Goal: Task Accomplishment & Management: Manage account settings

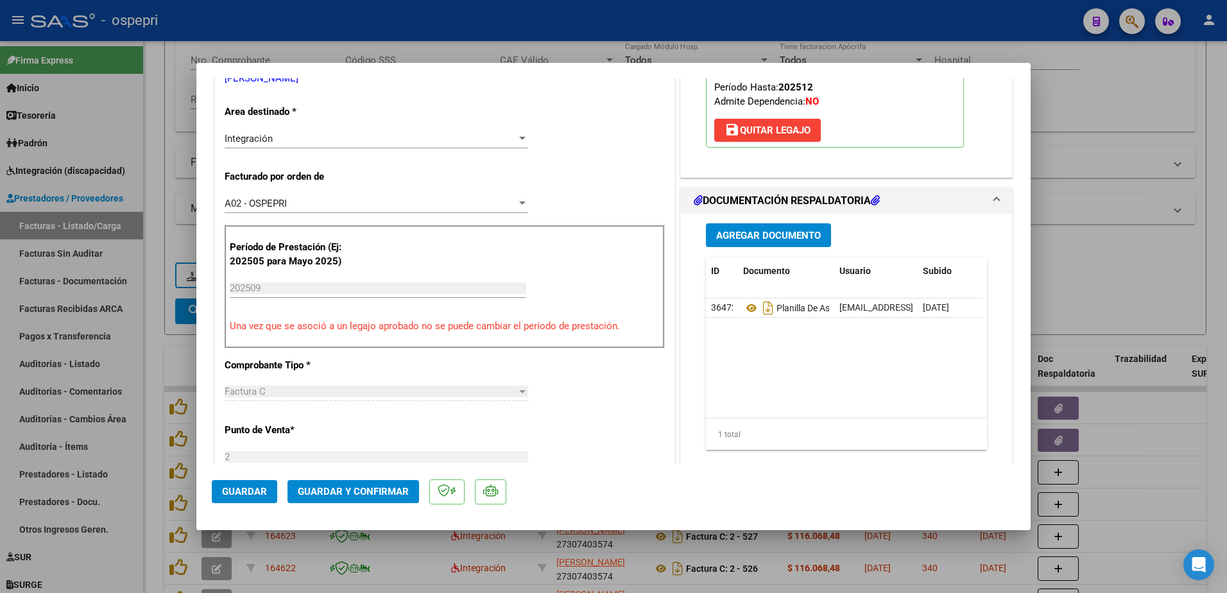
scroll to position [321, 0]
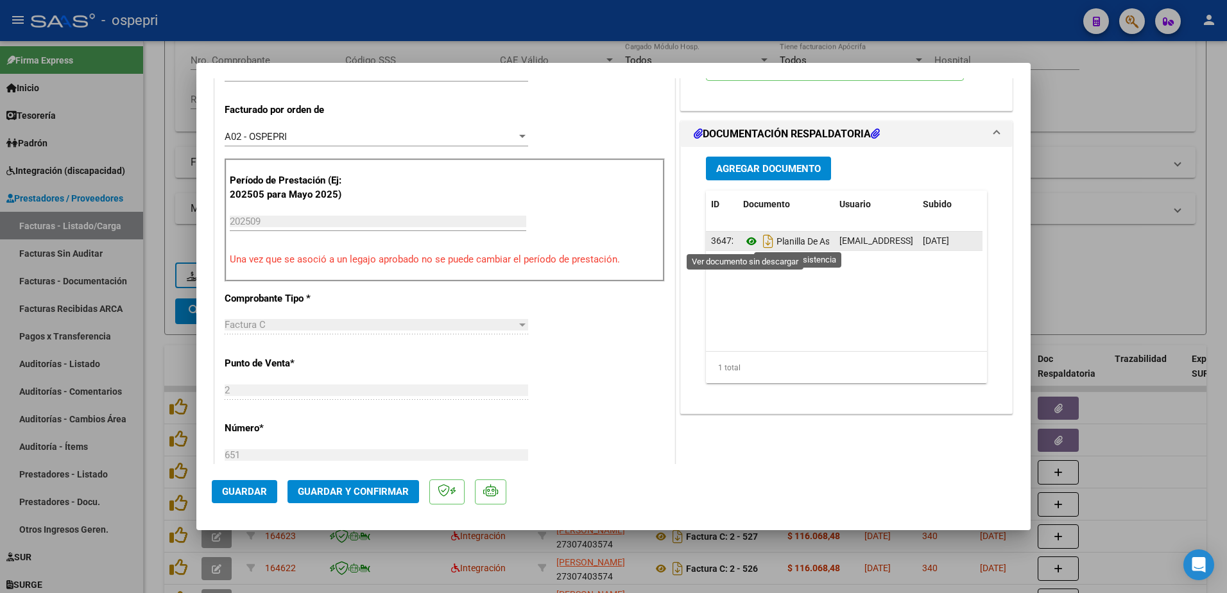
click at [743, 241] on icon at bounding box center [751, 241] width 17 height 15
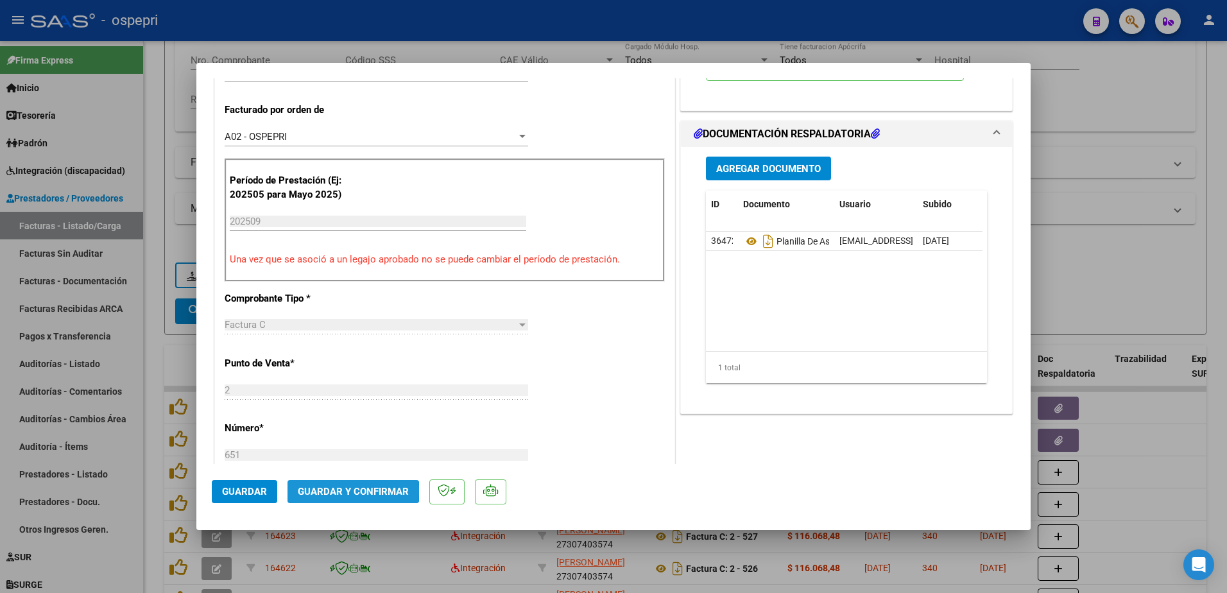
click at [329, 491] on span "Guardar y Confirmar" at bounding box center [353, 492] width 111 height 12
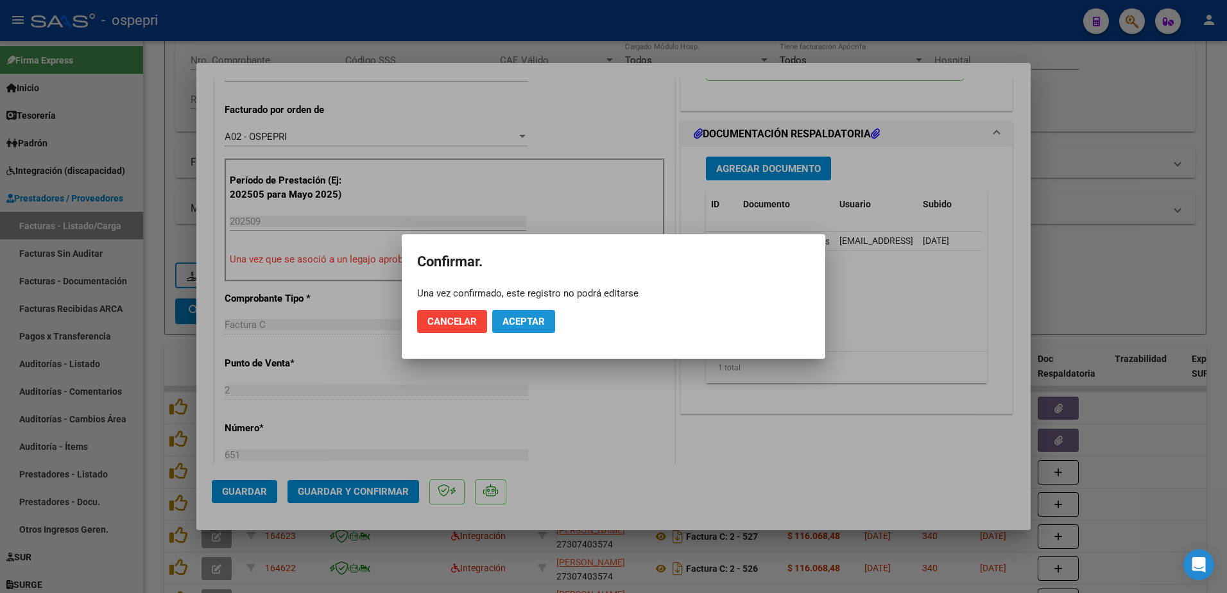
click at [534, 316] on span "Aceptar" at bounding box center [524, 322] width 42 height 12
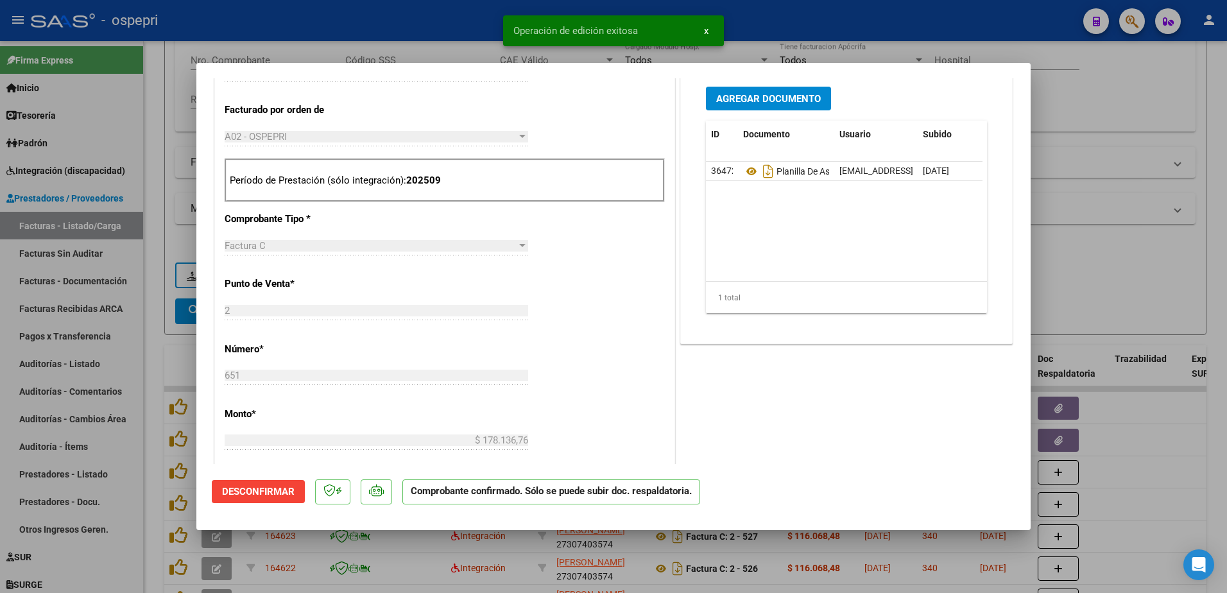
type input "$ 0,00"
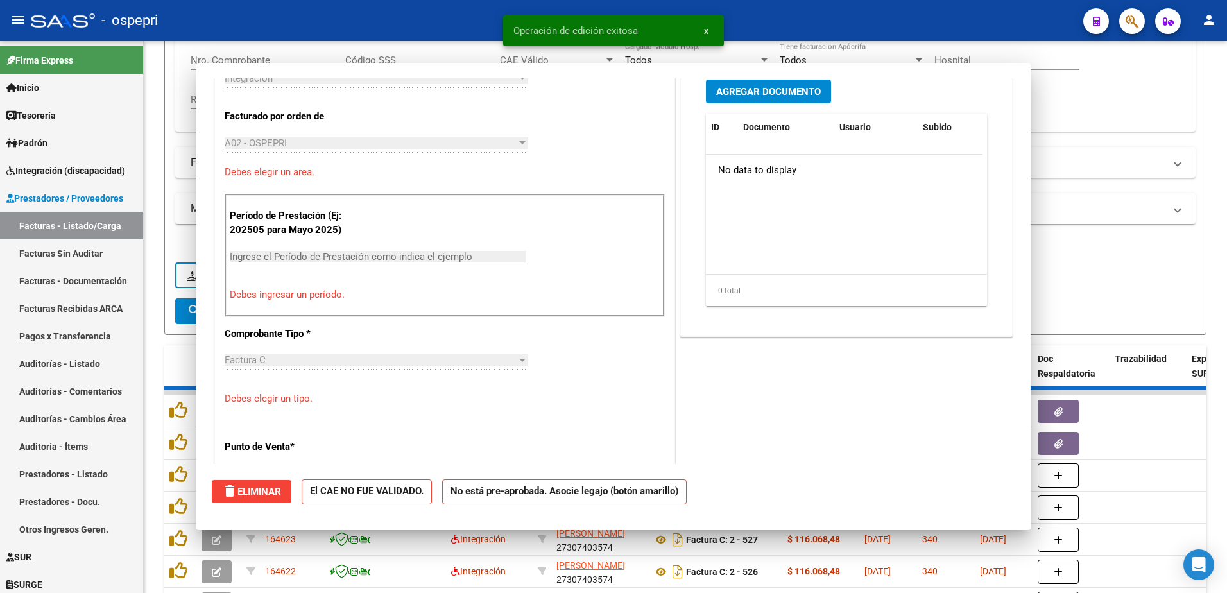
scroll to position [343, 0]
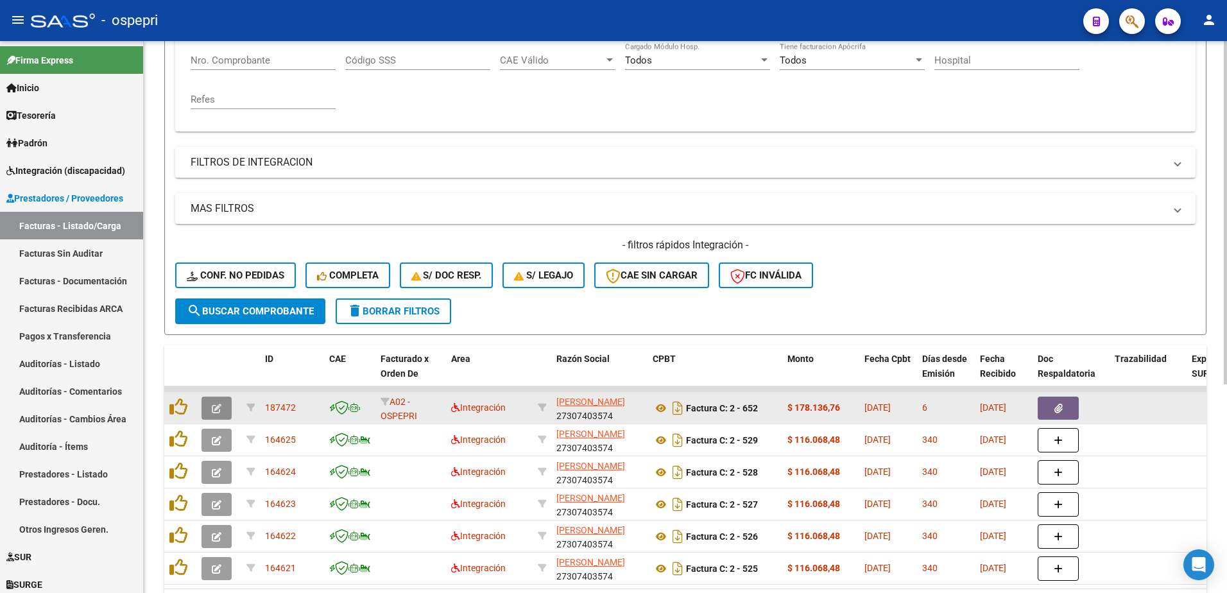
click at [214, 407] on icon "button" at bounding box center [217, 409] width 10 height 10
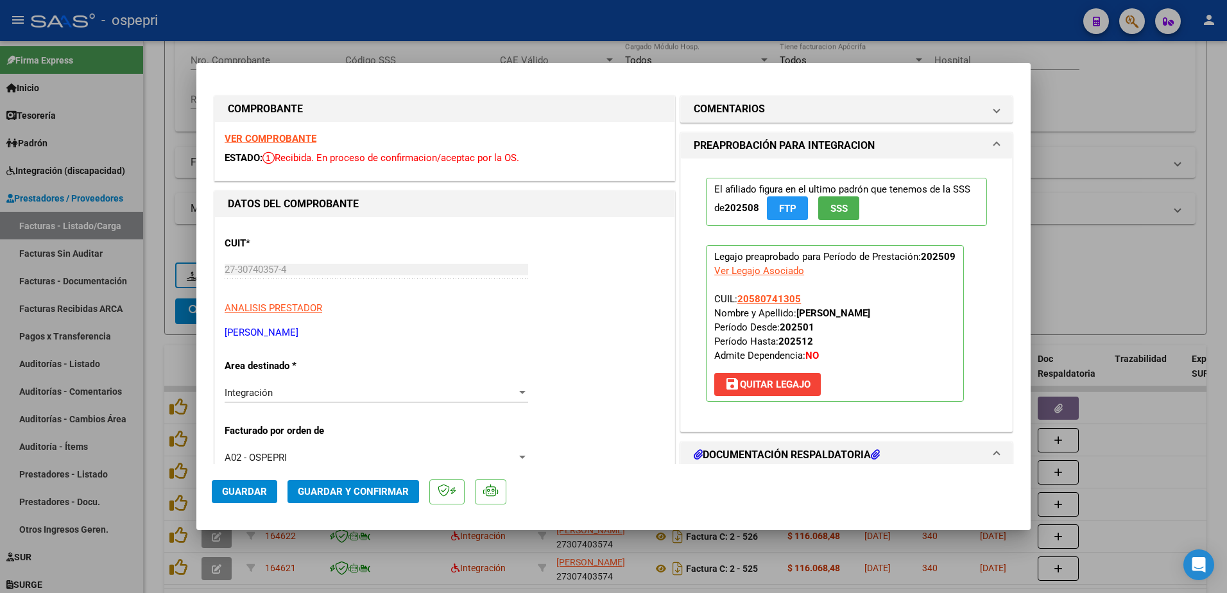
click at [291, 139] on strong "VER COMPROBANTE" at bounding box center [271, 139] width 92 height 12
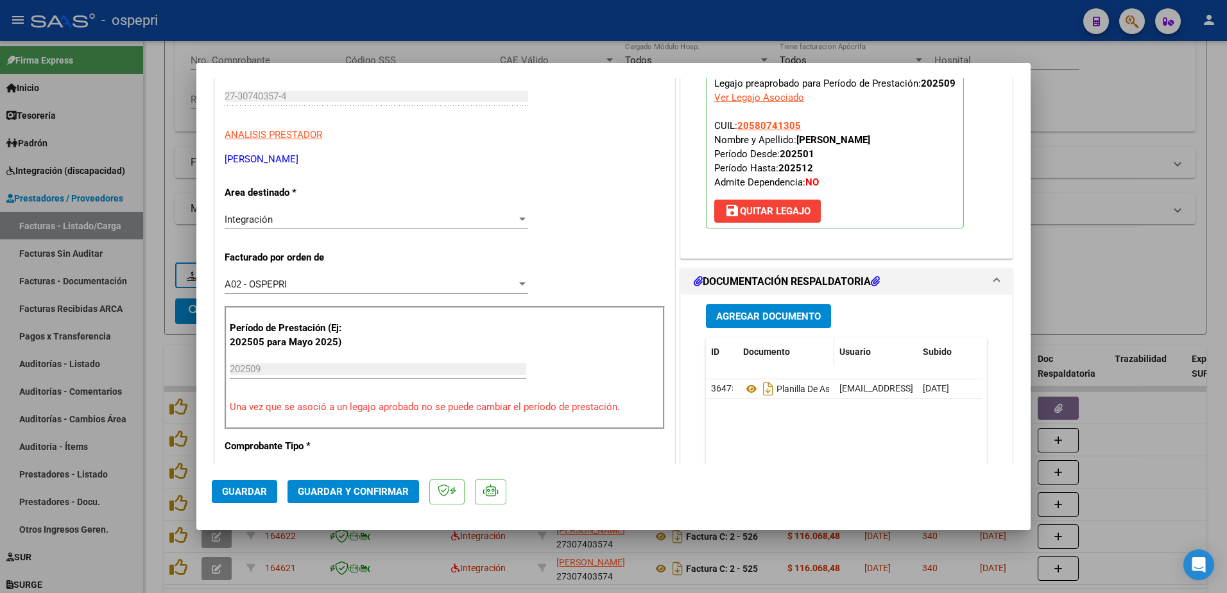
scroll to position [193, 0]
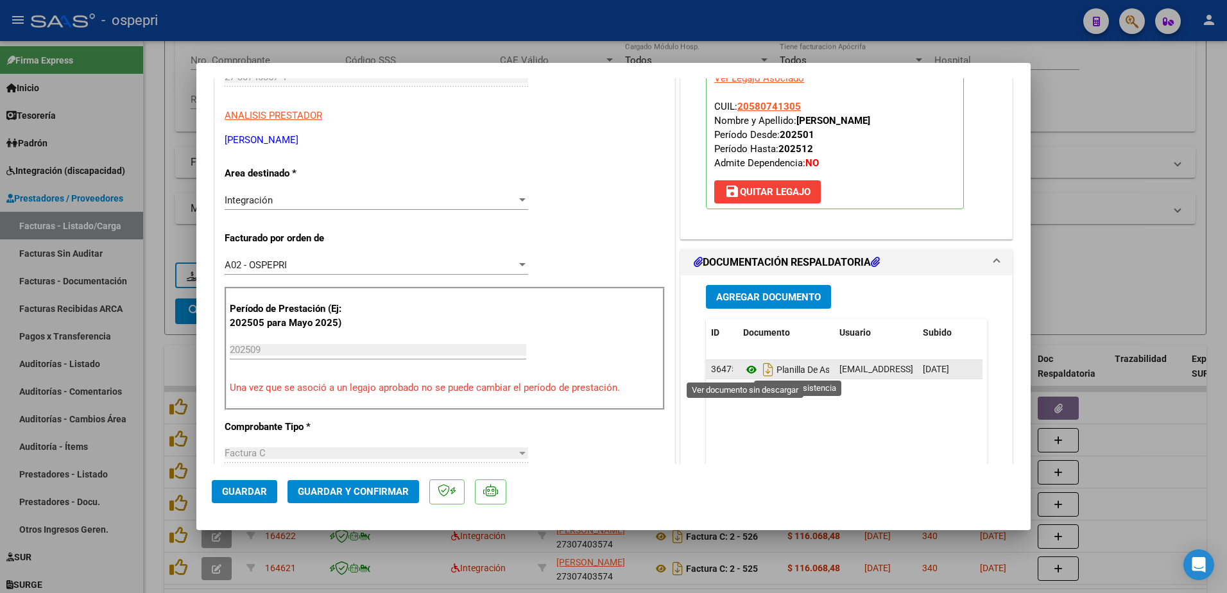
click at [743, 369] on icon at bounding box center [751, 369] width 17 height 15
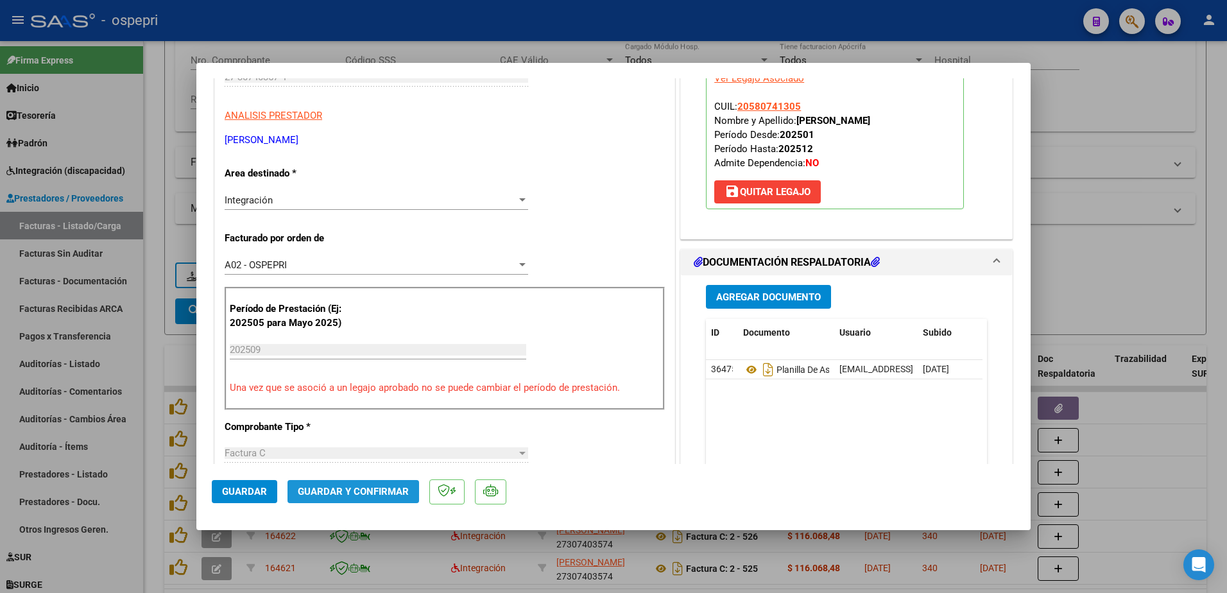
click at [371, 488] on span "Guardar y Confirmar" at bounding box center [353, 492] width 111 height 12
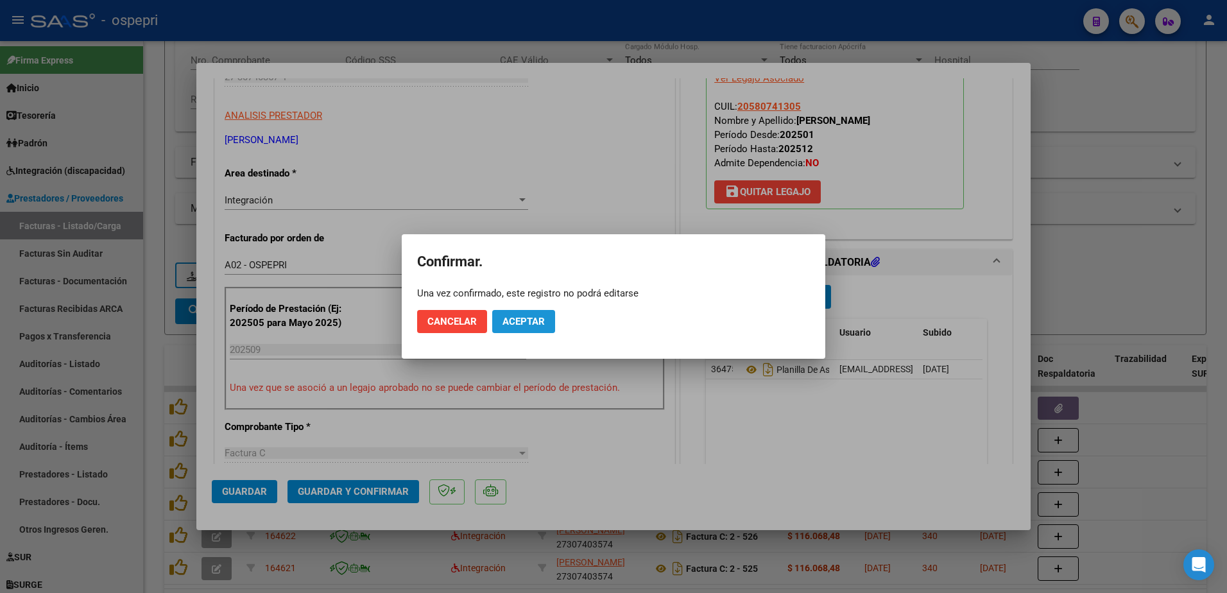
click at [545, 324] on button "Aceptar" at bounding box center [523, 321] width 63 height 23
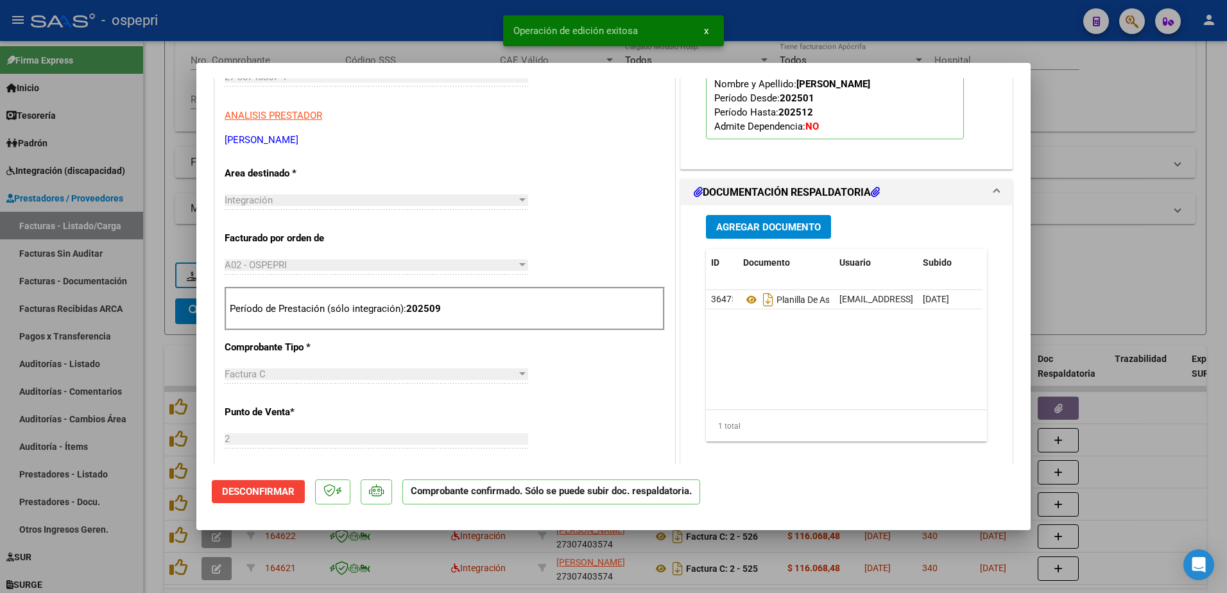
type input "$ 0,00"
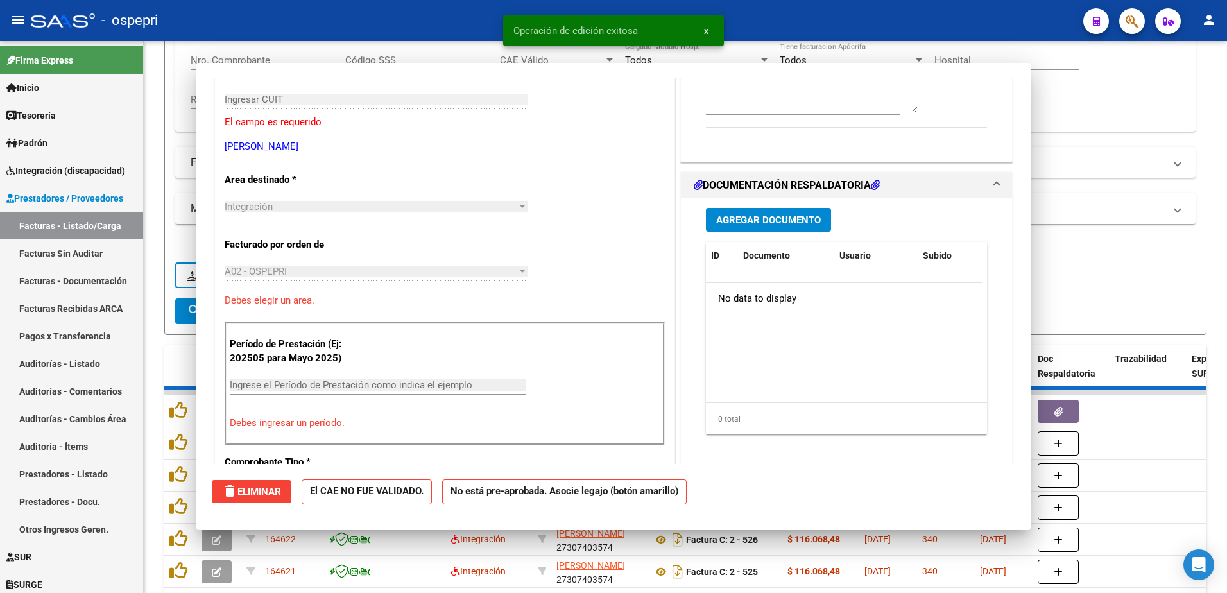
scroll to position [215, 0]
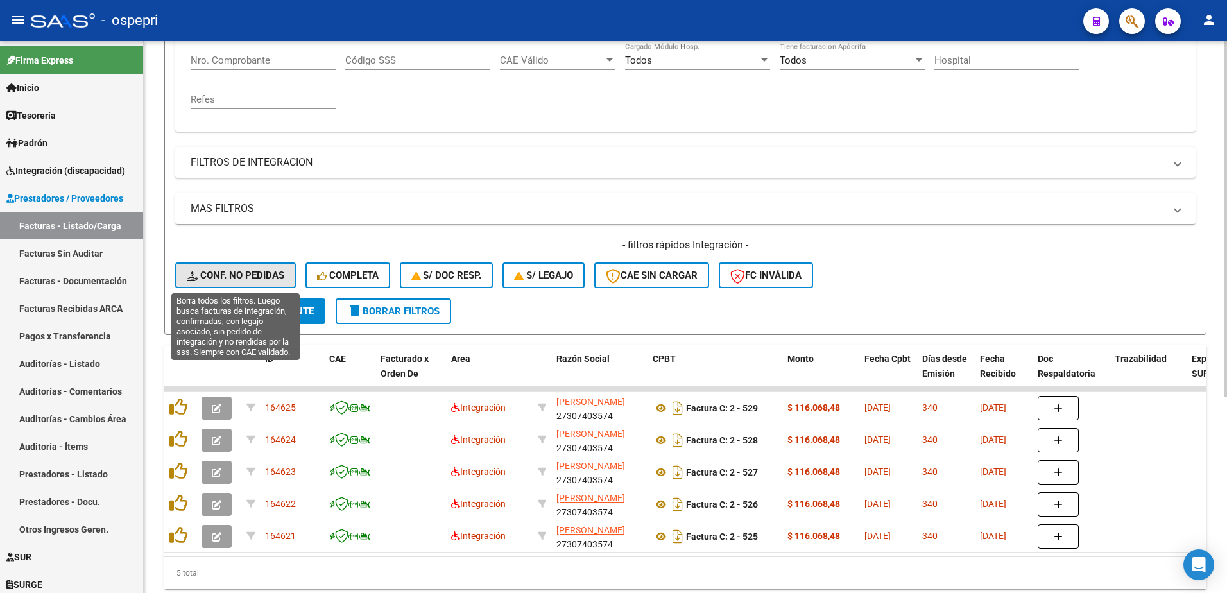
click at [248, 270] on button "Conf. no pedidas" at bounding box center [235, 276] width 121 height 26
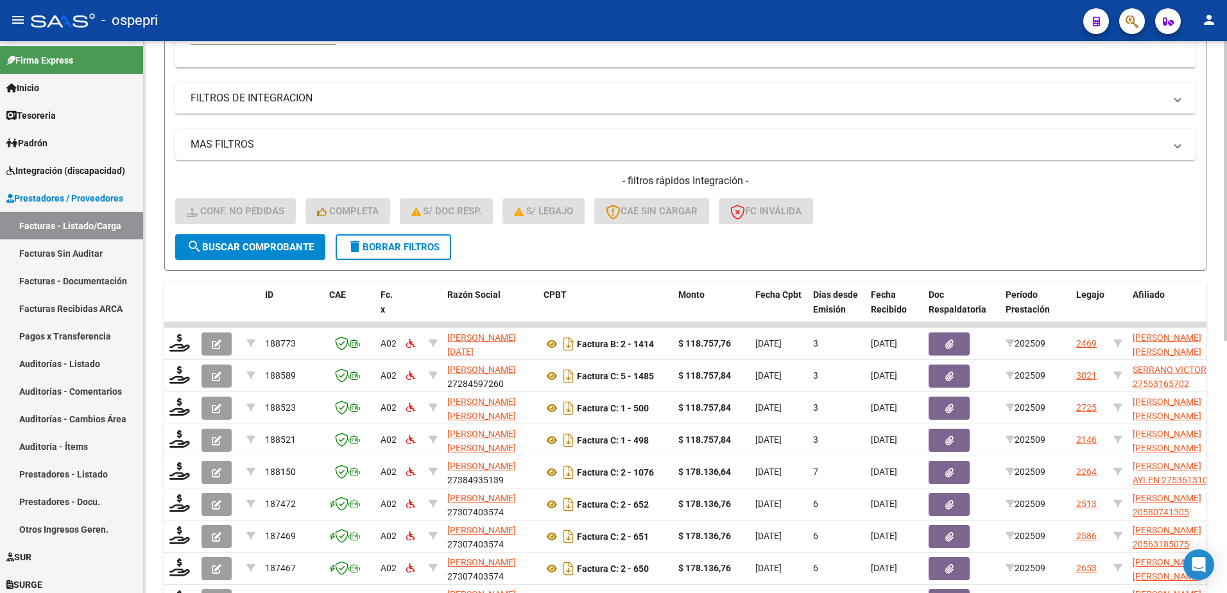
scroll to position [385, 0]
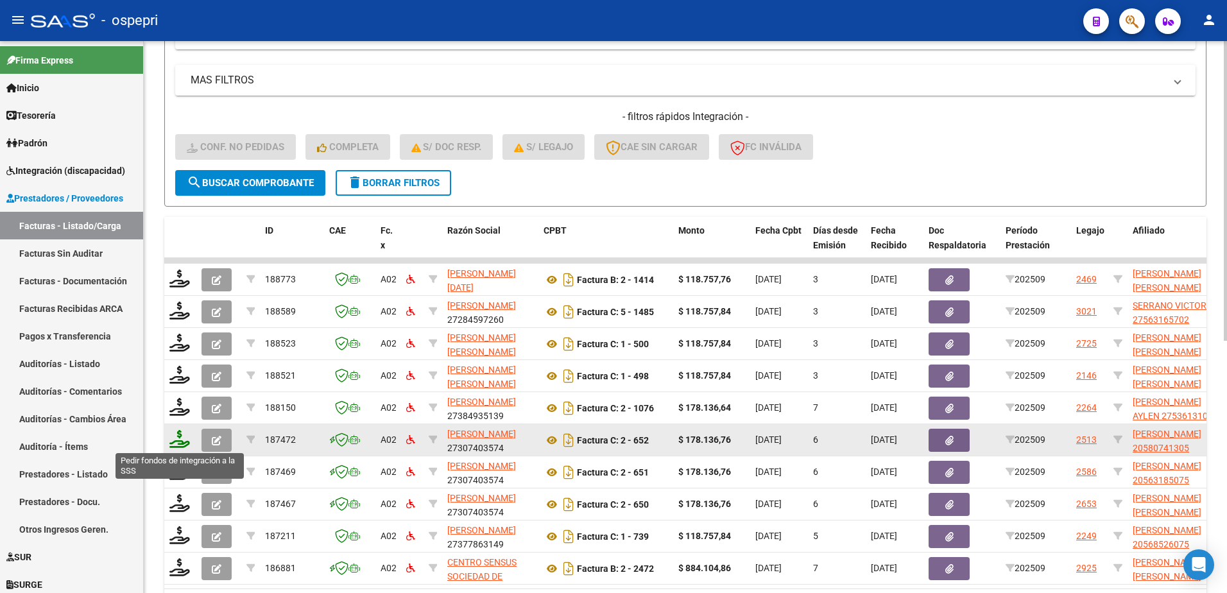
click at [177, 442] on icon at bounding box center [179, 439] width 21 height 18
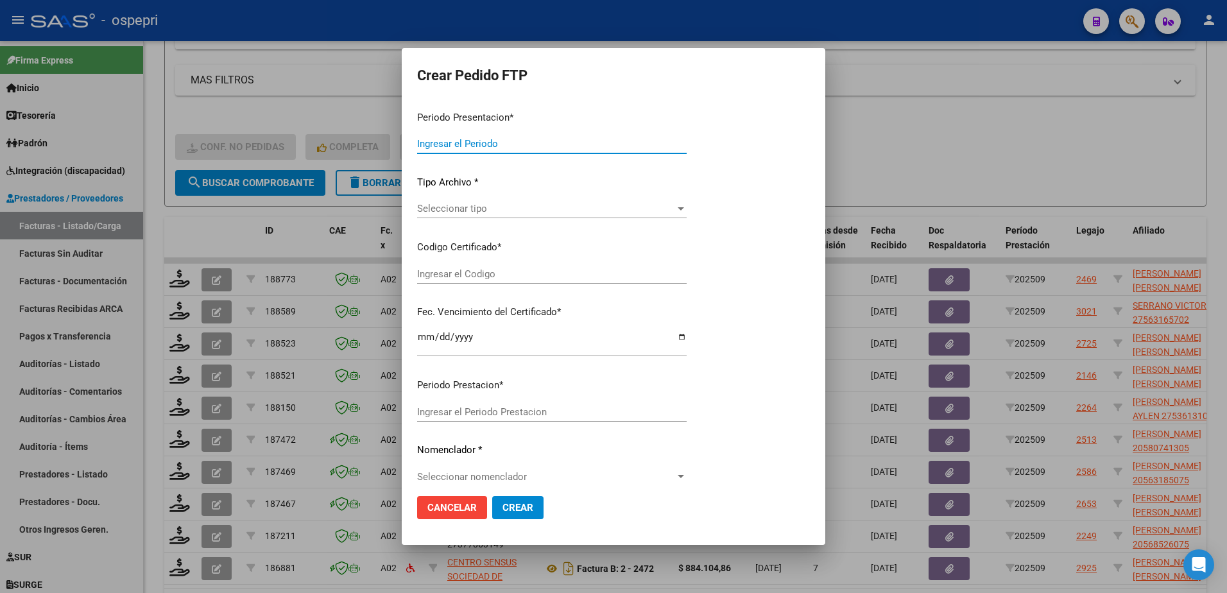
type input "202509"
type input "$ 178.136,76"
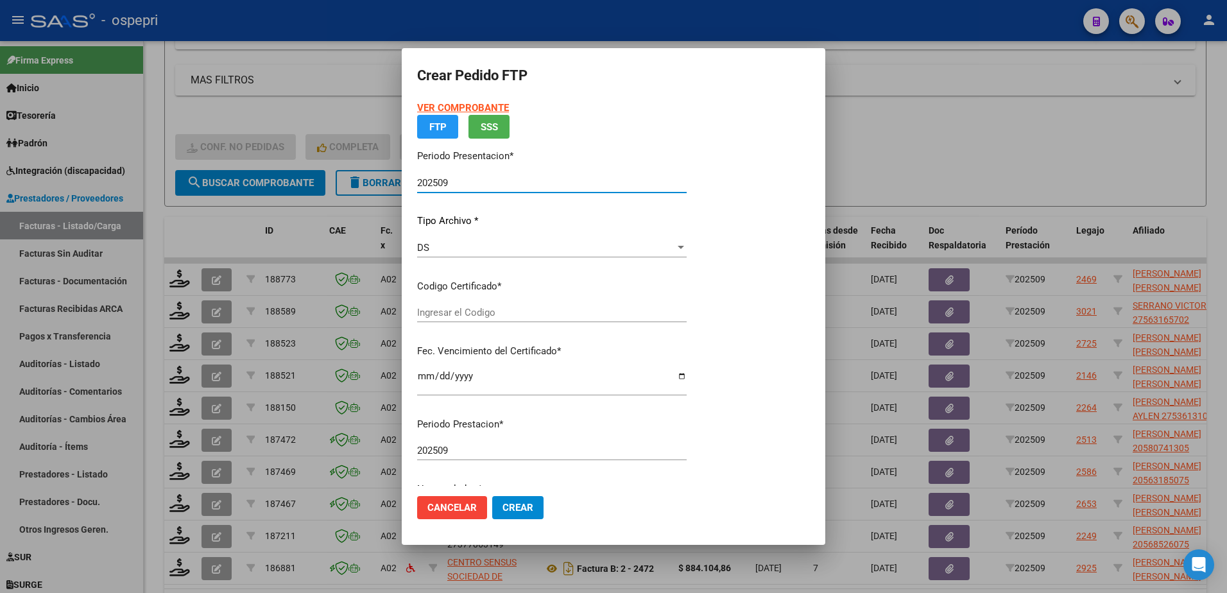
type input "2058074130-5"
type input "2027-01-01"
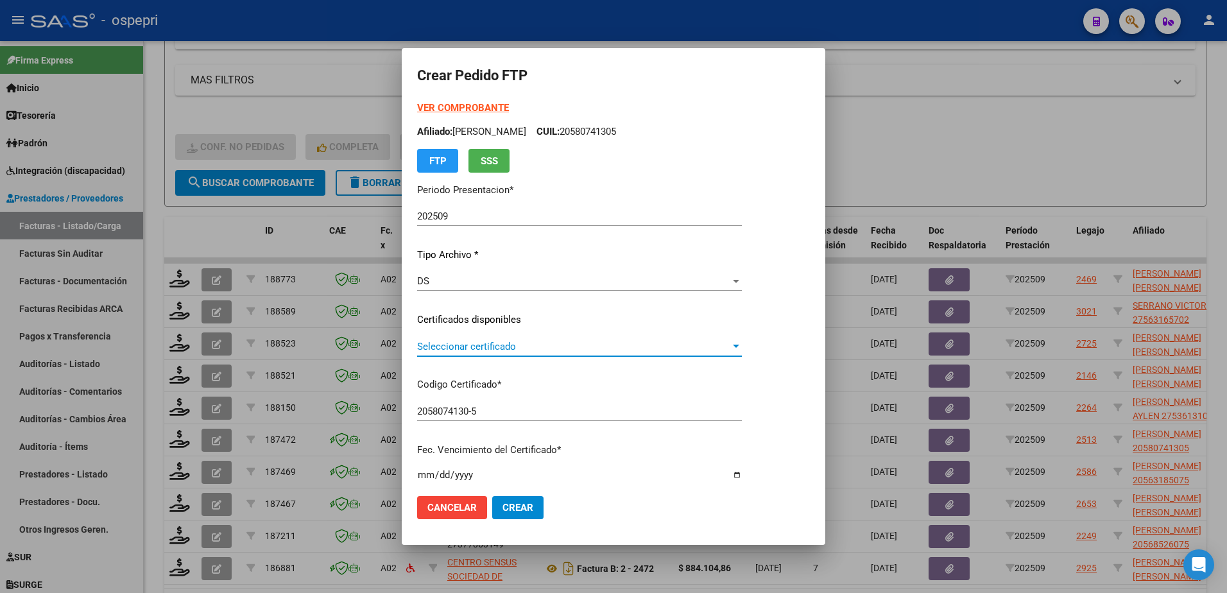
click at [518, 347] on span "Seleccionar certificado" at bounding box center [573, 347] width 313 height 12
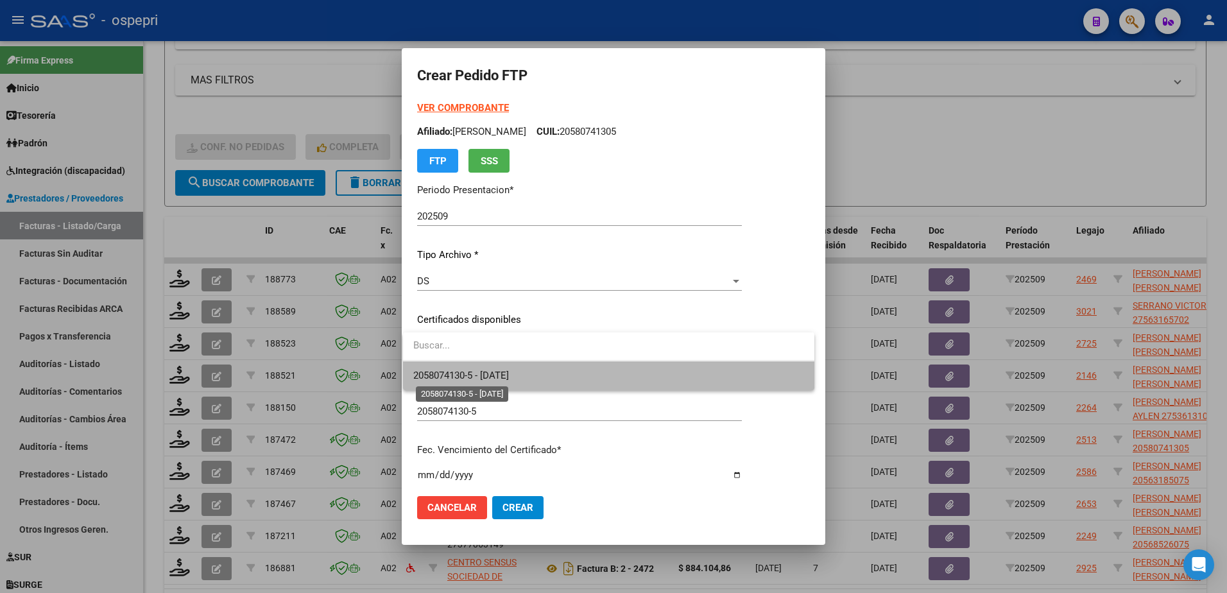
click at [509, 380] on span "2058074130-5 - 2027-01-01" at bounding box center [461, 376] width 96 height 12
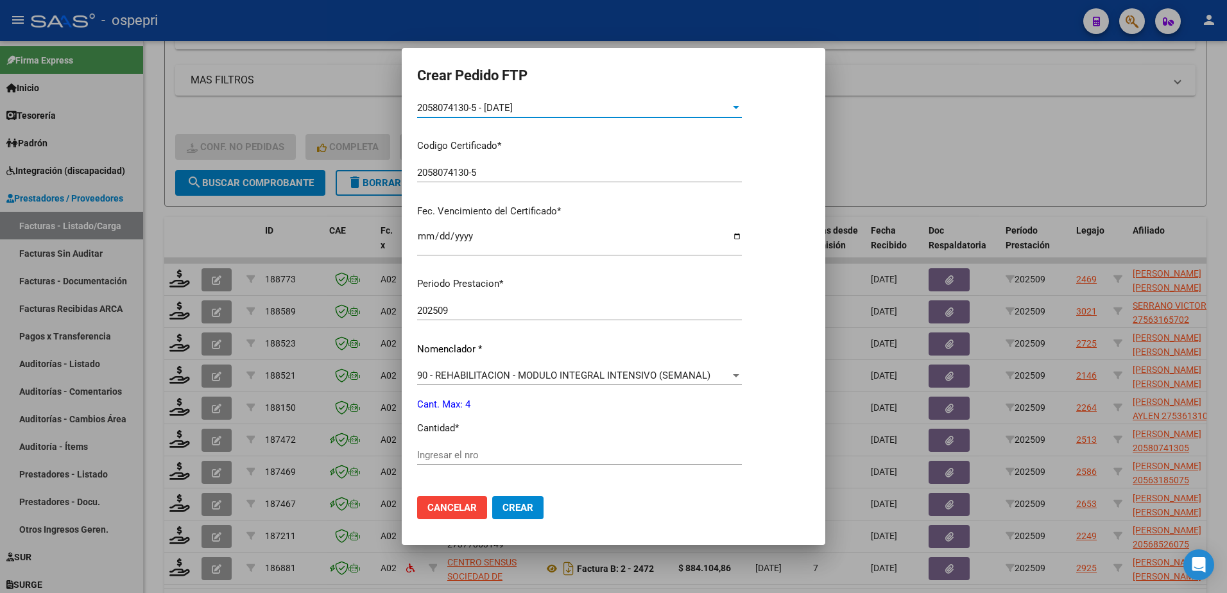
scroll to position [321, 0]
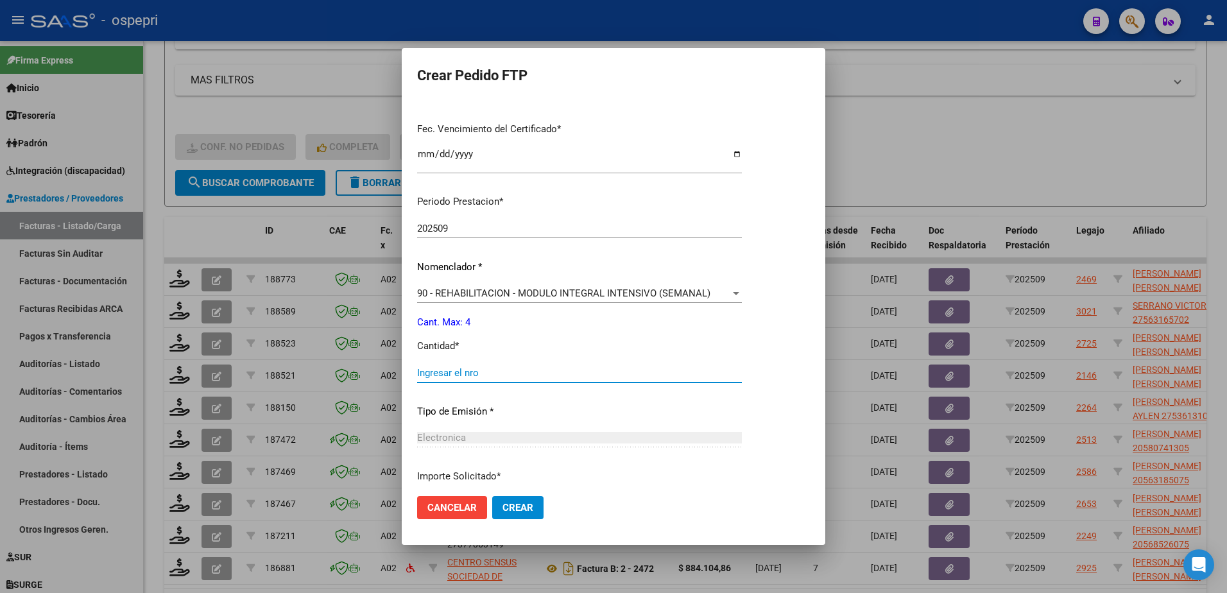
click at [452, 372] on input "Ingresar el nro" at bounding box center [579, 373] width 325 height 12
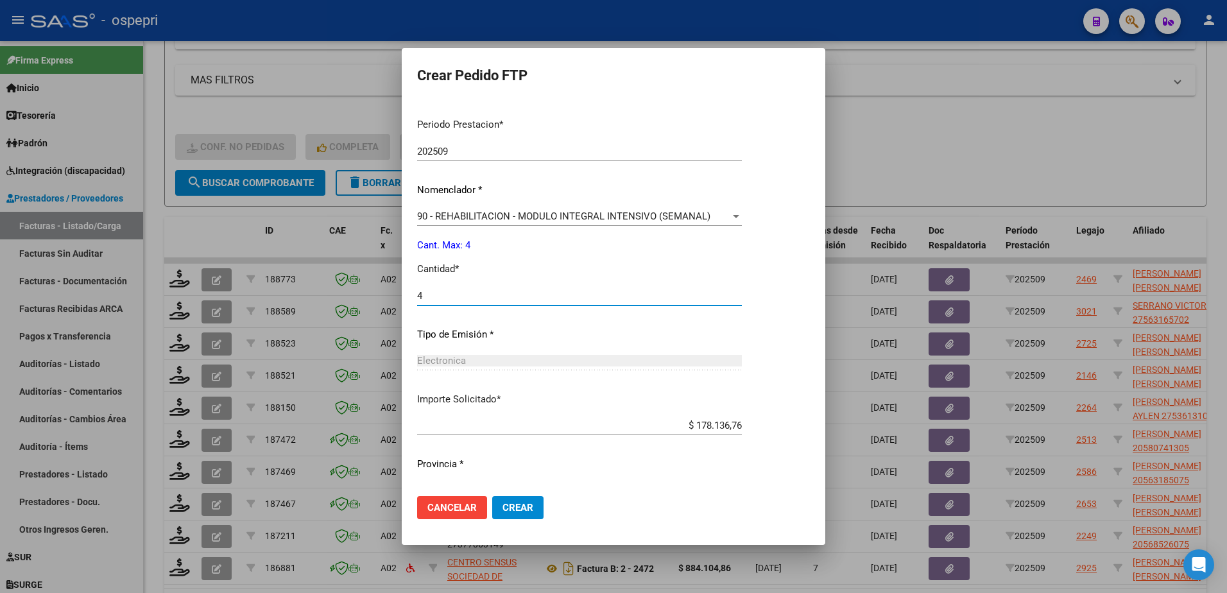
scroll to position [424, 0]
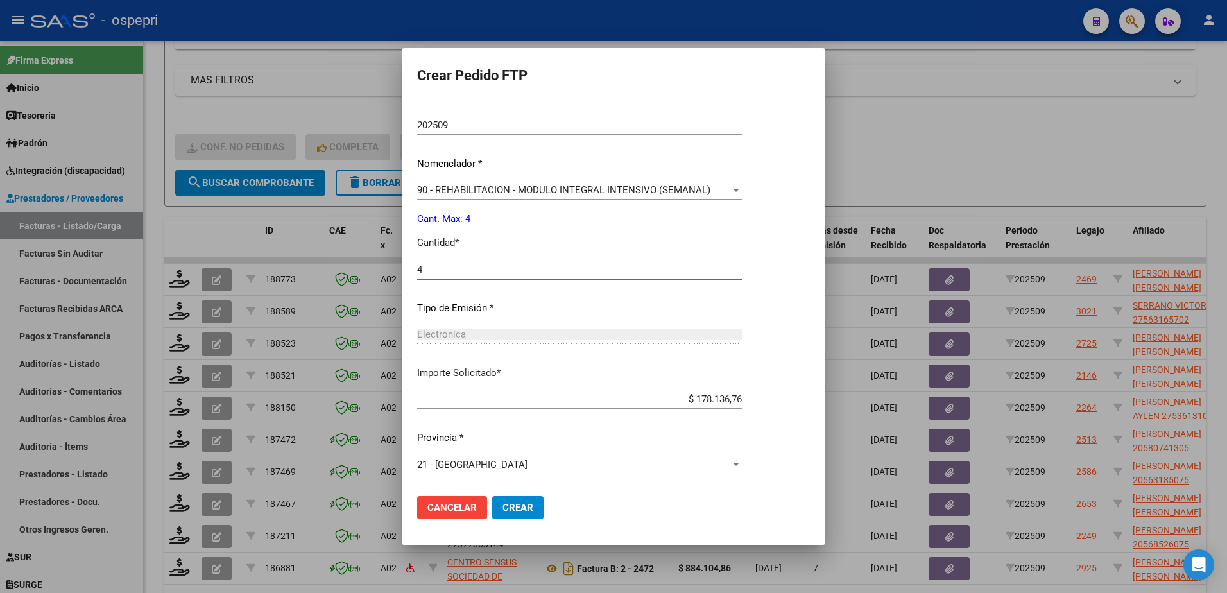
type input "4"
click at [510, 504] on span "Crear" at bounding box center [518, 508] width 31 height 12
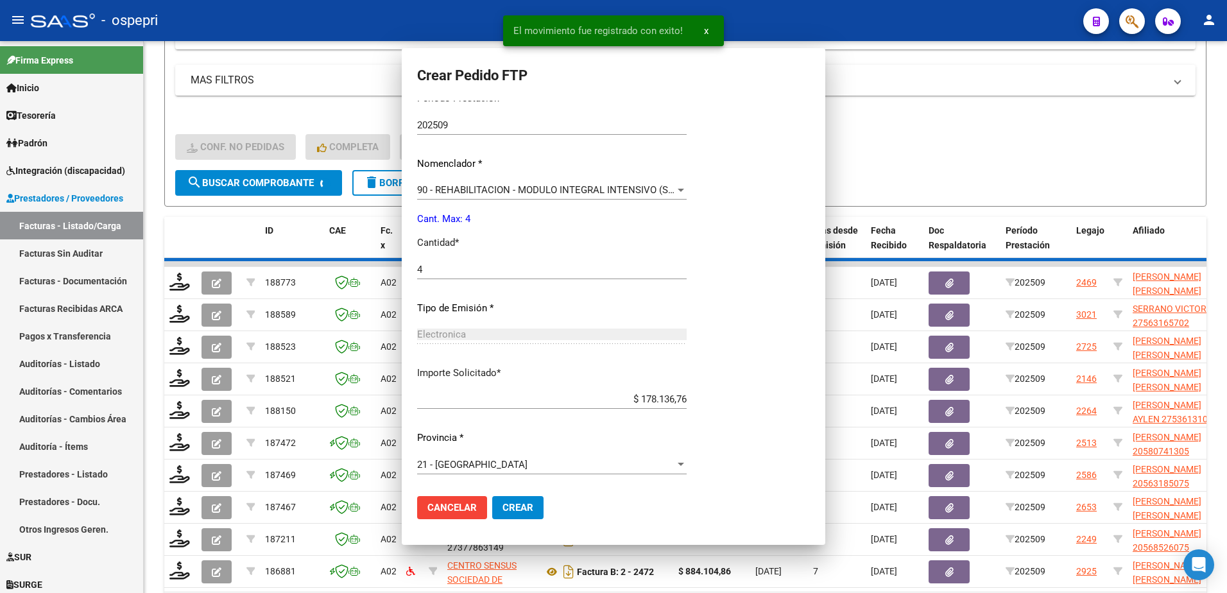
scroll to position [0, 0]
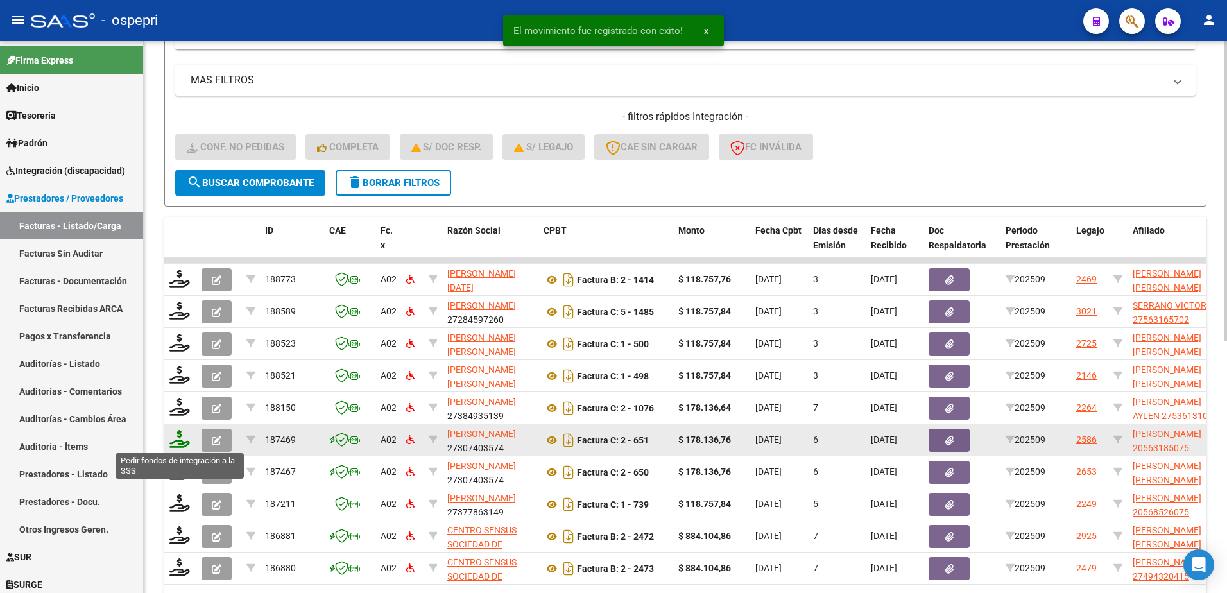
click at [180, 442] on icon at bounding box center [179, 439] width 21 height 18
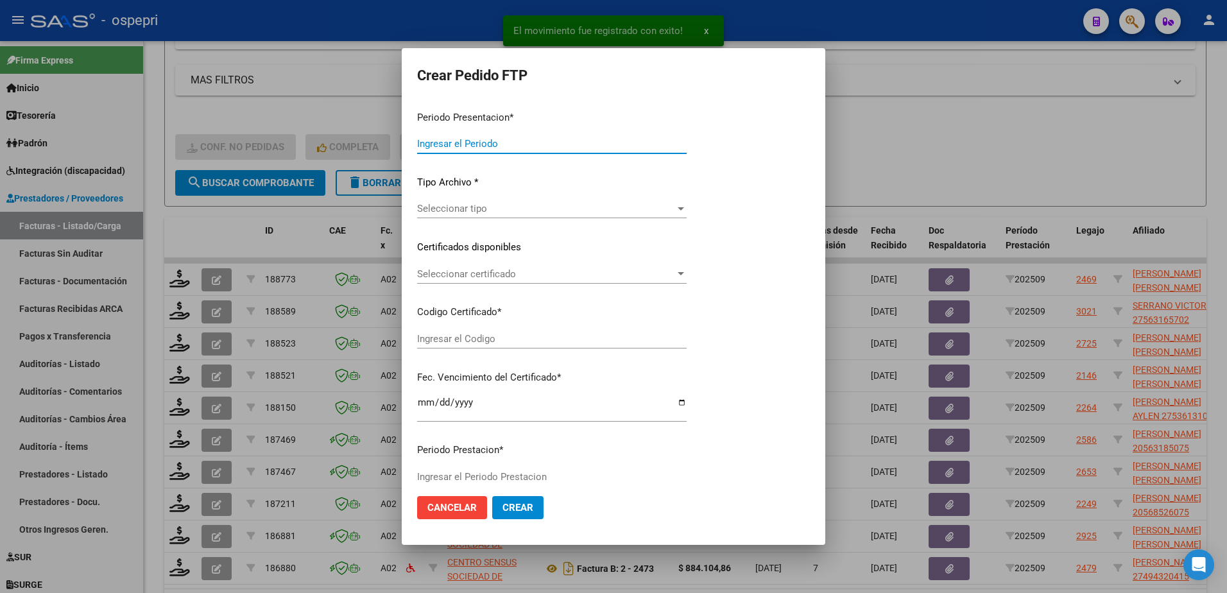
type input "202509"
type input "$ 178.136,76"
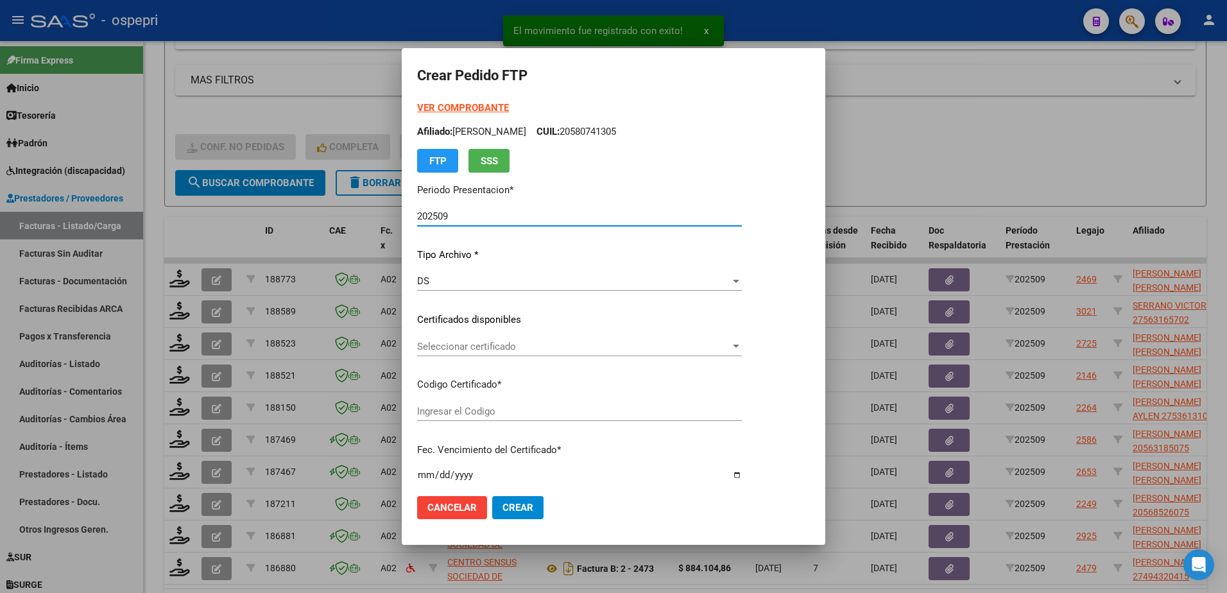
type input "2056318507-5"
type input "2025-12-01"
click at [460, 352] on span "Seleccionar certificado" at bounding box center [573, 347] width 313 height 12
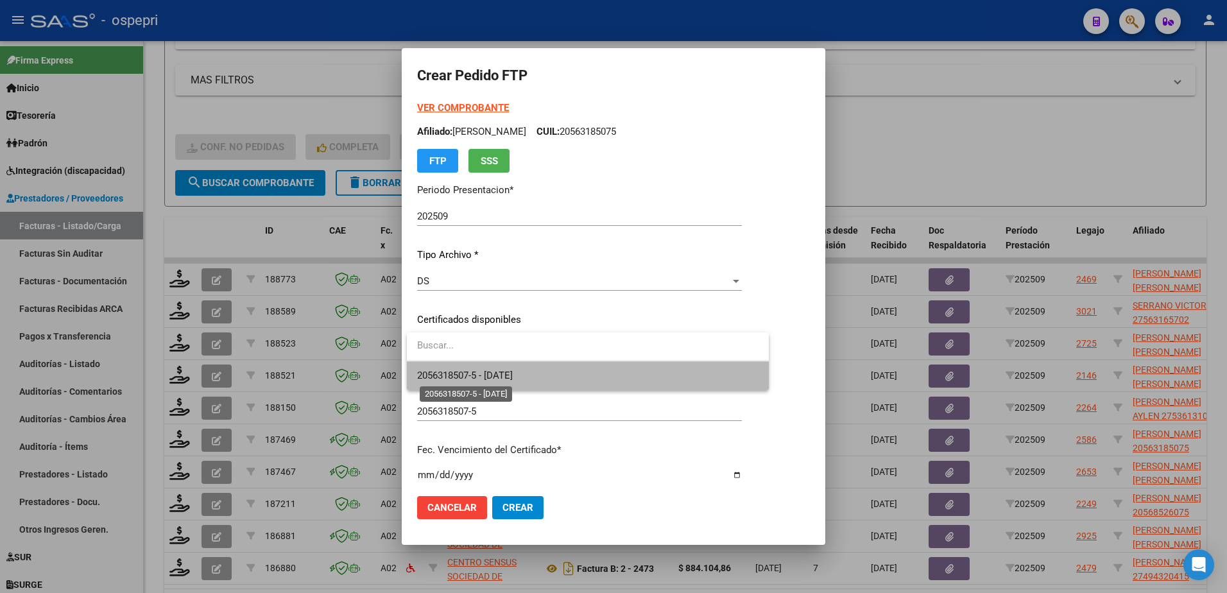
click at [469, 376] on span "2056318507-5 - 2025-12-01" at bounding box center [465, 376] width 96 height 12
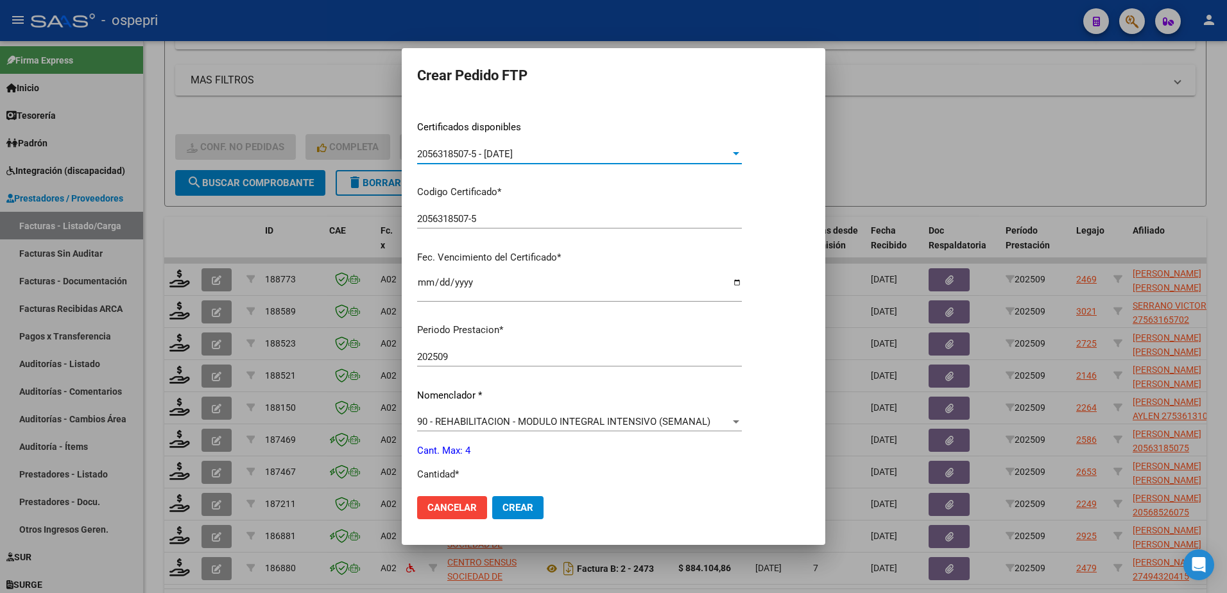
scroll to position [257, 0]
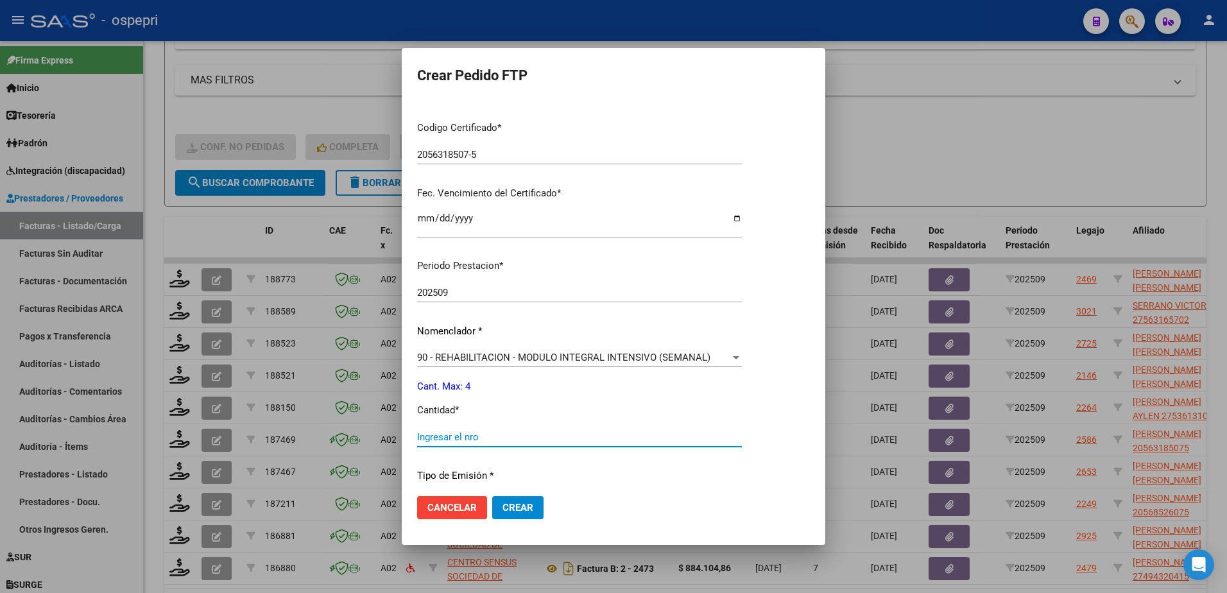
click at [465, 432] on input "Ingresar el nro" at bounding box center [579, 437] width 325 height 12
type input "4"
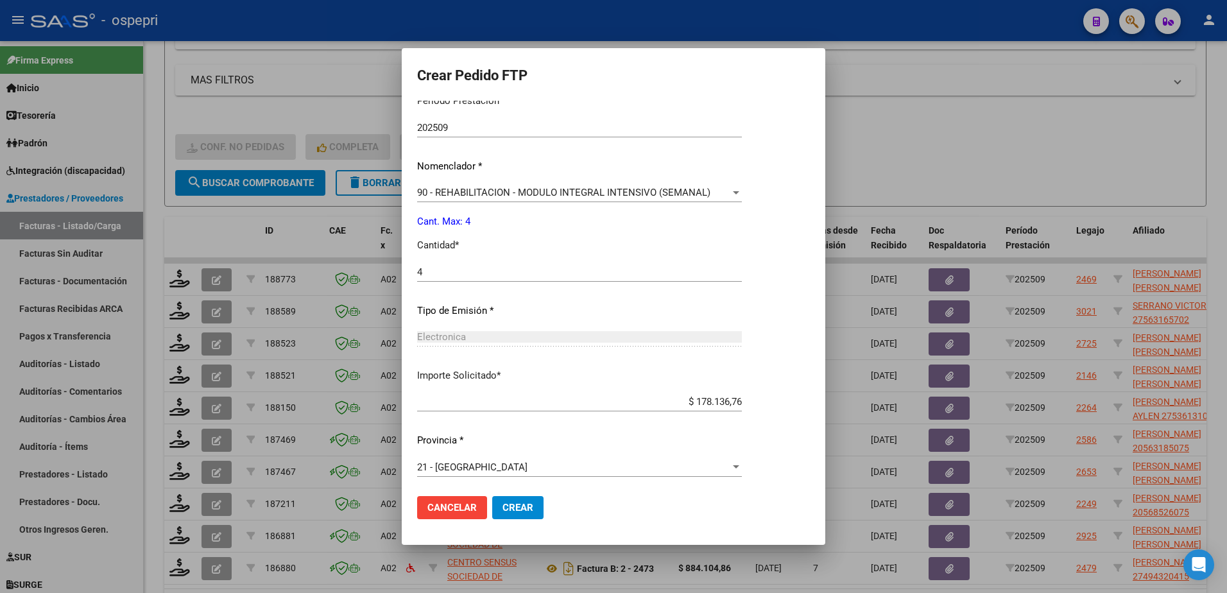
scroll to position [424, 0]
click at [516, 506] on span "Crear" at bounding box center [518, 508] width 31 height 12
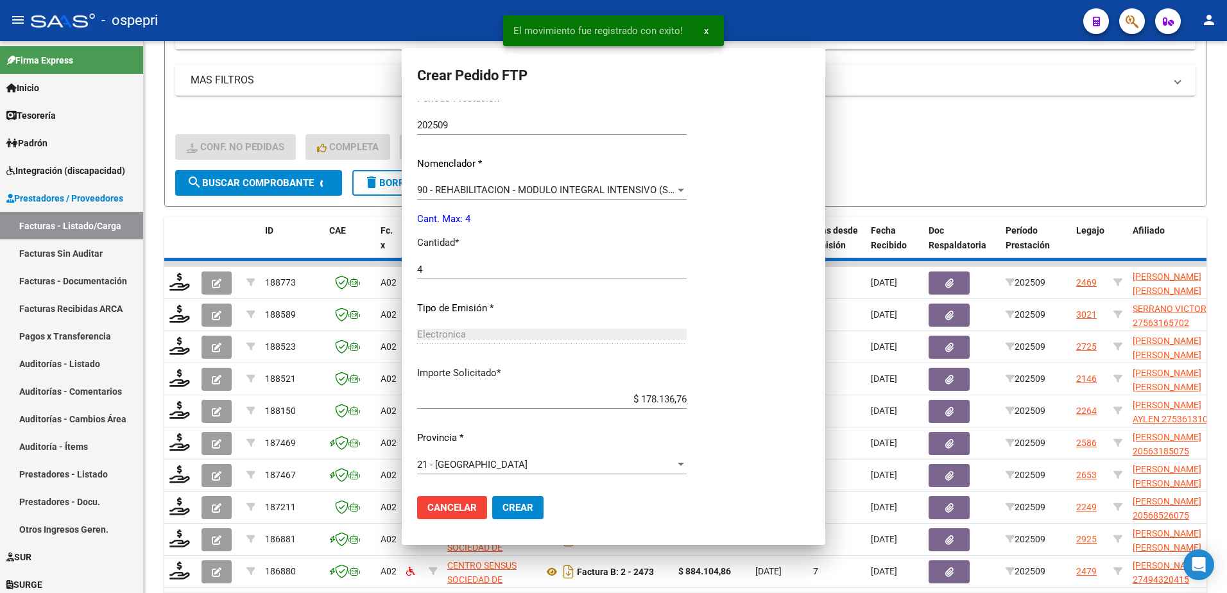
scroll to position [0, 0]
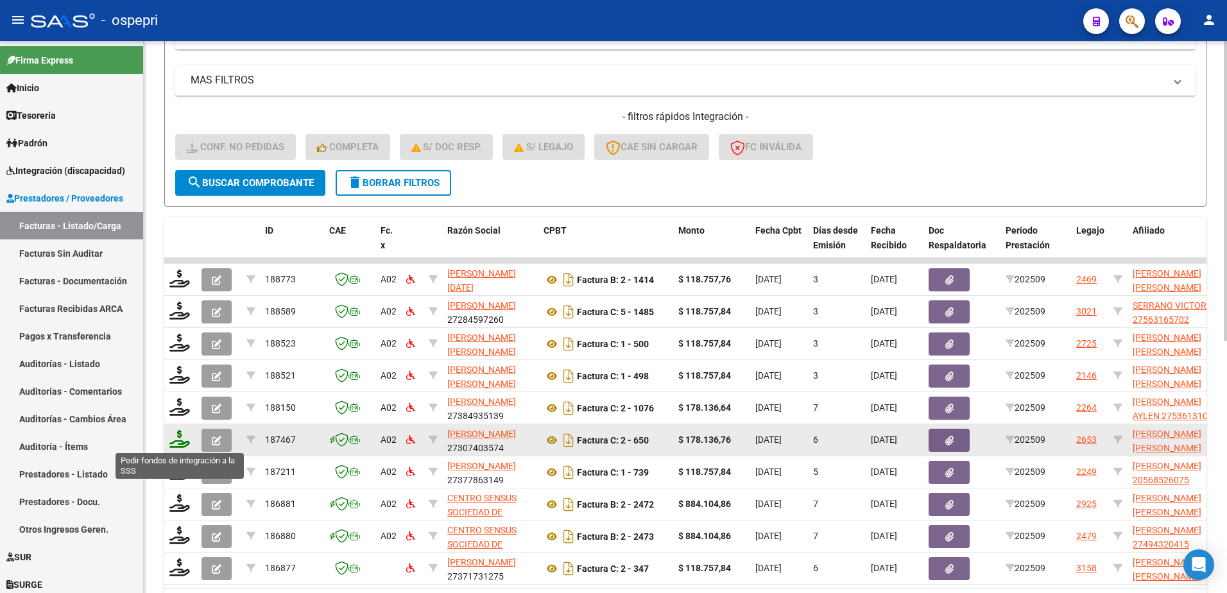
click at [182, 444] on icon at bounding box center [179, 439] width 21 height 18
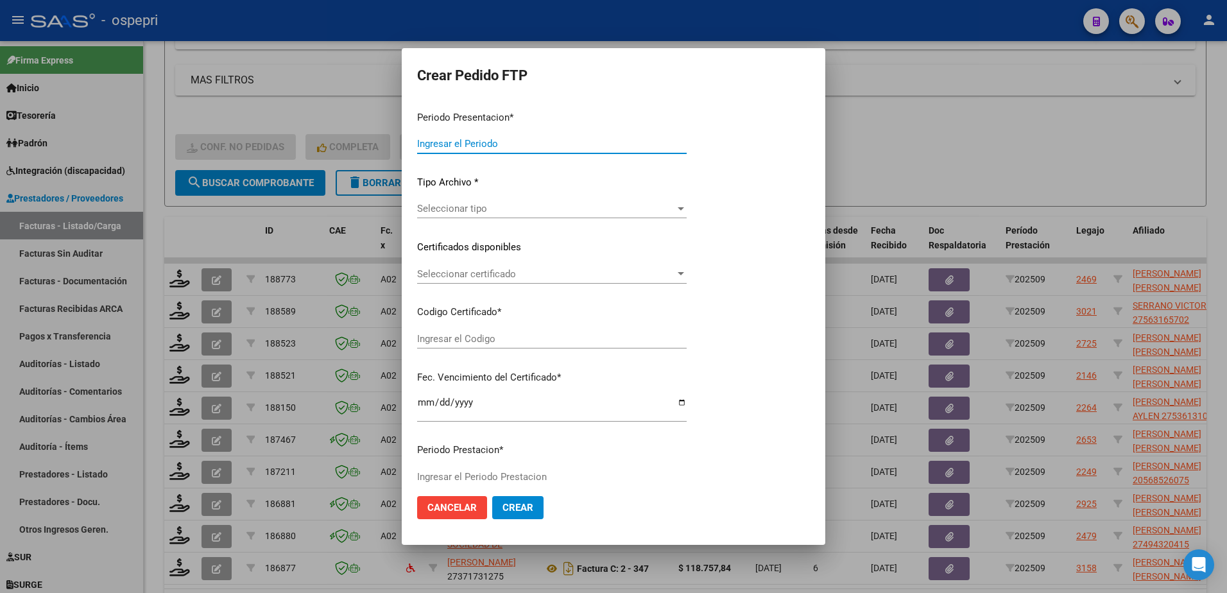
type input "202509"
type input "$ 178.136,76"
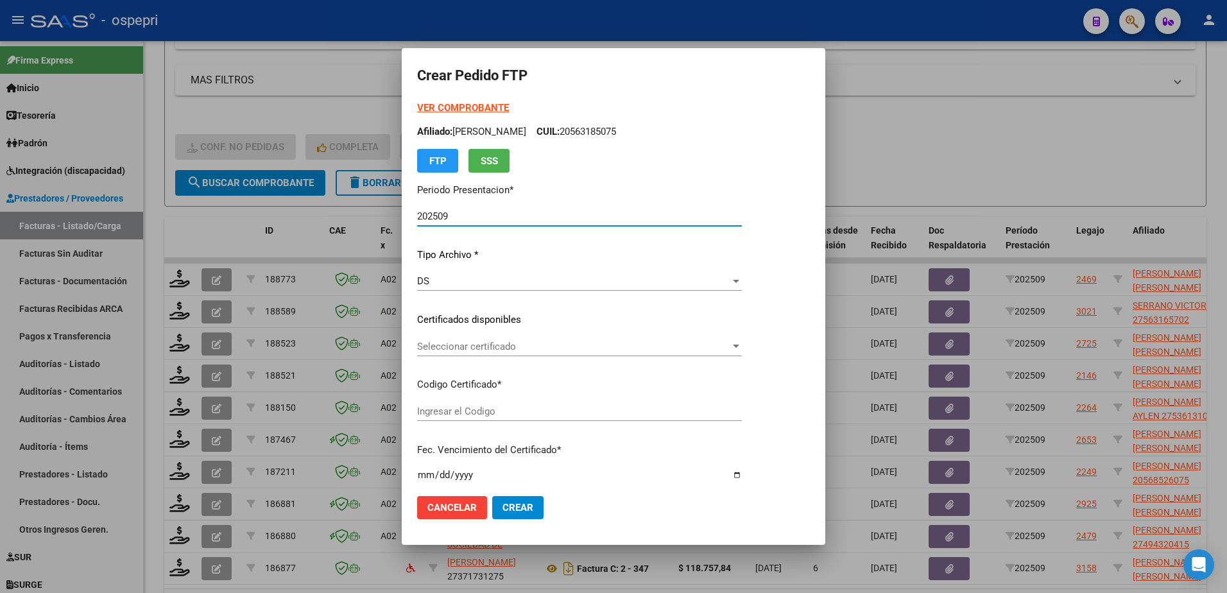
type input "2057447339-0"
type input "2025-09-29"
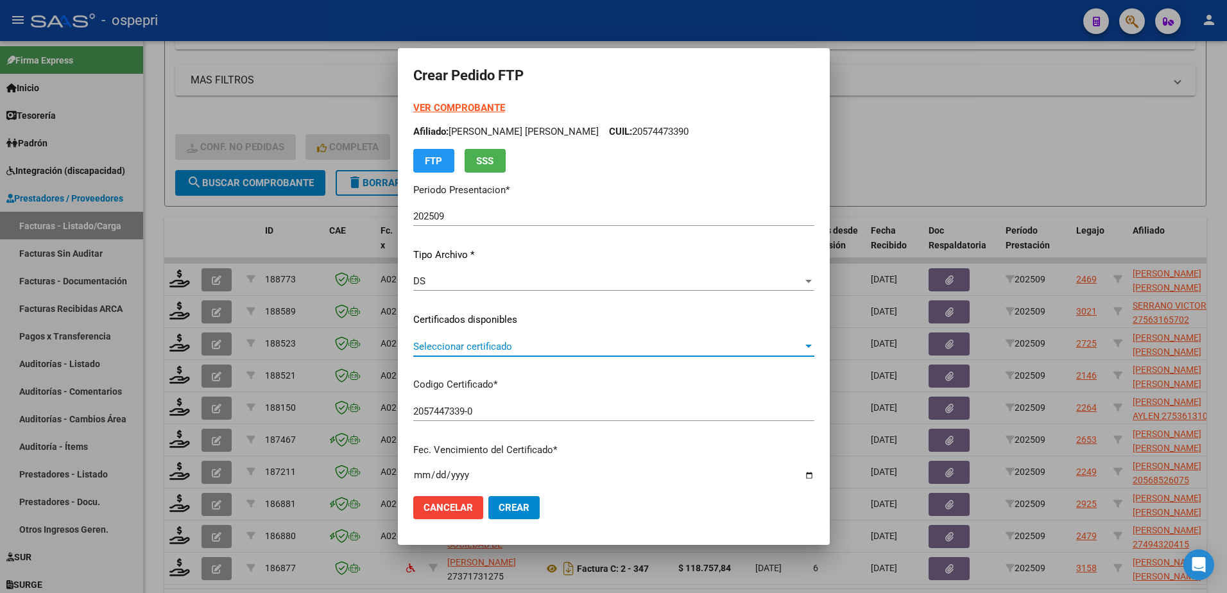
click at [460, 350] on span "Seleccionar certificado" at bounding box center [608, 347] width 390 height 12
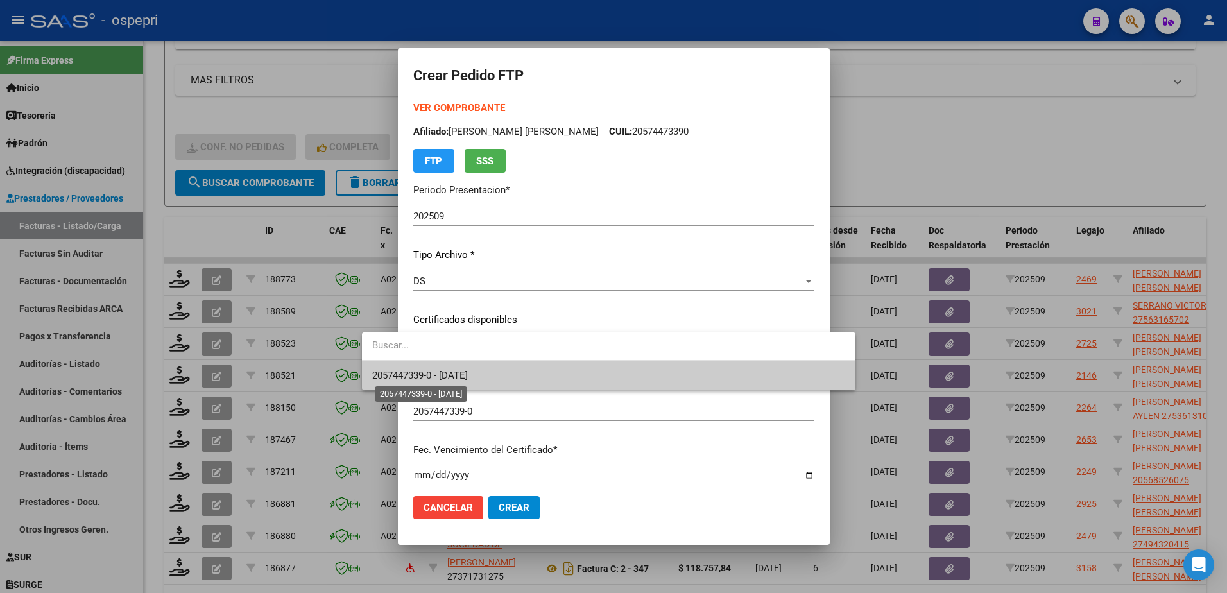
click at [468, 377] on span "2057447339-0 - 2025-09-29" at bounding box center [420, 376] width 96 height 12
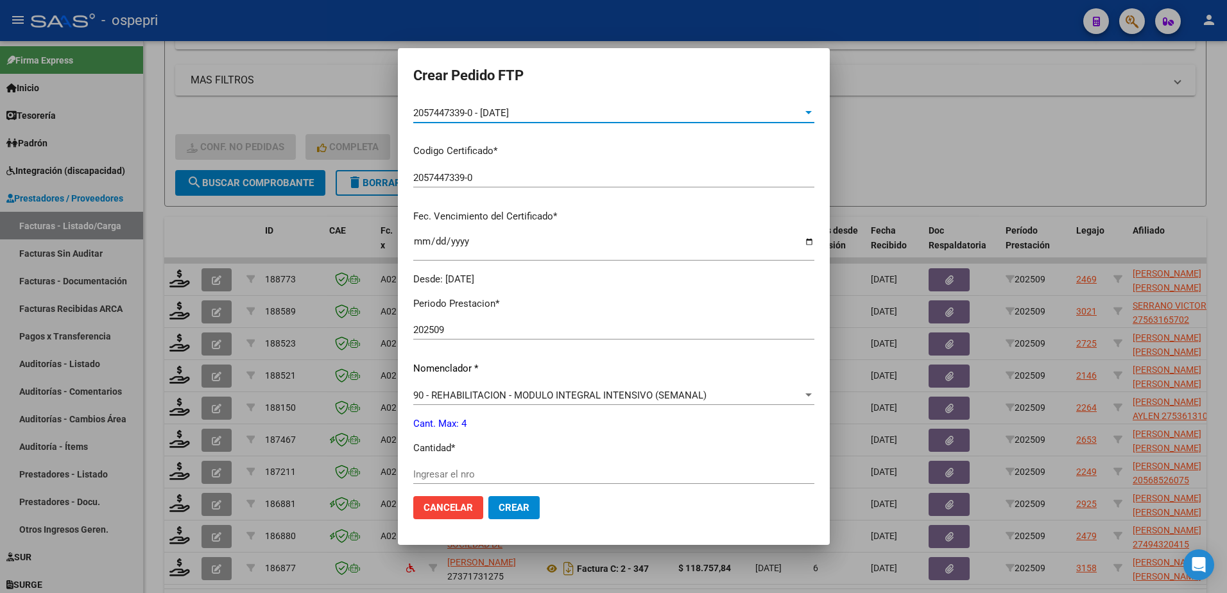
scroll to position [321, 0]
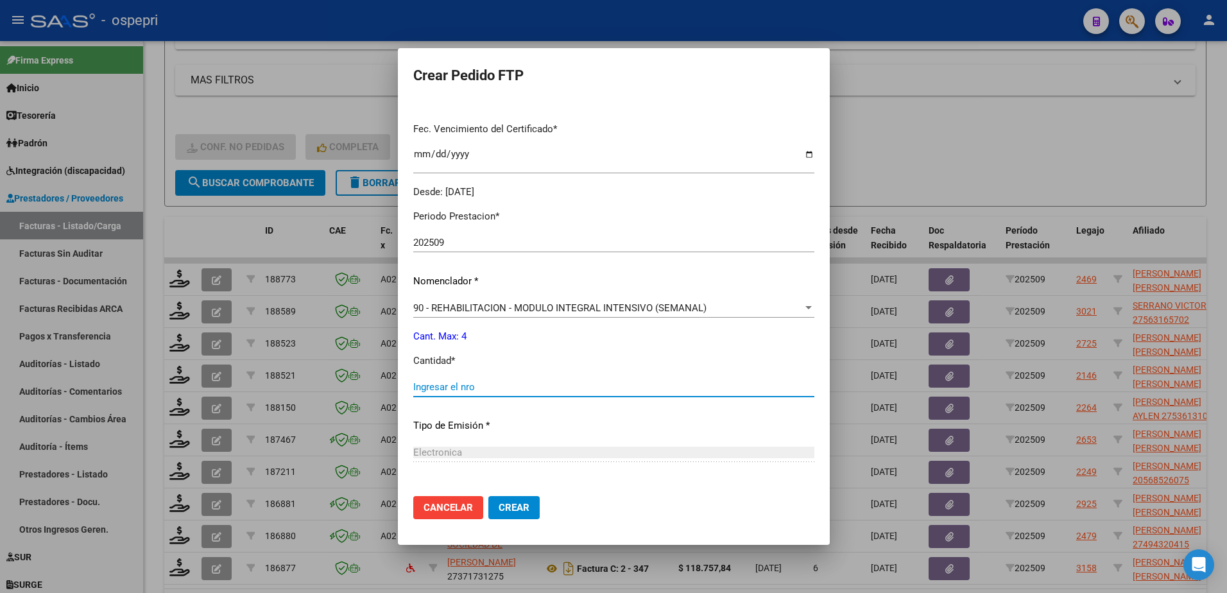
click at [427, 390] on input "Ingresar el nro" at bounding box center [613, 387] width 401 height 12
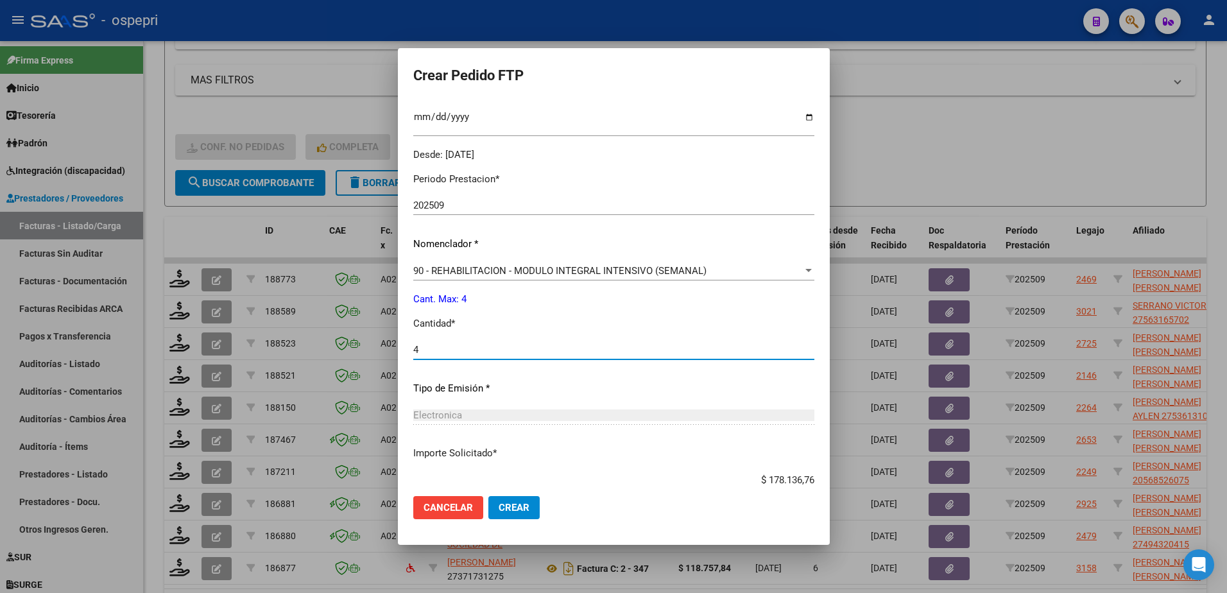
scroll to position [438, 0]
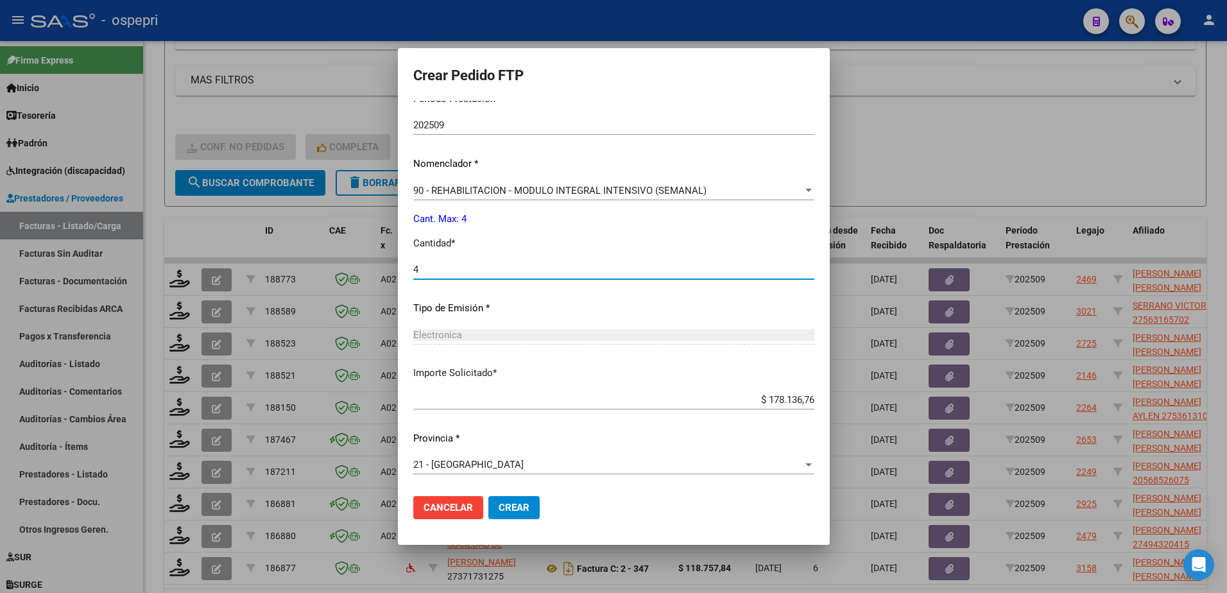
type input "4"
click at [499, 506] on span "Crear" at bounding box center [514, 508] width 31 height 12
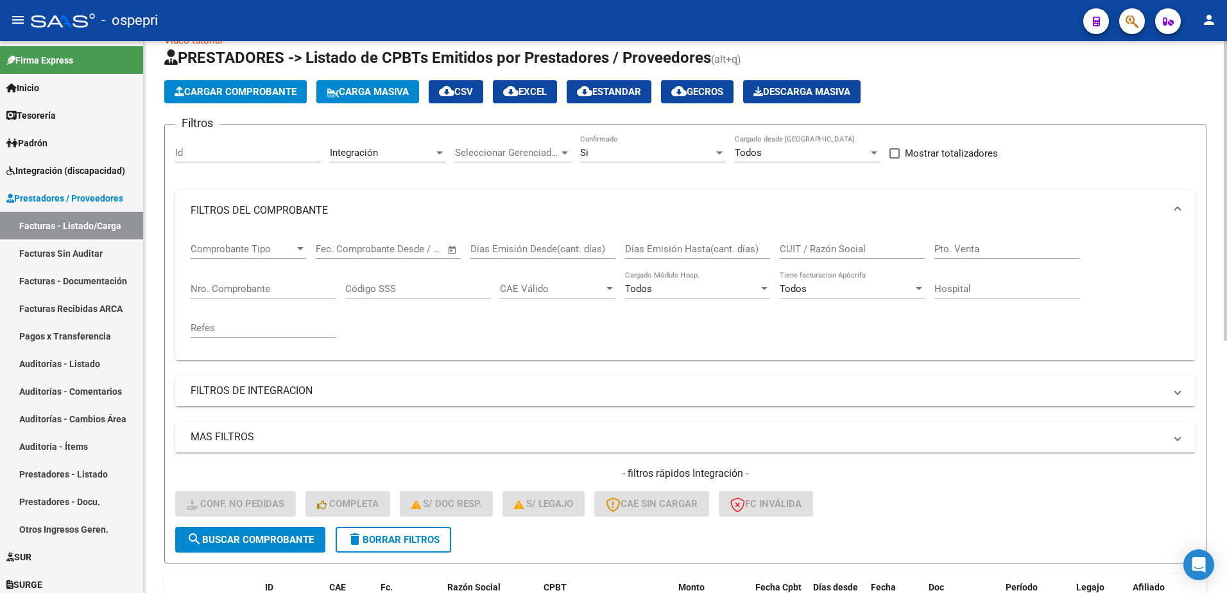
scroll to position [0, 0]
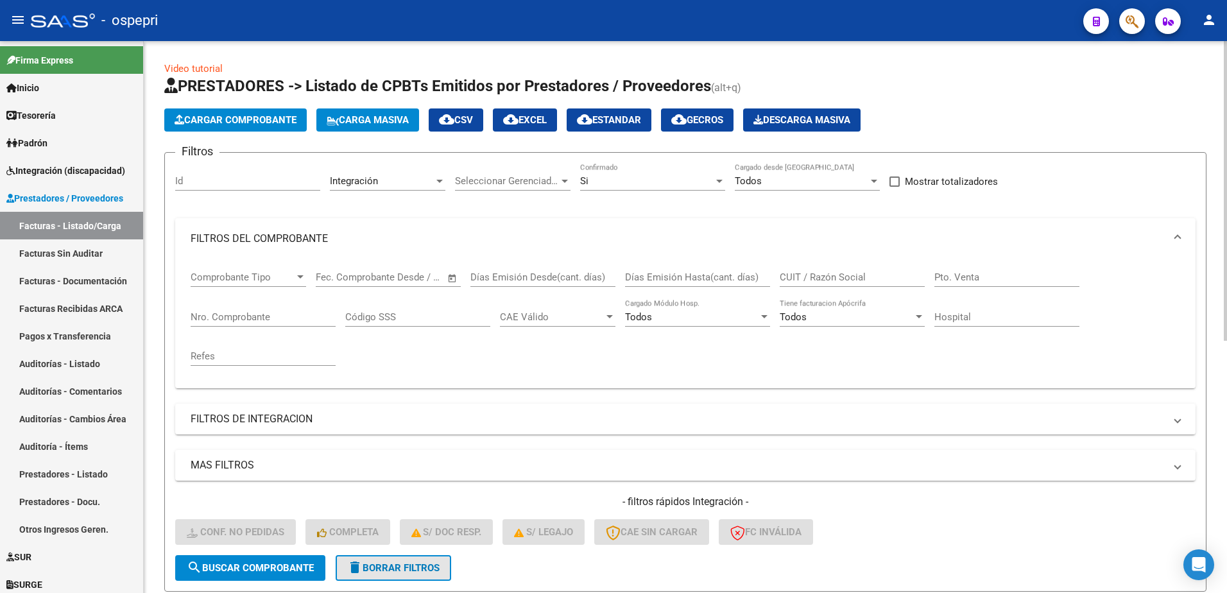
click at [386, 574] on button "delete Borrar Filtros" at bounding box center [394, 568] width 116 height 26
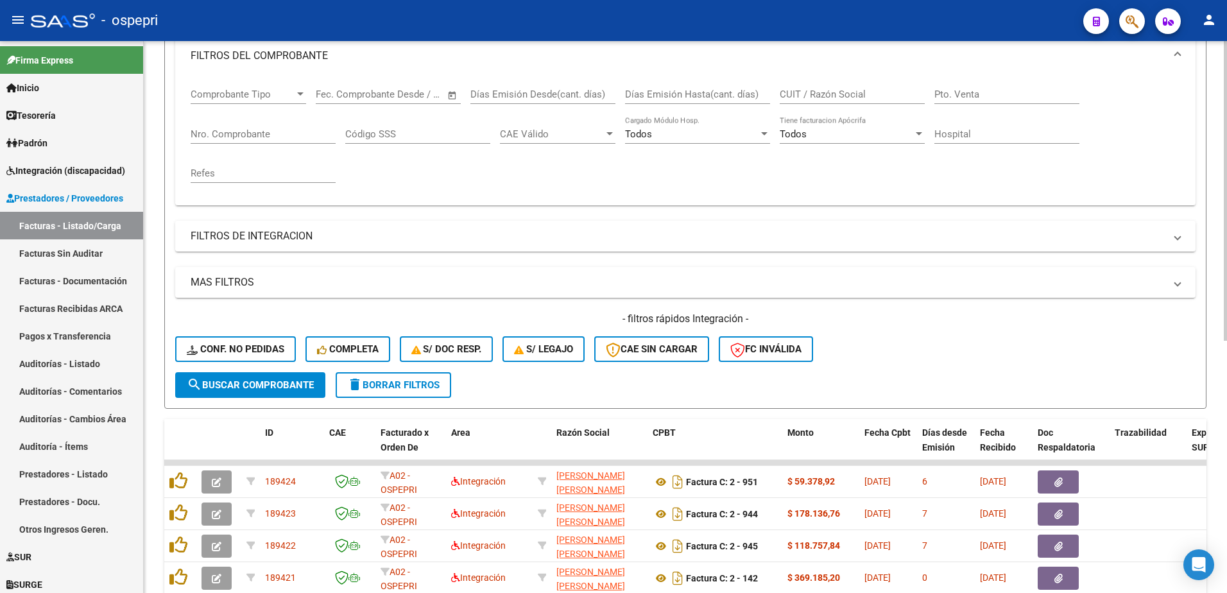
scroll to position [193, 0]
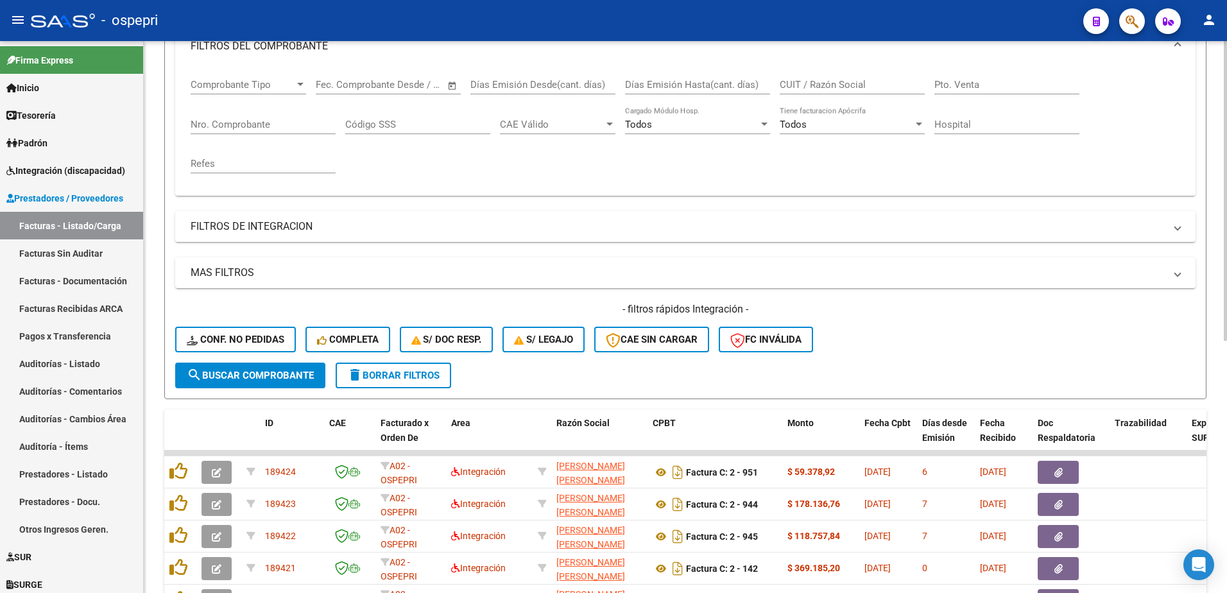
click at [657, 379] on form "Filtros Id Area Area Seleccionar Gerenciador Seleccionar Gerenciador No Confirm…" at bounding box center [685, 180] width 1042 height 440
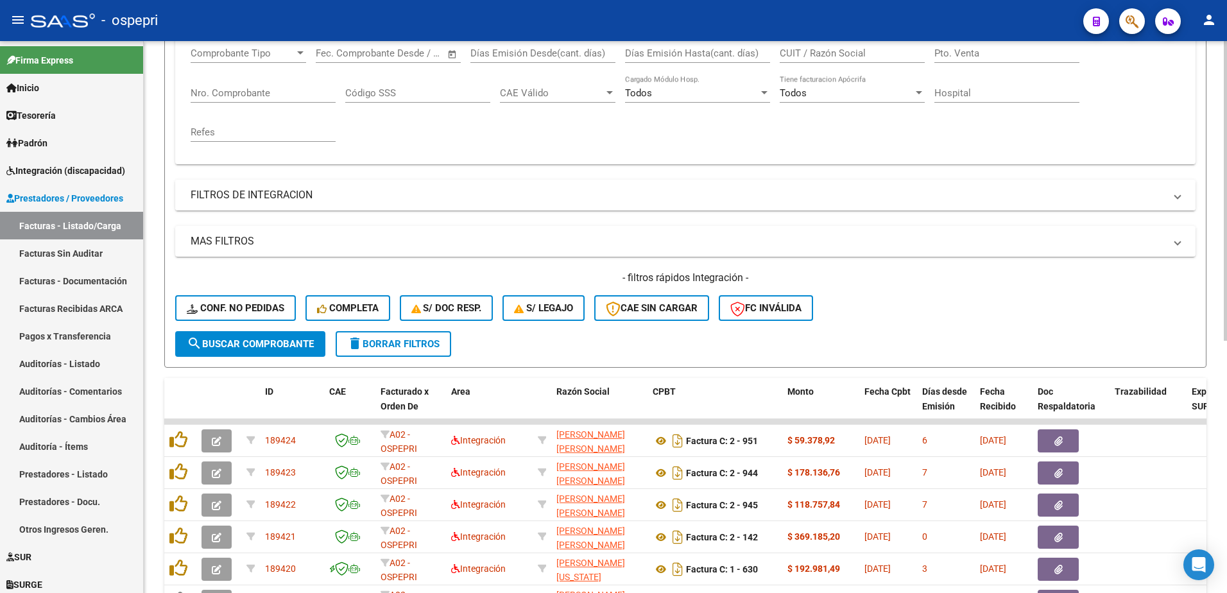
scroll to position [207, 0]
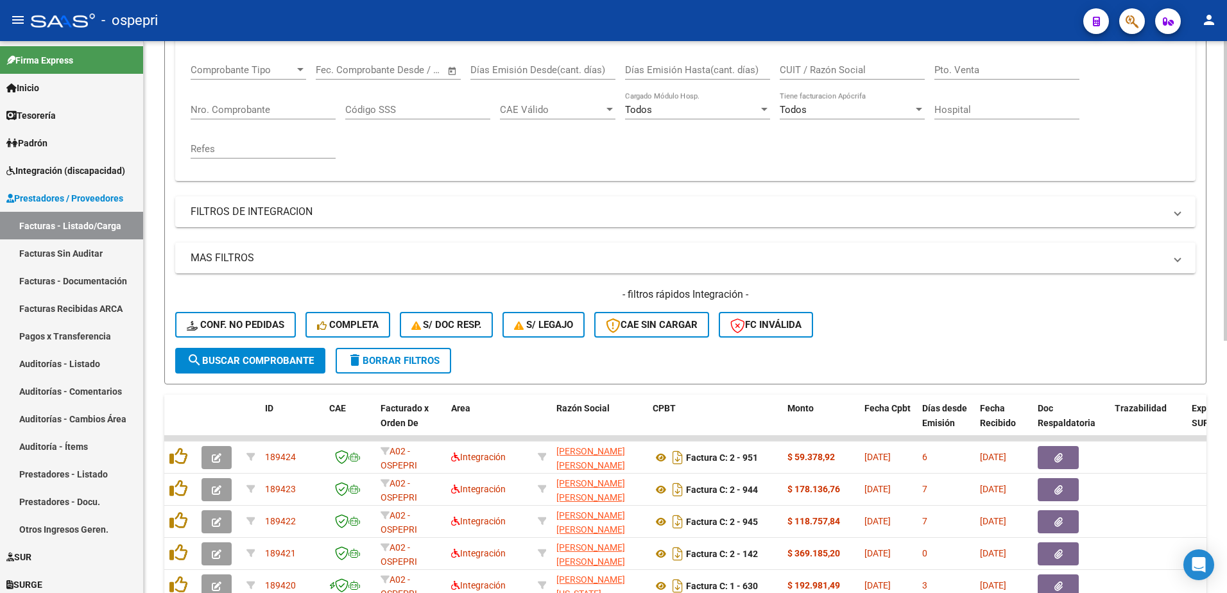
click at [872, 365] on form "Filtros Id Area Area Seleccionar Gerenciador Seleccionar Gerenciador No Confirm…" at bounding box center [685, 165] width 1042 height 440
click at [737, 23] on div "- ospepri" at bounding box center [552, 20] width 1042 height 28
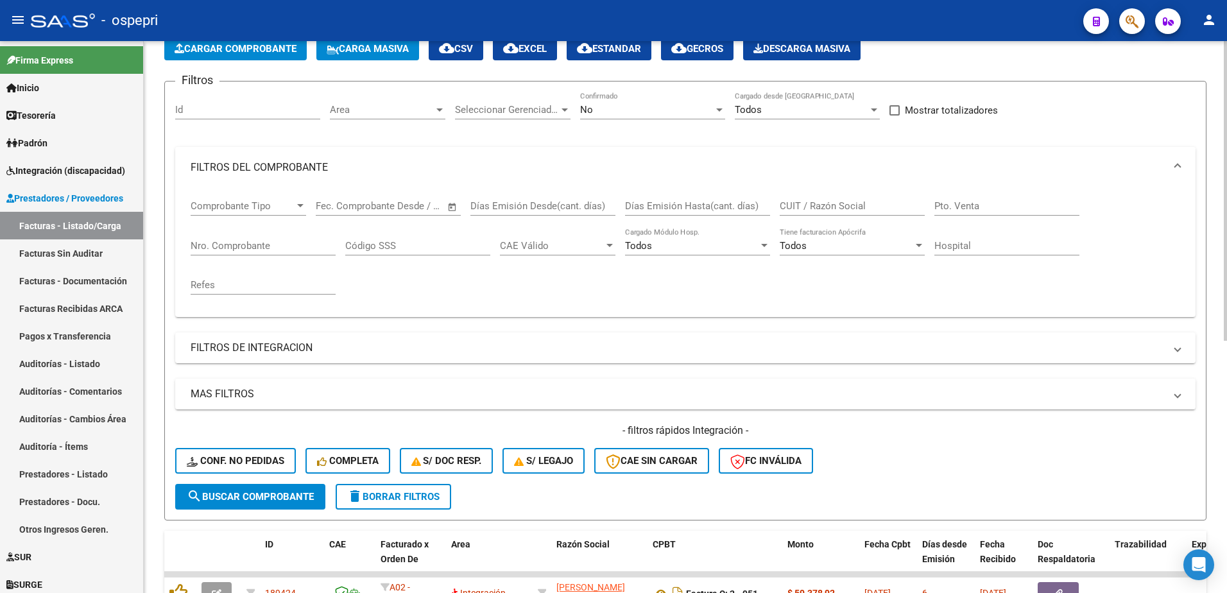
scroll to position [15, 0]
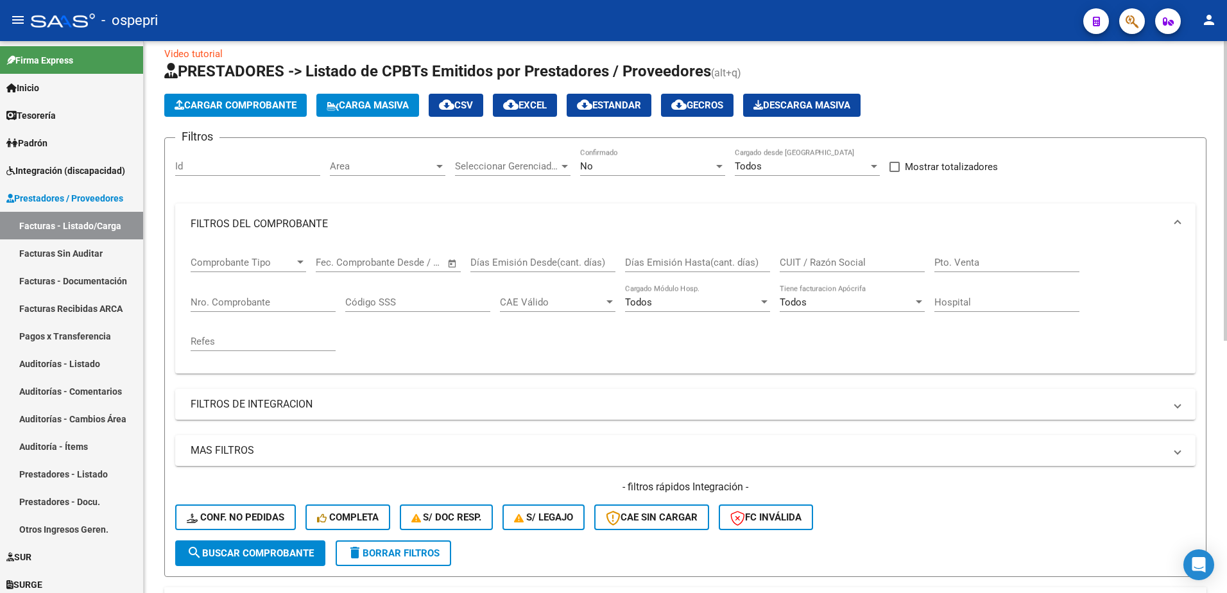
click at [840, 261] on input "CUIT / Razón Social" at bounding box center [852, 263] width 145 height 12
paste input "27285883348"
type input "27285883348"
click at [284, 553] on span "search Buscar Comprobante" at bounding box center [250, 553] width 127 height 12
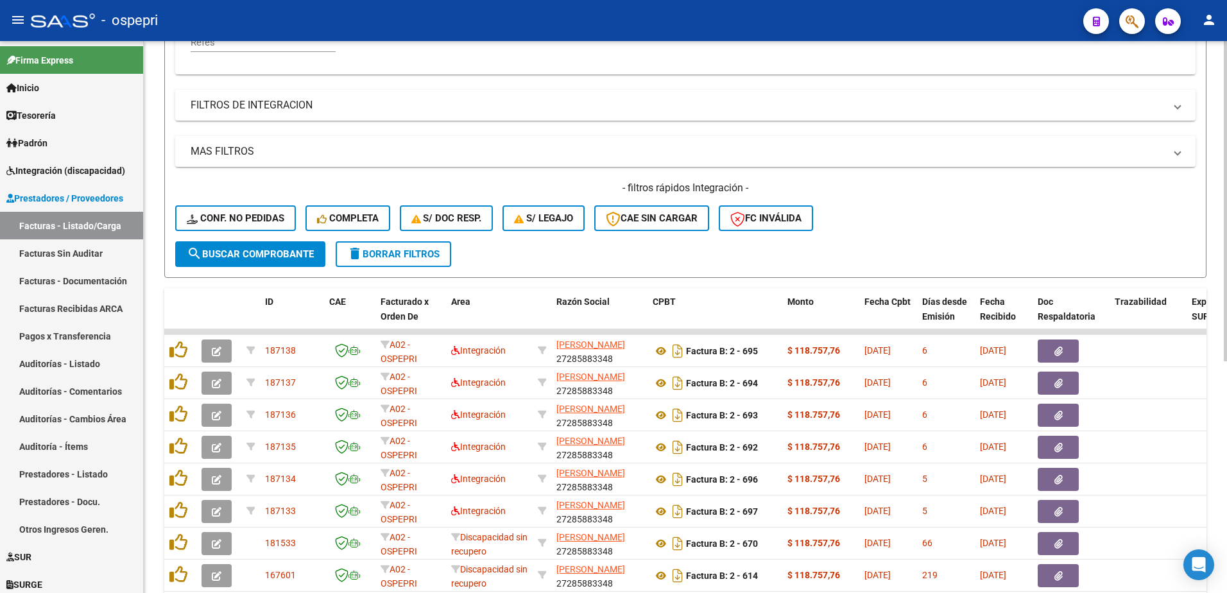
scroll to position [336, 0]
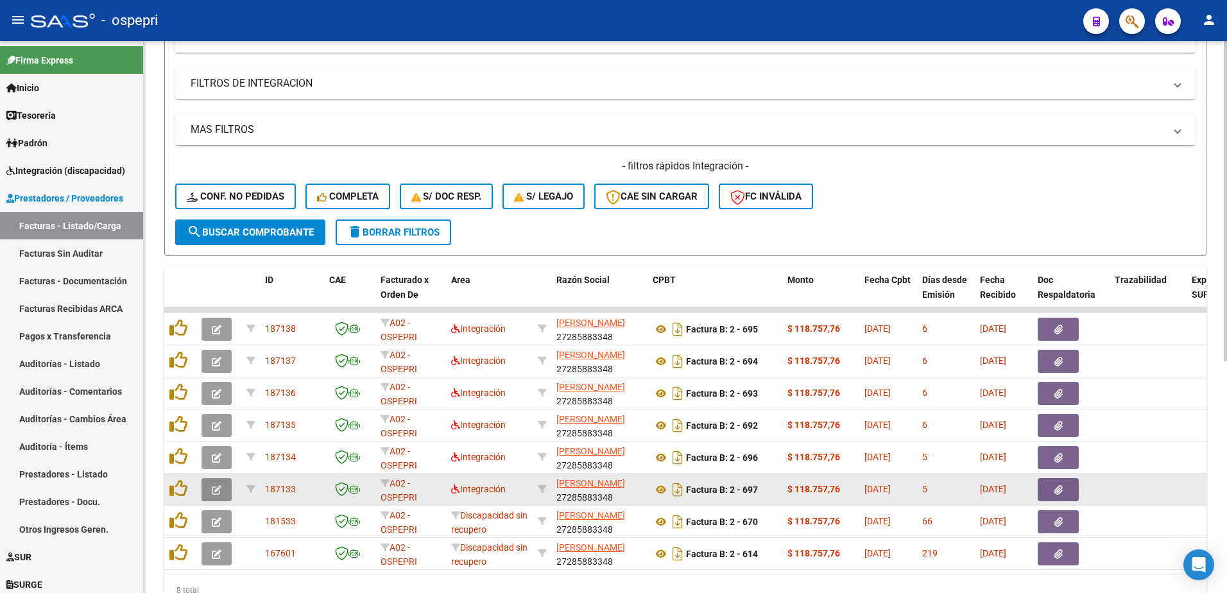
click at [213, 489] on icon "button" at bounding box center [217, 490] width 10 height 10
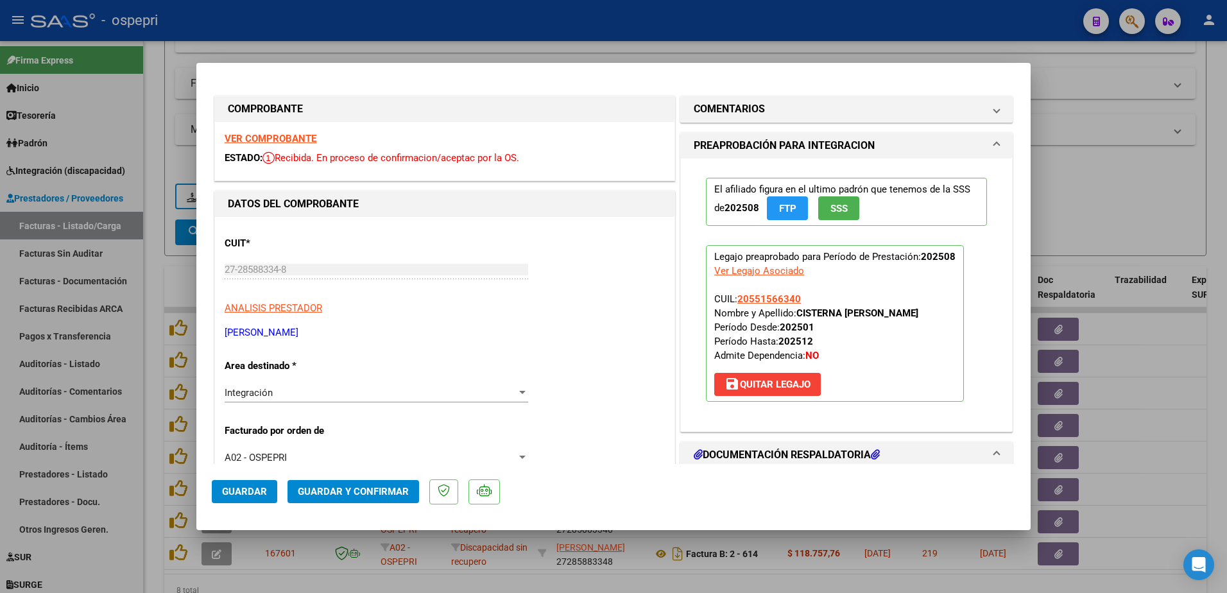
click at [290, 142] on strong "VER COMPROBANTE" at bounding box center [271, 139] width 92 height 12
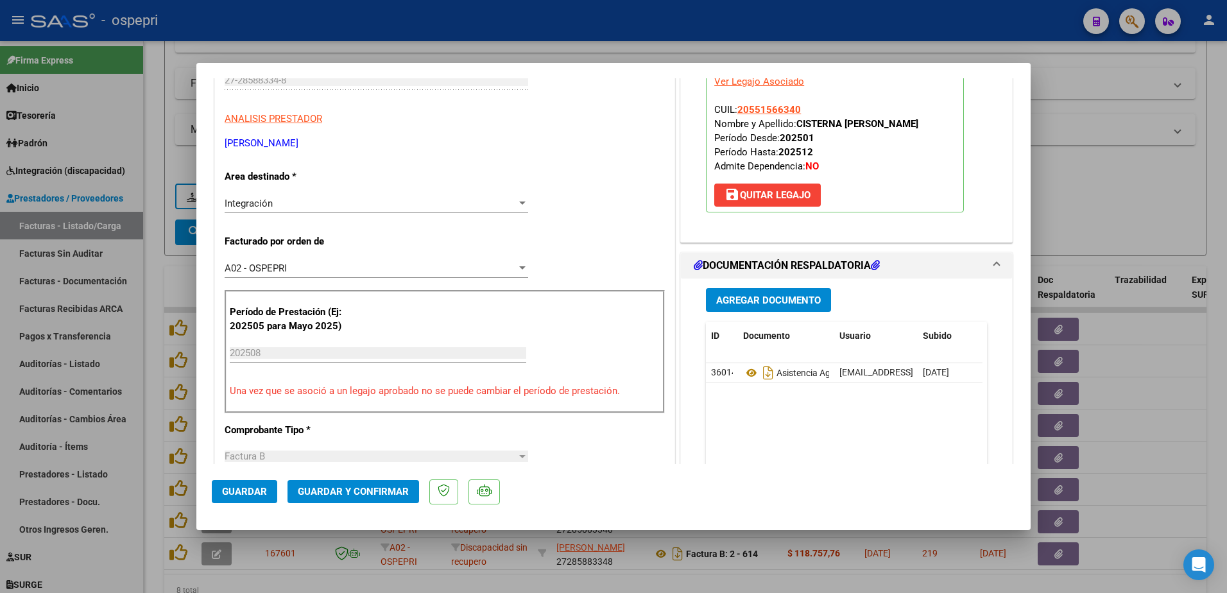
scroll to position [193, 0]
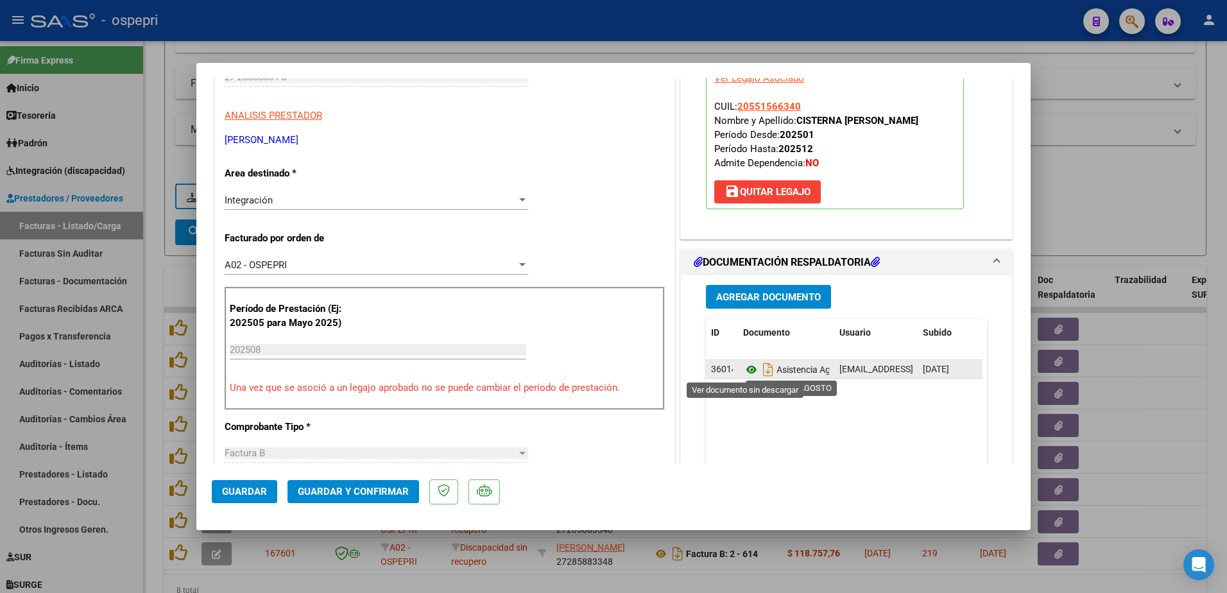
click at [747, 371] on icon at bounding box center [751, 369] width 17 height 15
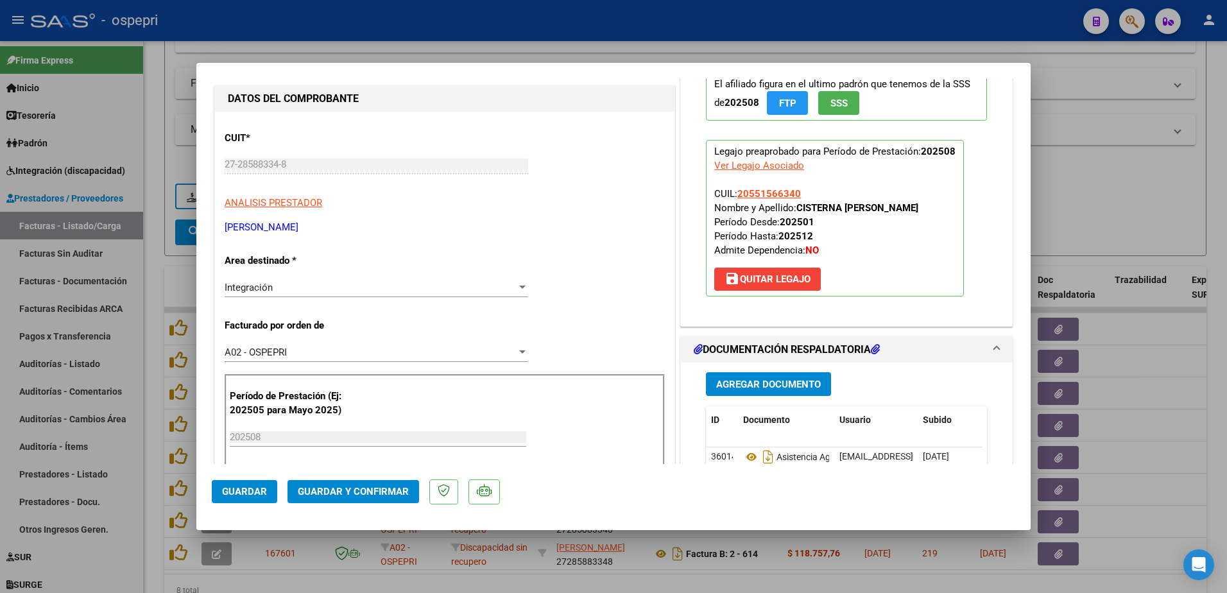
scroll to position [64, 0]
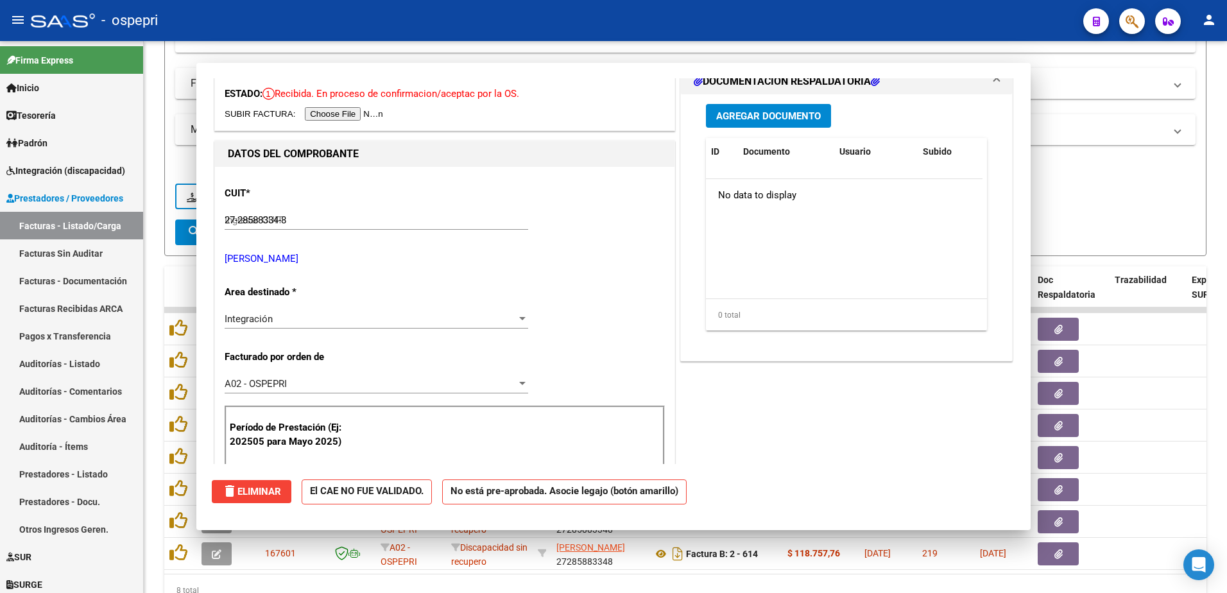
type input "$ 0,00"
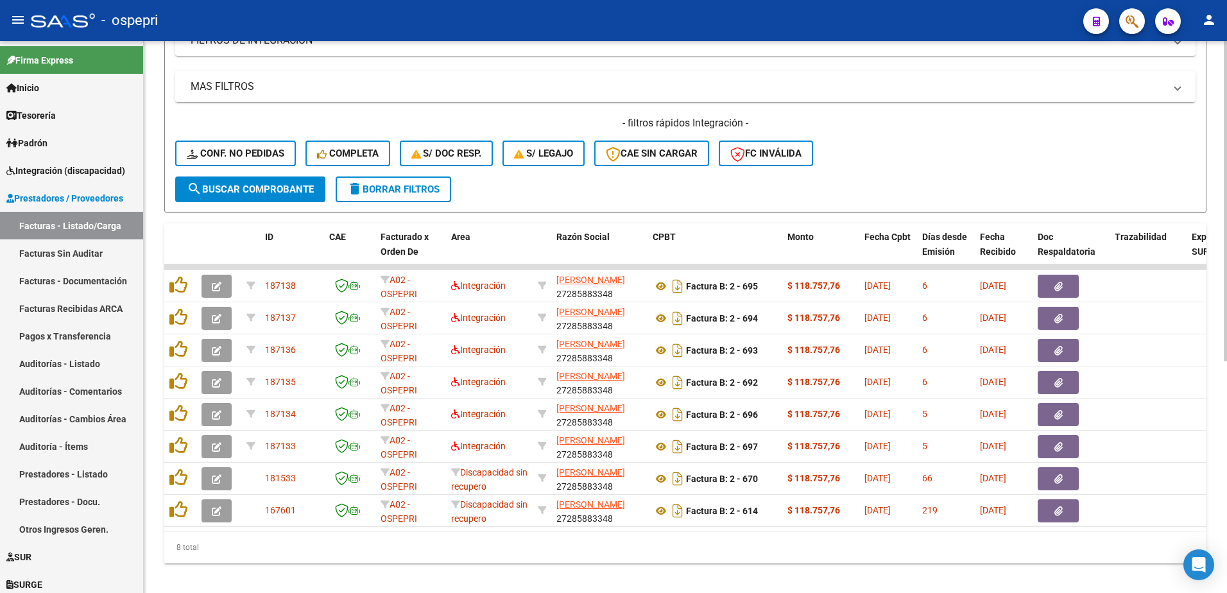
scroll to position [400, 0]
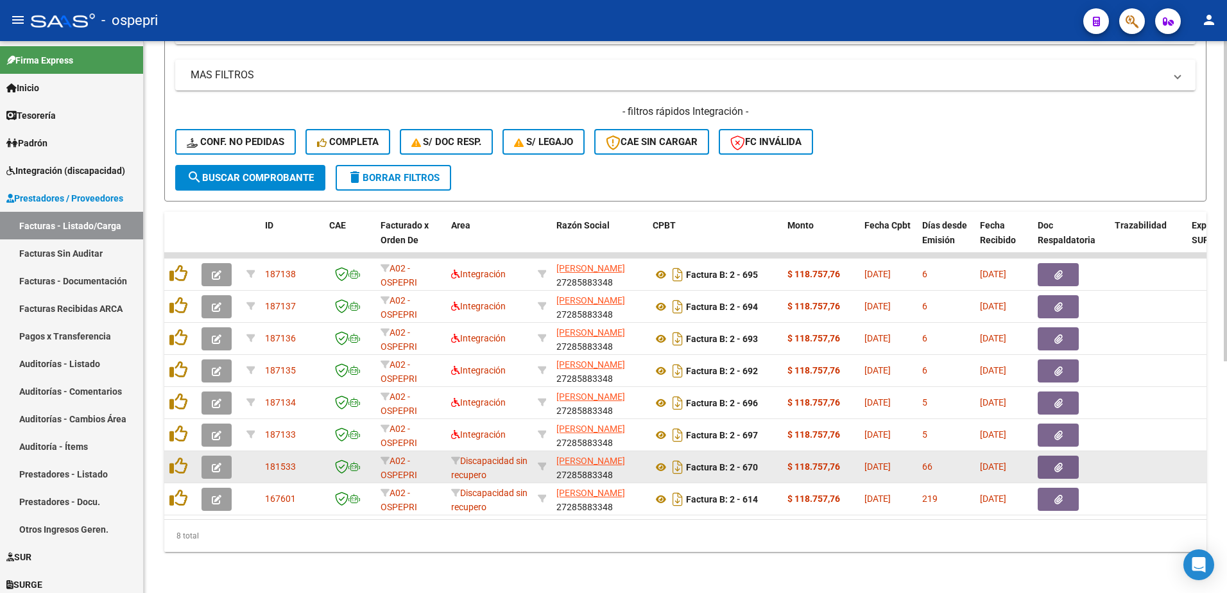
click at [205, 458] on button "button" at bounding box center [217, 467] width 30 height 23
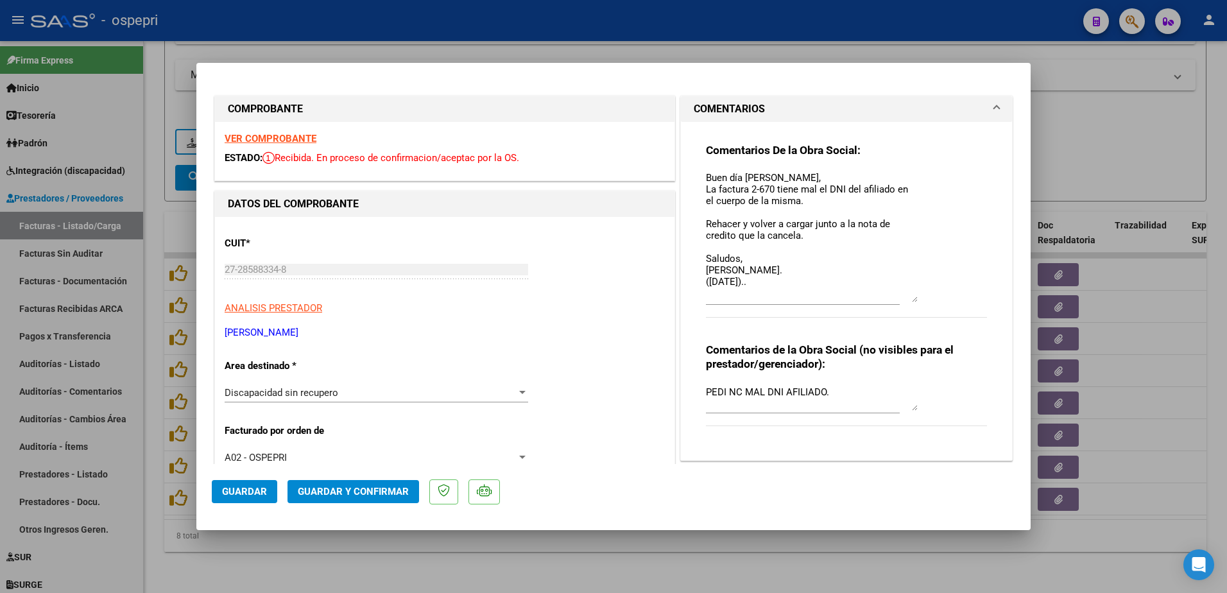
drag, startPoint x: 909, startPoint y: 195, endPoint x: 929, endPoint y: 301, distance: 107.8
click at [929, 301] on div "Comentarios De la Obra Social: Buen día Andrea, La factura 2-670 tiene mal el D…" at bounding box center [846, 237] width 281 height 189
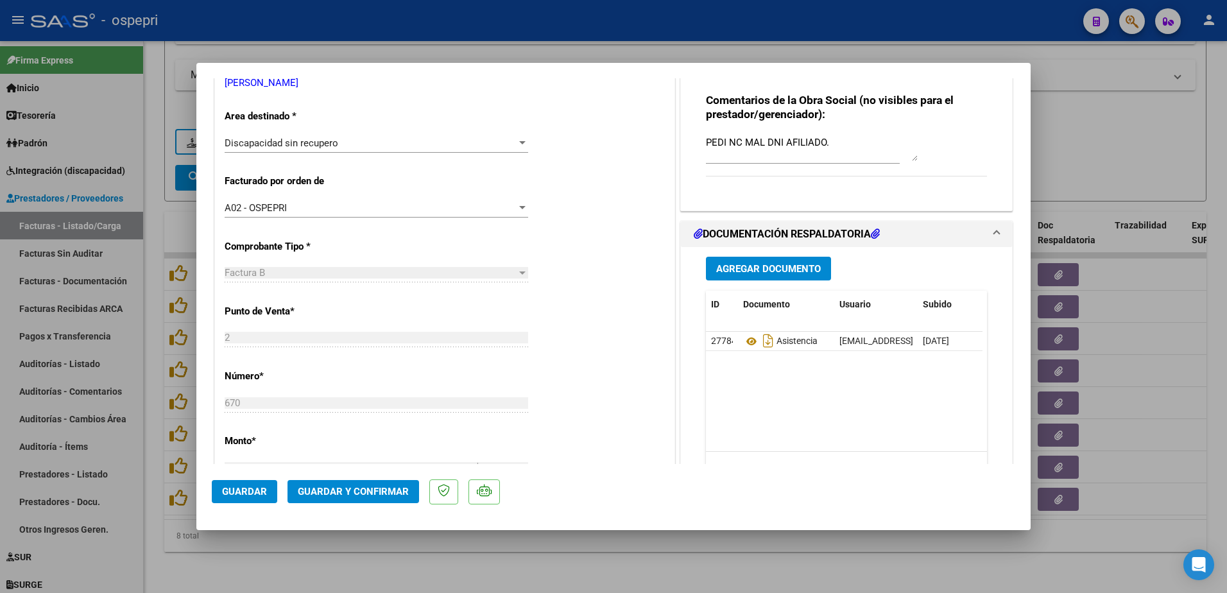
scroll to position [257, 0]
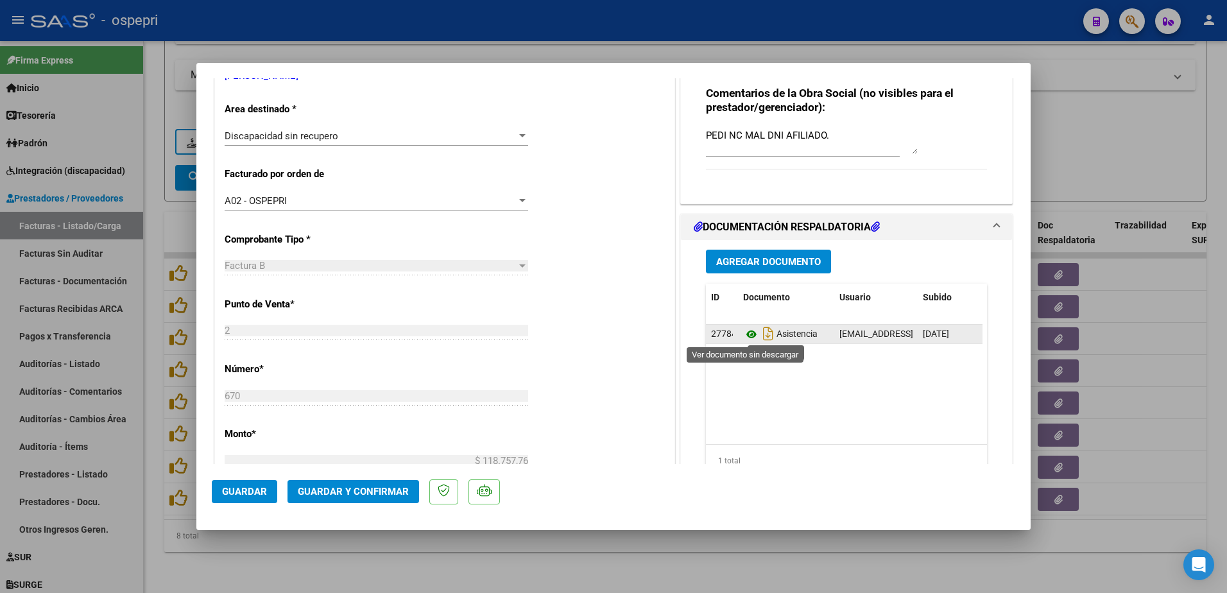
click at [744, 333] on icon at bounding box center [751, 334] width 17 height 15
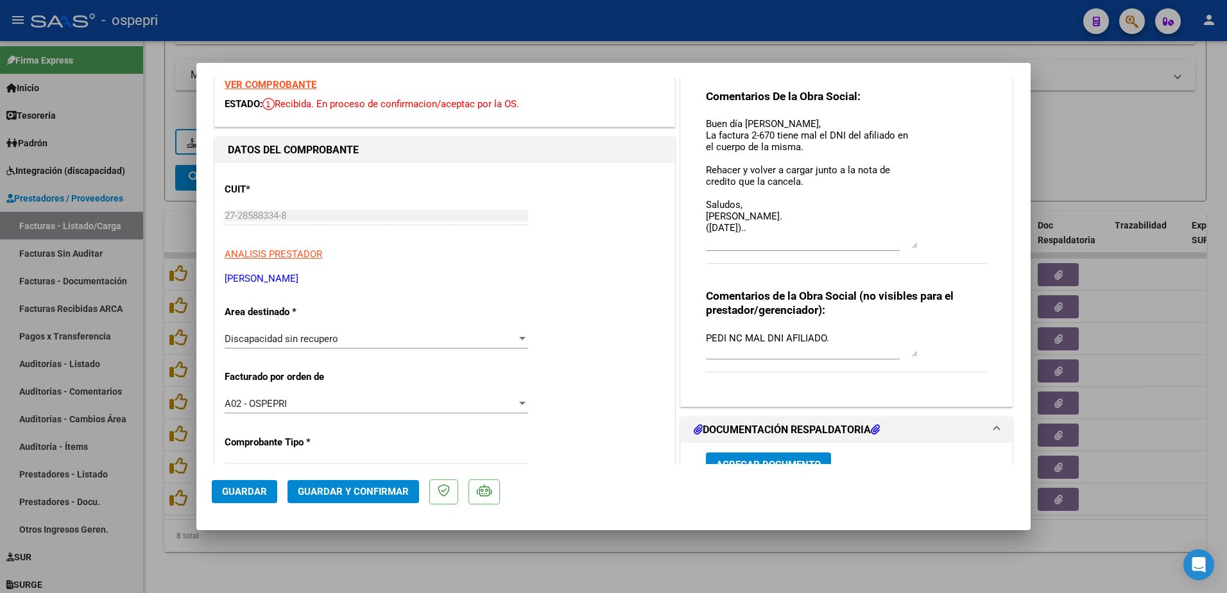
scroll to position [0, 0]
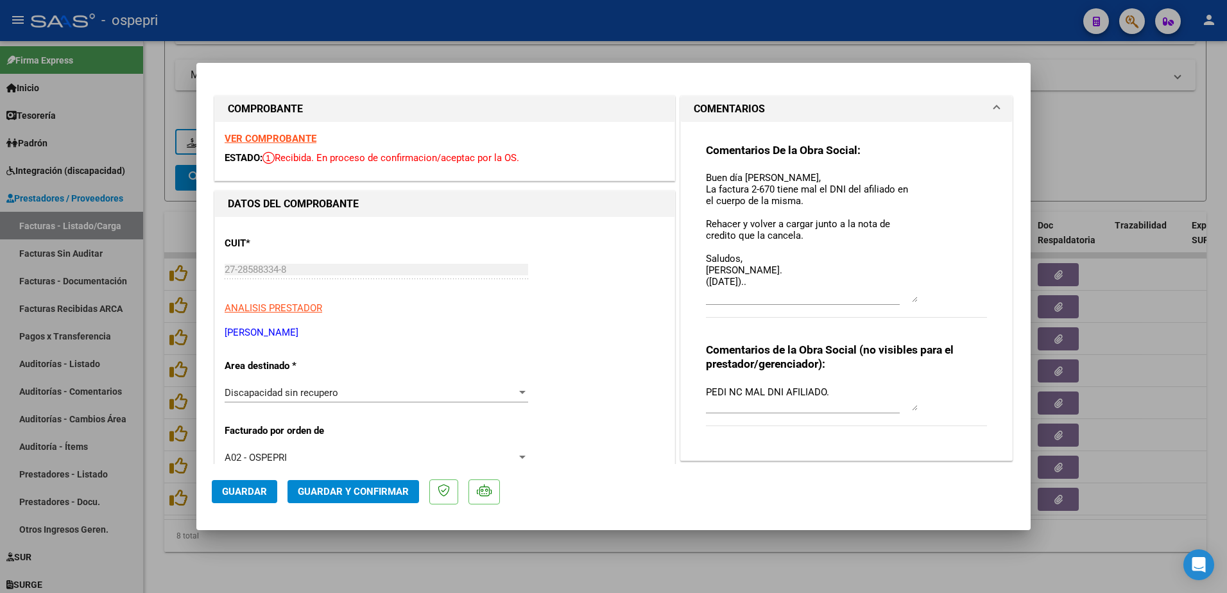
click at [267, 137] on strong "VER COMPROBANTE" at bounding box center [271, 139] width 92 height 12
type input "$ 0,00"
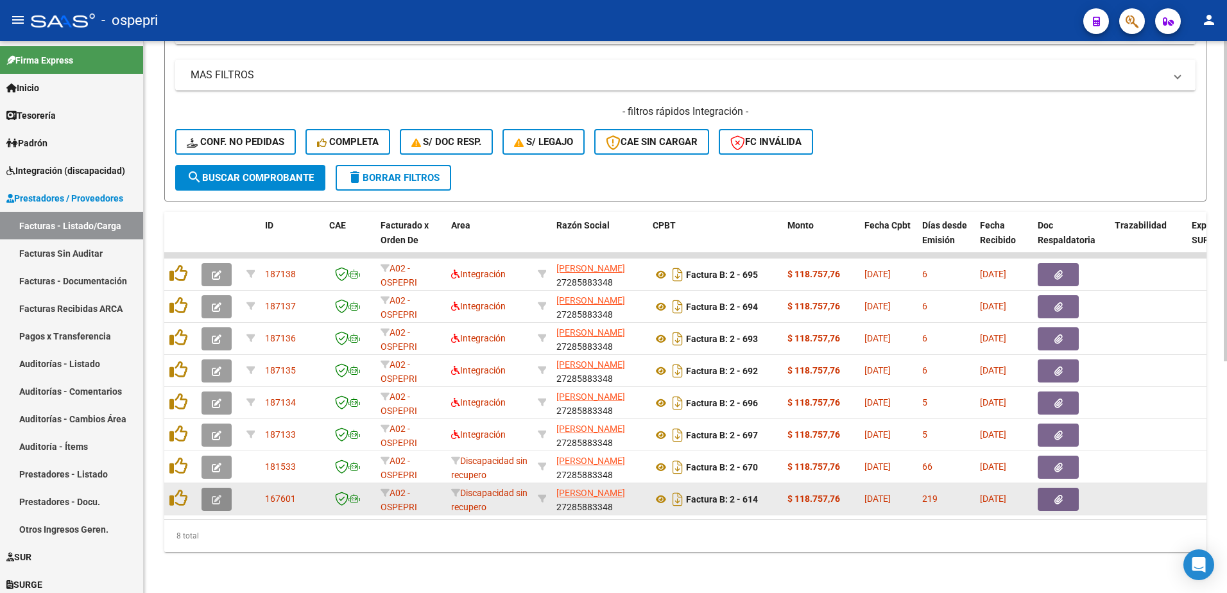
click at [213, 495] on icon "button" at bounding box center [217, 500] width 10 height 10
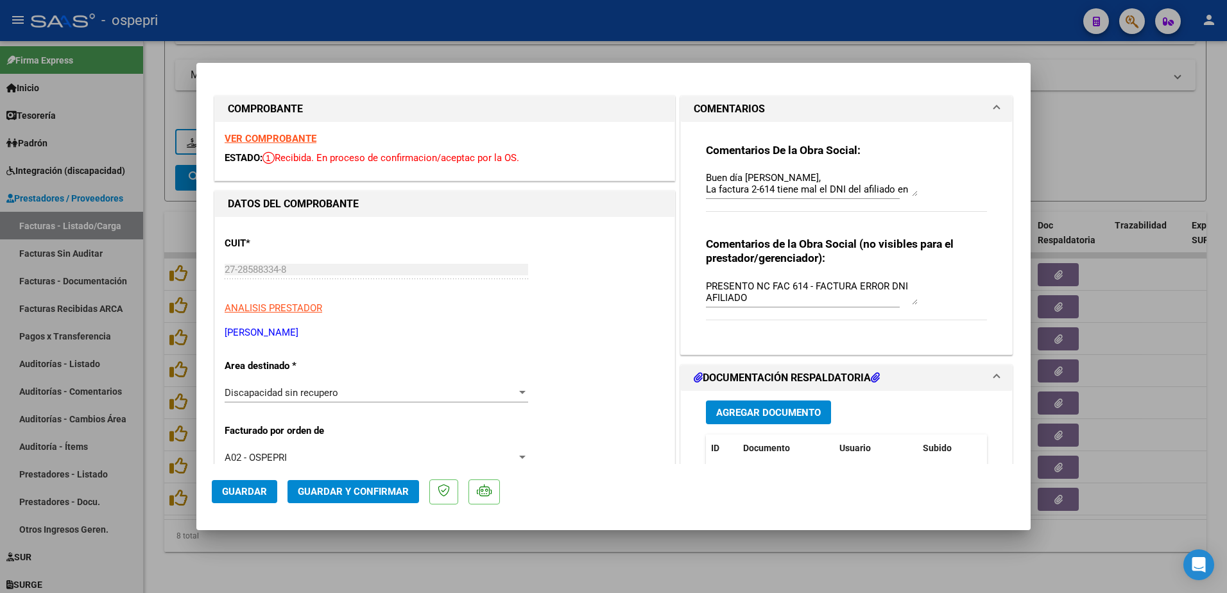
click at [261, 141] on strong "VER COMPROBANTE" at bounding box center [271, 139] width 92 height 12
type input "$ 0,00"
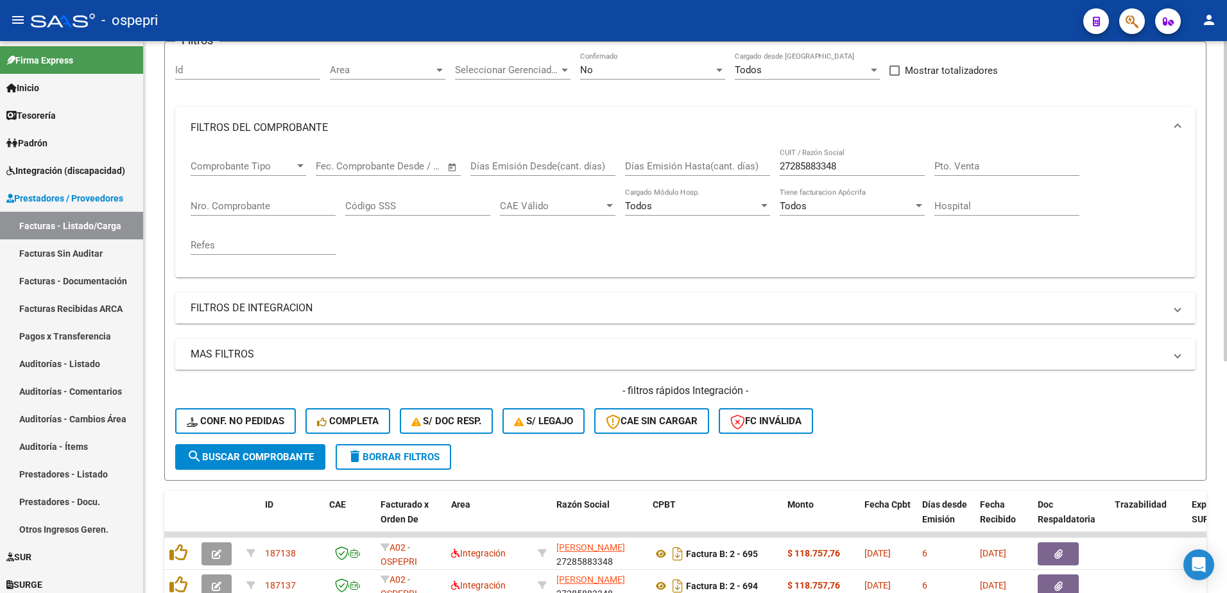
scroll to position [79, 0]
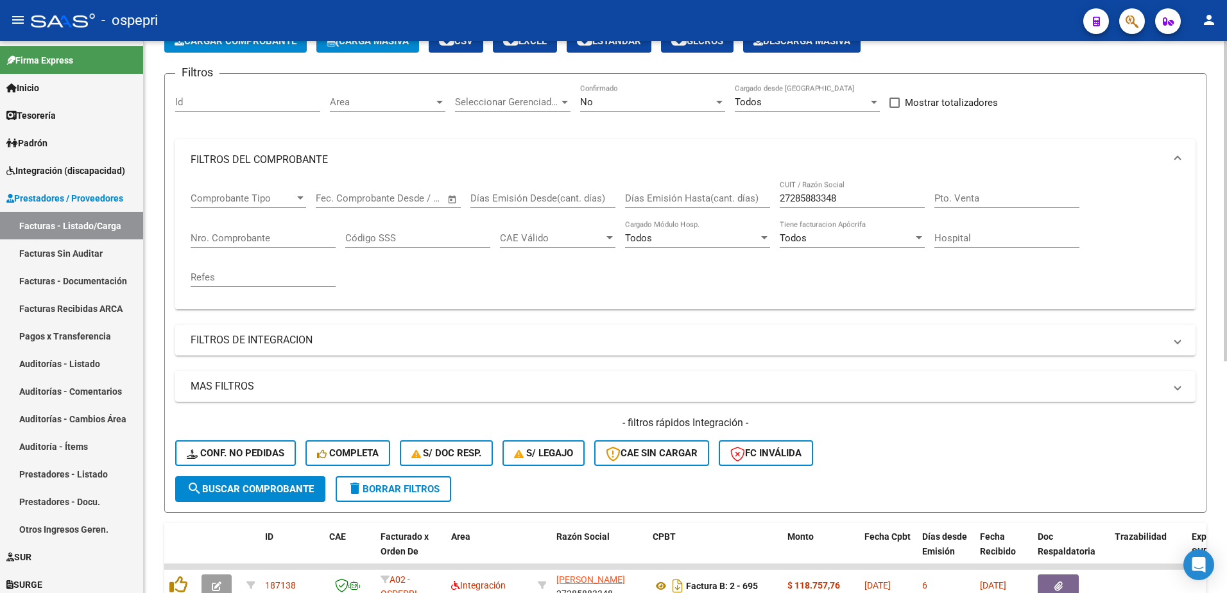
click at [716, 101] on div at bounding box center [719, 102] width 6 height 3
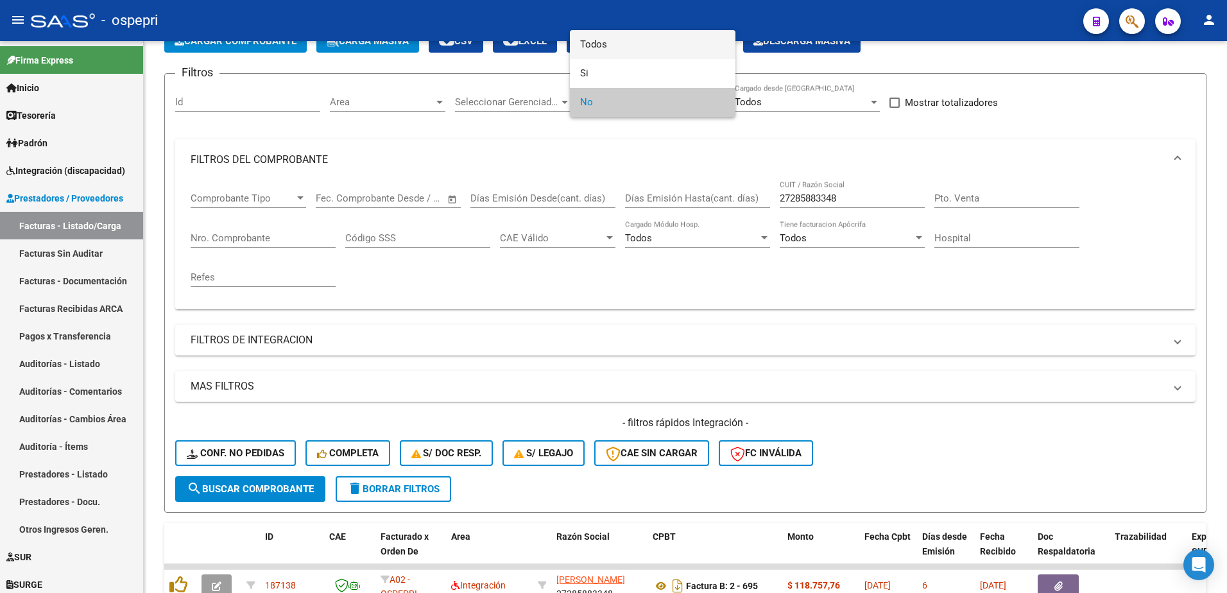
click at [639, 49] on span "Todos" at bounding box center [652, 44] width 145 height 29
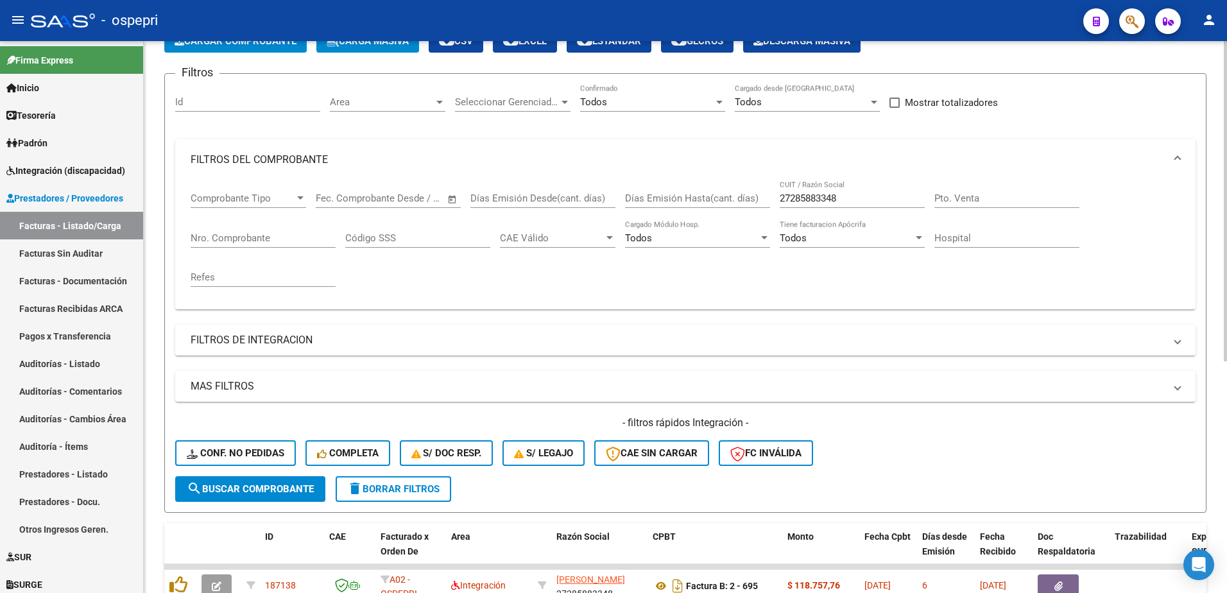
click at [845, 207] on div "27285883348 CUIT / Razón Social" at bounding box center [852, 194] width 145 height 28
click at [270, 487] on span "search Buscar Comprobante" at bounding box center [250, 489] width 127 height 12
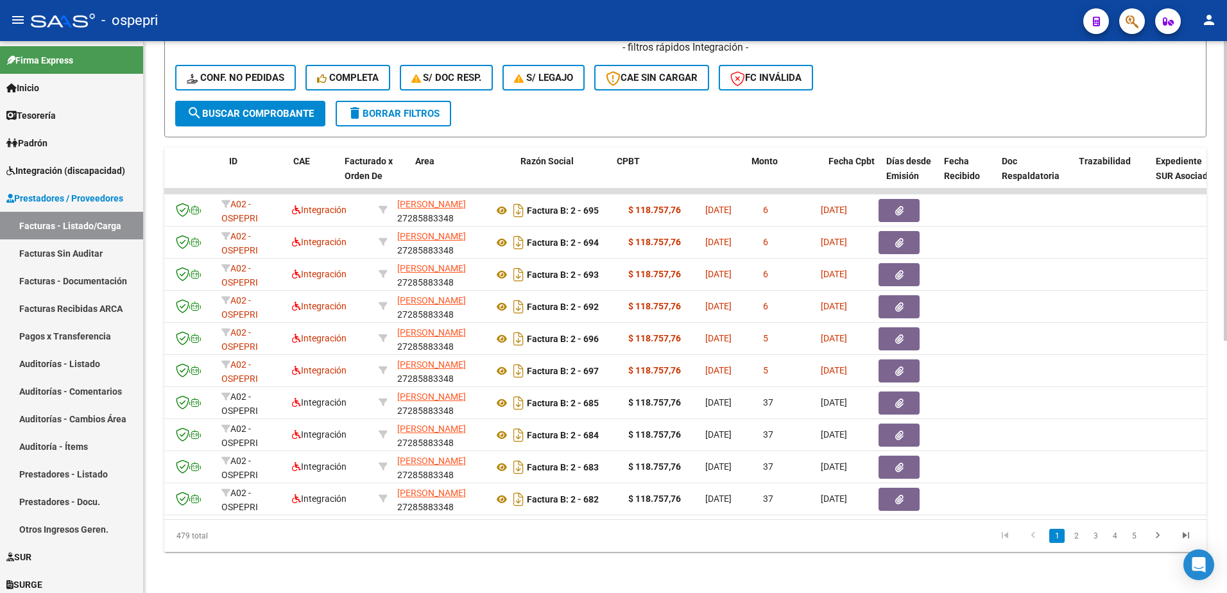
scroll to position [0, 0]
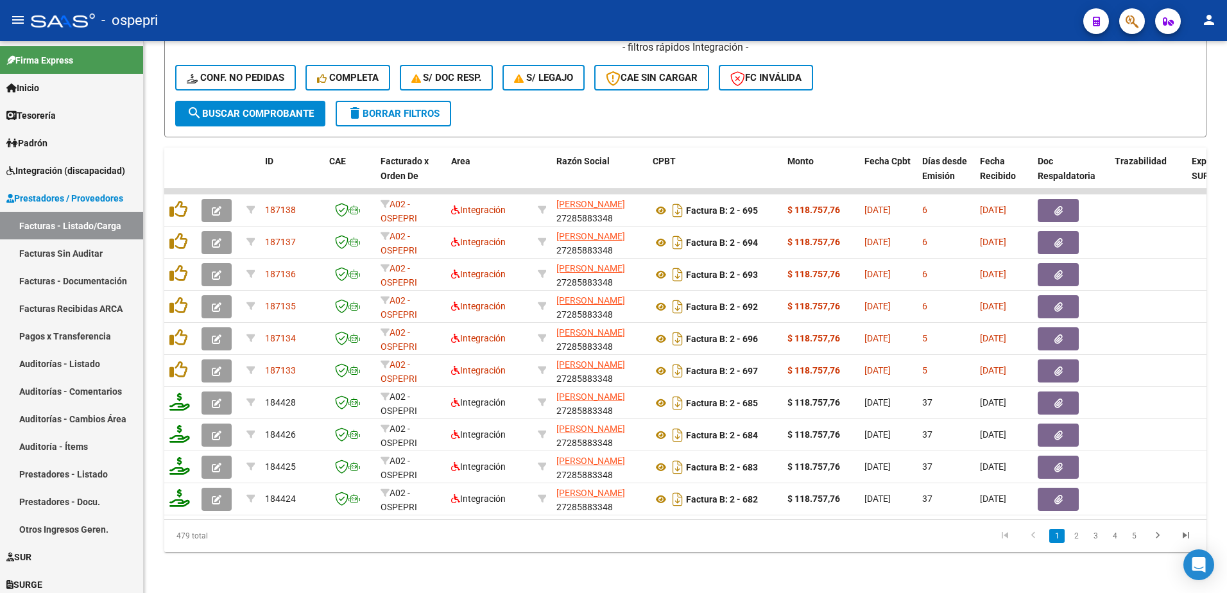
click at [606, 19] on div "- ospepri" at bounding box center [552, 20] width 1042 height 28
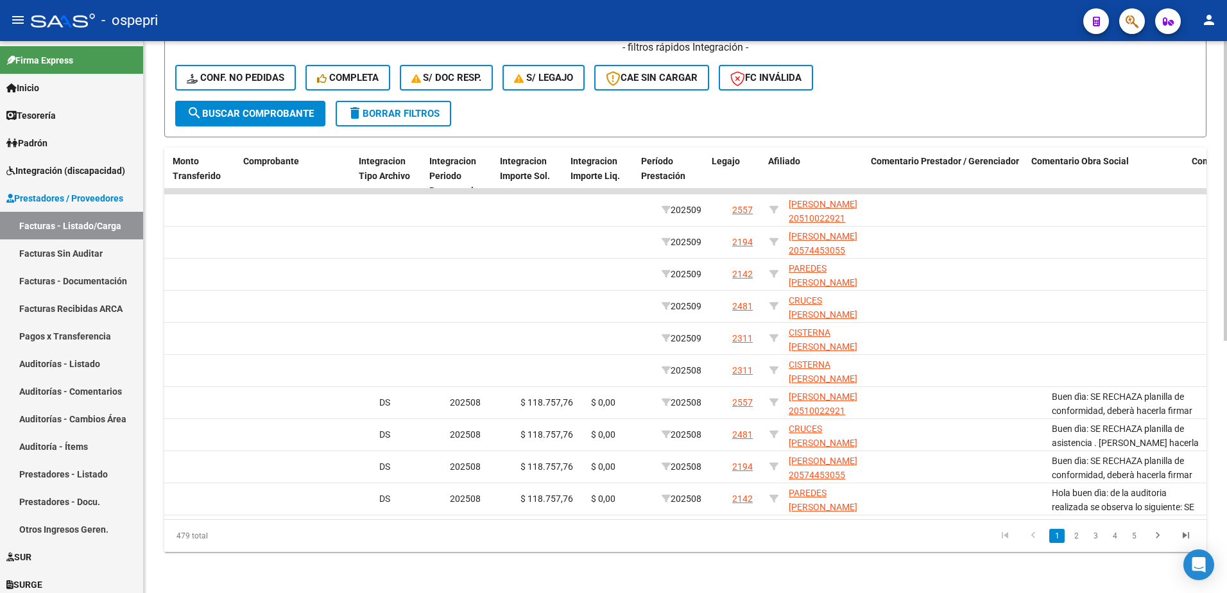
scroll to position [0, 1397]
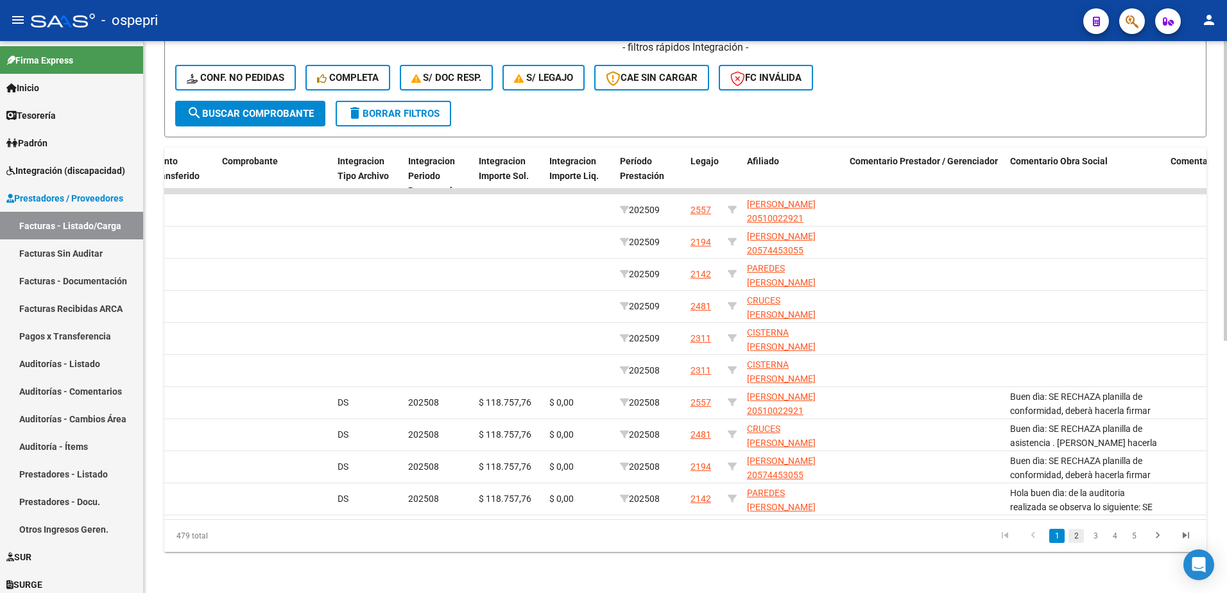
click at [1074, 538] on link "2" at bounding box center [1076, 536] width 15 height 14
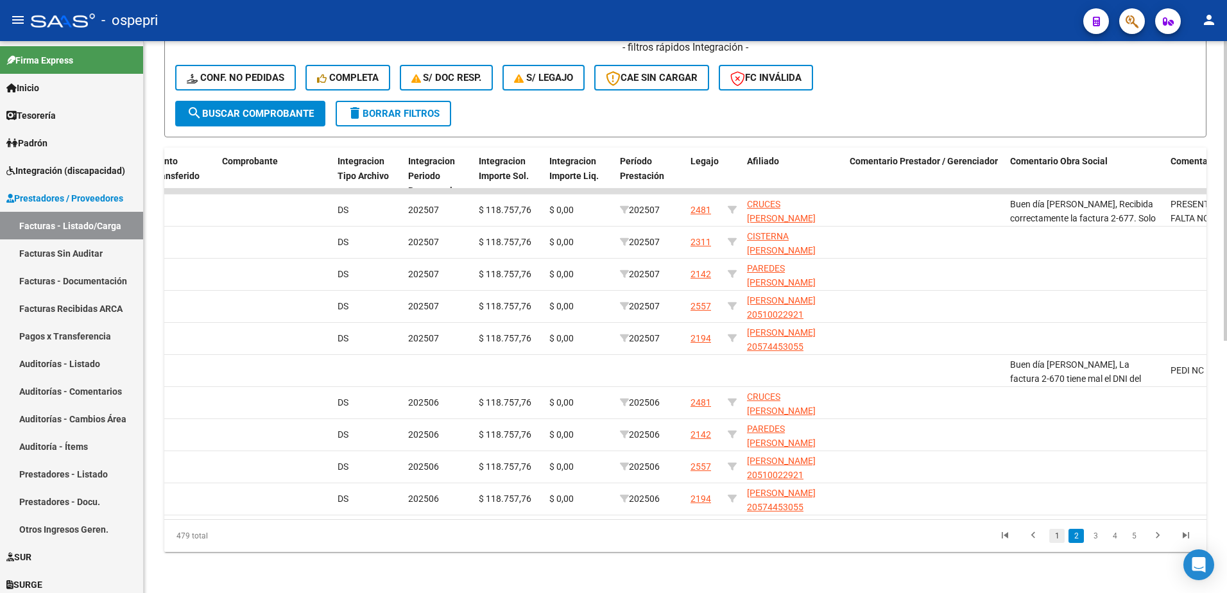
click at [1060, 534] on link "1" at bounding box center [1056, 536] width 15 height 14
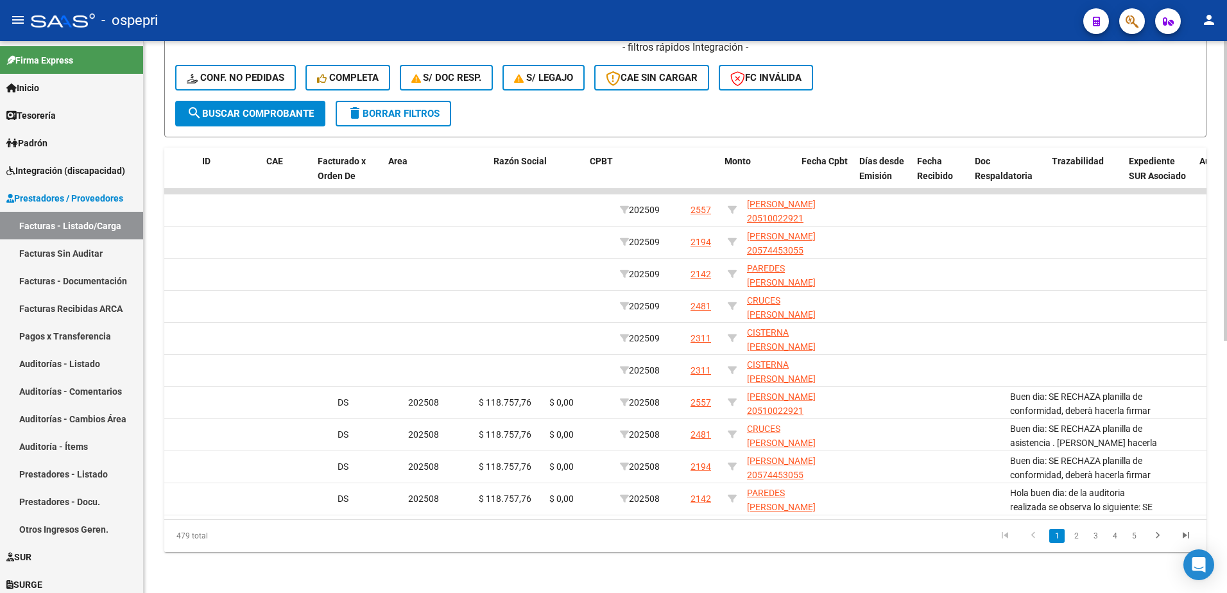
scroll to position [0, 0]
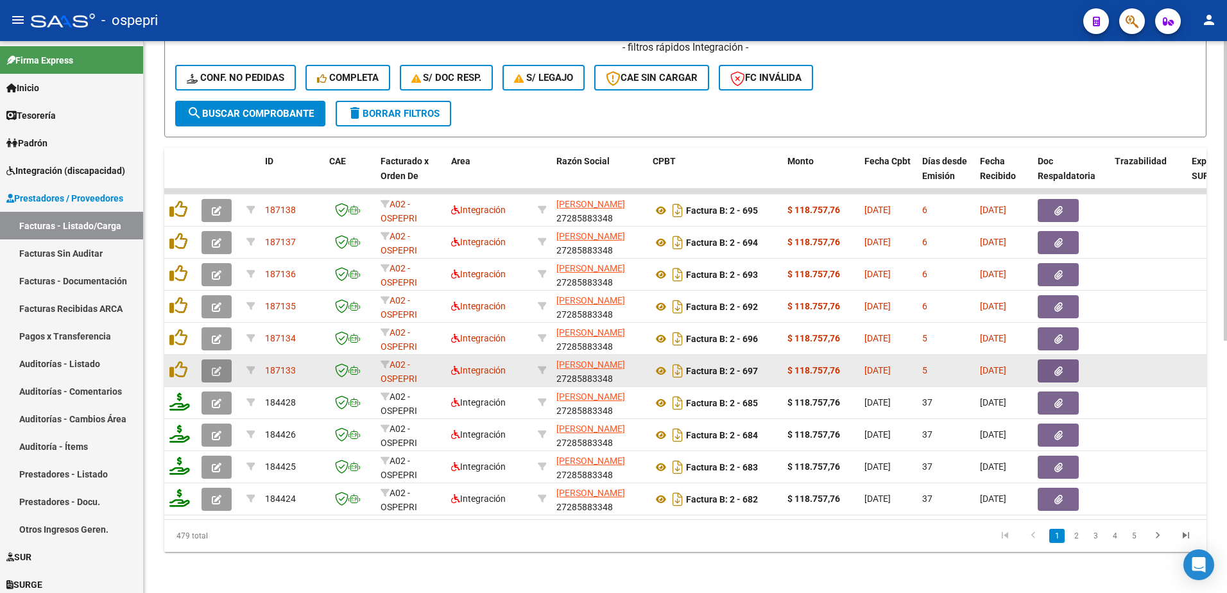
click at [214, 366] on icon "button" at bounding box center [217, 371] width 10 height 10
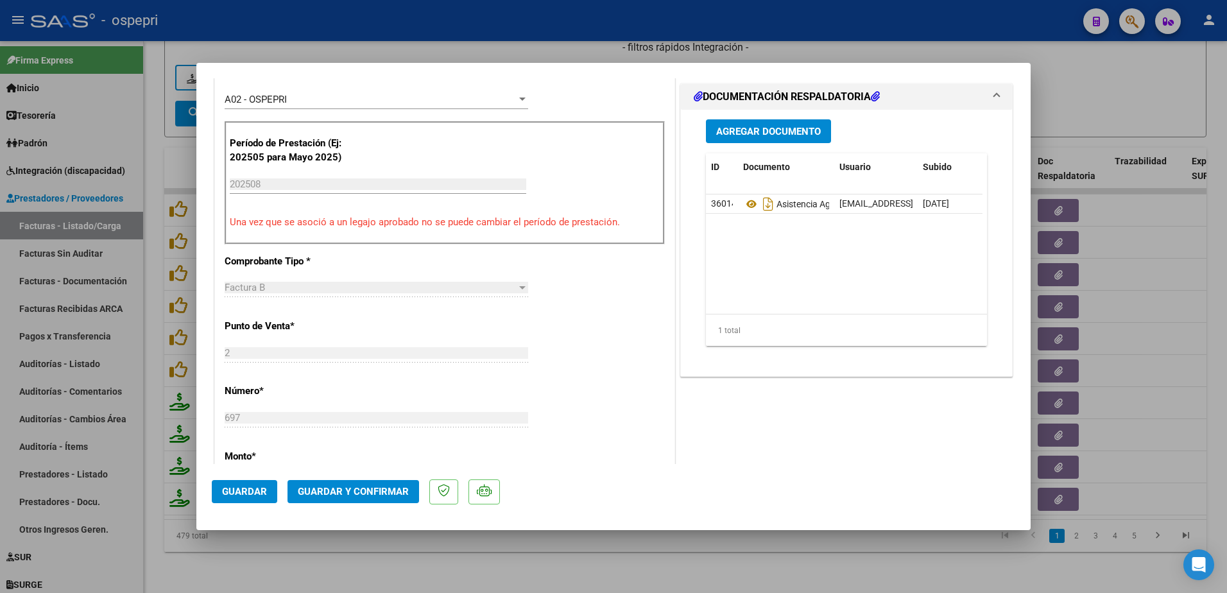
scroll to position [385, 0]
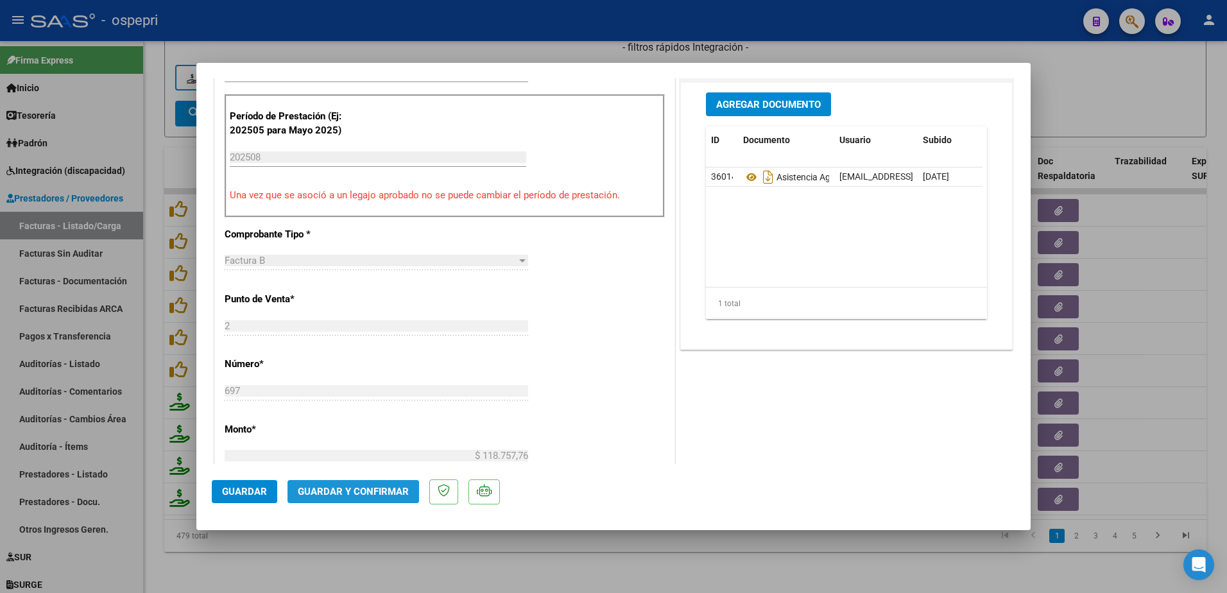
click at [358, 492] on span "Guardar y Confirmar" at bounding box center [353, 492] width 111 height 12
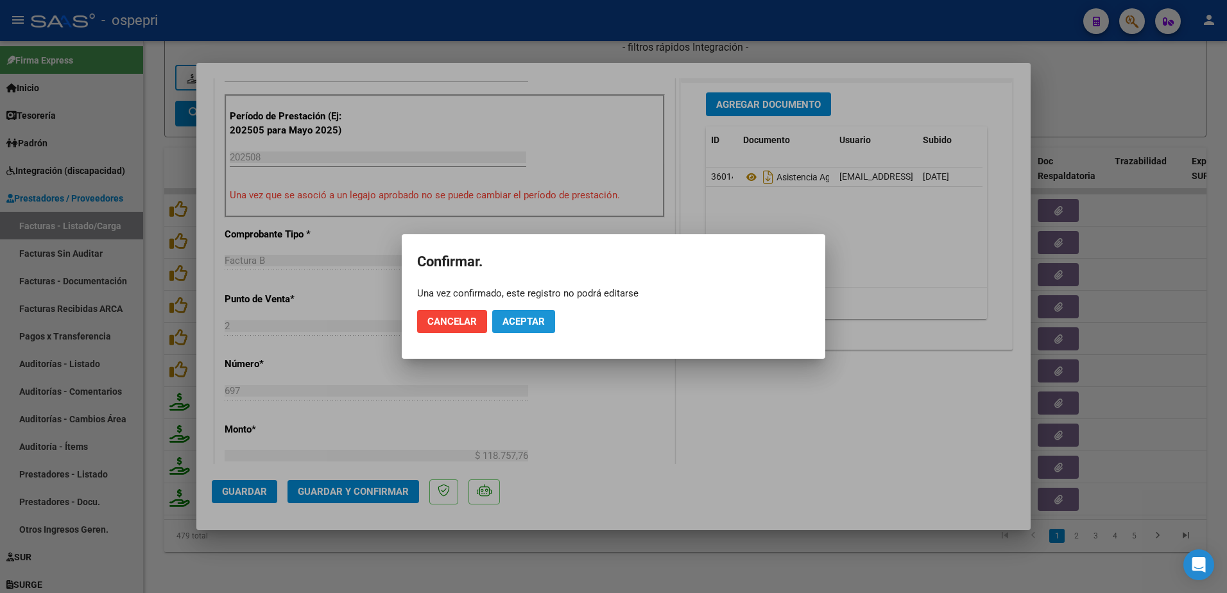
click at [512, 318] on span "Aceptar" at bounding box center [524, 322] width 42 height 12
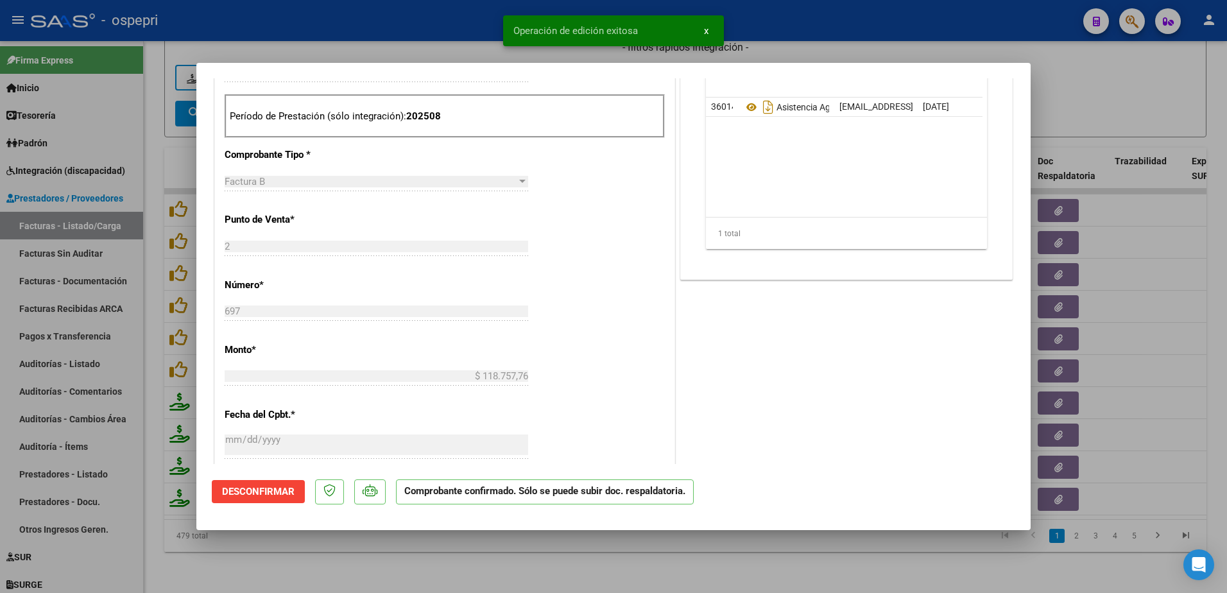
type input "$ 0,00"
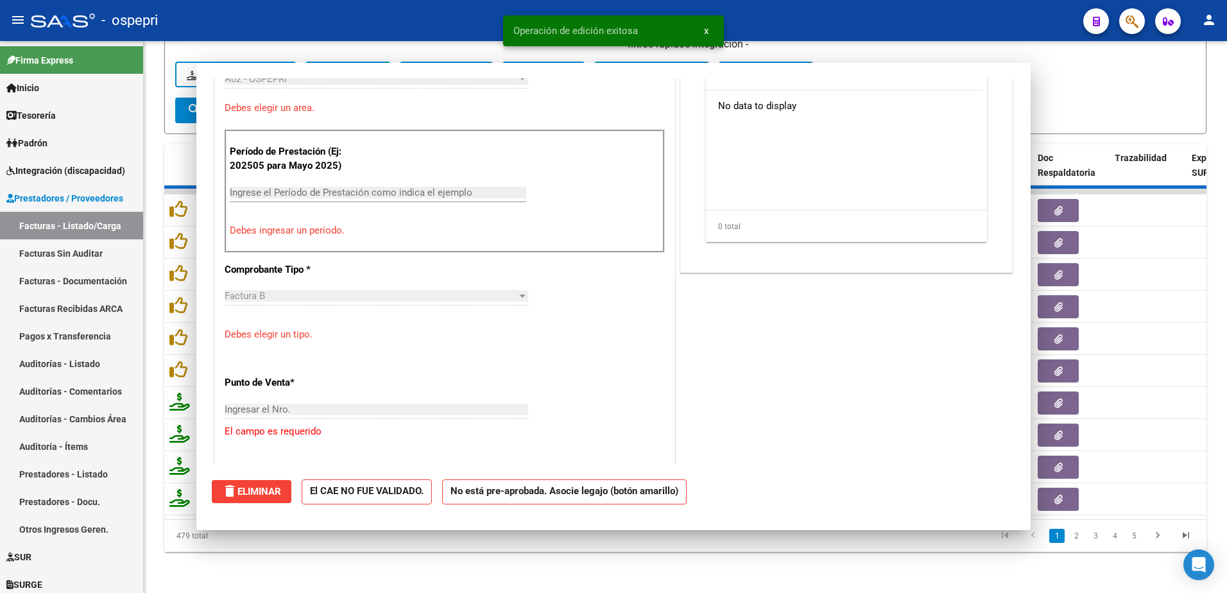
scroll to position [408, 0]
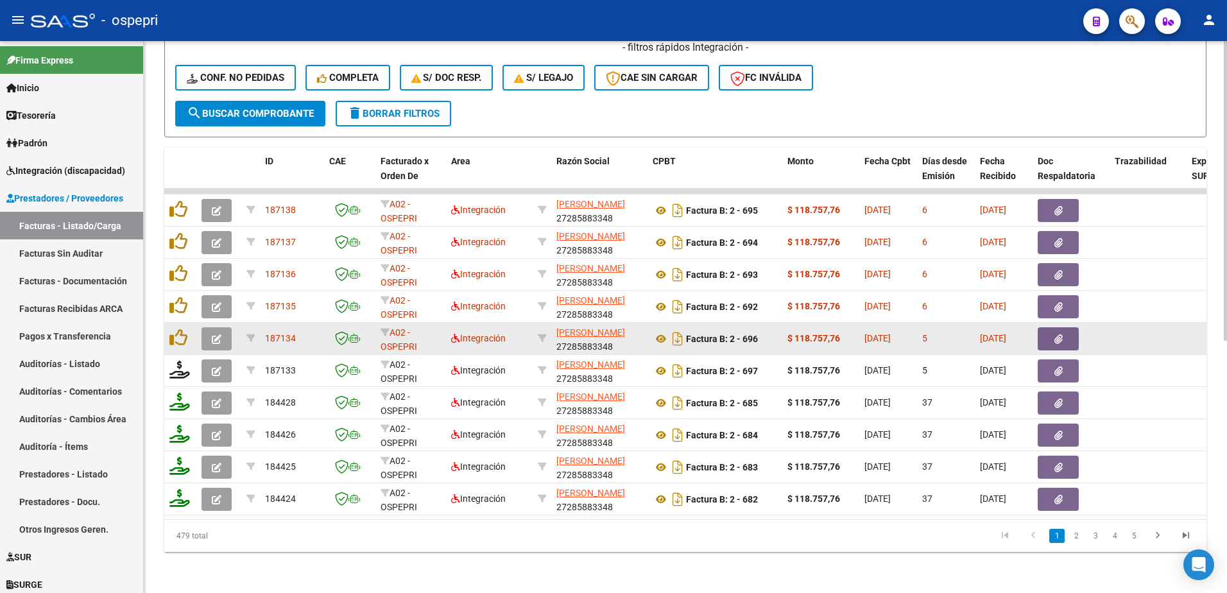
click at [210, 330] on button "button" at bounding box center [217, 338] width 30 height 23
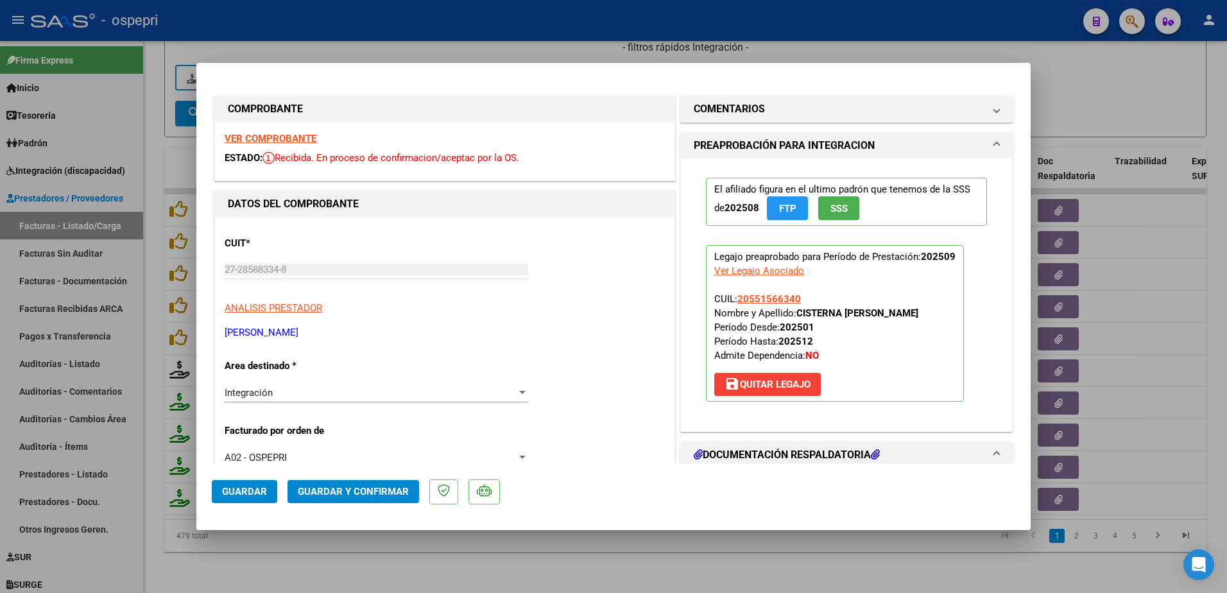
click at [276, 137] on strong "VER COMPROBANTE" at bounding box center [271, 139] width 92 height 12
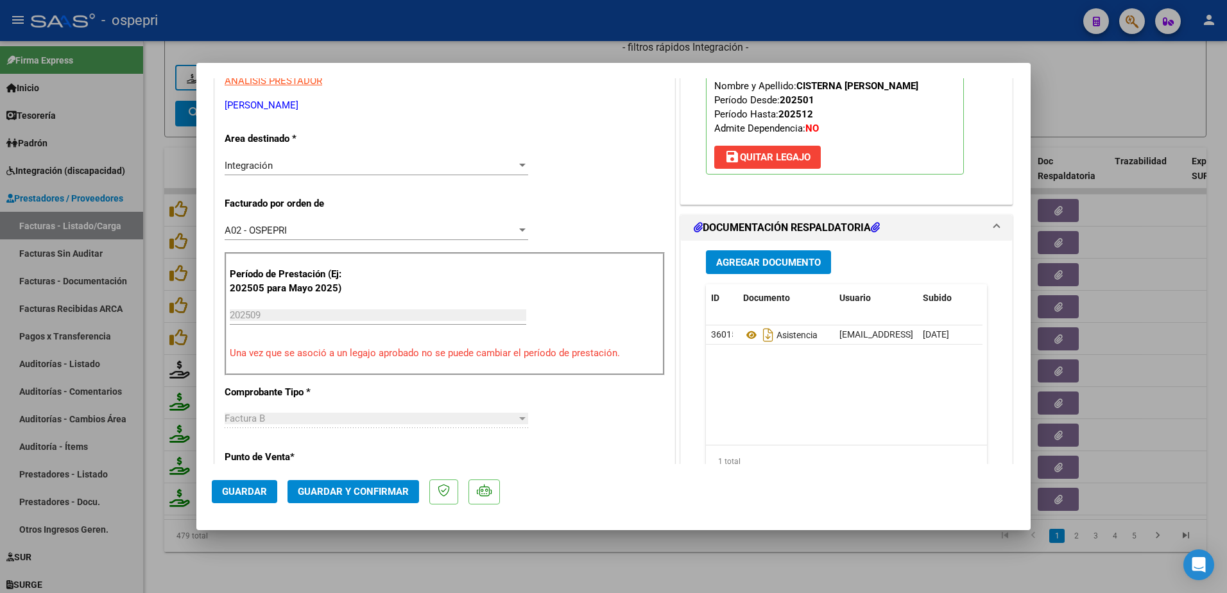
scroll to position [257, 0]
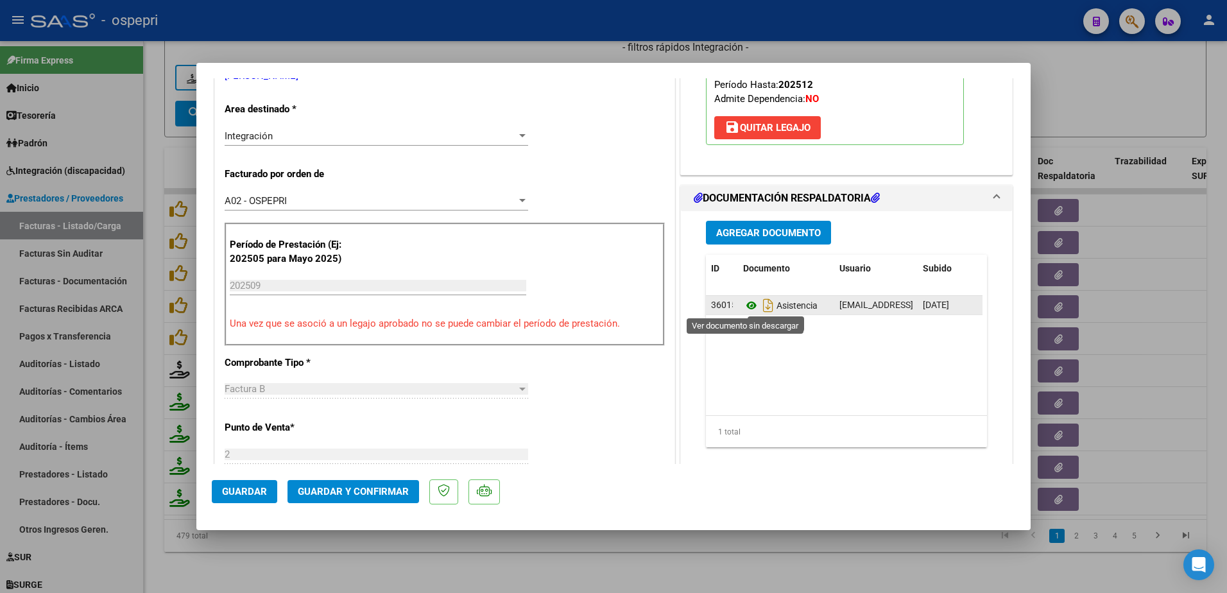
click at [743, 304] on icon at bounding box center [751, 305] width 17 height 15
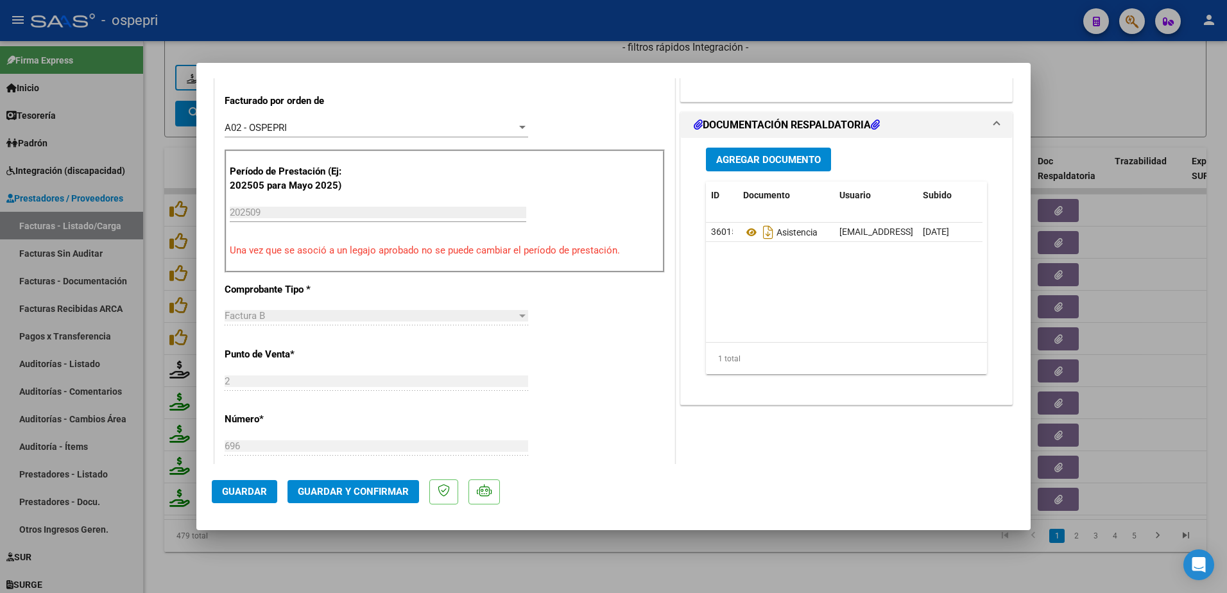
scroll to position [321, 0]
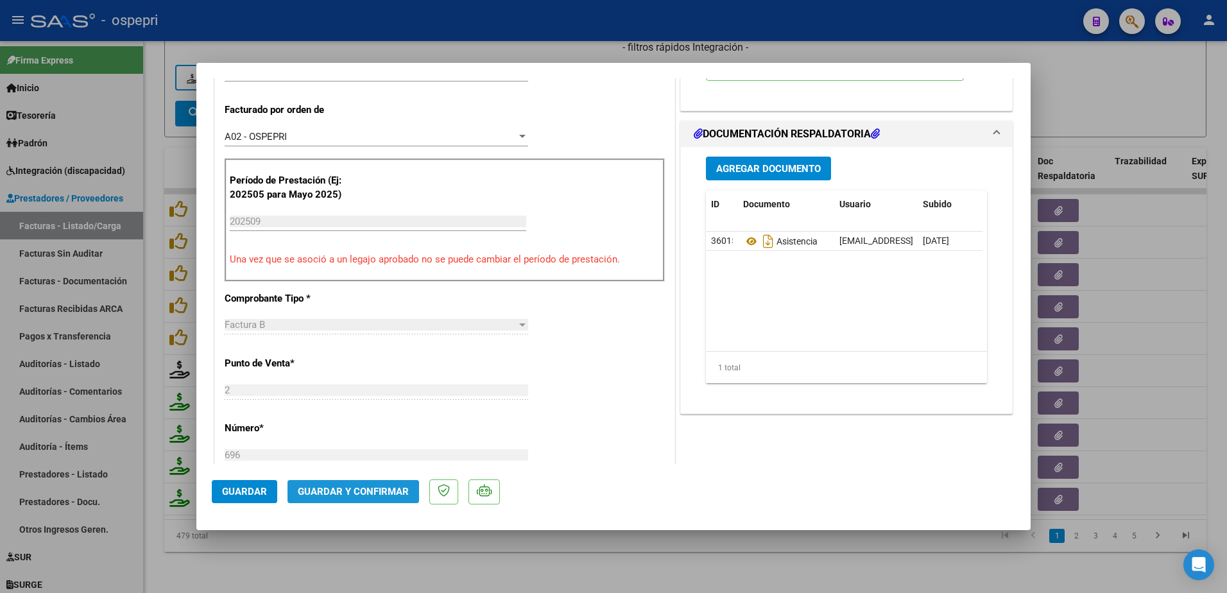
click at [368, 490] on span "Guardar y Confirmar" at bounding box center [353, 492] width 111 height 12
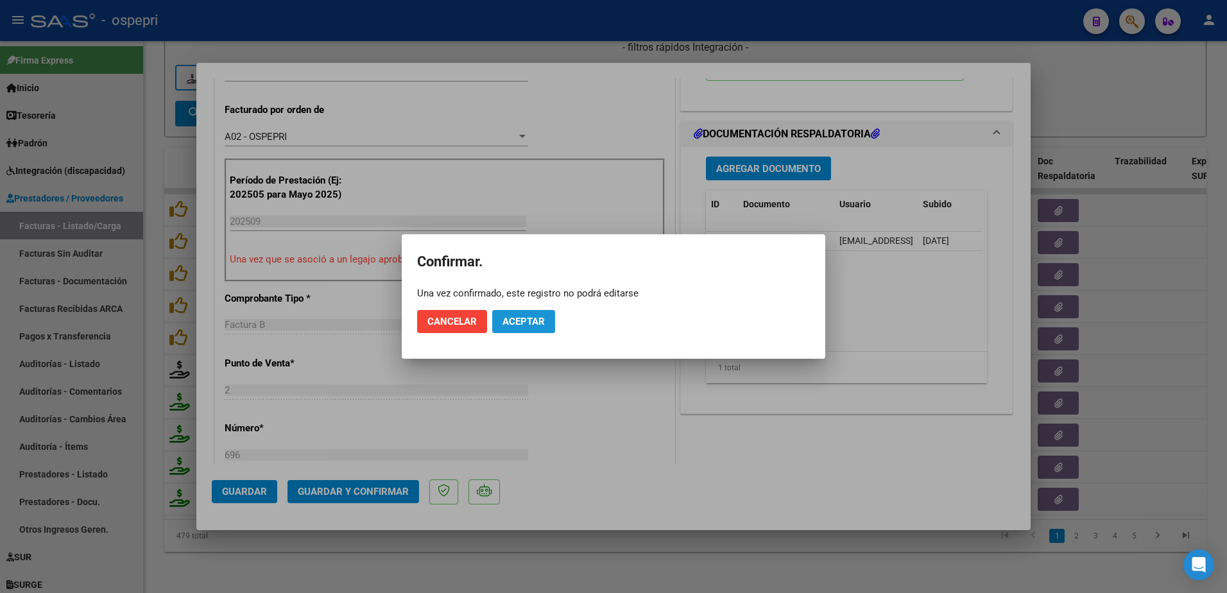
click at [520, 320] on span "Aceptar" at bounding box center [524, 322] width 42 height 12
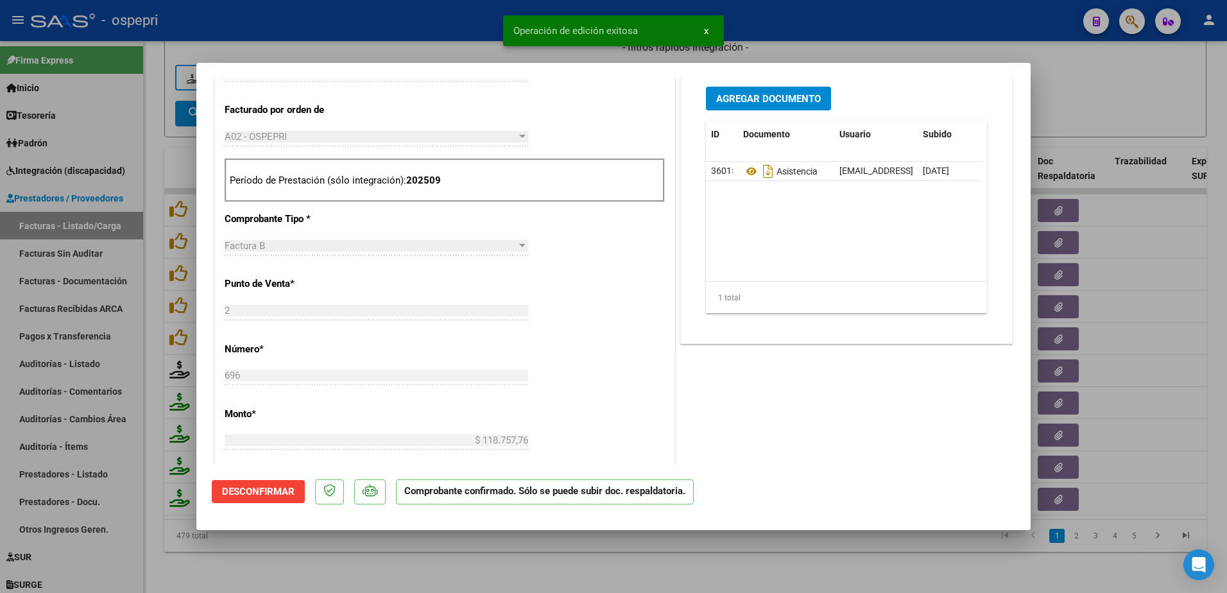
type input "$ 0,00"
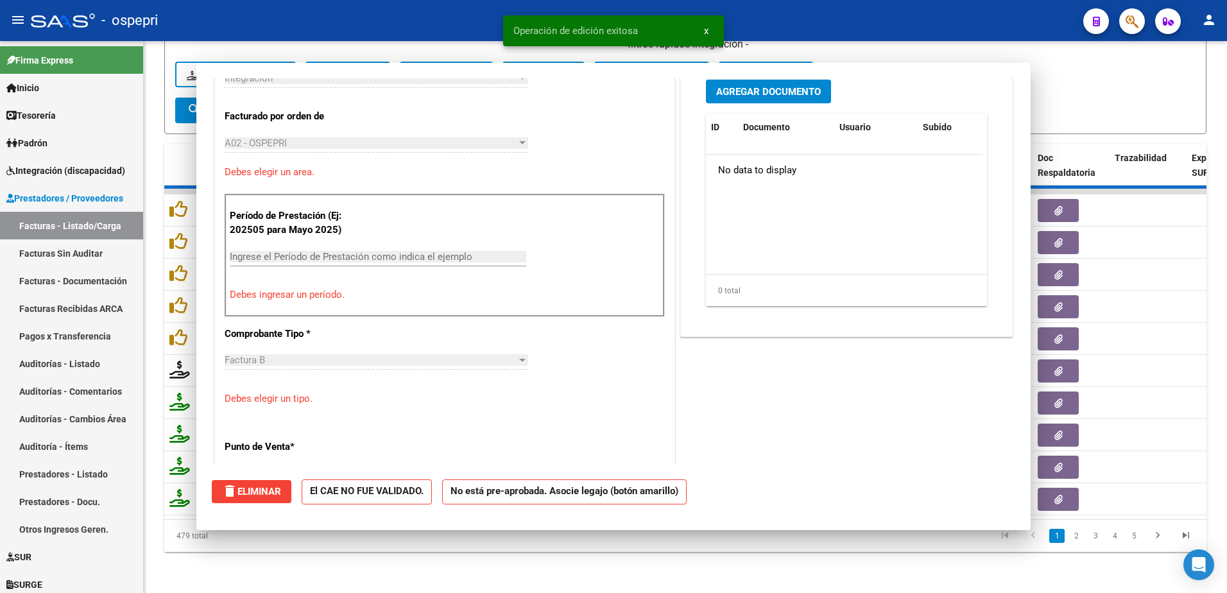
scroll to position [343, 0]
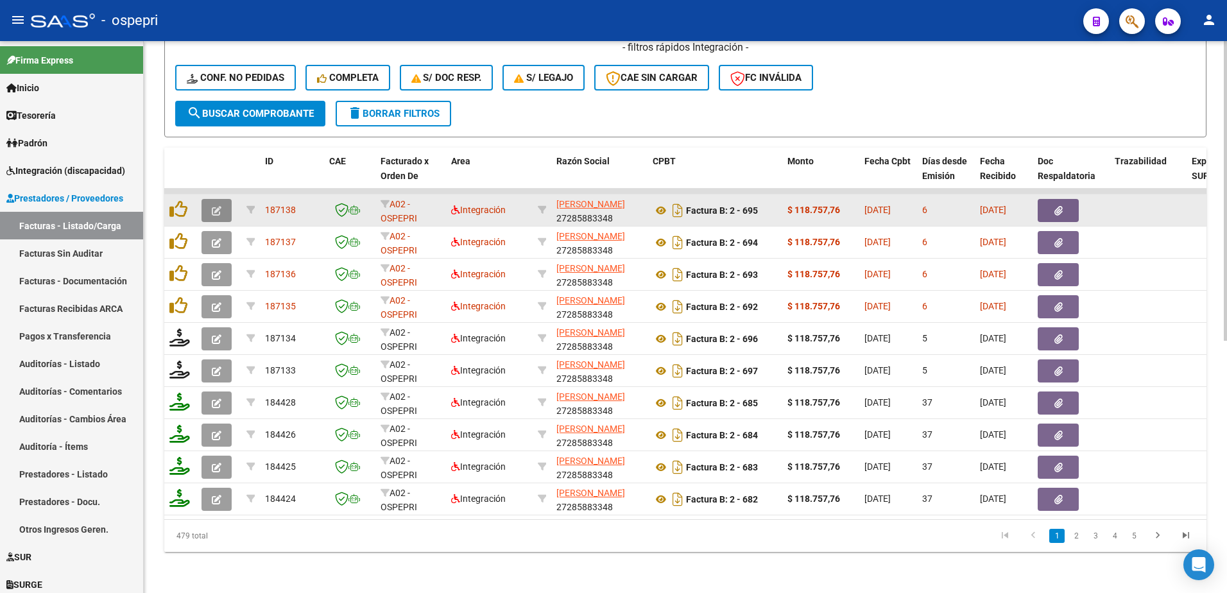
click at [217, 205] on span "button" at bounding box center [217, 211] width 10 height 12
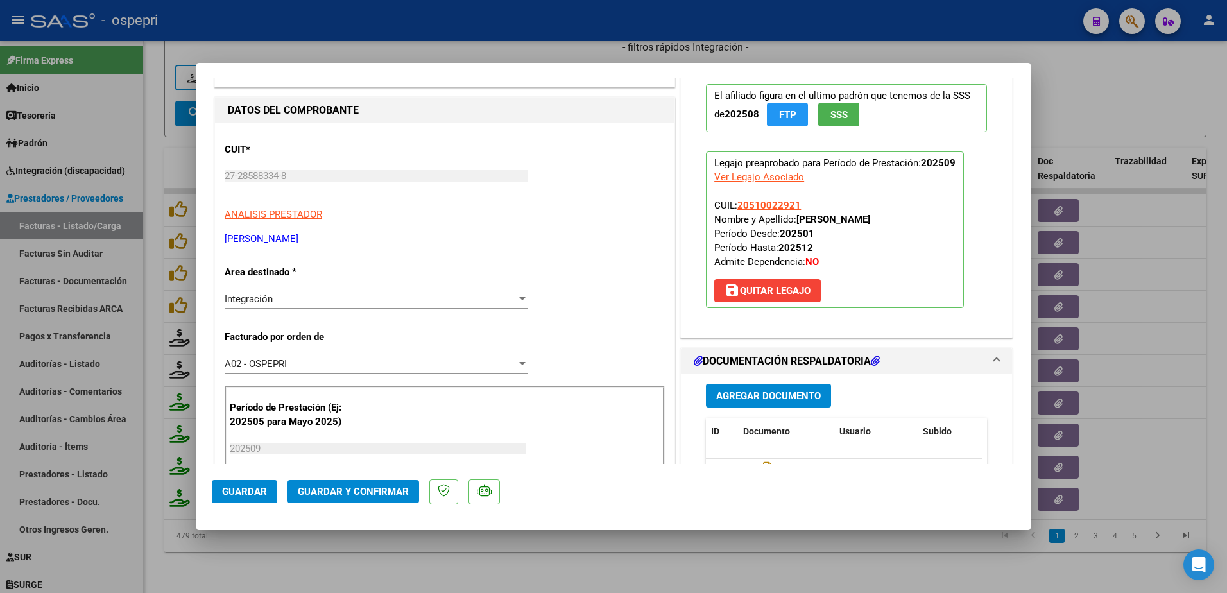
scroll to position [128, 0]
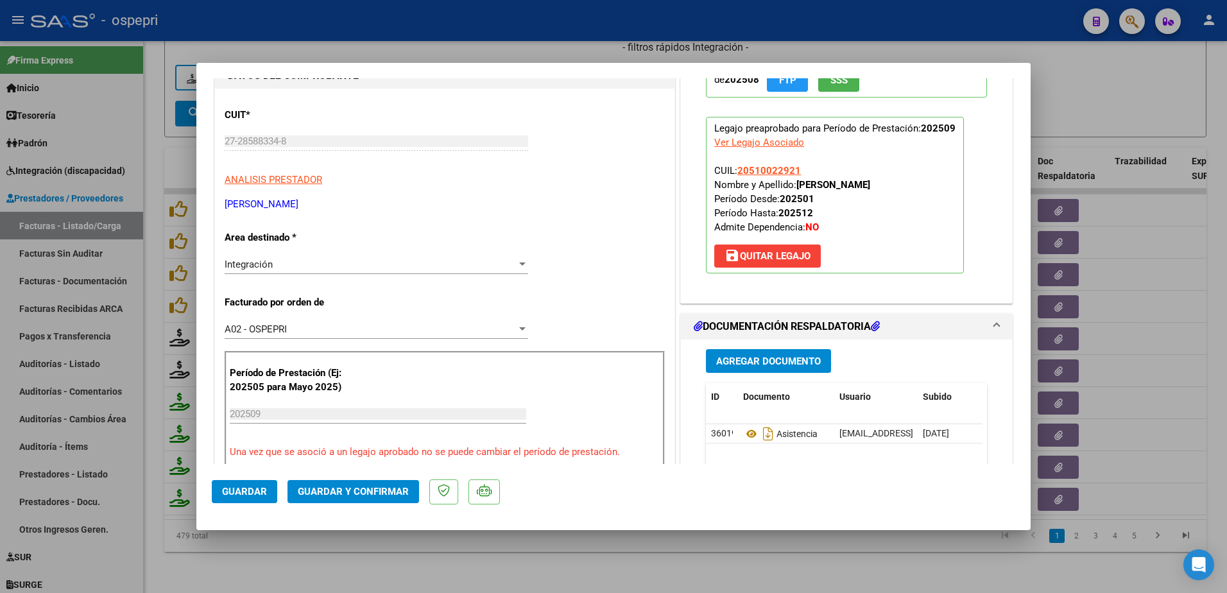
click at [551, 381] on div "Período de Prestación (Ej: 202505 para Mayo 2025) 202509 Ingrese el Período de …" at bounding box center [445, 412] width 440 height 123
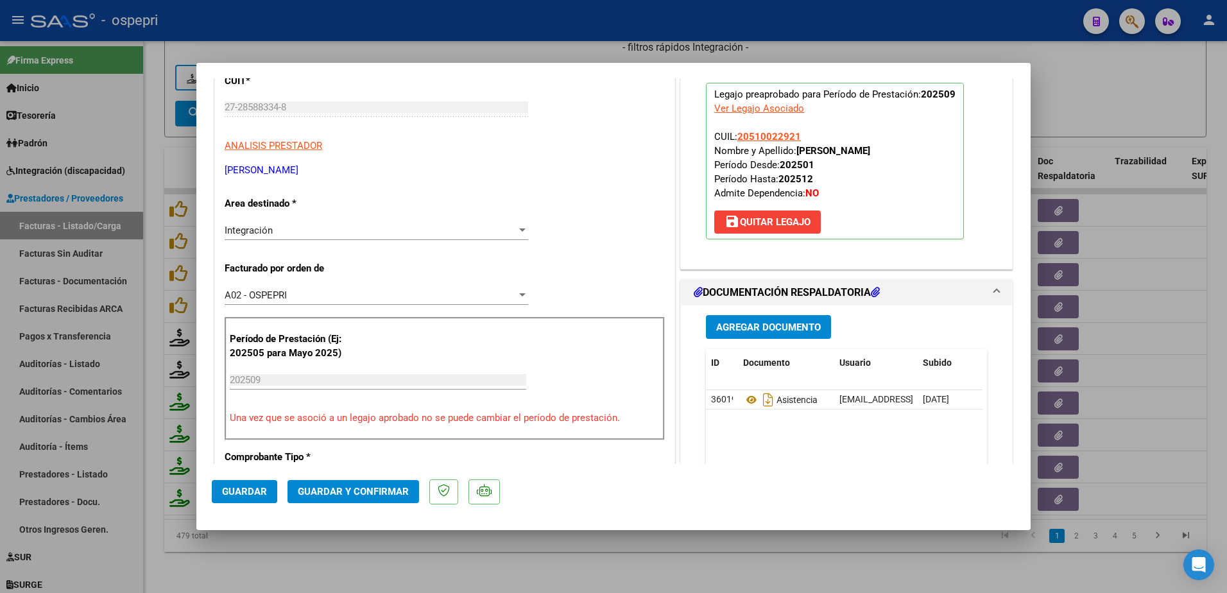
scroll to position [193, 0]
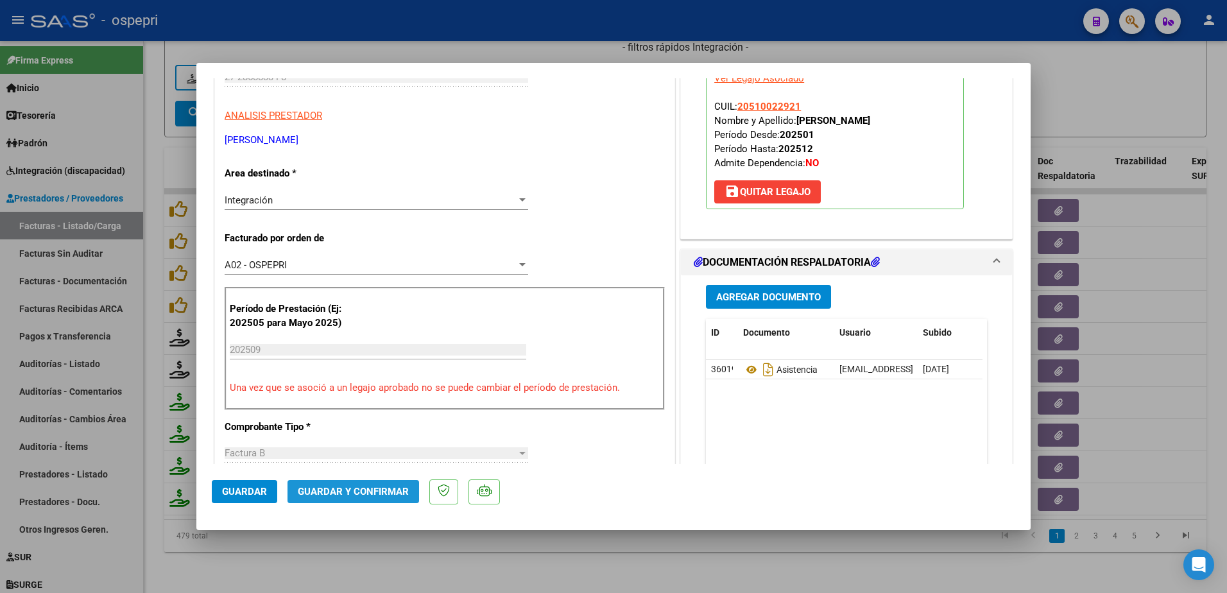
click at [366, 487] on span "Guardar y Confirmar" at bounding box center [353, 492] width 111 height 12
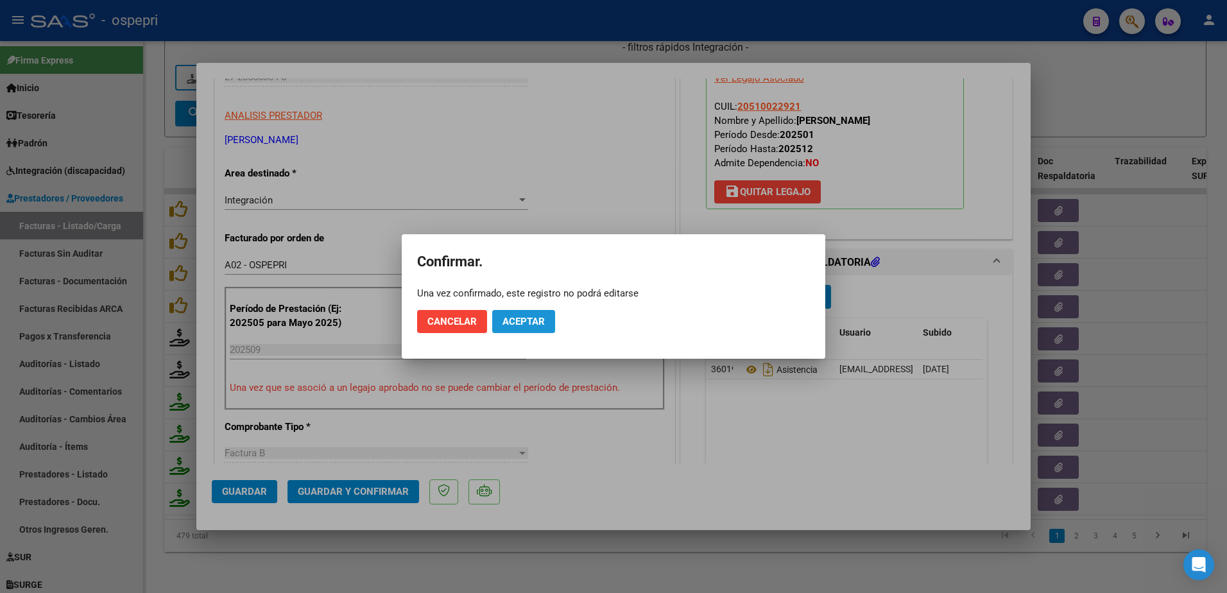
click at [522, 320] on span "Aceptar" at bounding box center [524, 322] width 42 height 12
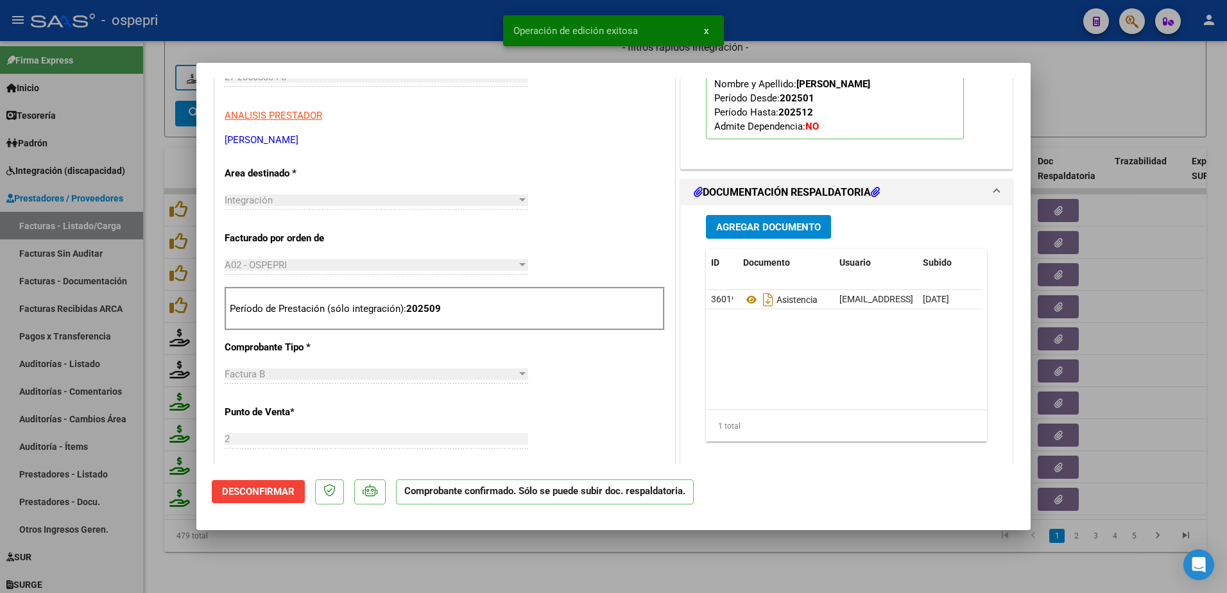
type input "$ 0,00"
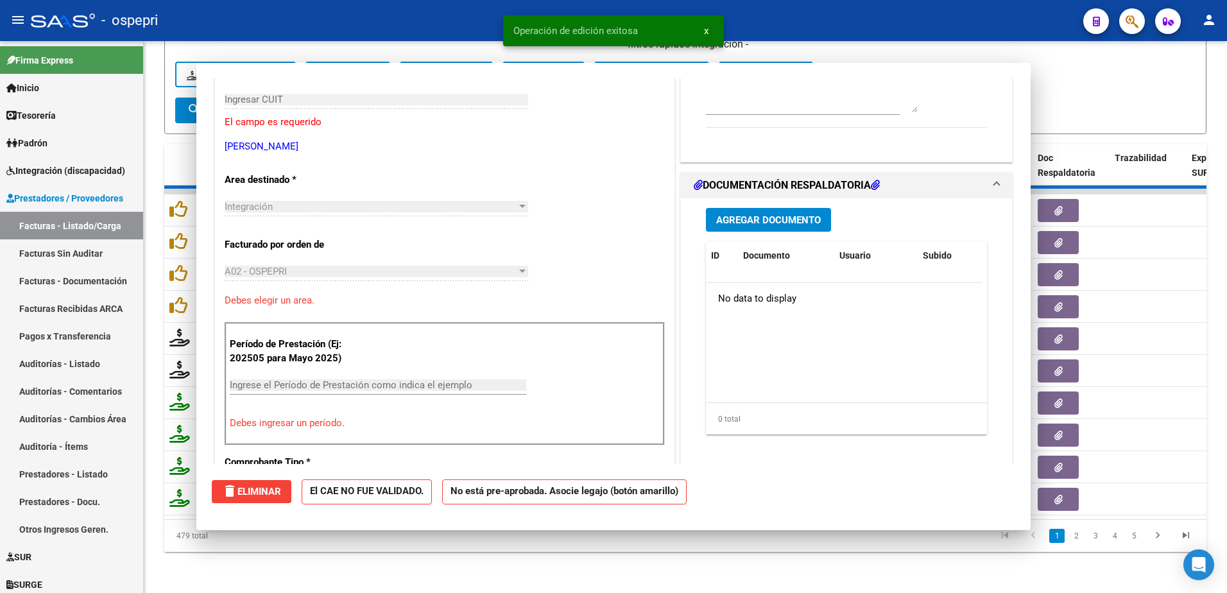
scroll to position [215, 0]
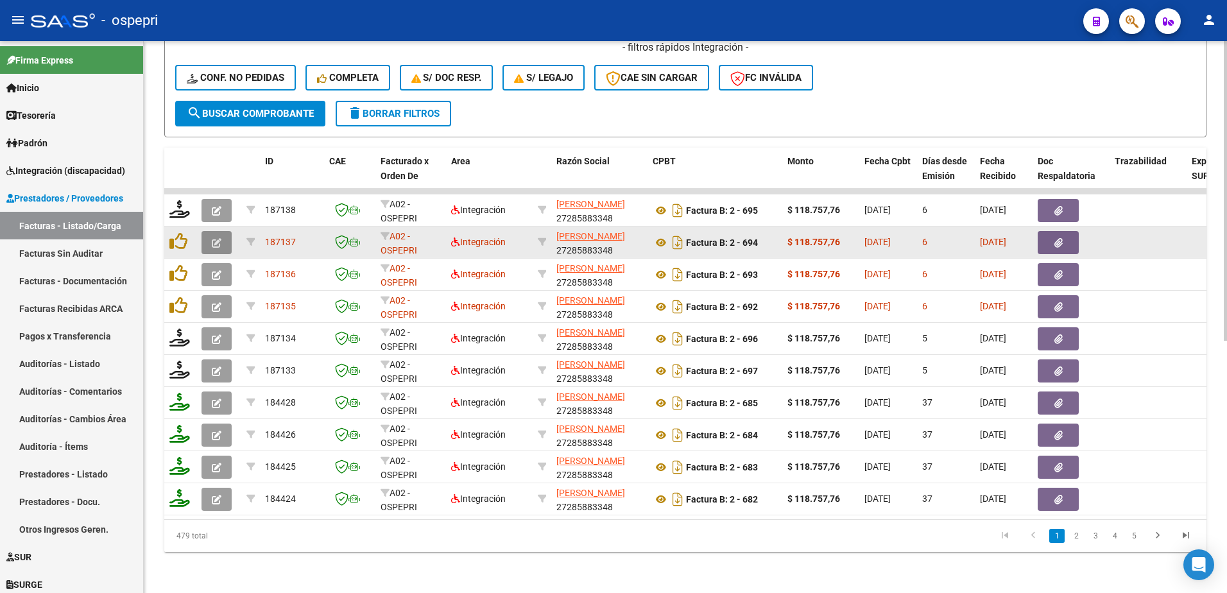
click at [214, 238] on icon "button" at bounding box center [217, 243] width 10 height 10
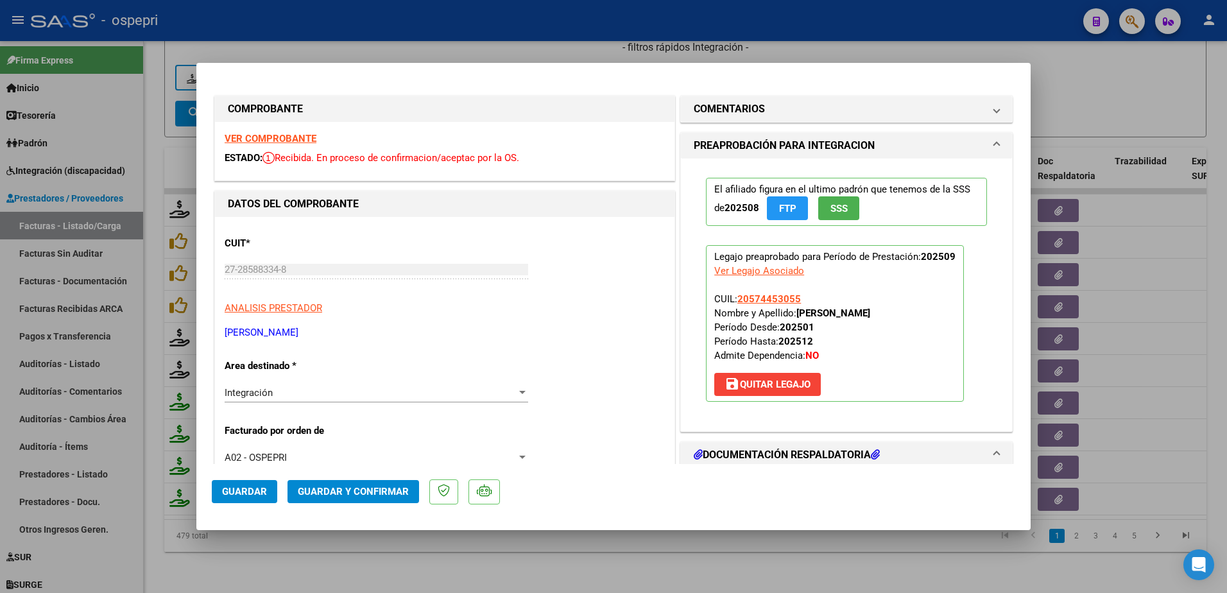
click at [304, 138] on strong "VER COMPROBANTE" at bounding box center [271, 139] width 92 height 12
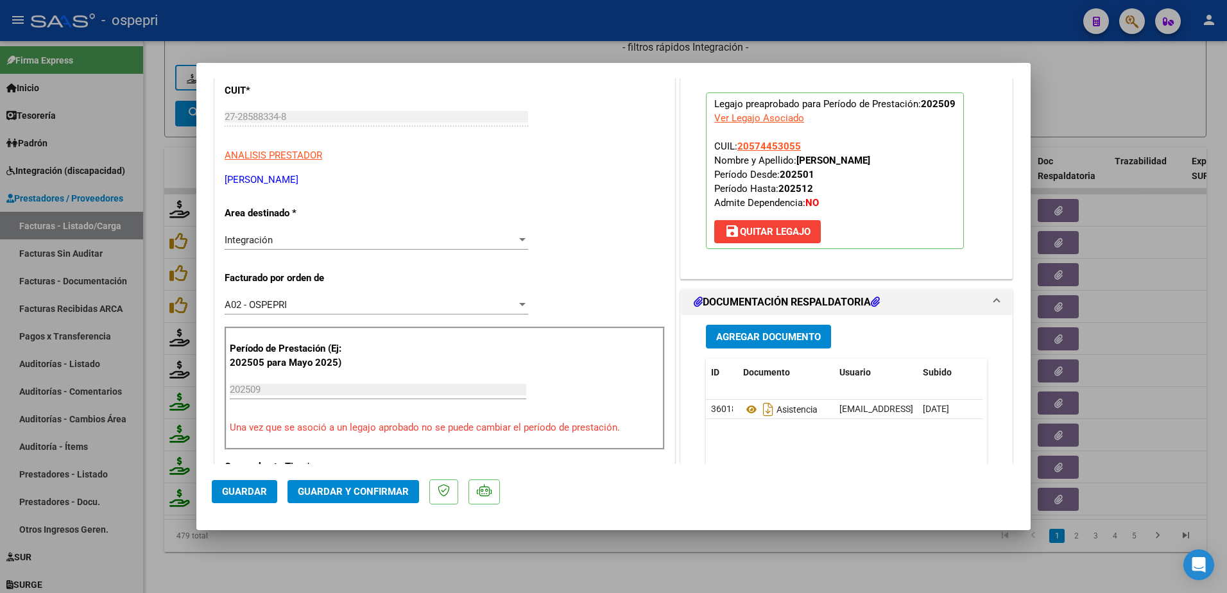
scroll to position [193, 0]
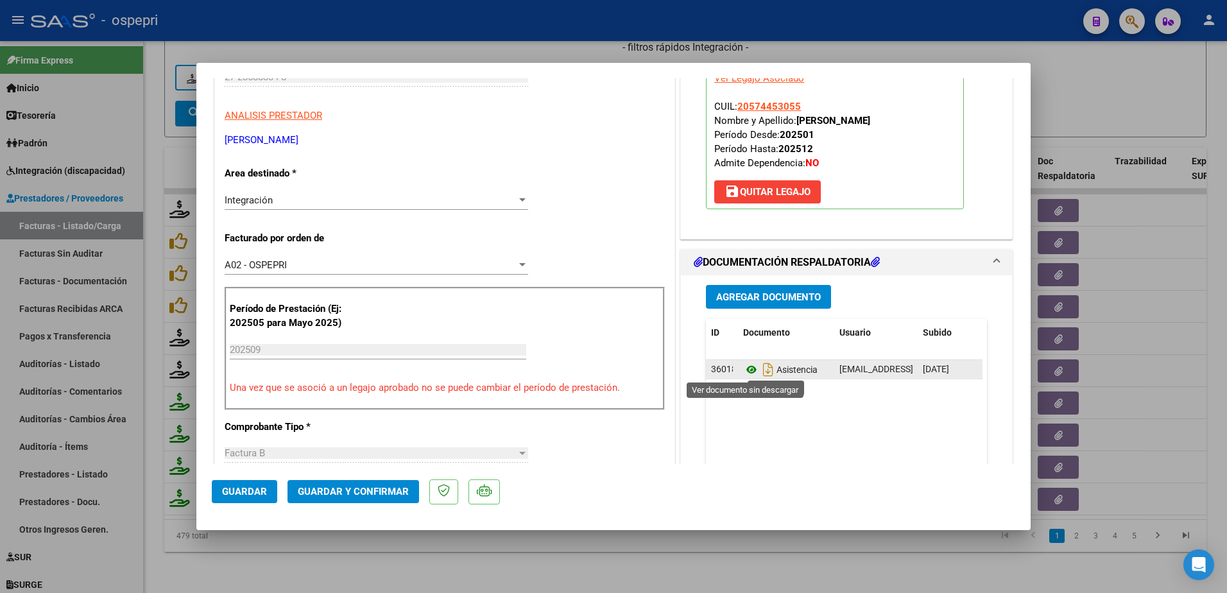
click at [745, 369] on icon at bounding box center [751, 369] width 17 height 15
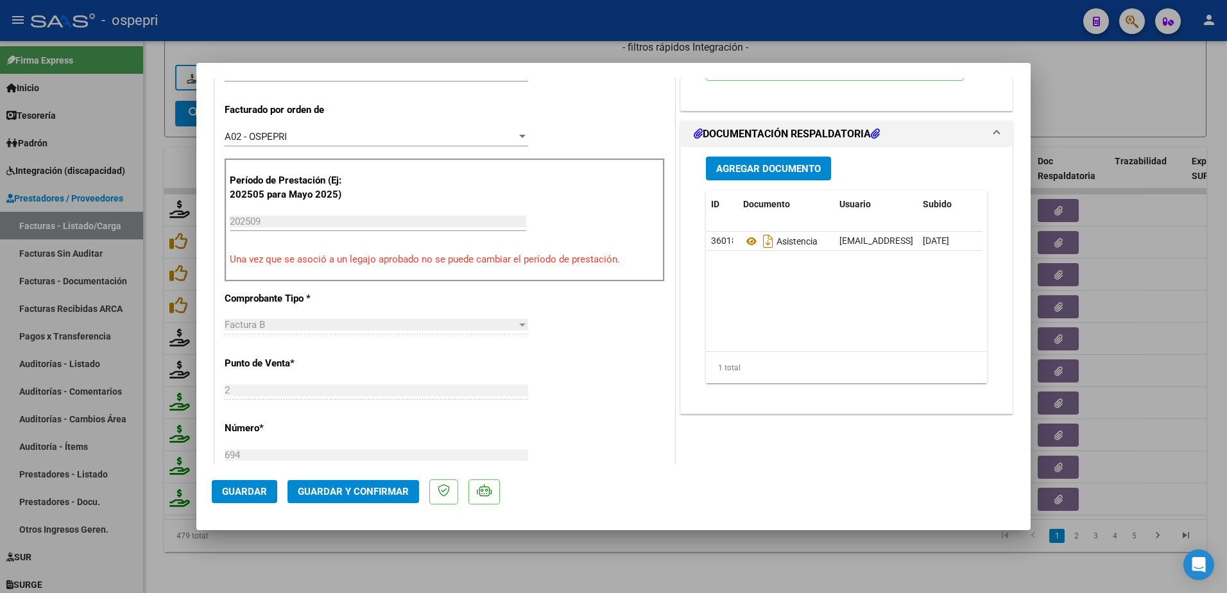
scroll to position [385, 0]
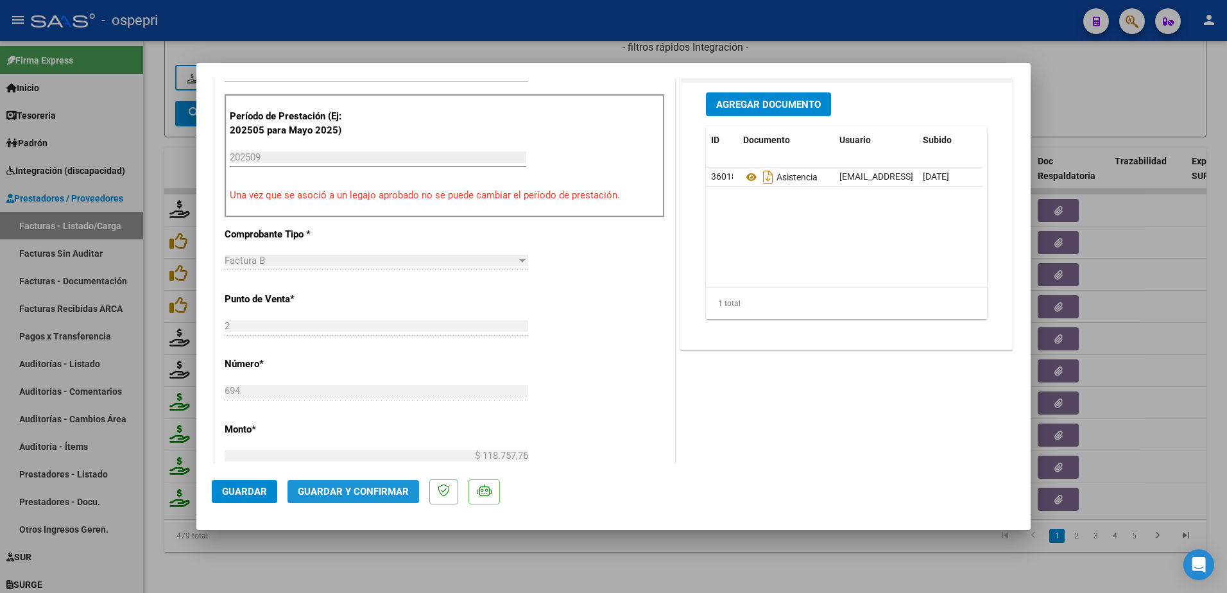
click at [359, 499] on button "Guardar y Confirmar" at bounding box center [354, 491] width 132 height 23
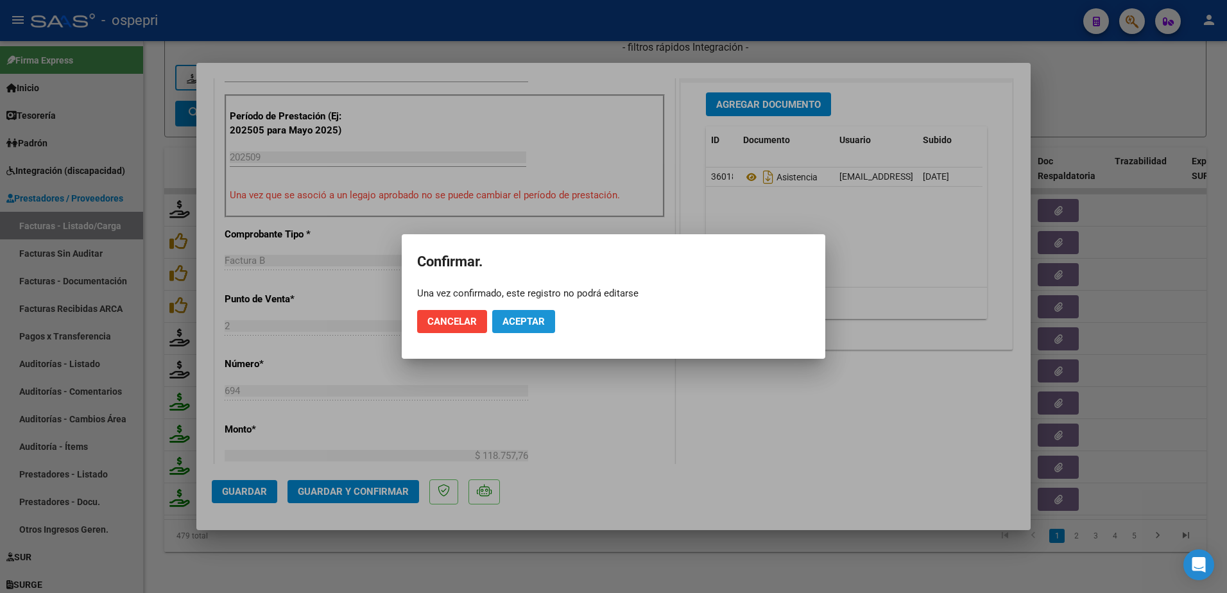
click at [528, 318] on span "Aceptar" at bounding box center [524, 322] width 42 height 12
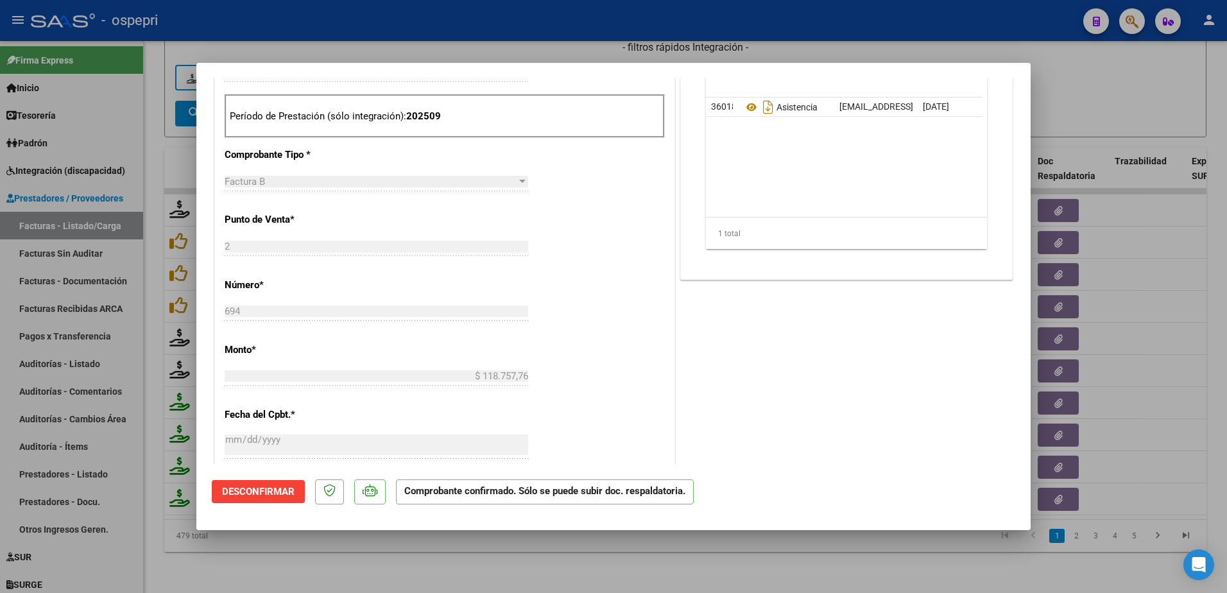
type input "$ 0,00"
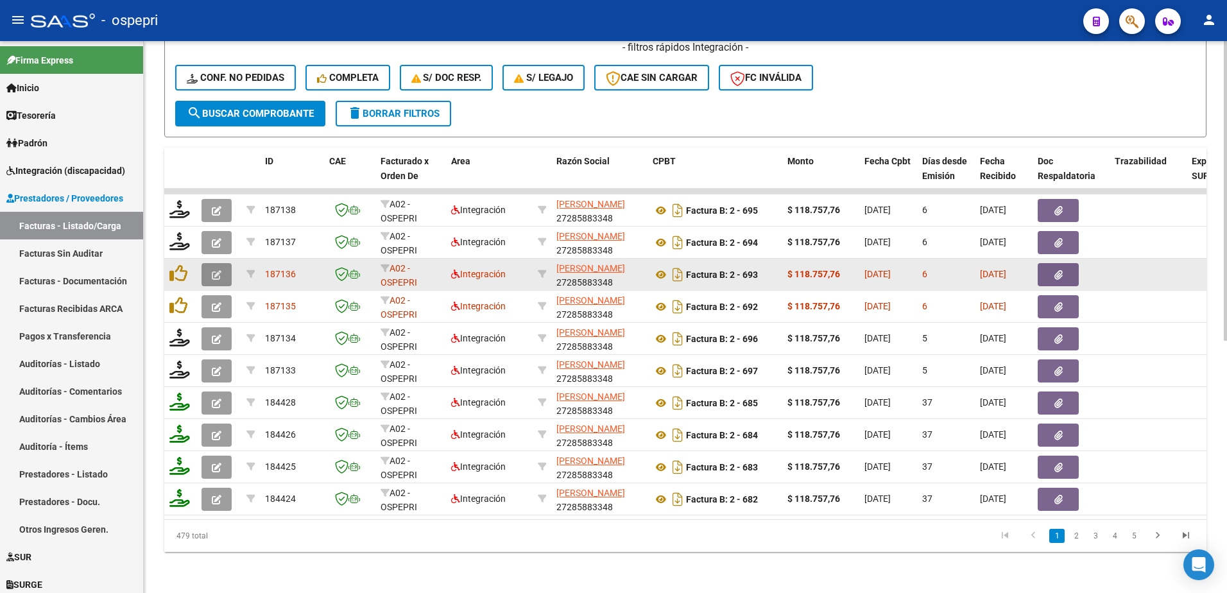
click at [221, 263] on button "button" at bounding box center [217, 274] width 30 height 23
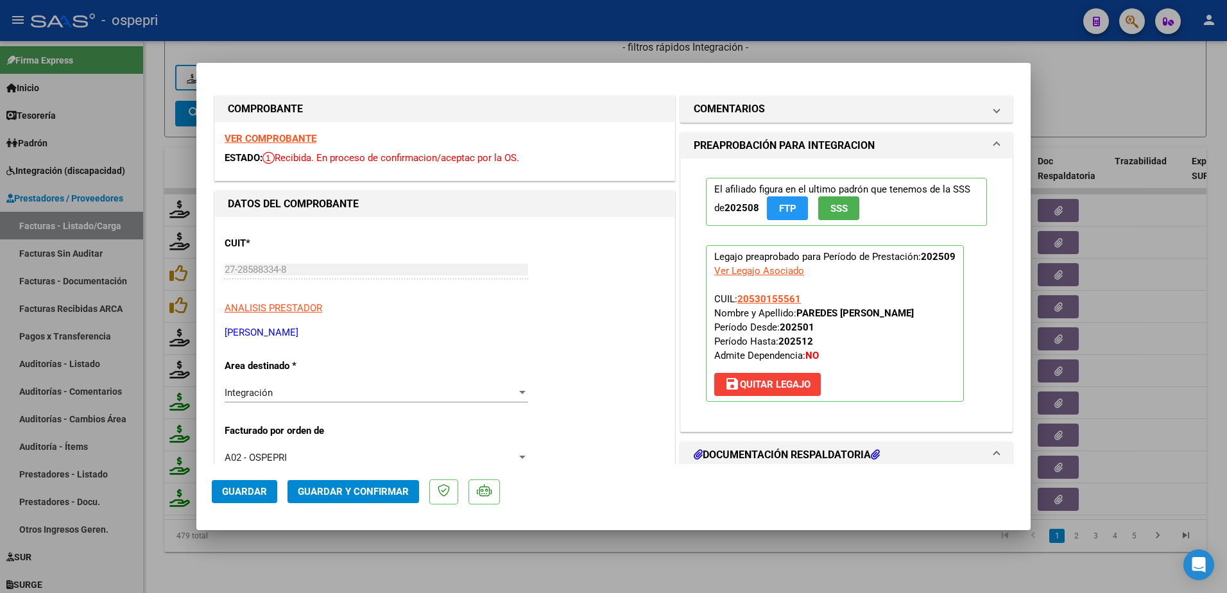
click at [279, 138] on strong "VER COMPROBANTE" at bounding box center [271, 139] width 92 height 12
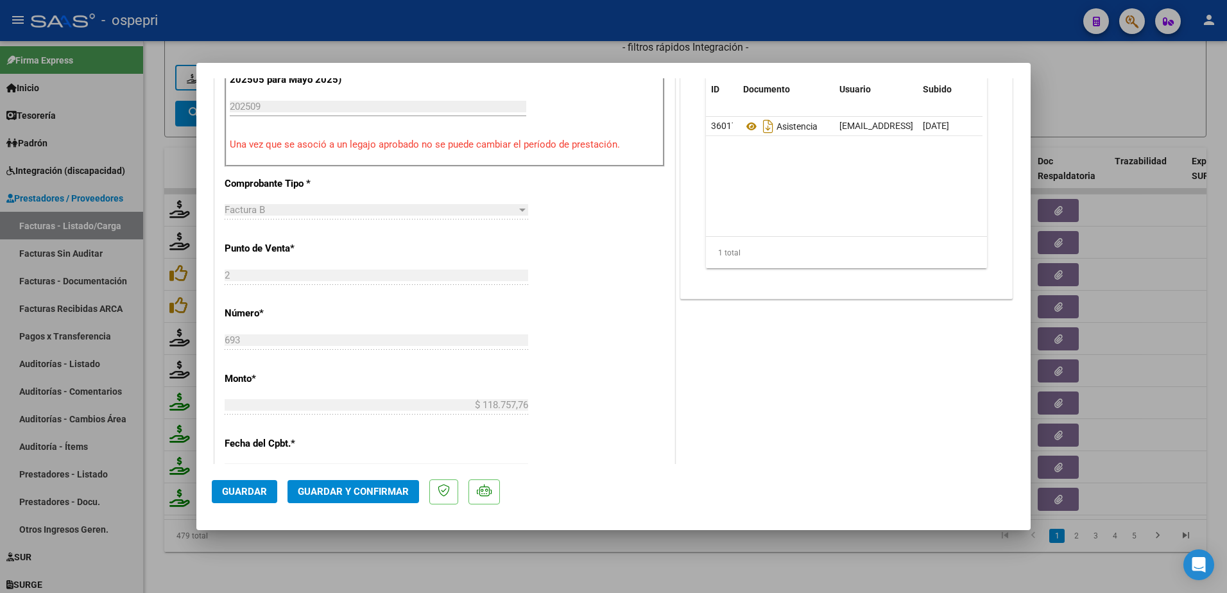
scroll to position [449, 0]
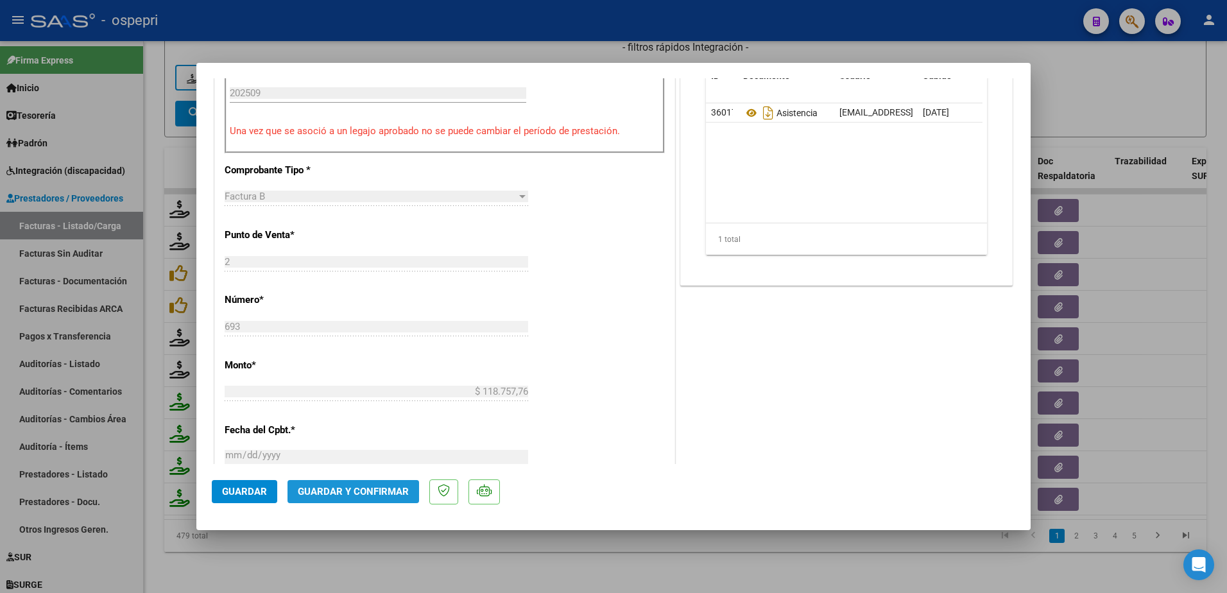
click at [367, 498] on button "Guardar y Confirmar" at bounding box center [354, 491] width 132 height 23
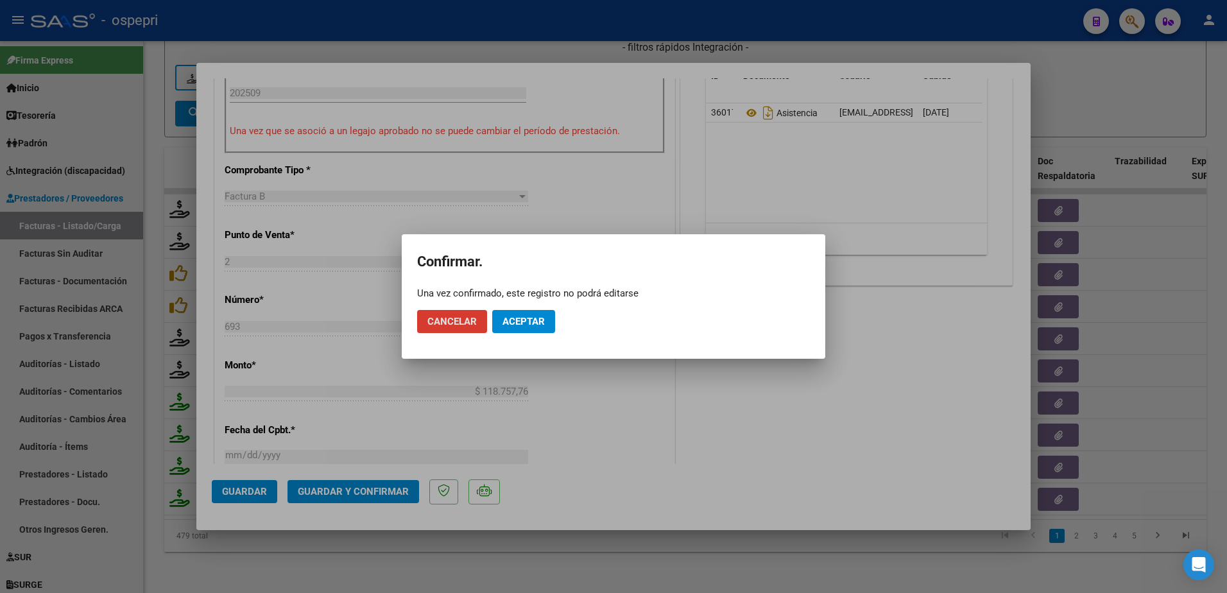
click at [539, 322] on span "Aceptar" at bounding box center [524, 322] width 42 height 12
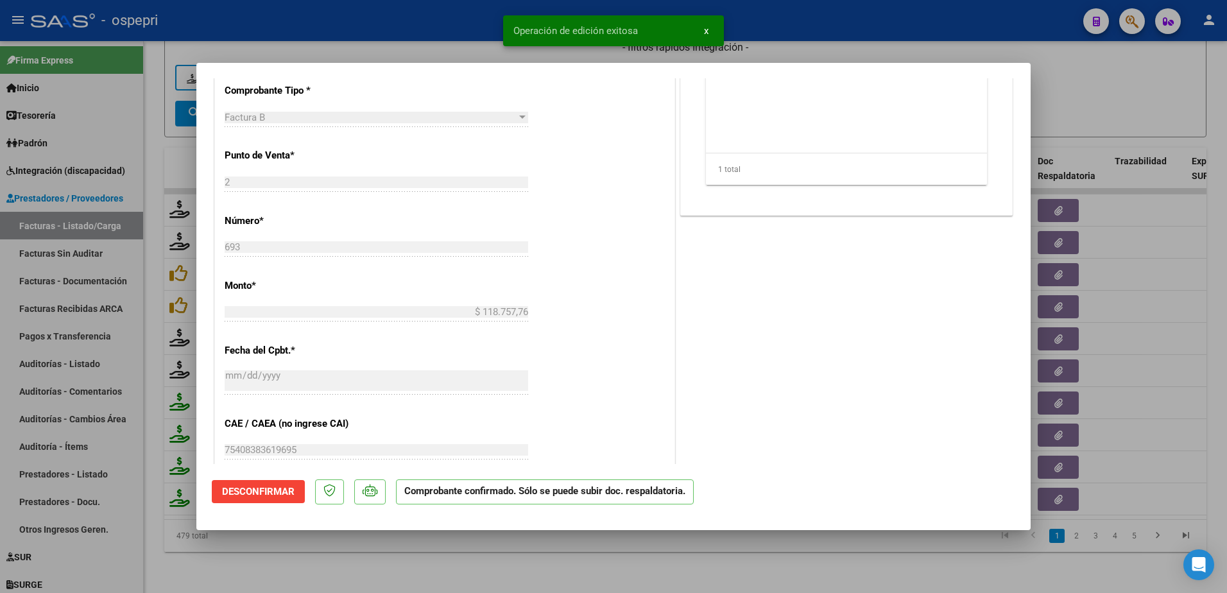
type input "$ 0,00"
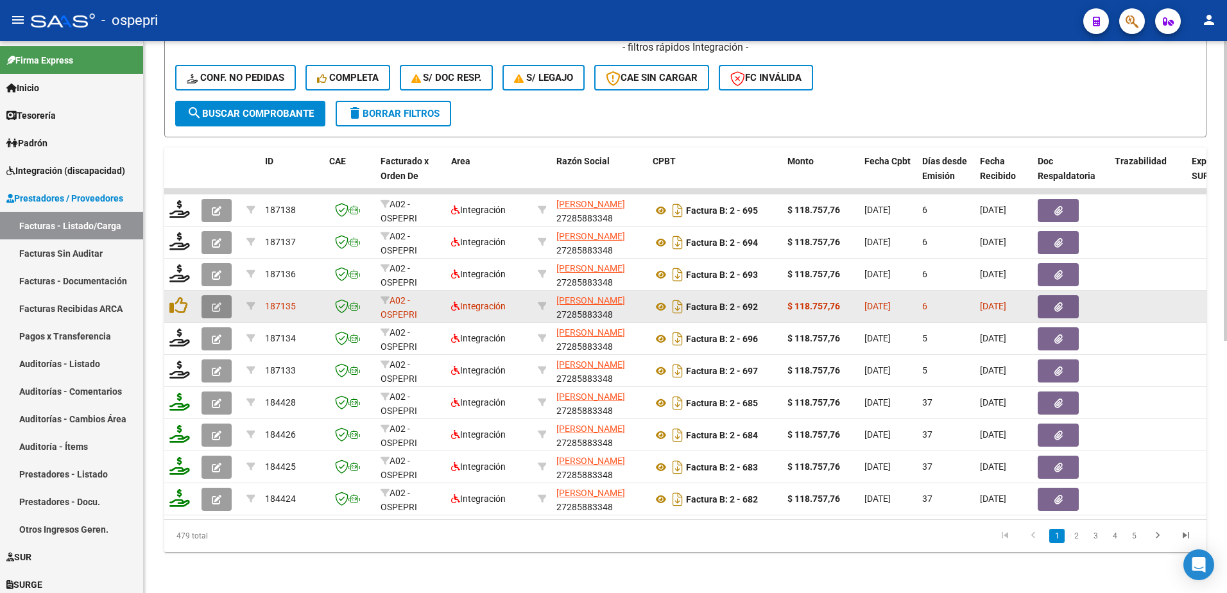
click at [218, 302] on icon "button" at bounding box center [217, 307] width 10 height 10
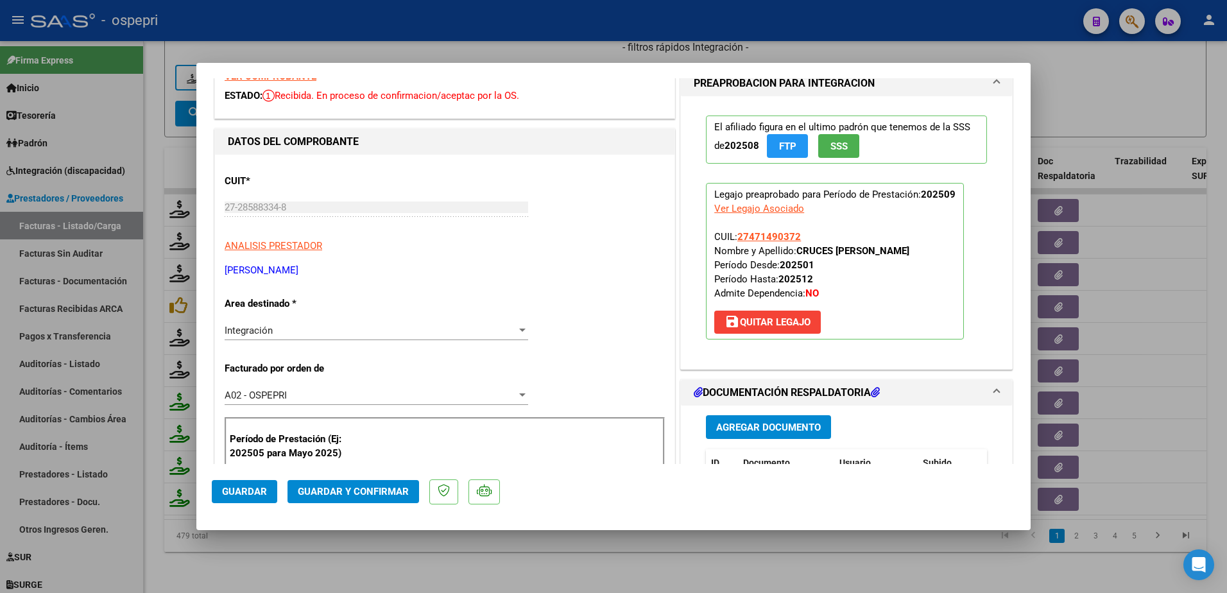
scroll to position [0, 0]
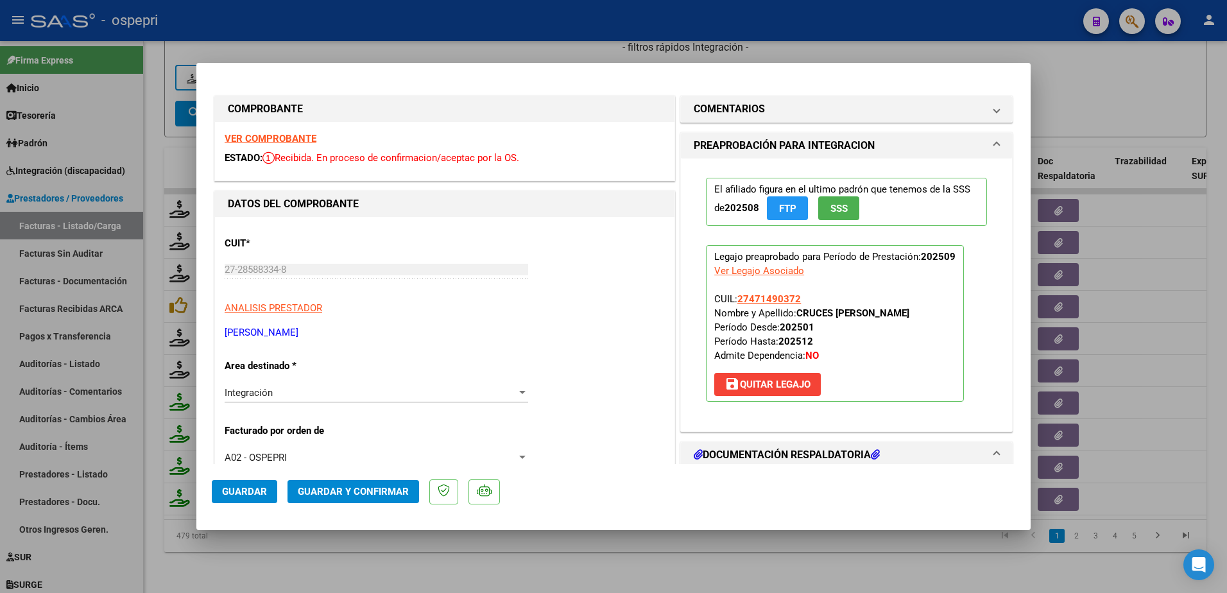
click at [284, 139] on strong "VER COMPROBANTE" at bounding box center [271, 139] width 92 height 12
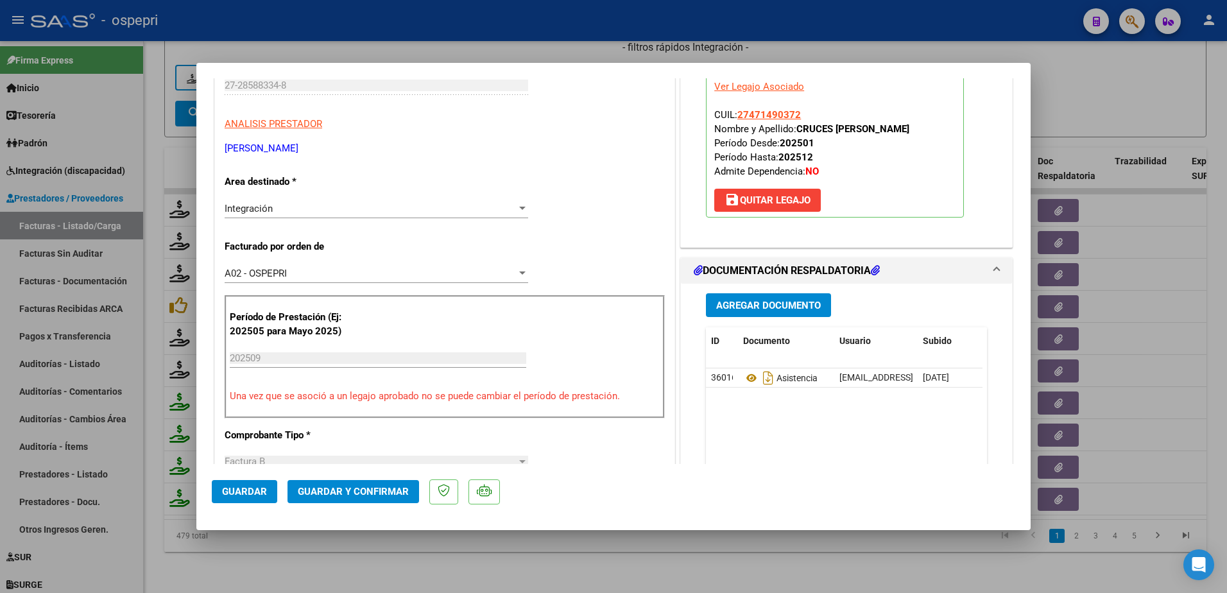
scroll to position [193, 0]
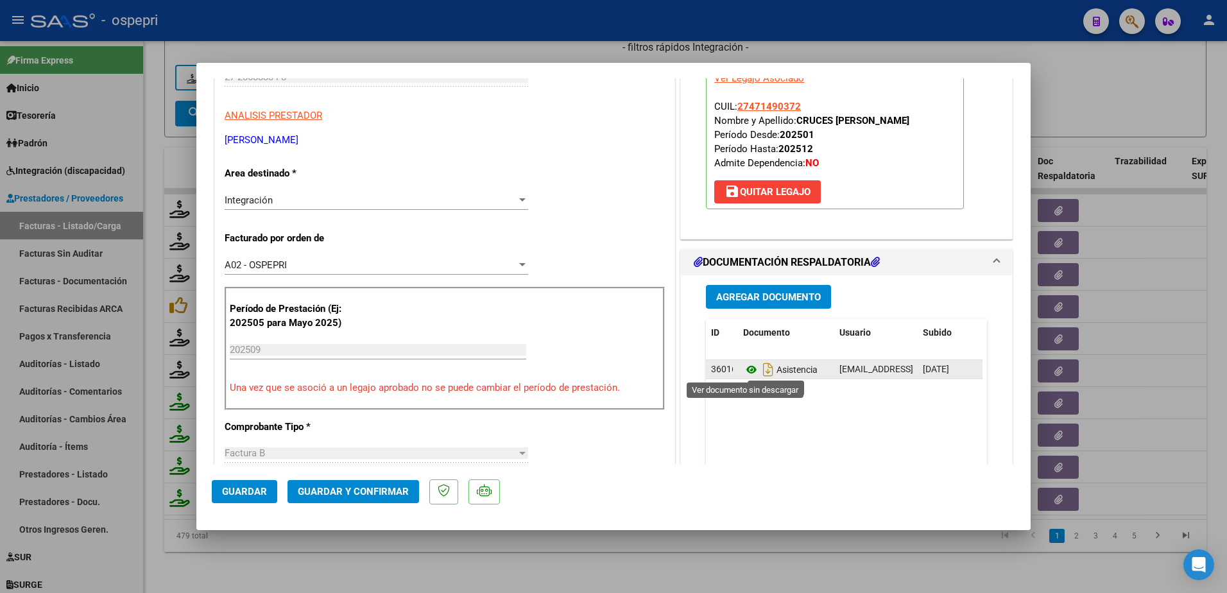
click at [744, 367] on icon at bounding box center [751, 369] width 17 height 15
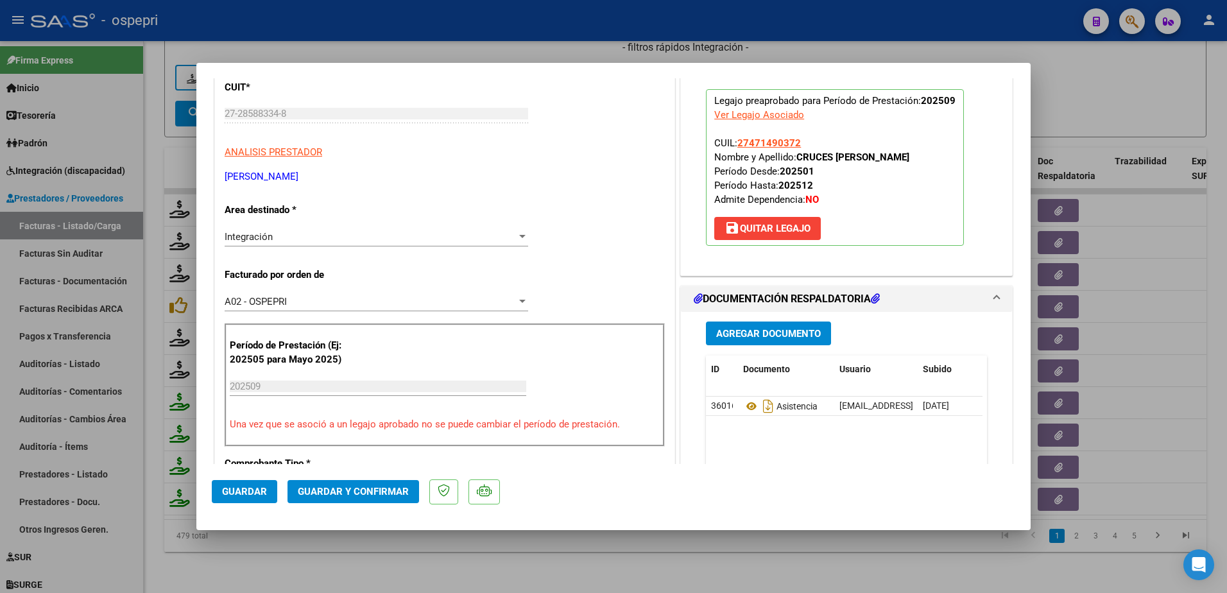
scroll to position [0, 0]
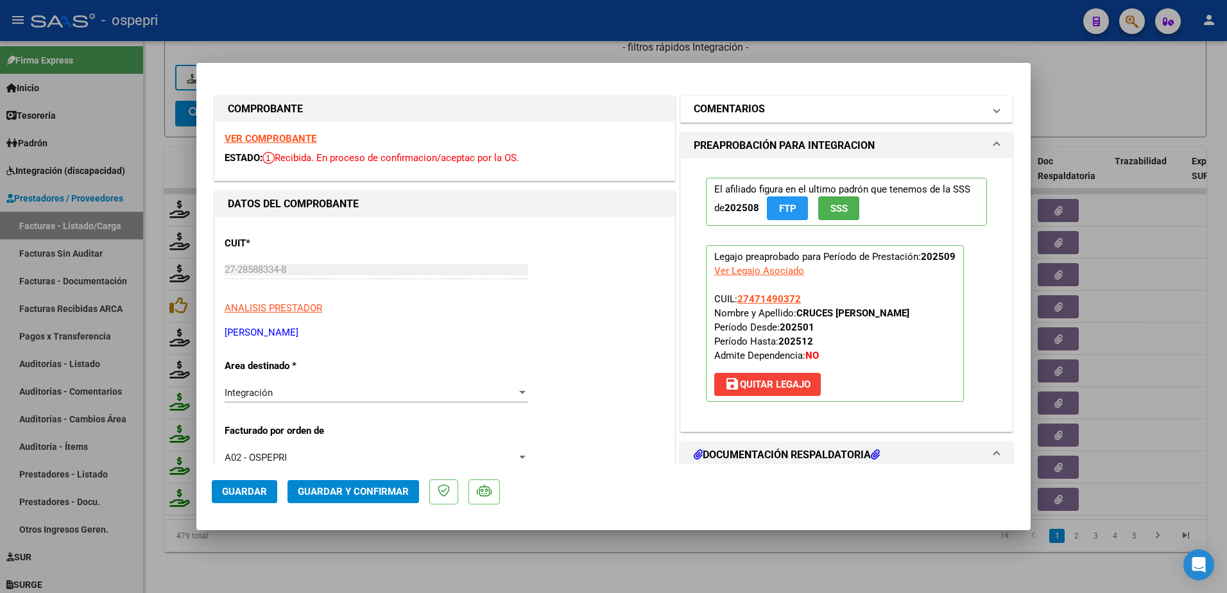
click at [992, 112] on mat-expansion-panel-header "COMENTARIOS" at bounding box center [846, 109] width 331 height 26
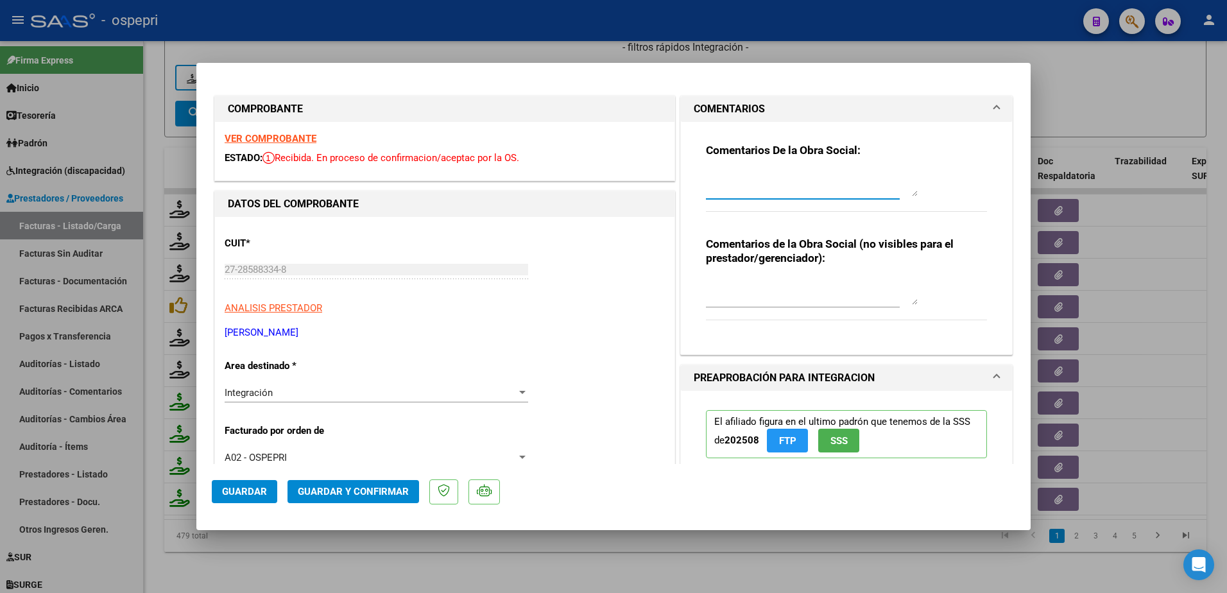
click at [773, 175] on textarea at bounding box center [812, 184] width 212 height 26
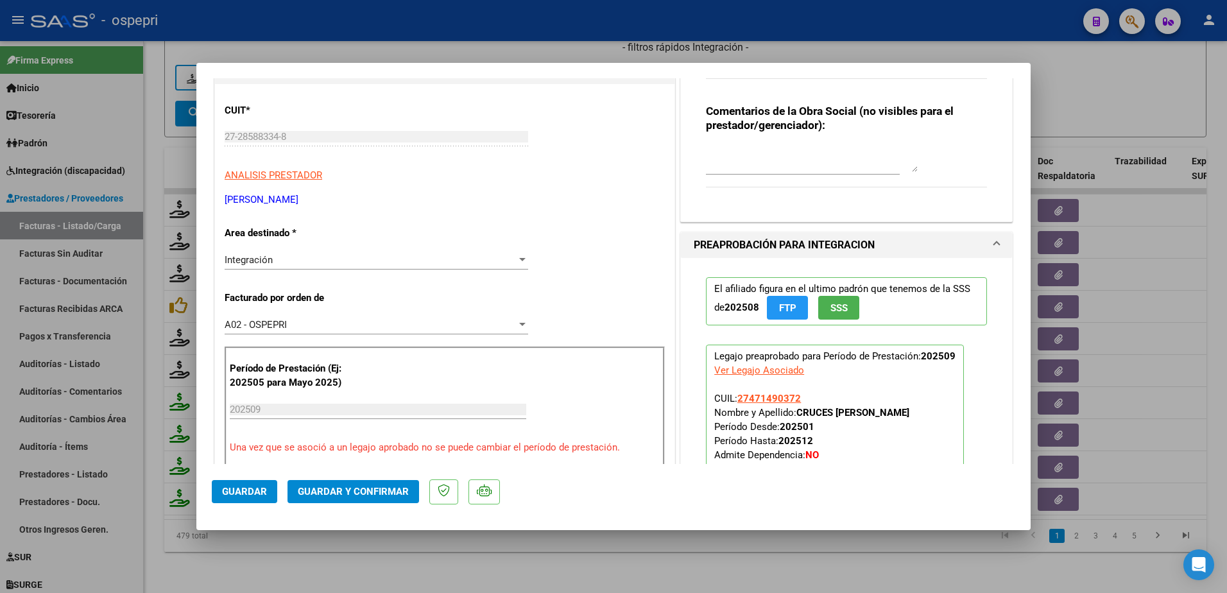
scroll to position [193, 0]
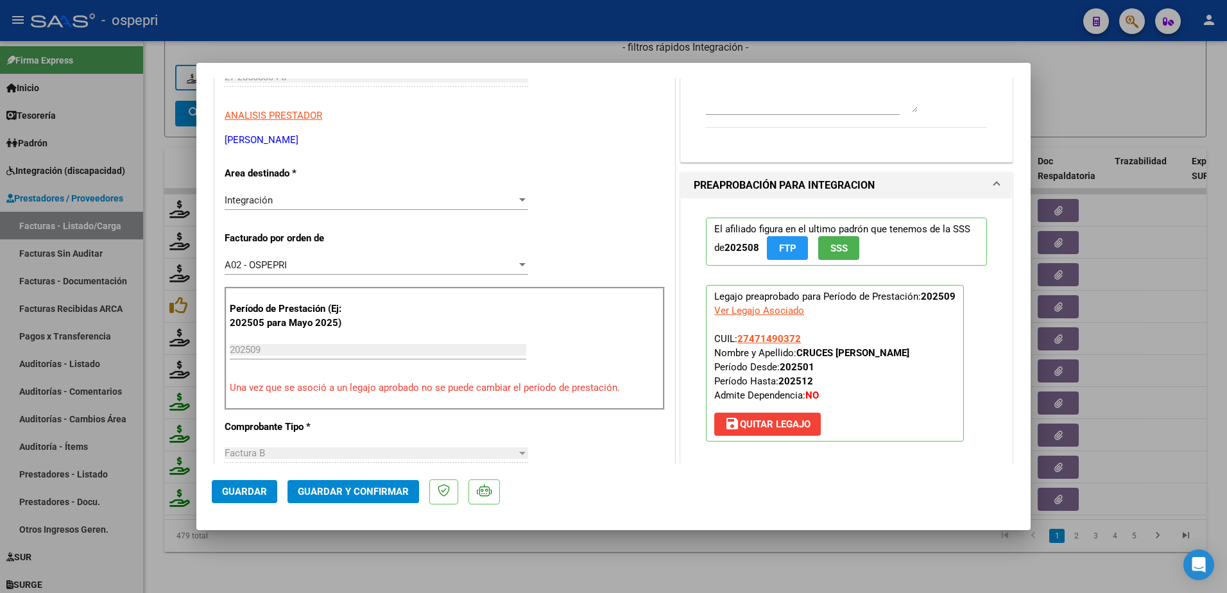
type textarea "Hola , se recuerda que la planilla de asistencia no puede contener tachones, bo…"
click at [349, 488] on span "Guardar y Confirmar" at bounding box center [353, 492] width 111 height 12
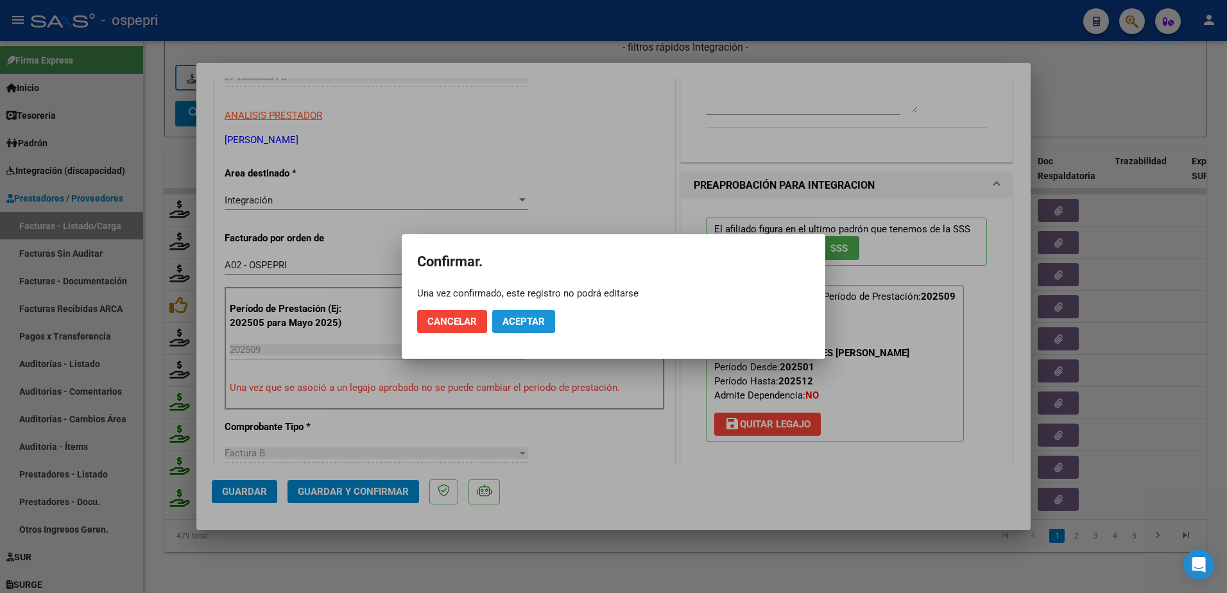
click at [518, 318] on span "Aceptar" at bounding box center [524, 322] width 42 height 12
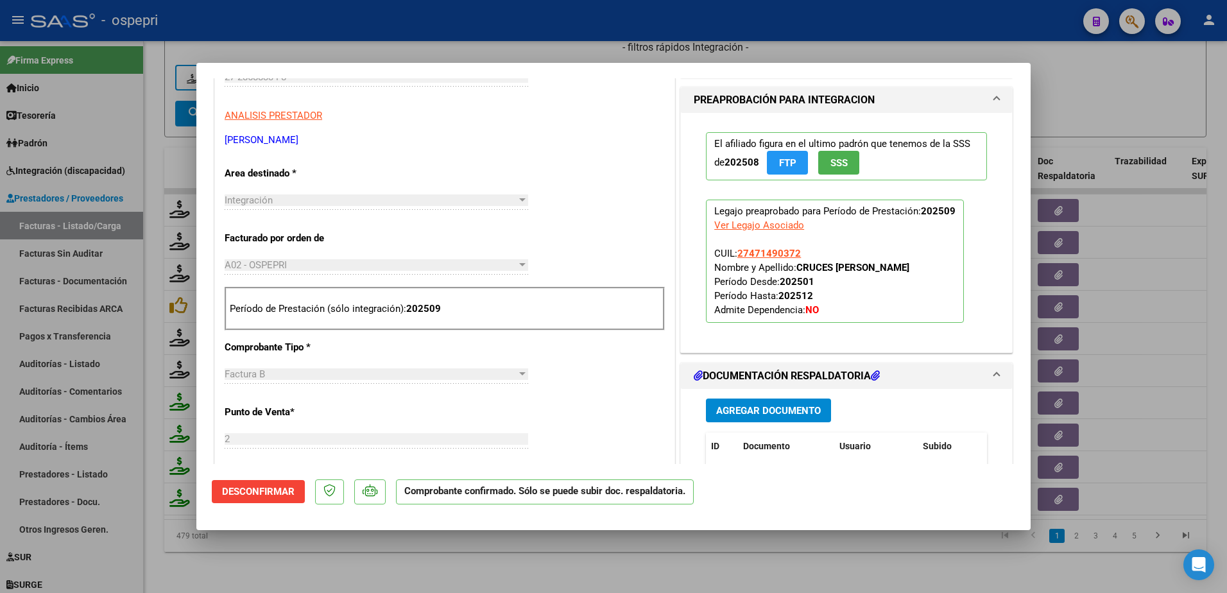
type input "$ 0,00"
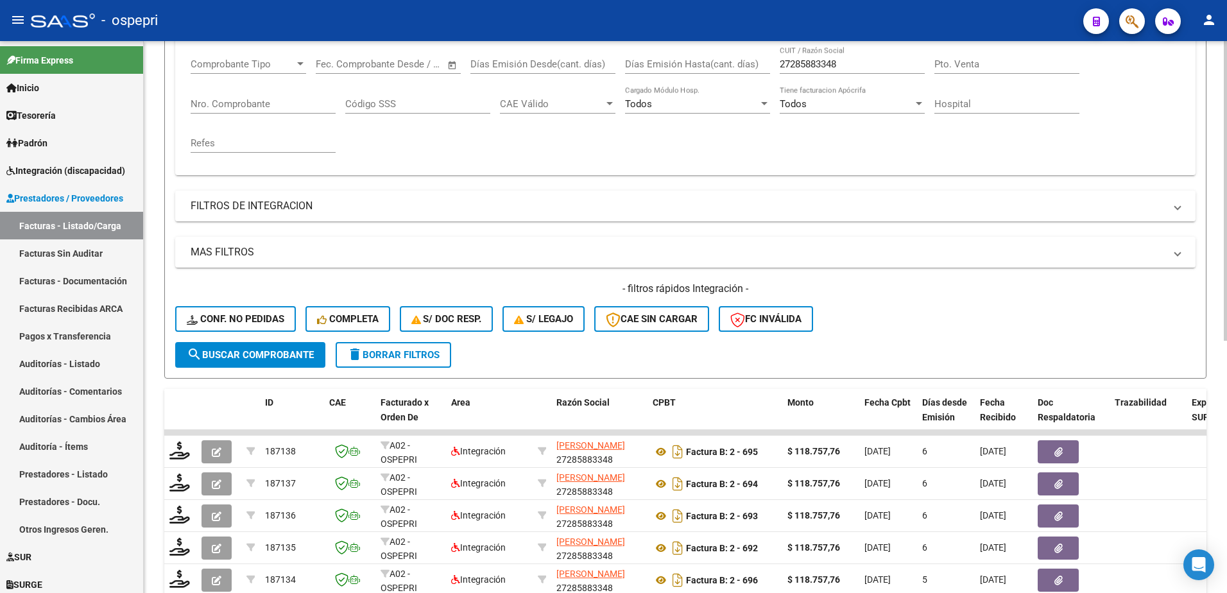
scroll to position [207, 0]
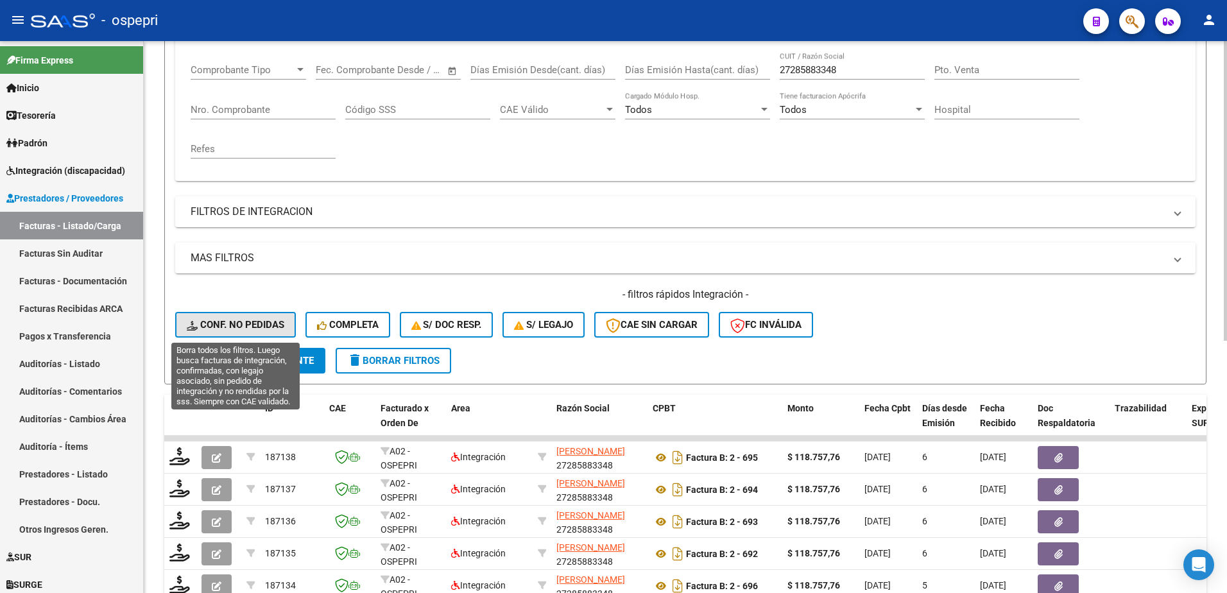
click at [253, 321] on span "Conf. no pedidas" at bounding box center [236, 325] width 98 height 12
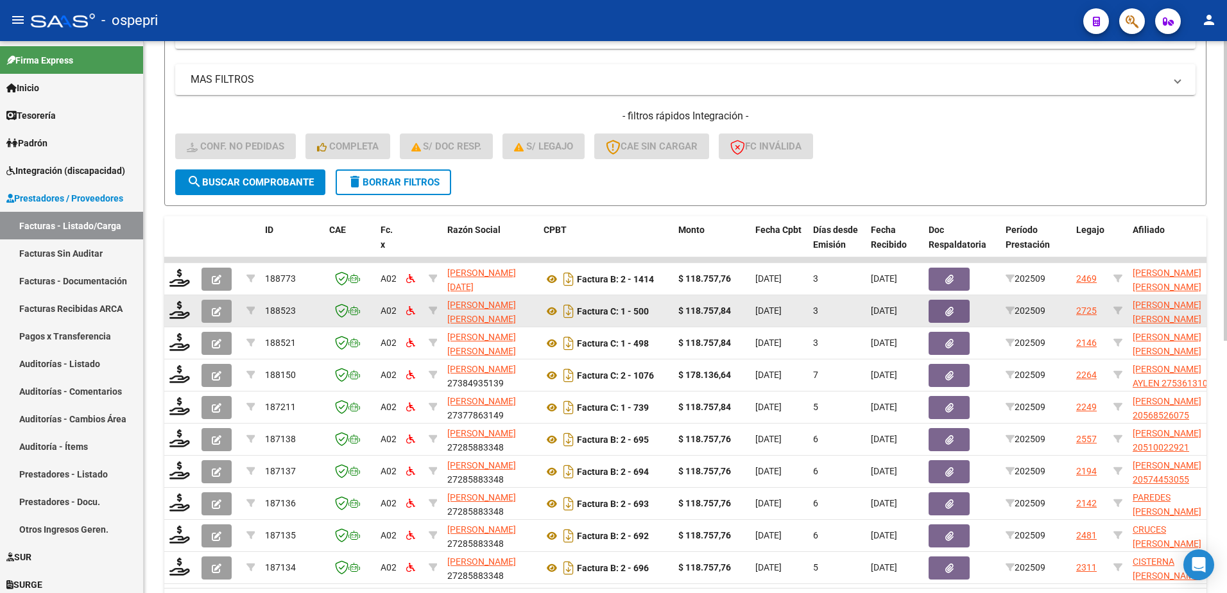
scroll to position [400, 0]
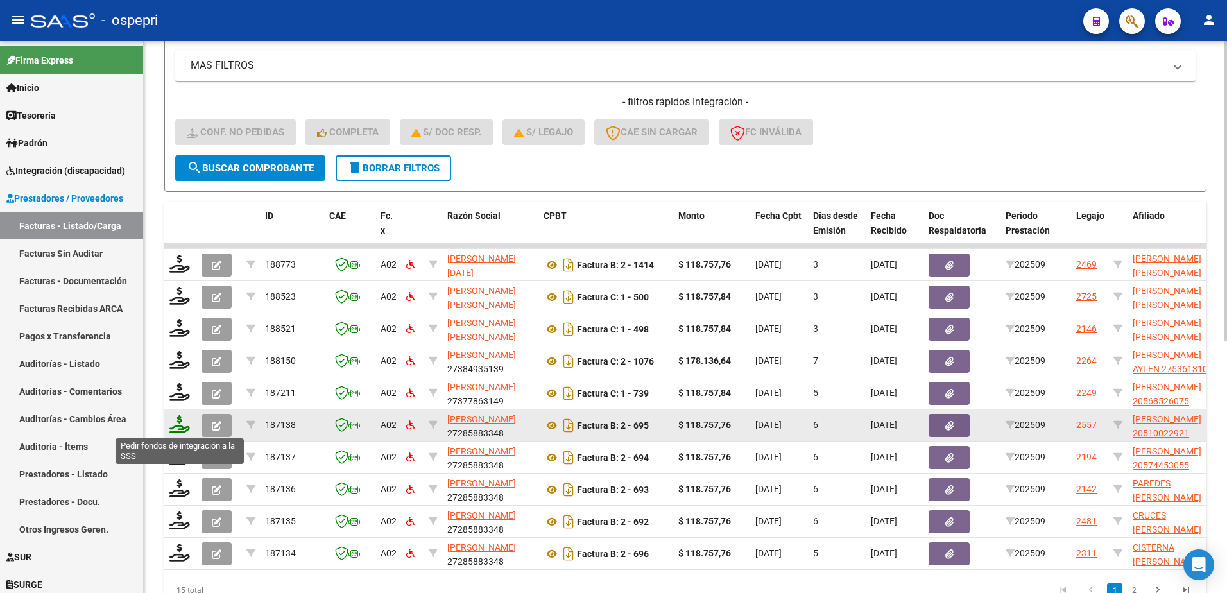
click at [178, 426] on icon at bounding box center [179, 424] width 21 height 18
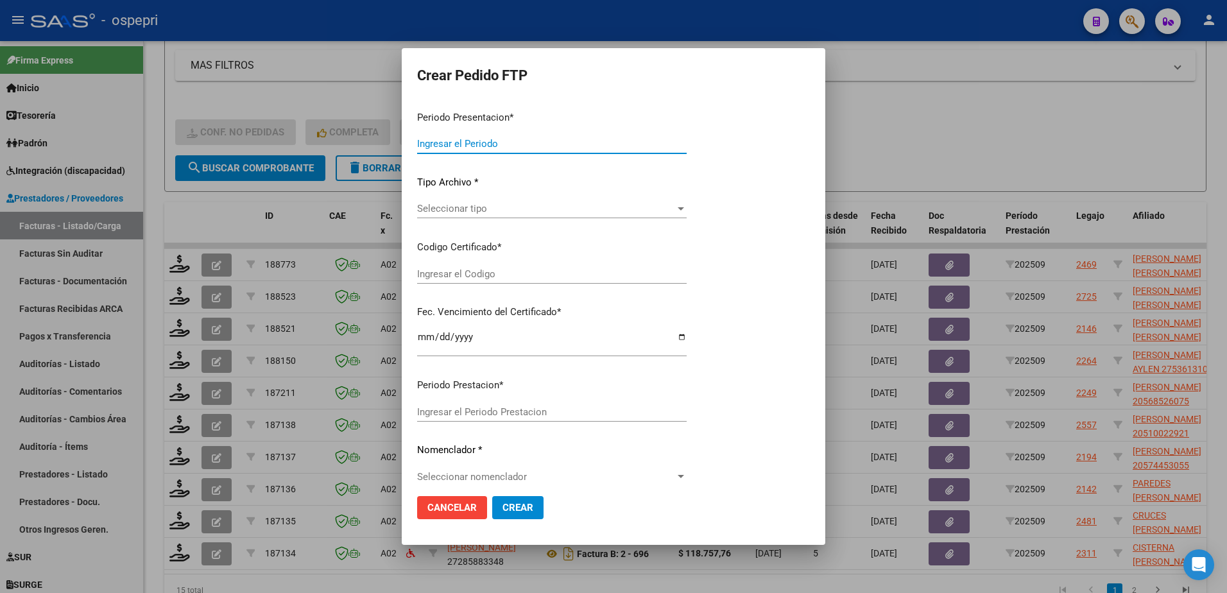
type input "202509"
type input "$ 118.757,76"
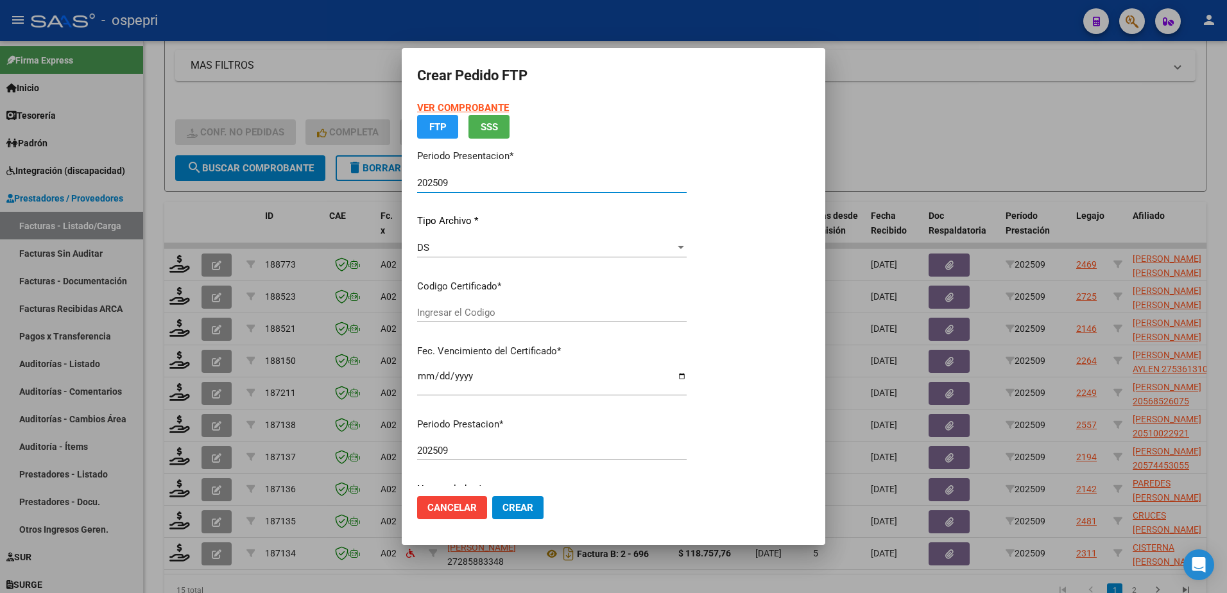
type input "2051002292-1"
type input "2031-09-01"
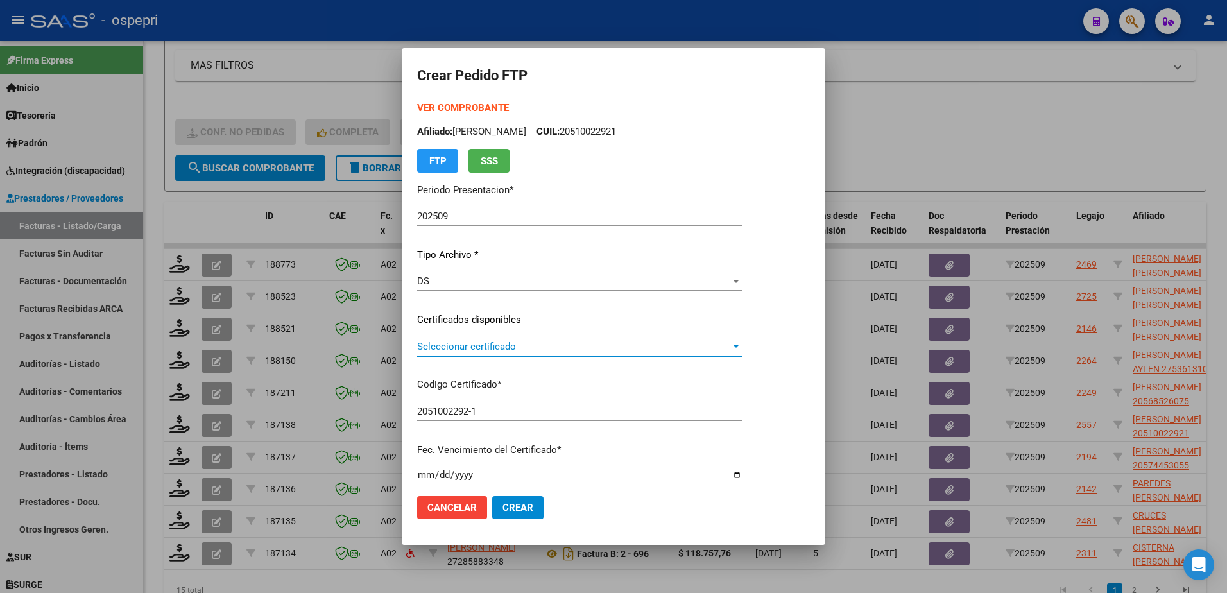
click at [498, 341] on span "Seleccionar certificado" at bounding box center [573, 347] width 313 height 12
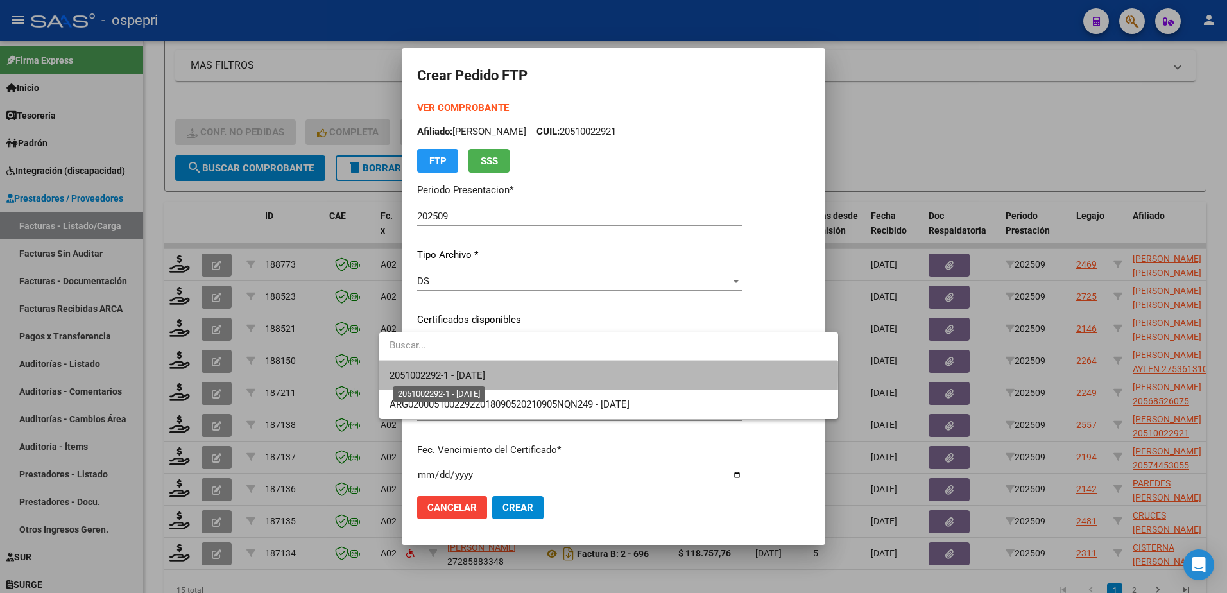
click at [485, 375] on span "2051002292-1 - 2031-09-01" at bounding box center [438, 376] width 96 height 12
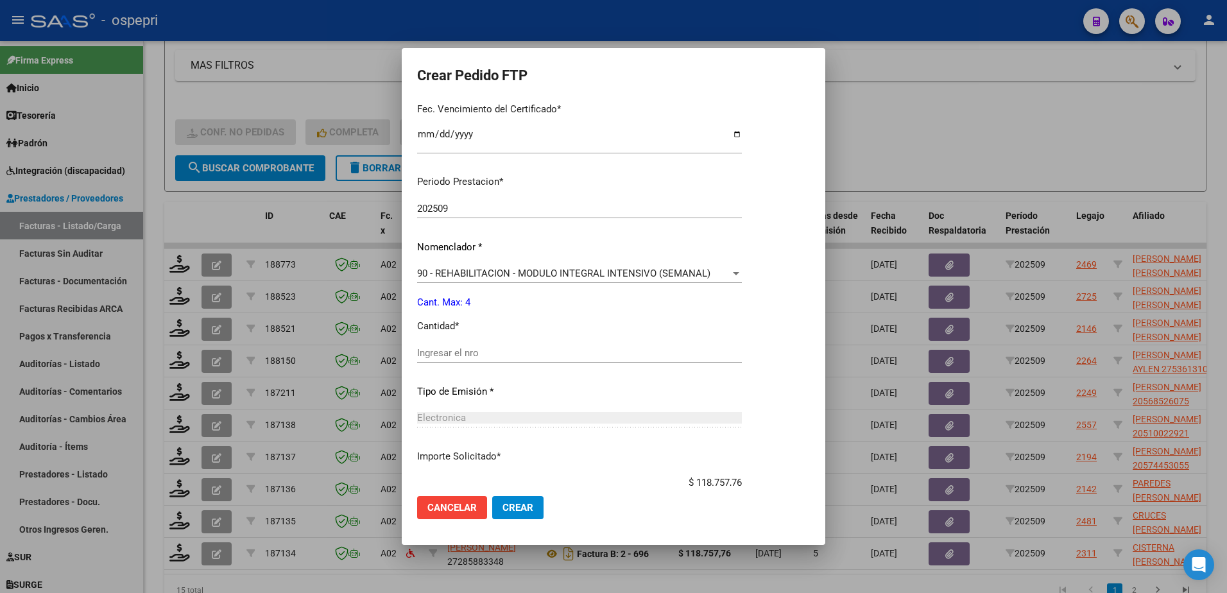
scroll to position [385, 0]
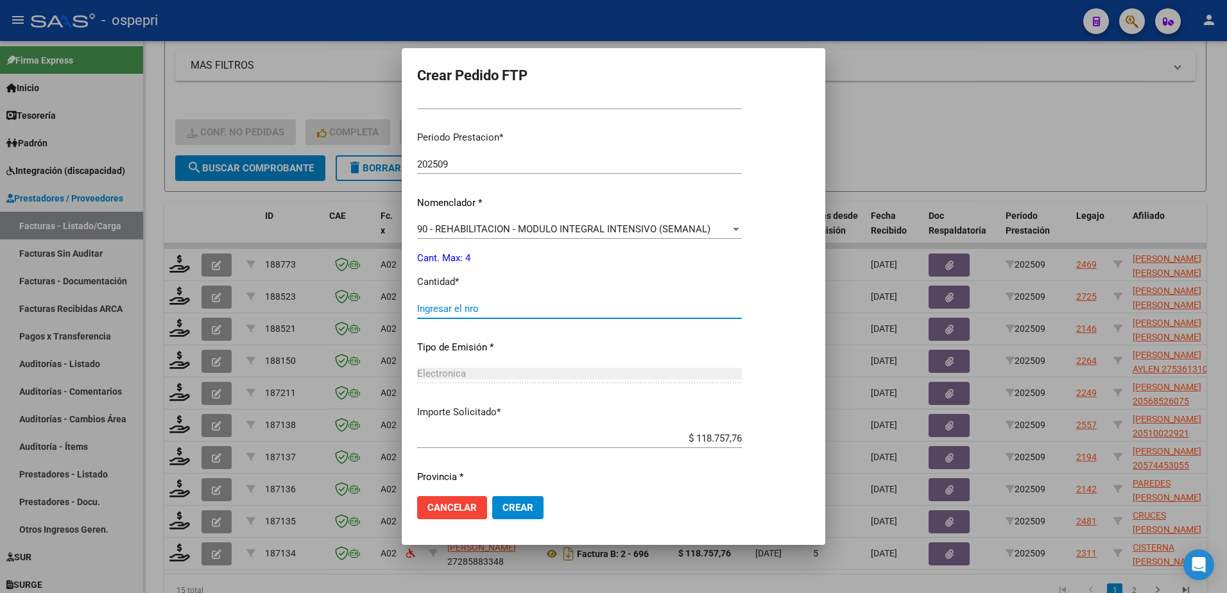
click at [456, 309] on input "Ingresar el nro" at bounding box center [579, 309] width 325 height 12
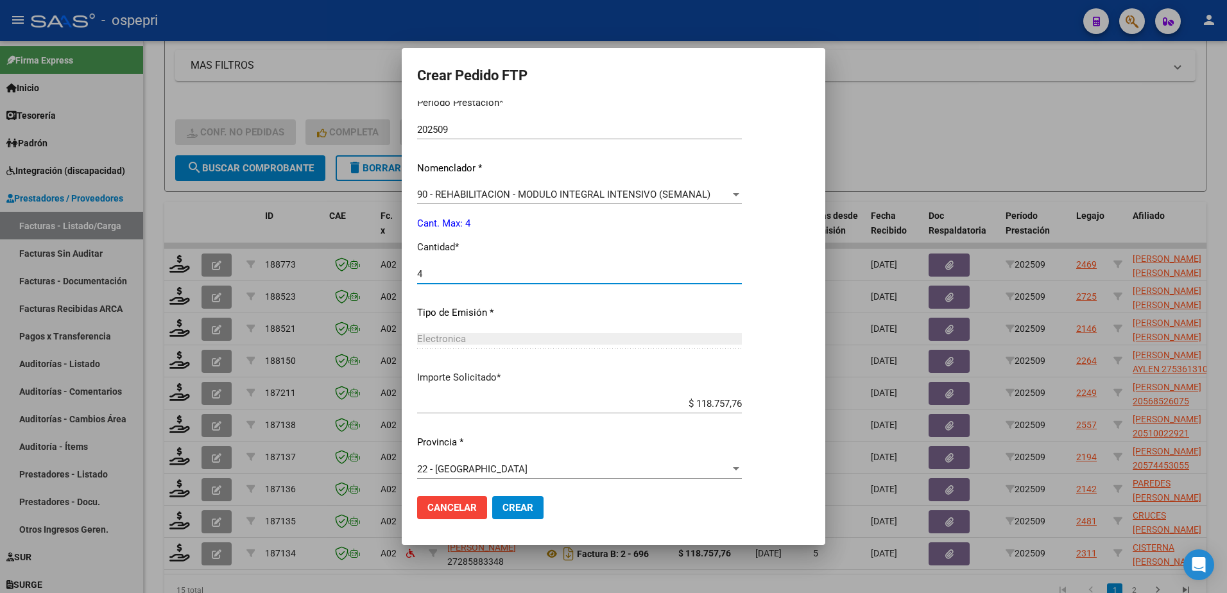
scroll to position [424, 0]
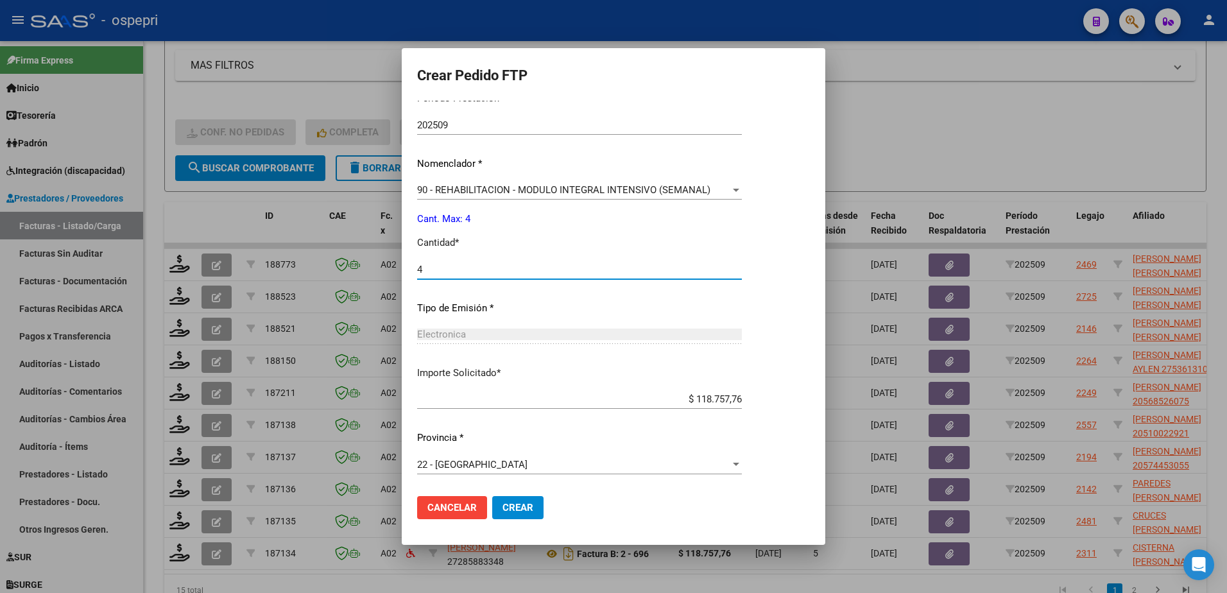
type input "4"
click at [492, 516] on button "Crear" at bounding box center [517, 507] width 51 height 23
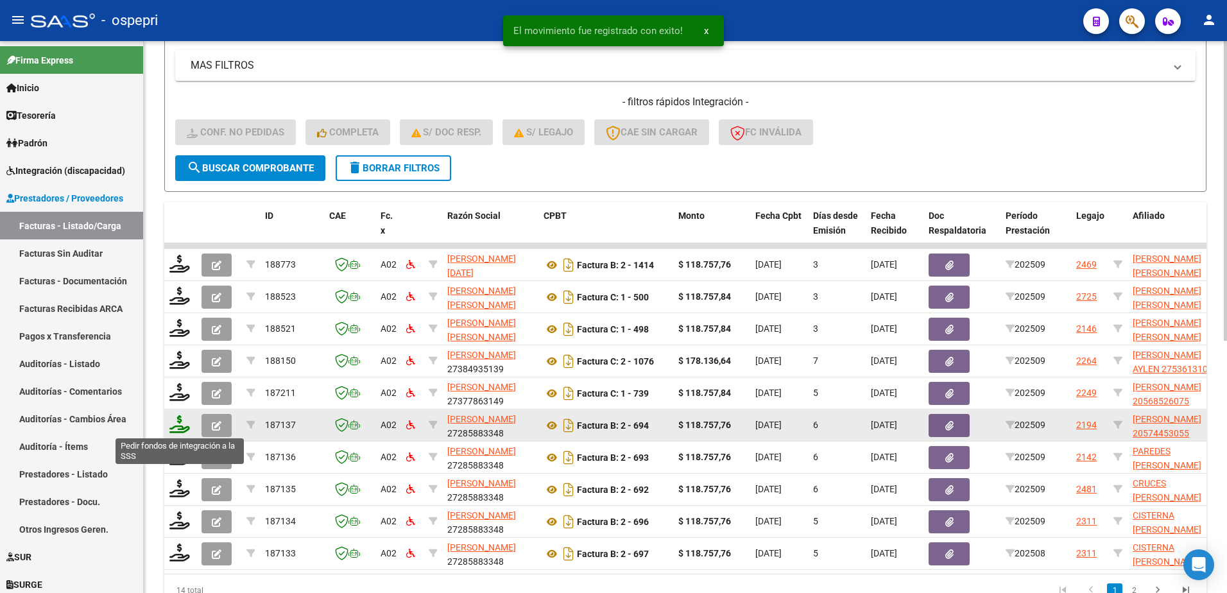
click at [174, 431] on icon at bounding box center [179, 424] width 21 height 18
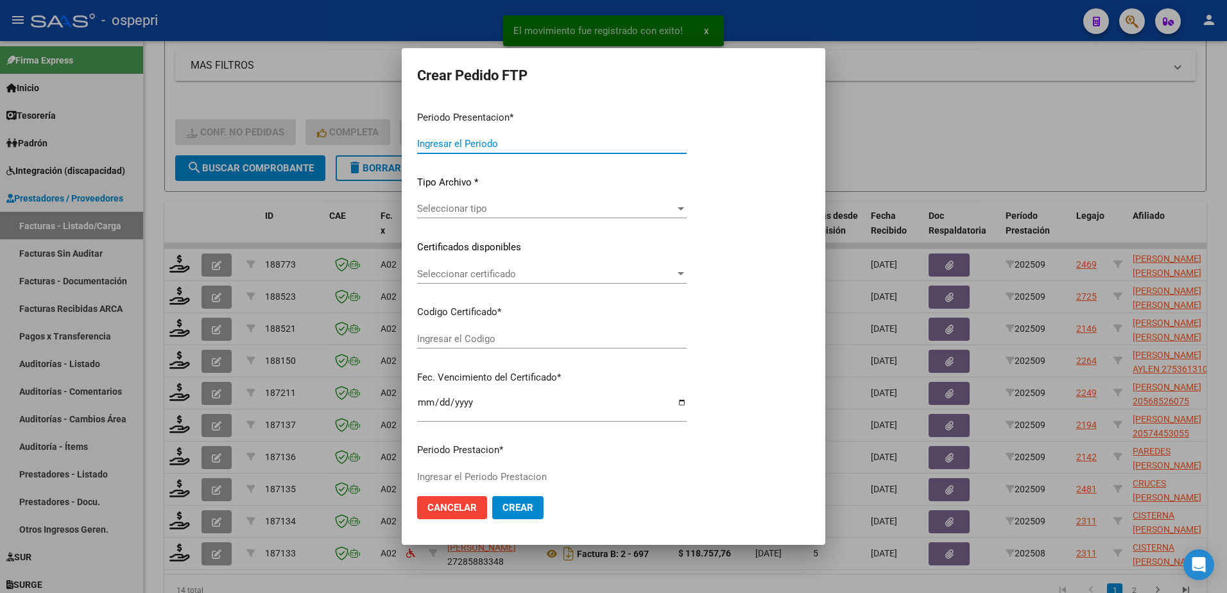
type input "202509"
type input "$ 118.757,76"
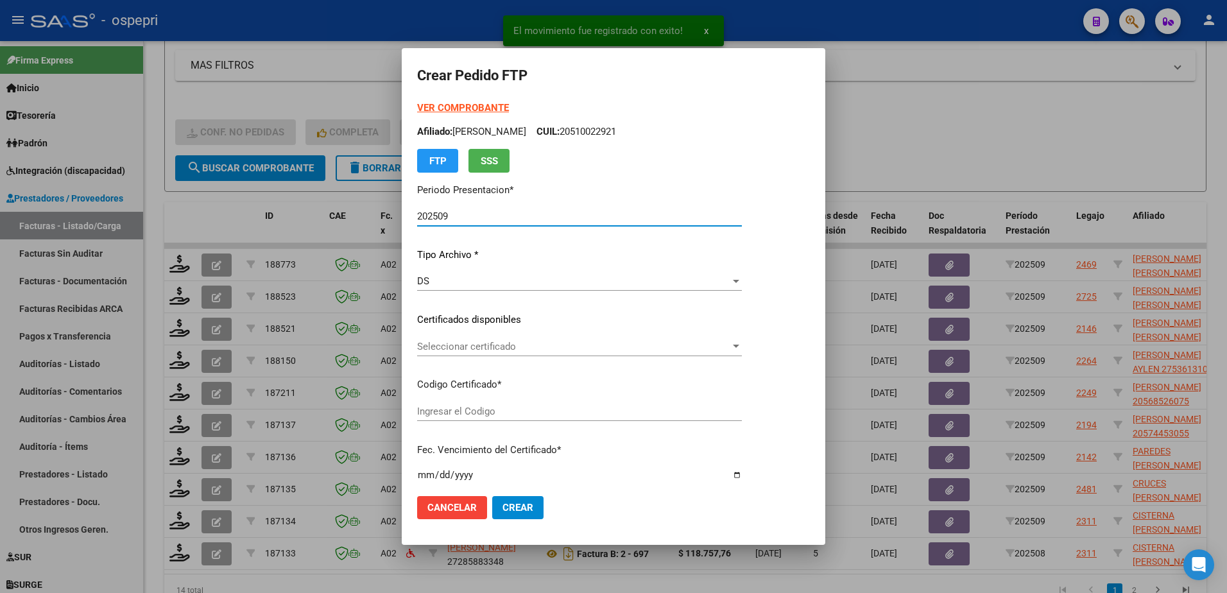
type input "2057445305-5"
type input "2027-07-14"
click at [481, 348] on span "Seleccionar certificado" at bounding box center [573, 347] width 313 height 12
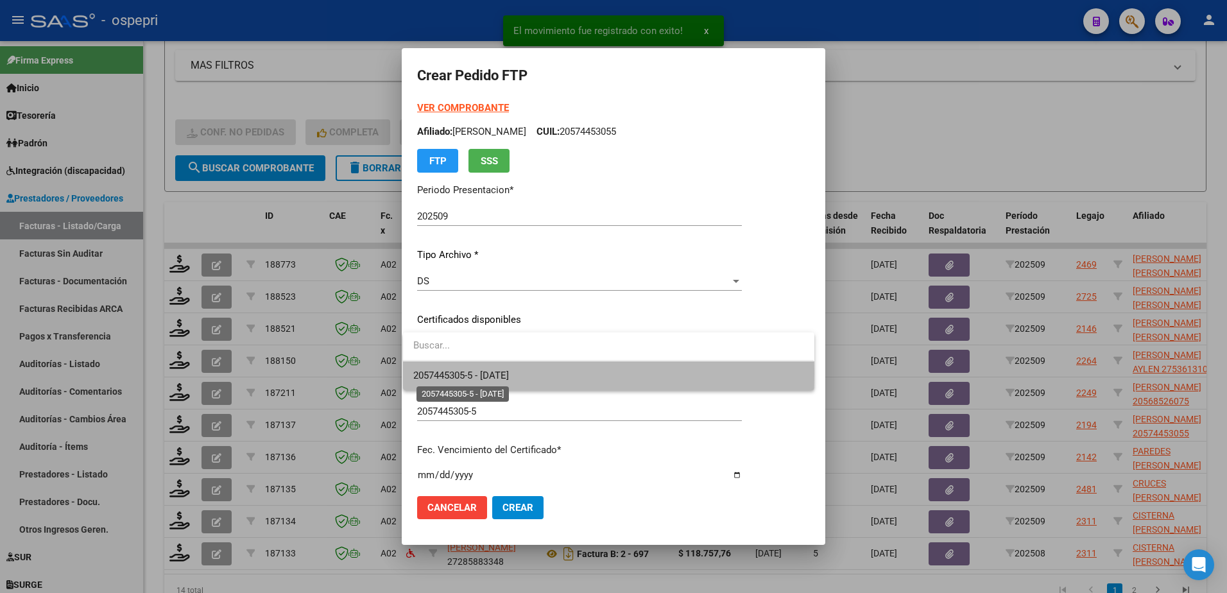
click at [487, 373] on span "2057445305-5 - 2027-07-14" at bounding box center [461, 376] width 96 height 12
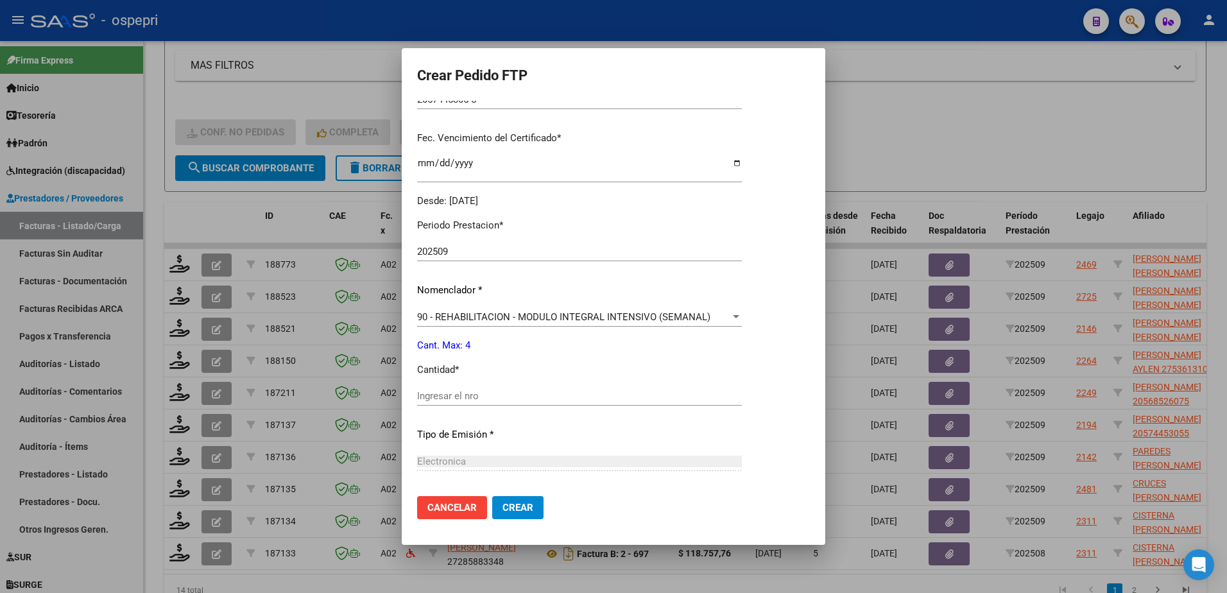
scroll to position [321, 0]
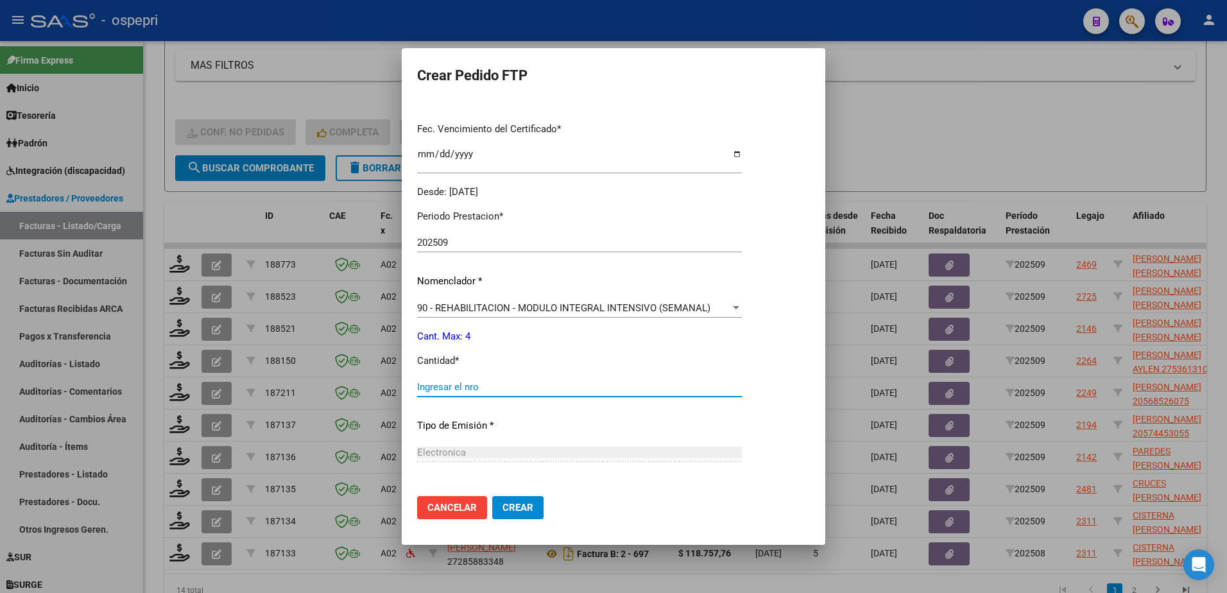
click at [487, 388] on input "Ingresar el nro" at bounding box center [579, 387] width 325 height 12
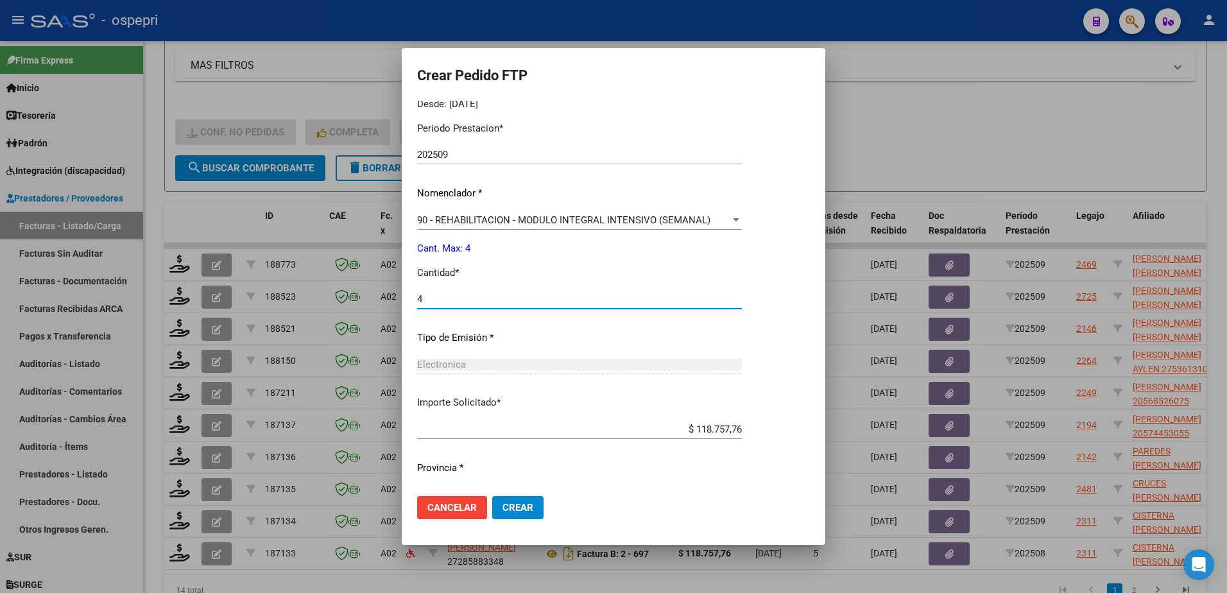
scroll to position [438, 0]
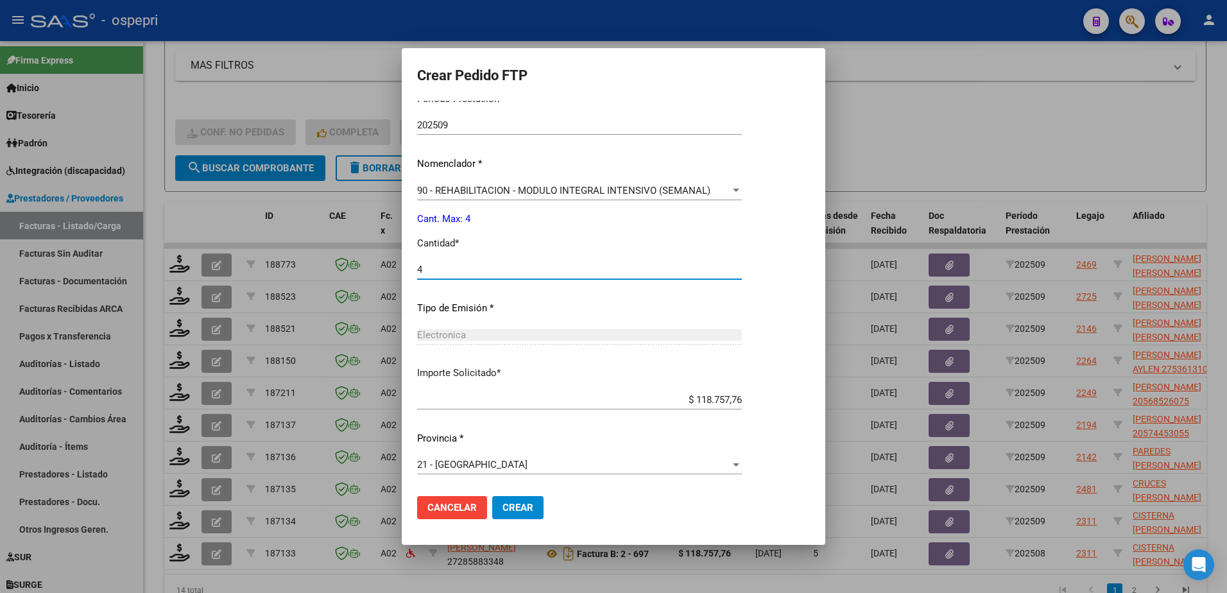
type input "4"
click at [513, 497] on button "Crear" at bounding box center [517, 507] width 51 height 23
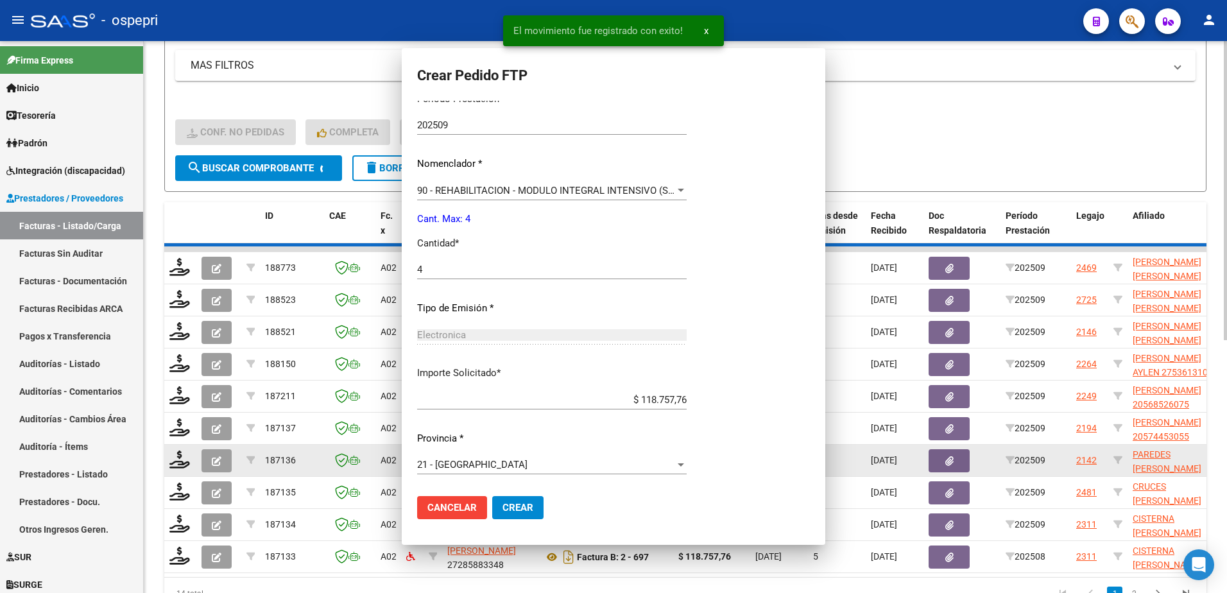
scroll to position [0, 0]
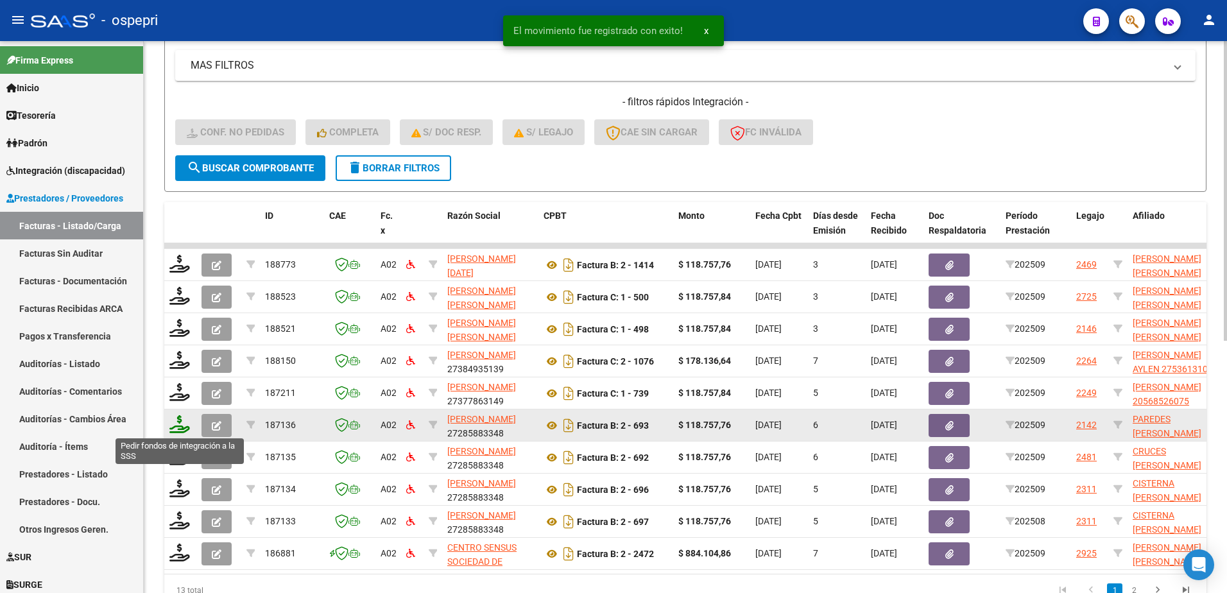
click at [173, 430] on icon at bounding box center [179, 424] width 21 height 18
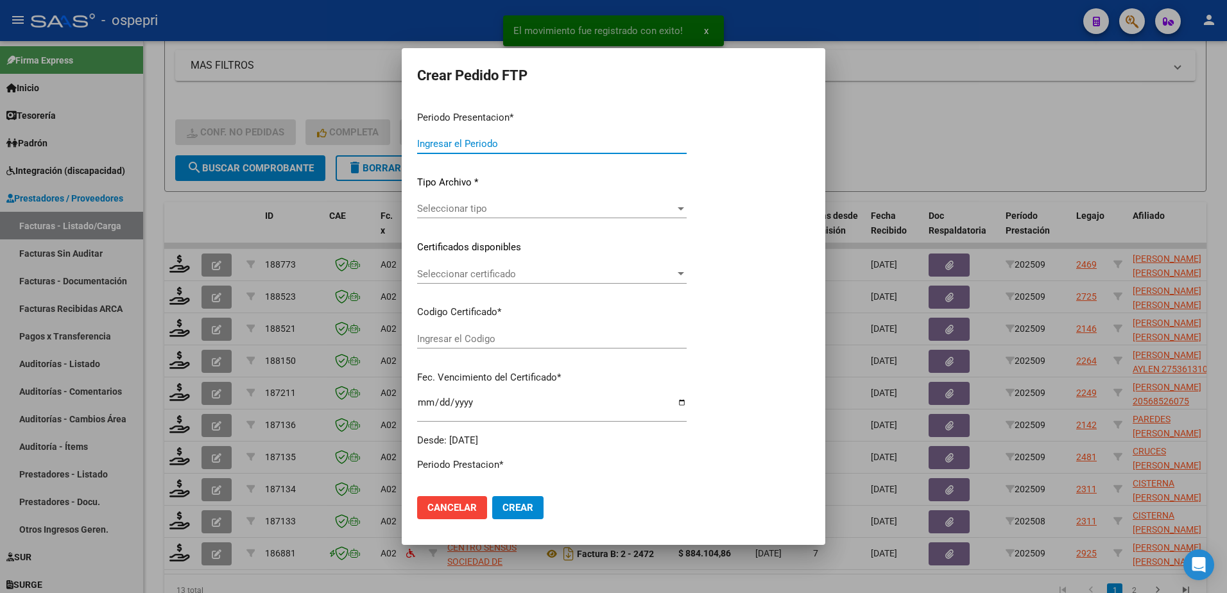
type input "202509"
type input "$ 118.757,76"
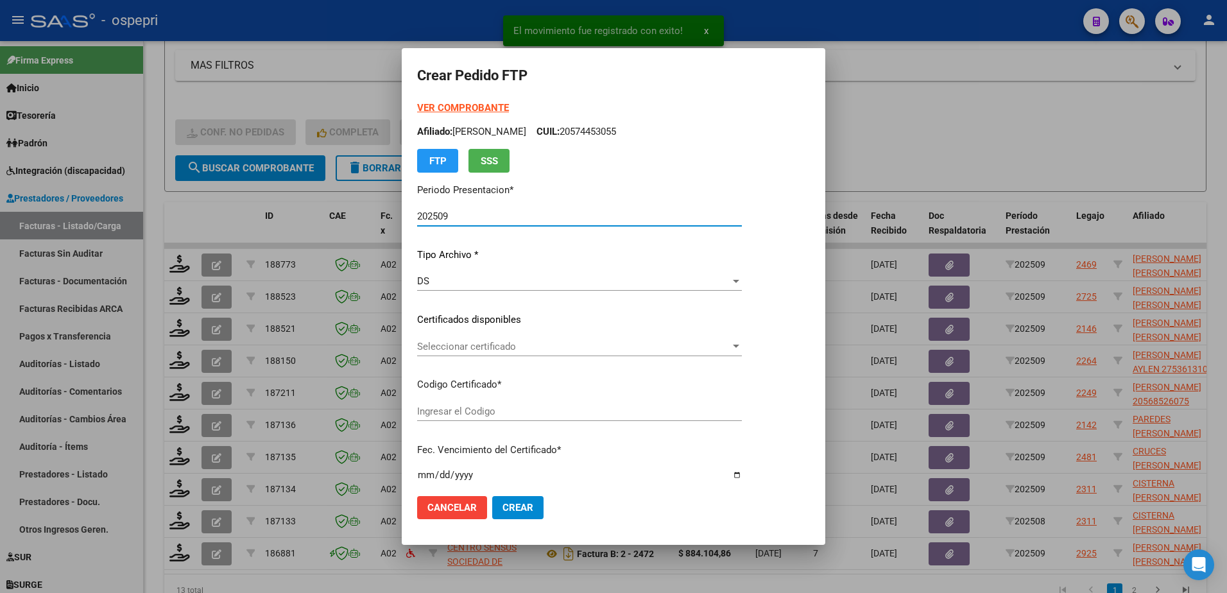
type input "20530155561"
type input "2029-08-01"
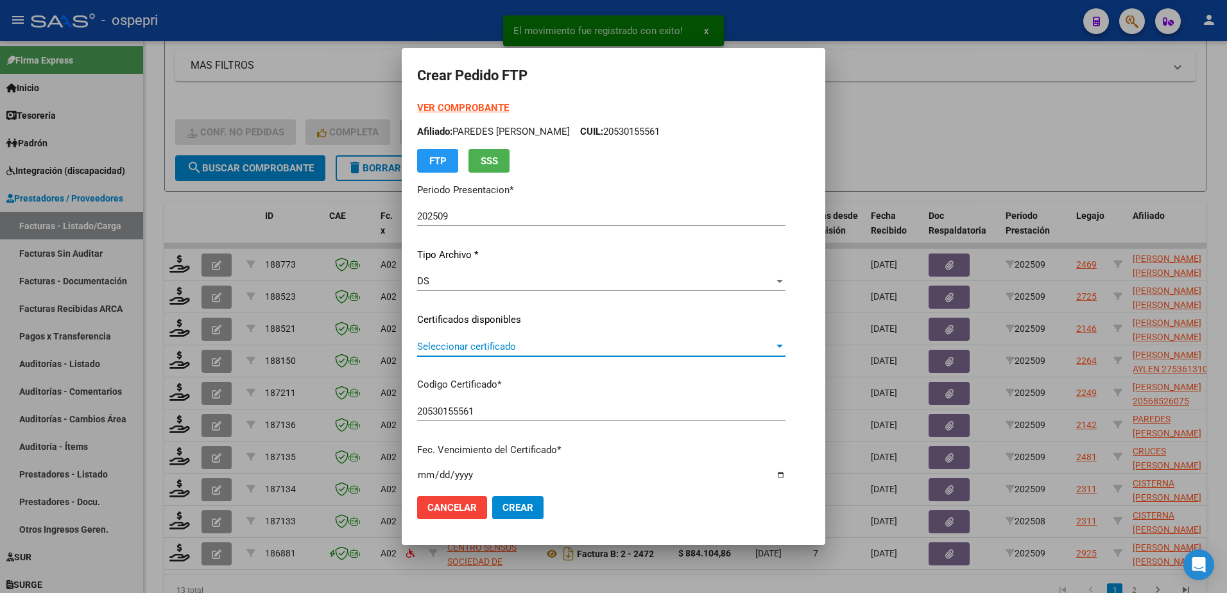
click at [496, 344] on span "Seleccionar certificado" at bounding box center [595, 347] width 357 height 12
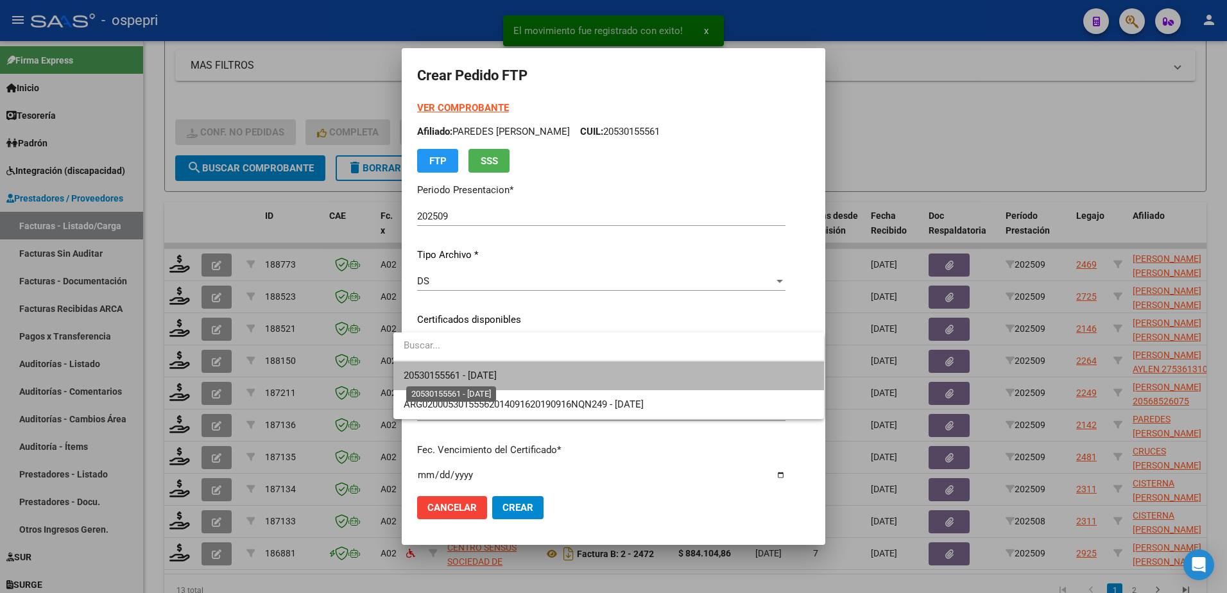
click at [497, 374] on span "20530155561 - 2029-08-01" at bounding box center [450, 376] width 93 height 12
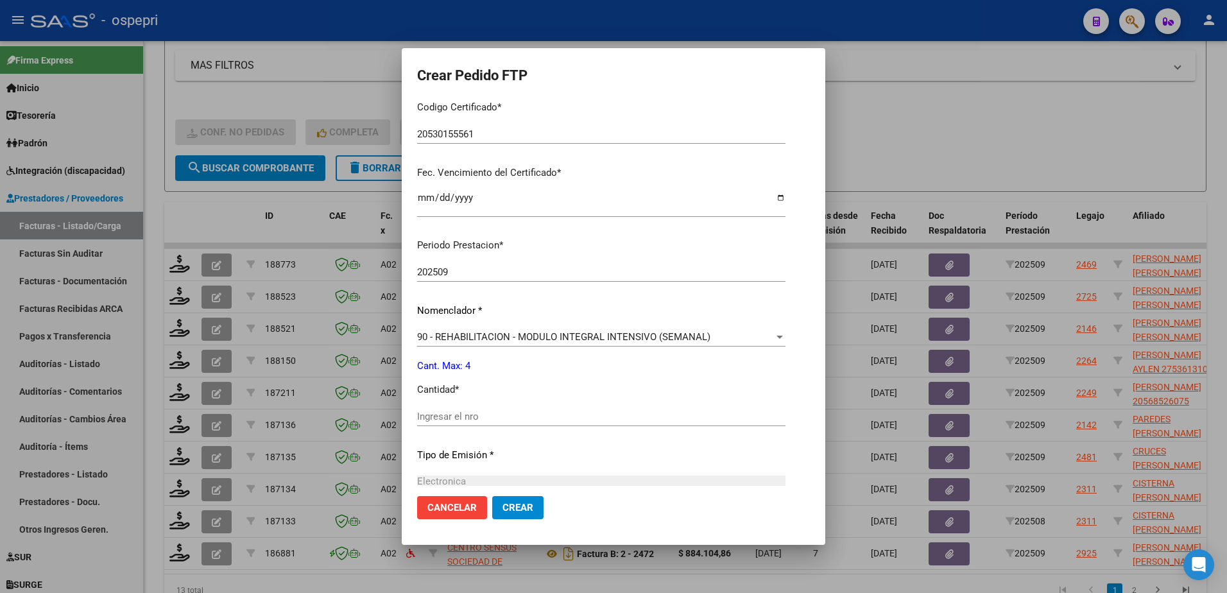
scroll to position [321, 0]
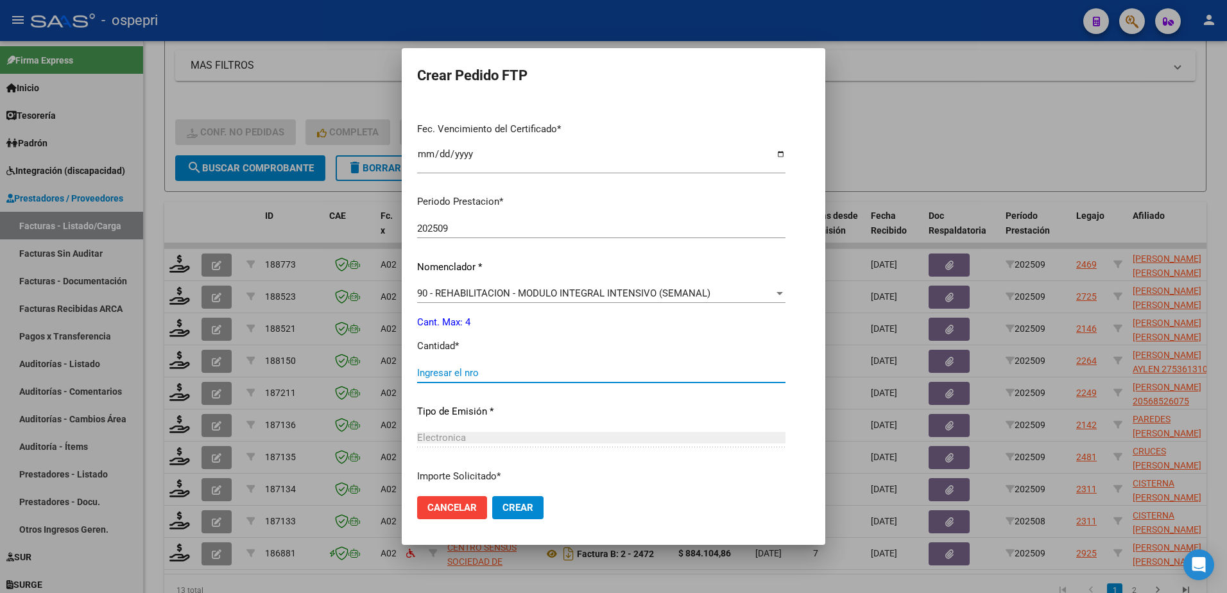
click at [475, 372] on input "Ingresar el nro" at bounding box center [601, 373] width 368 height 12
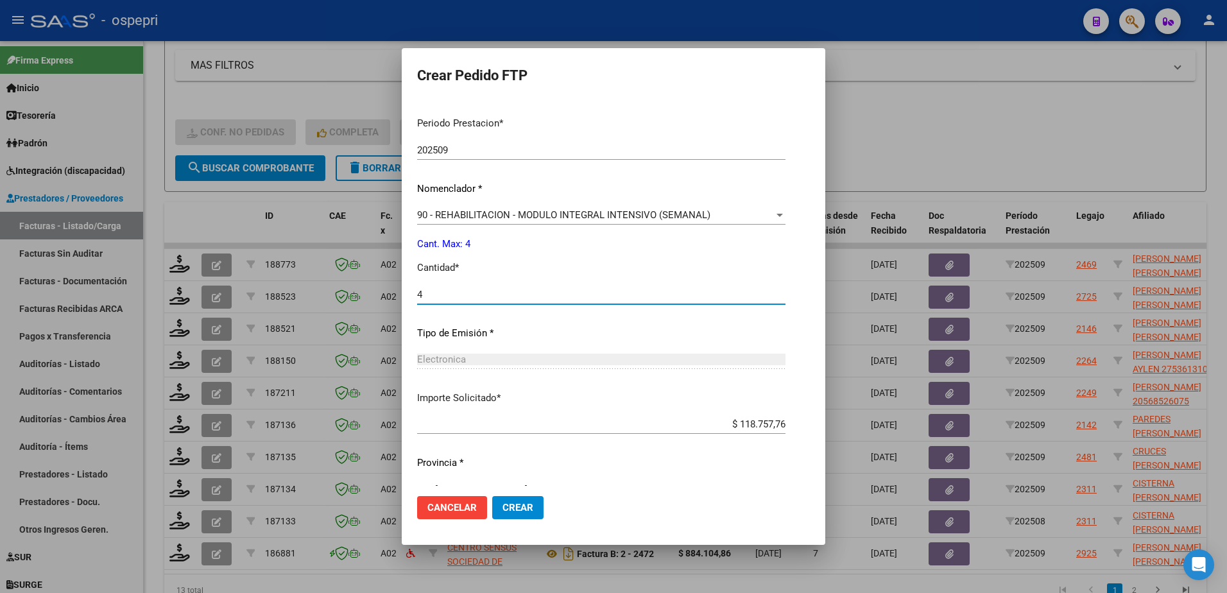
scroll to position [424, 0]
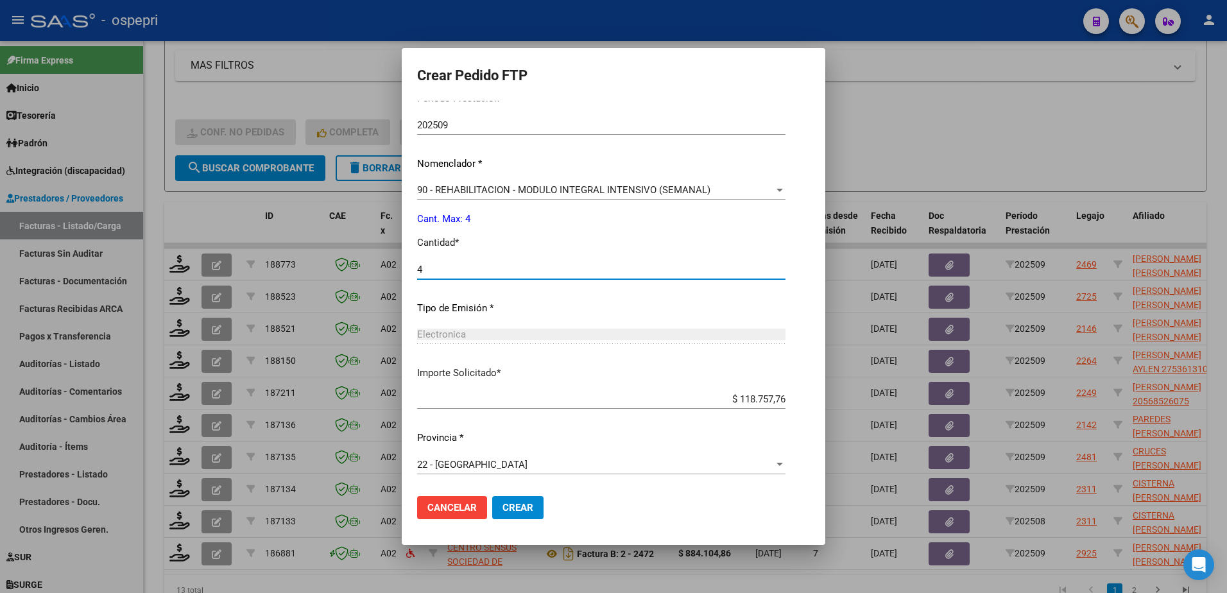
type input "4"
click at [503, 511] on span "Crear" at bounding box center [518, 508] width 31 height 12
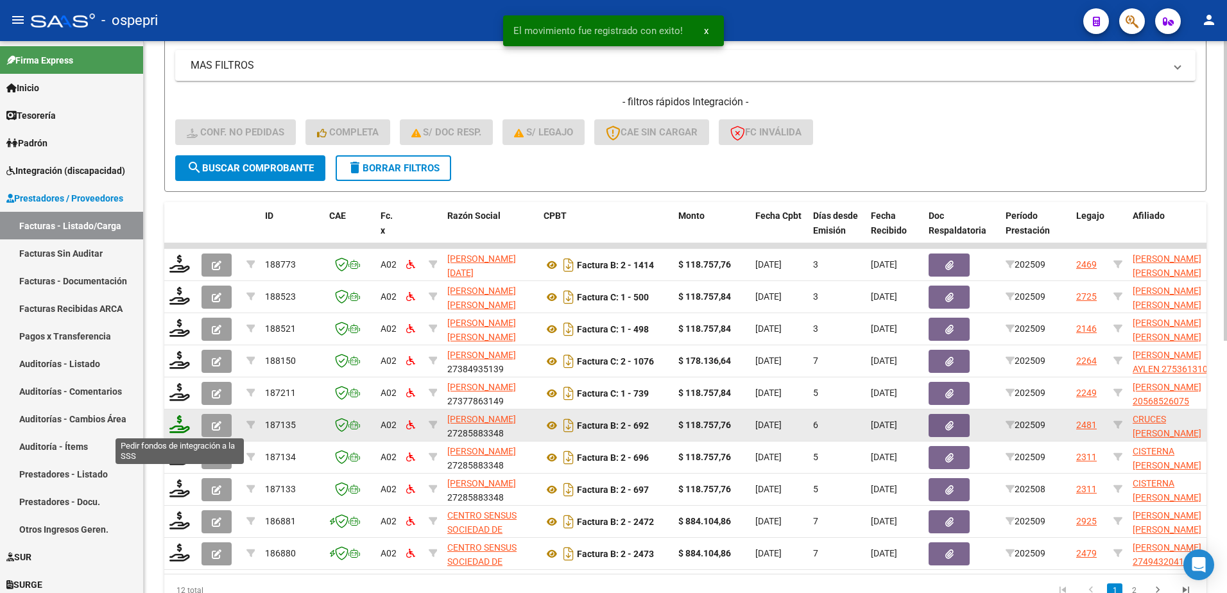
click at [177, 428] on icon at bounding box center [179, 424] width 21 height 18
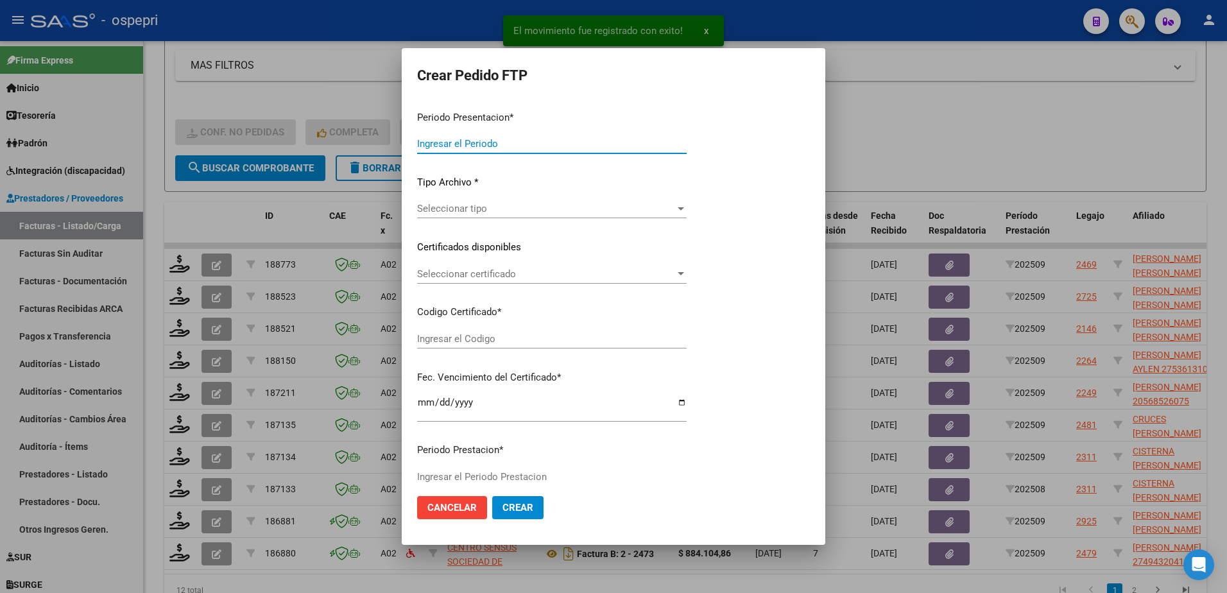
type input "202509"
type input "$ 118.757,76"
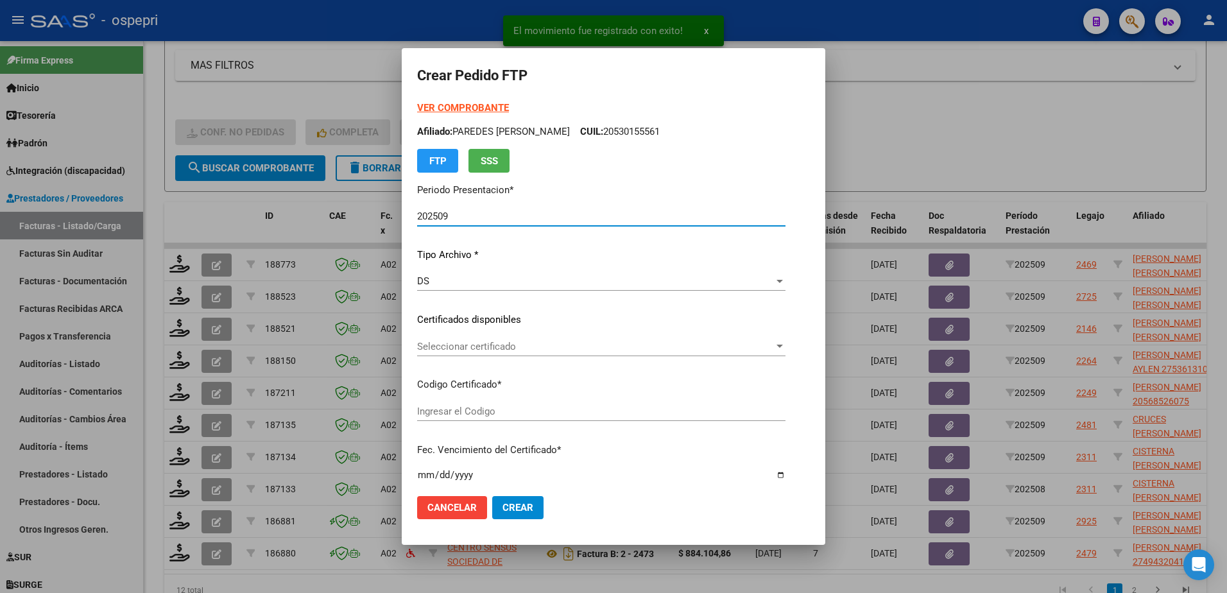
type input "2747149037-2"
type input "2028-04-01"
click at [470, 349] on span "Seleccionar certificado" at bounding box center [593, 347] width 352 height 12
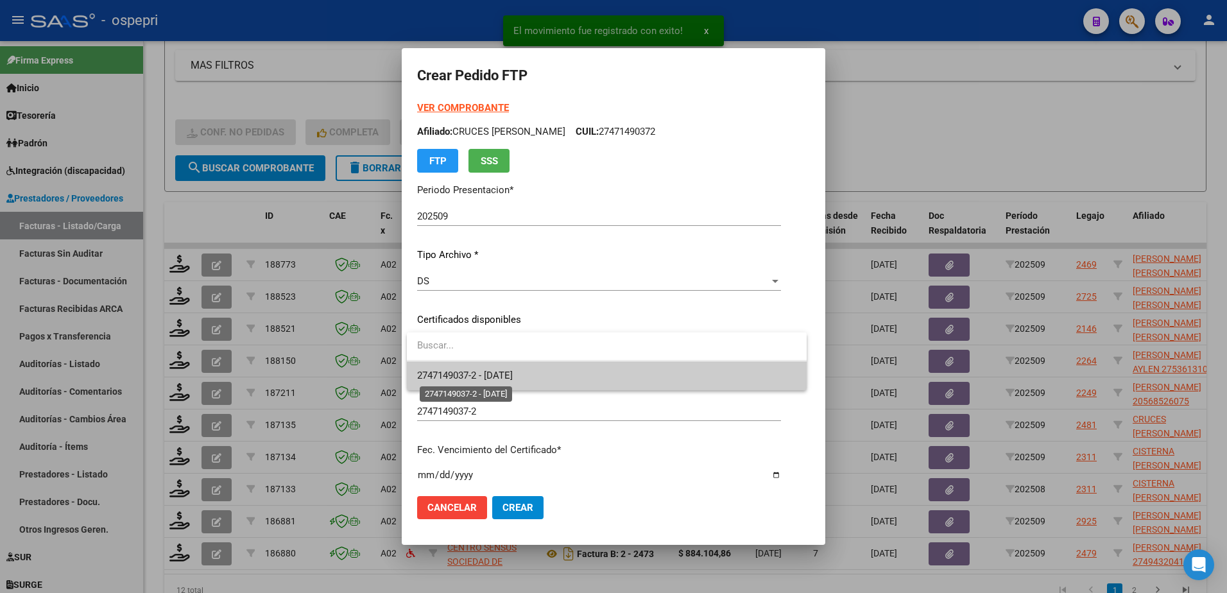
click at [482, 377] on span "2747149037-2 - 2028-04-01" at bounding box center [465, 376] width 96 height 12
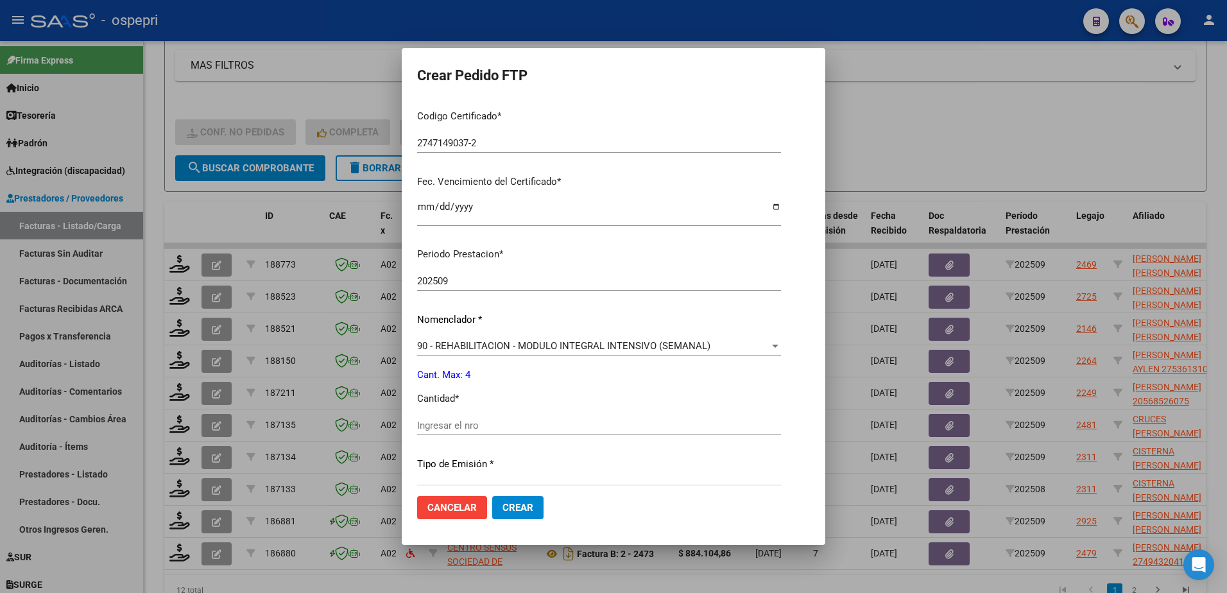
scroll to position [321, 0]
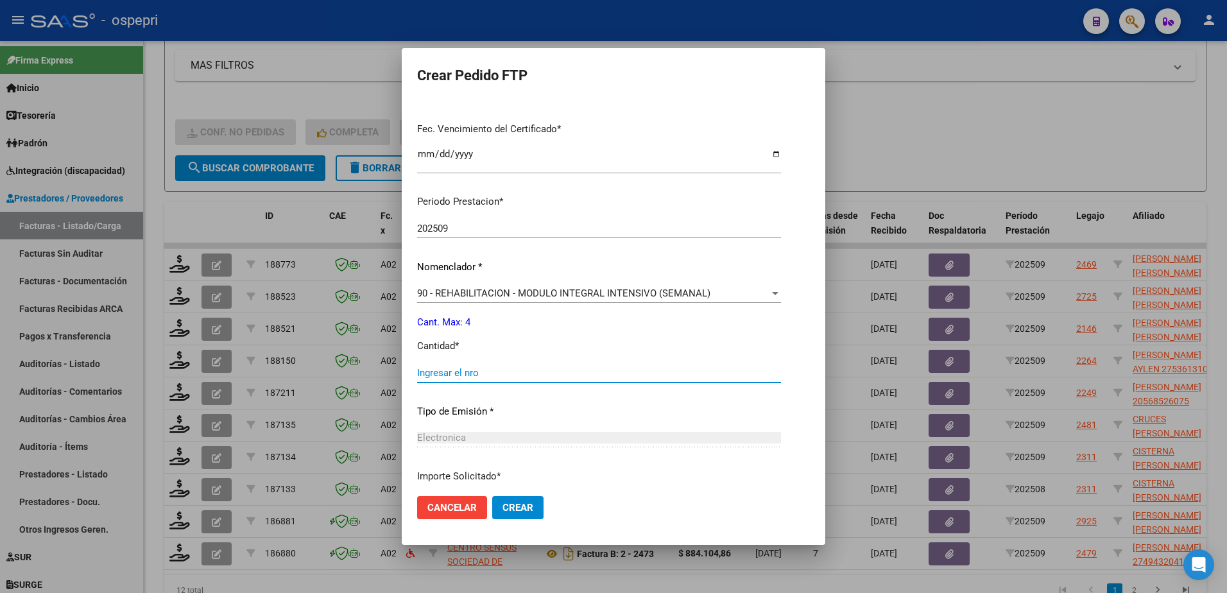
click at [469, 377] on input "Ingresar el nro" at bounding box center [599, 373] width 364 height 12
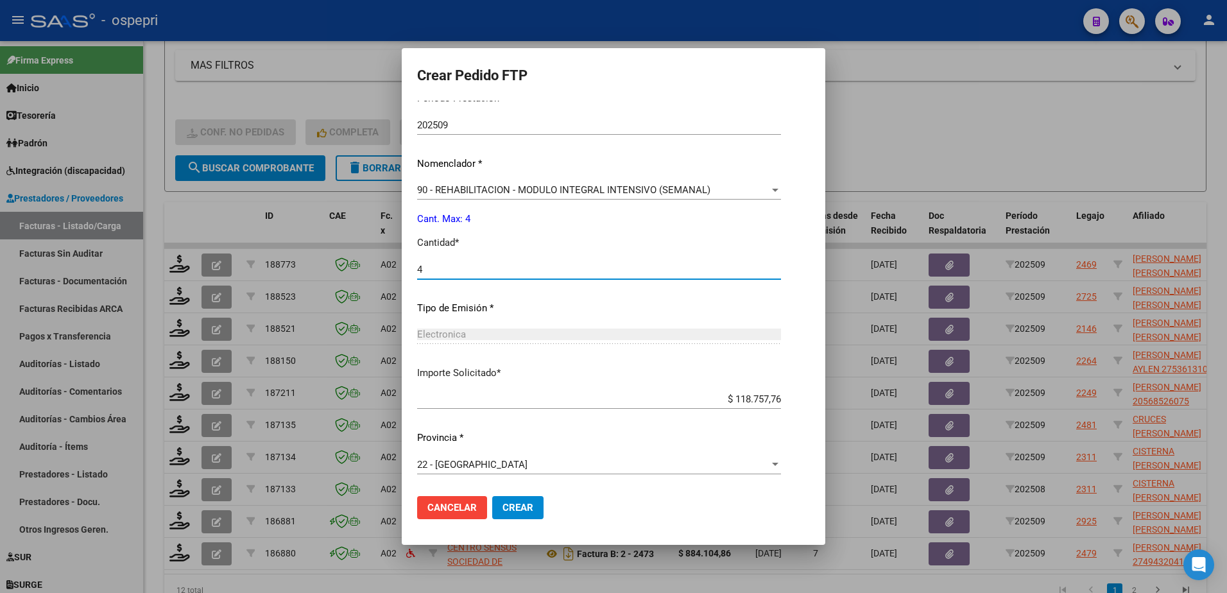
type input "4"
click at [520, 508] on span "Crear" at bounding box center [518, 508] width 31 height 12
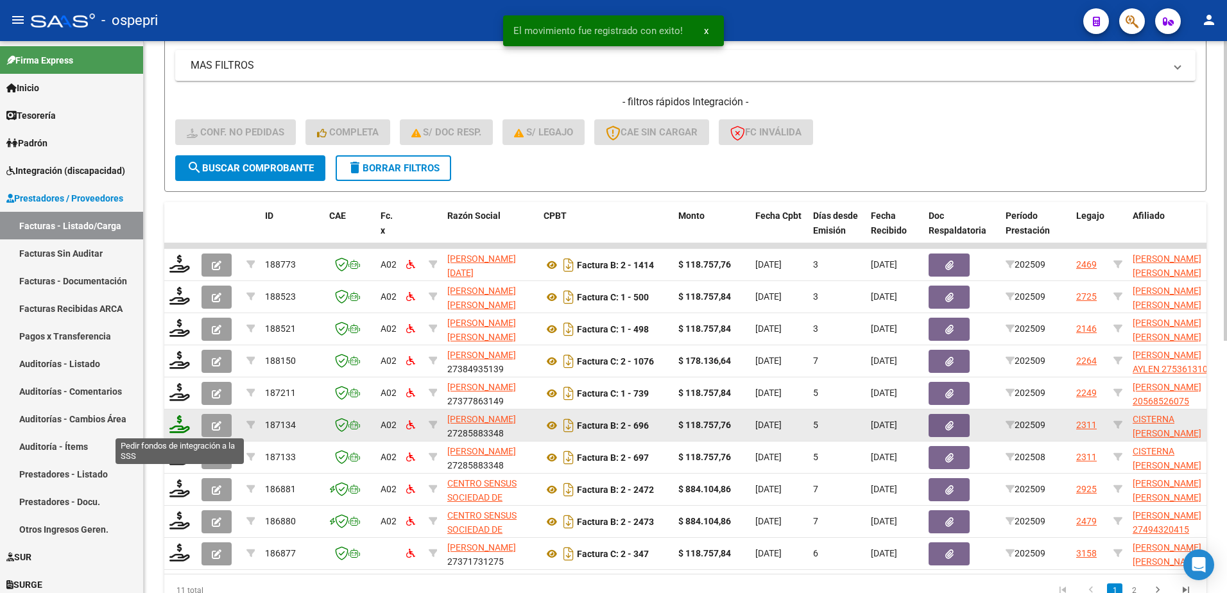
click at [175, 424] on icon at bounding box center [179, 424] width 21 height 18
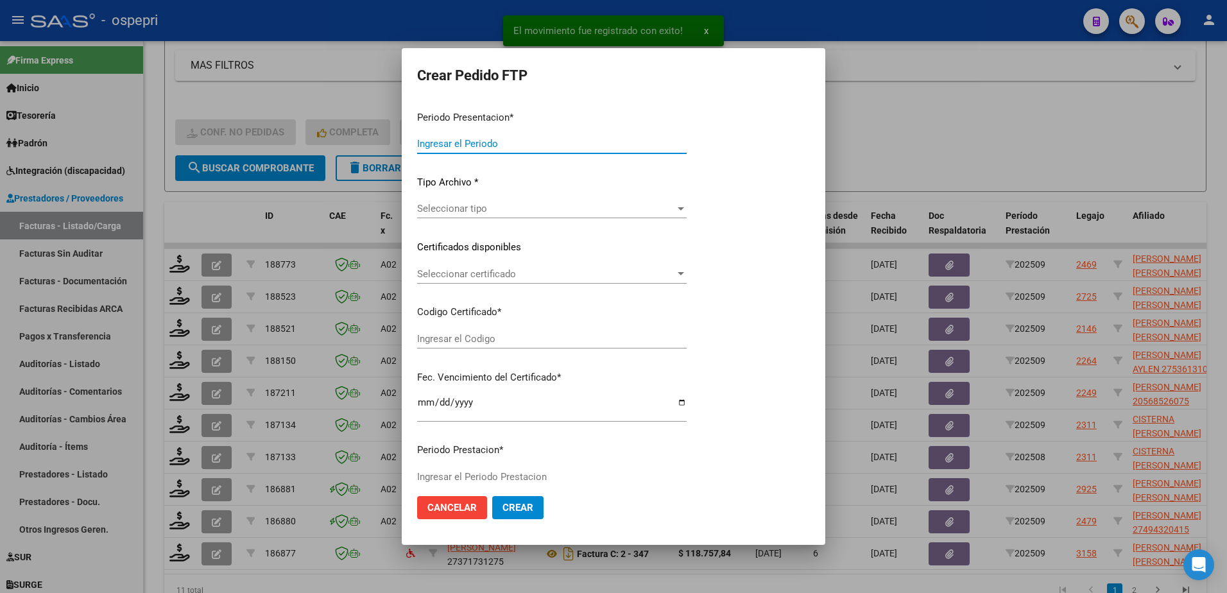
type input "202509"
type input "$ 118.757,76"
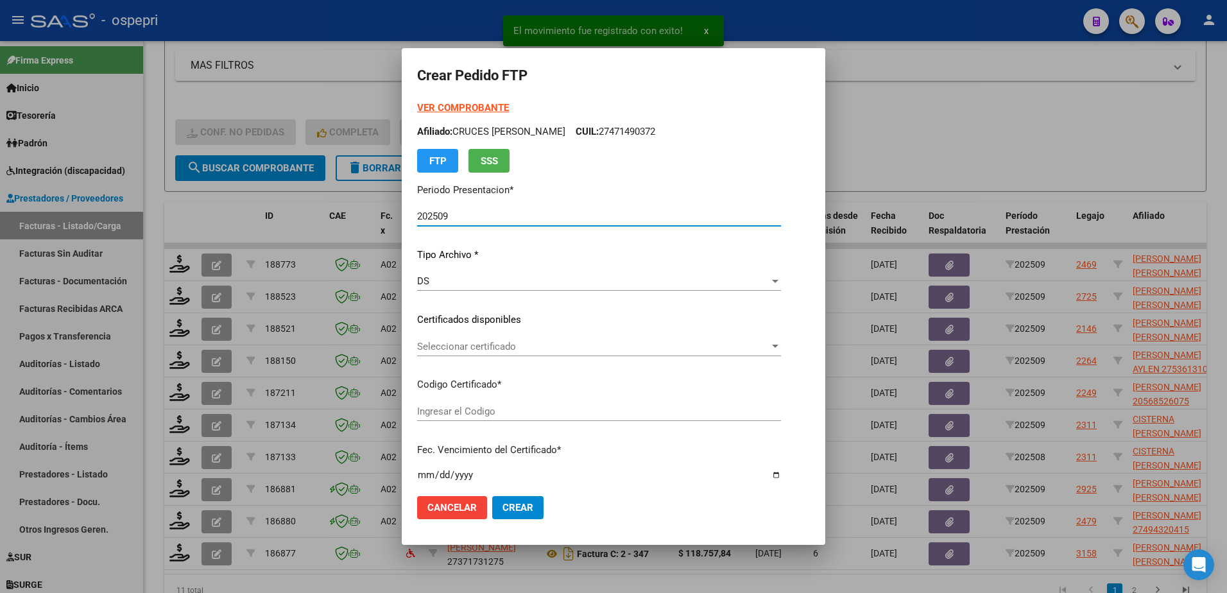
type input "2055156634-0"
type input "2034-02-02"
click at [476, 345] on span "Seleccionar certificado" at bounding box center [597, 347] width 361 height 12
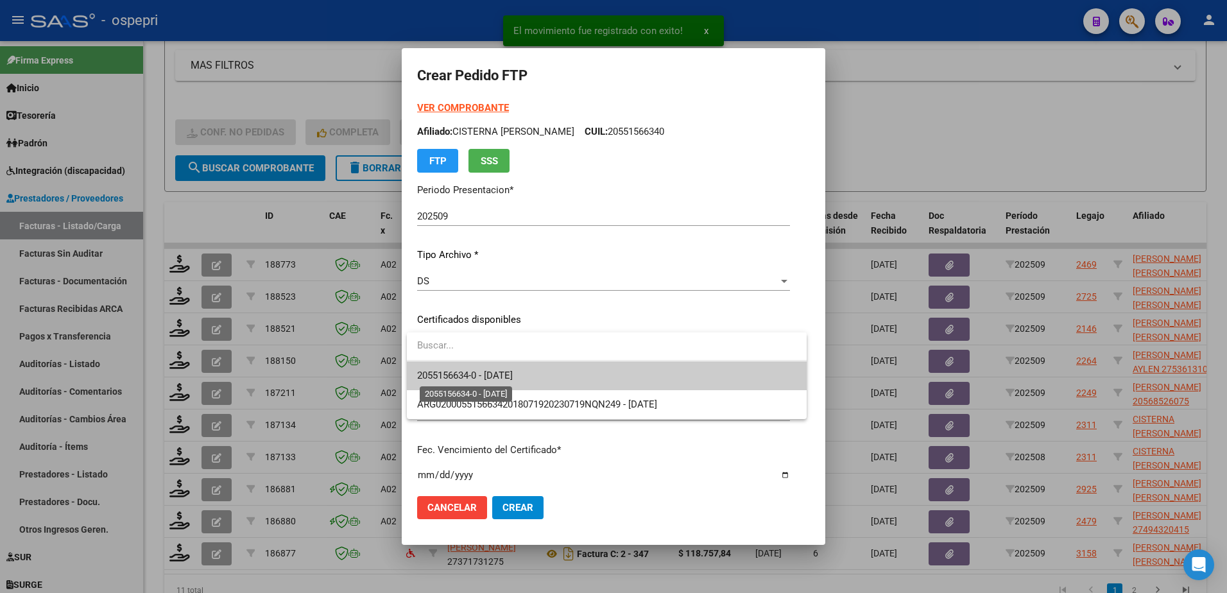
click at [499, 375] on span "2055156634-0 - 2034-02-02" at bounding box center [465, 376] width 96 height 12
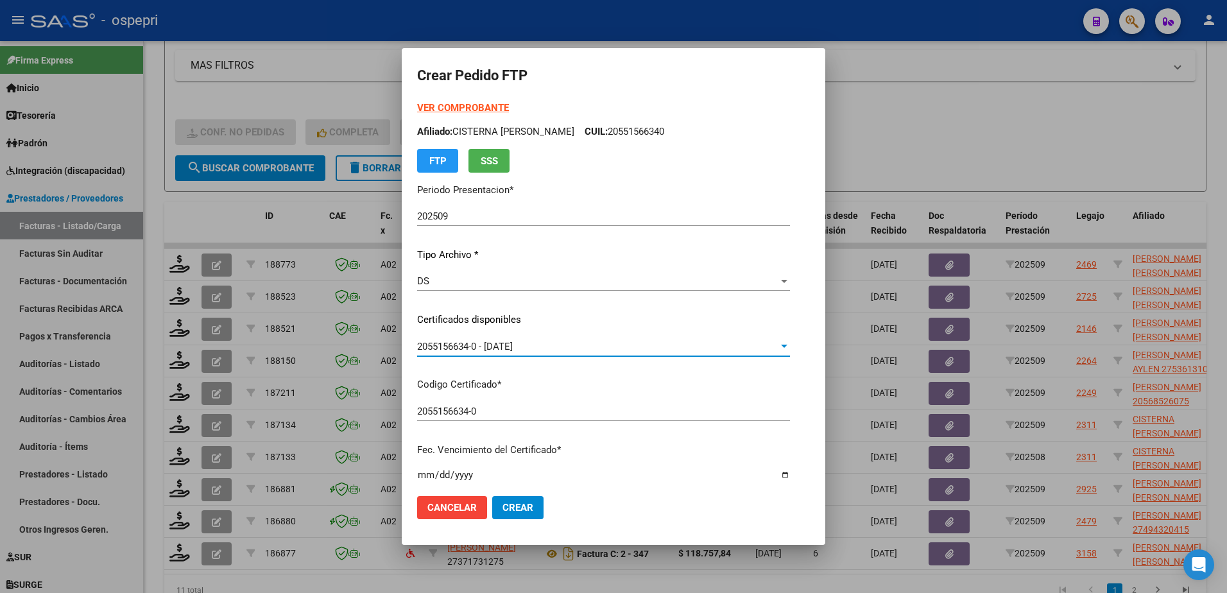
scroll to position [257, 0]
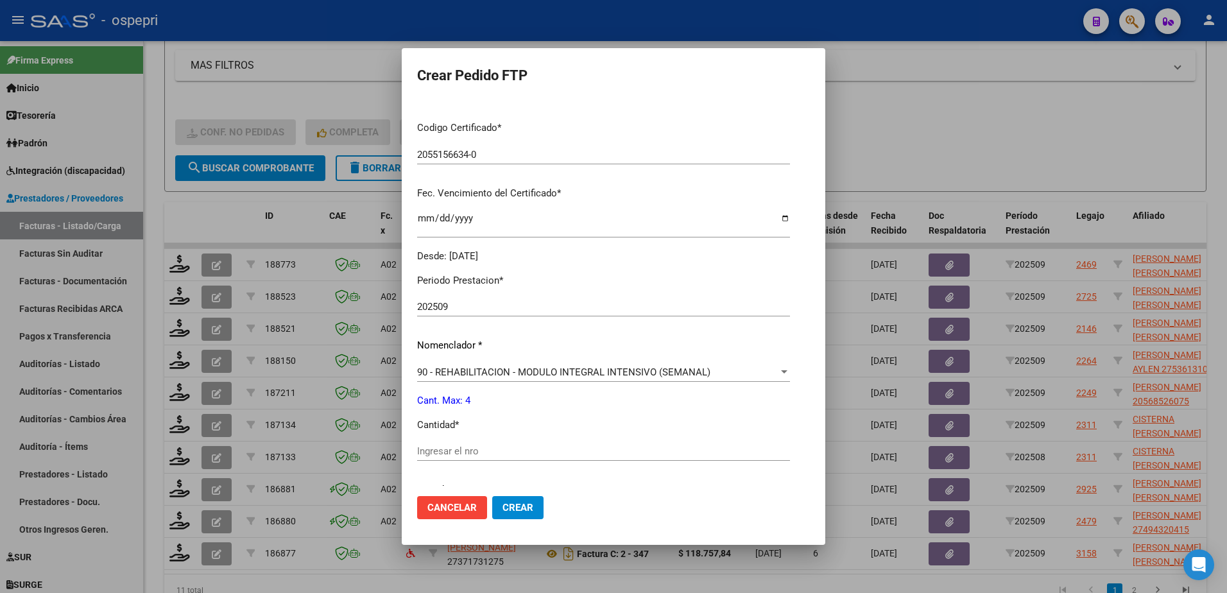
click at [483, 454] on input "Ingresar el nro" at bounding box center [603, 451] width 373 height 12
type input "4"
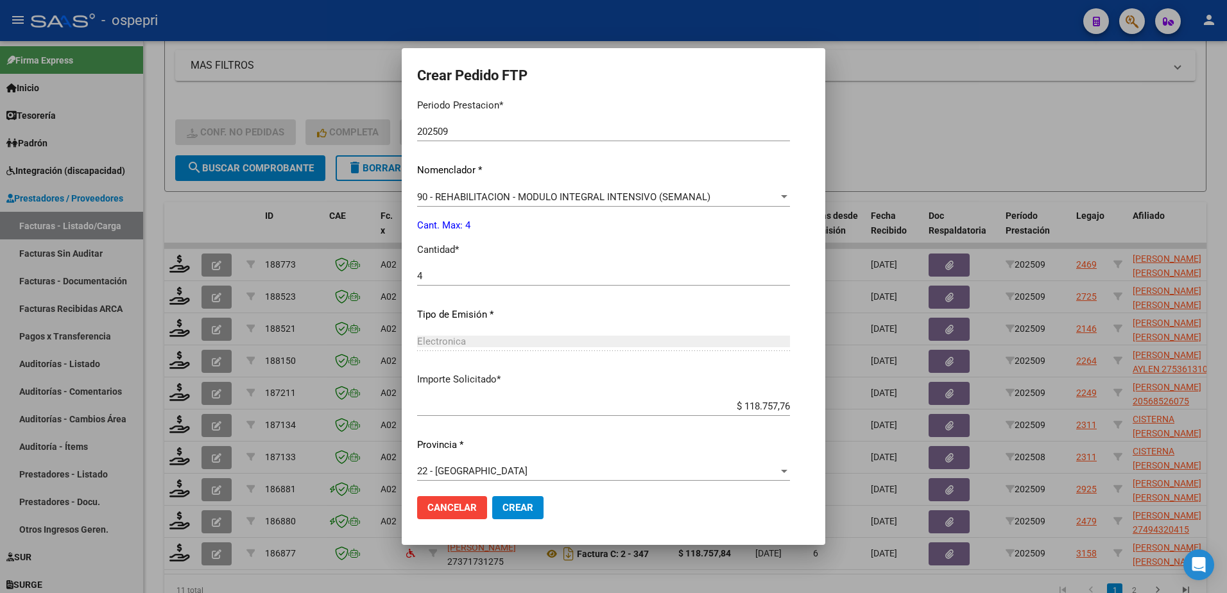
scroll to position [438, 0]
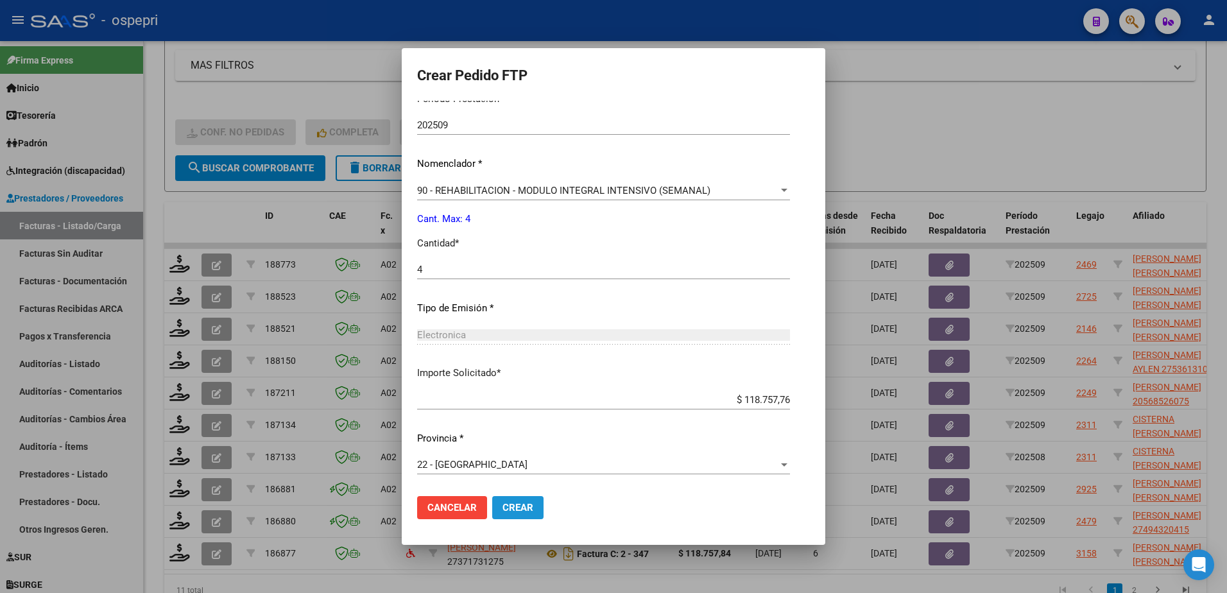
click at [526, 503] on span "Crear" at bounding box center [518, 508] width 31 height 12
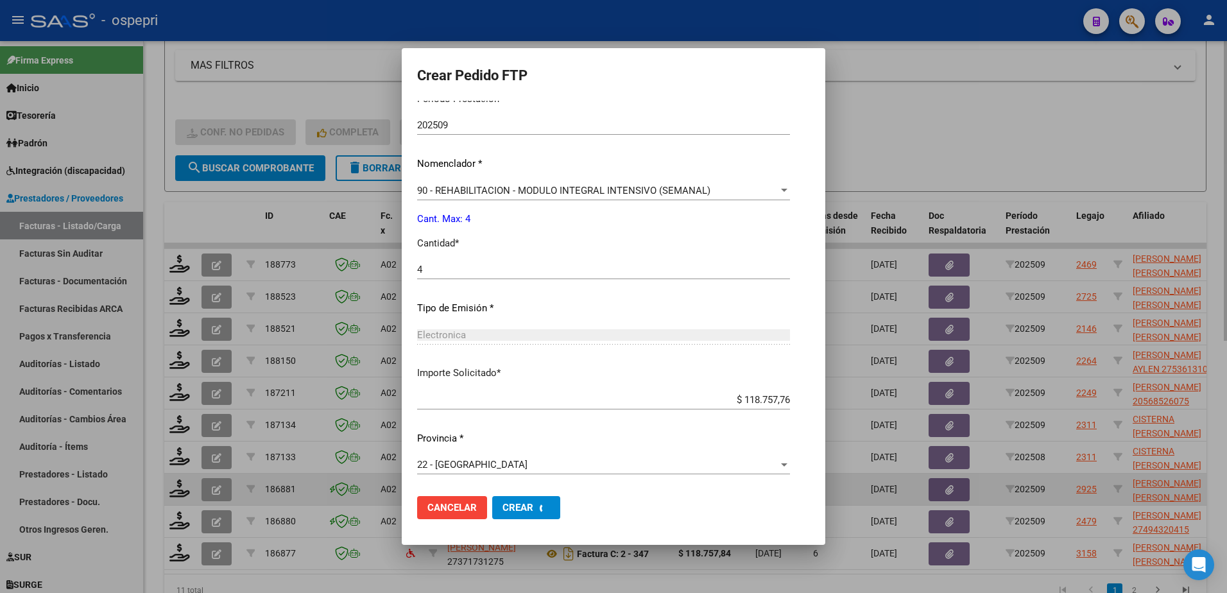
scroll to position [366, 0]
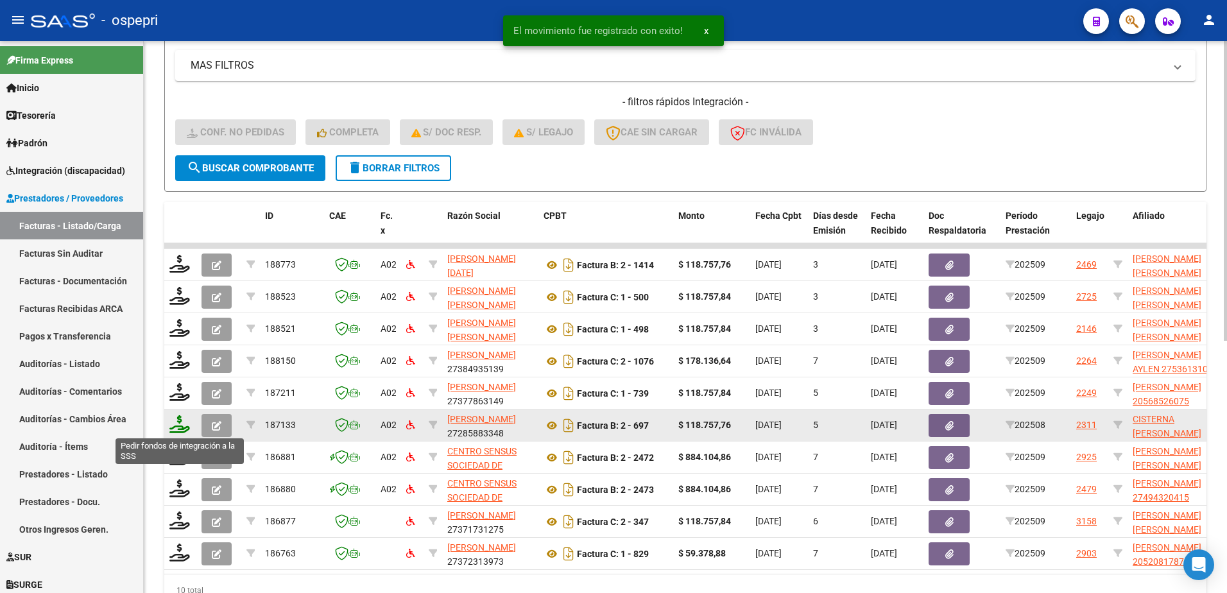
click at [175, 424] on icon at bounding box center [179, 424] width 21 height 18
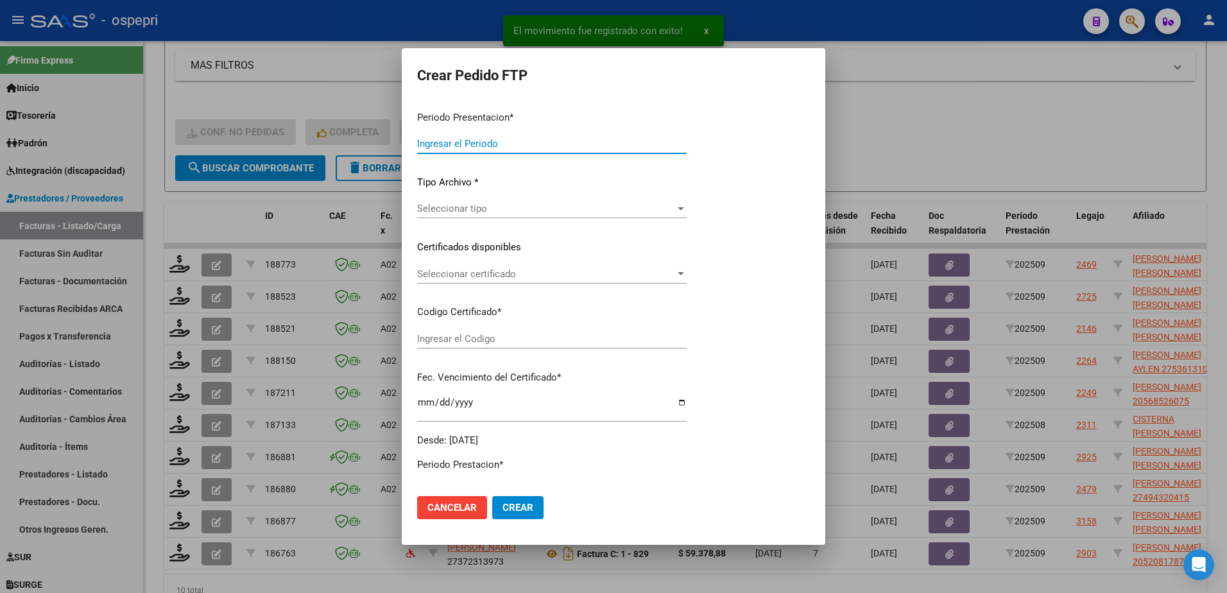
type input "202509"
type input "202508"
type input "$ 118.757,76"
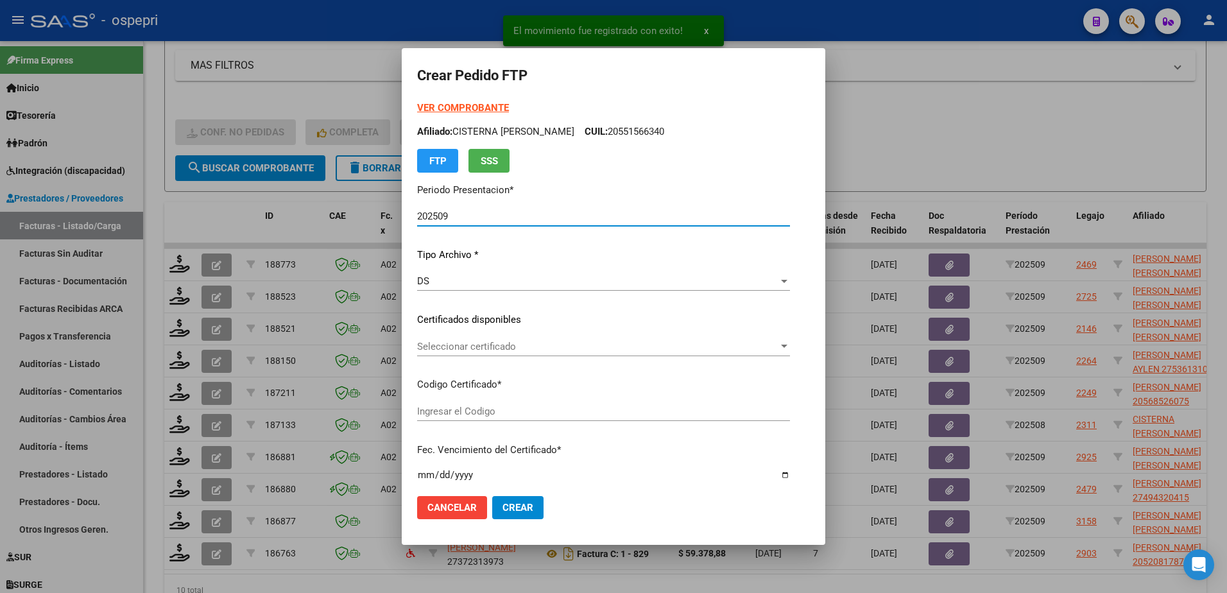
type input "2055156634-0"
type input "2034-02-02"
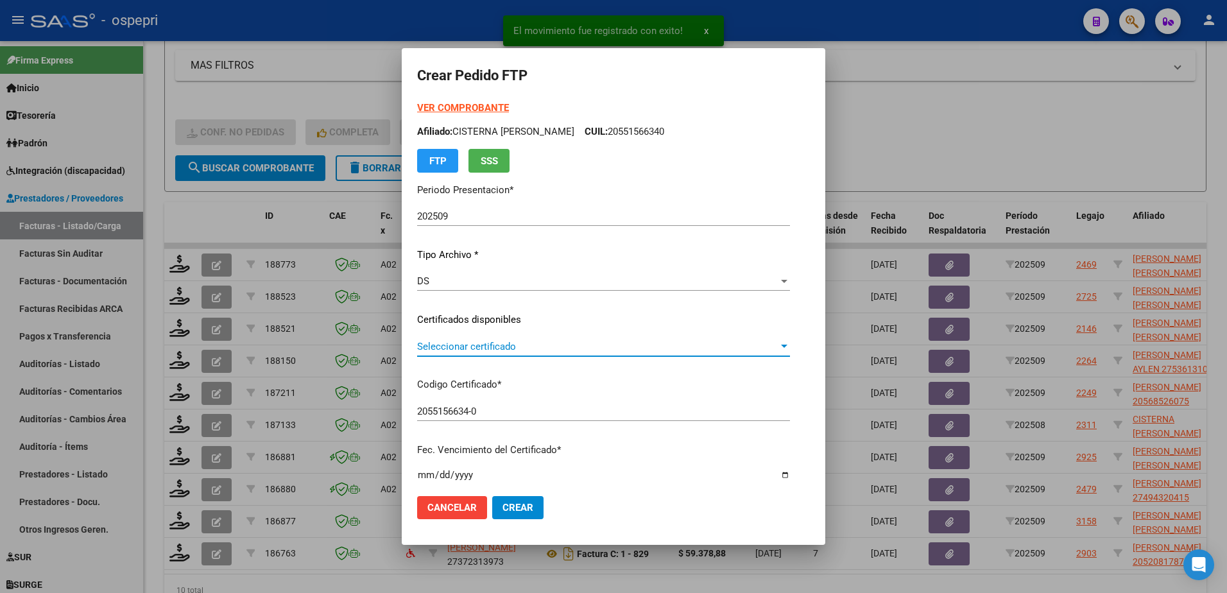
click at [481, 350] on span "Seleccionar certificado" at bounding box center [597, 347] width 361 height 12
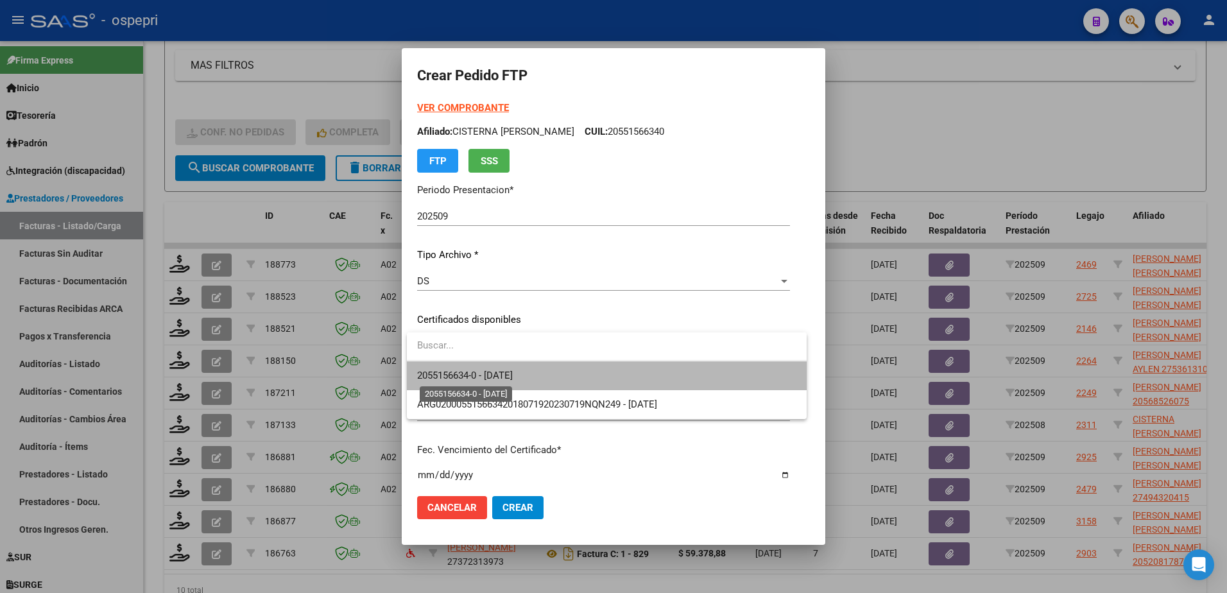
click at [485, 376] on span "2055156634-0 - 2034-02-02" at bounding box center [465, 376] width 96 height 12
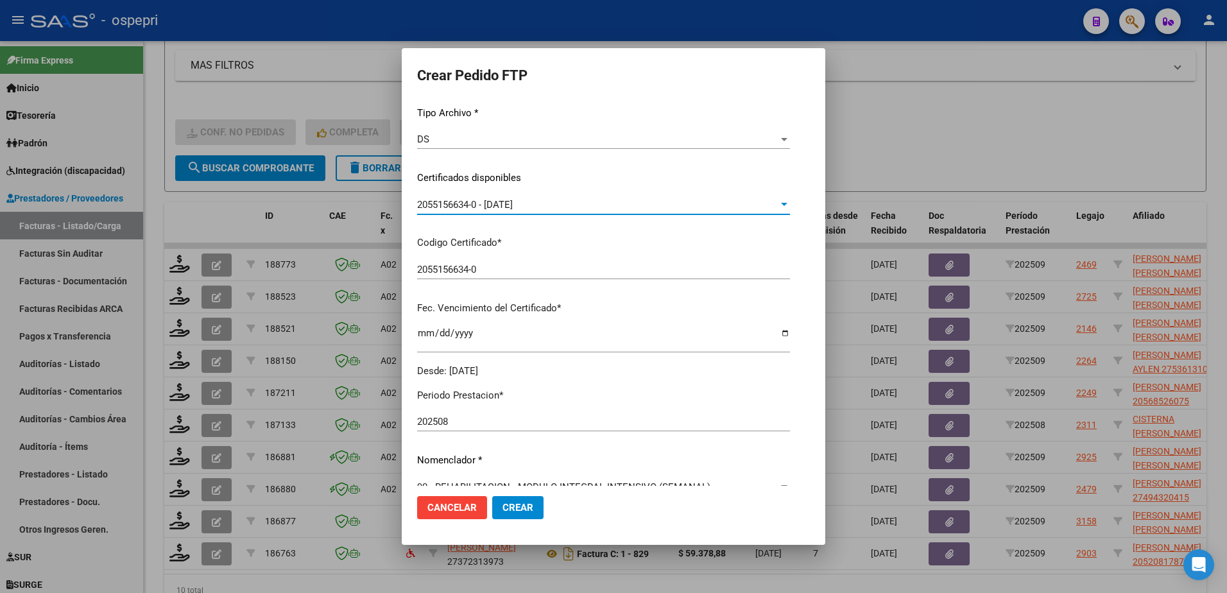
scroll to position [321, 0]
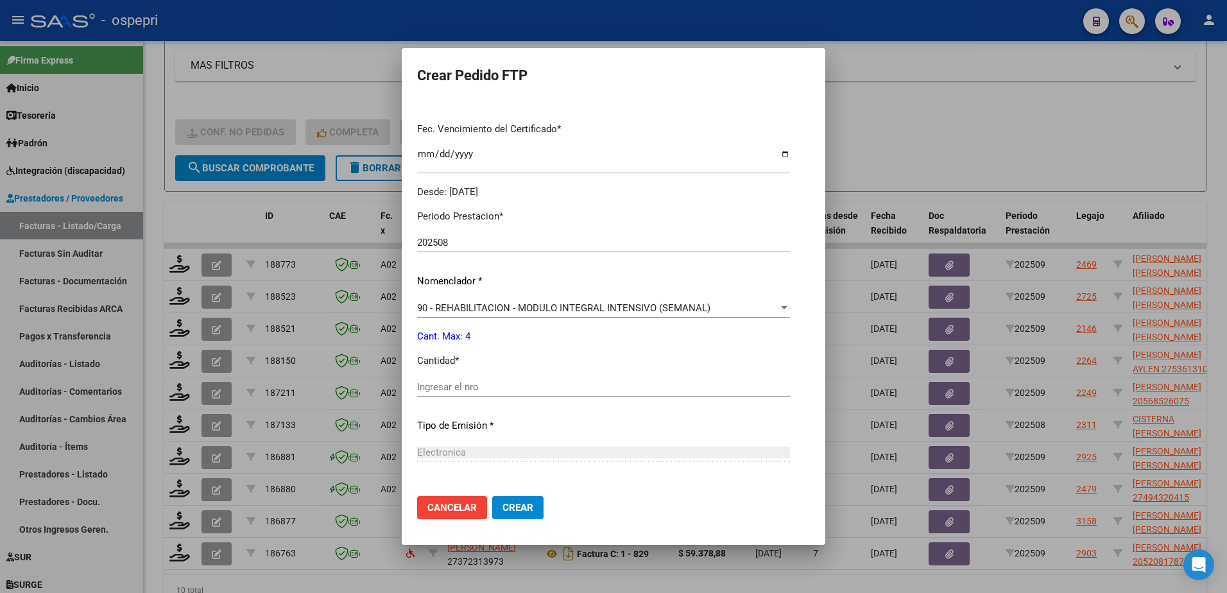
click at [484, 388] on input "Ingresar el nro" at bounding box center [603, 387] width 373 height 12
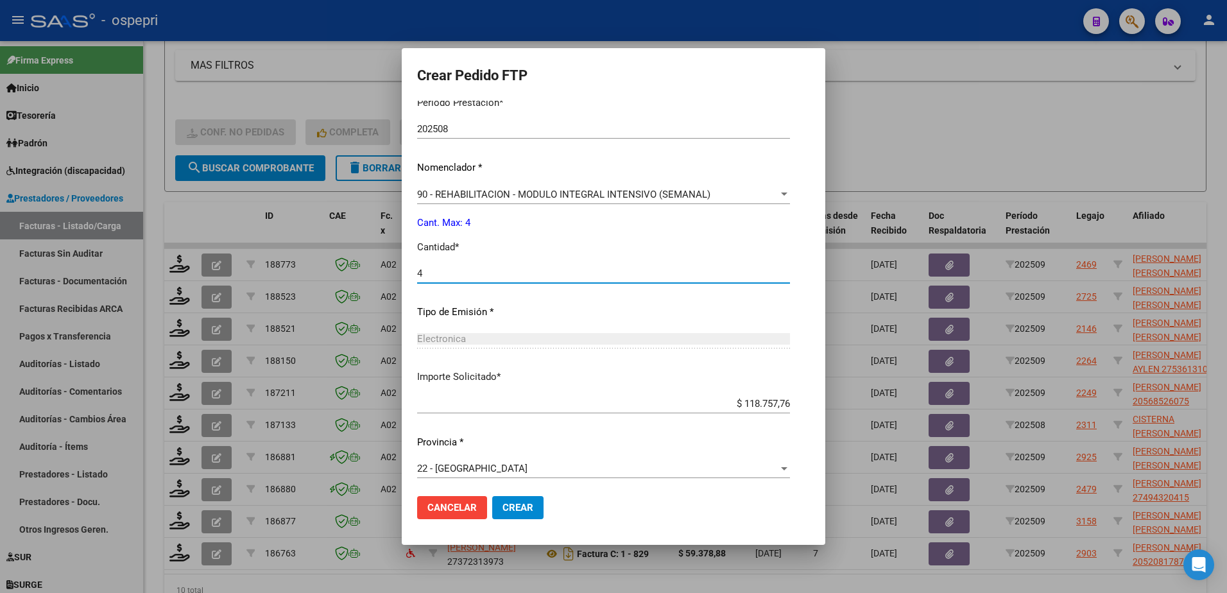
scroll to position [438, 0]
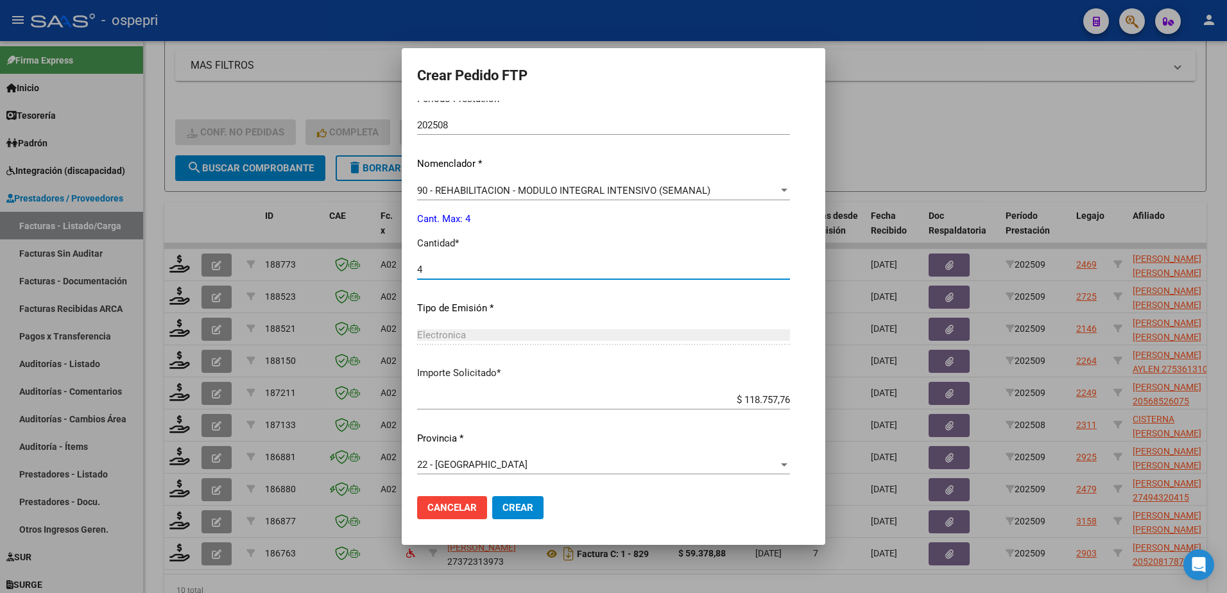
type input "4"
click at [525, 510] on span "Crear" at bounding box center [518, 508] width 31 height 12
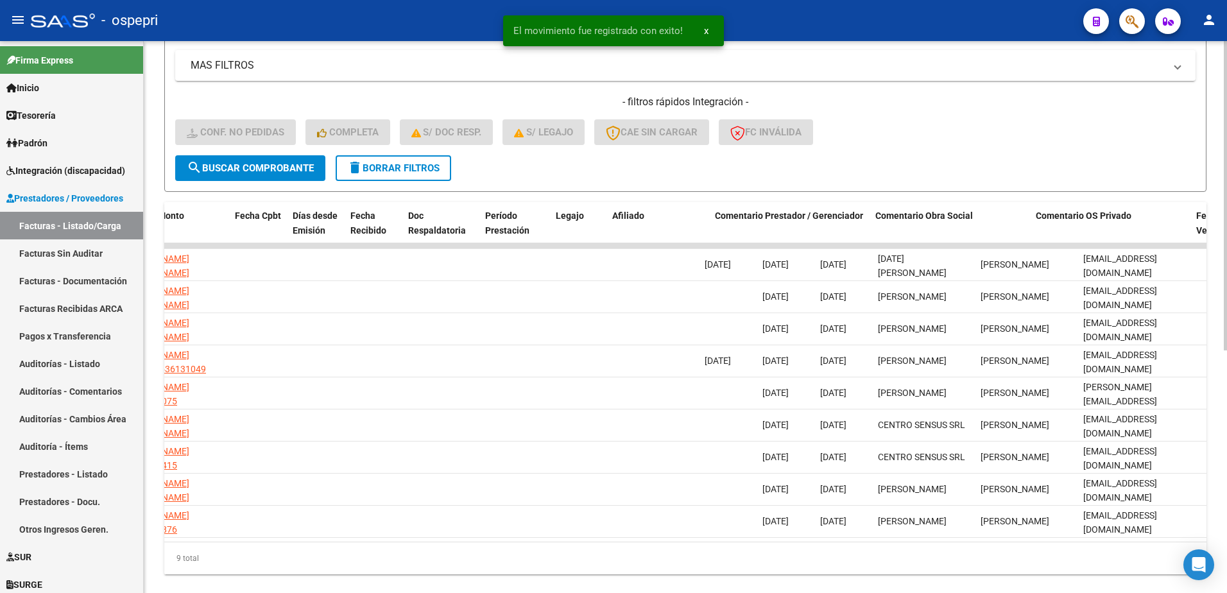
scroll to position [0, 0]
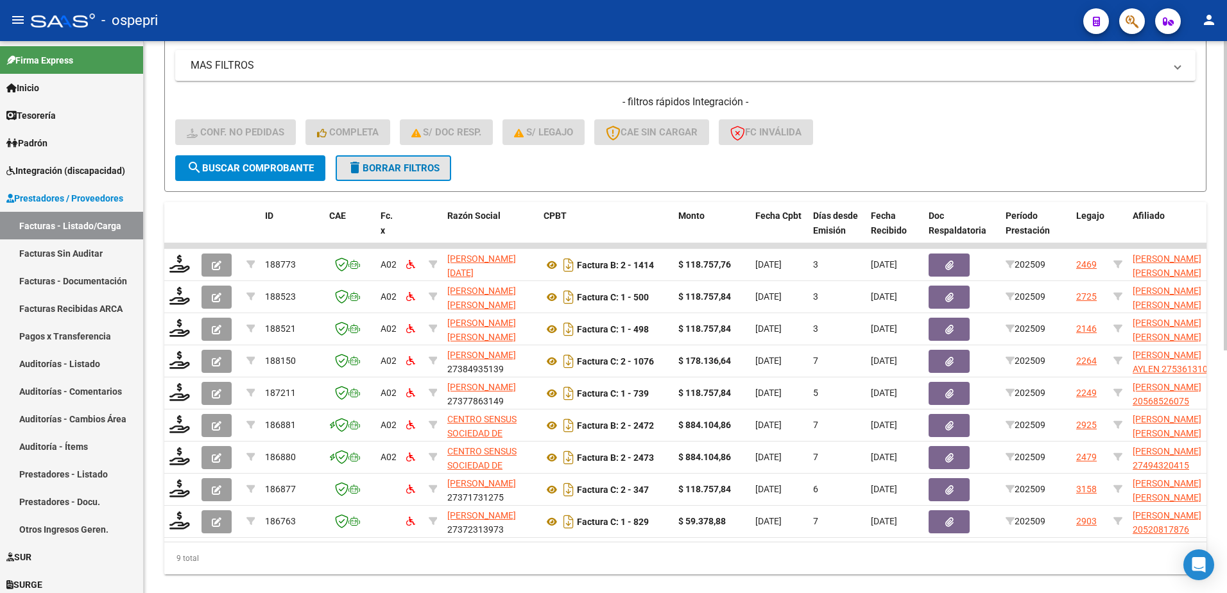
click at [405, 169] on span "delete Borrar Filtros" at bounding box center [393, 168] width 92 height 12
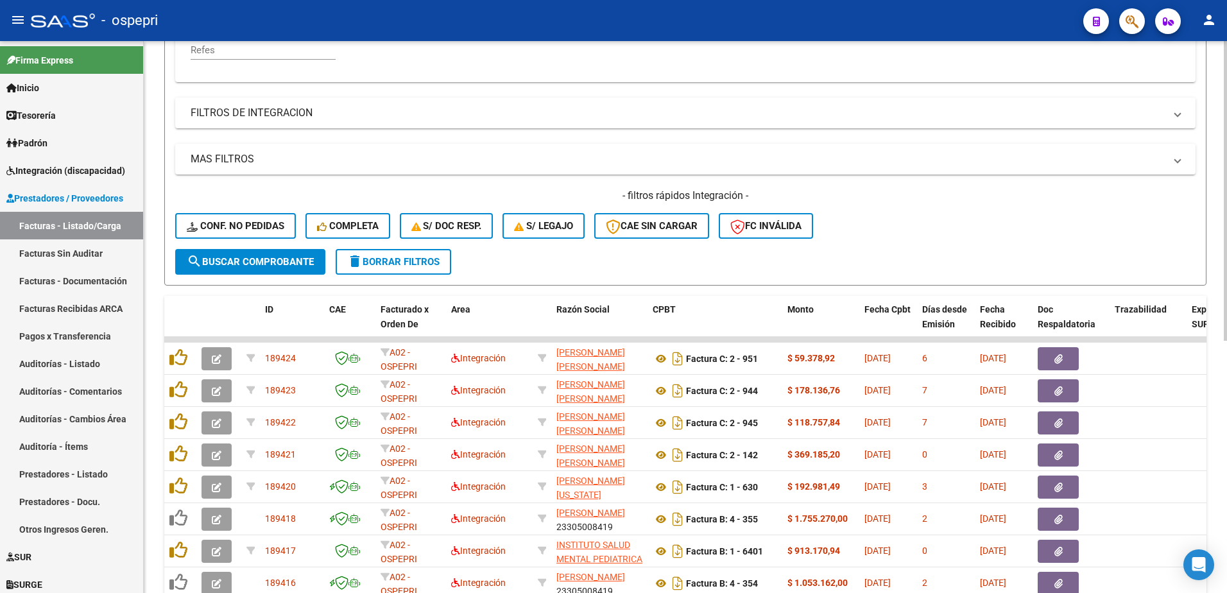
scroll to position [207, 0]
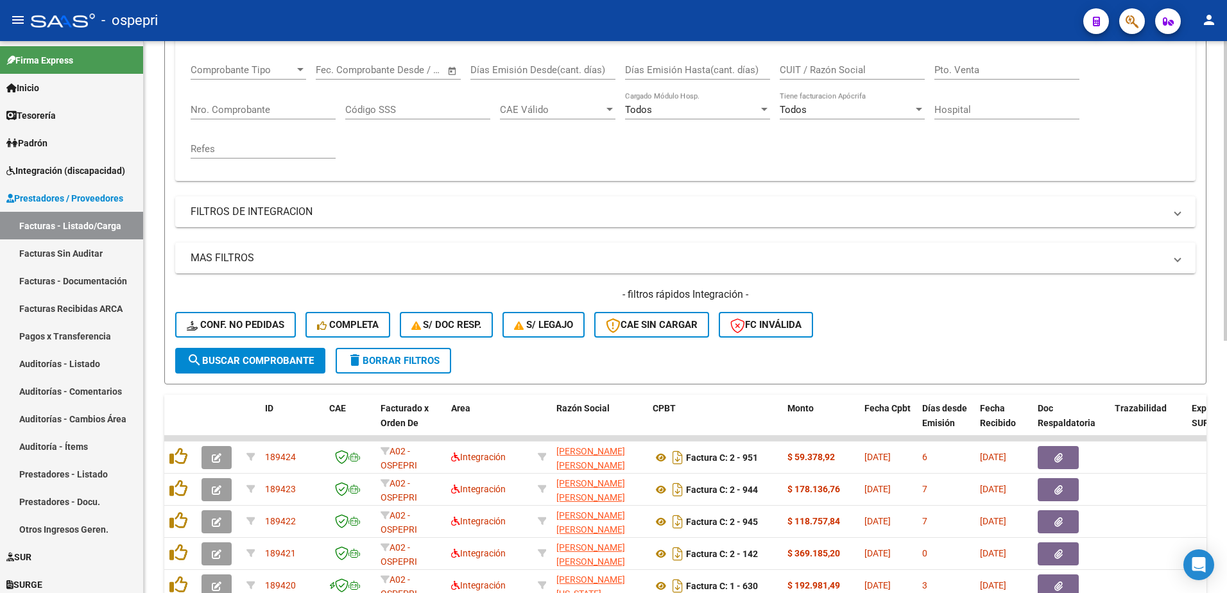
click at [1012, 330] on div "- filtros rápidos Integración - Conf. no pedidas Completa S/ Doc Resp. S/ legaj…" at bounding box center [685, 318] width 1021 height 60
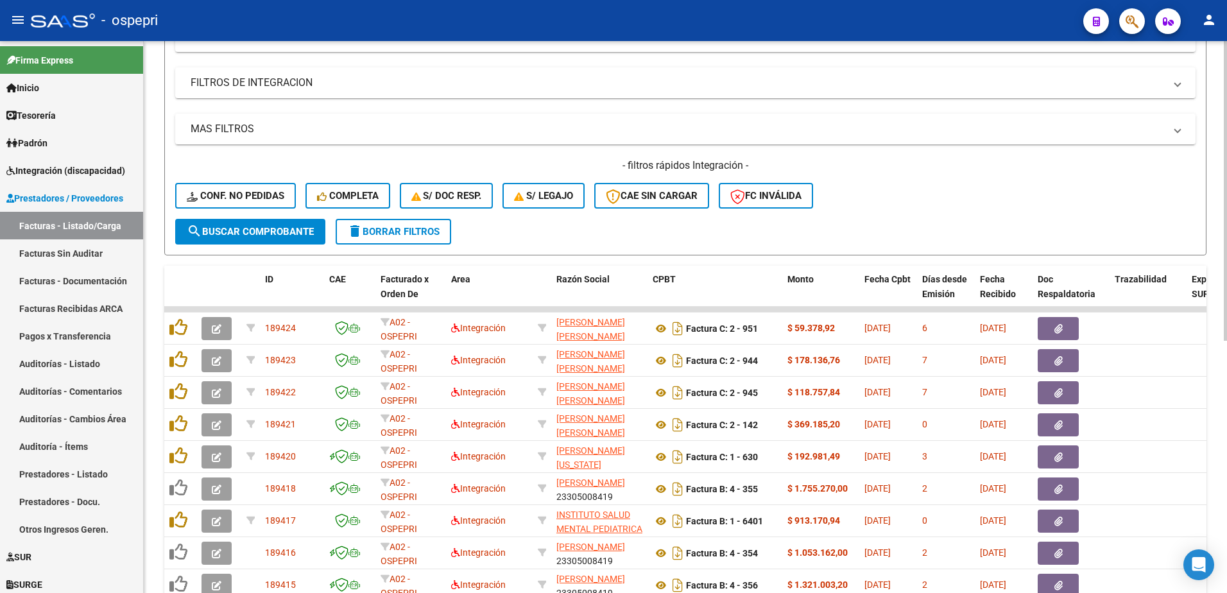
scroll to position [400, 0]
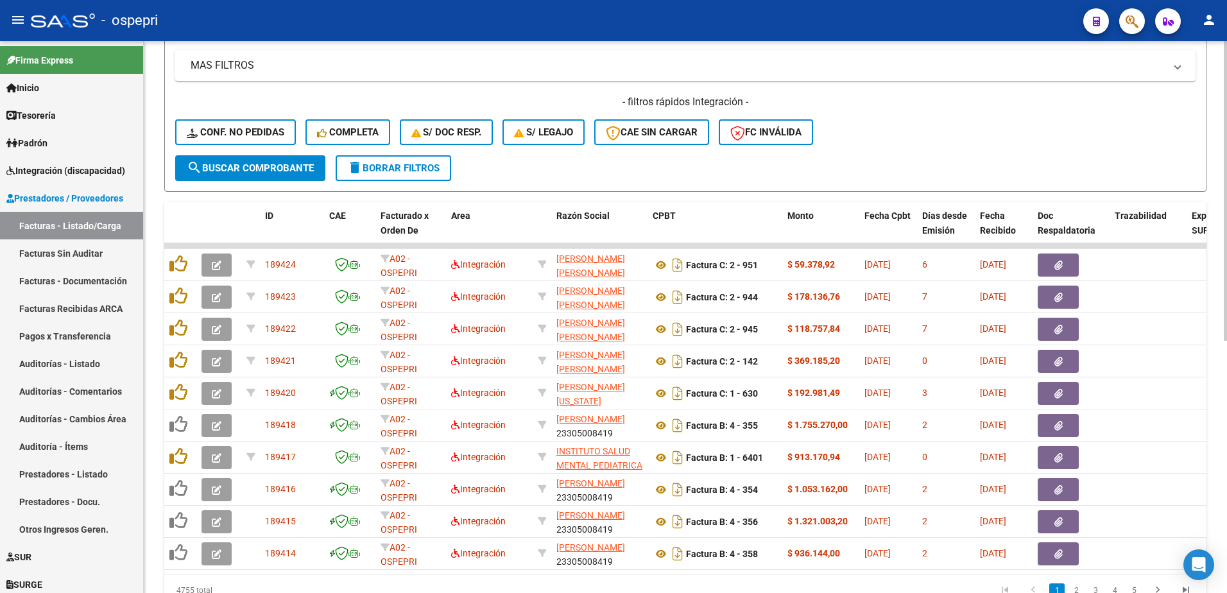
click at [395, 168] on span "delete Borrar Filtros" at bounding box center [393, 168] width 92 height 12
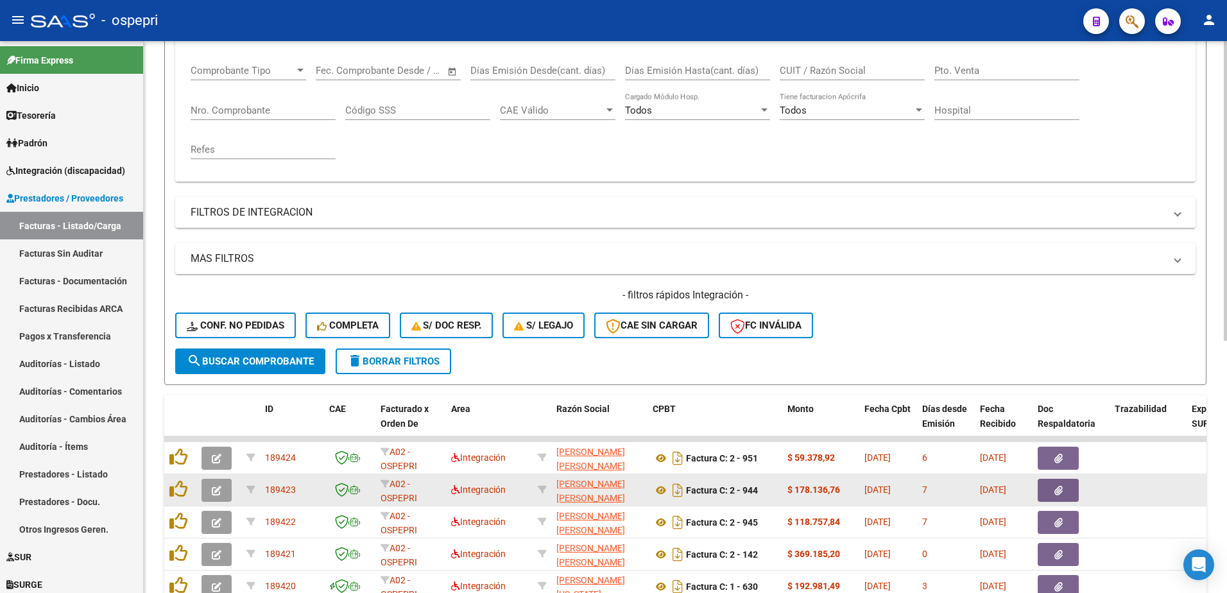
scroll to position [207, 0]
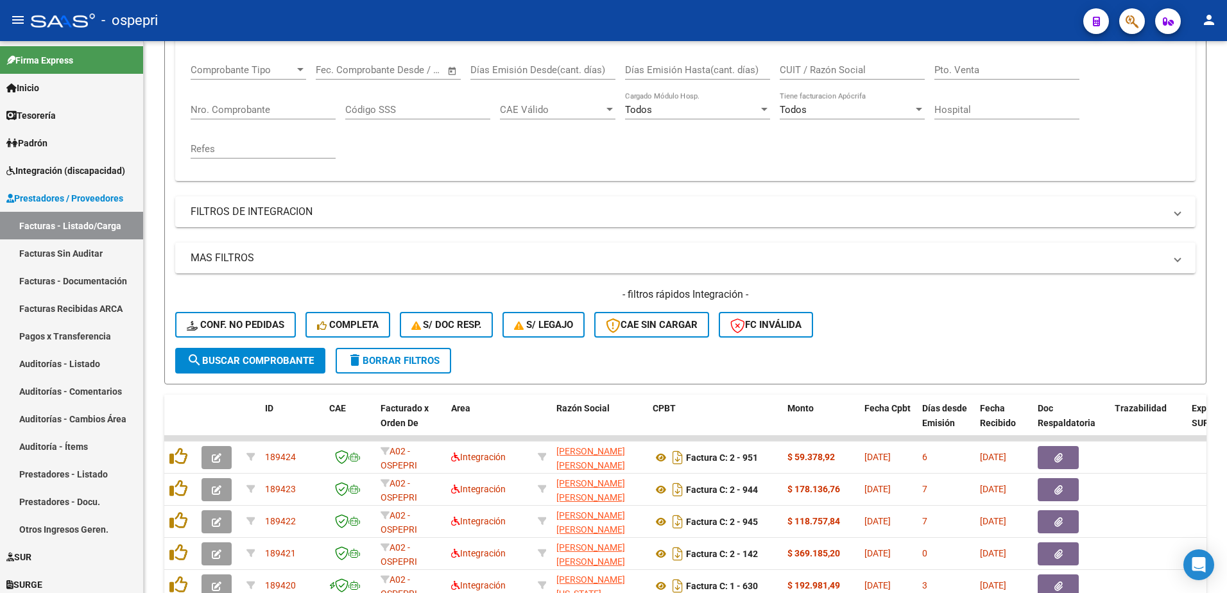
drag, startPoint x: 827, startPoint y: 20, endPoint x: 821, endPoint y: 26, distance: 8.6
click at [827, 21] on div "- ospepri" at bounding box center [552, 20] width 1042 height 28
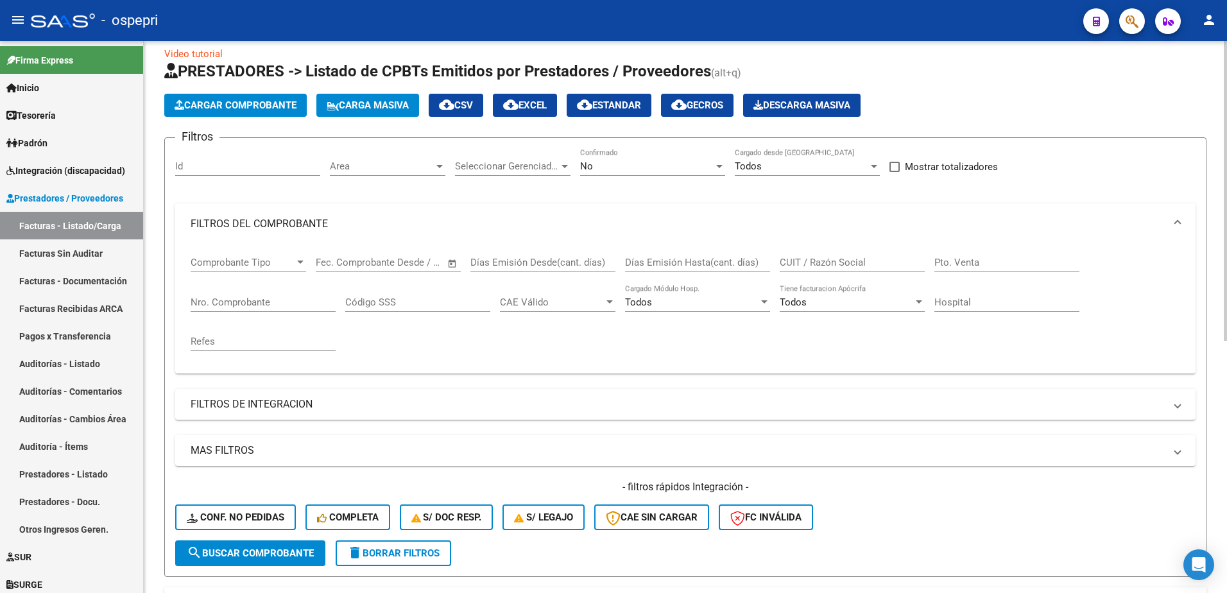
click at [816, 259] on input "CUIT / Razón Social" at bounding box center [852, 263] width 145 height 12
paste input "27333846824"
type input "27333846824"
click at [297, 555] on span "search Buscar Comprobante" at bounding box center [250, 553] width 127 height 12
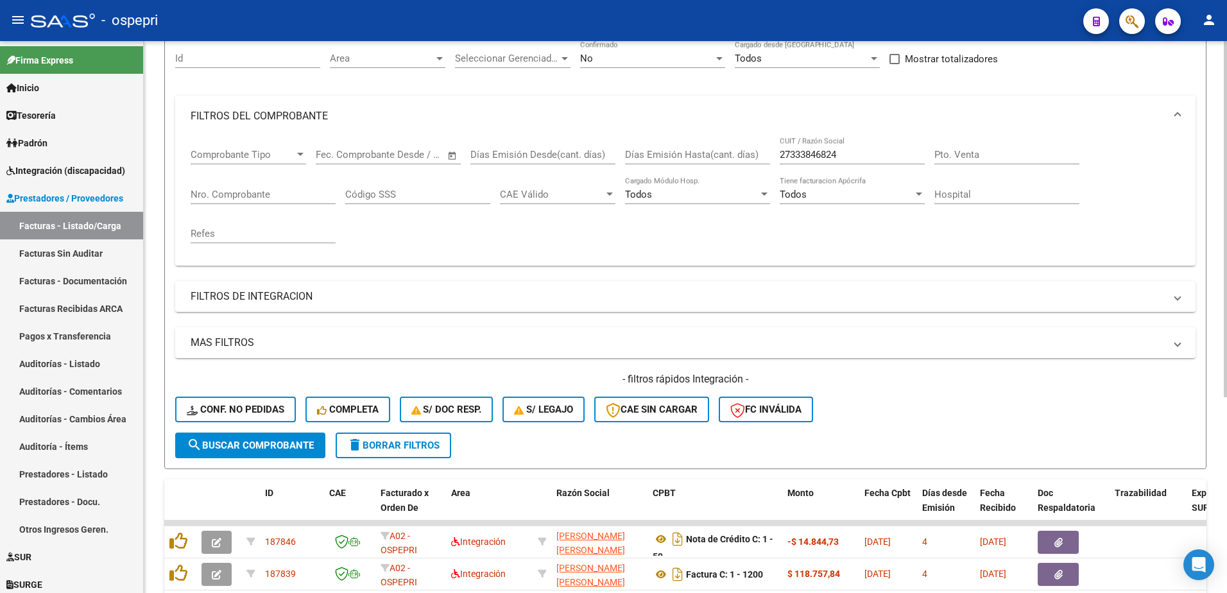
scroll to position [111, 0]
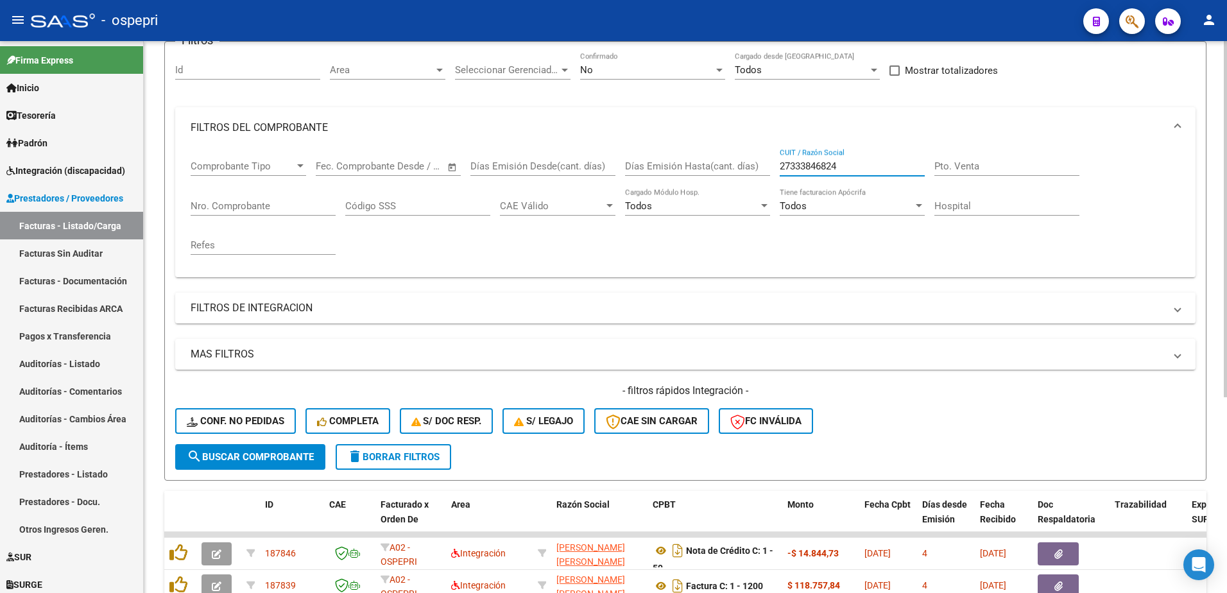
drag, startPoint x: 850, startPoint y: 169, endPoint x: 725, endPoint y: 171, distance: 125.2
click at [725, 171] on div "Comprobante Tipo Comprobante Tipo Fecha inicio – Fecha fin Fec. Comprobante Des…" at bounding box center [686, 207] width 990 height 119
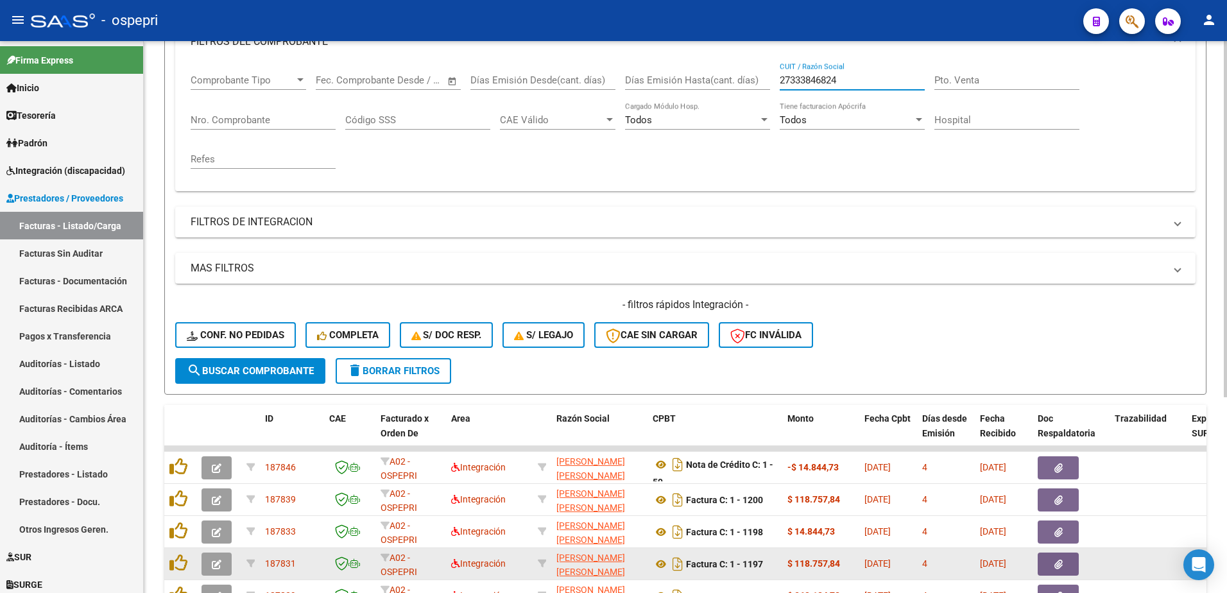
scroll to position [304, 0]
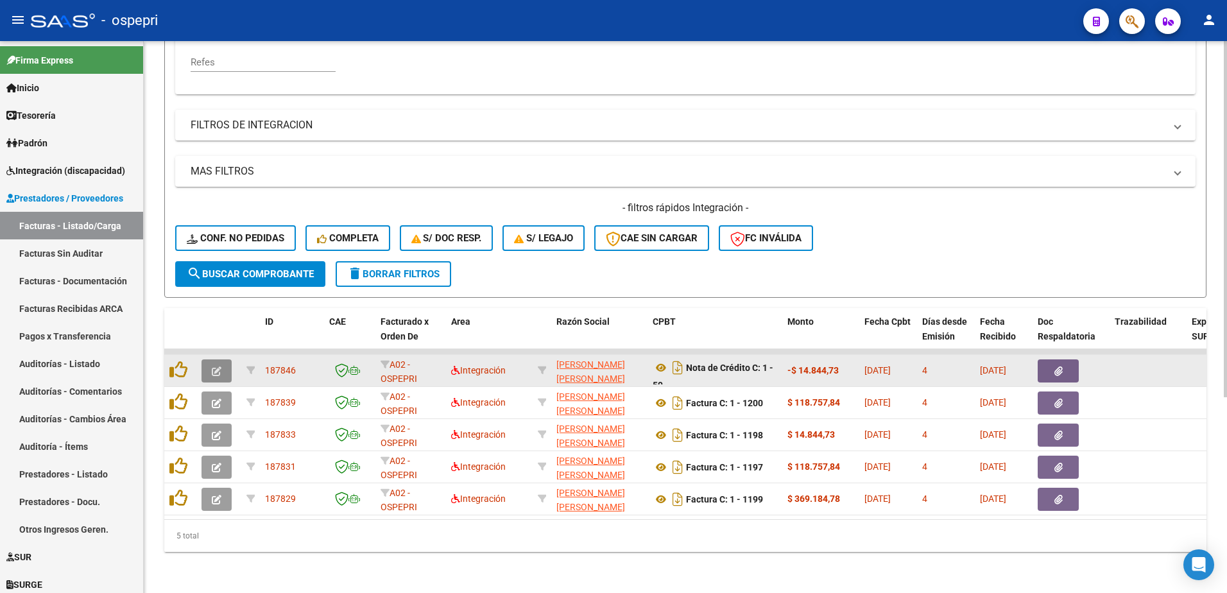
click at [207, 363] on button "button" at bounding box center [217, 370] width 30 height 23
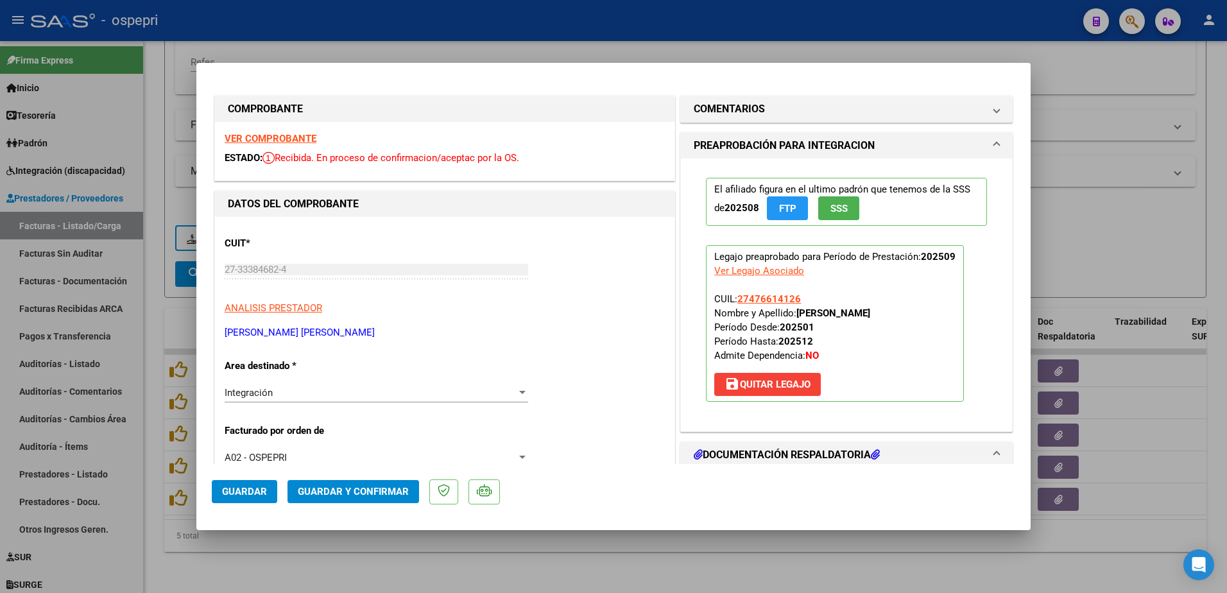
click at [236, 135] on strong "VER COMPROBANTE" at bounding box center [271, 139] width 92 height 12
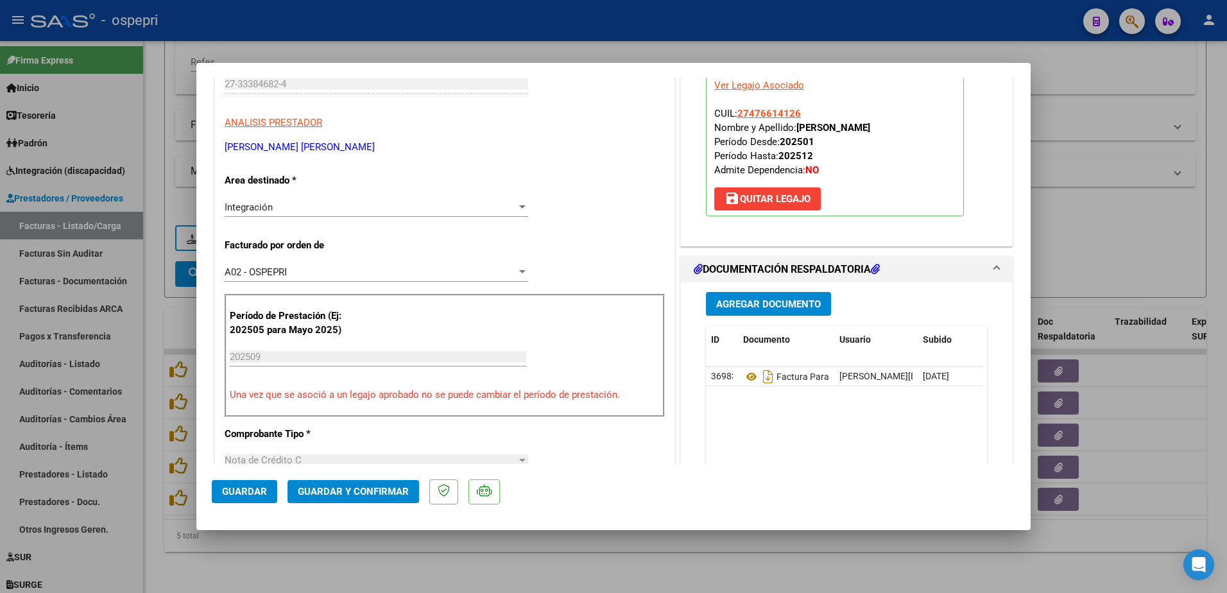
scroll to position [193, 0]
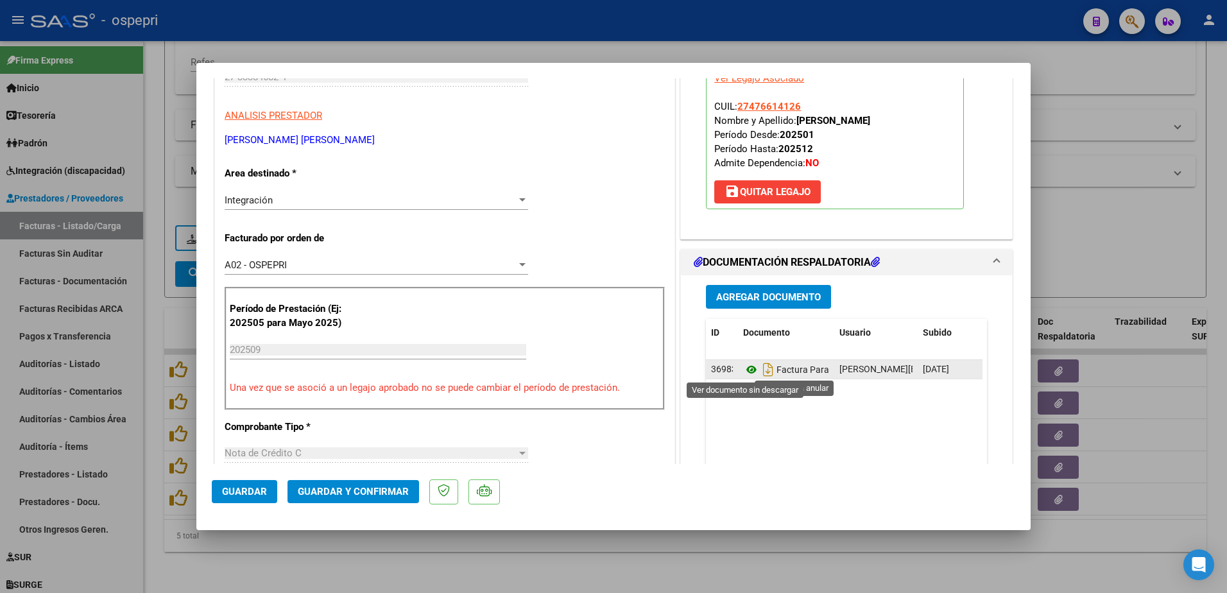
click at [743, 371] on icon at bounding box center [751, 369] width 17 height 15
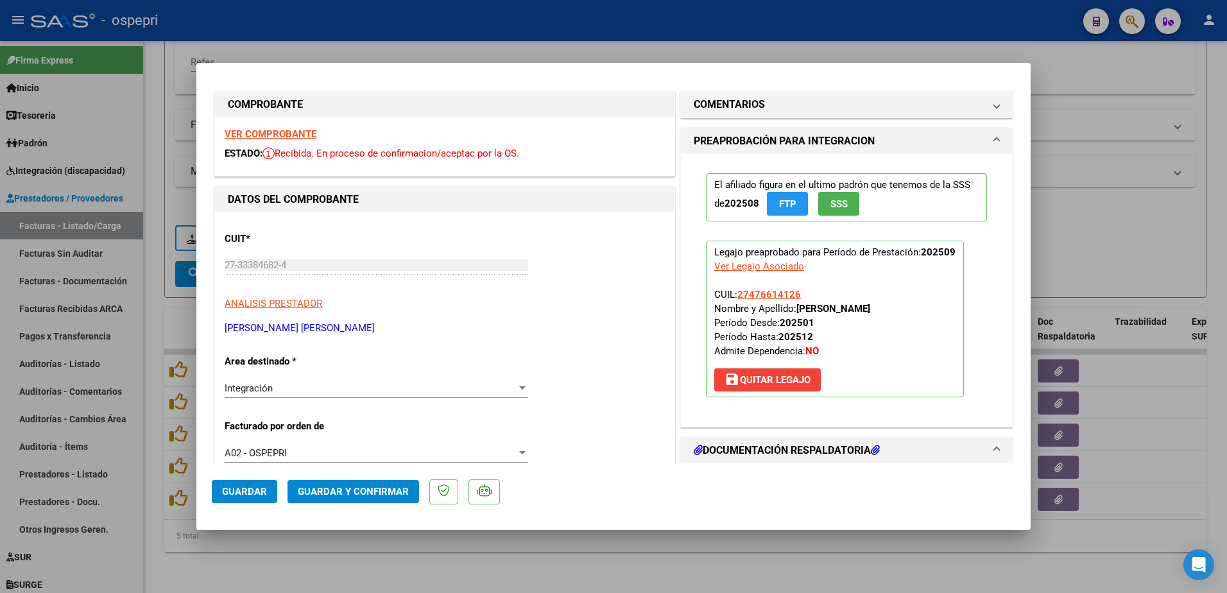
scroll to position [0, 0]
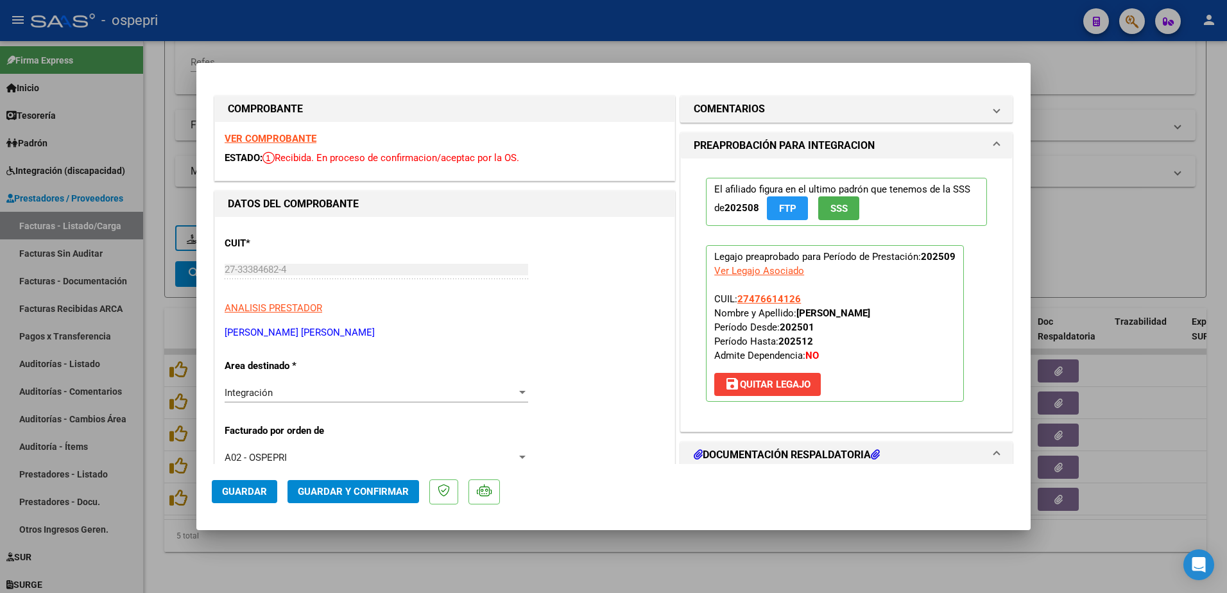
click at [519, 392] on div at bounding box center [522, 392] width 6 height 3
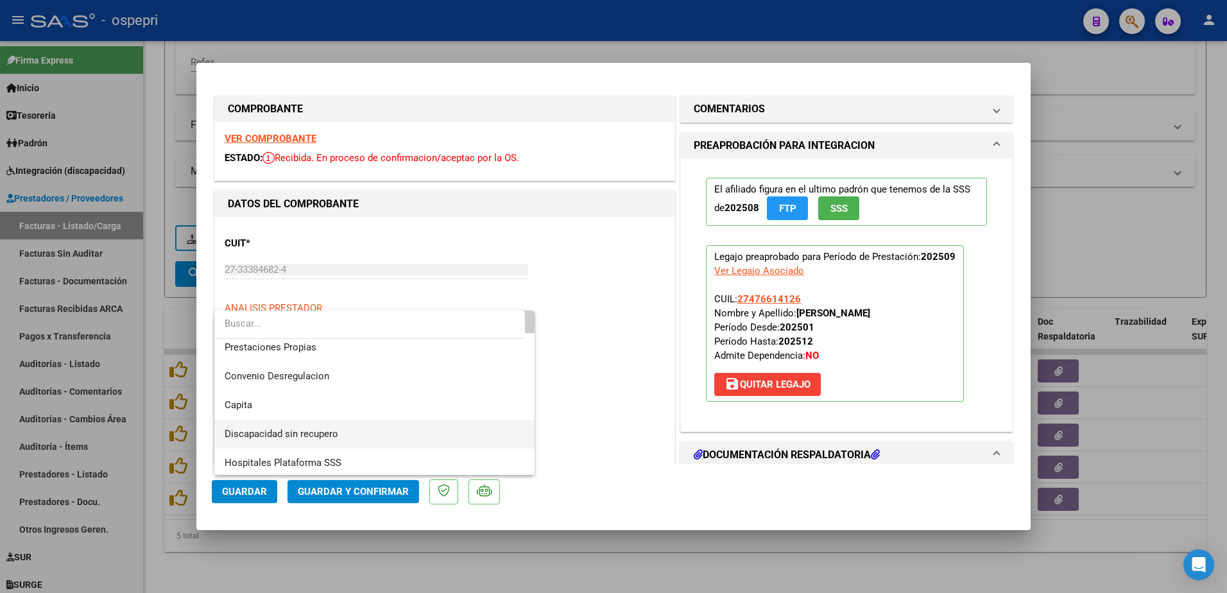
scroll to position [125, 0]
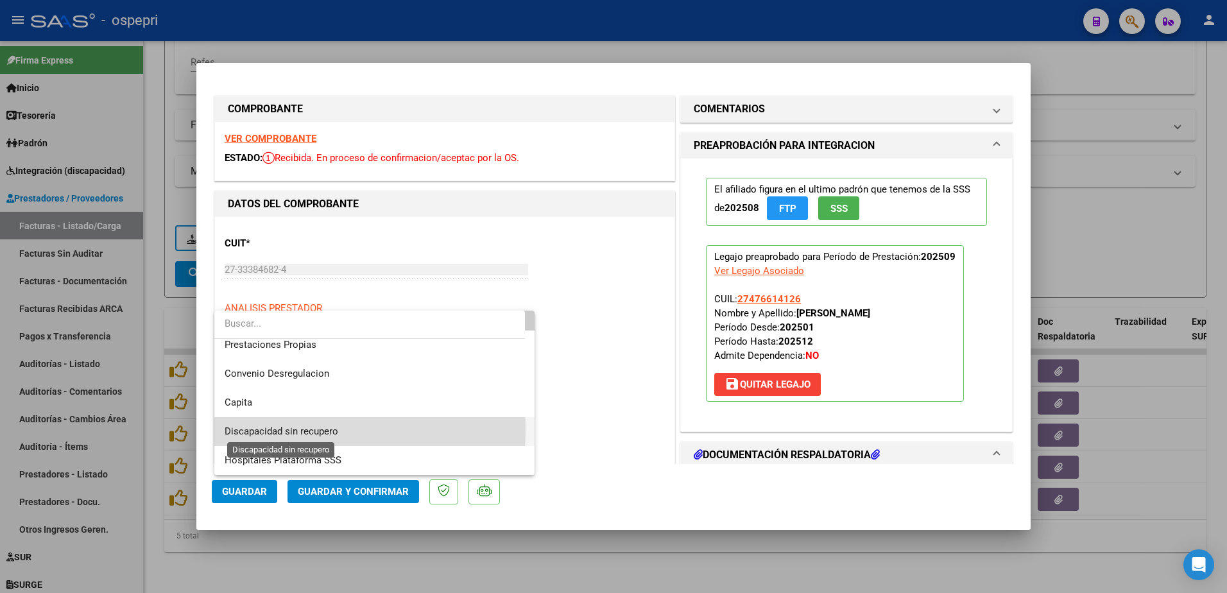
click at [290, 430] on span "Discapacidad sin recupero" at bounding box center [282, 432] width 114 height 12
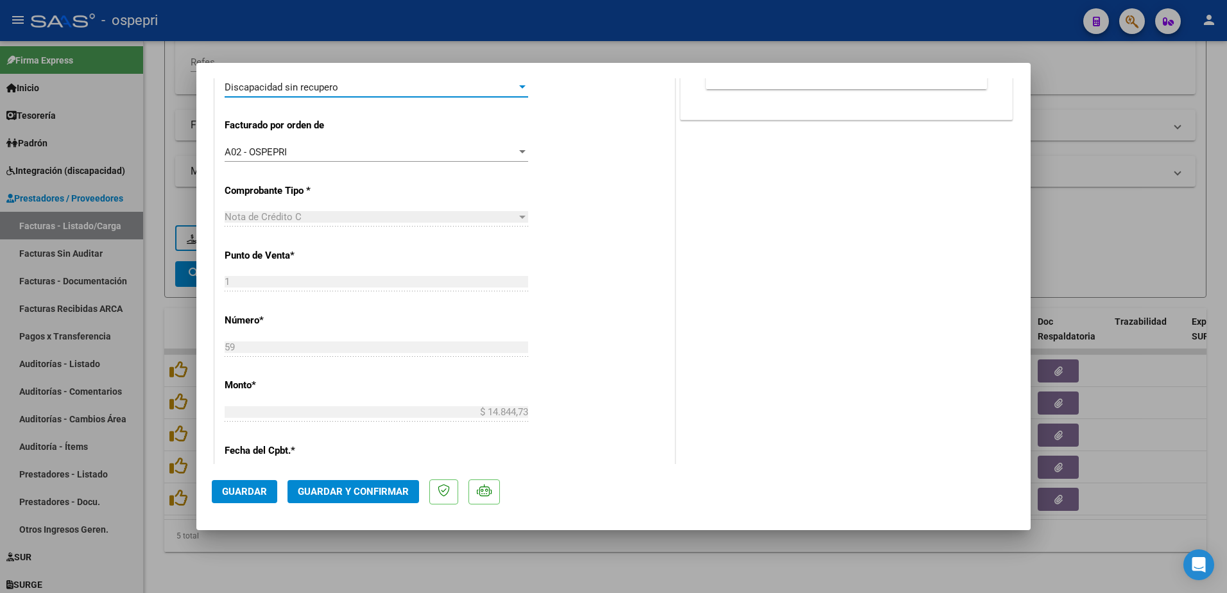
scroll to position [513, 0]
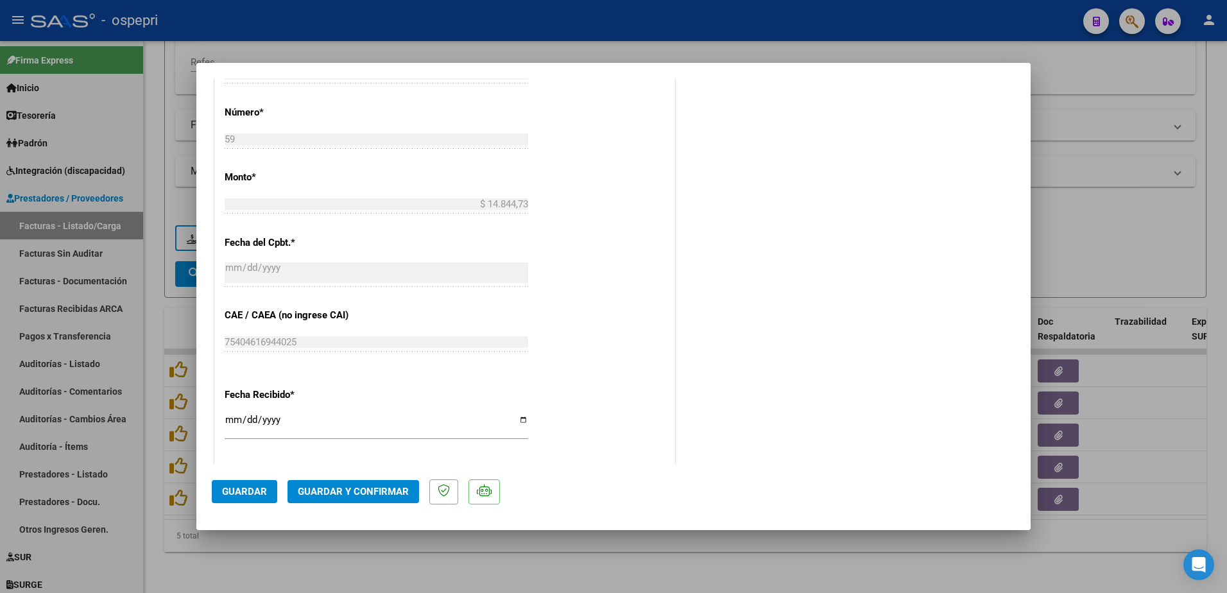
type input "$ 0,00"
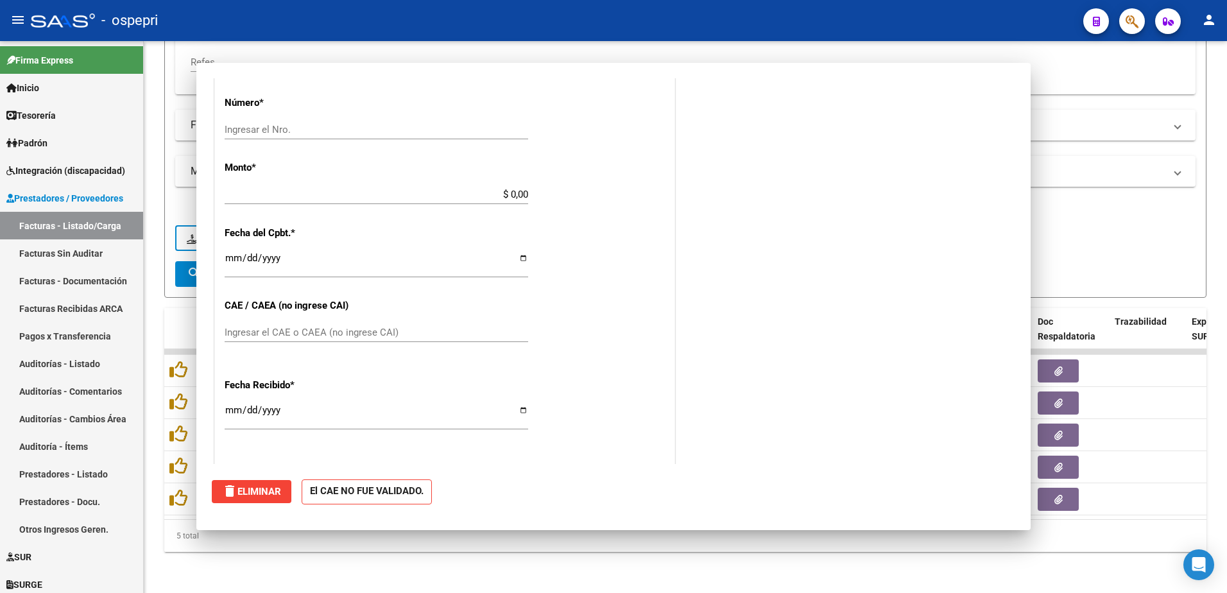
scroll to position [0, 0]
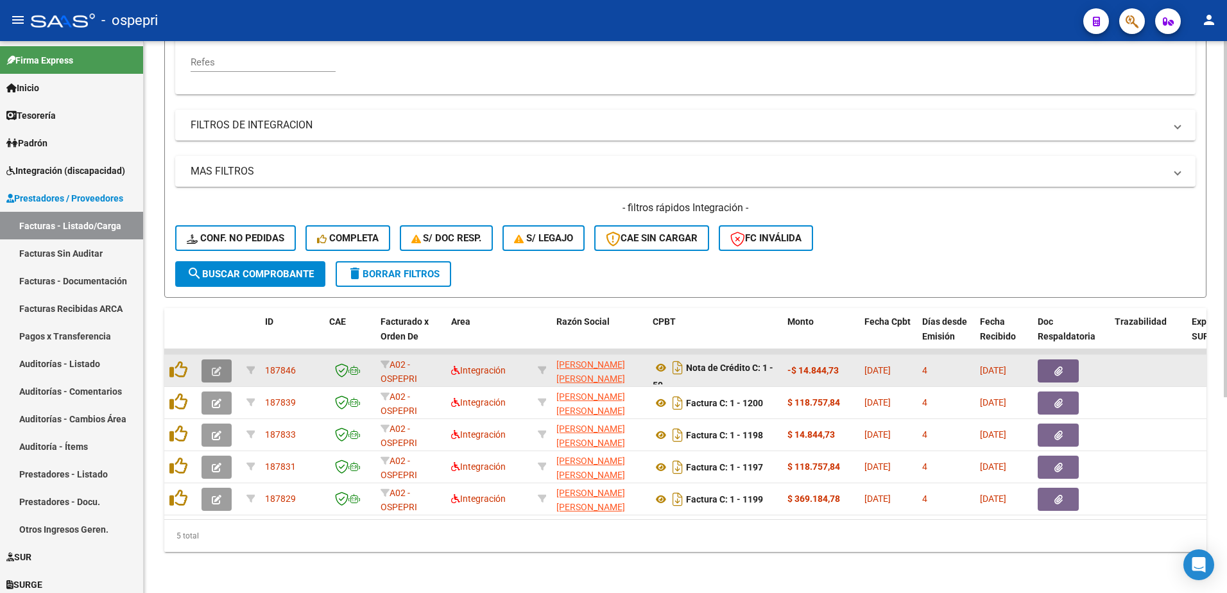
click at [213, 366] on icon "button" at bounding box center [217, 371] width 10 height 10
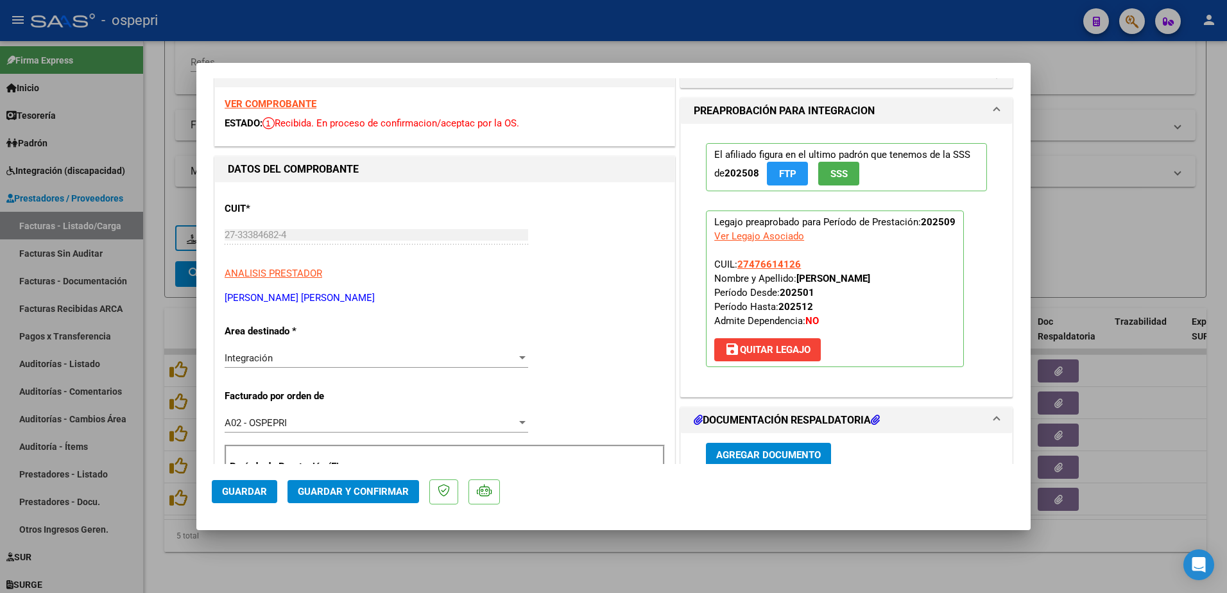
scroll to position [64, 0]
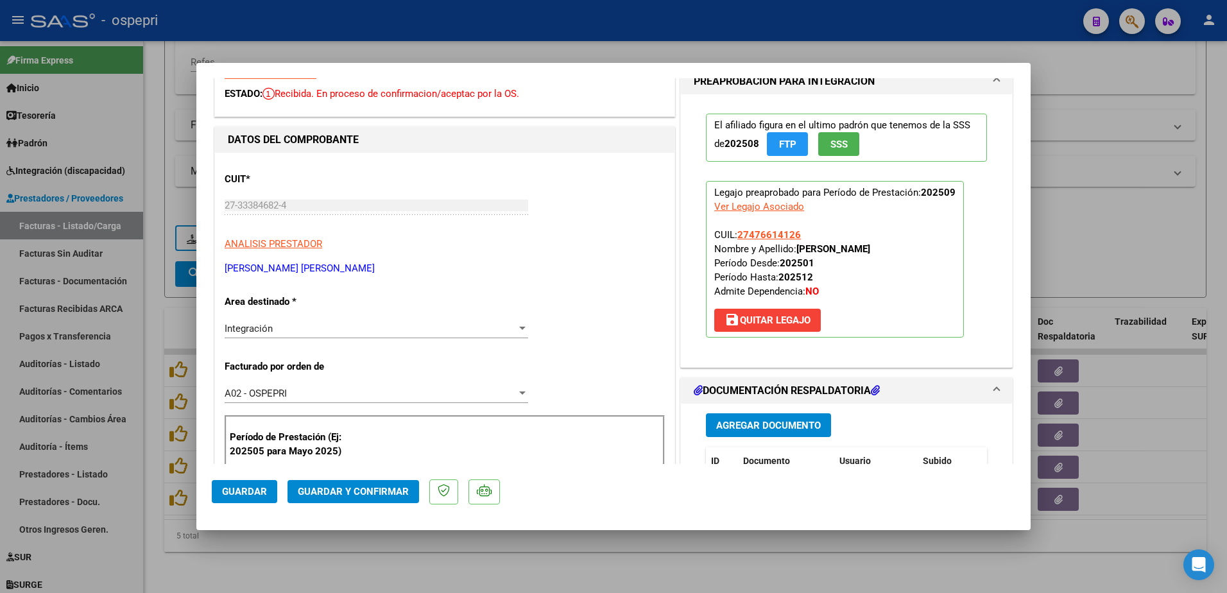
click at [519, 328] on div at bounding box center [522, 328] width 6 height 3
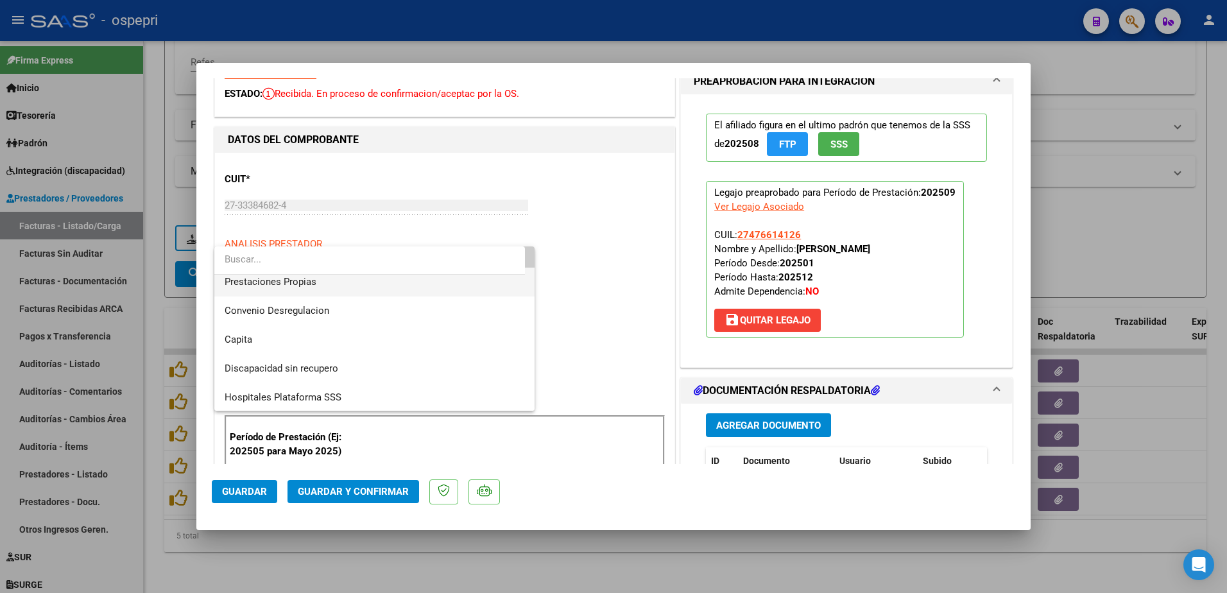
scroll to position [125, 0]
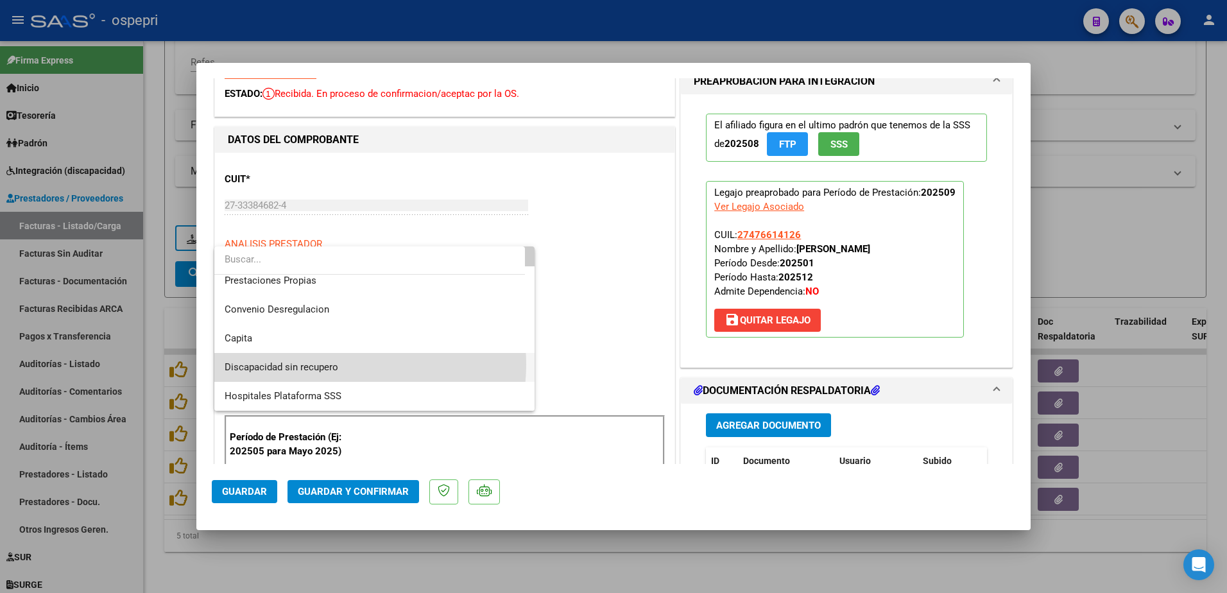
click at [341, 365] on span "Discapacidad sin recupero" at bounding box center [375, 367] width 300 height 29
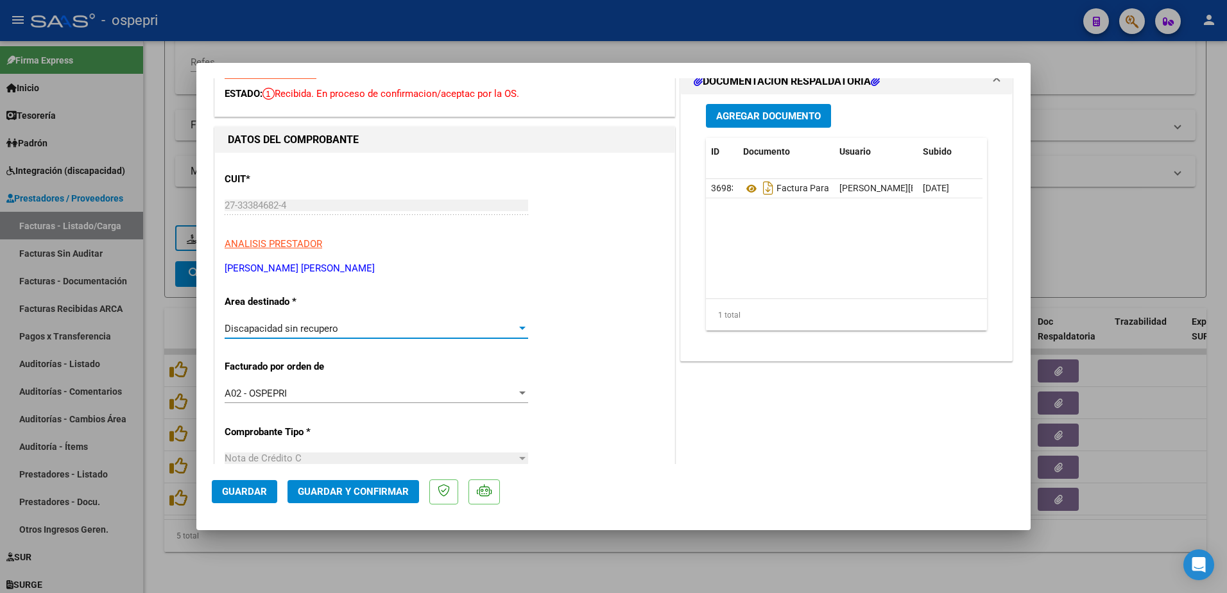
click at [242, 492] on span "Guardar" at bounding box center [244, 492] width 45 height 12
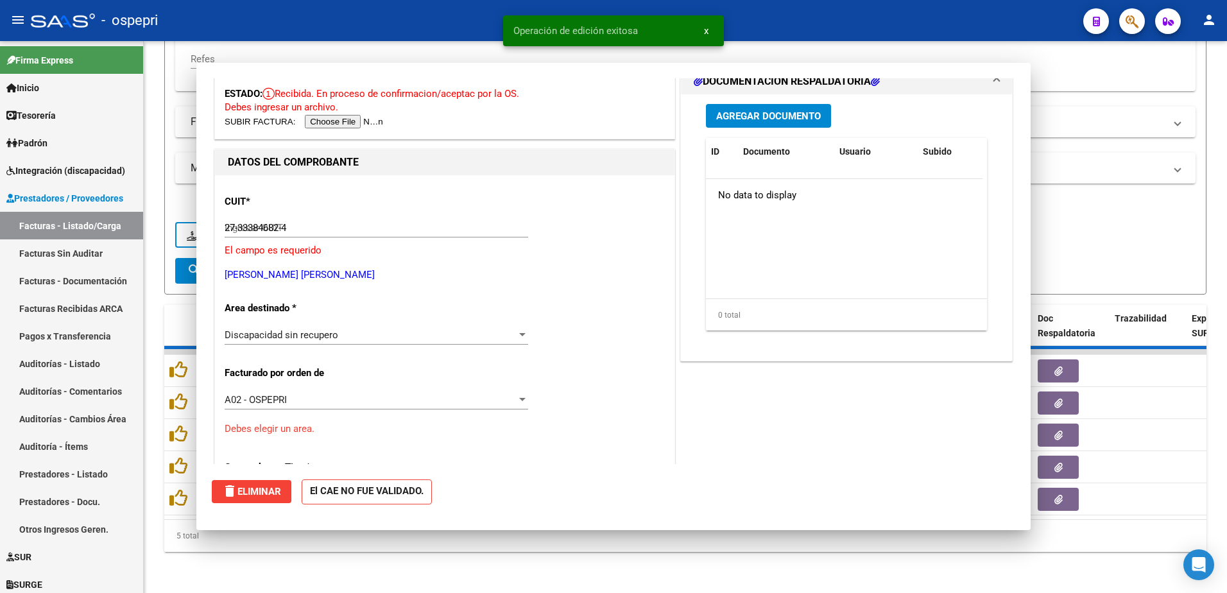
type input "$ 0,00"
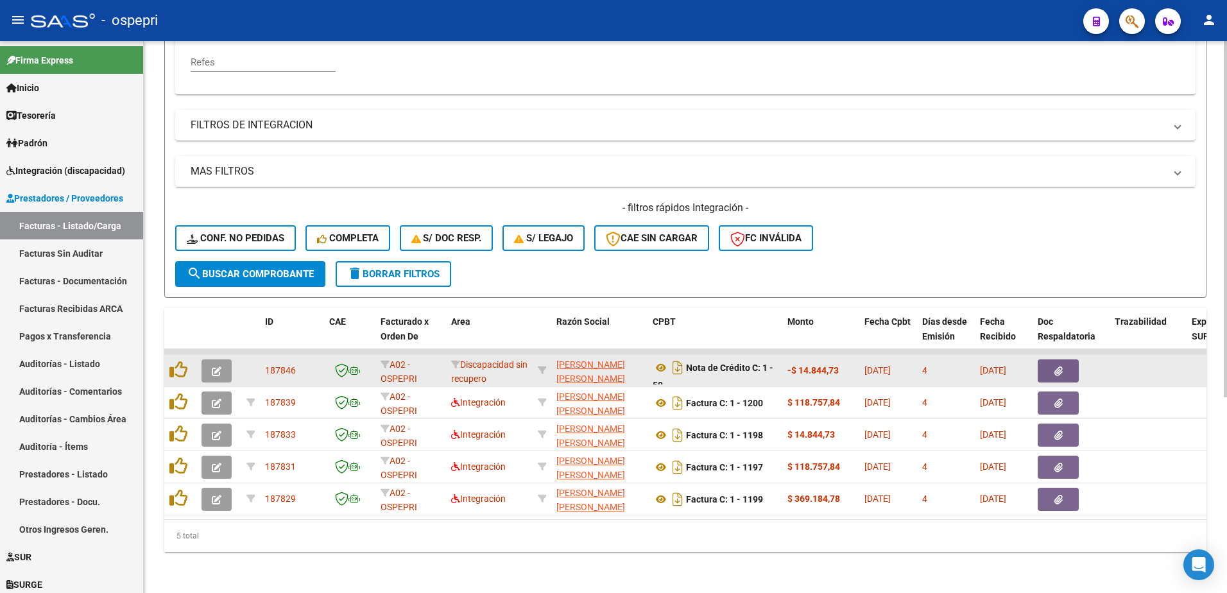
click at [222, 359] on button "button" at bounding box center [217, 370] width 30 height 23
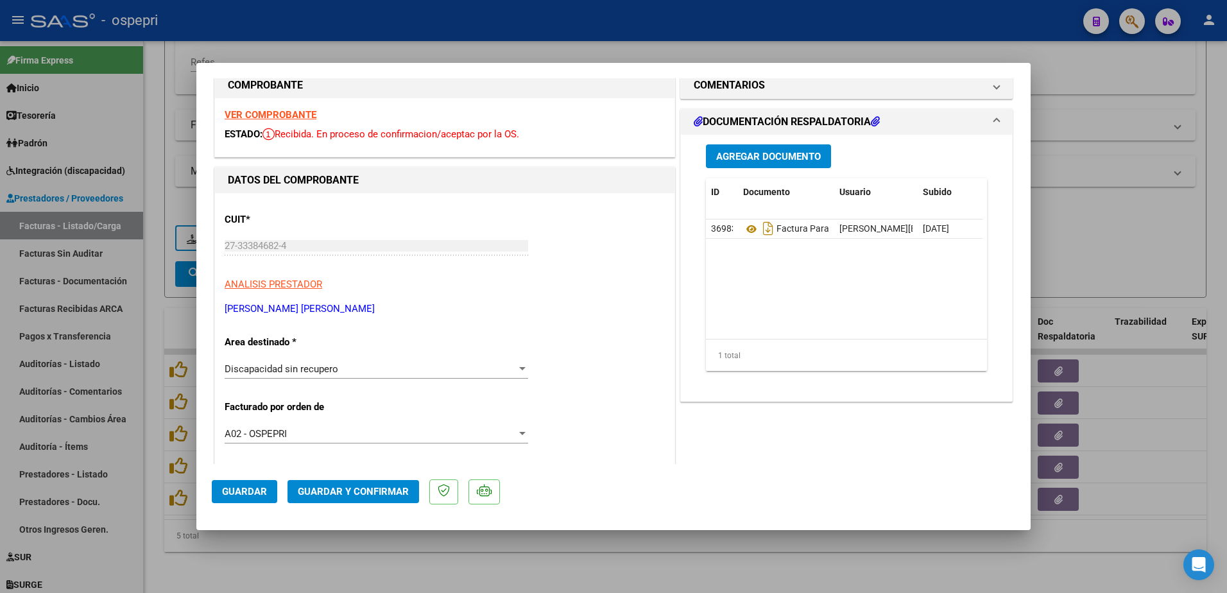
scroll to position [0, 0]
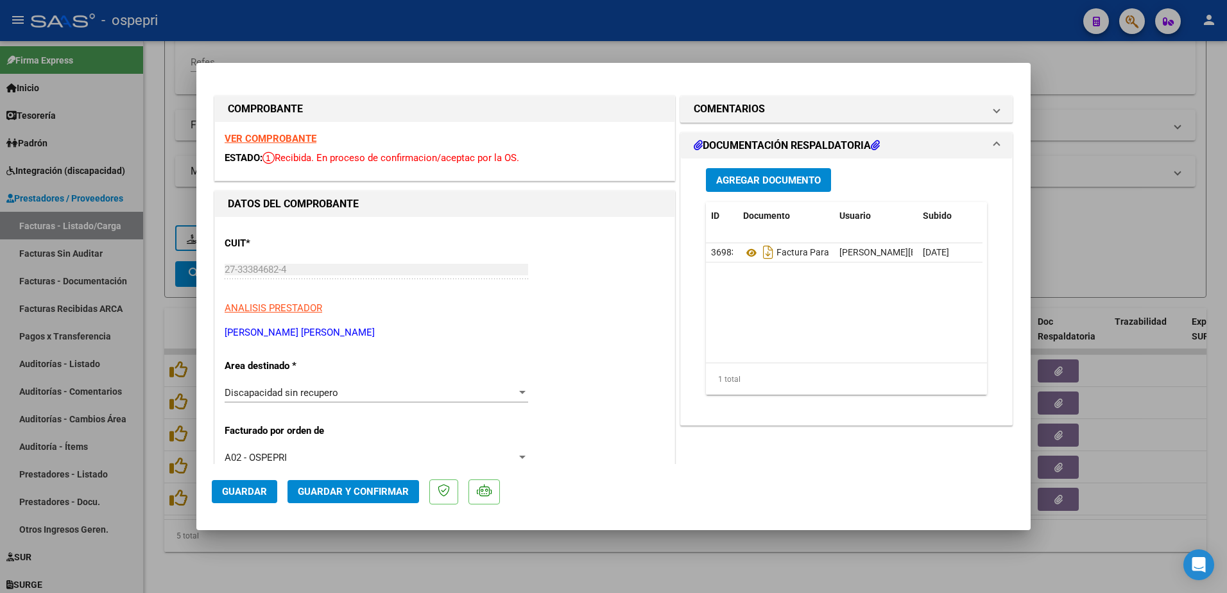
type input "$ 0,00"
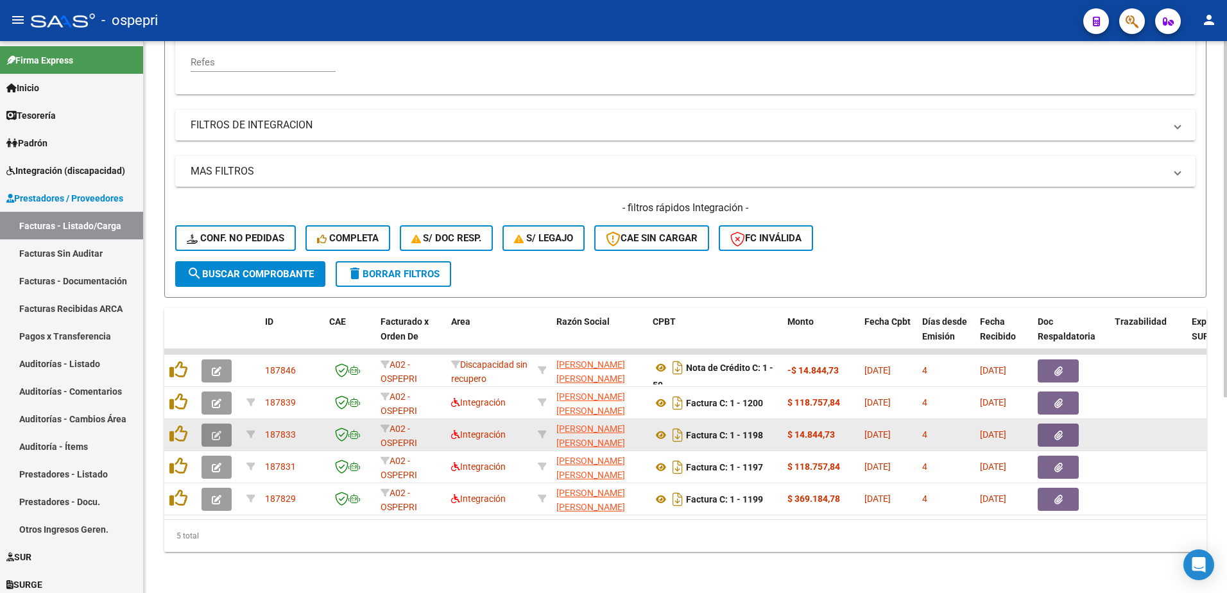
click at [216, 431] on icon "button" at bounding box center [217, 436] width 10 height 10
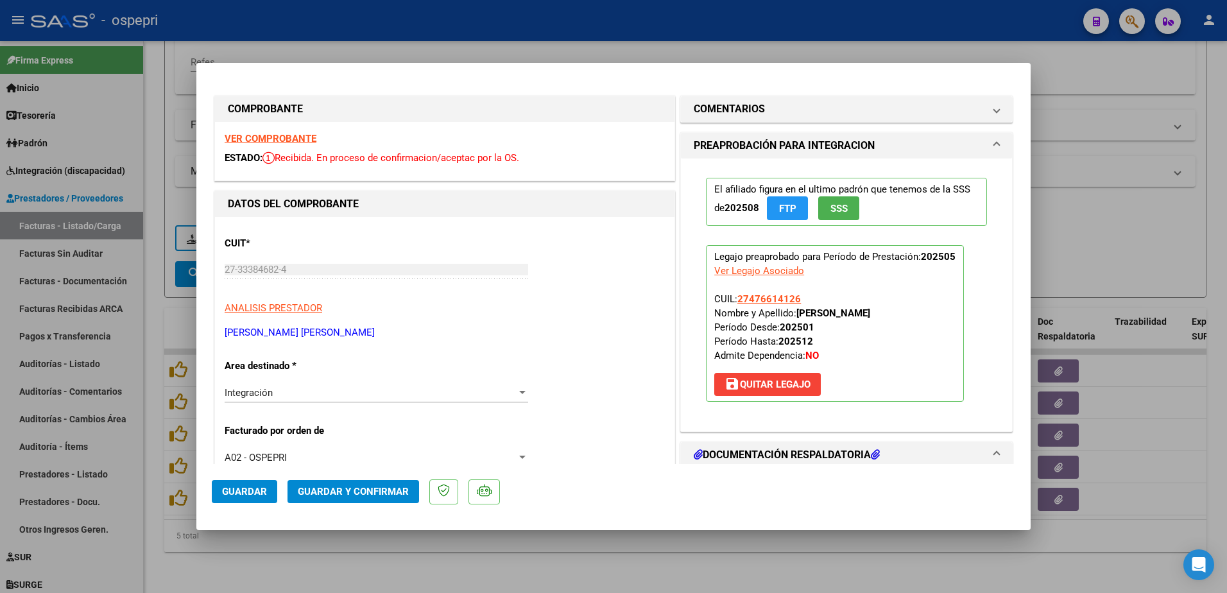
click at [294, 141] on strong "VER COMPROBANTE" at bounding box center [271, 139] width 92 height 12
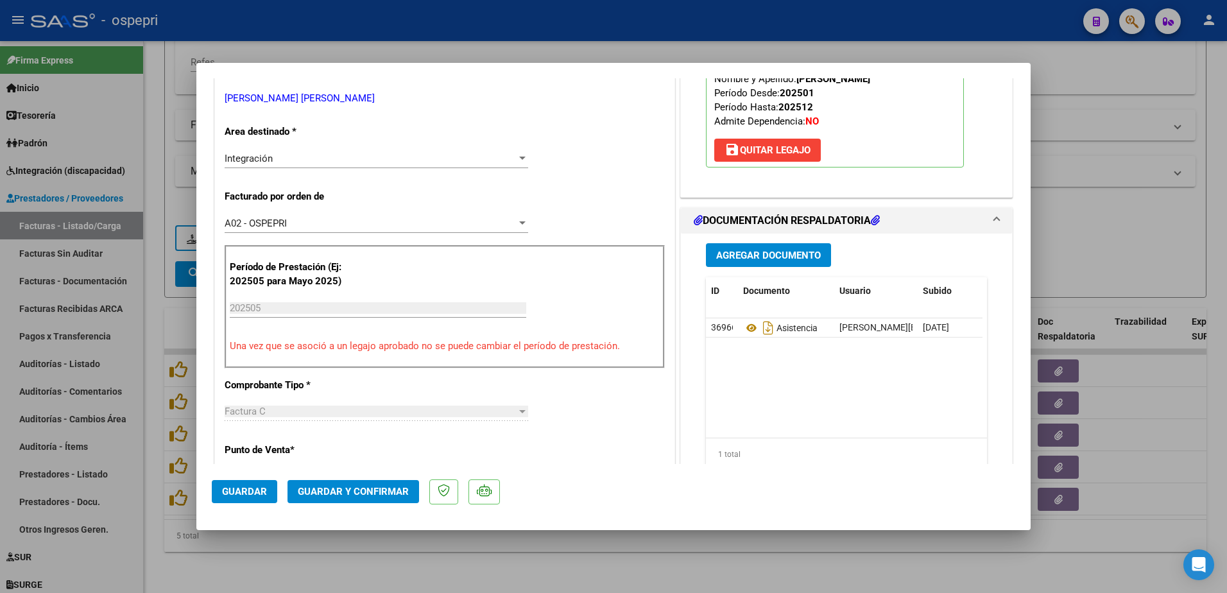
scroll to position [257, 0]
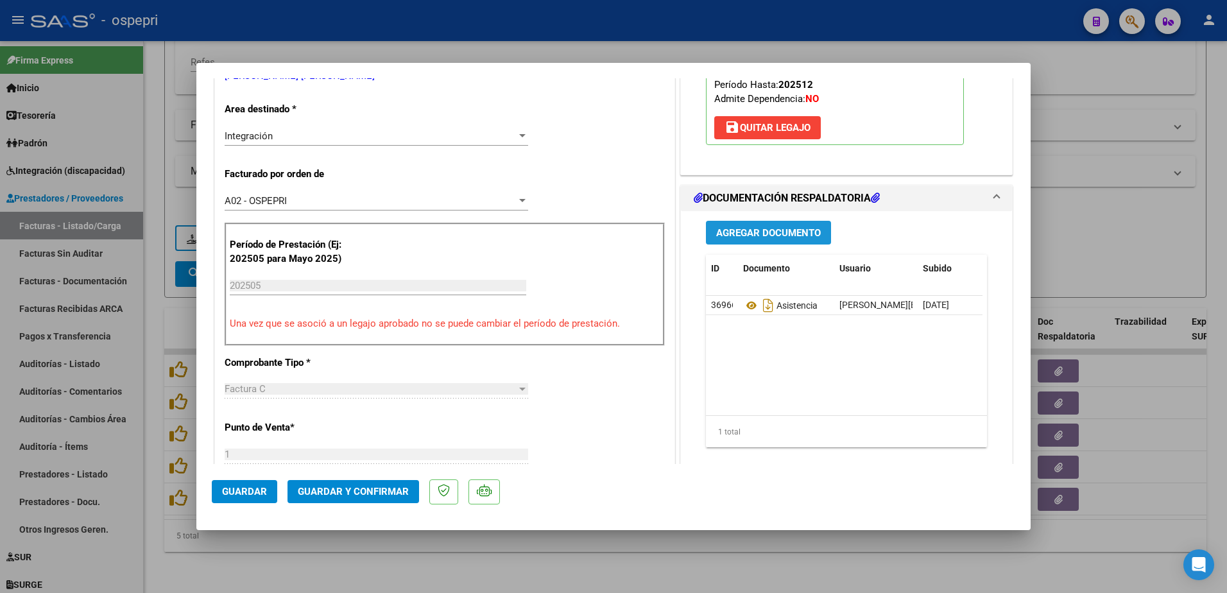
click at [757, 231] on span "Agregar Documento" at bounding box center [768, 233] width 105 height 12
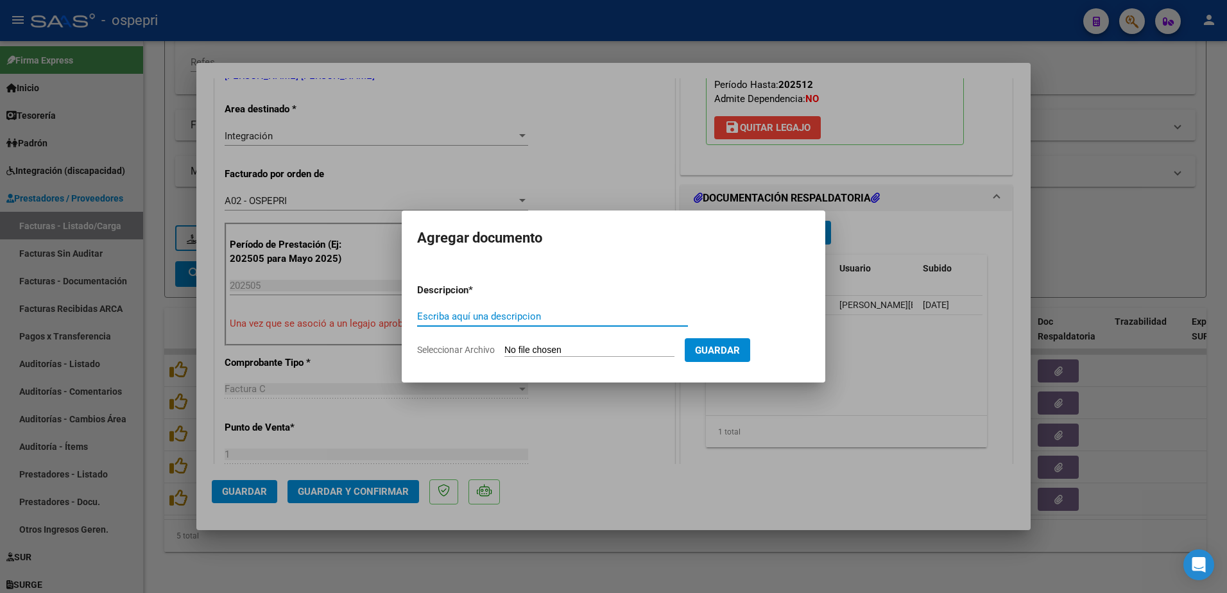
click at [571, 323] on div "Escriba aquí una descripcion" at bounding box center [552, 316] width 271 height 19
type input "nota de credito"
click at [573, 350] on input "Seleccionar Archivo" at bounding box center [589, 351] width 170 height 12
type input "C:\fakepath\20251004-12-10-06-3340-20251004-12-10-06.pdf"
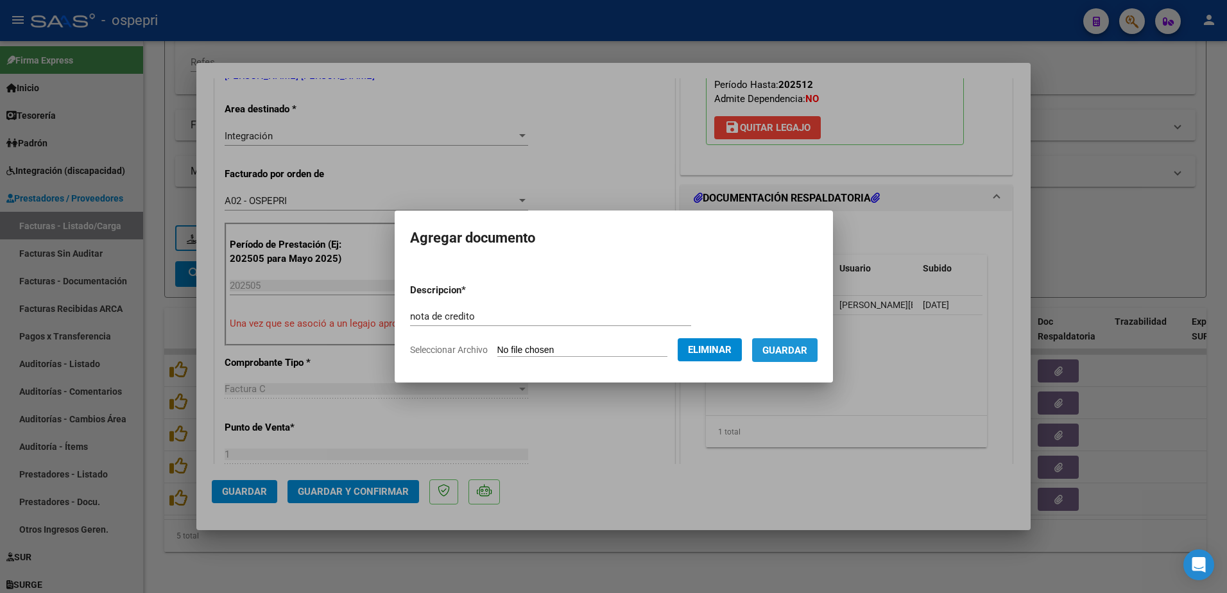
click at [807, 354] on span "Guardar" at bounding box center [785, 351] width 45 height 12
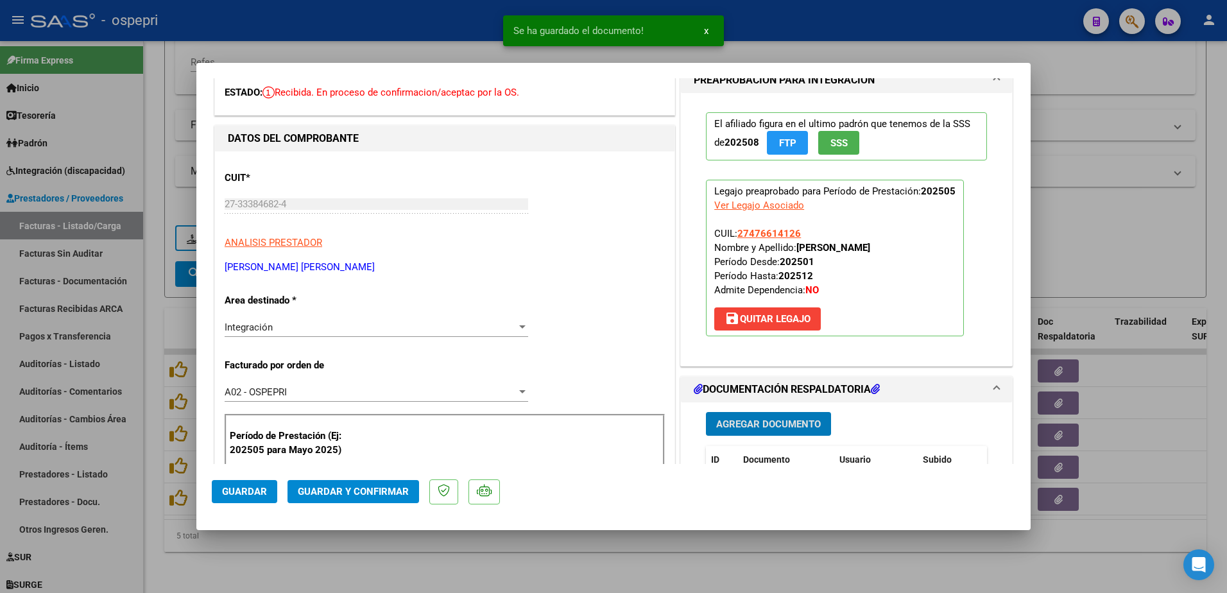
scroll to position [64, 0]
click at [745, 316] on span "save [PERSON_NAME]" at bounding box center [768, 321] width 86 height 12
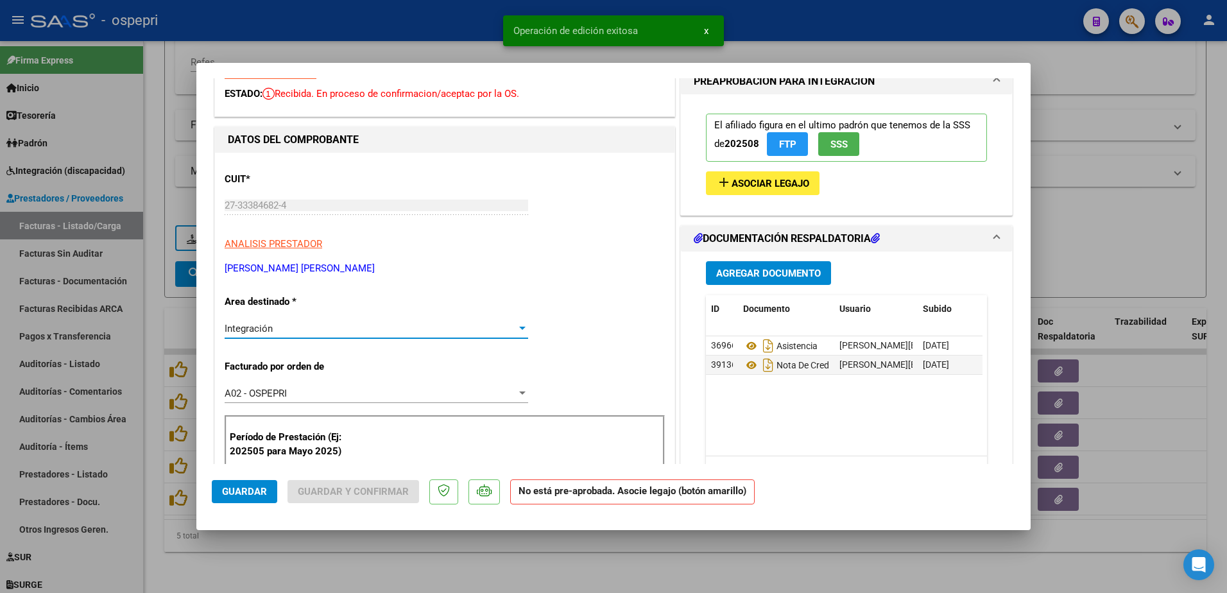
click at [522, 329] on div at bounding box center [522, 328] width 6 height 3
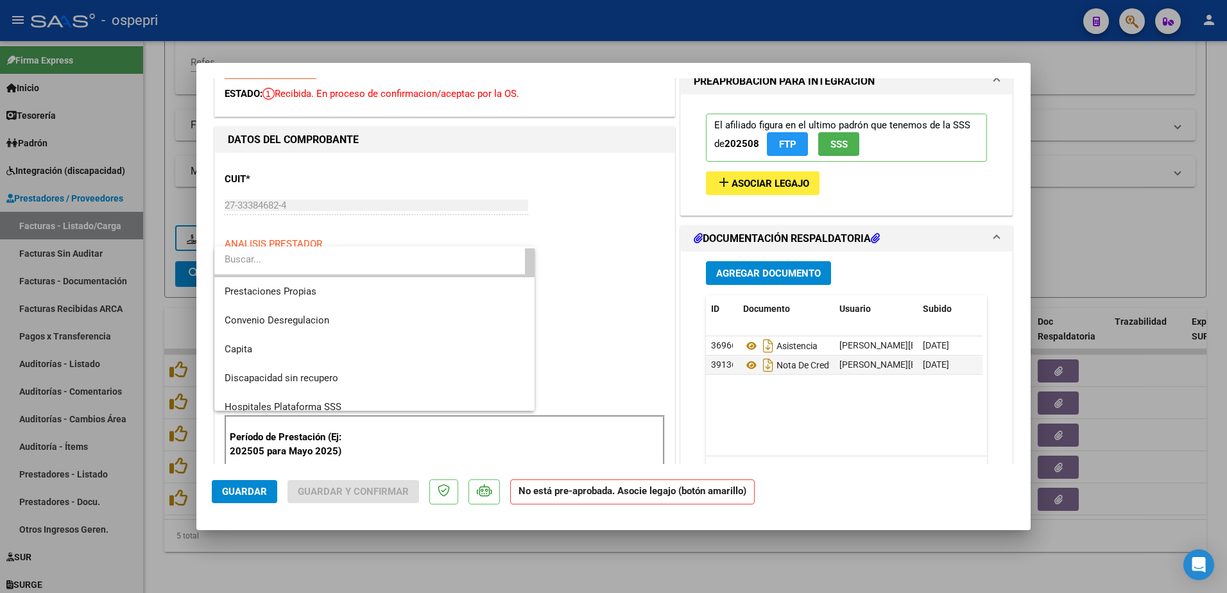
scroll to position [125, 0]
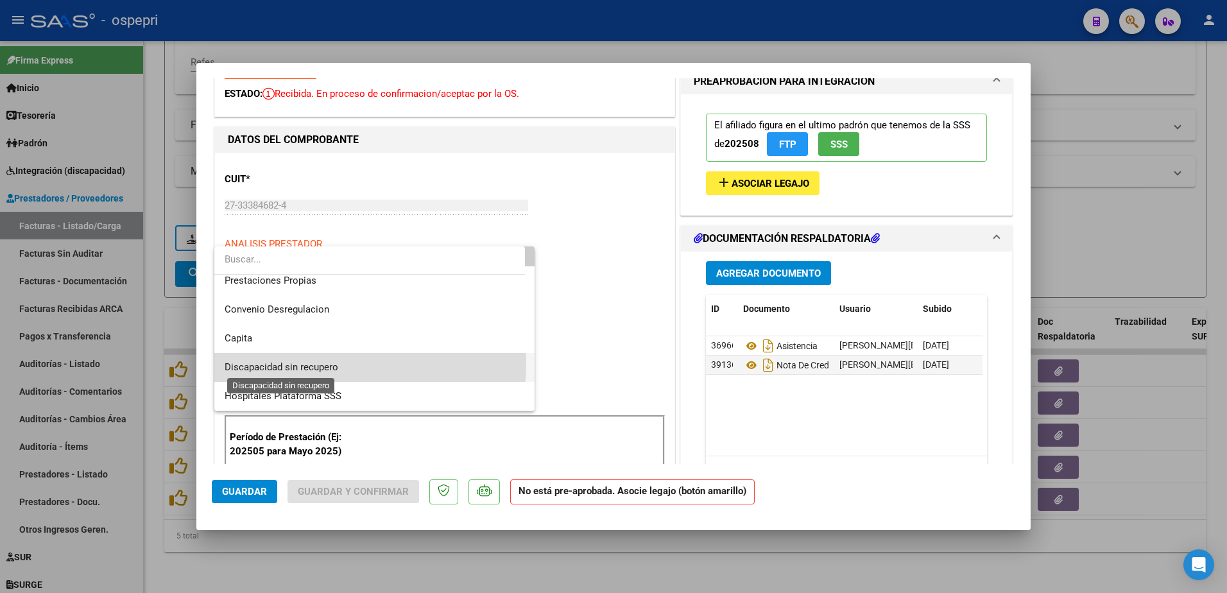
click at [302, 363] on span "Discapacidad sin recupero" at bounding box center [282, 367] width 114 height 12
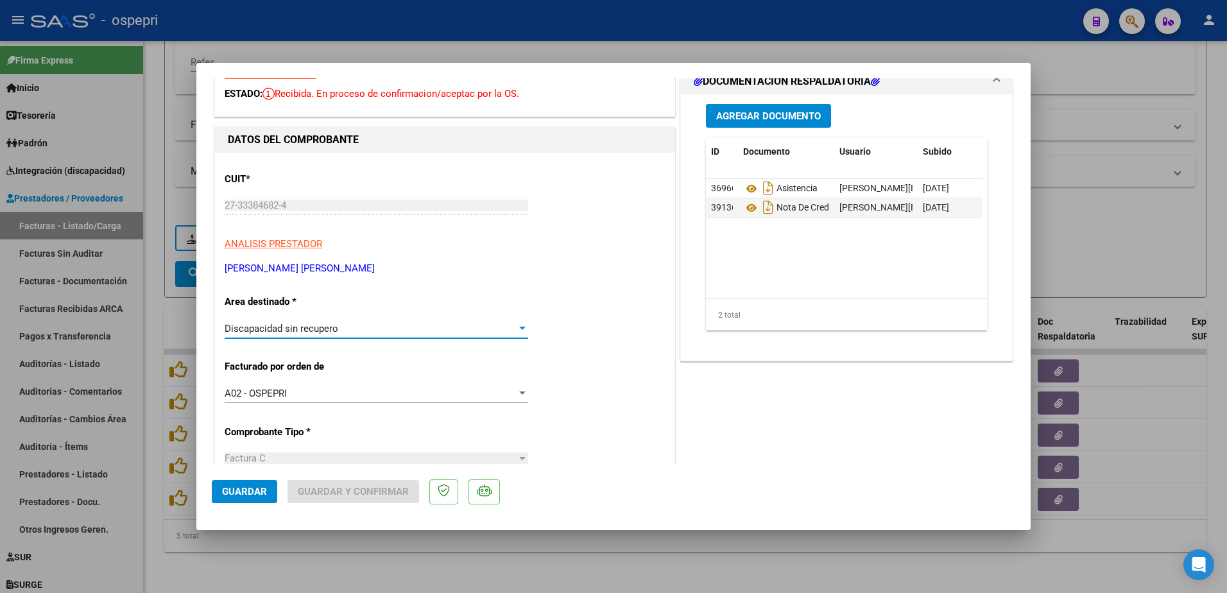
click at [255, 492] on span "Guardar" at bounding box center [244, 492] width 45 height 12
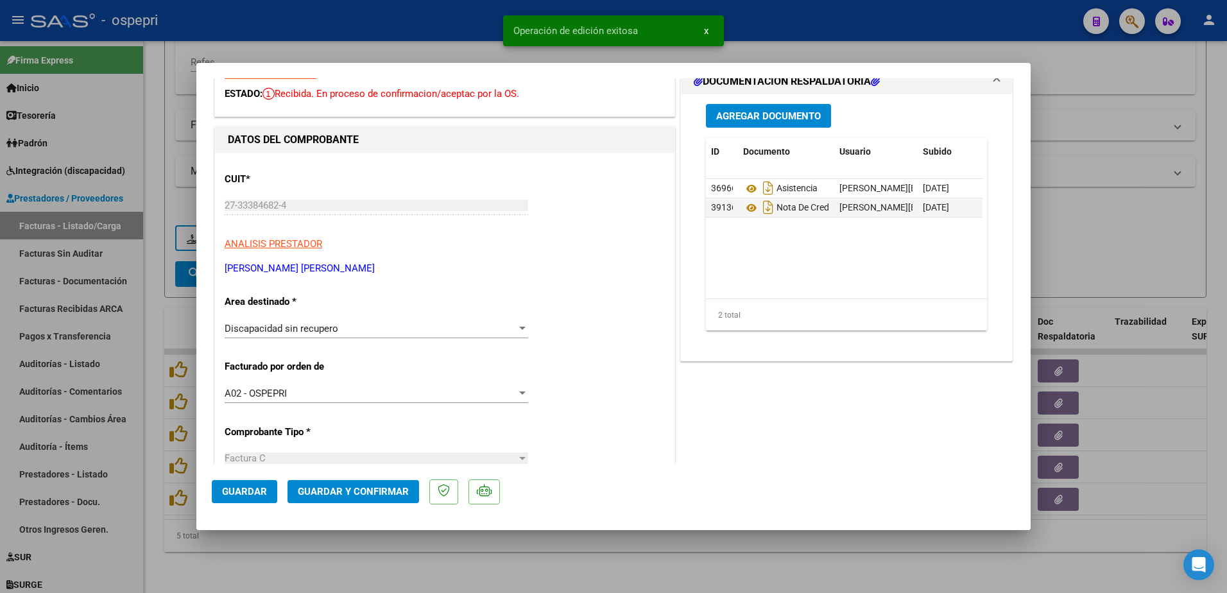
scroll to position [0, 0]
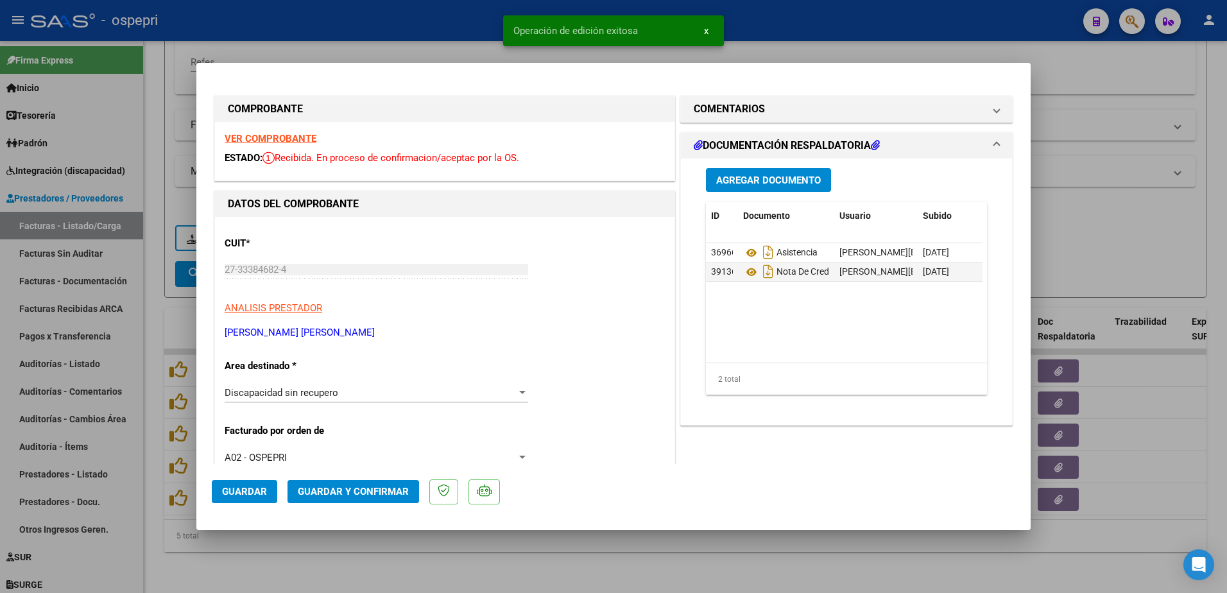
type input "$ 0,00"
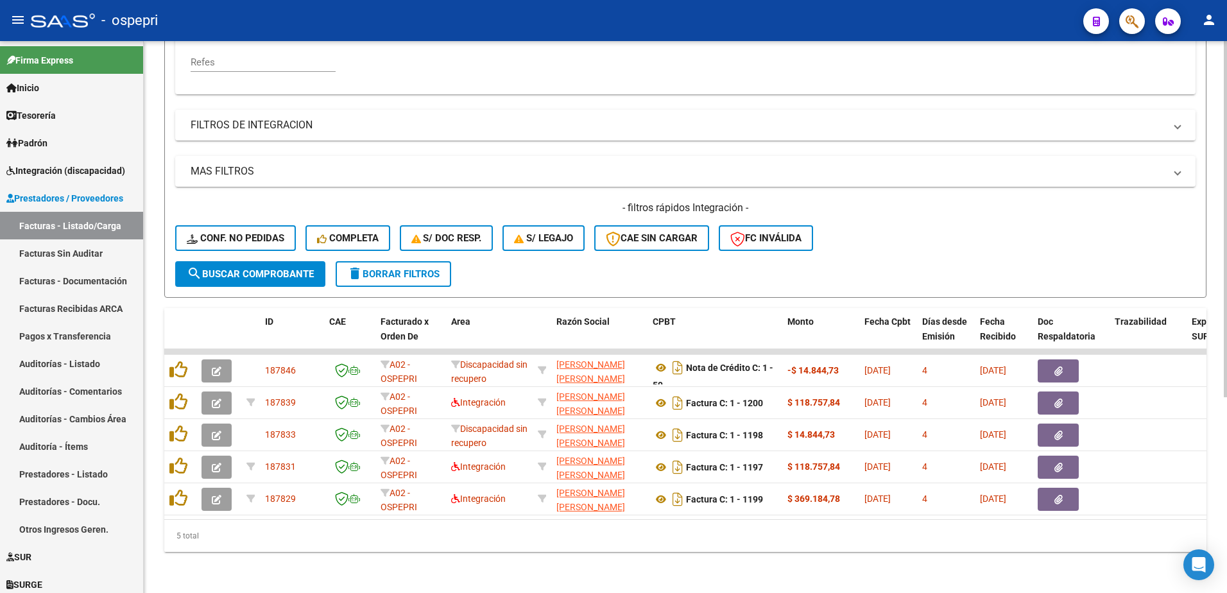
click at [505, 264] on form "Filtros Id Area Area Seleccionar Gerenciador Seleccionar Gerenciador No Confirm…" at bounding box center [685, 78] width 1042 height 440
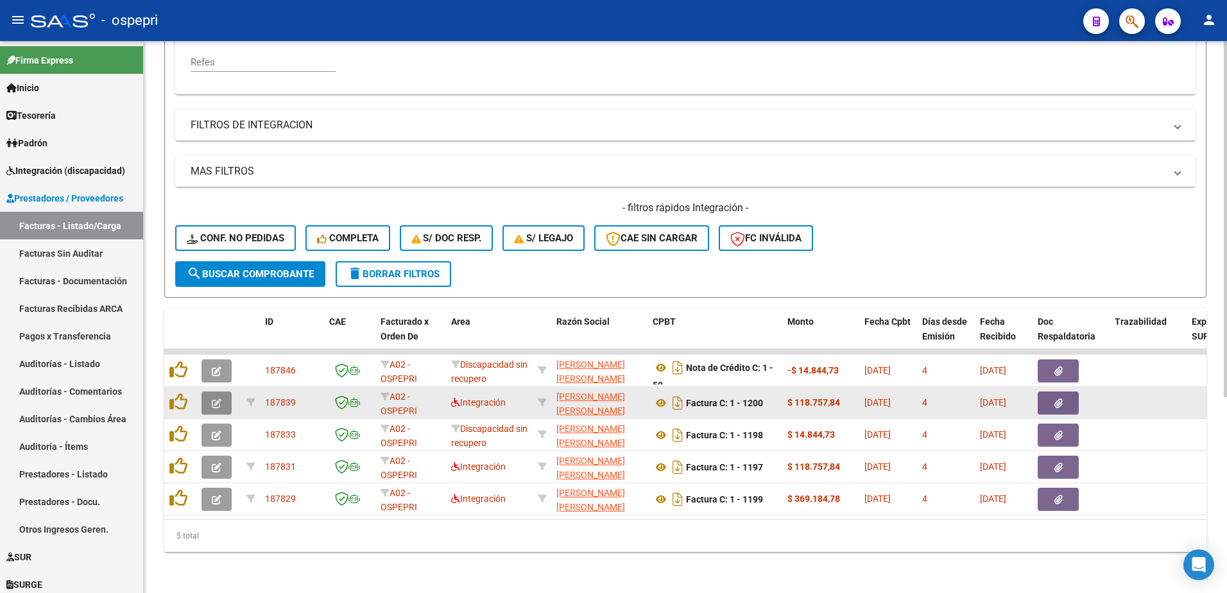
click at [217, 399] on icon "button" at bounding box center [217, 404] width 10 height 10
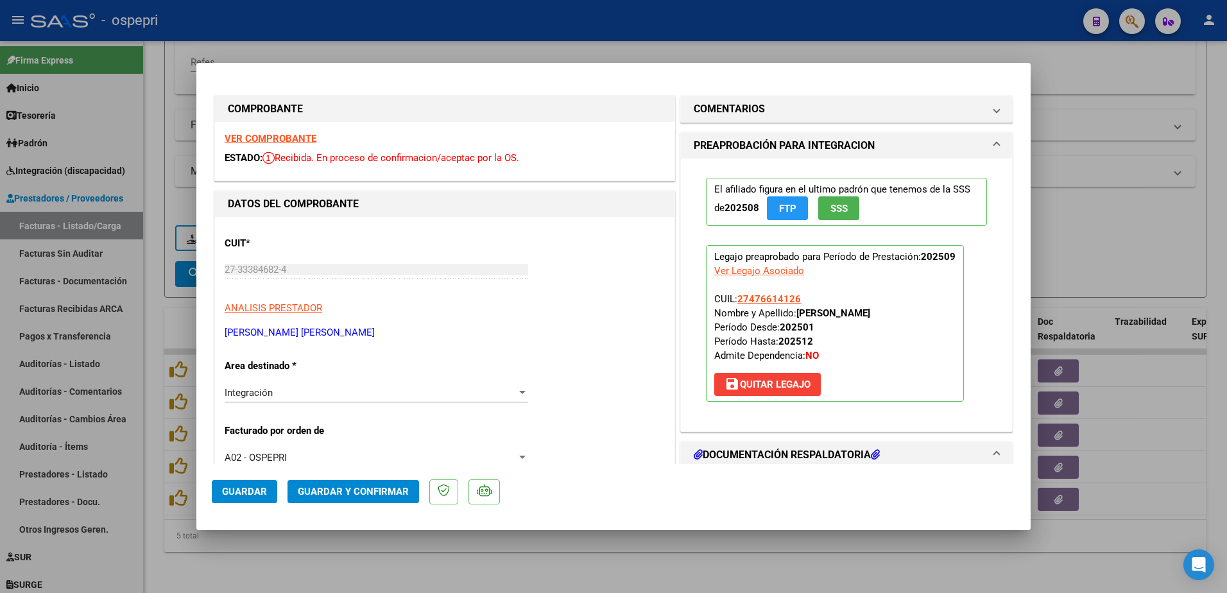
click at [295, 135] on strong "VER COMPROBANTE" at bounding box center [271, 139] width 92 height 12
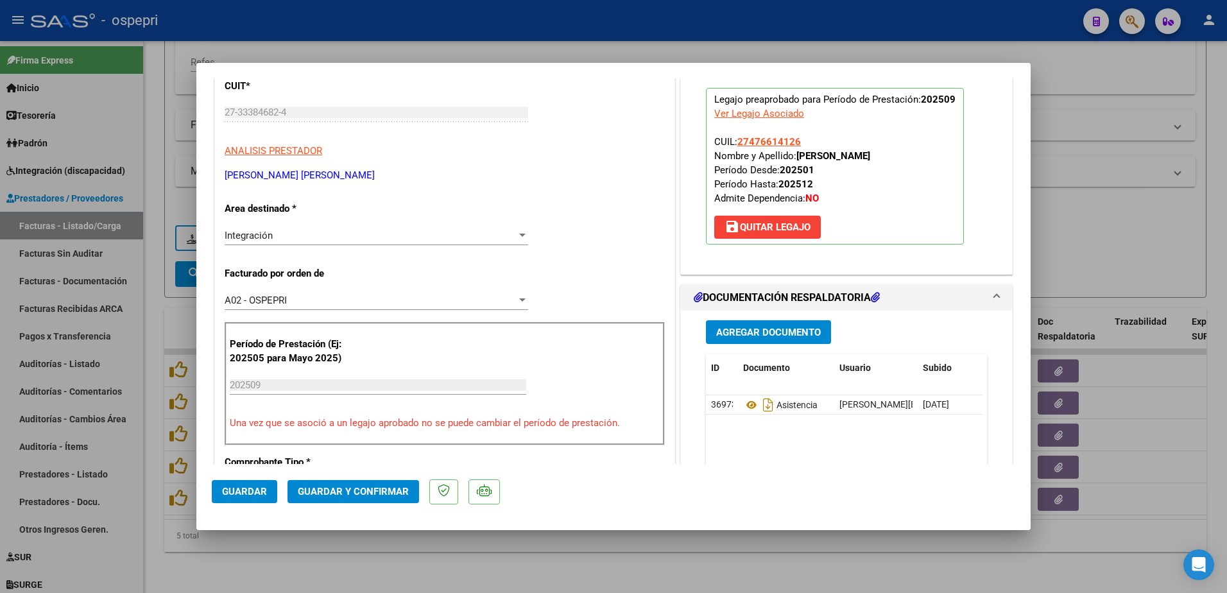
scroll to position [193, 0]
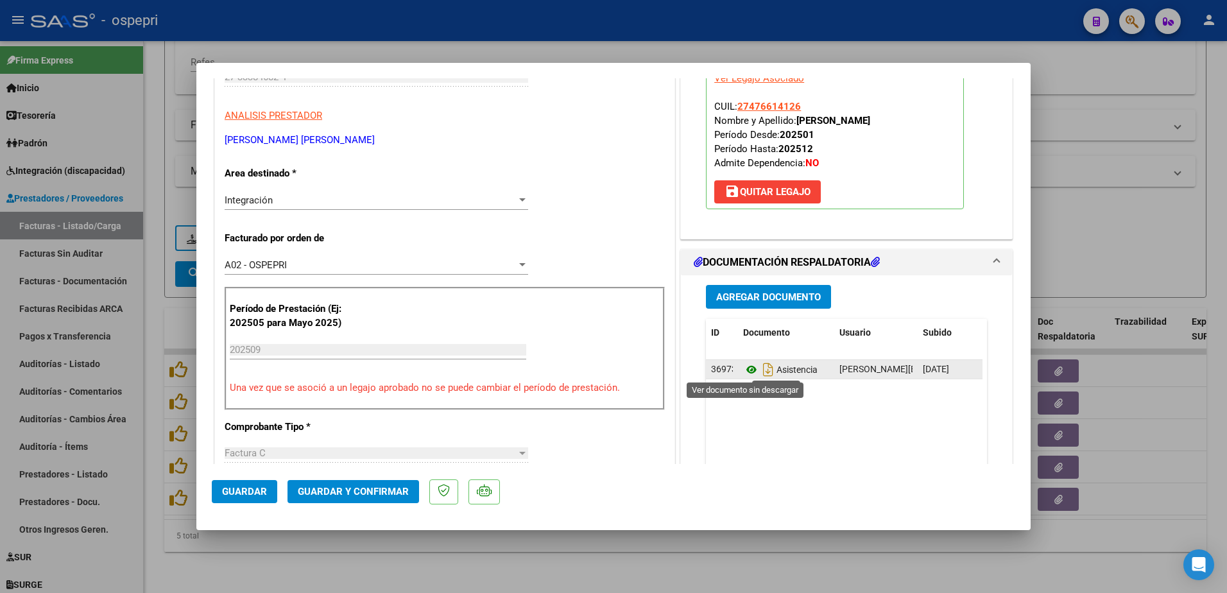
click at [743, 368] on icon at bounding box center [751, 369] width 17 height 15
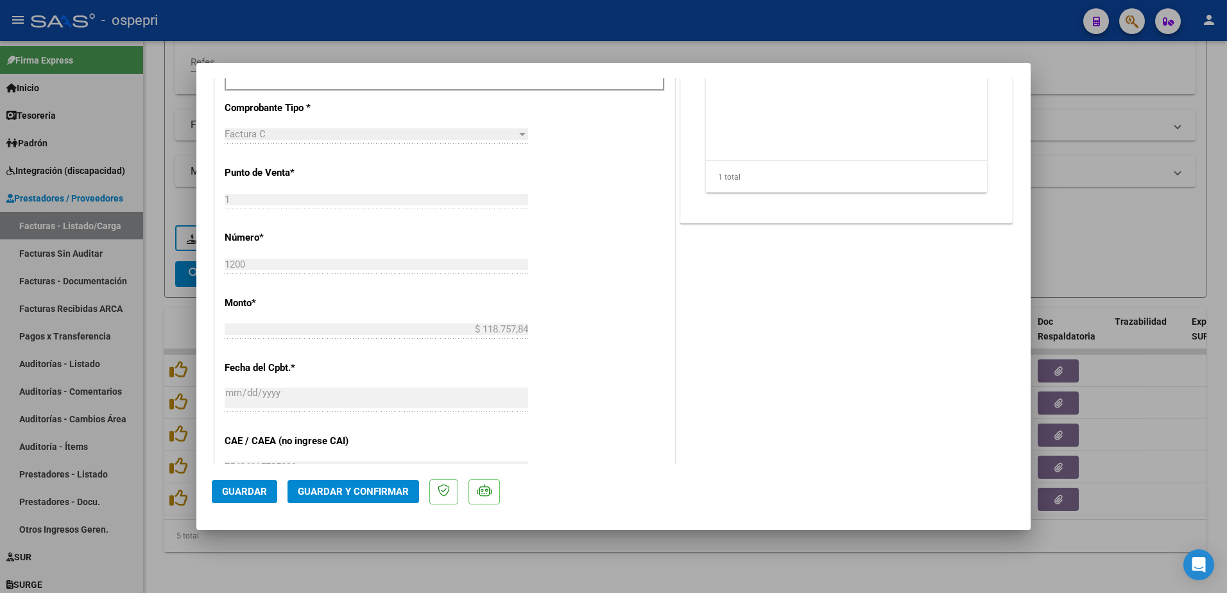
scroll to position [513, 0]
click at [357, 494] on span "Guardar y Confirmar" at bounding box center [353, 492] width 111 height 12
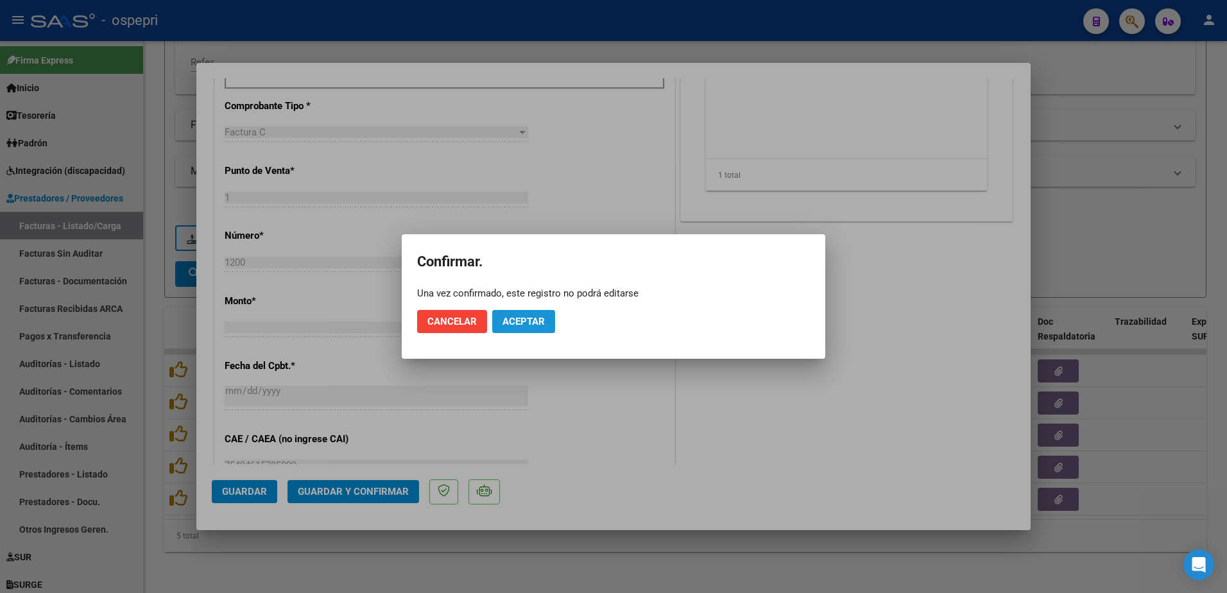
click at [537, 322] on span "Aceptar" at bounding box center [524, 322] width 42 height 12
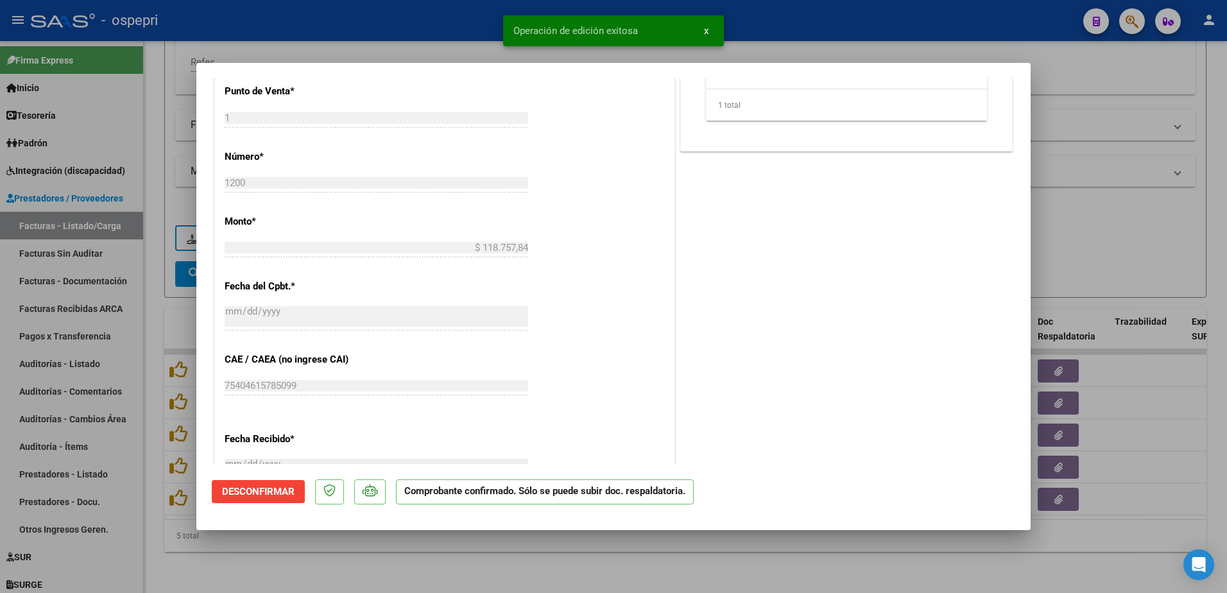
type input "$ 0,00"
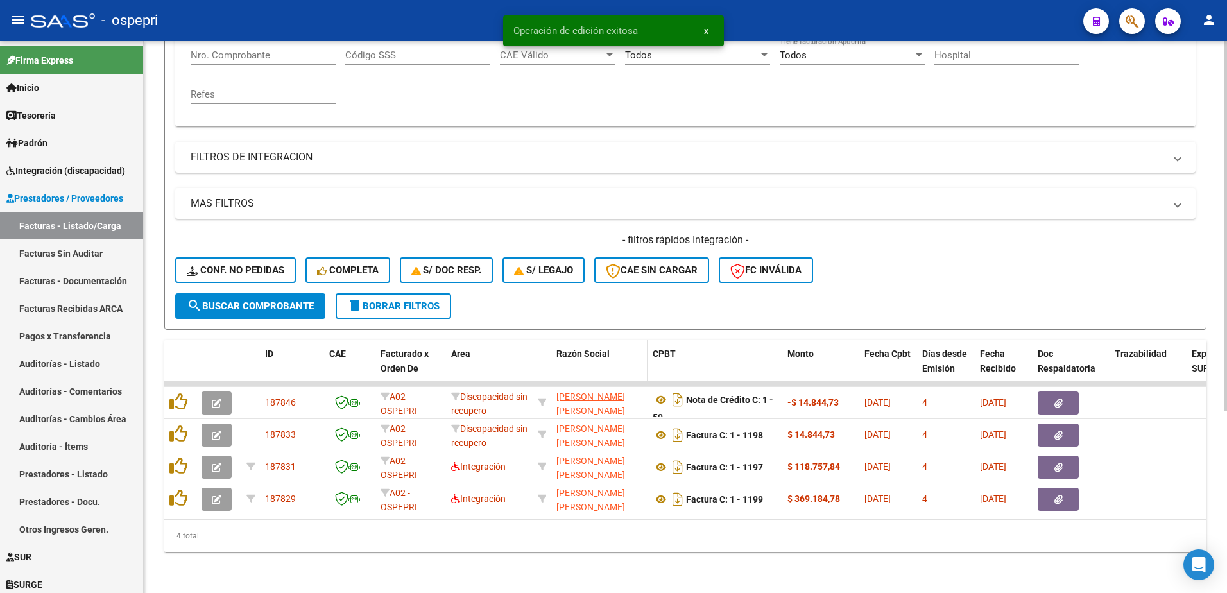
scroll to position [271, 0]
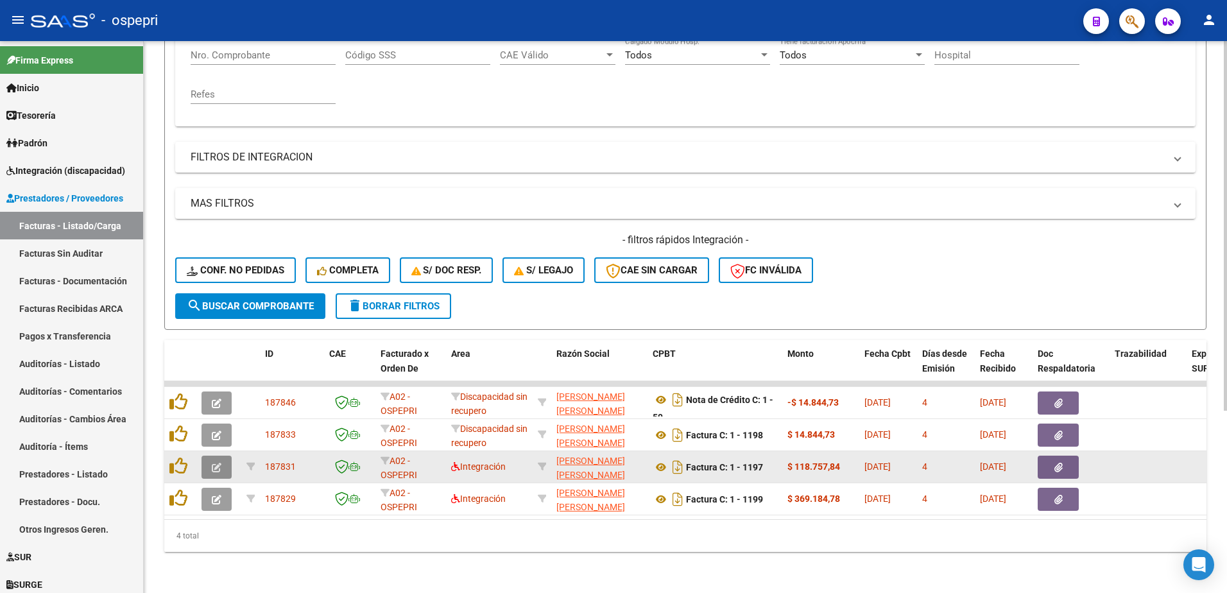
click at [212, 463] on icon "button" at bounding box center [217, 468] width 10 height 10
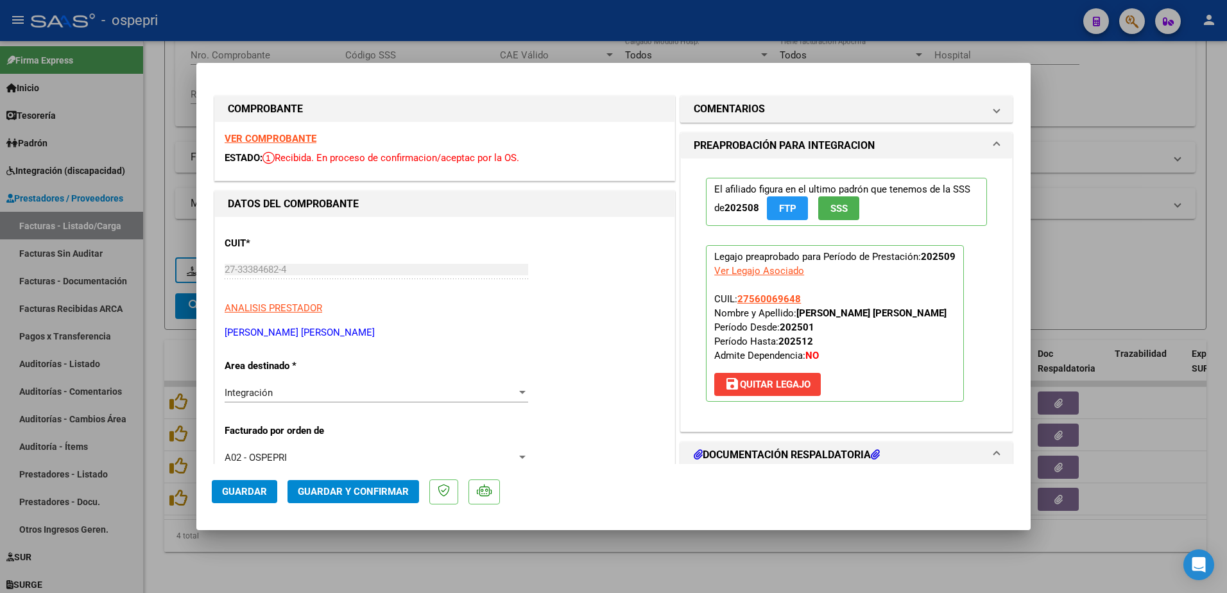
click at [300, 134] on strong "VER COMPROBANTE" at bounding box center [271, 139] width 92 height 12
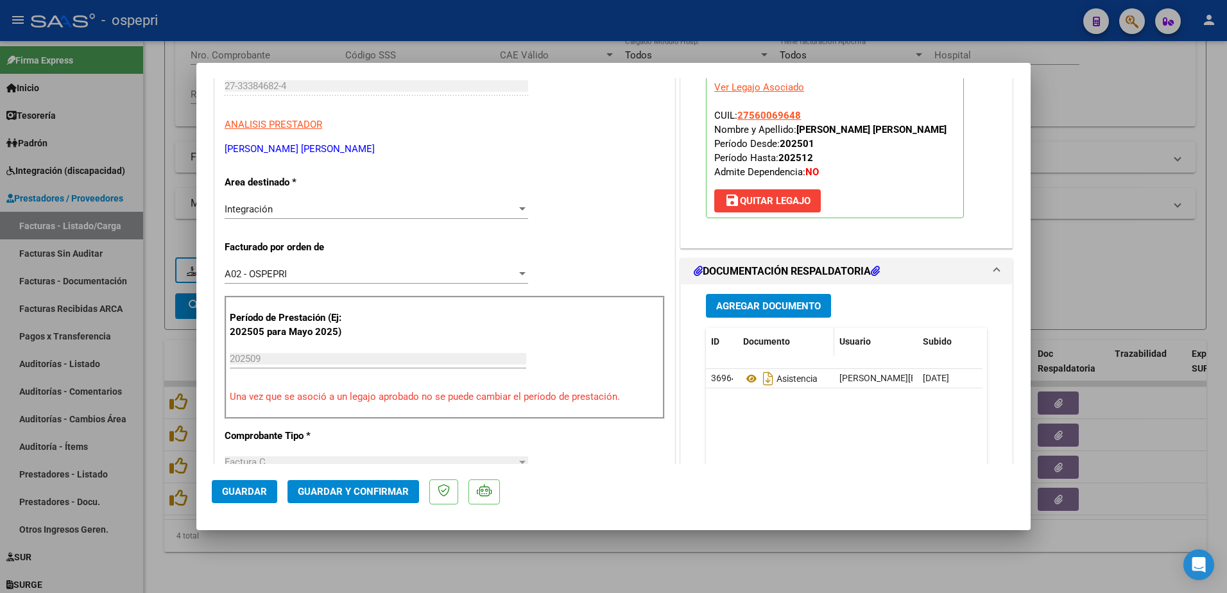
scroll to position [193, 0]
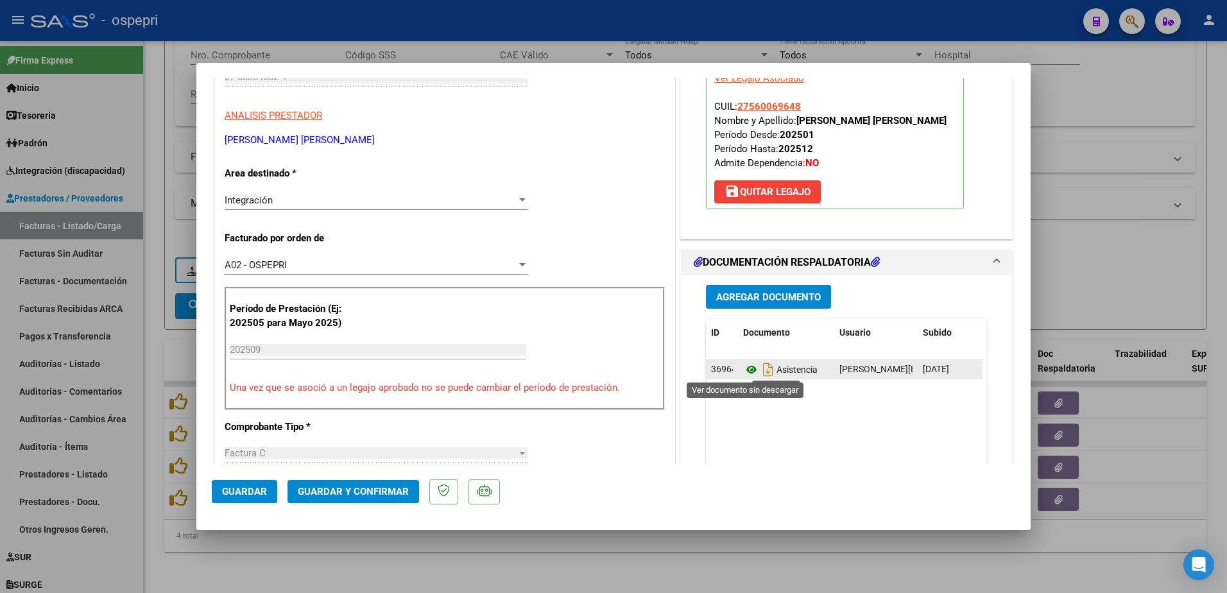
click at [748, 370] on icon at bounding box center [751, 369] width 17 height 15
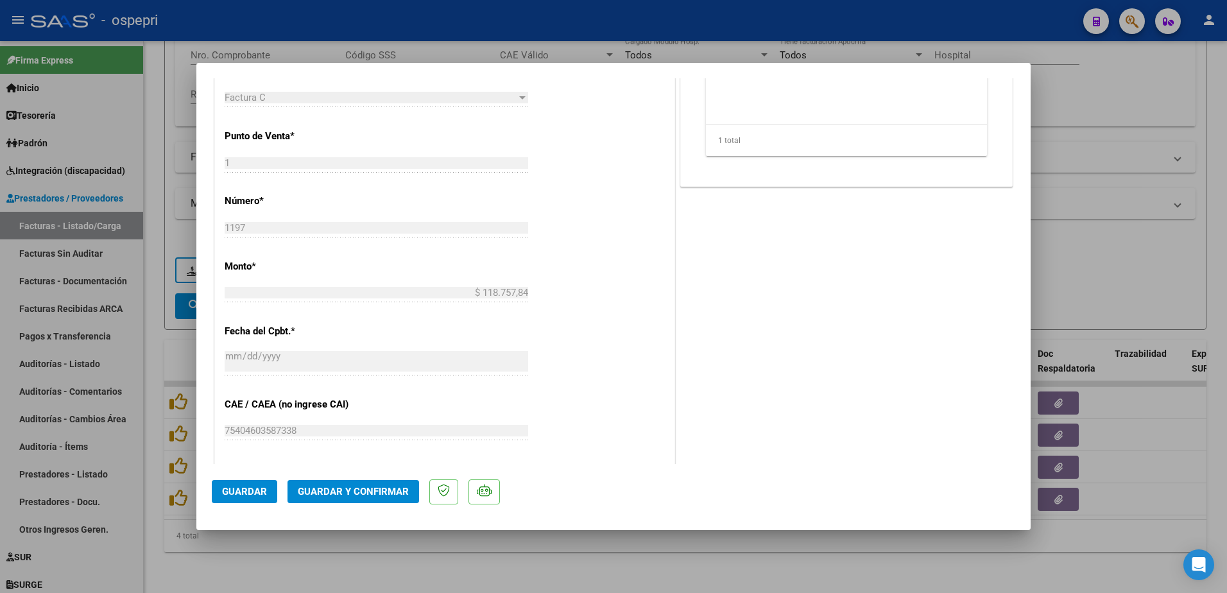
scroll to position [578, 0]
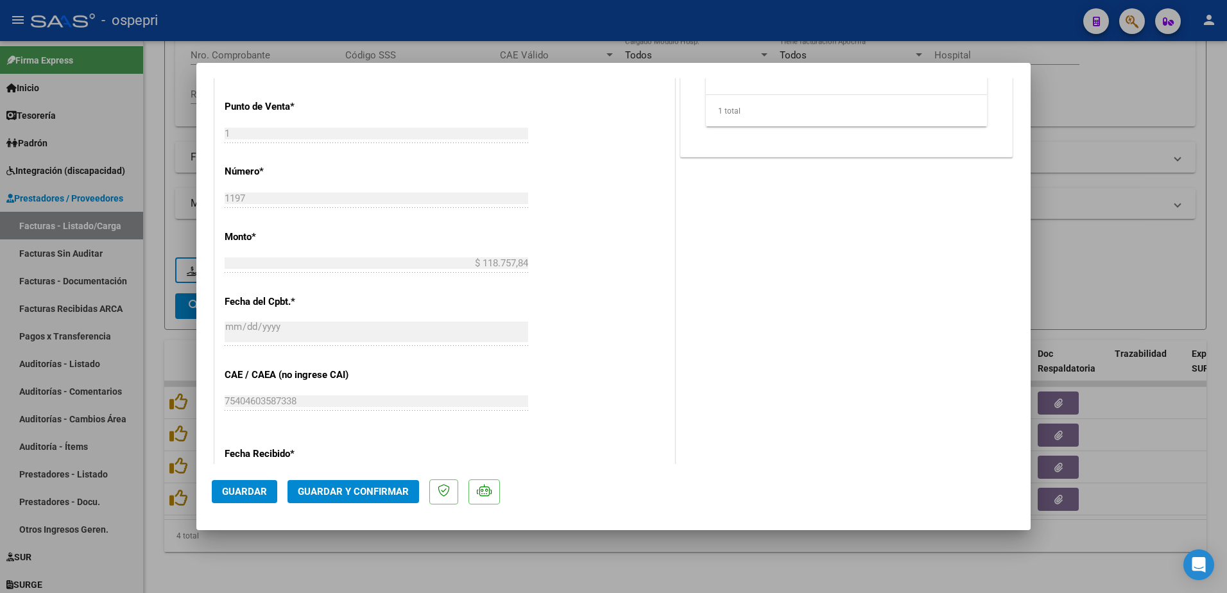
click at [353, 495] on span "Guardar y Confirmar" at bounding box center [353, 492] width 111 height 12
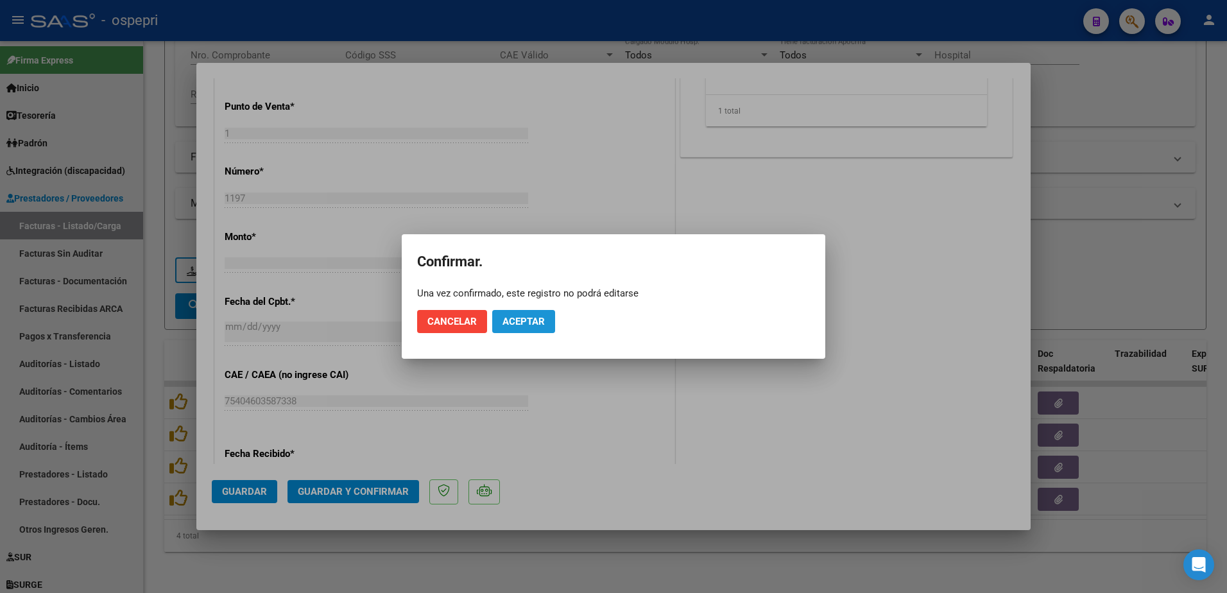
click at [544, 320] on span "Aceptar" at bounding box center [524, 322] width 42 height 12
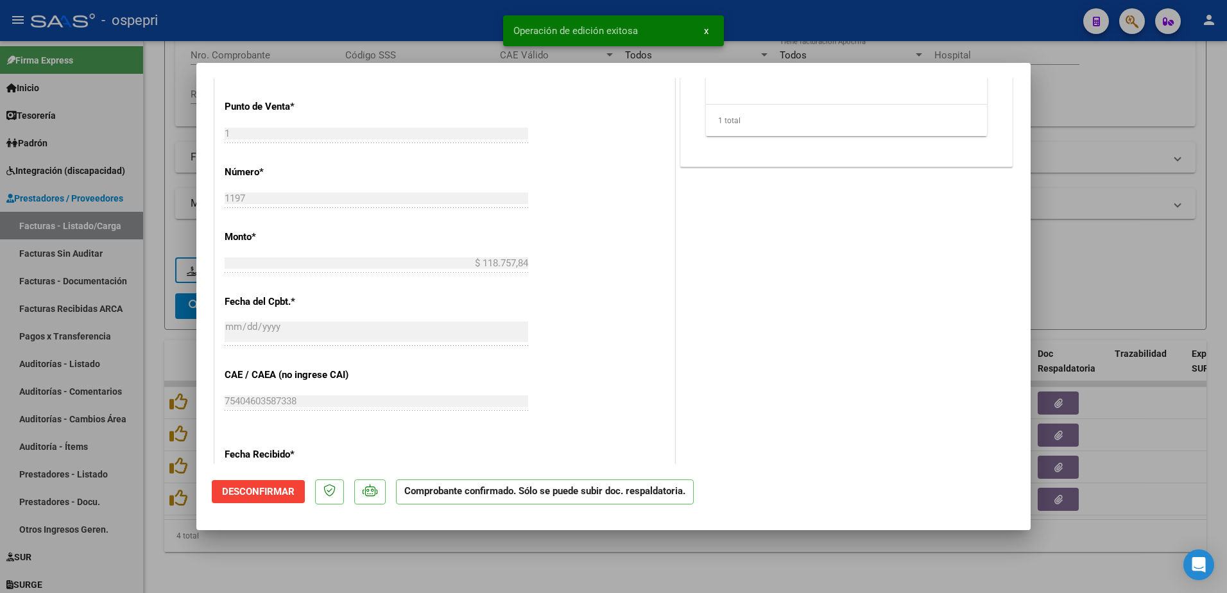
type input "$ 0,00"
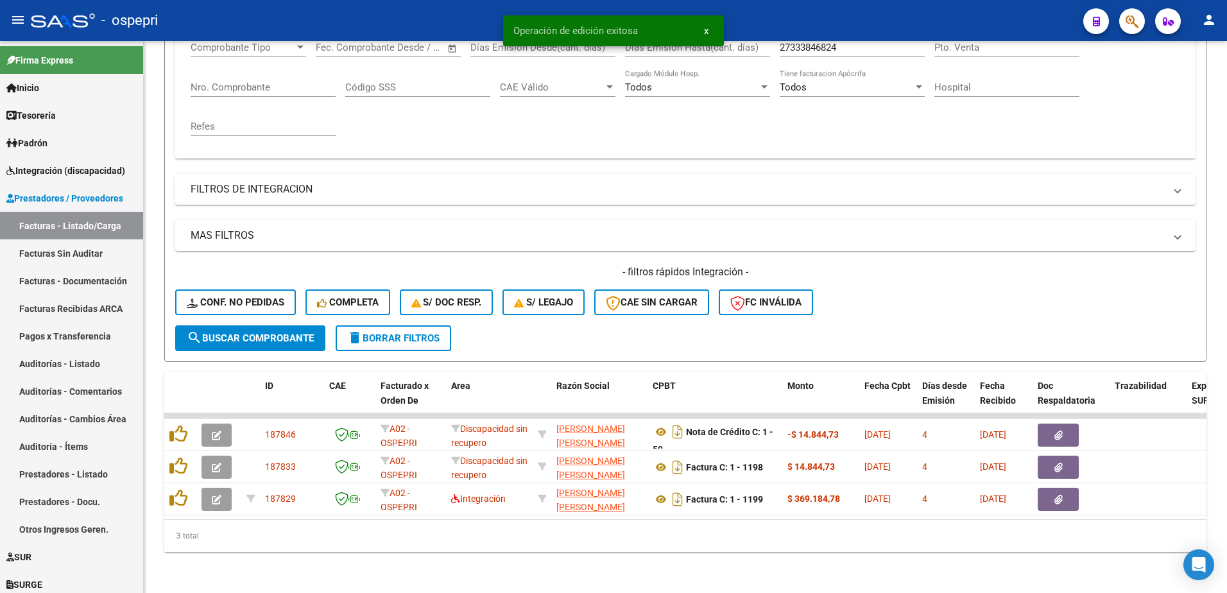
scroll to position [239, 0]
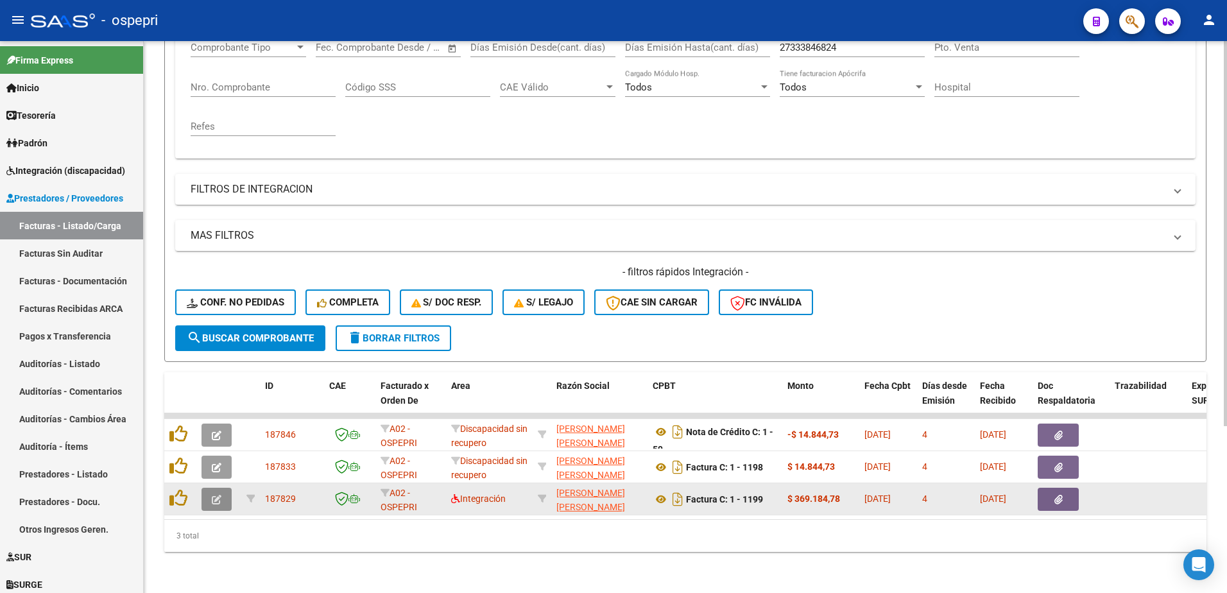
click at [218, 495] on icon "button" at bounding box center [217, 500] width 10 height 10
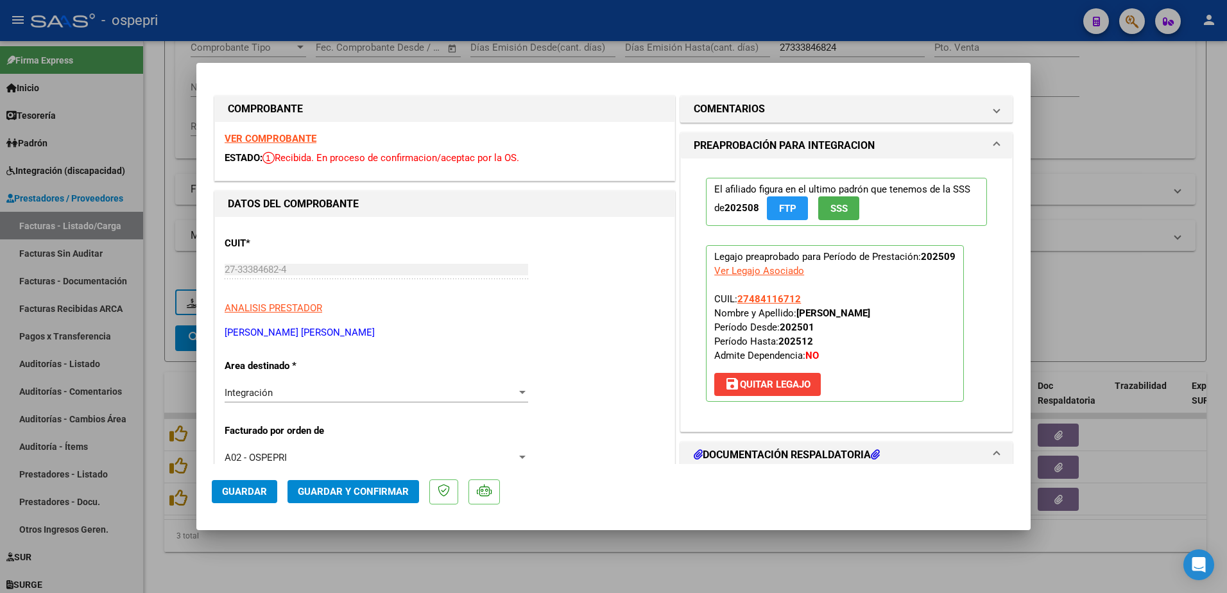
click at [284, 139] on strong "VER COMPROBANTE" at bounding box center [271, 139] width 92 height 12
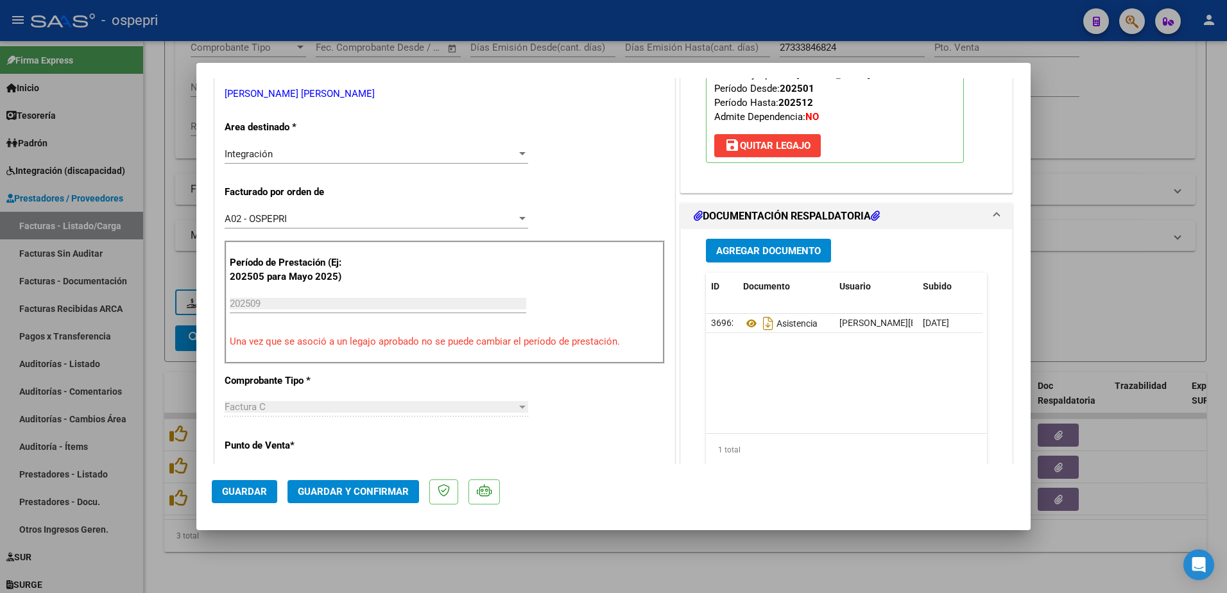
scroll to position [257, 0]
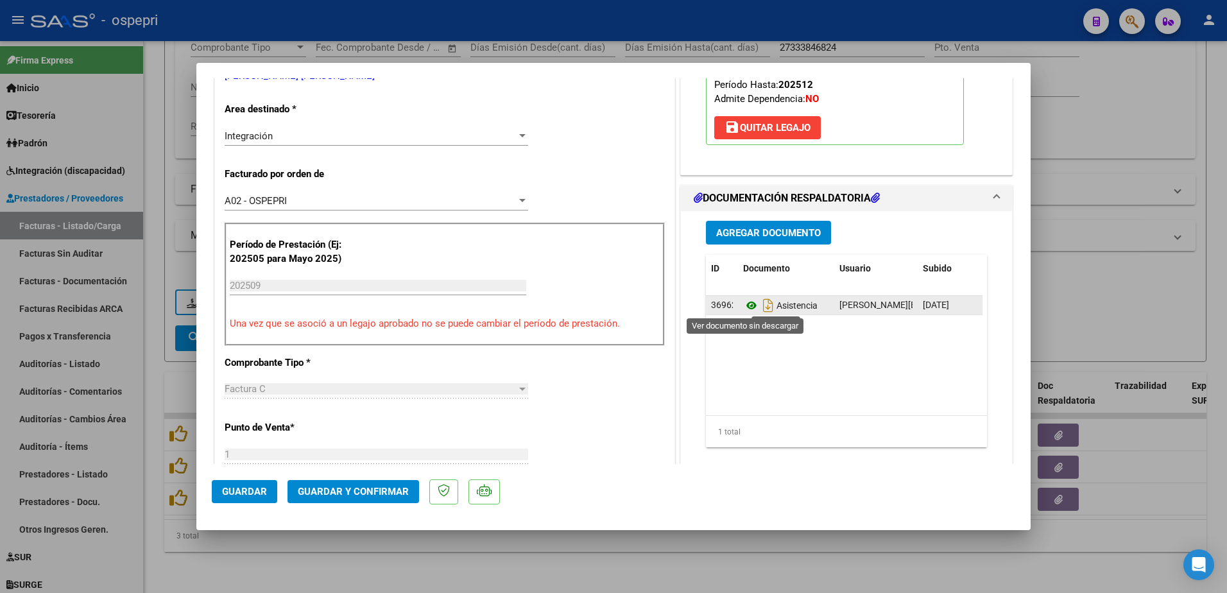
click at [743, 304] on icon at bounding box center [751, 305] width 17 height 15
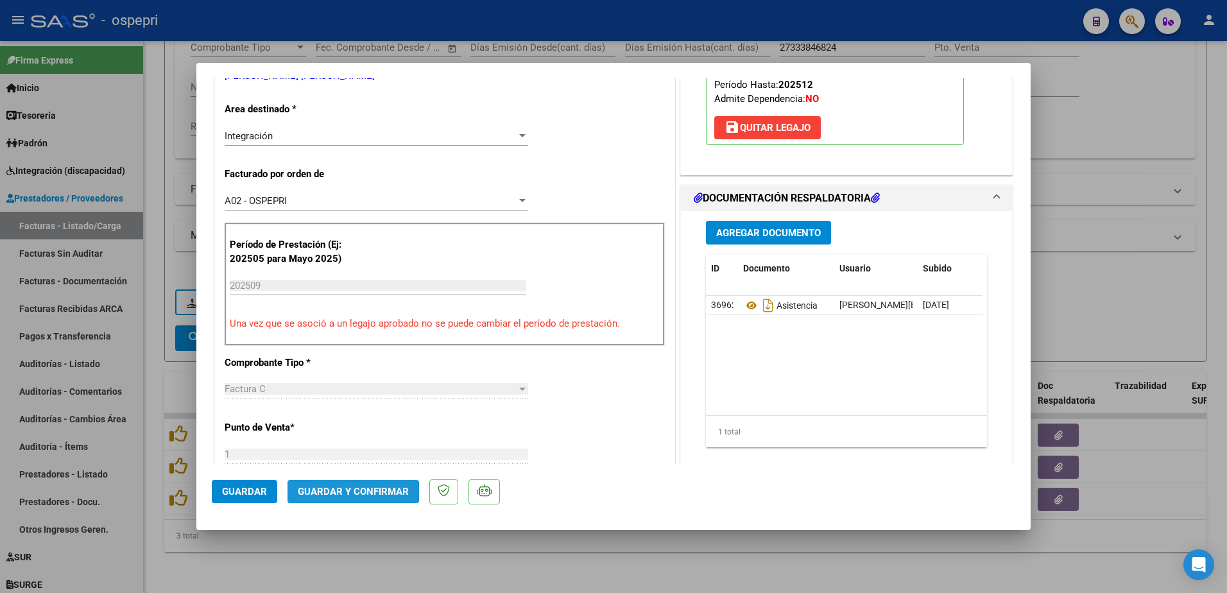
click at [323, 489] on span "Guardar y Confirmar" at bounding box center [353, 492] width 111 height 12
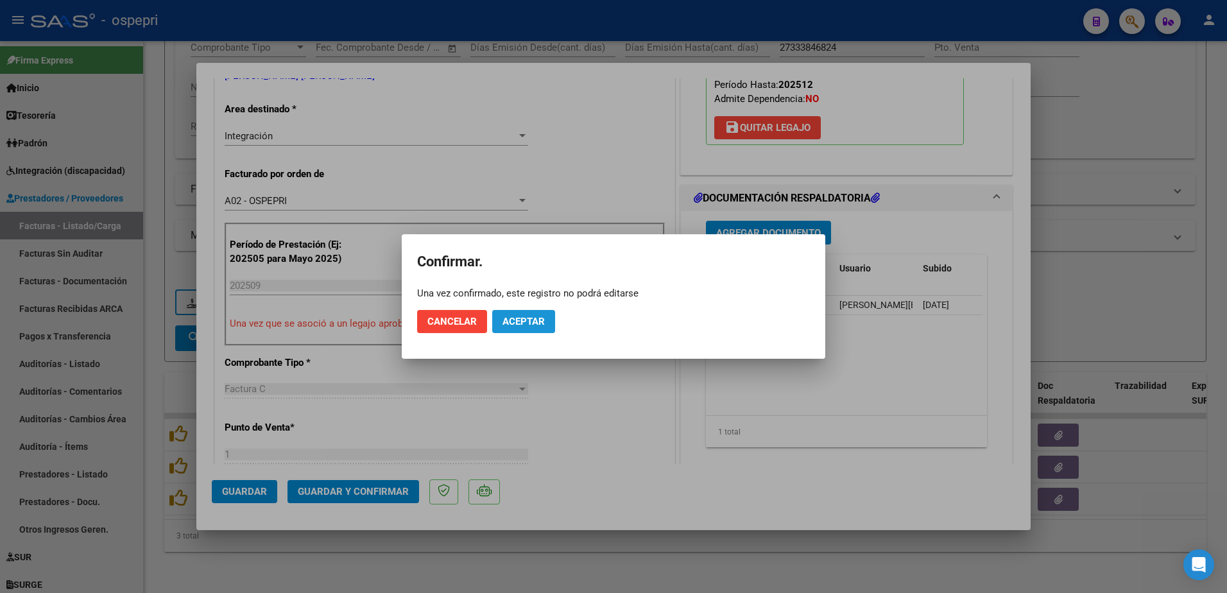
click at [524, 317] on span "Aceptar" at bounding box center [524, 322] width 42 height 12
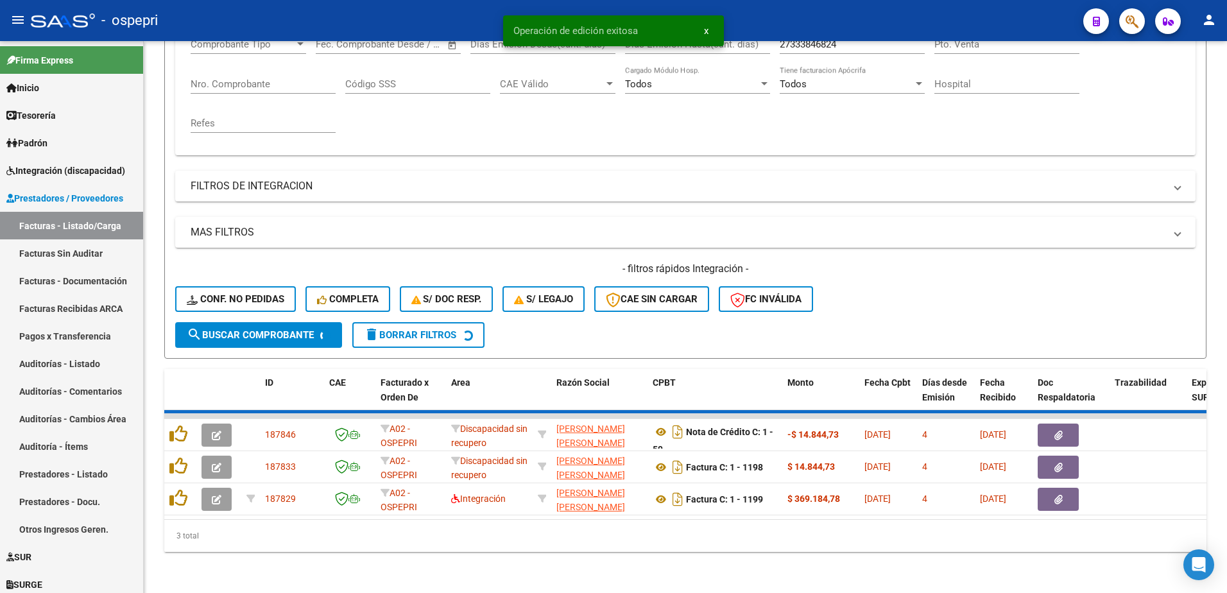
scroll to position [207, 0]
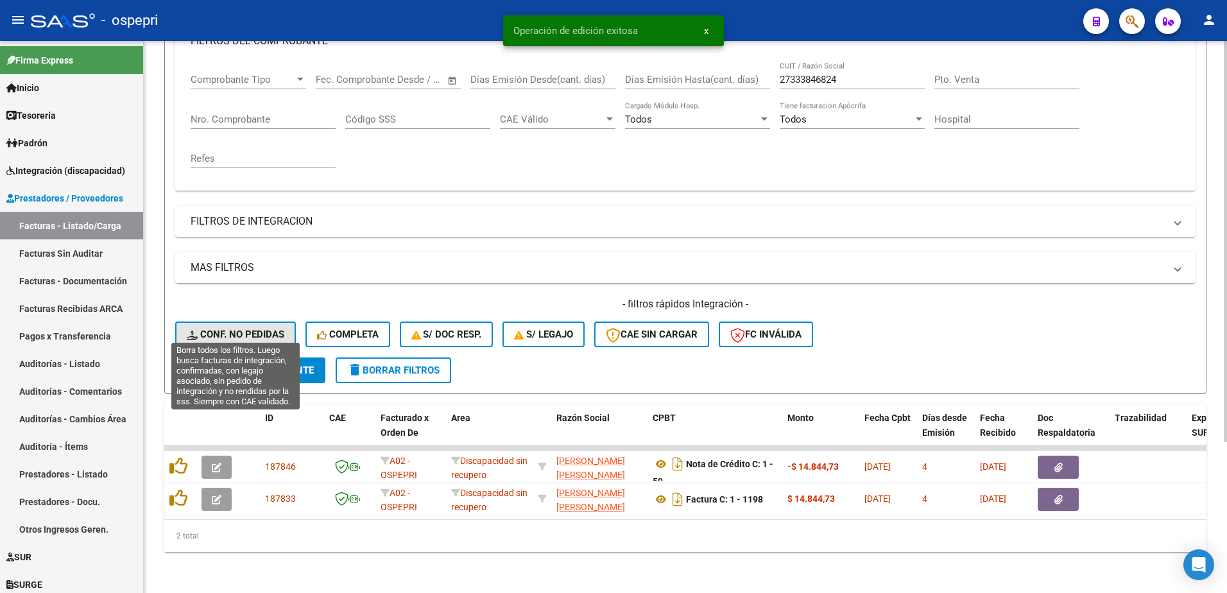
click at [225, 329] on span "Conf. no pedidas" at bounding box center [236, 335] width 98 height 12
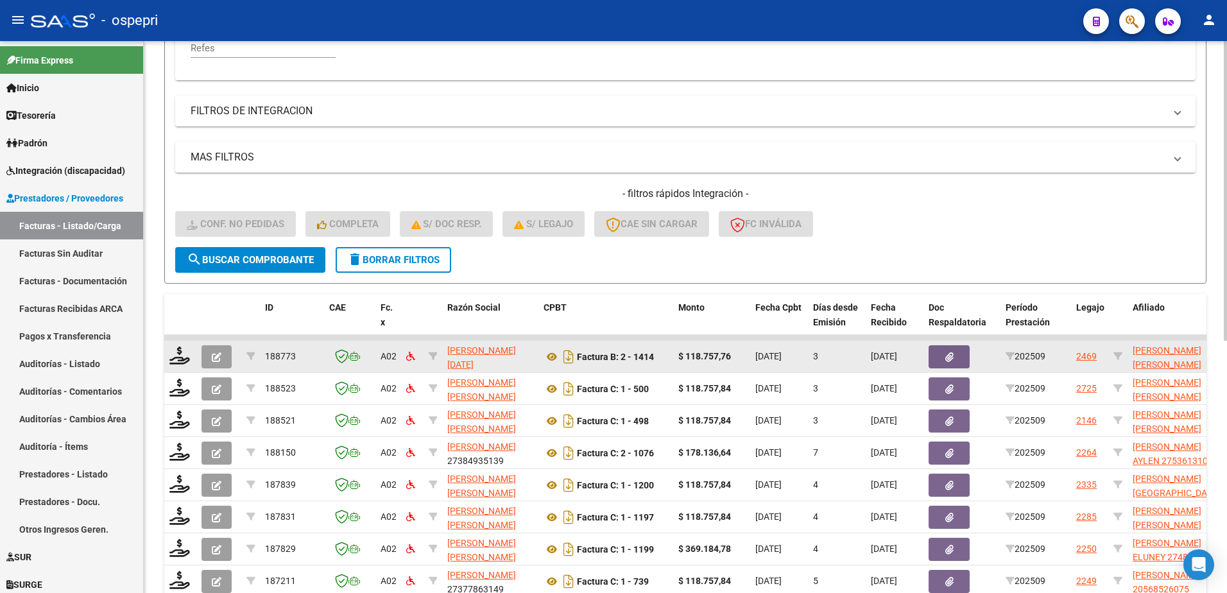
scroll to position [336, 0]
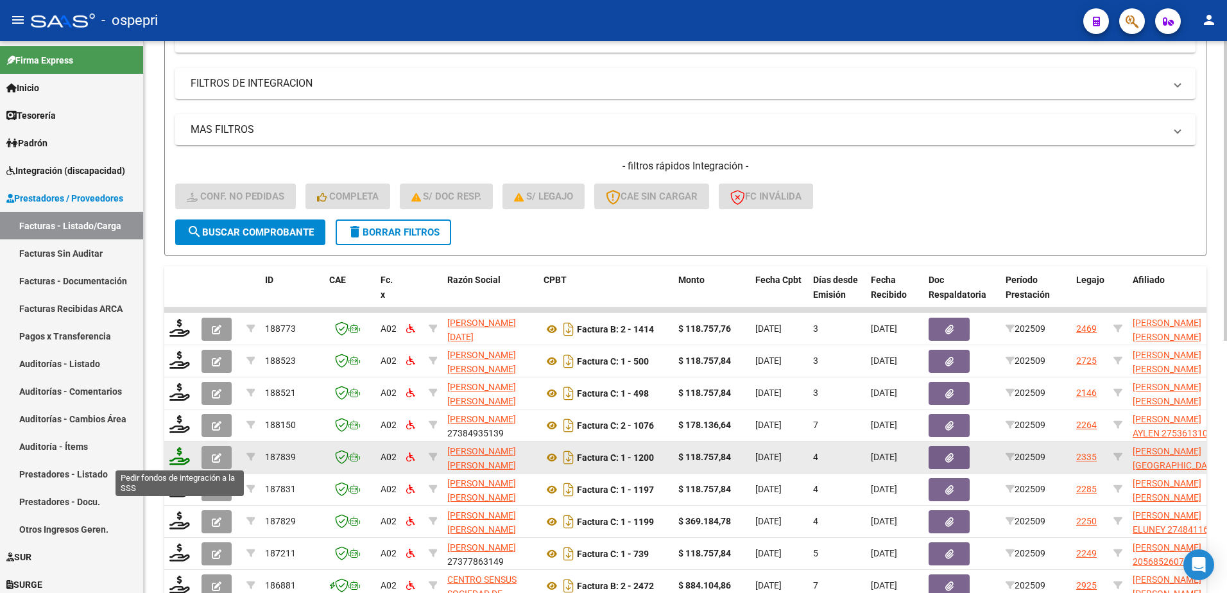
click at [174, 459] on icon at bounding box center [179, 456] width 21 height 18
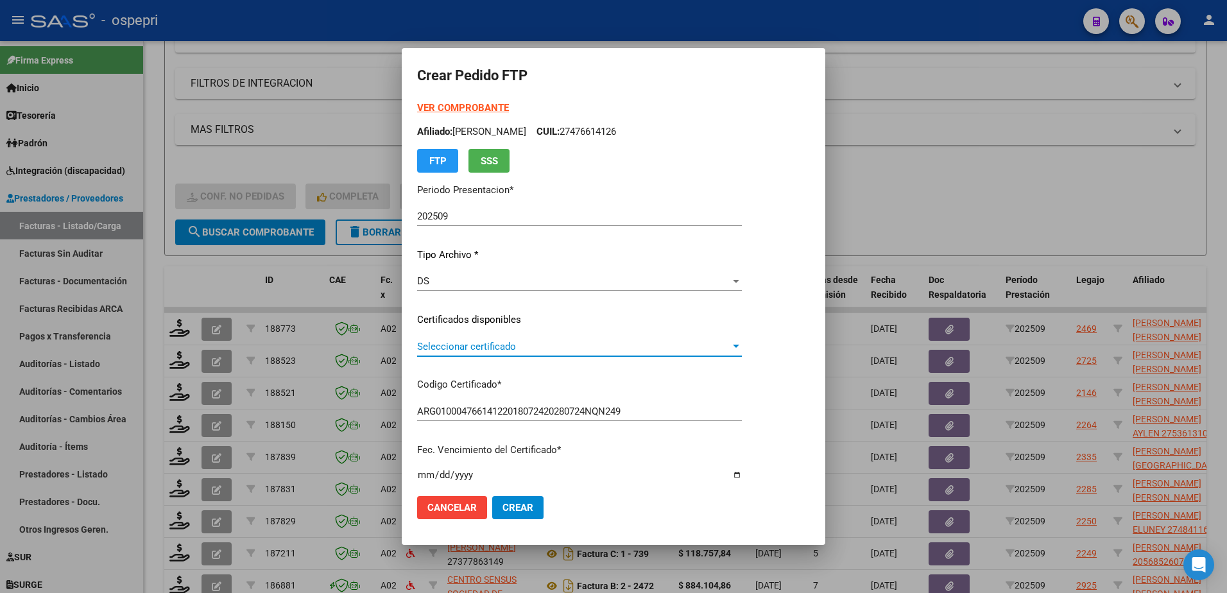
click at [487, 350] on span "Seleccionar certificado" at bounding box center [573, 347] width 313 height 12
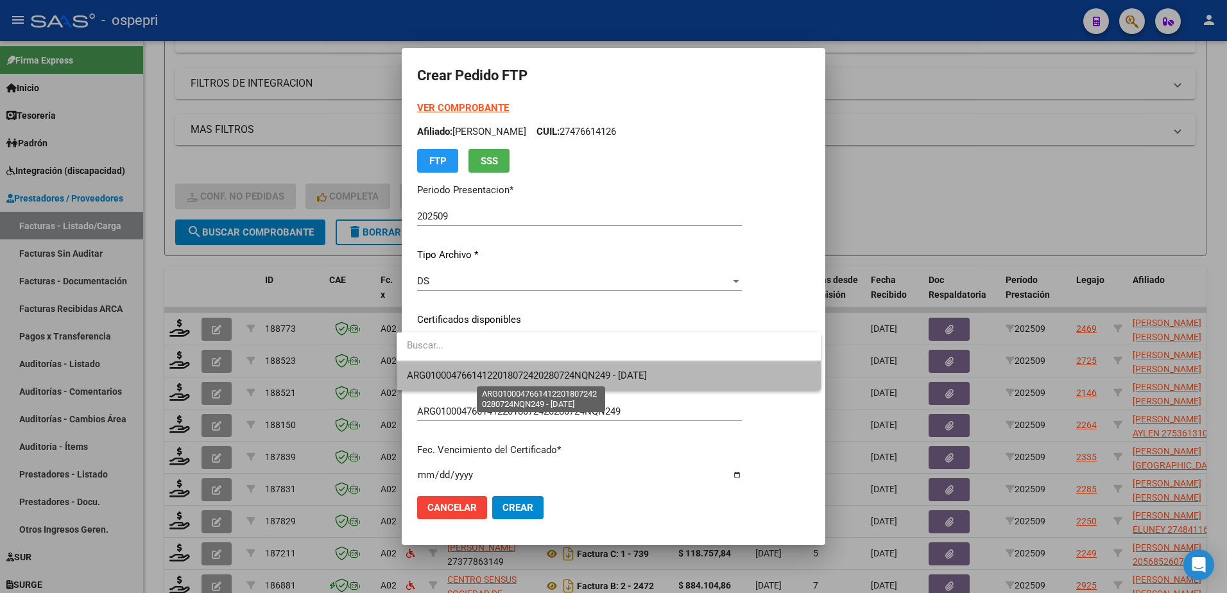
click at [503, 375] on span "ARG01000476614122018072420280724NQN249 - 2028-07-24" at bounding box center [527, 376] width 240 height 12
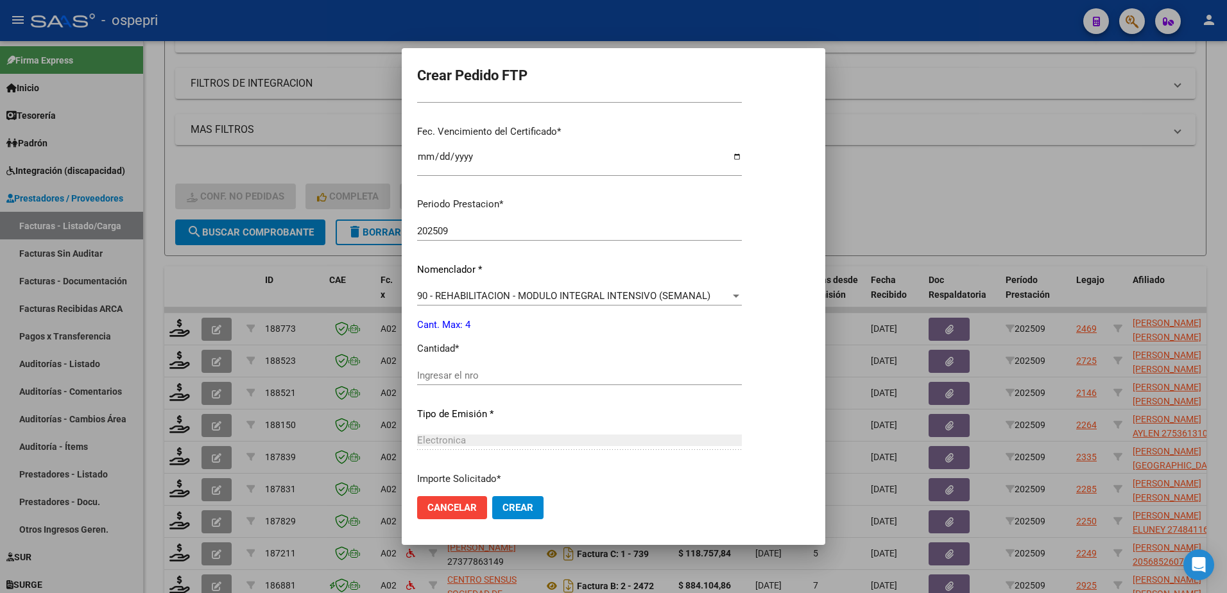
scroll to position [321, 0]
click at [497, 371] on input "Ingresar el nro" at bounding box center [579, 373] width 325 height 12
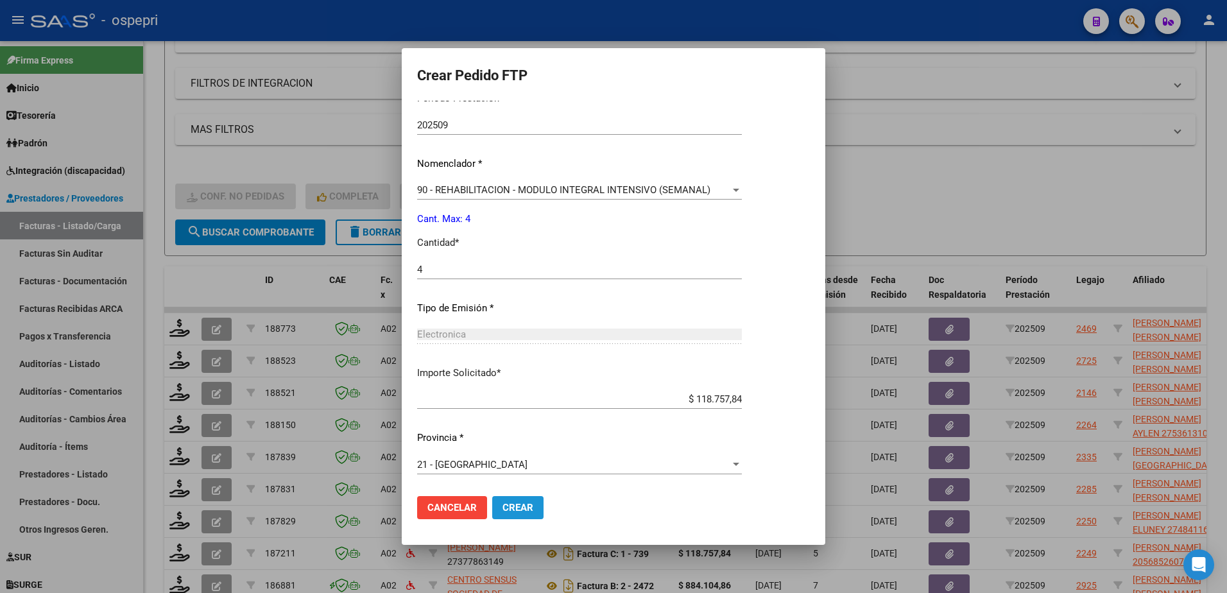
click at [508, 512] on span "Crear" at bounding box center [518, 508] width 31 height 12
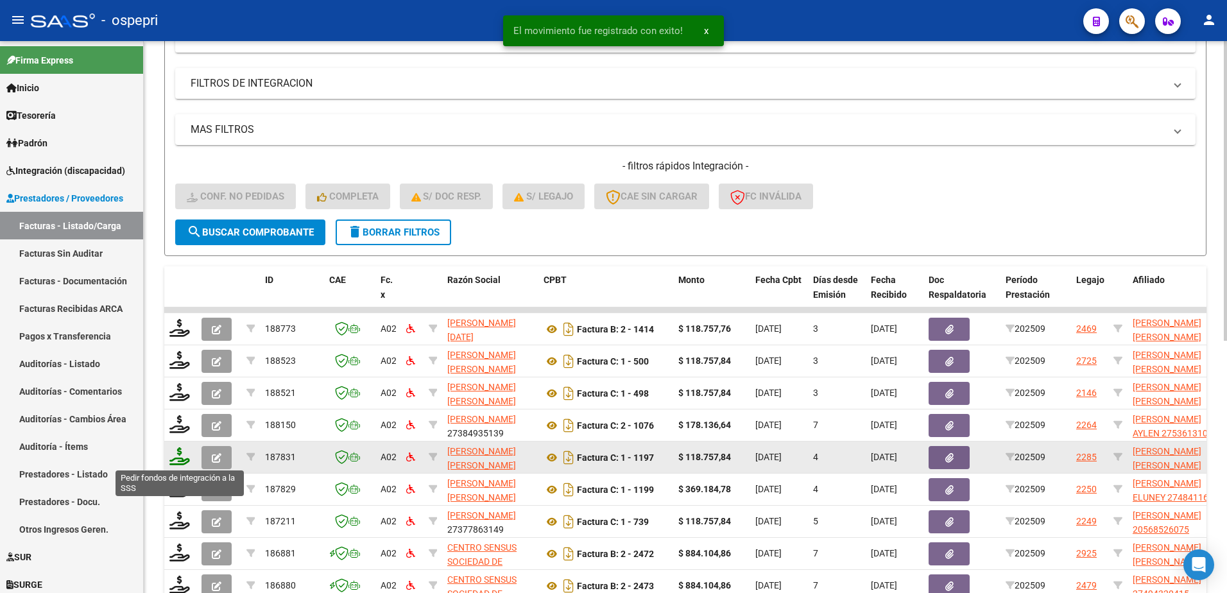
click at [182, 457] on icon at bounding box center [179, 456] width 21 height 18
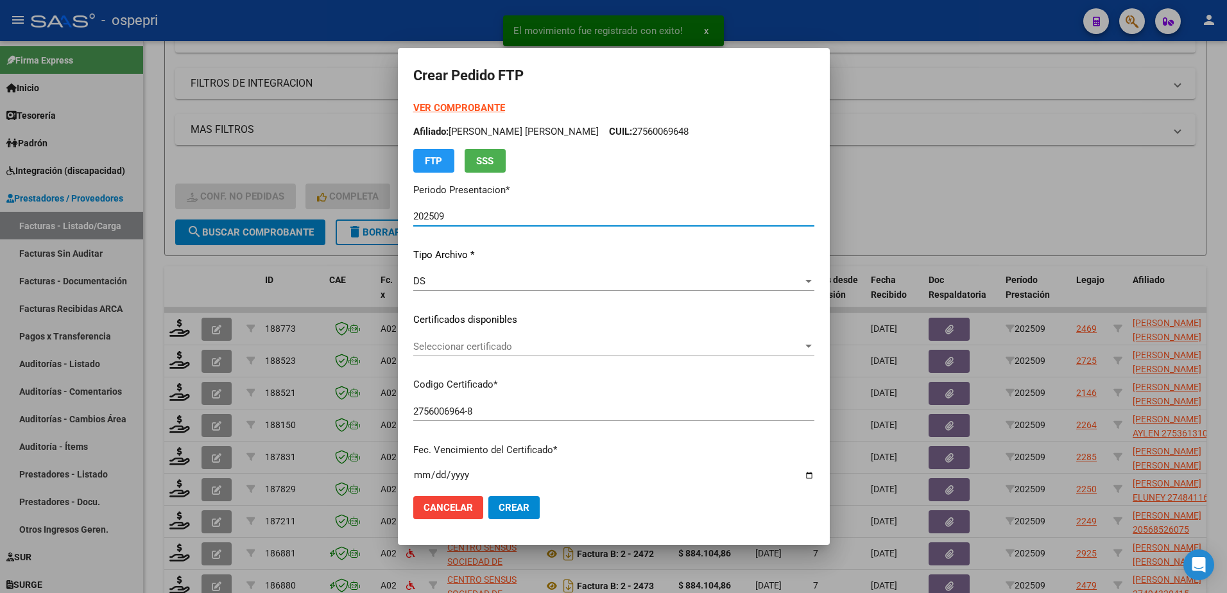
click at [478, 347] on span "Seleccionar certificado" at bounding box center [608, 347] width 390 height 12
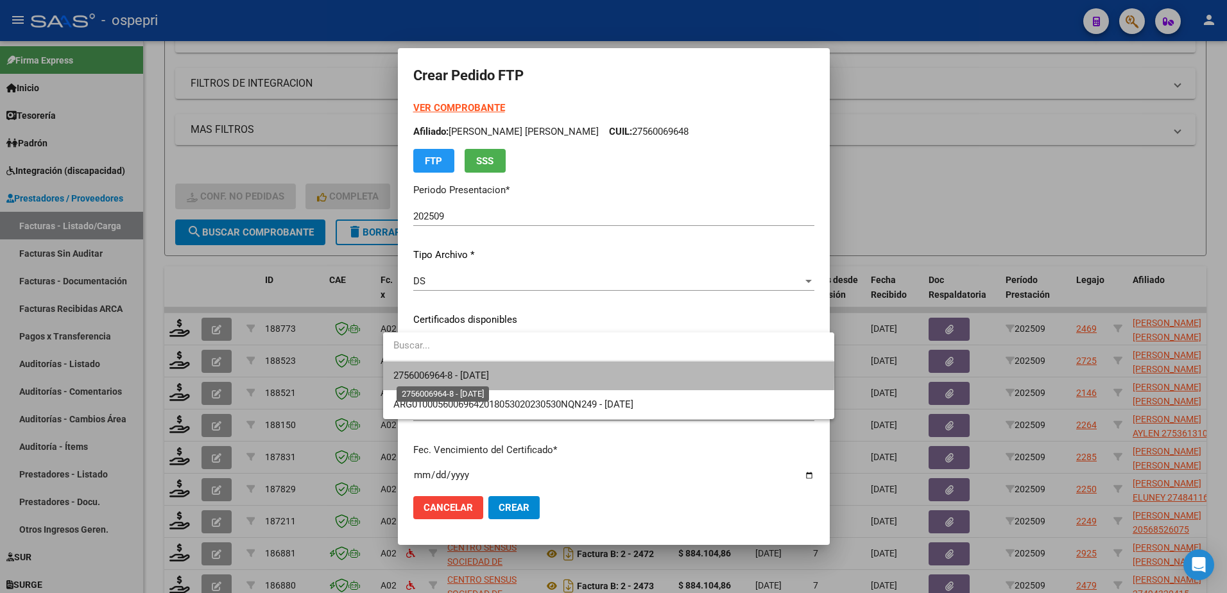
click at [474, 371] on span "2756006964-8 - 2029-06-01" at bounding box center [441, 376] width 96 height 12
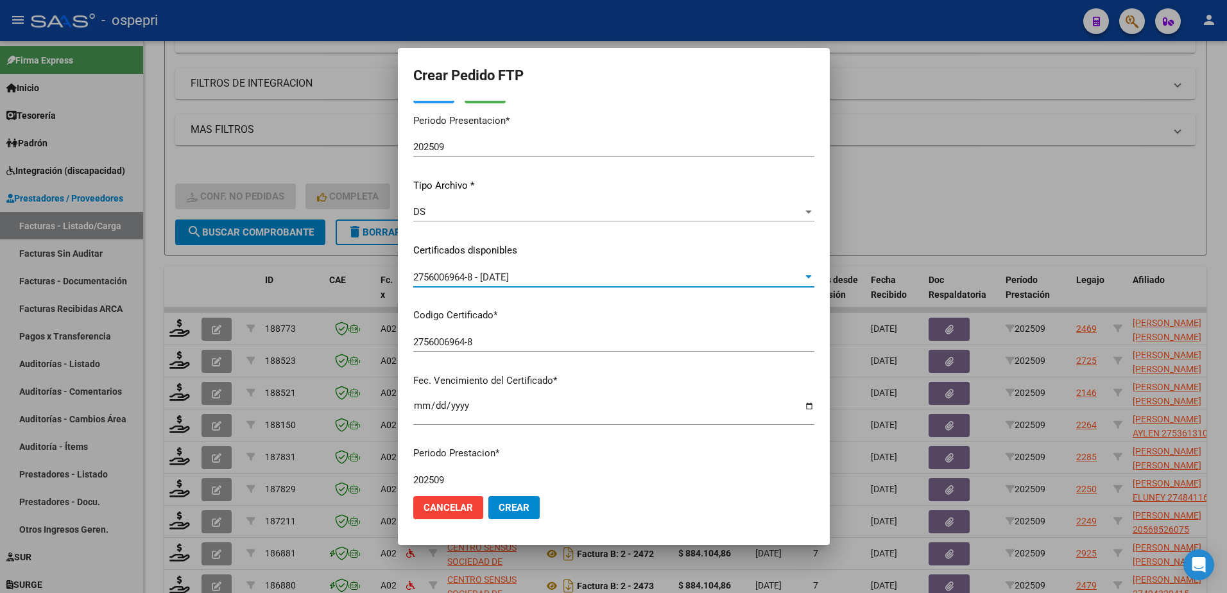
scroll to position [257, 0]
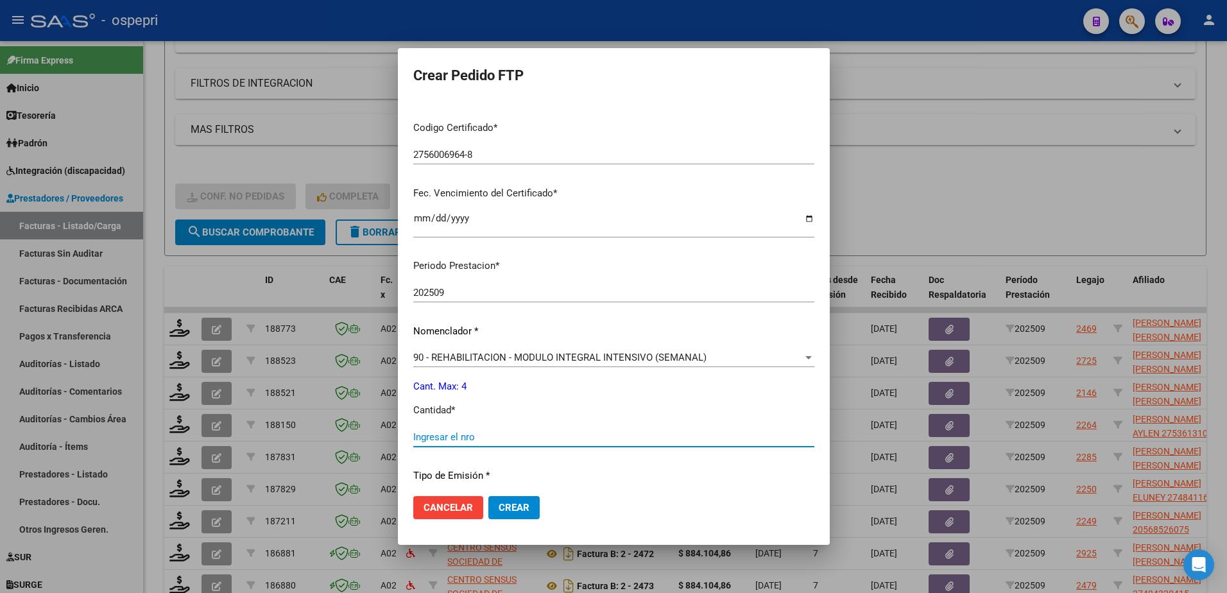
click at [452, 438] on input "Ingresar el nro" at bounding box center [613, 437] width 401 height 12
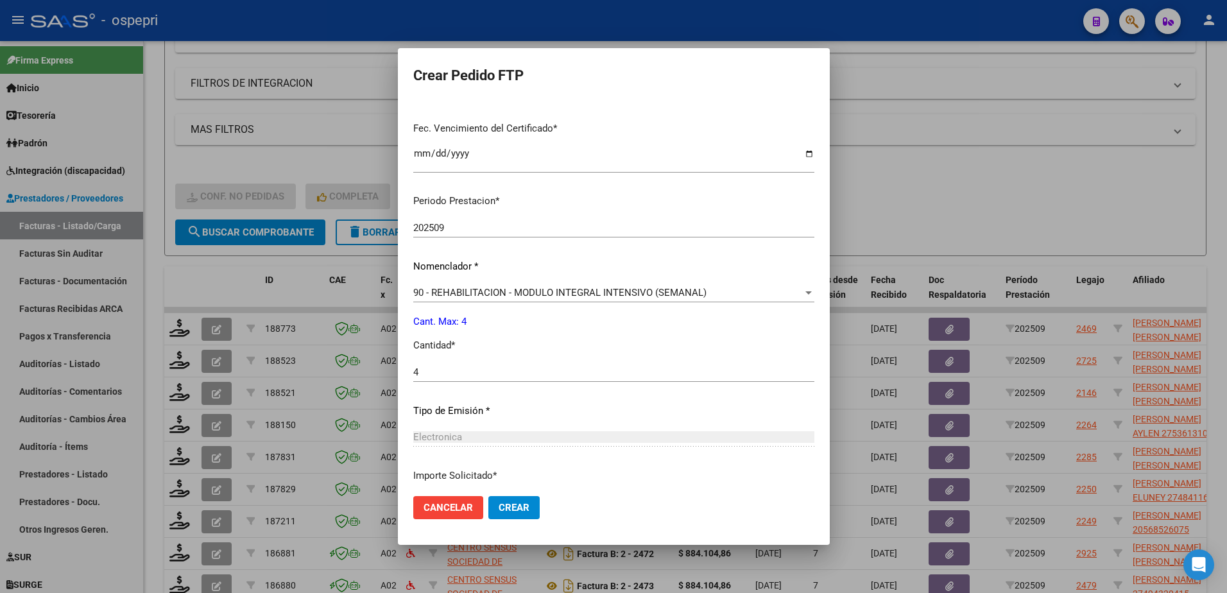
scroll to position [424, 0]
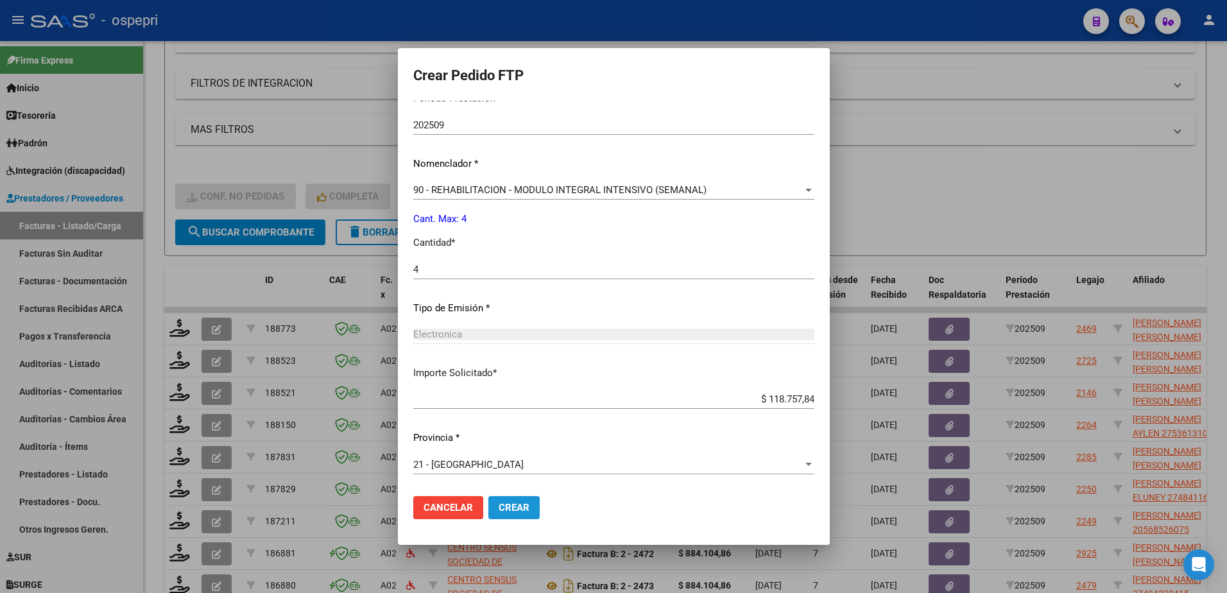
click at [504, 510] on span "Crear" at bounding box center [514, 508] width 31 height 12
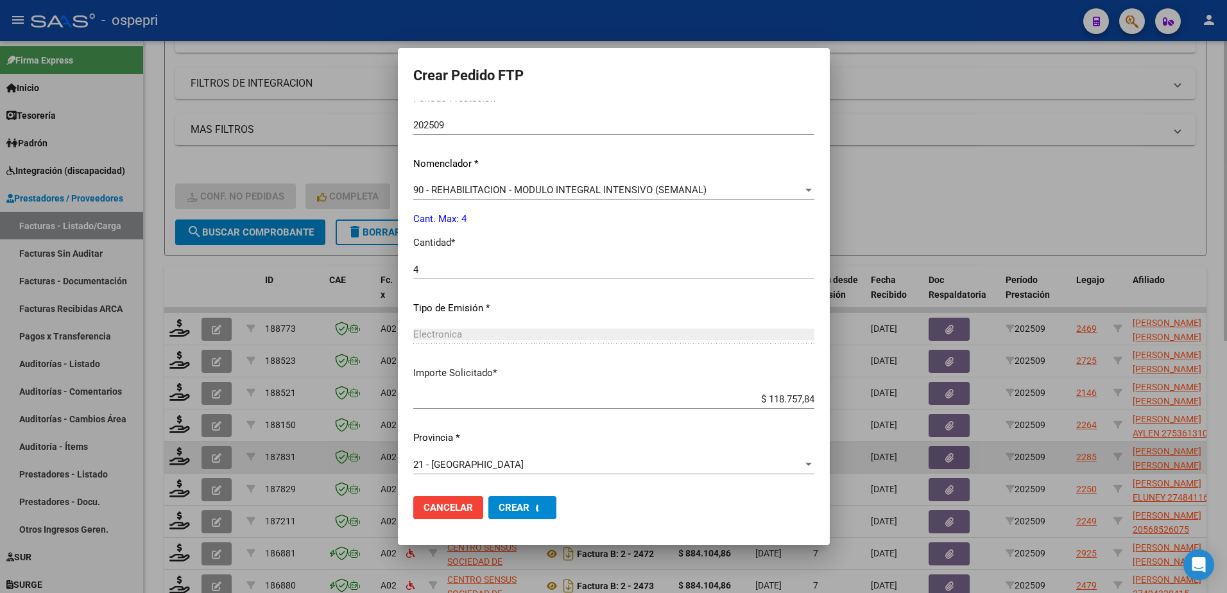
scroll to position [0, 0]
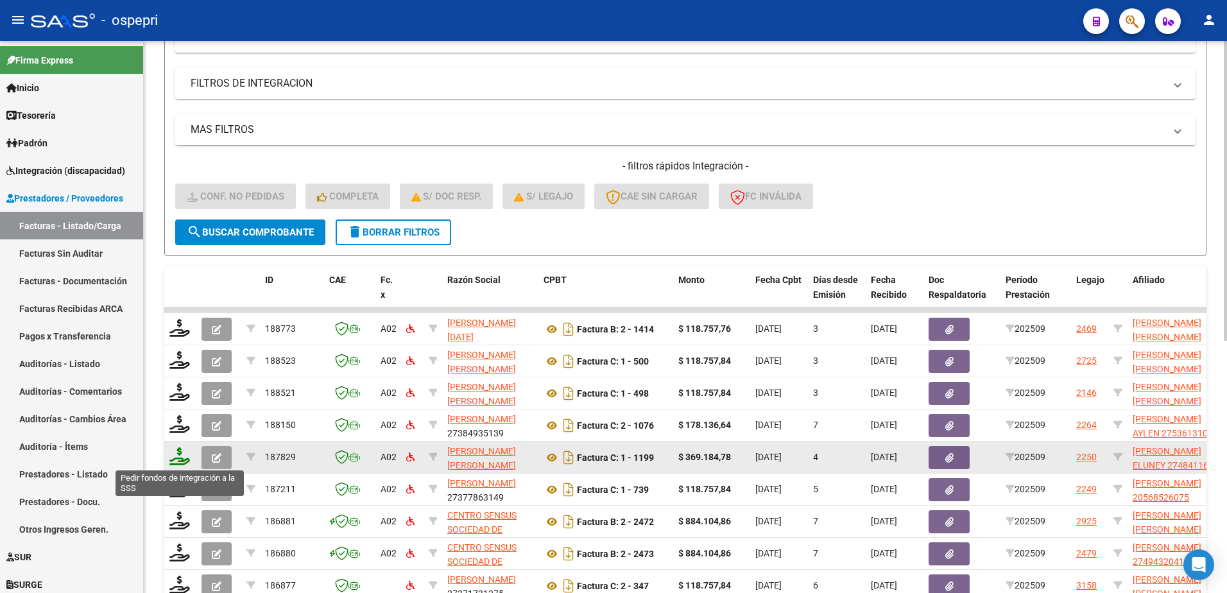
click at [173, 458] on icon at bounding box center [179, 456] width 21 height 18
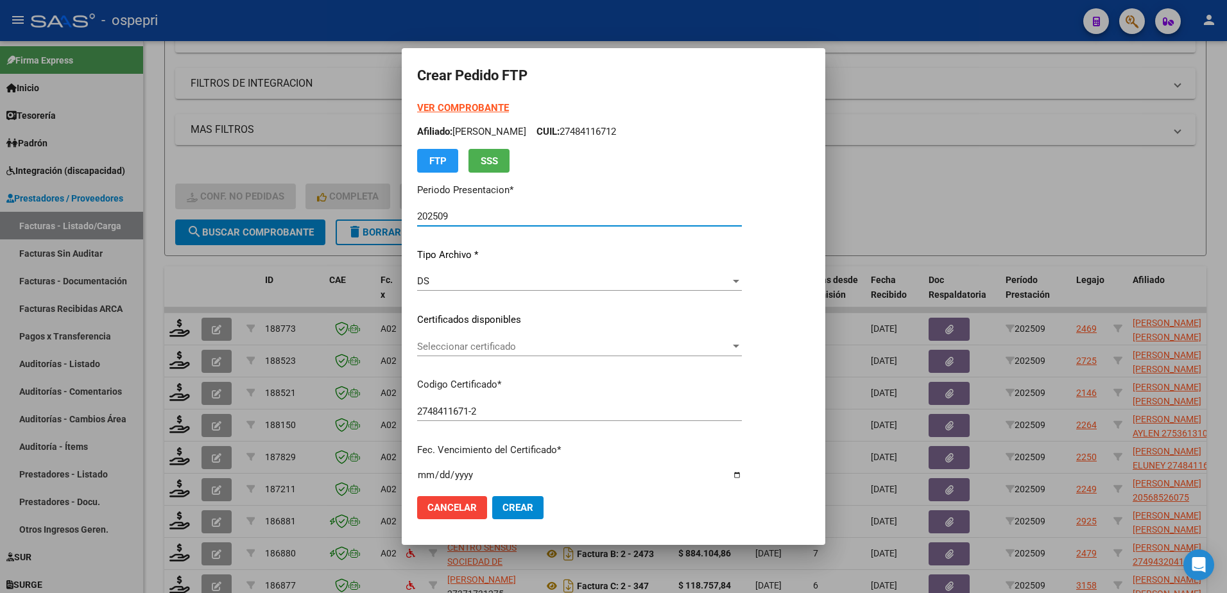
click at [488, 349] on span "Seleccionar certificado" at bounding box center [573, 347] width 313 height 12
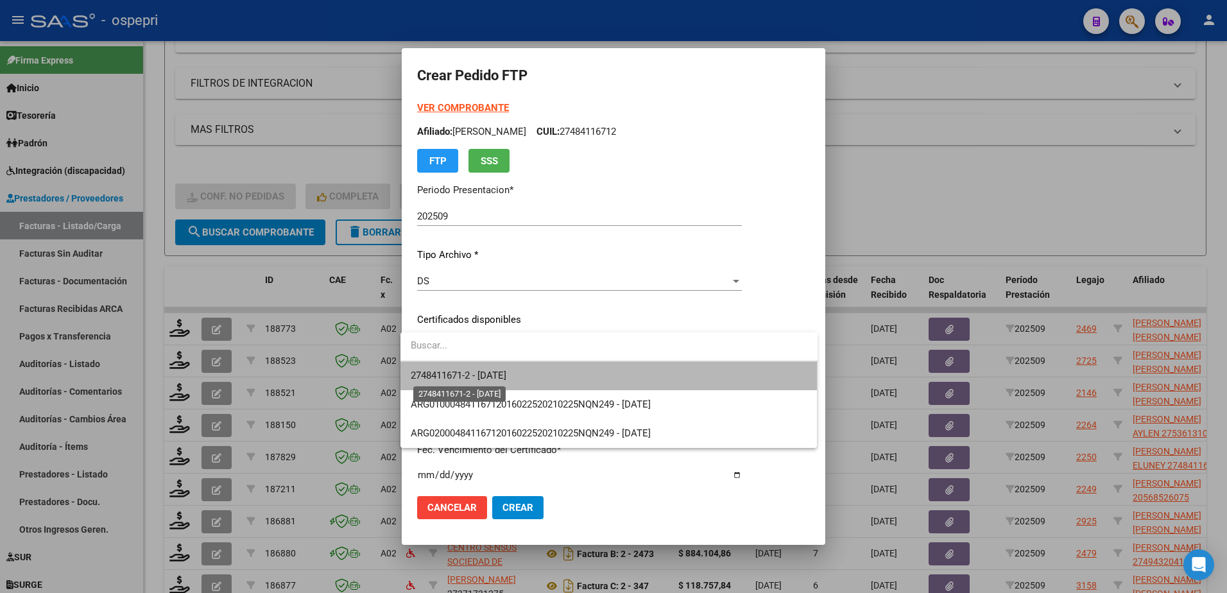
click at [506, 373] on span "2748411671-2 - 2027-06-01" at bounding box center [459, 376] width 96 height 12
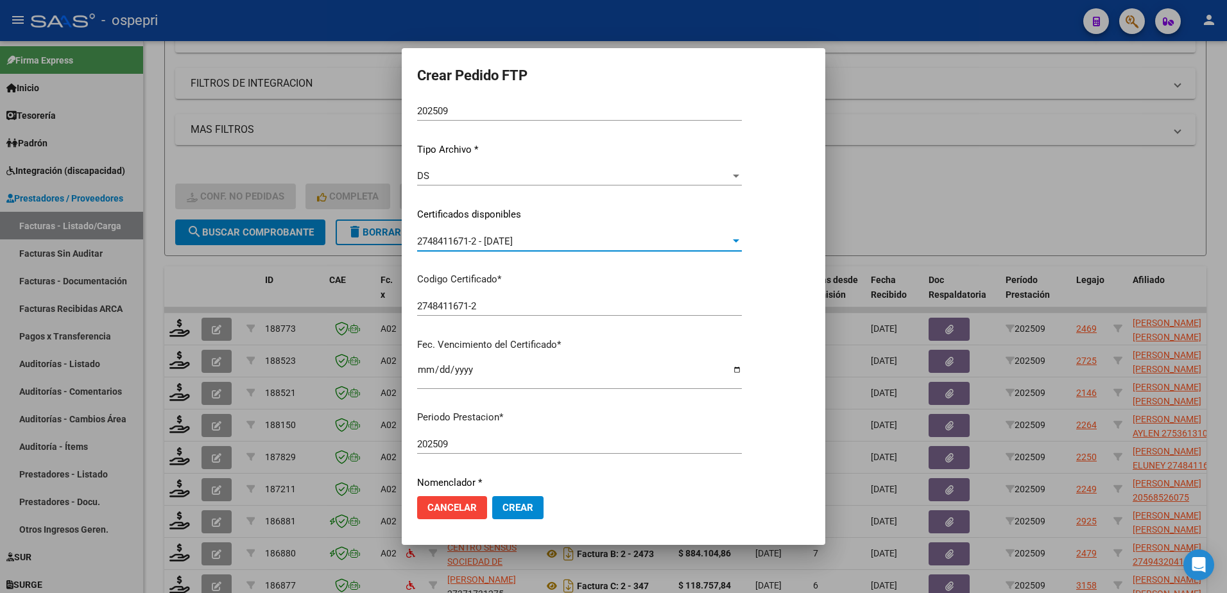
scroll to position [257, 0]
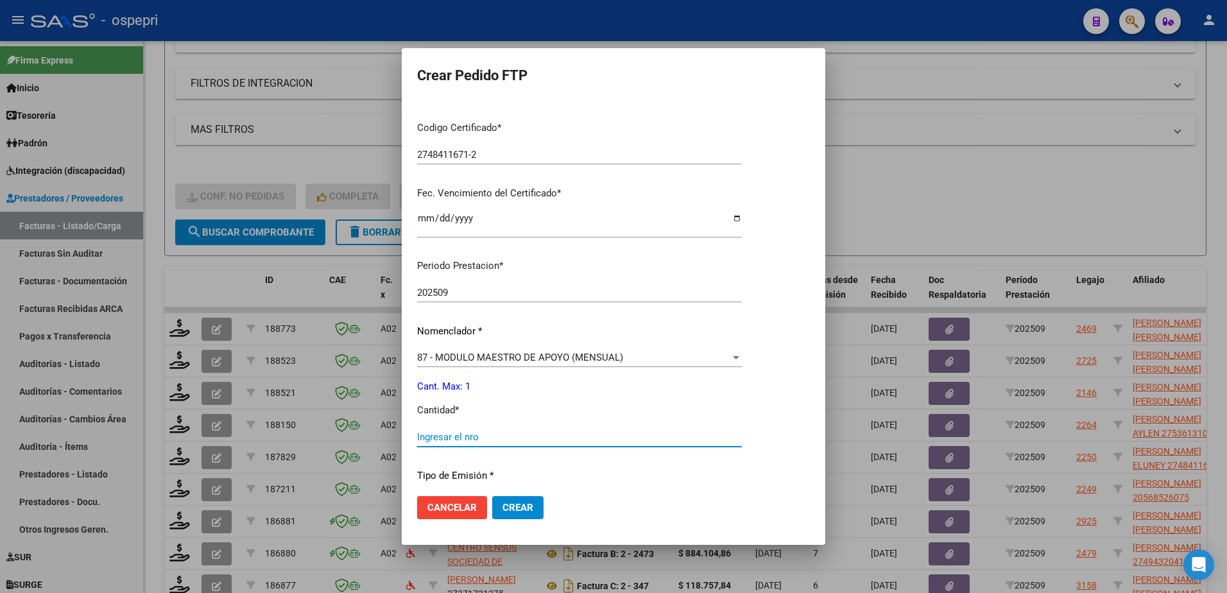
click at [489, 436] on input "Ingresar el nro" at bounding box center [579, 437] width 325 height 12
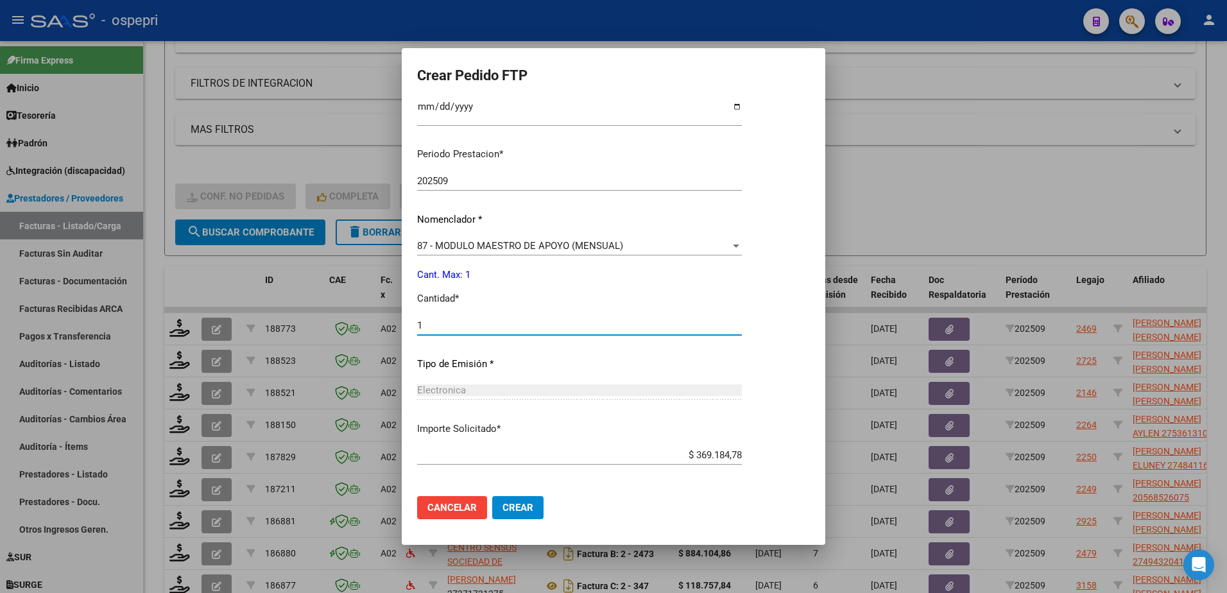
scroll to position [424, 0]
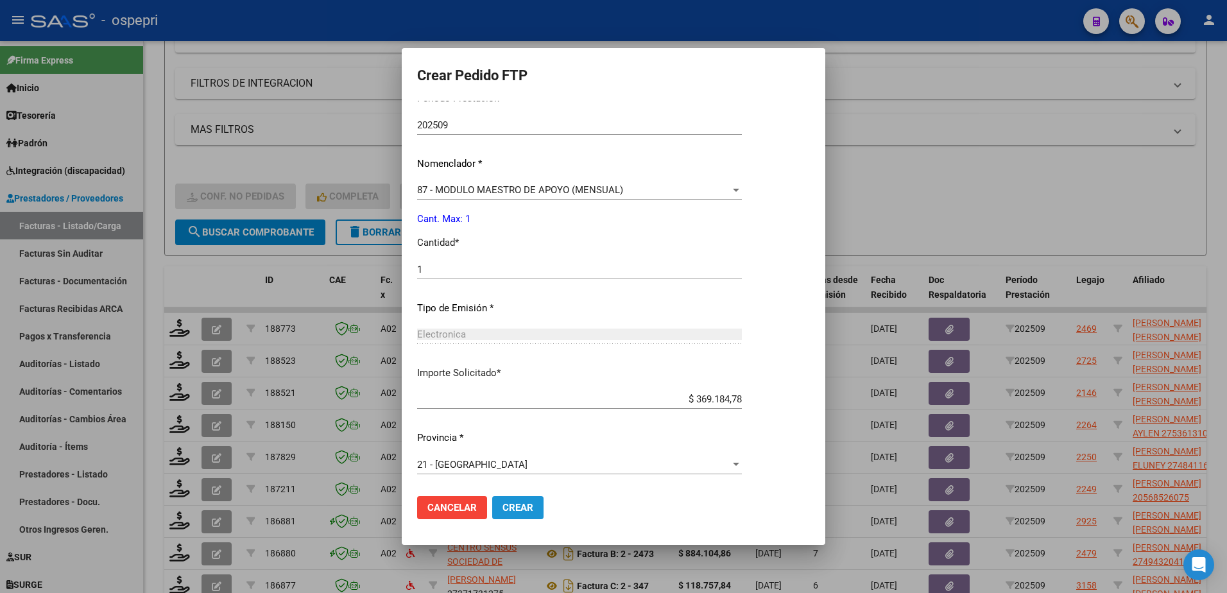
click at [517, 509] on span "Crear" at bounding box center [518, 508] width 31 height 12
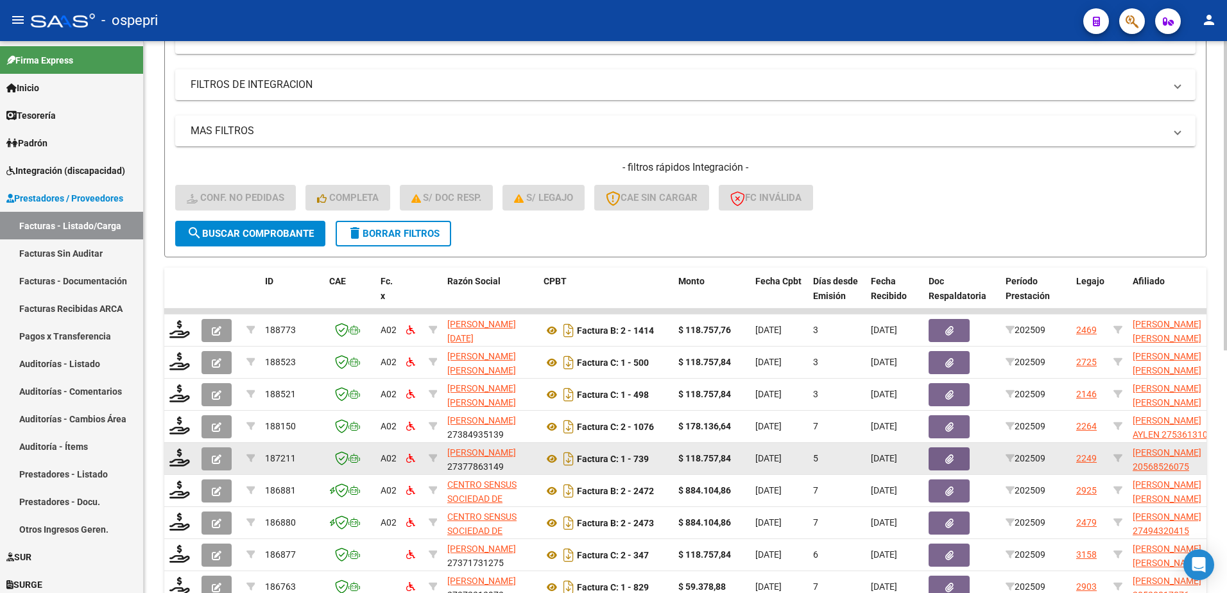
scroll to position [368, 0]
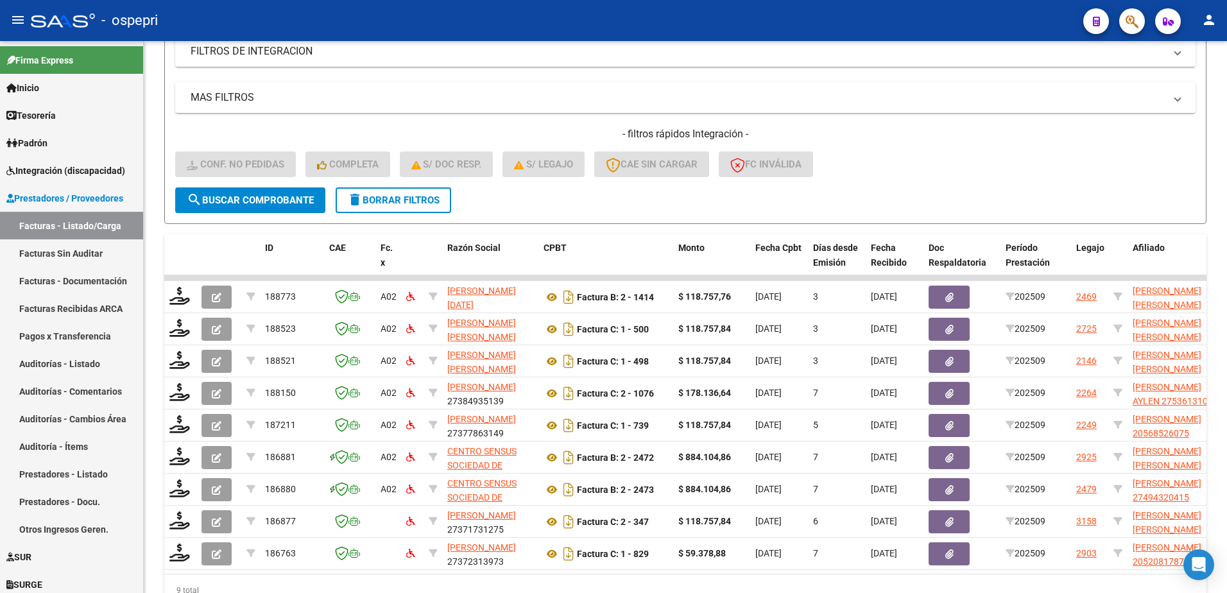
click at [591, 17] on div "- ospepri" at bounding box center [552, 20] width 1042 height 28
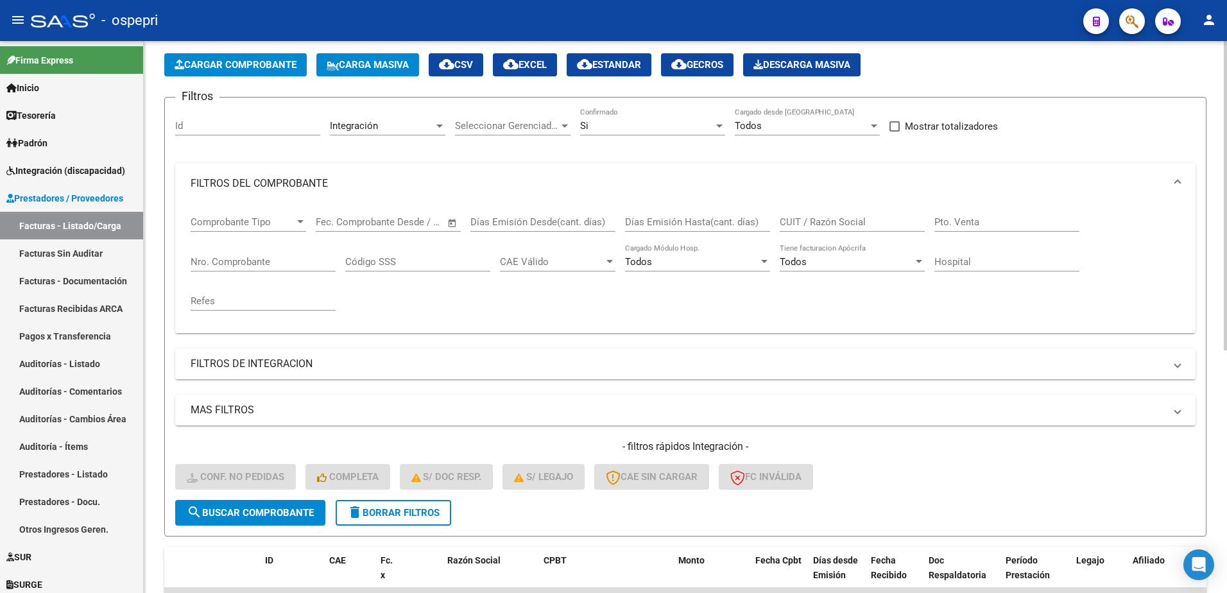
scroll to position [47, 0]
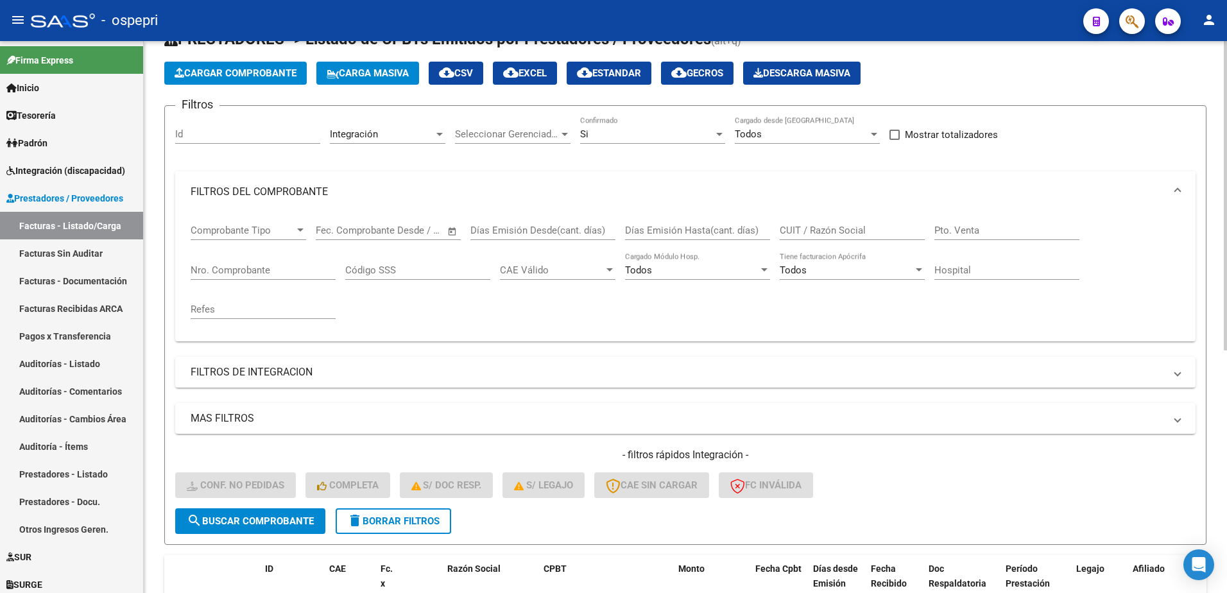
click at [808, 228] on input "CUIT / Razón Social" at bounding box center [852, 231] width 145 height 12
paste input "27381655623"
click at [259, 521] on span "search Buscar Comprobante" at bounding box center [250, 521] width 127 height 12
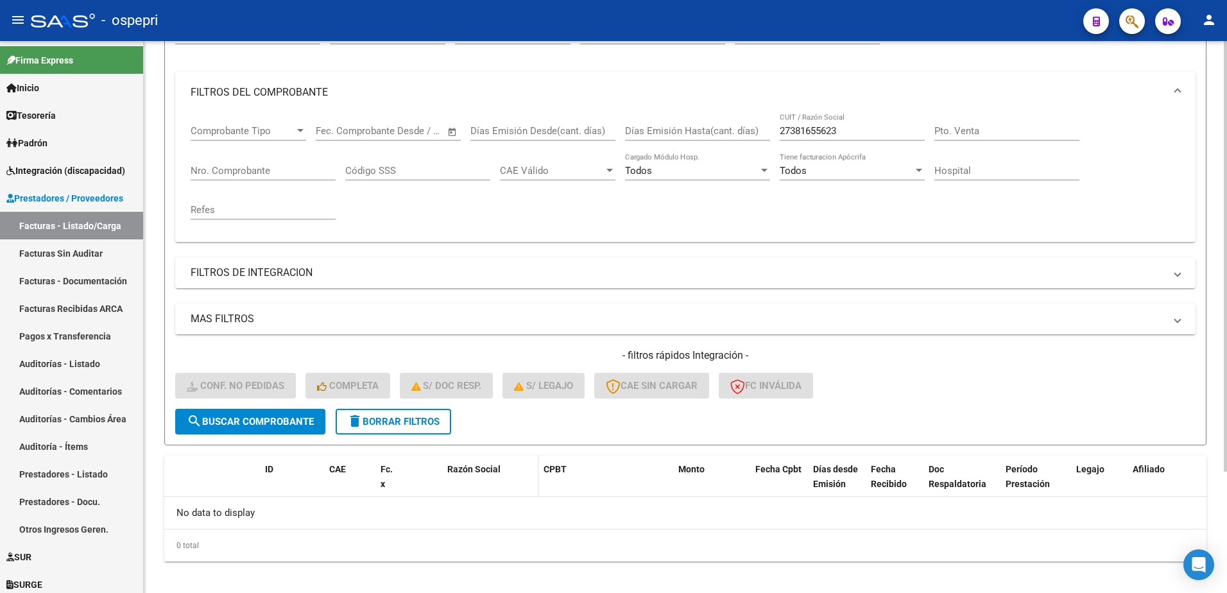
scroll to position [156, 0]
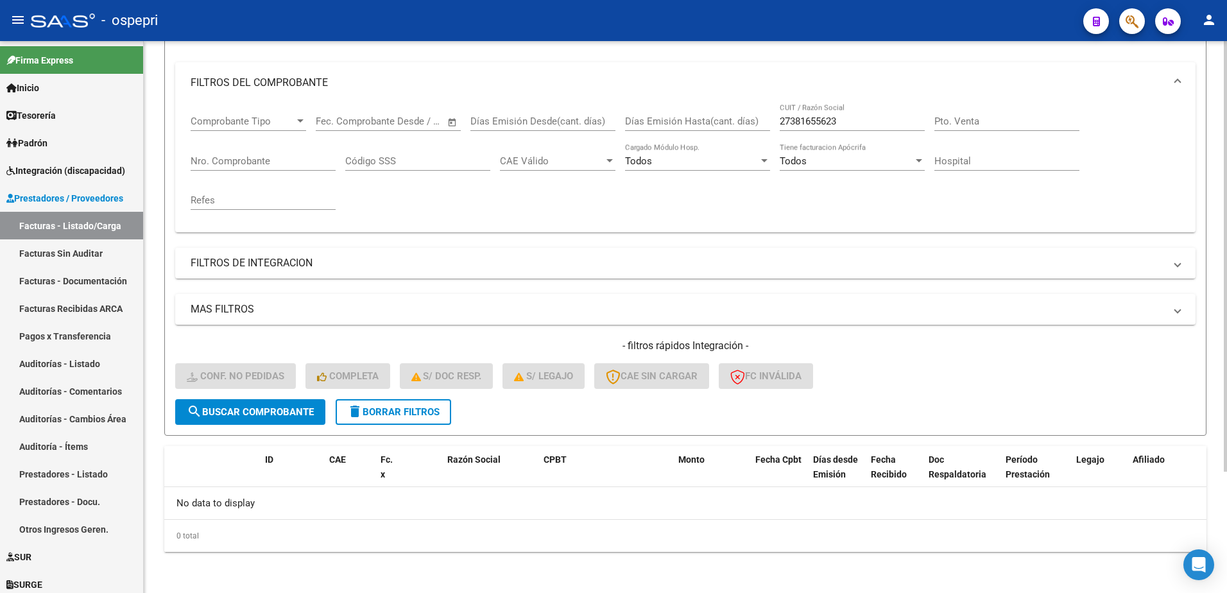
click at [847, 126] on input "27381655623" at bounding box center [852, 122] width 145 height 12
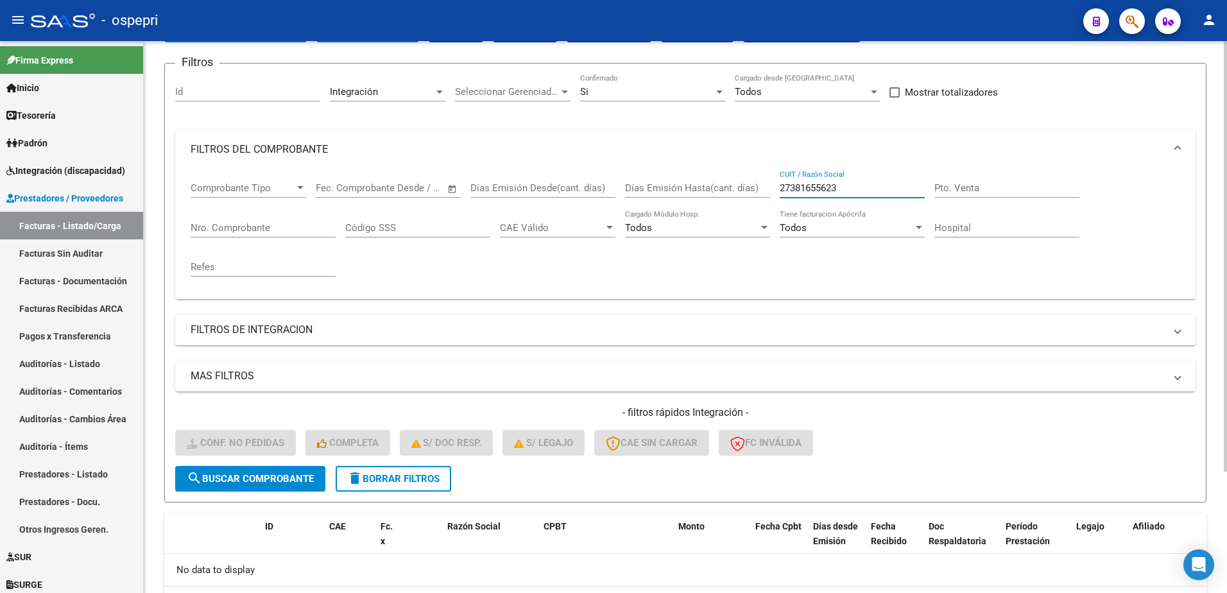
scroll to position [0, 0]
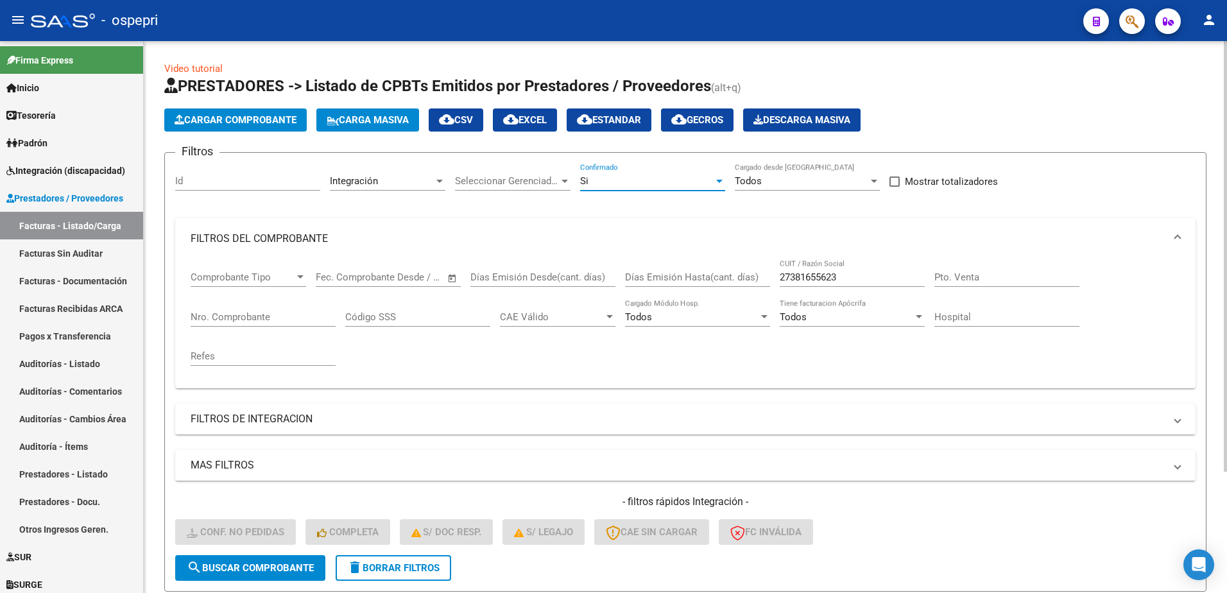
click at [720, 176] on div at bounding box center [720, 181] width 12 height 10
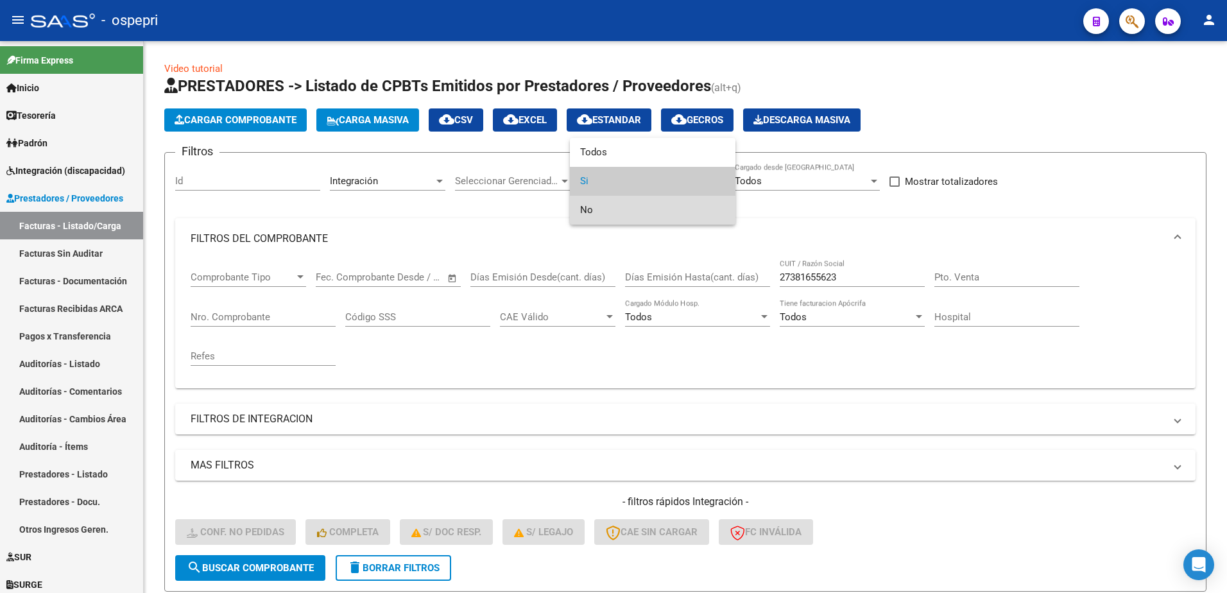
click at [614, 207] on span "No" at bounding box center [652, 210] width 145 height 29
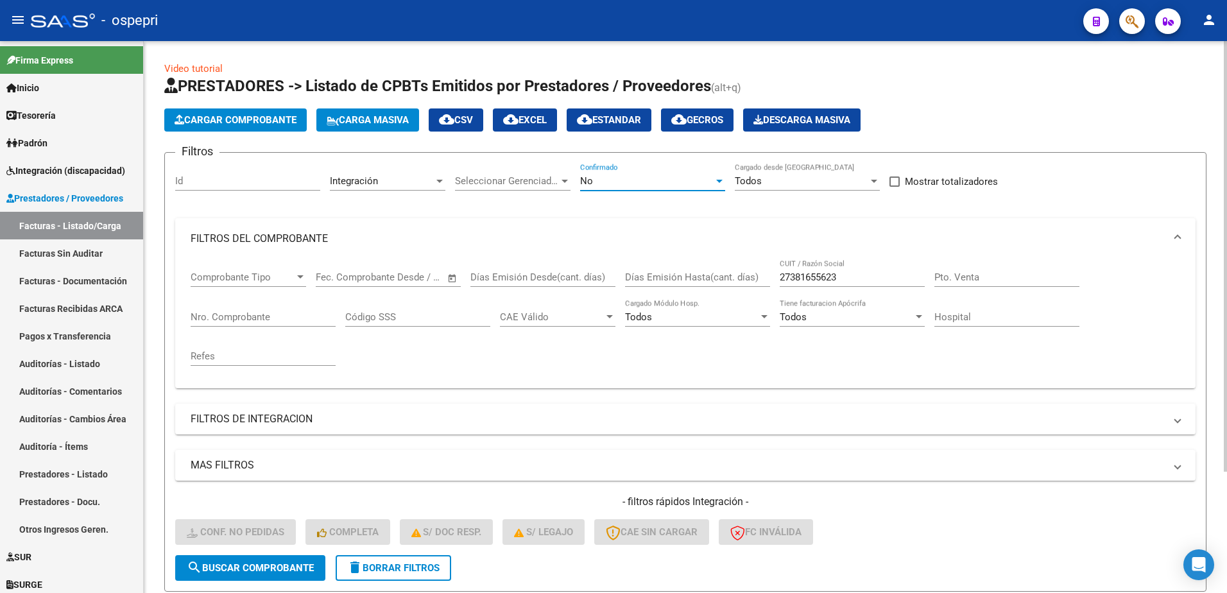
click at [846, 278] on input "27381655623" at bounding box center [852, 277] width 145 height 12
click at [289, 570] on span "search Buscar Comprobante" at bounding box center [250, 568] width 127 height 12
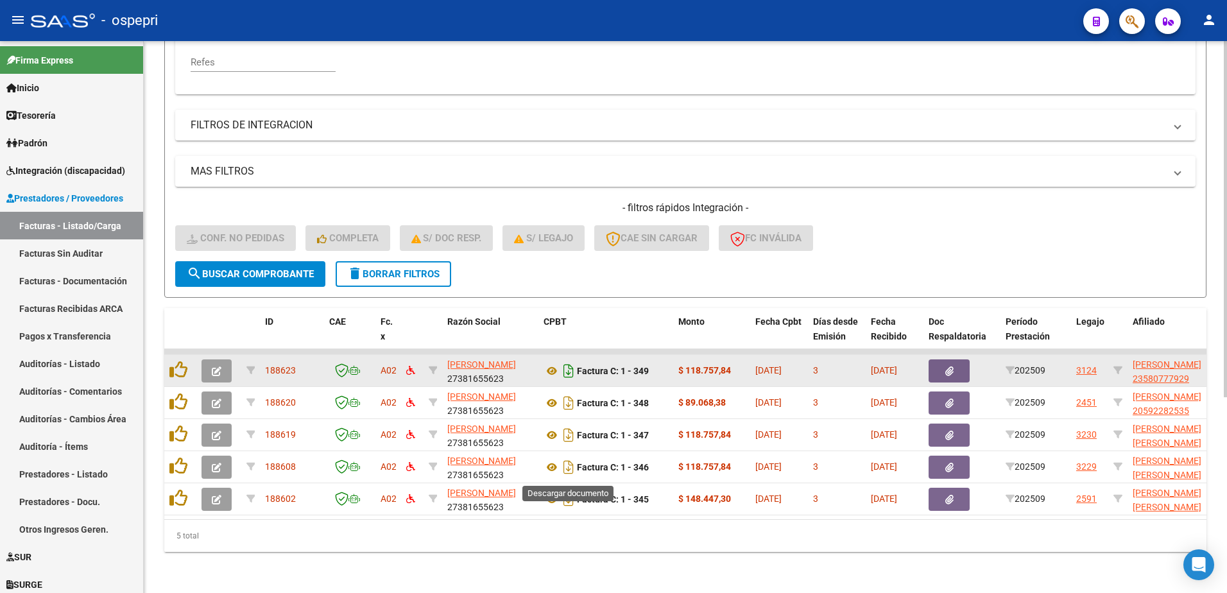
scroll to position [304, 0]
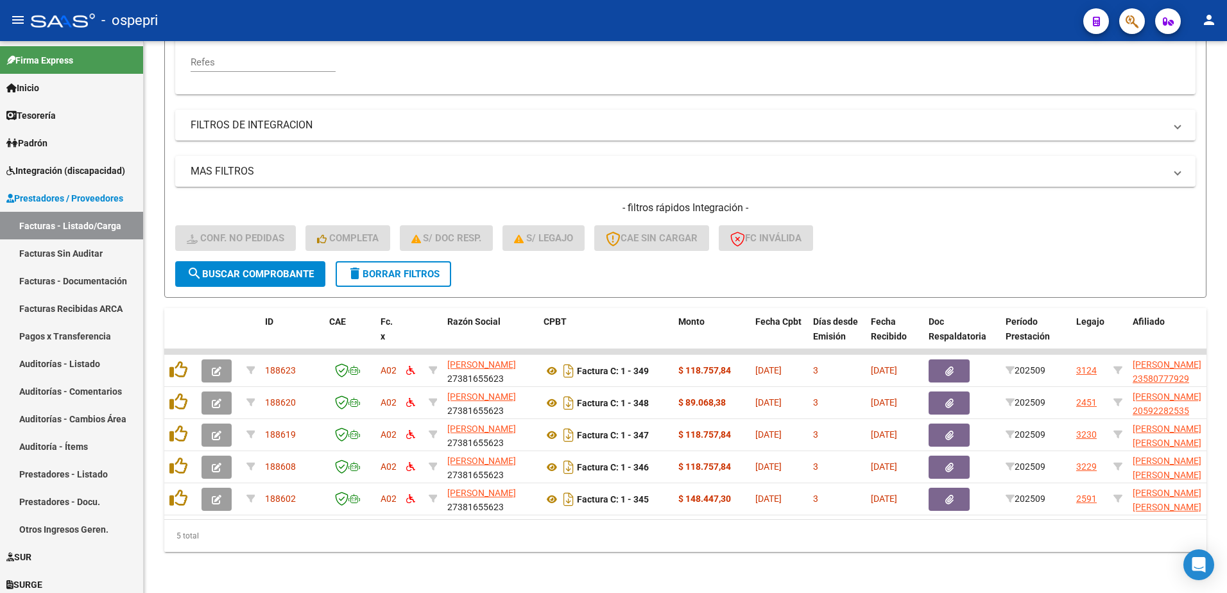
click at [628, 4] on mat-toolbar "menu - ospepri person" at bounding box center [613, 20] width 1227 height 41
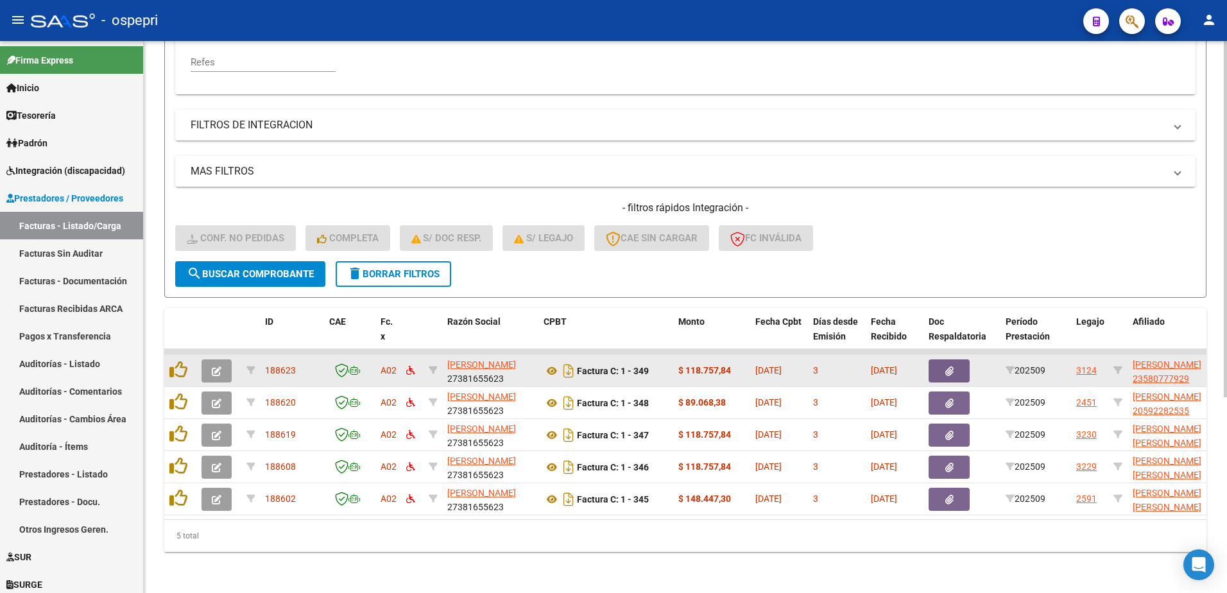
click at [209, 363] on button "button" at bounding box center [217, 370] width 30 height 23
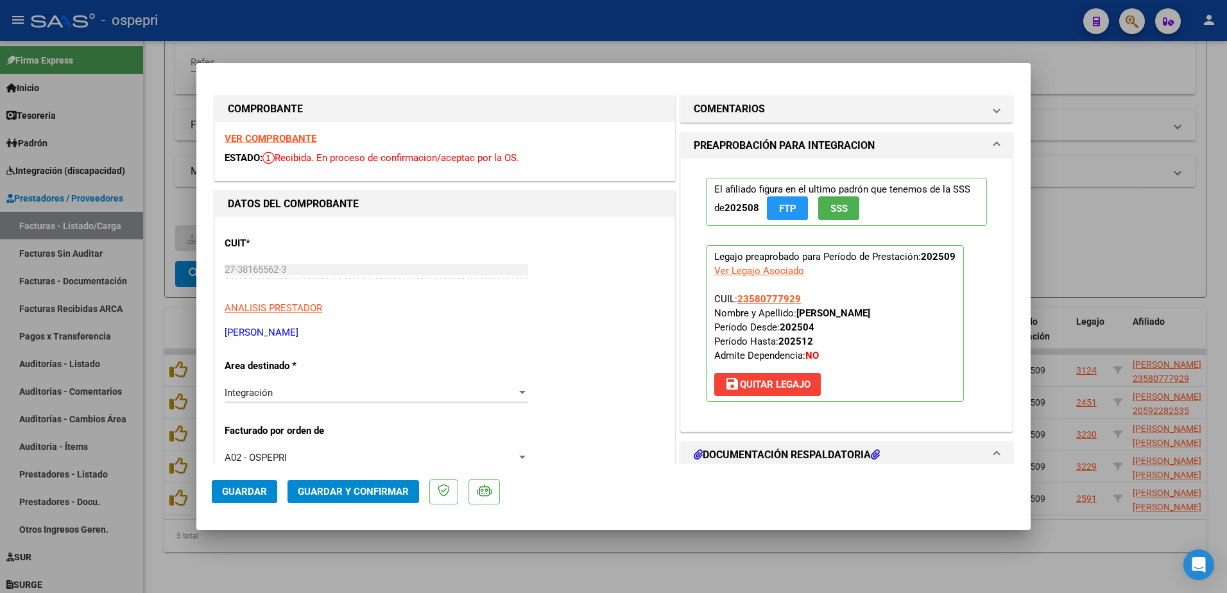
click at [277, 142] on strong "VER COMPROBANTE" at bounding box center [271, 139] width 92 height 12
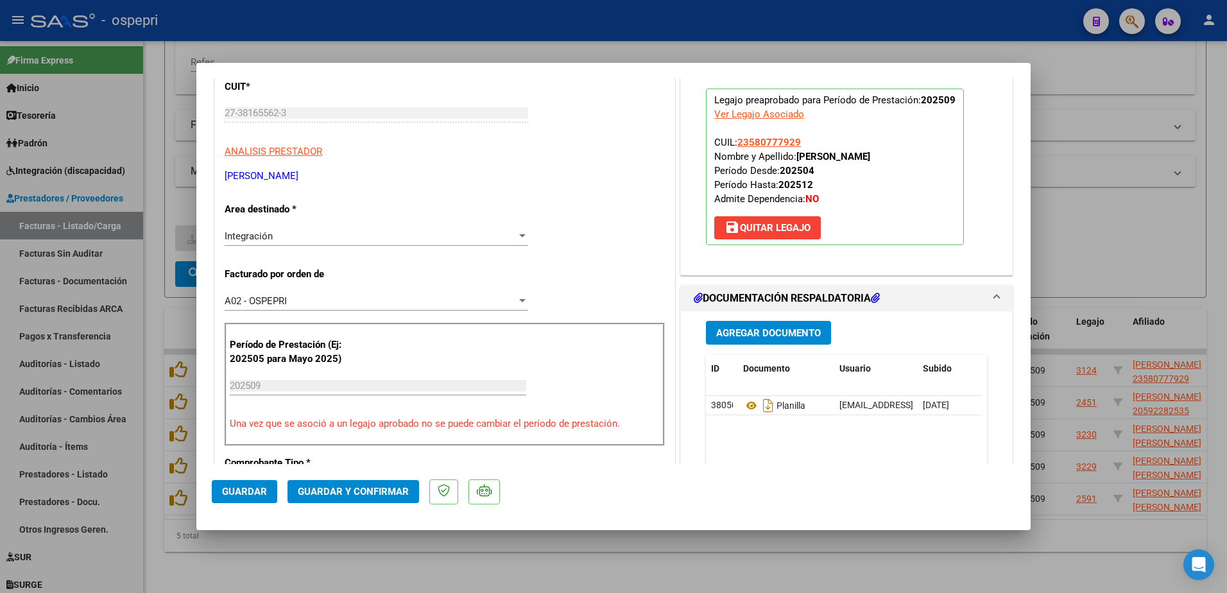
scroll to position [193, 0]
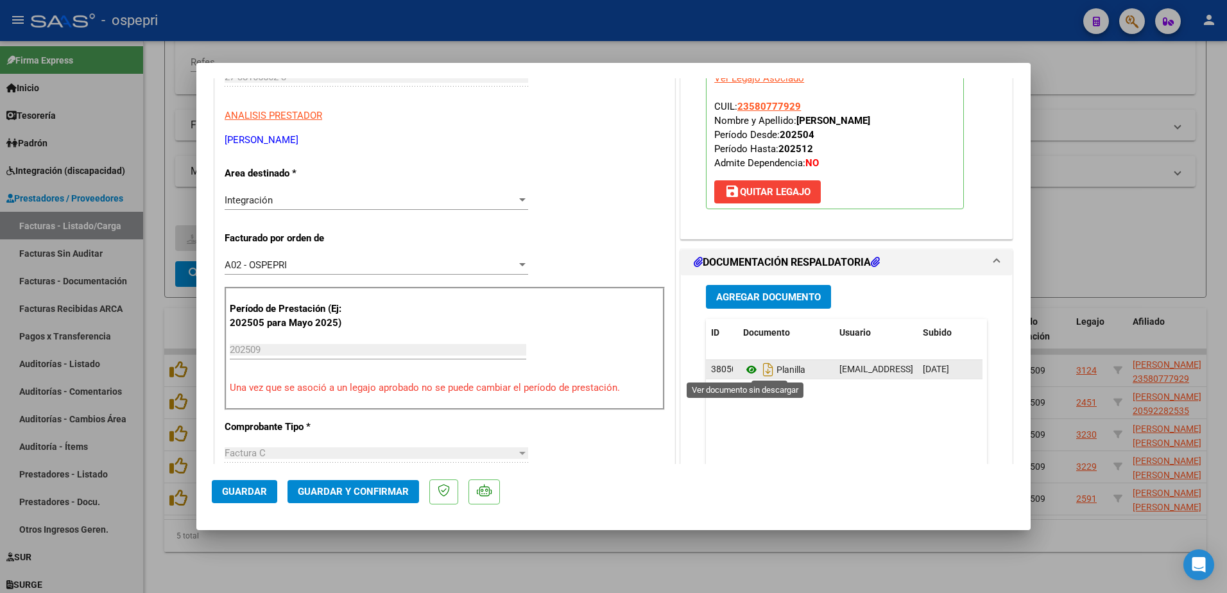
click at [743, 368] on icon at bounding box center [751, 369] width 17 height 15
click at [359, 488] on span "Guardar y Confirmar" at bounding box center [353, 492] width 111 height 12
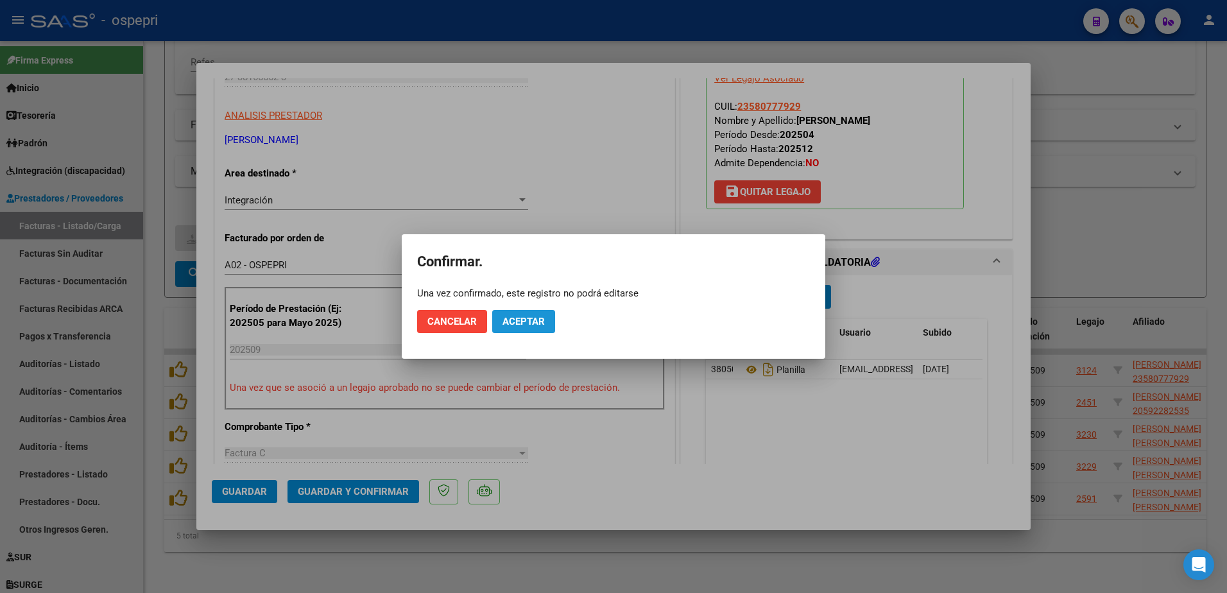
click at [524, 326] on span "Aceptar" at bounding box center [524, 322] width 42 height 12
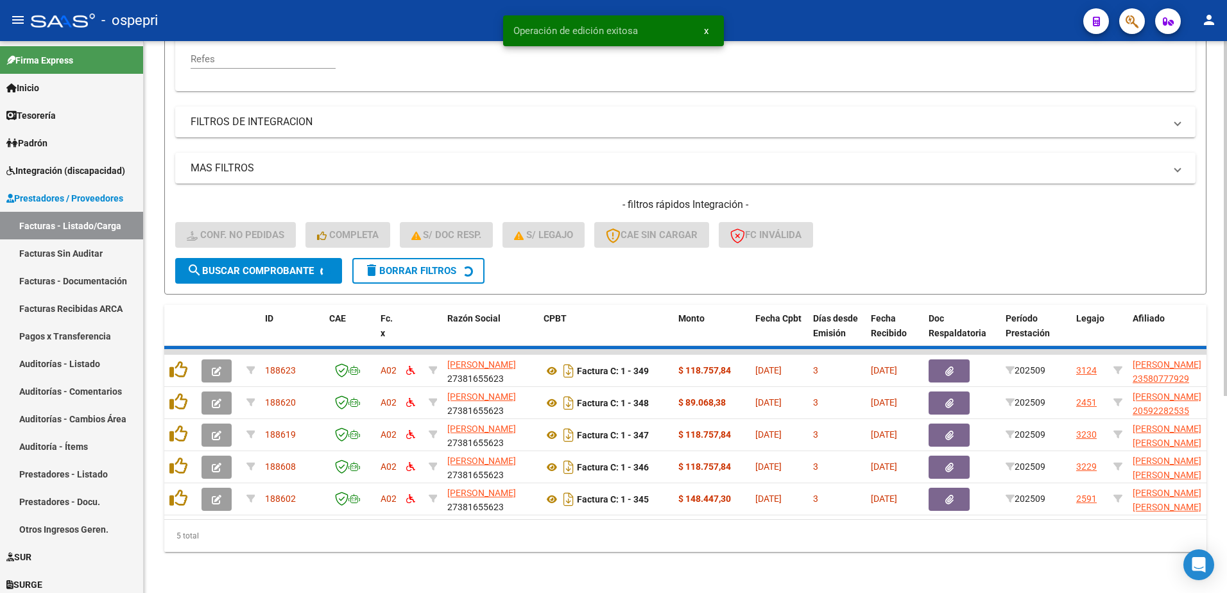
scroll to position [271, 0]
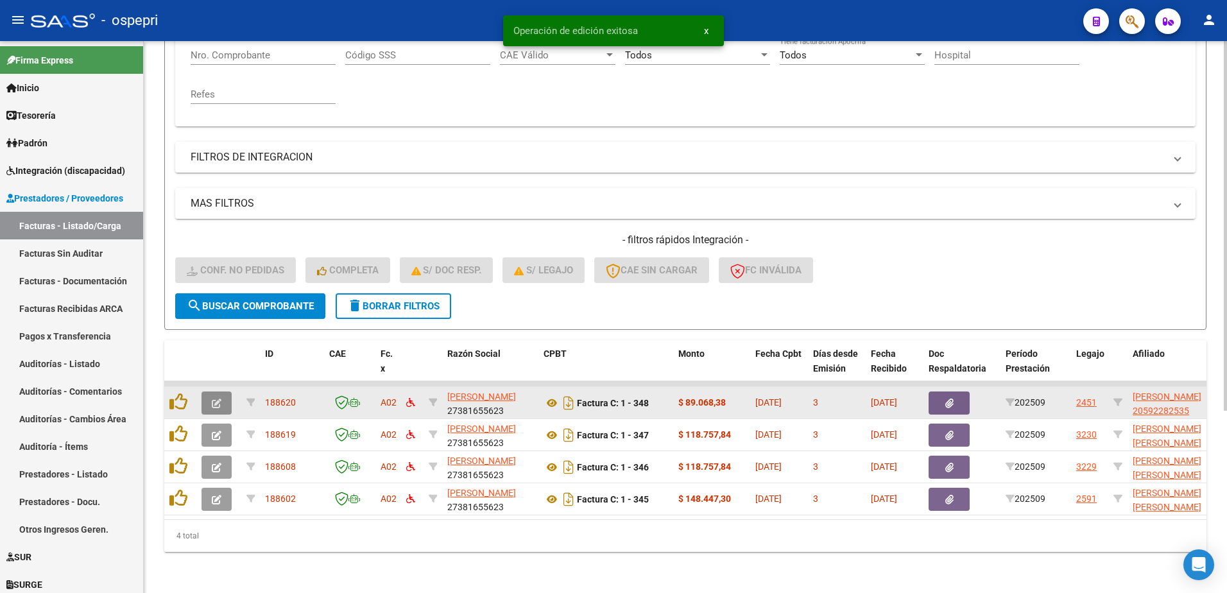
click at [216, 399] on icon "button" at bounding box center [217, 404] width 10 height 10
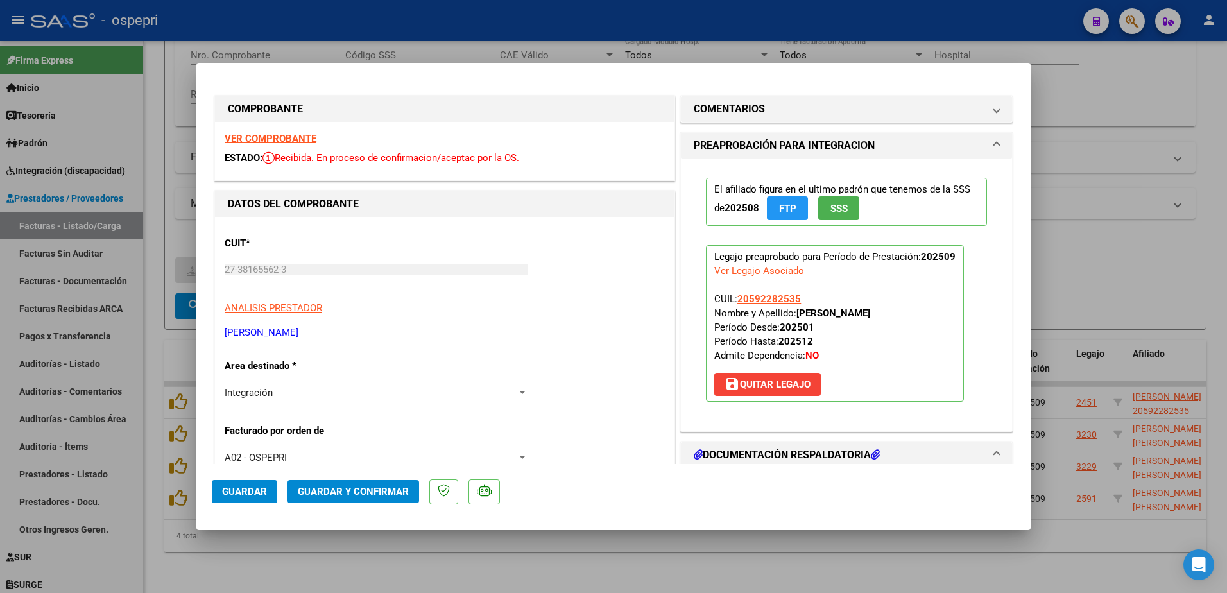
click at [284, 137] on strong "VER COMPROBANTE" at bounding box center [271, 139] width 92 height 12
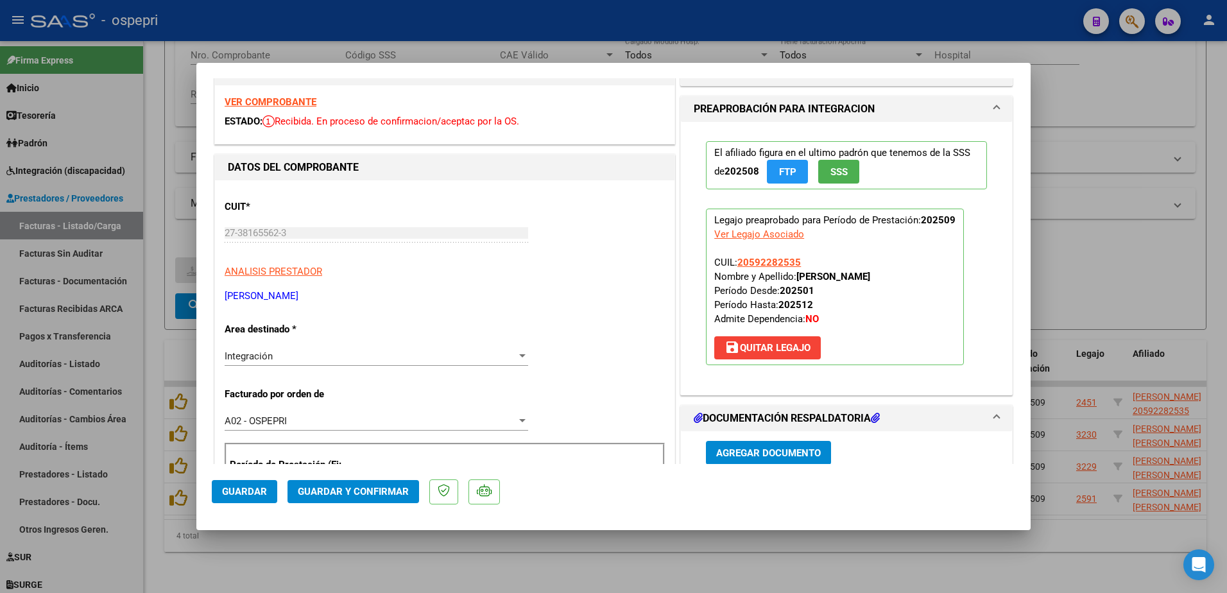
scroll to position [193, 0]
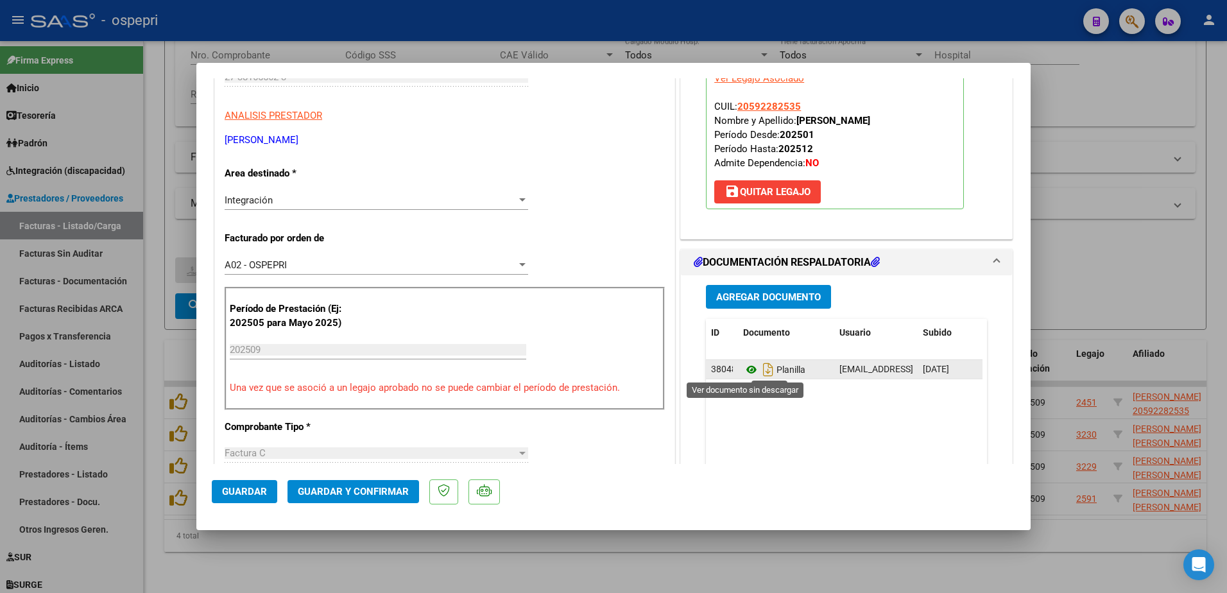
click at [747, 369] on icon at bounding box center [751, 369] width 17 height 15
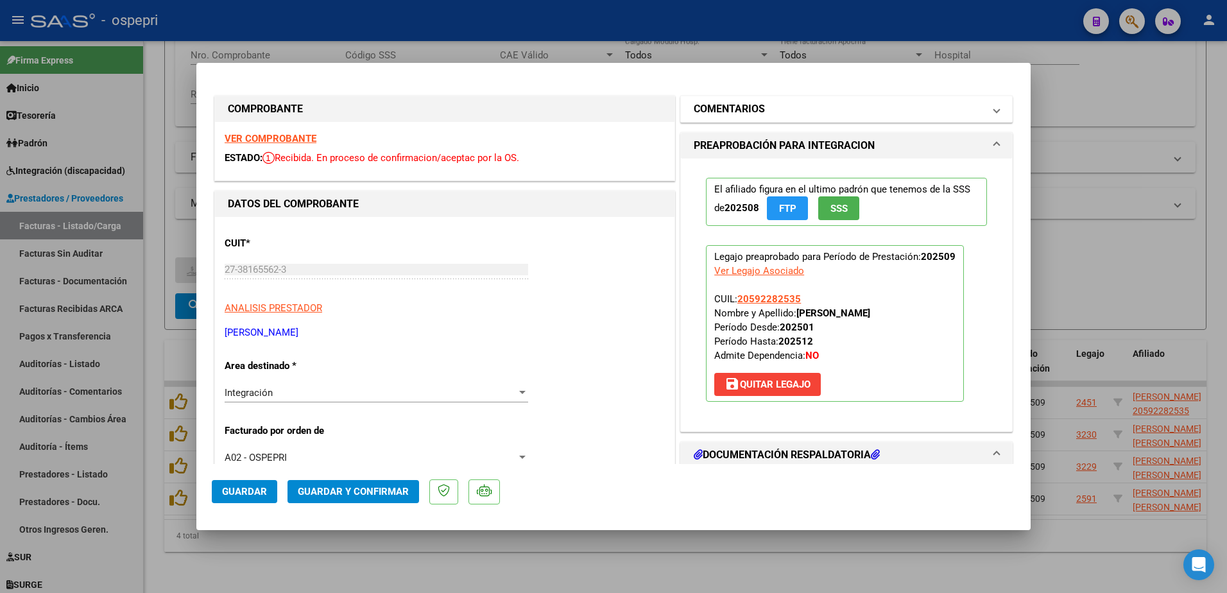
click at [994, 107] on span at bounding box center [996, 108] width 5 height 15
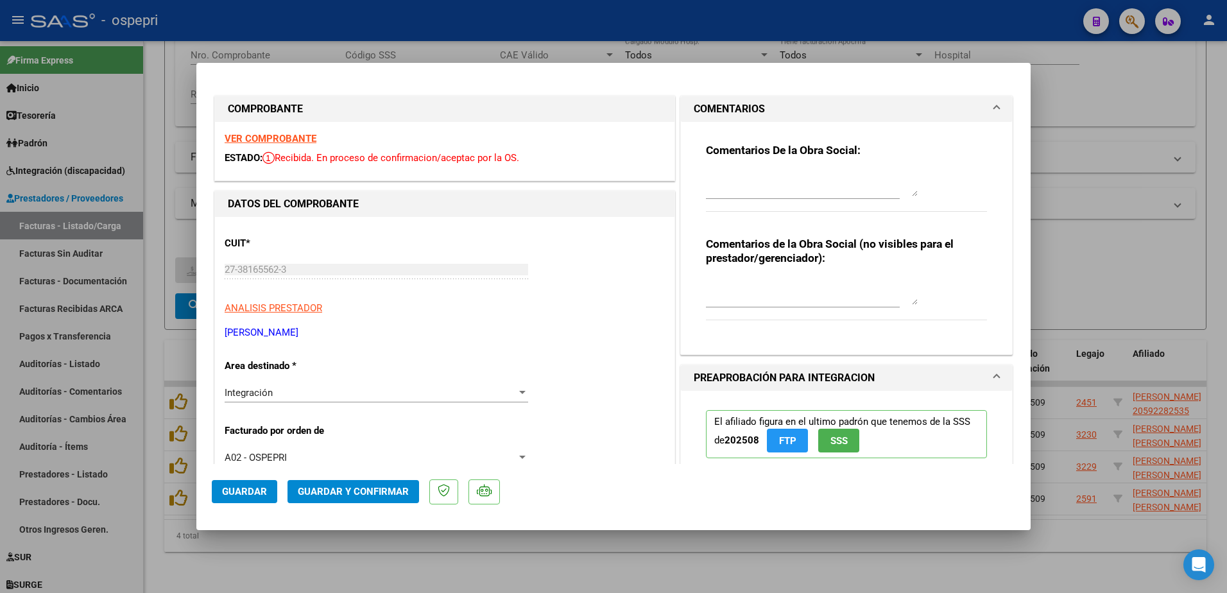
click at [733, 184] on textarea at bounding box center [812, 184] width 212 height 26
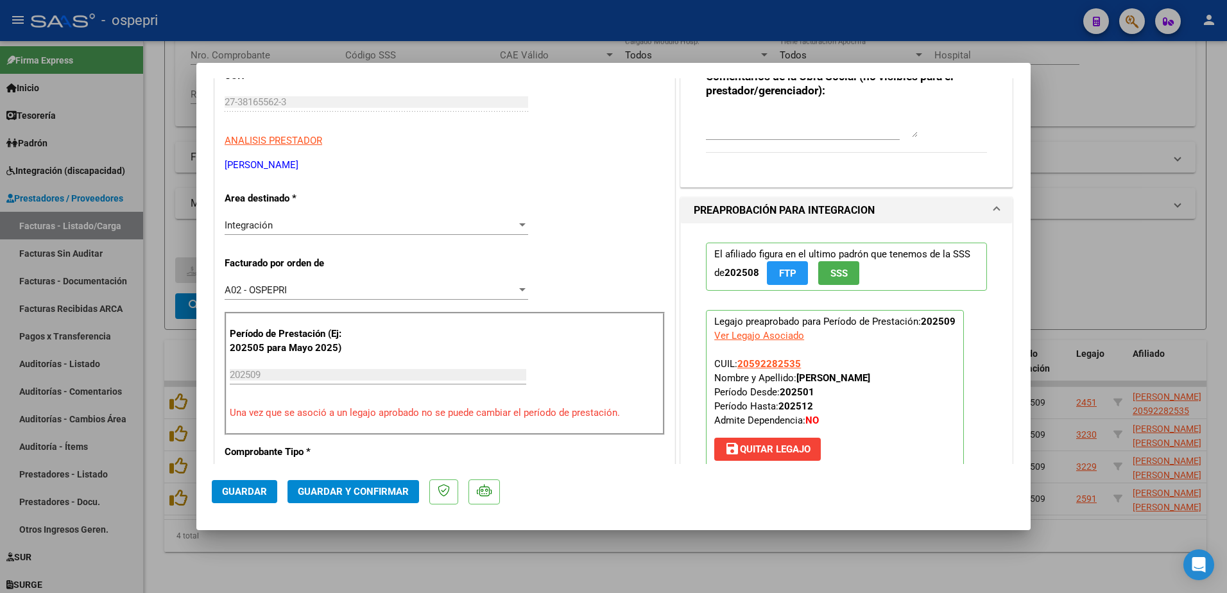
scroll to position [193, 0]
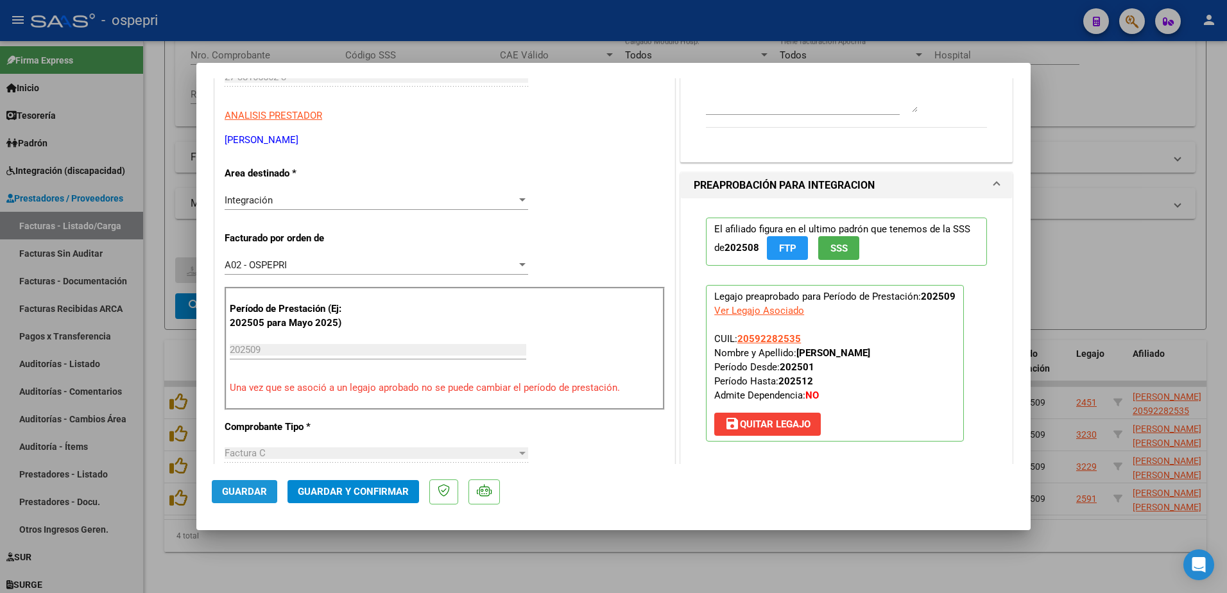
click at [241, 493] on span "Guardar" at bounding box center [244, 492] width 45 height 12
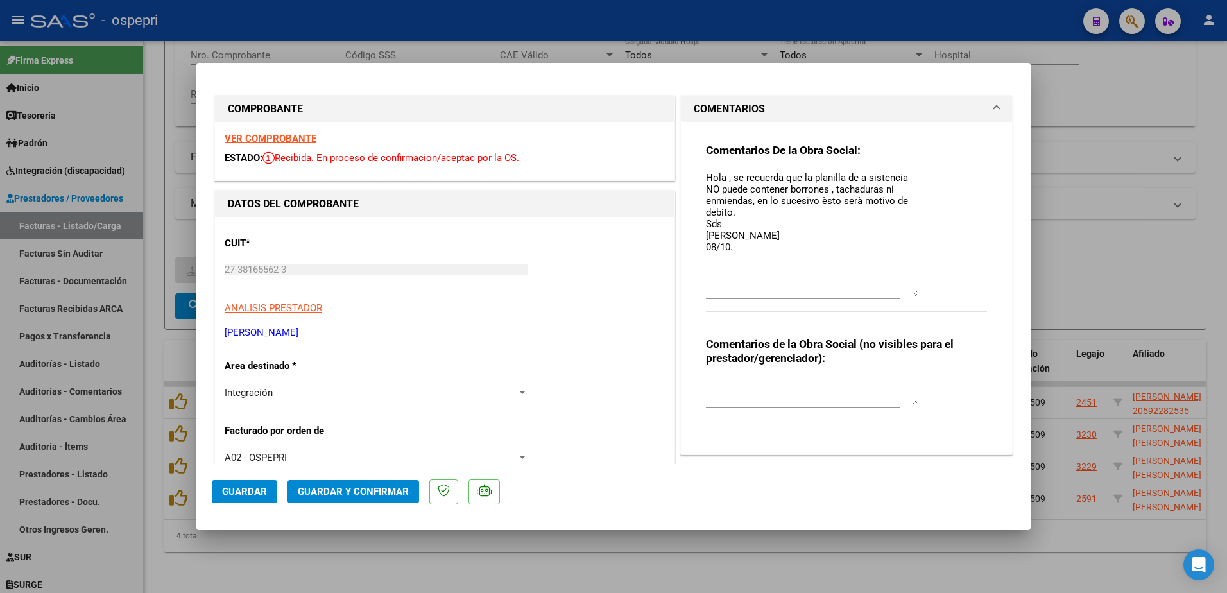
scroll to position [0, 0]
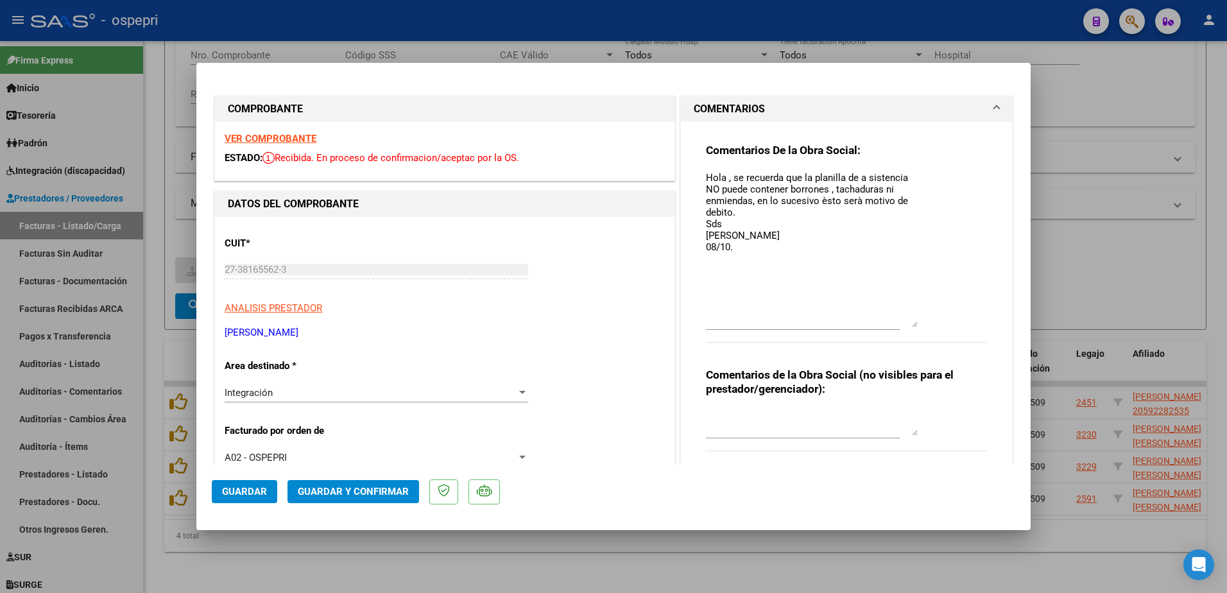
drag, startPoint x: 909, startPoint y: 192, endPoint x: 913, endPoint y: 323, distance: 131.0
click at [913, 323] on div "Comentarios De la Obra Social: Hola , se recuerda que la planilla de a sistenci…" at bounding box center [846, 250] width 281 height 214
click at [861, 178] on textarea "Hola , se recuerda que la planilla de a sistencia NO puede contener borrones , …" at bounding box center [812, 249] width 212 height 157
click at [244, 492] on span "Guardar" at bounding box center [244, 492] width 45 height 12
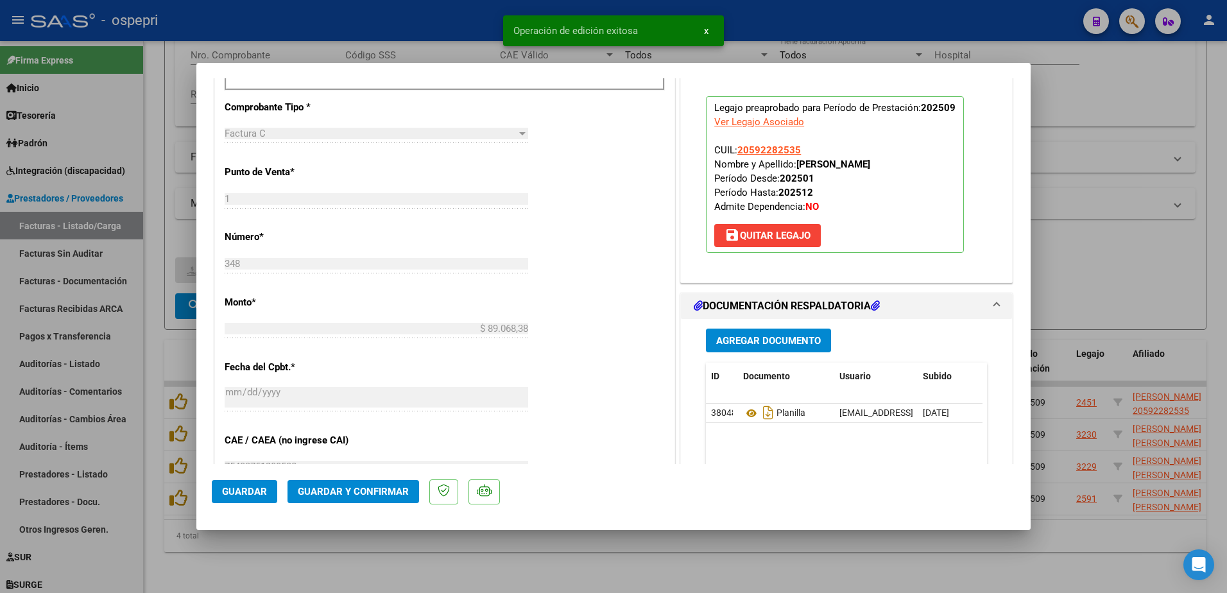
scroll to position [513, 0]
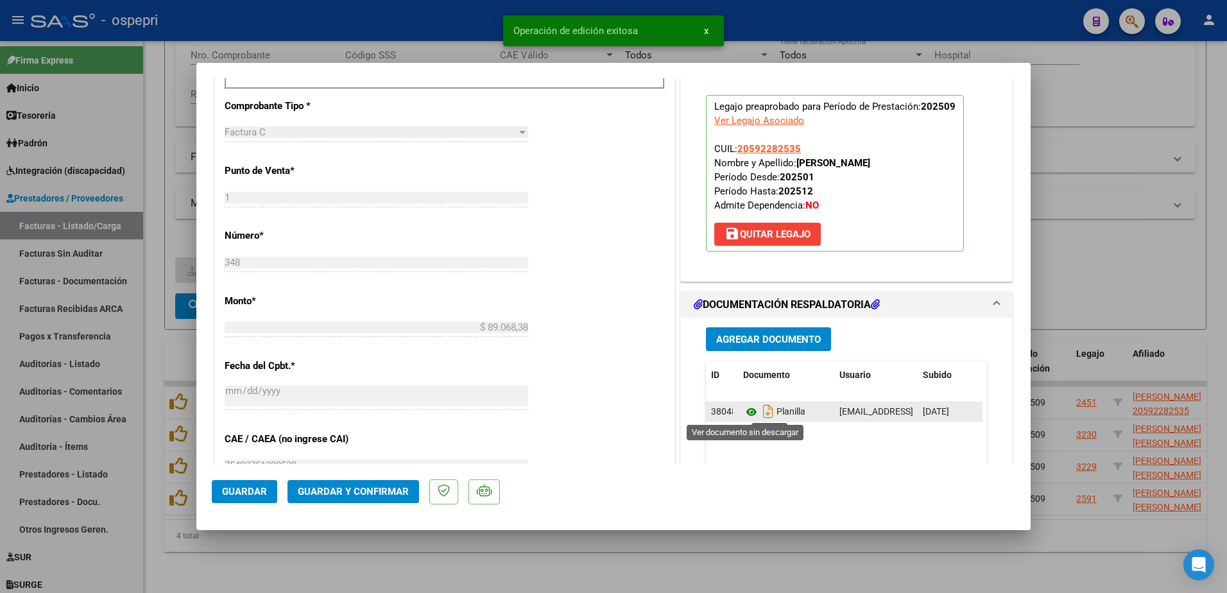
click at [746, 411] on icon at bounding box center [751, 411] width 17 height 15
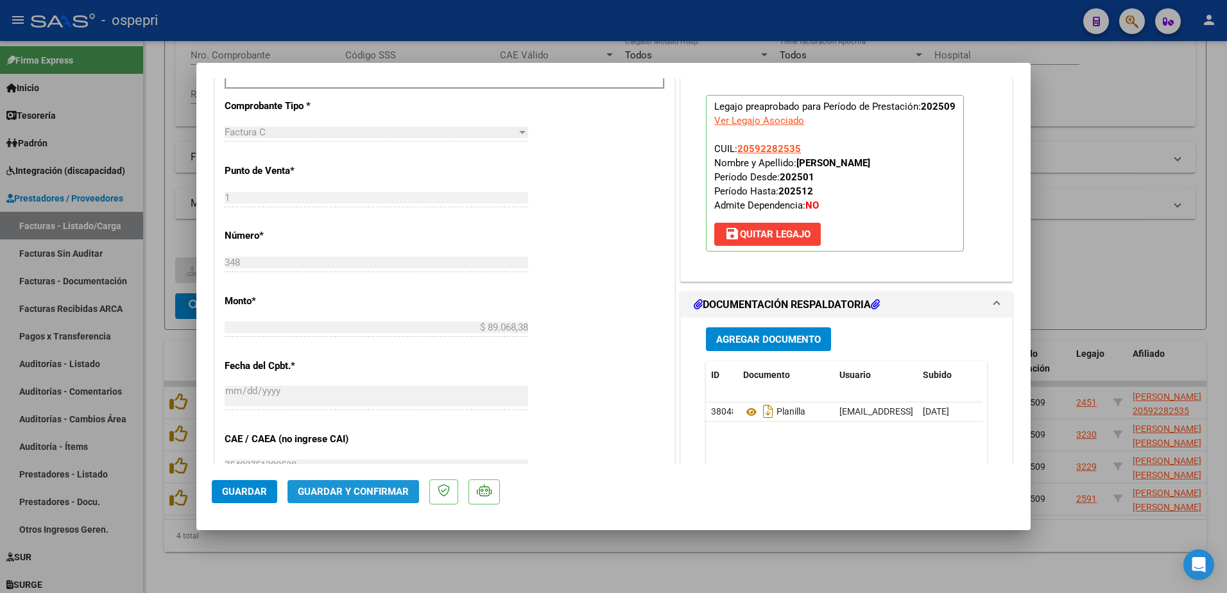
click at [334, 489] on span "Guardar y Confirmar" at bounding box center [353, 492] width 111 height 12
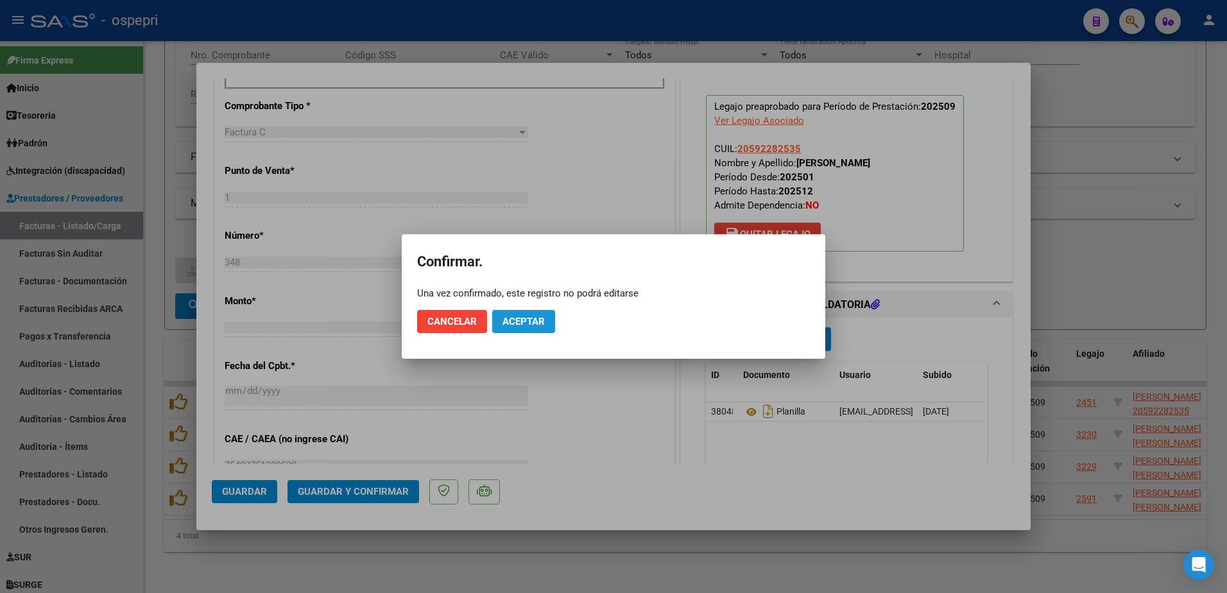
click at [536, 318] on span "Aceptar" at bounding box center [524, 322] width 42 height 12
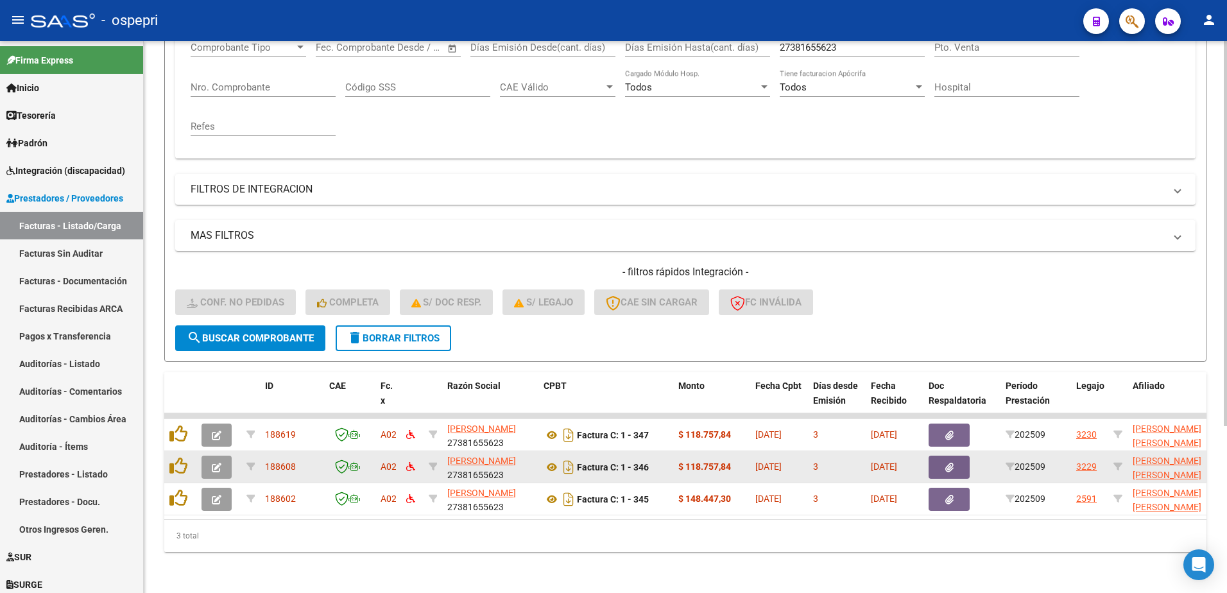
scroll to position [239, 0]
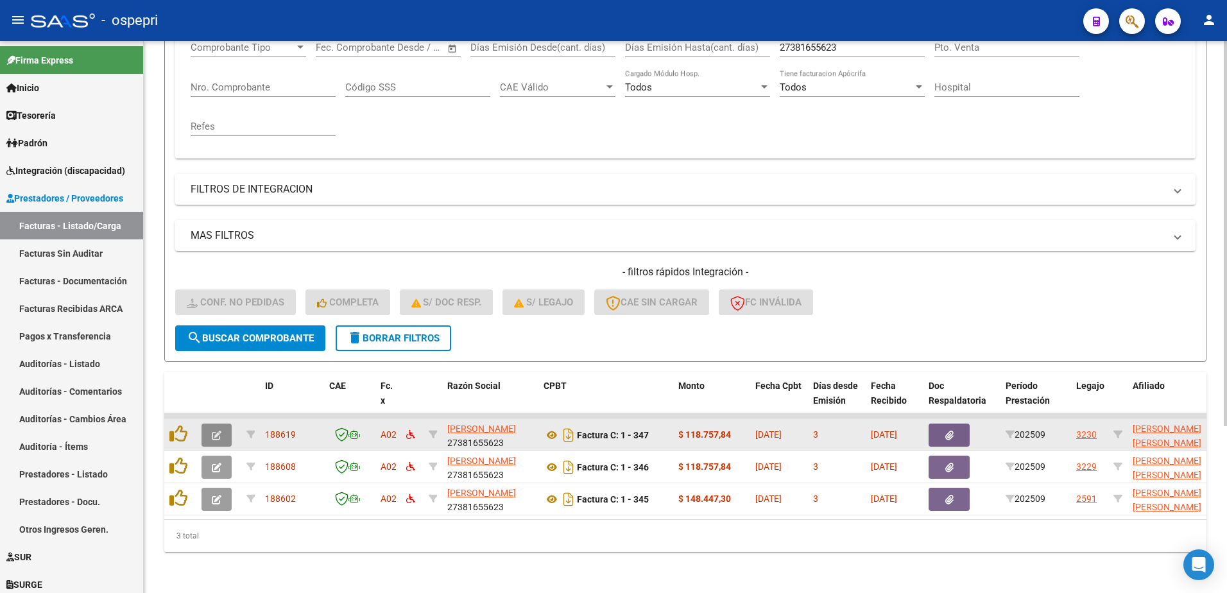
click at [214, 431] on icon "button" at bounding box center [217, 436] width 10 height 10
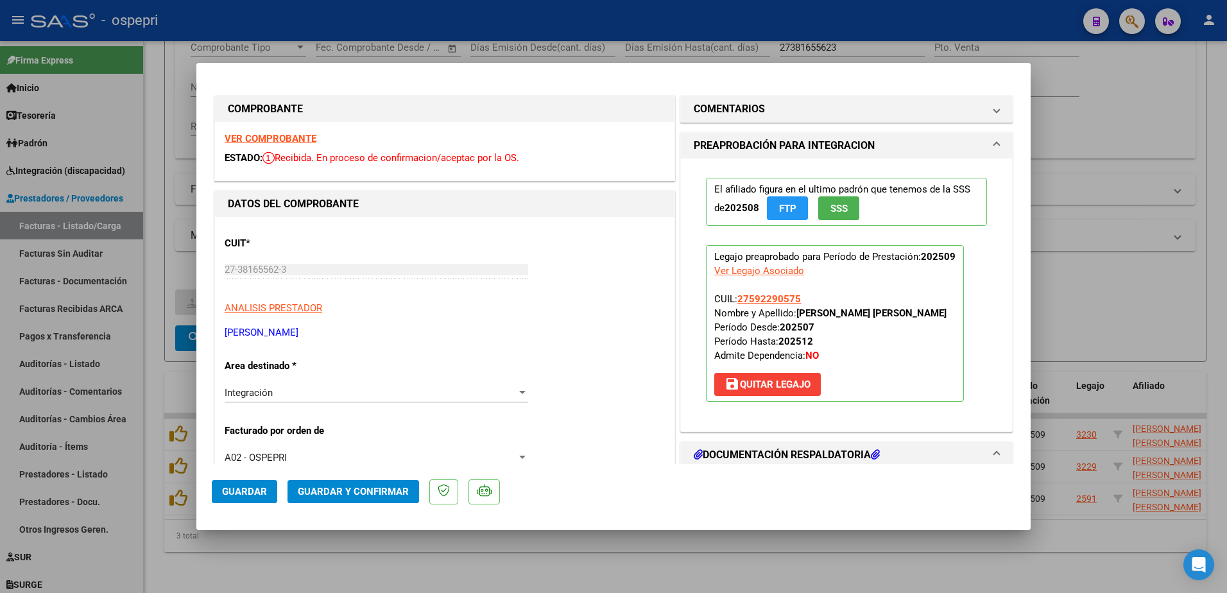
click at [286, 138] on strong "VER COMPROBANTE" at bounding box center [271, 139] width 92 height 12
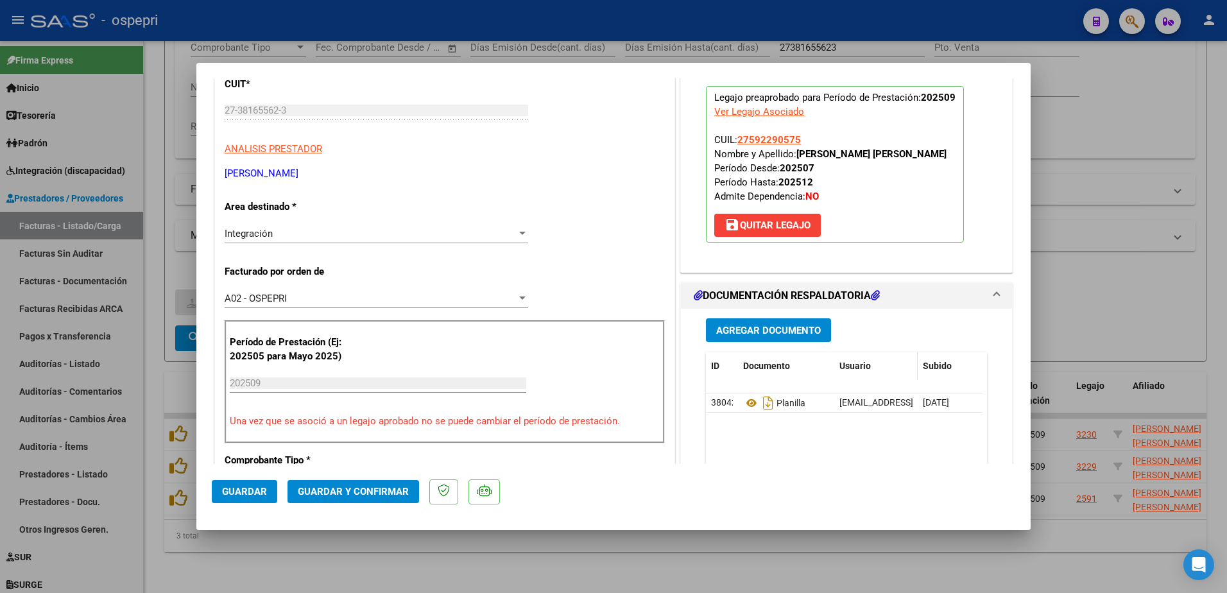
scroll to position [193, 0]
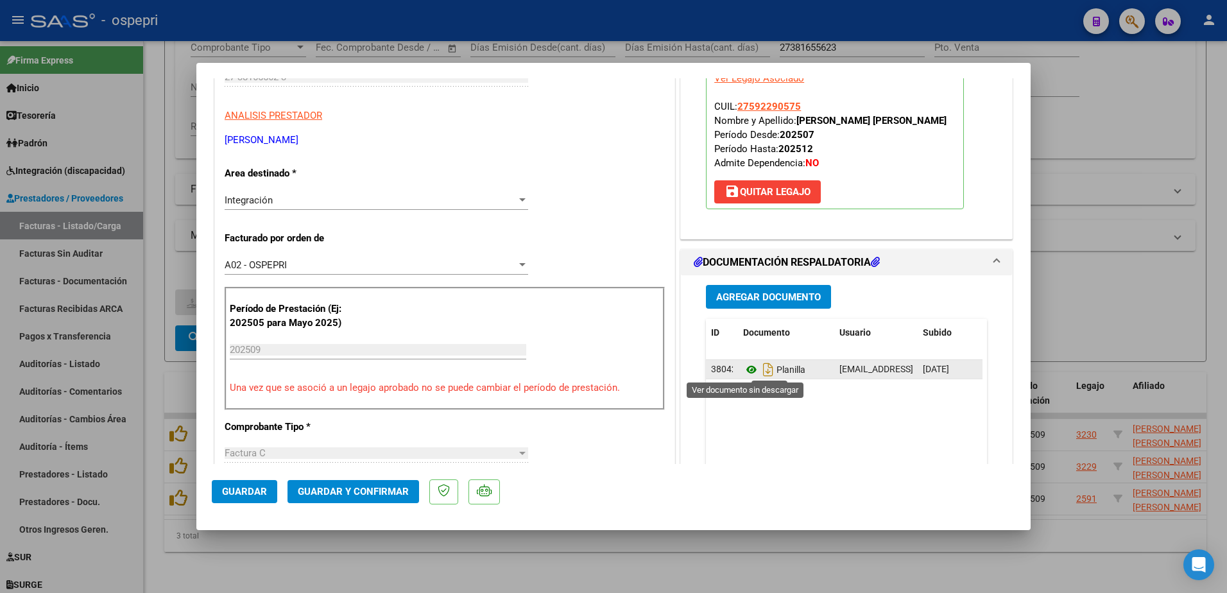
click at [746, 367] on icon at bounding box center [751, 369] width 17 height 15
click at [743, 368] on icon at bounding box center [751, 369] width 17 height 15
click at [743, 367] on icon at bounding box center [751, 369] width 17 height 15
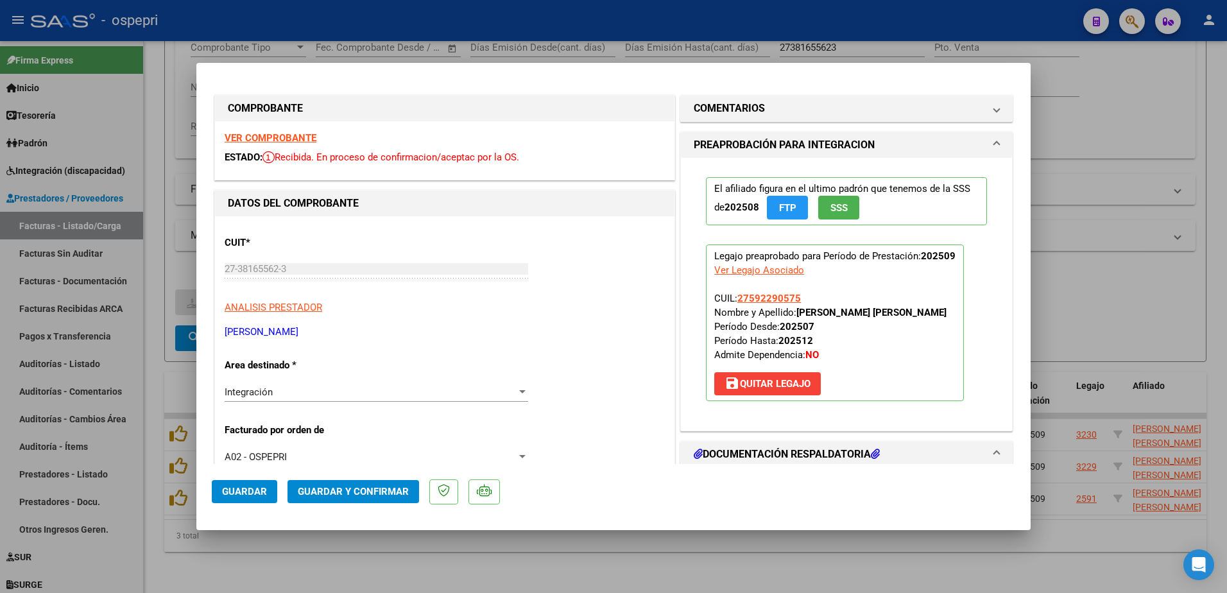
scroll to position [0, 0]
click at [994, 110] on span at bounding box center [996, 108] width 5 height 15
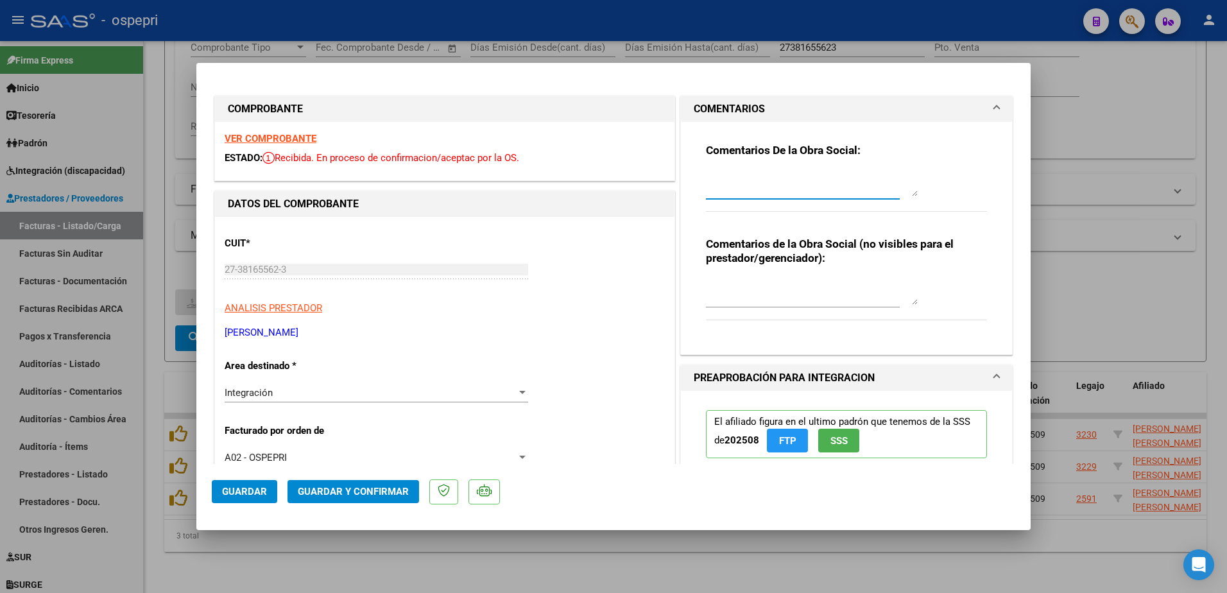
click at [728, 189] on textarea at bounding box center [812, 184] width 212 height 26
click at [795, 183] on textarea "Hola buenas tardes:" at bounding box center [812, 184] width 212 height 26
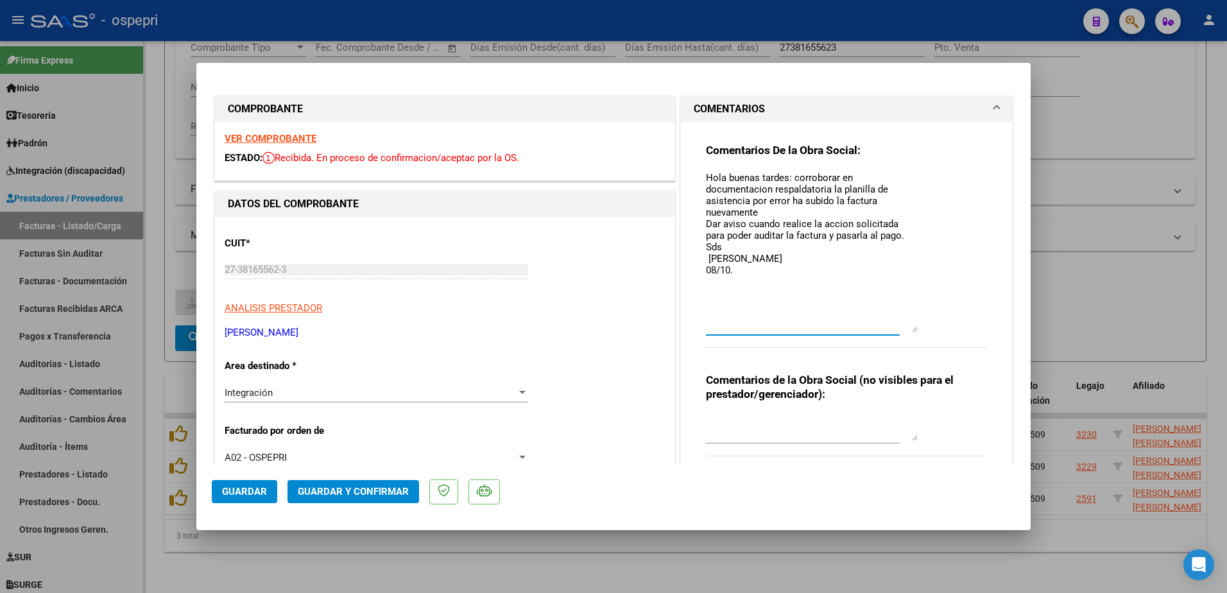
drag, startPoint x: 911, startPoint y: 192, endPoint x: 952, endPoint y: 329, distance: 143.6
click at [952, 329] on div "Comentarios De la Obra Social: Hola buenas tardes: corroborar en documentacion …" at bounding box center [846, 252] width 281 height 219
click at [268, 138] on strong "VER COMPROBANTE" at bounding box center [271, 139] width 92 height 12
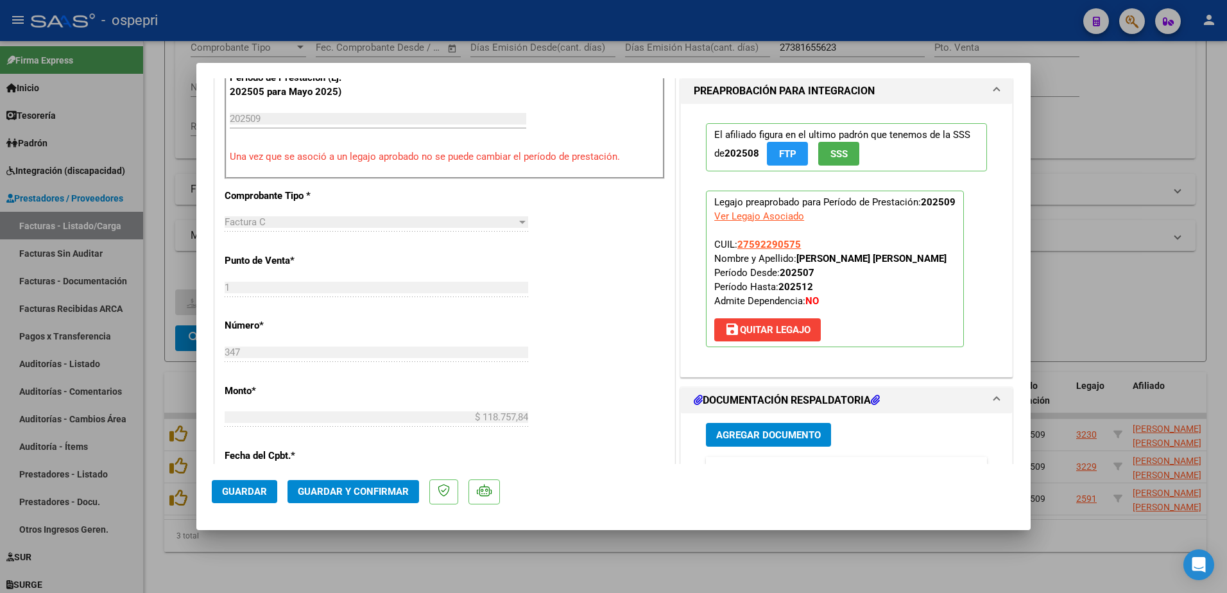
scroll to position [449, 0]
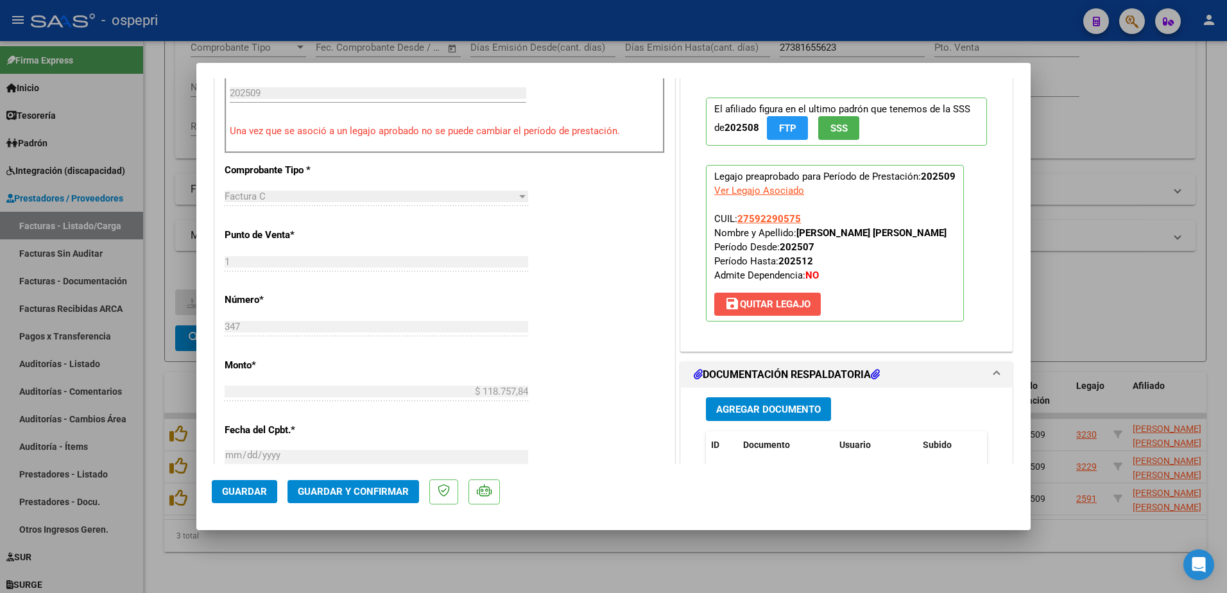
click at [780, 301] on span "save [PERSON_NAME]" at bounding box center [768, 304] width 86 height 12
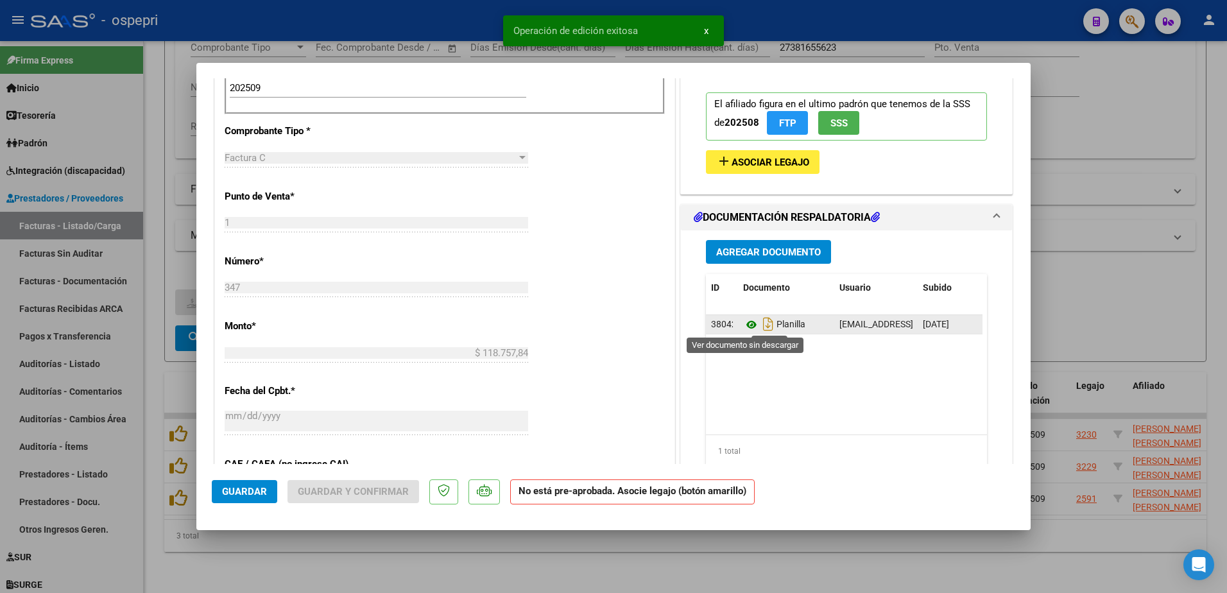
click at [748, 323] on icon at bounding box center [751, 324] width 17 height 15
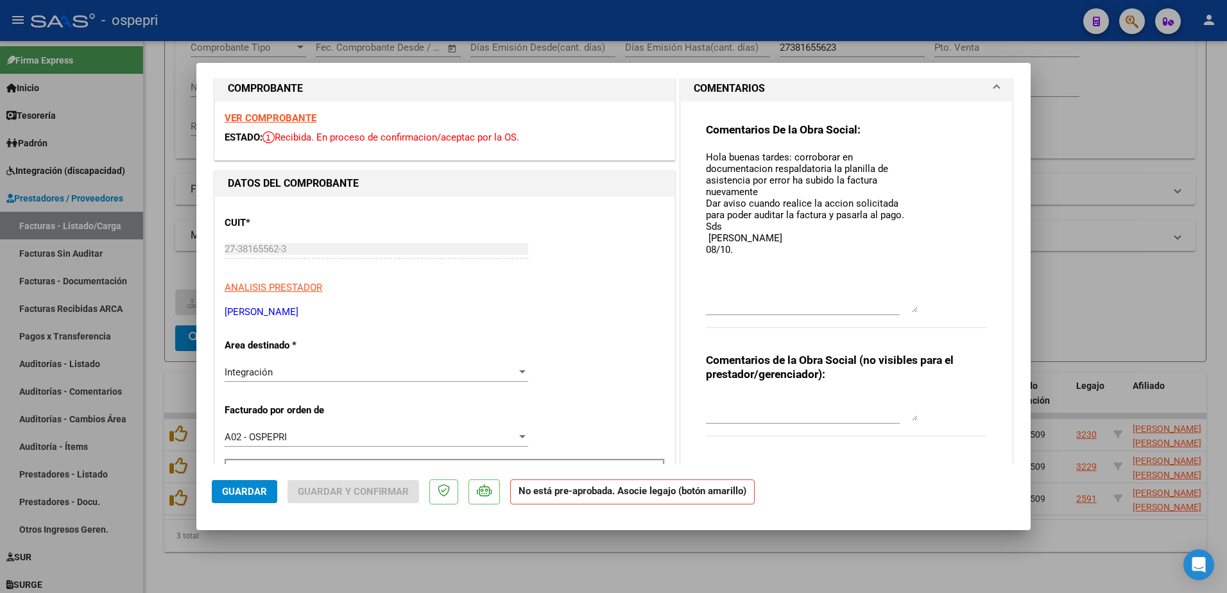
scroll to position [0, 0]
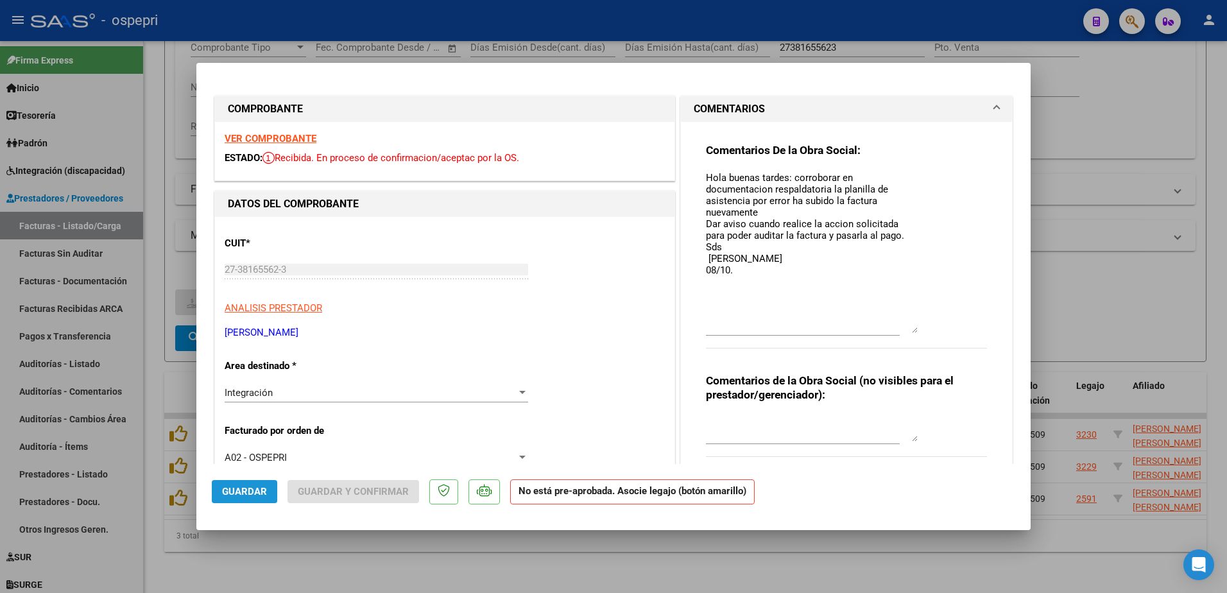
click at [240, 491] on span "Guardar" at bounding box center [244, 492] width 45 height 12
click at [236, 487] on span "Guardar" at bounding box center [244, 492] width 45 height 12
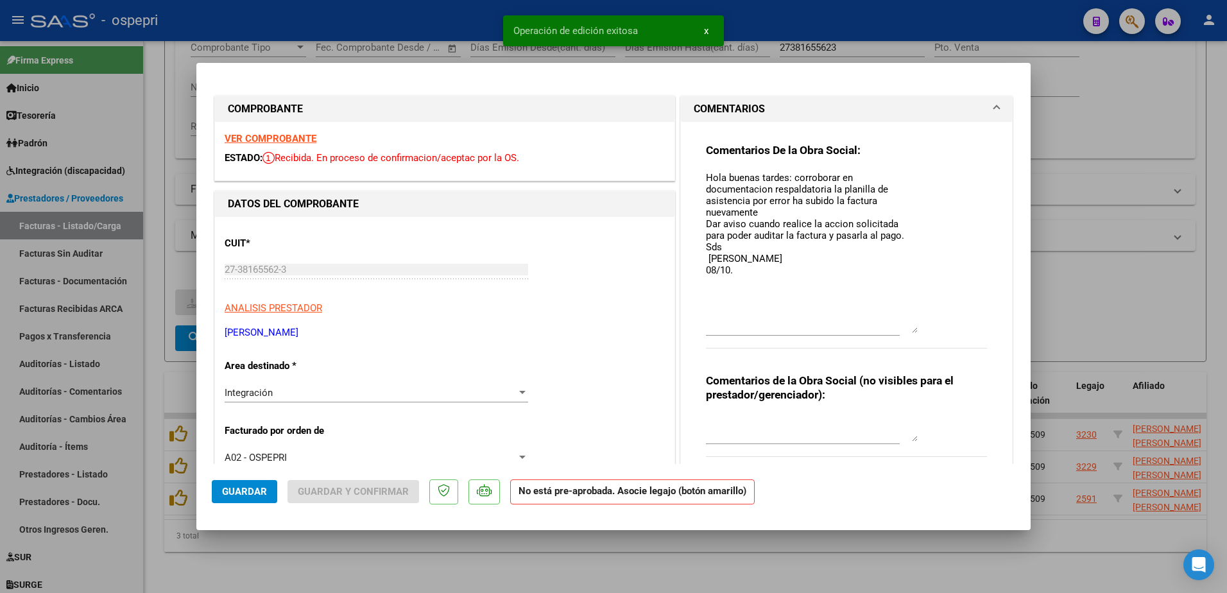
click at [826, 304] on textarea "Hola buenas tardes: corroborar en documentacion respaldatoria la planilla de as…" at bounding box center [812, 252] width 212 height 162
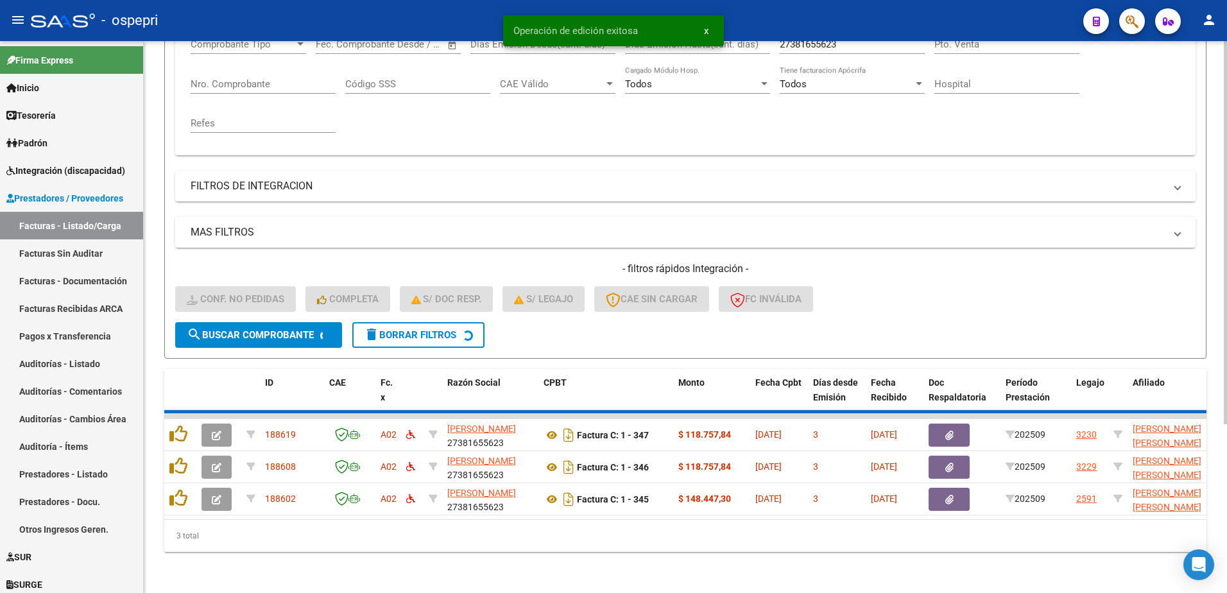
scroll to position [207, 0]
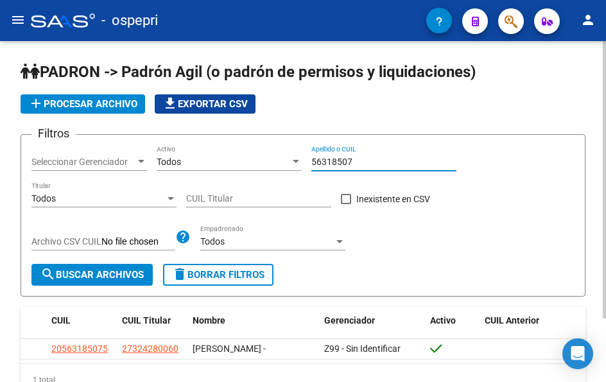
click at [375, 163] on input "56318507" at bounding box center [383, 162] width 145 height 11
click at [374, 162] on input "58074130" at bounding box center [383, 162] width 145 height 11
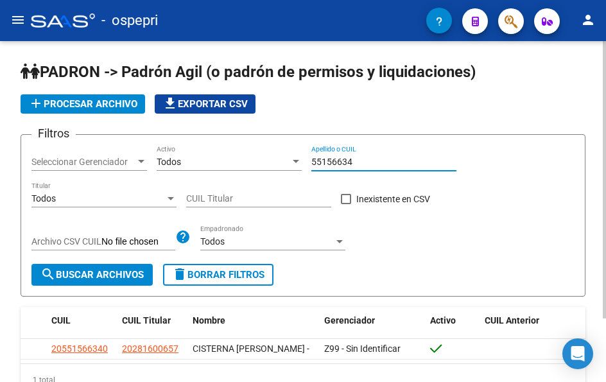
click at [362, 165] on input "55156634" at bounding box center [383, 162] width 145 height 11
click at [359, 154] on div "57445305 Apellido o CUIL" at bounding box center [383, 158] width 145 height 26
click at [356, 162] on input "57445305" at bounding box center [383, 162] width 145 height 11
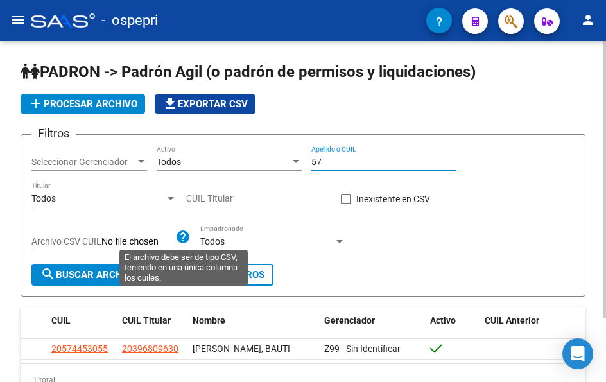
type input "5"
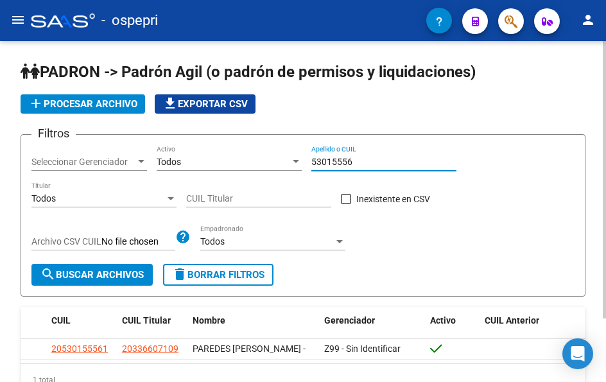
click at [368, 164] on input "53015556" at bounding box center [383, 162] width 145 height 11
click at [366, 160] on input "47149037" at bounding box center [383, 162] width 145 height 11
click at [359, 162] on input "47661412" at bounding box center [383, 162] width 145 height 11
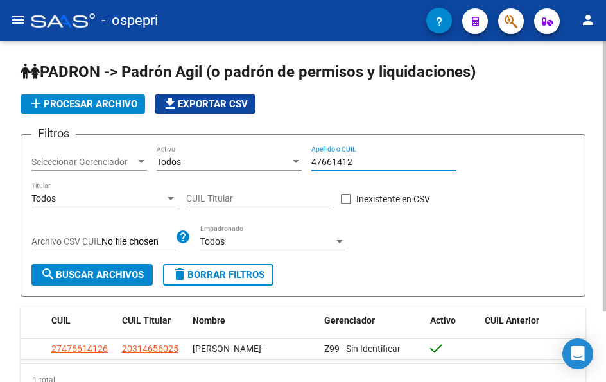
click at [359, 162] on input "47661412" at bounding box center [383, 162] width 145 height 11
click at [353, 159] on input "56006964" at bounding box center [383, 162] width 145 height 11
type input "48411671"
drag, startPoint x: 366, startPoint y: 158, endPoint x: 264, endPoint y: 163, distance: 102.8
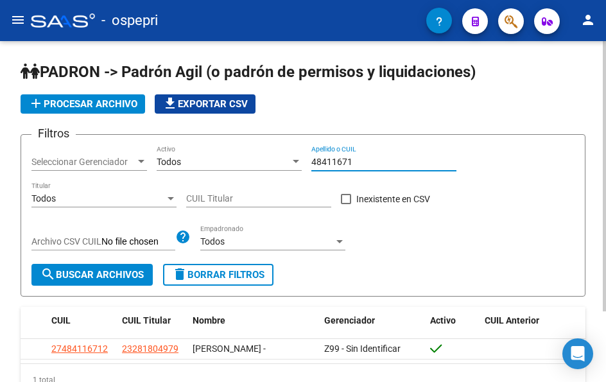
click at [264, 163] on div "Filtros Seleccionar Gerenciador Seleccionar Gerenciador Todos Activo 48411671 A…" at bounding box center [302, 204] width 543 height 119
paste input "70326250"
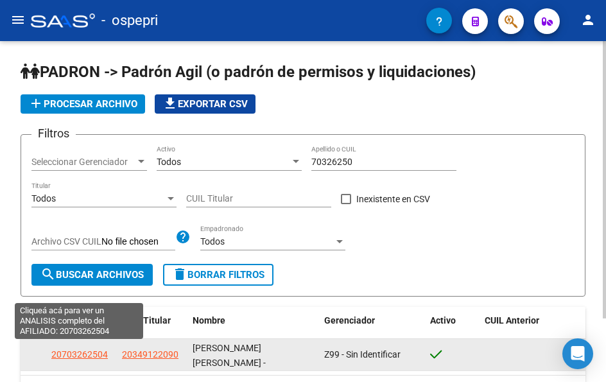
click at [73, 352] on span "20703262504" at bounding box center [79, 354] width 56 height 10
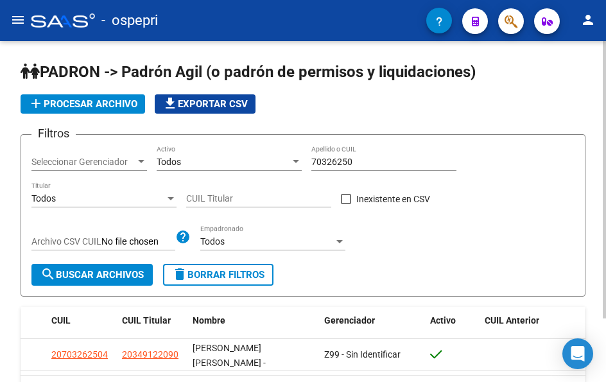
click at [417, 247] on div "Filtros Seleccionar Gerenciador Seleccionar Gerenciador Todos Activo 70326250 A…" at bounding box center [302, 204] width 543 height 119
click at [354, 161] on input "70326250" at bounding box center [383, 162] width 145 height 11
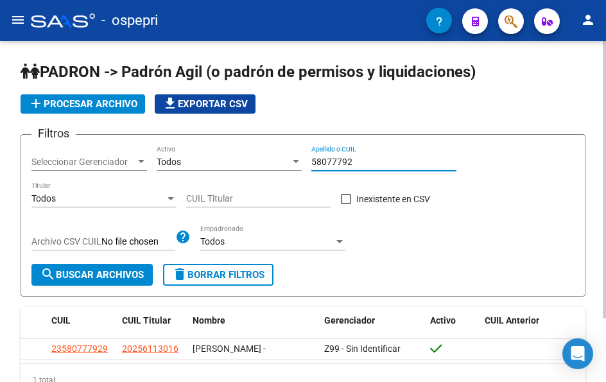
click at [370, 164] on input "58077792" at bounding box center [383, 162] width 145 height 11
drag, startPoint x: 370, startPoint y: 164, endPoint x: 359, endPoint y: 170, distance: 12.3
click at [365, 166] on input "58077792" at bounding box center [383, 162] width 145 height 11
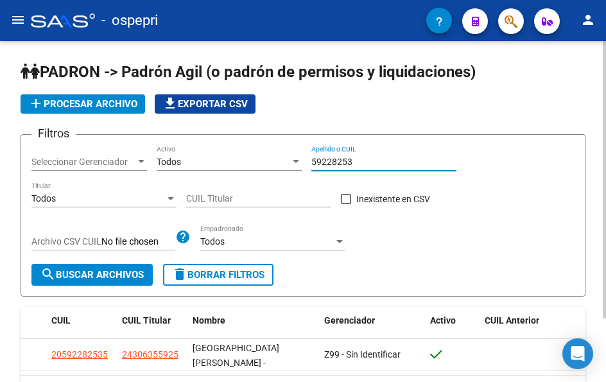
click at [374, 160] on input "59228253" at bounding box center [383, 162] width 145 height 11
click at [361, 157] on input "59229057" at bounding box center [383, 162] width 145 height 11
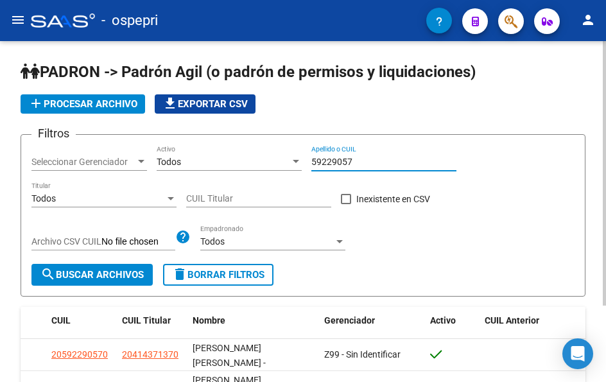
click at [366, 161] on input "59229057" at bounding box center [383, 162] width 145 height 11
click at [365, 158] on input "59229058" at bounding box center [383, 162] width 145 height 11
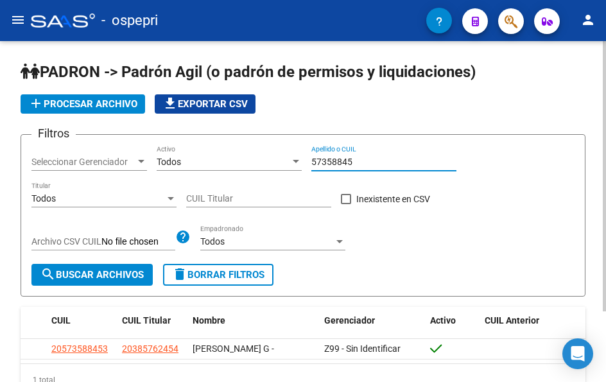
type input "57358845"
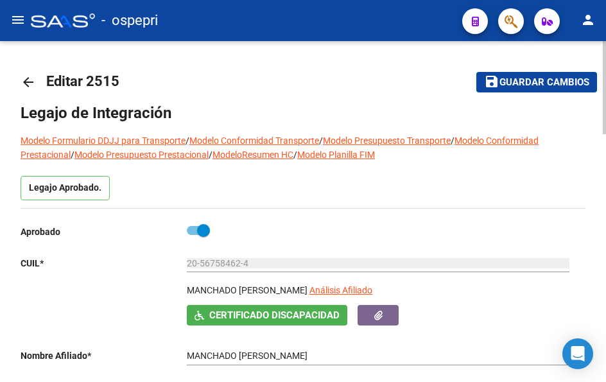
click at [30, 76] on mat-icon "arrow_back" at bounding box center [28, 81] width 15 height 15
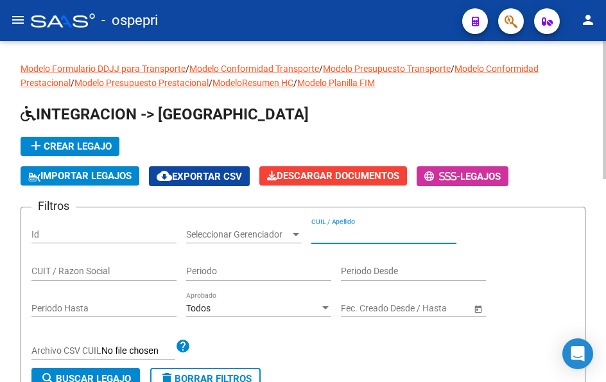
click at [363, 233] on input "CUIL / Apellido" at bounding box center [383, 234] width 145 height 11
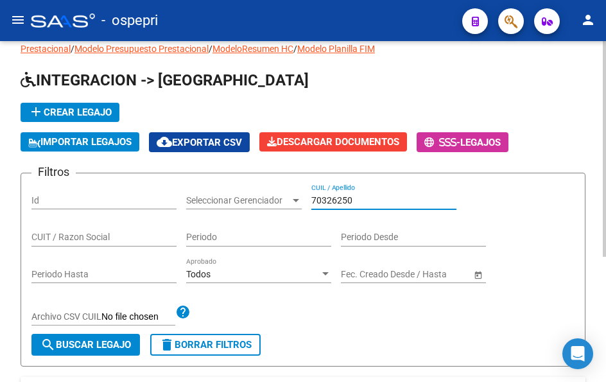
scroll to position [5, 0]
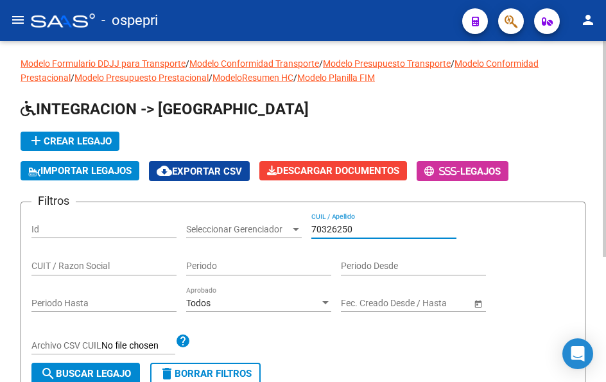
drag, startPoint x: 363, startPoint y: 229, endPoint x: 243, endPoint y: 237, distance: 120.9
click at [243, 237] on div "Filtros Id Seleccionar Gerenciador Seleccionar Gerenciador 70326250 CUIL / Apel…" at bounding box center [302, 287] width 543 height 150
type input "70326250"
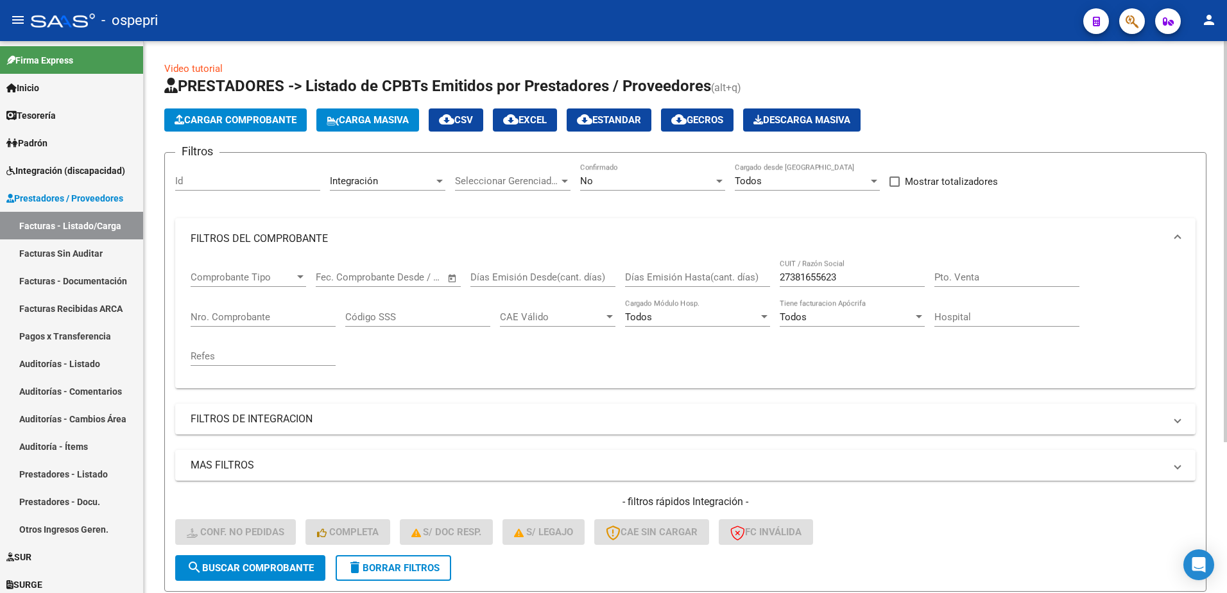
scroll to position [207, 0]
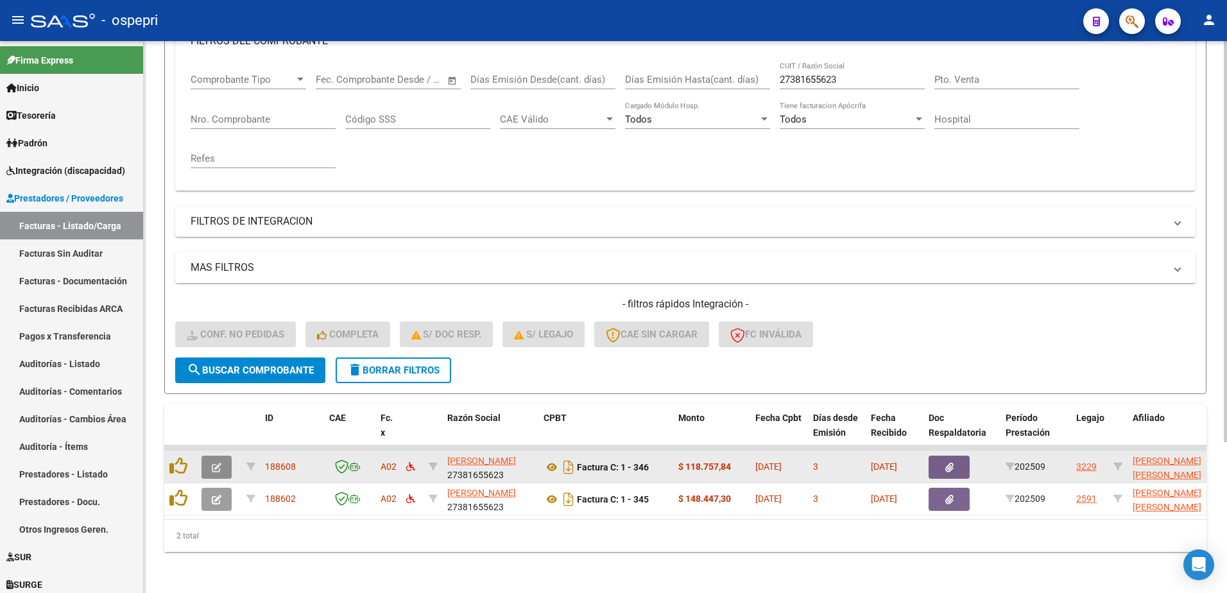
click at [213, 463] on icon "button" at bounding box center [217, 468] width 10 height 10
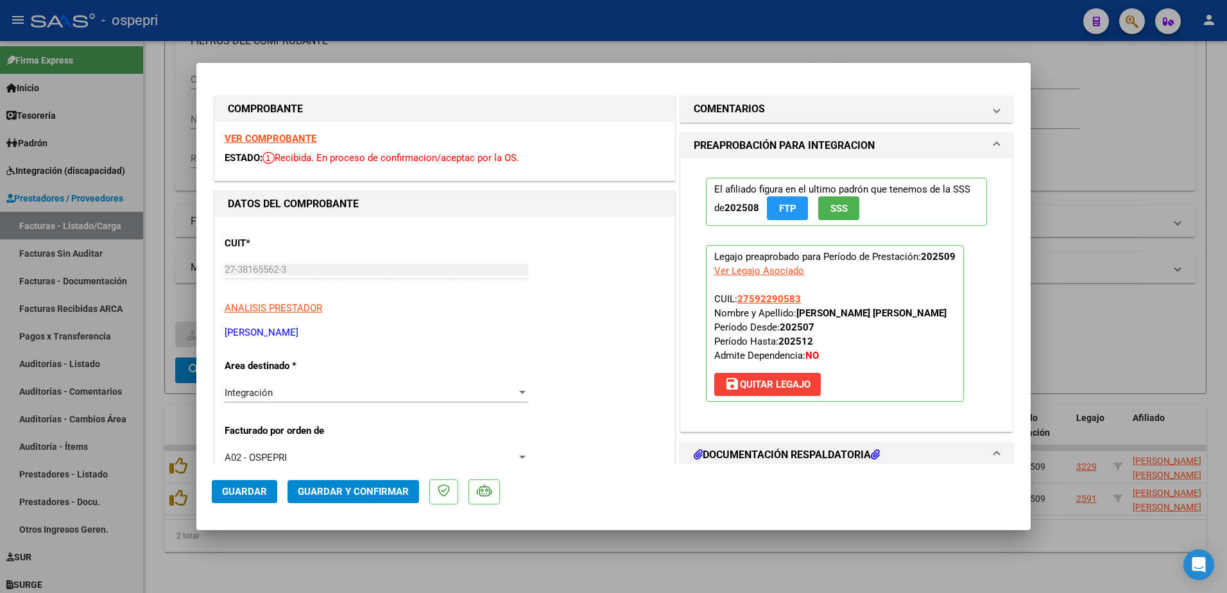
click at [279, 137] on strong "VER COMPROBANTE" at bounding box center [271, 139] width 92 height 12
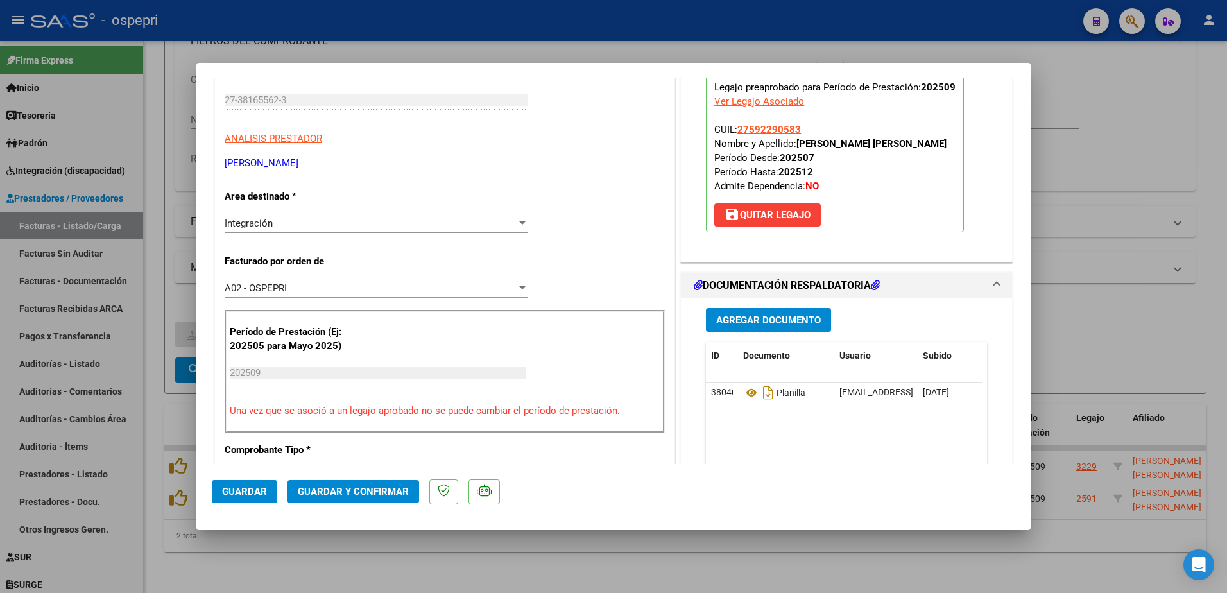
scroll to position [193, 0]
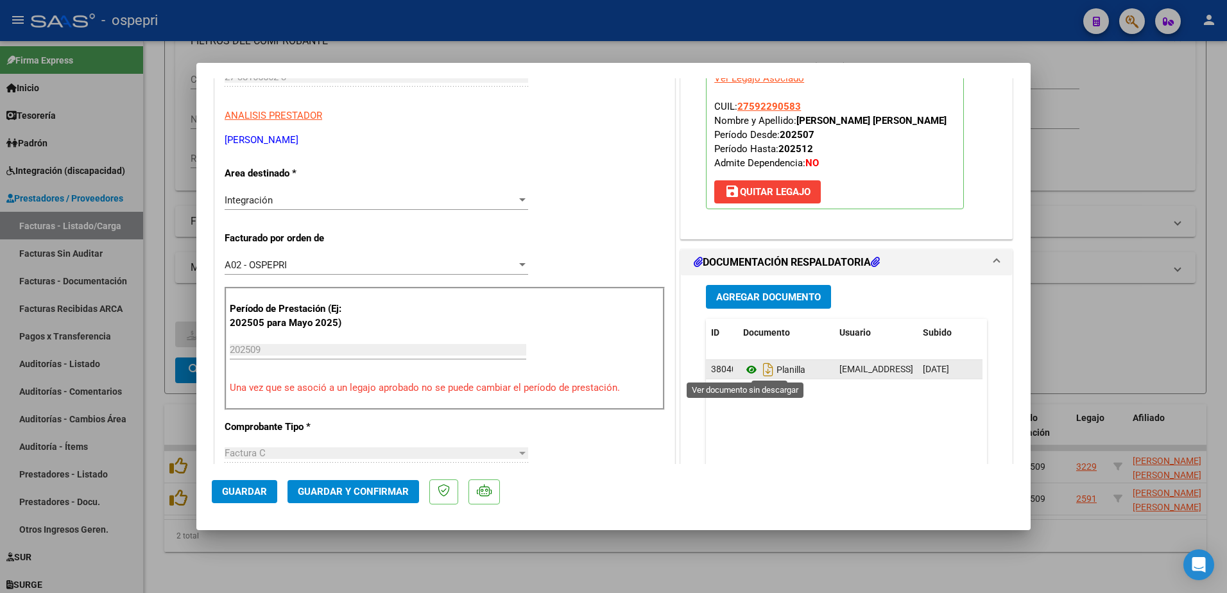
click at [743, 367] on icon at bounding box center [751, 369] width 17 height 15
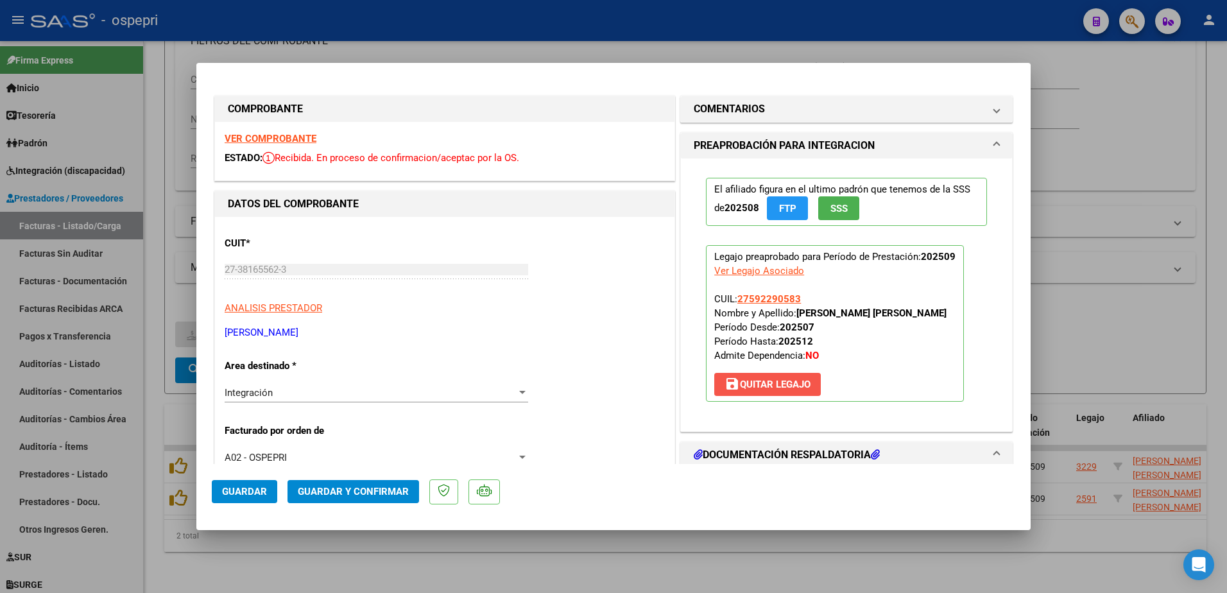
click at [760, 383] on span "save [PERSON_NAME]" at bounding box center [768, 385] width 86 height 12
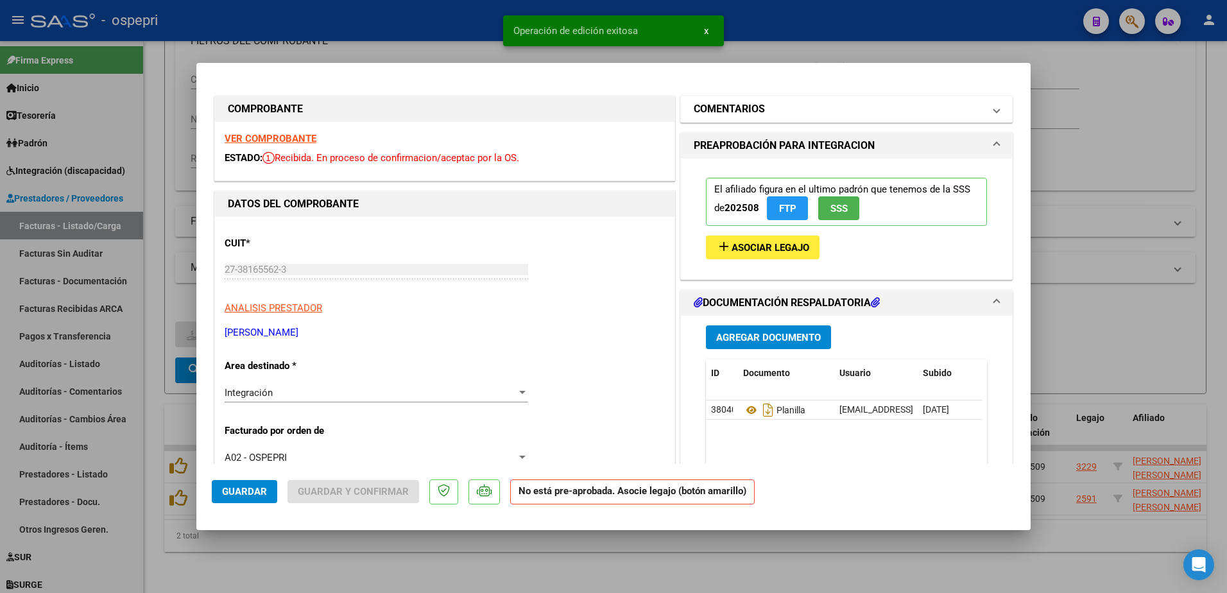
click at [994, 108] on span at bounding box center [996, 108] width 5 height 15
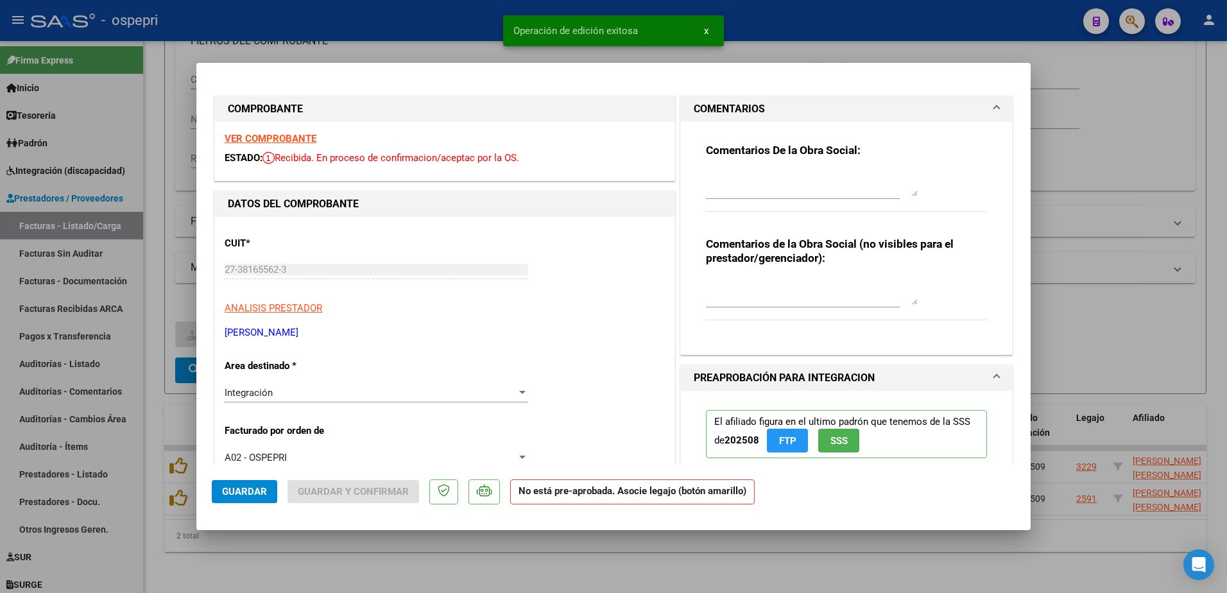
click at [803, 186] on textarea at bounding box center [812, 184] width 212 height 26
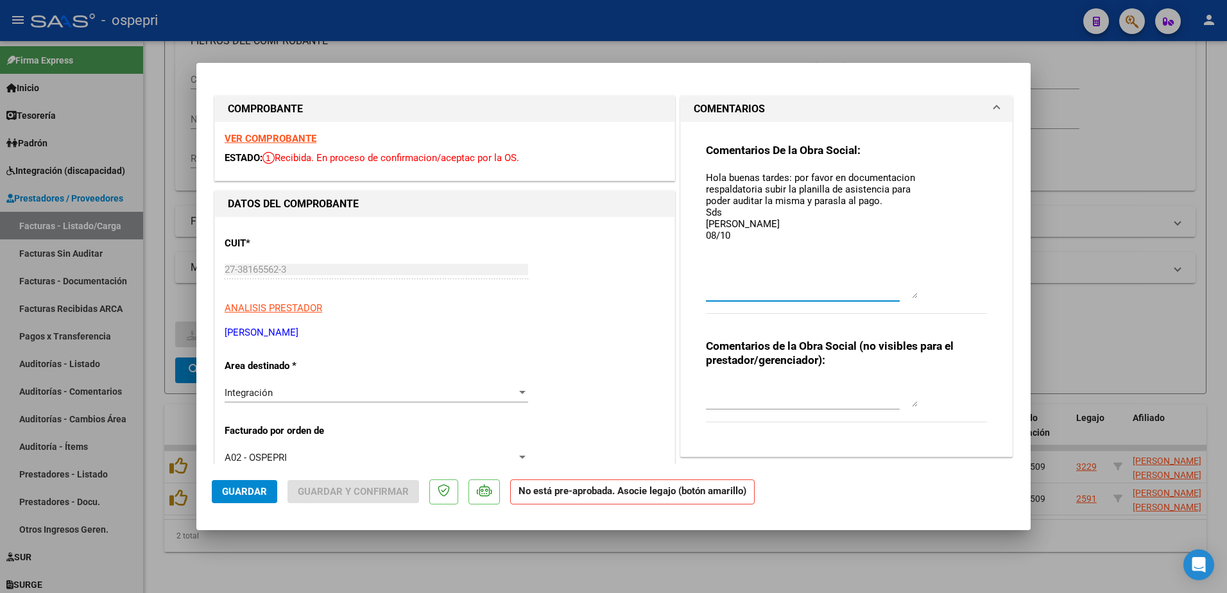
drag, startPoint x: 908, startPoint y: 196, endPoint x: 927, endPoint y: 298, distance: 103.9
click at [927, 298] on div "Comentarios De la Obra Social: Hola buenas tardes: por favor en documentacion r…" at bounding box center [846, 235] width 281 height 185
click at [829, 201] on textarea "Hola buenas tardes: por favor en documentacion respaldatoria subir la planilla …" at bounding box center [812, 235] width 212 height 128
type textarea "Hola buenas tardes: por favor en documentacion respaldatoria subir la planilla …"
click at [235, 491] on span "Guardar" at bounding box center [244, 492] width 45 height 12
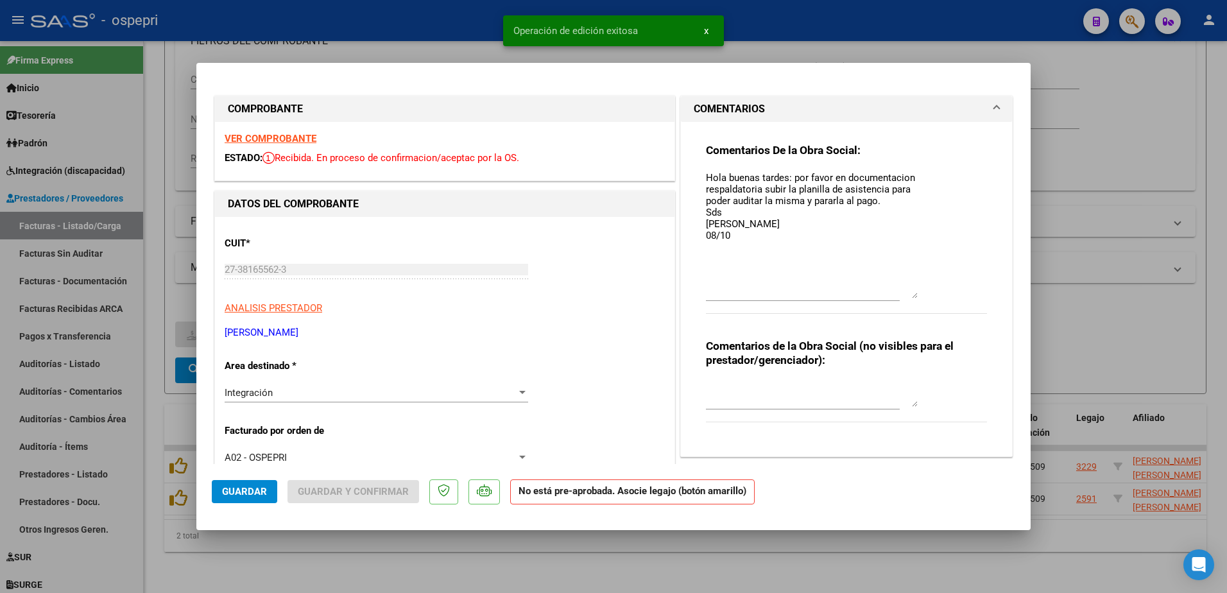
type input "$ 0,00"
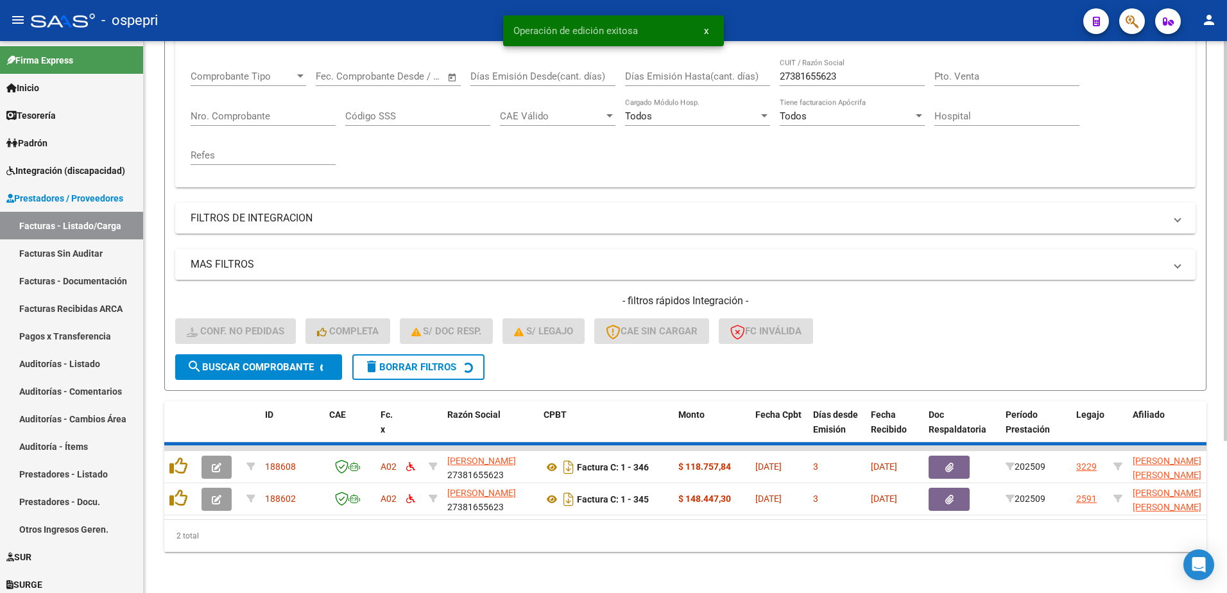
scroll to position [175, 0]
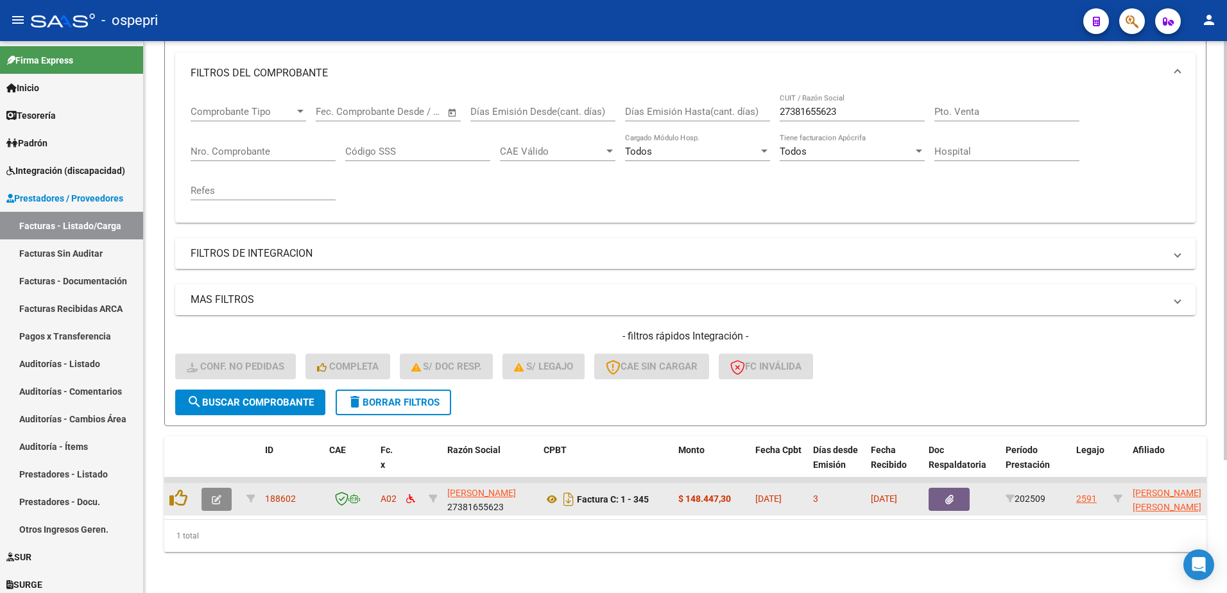
click at [209, 492] on button "button" at bounding box center [217, 499] width 30 height 23
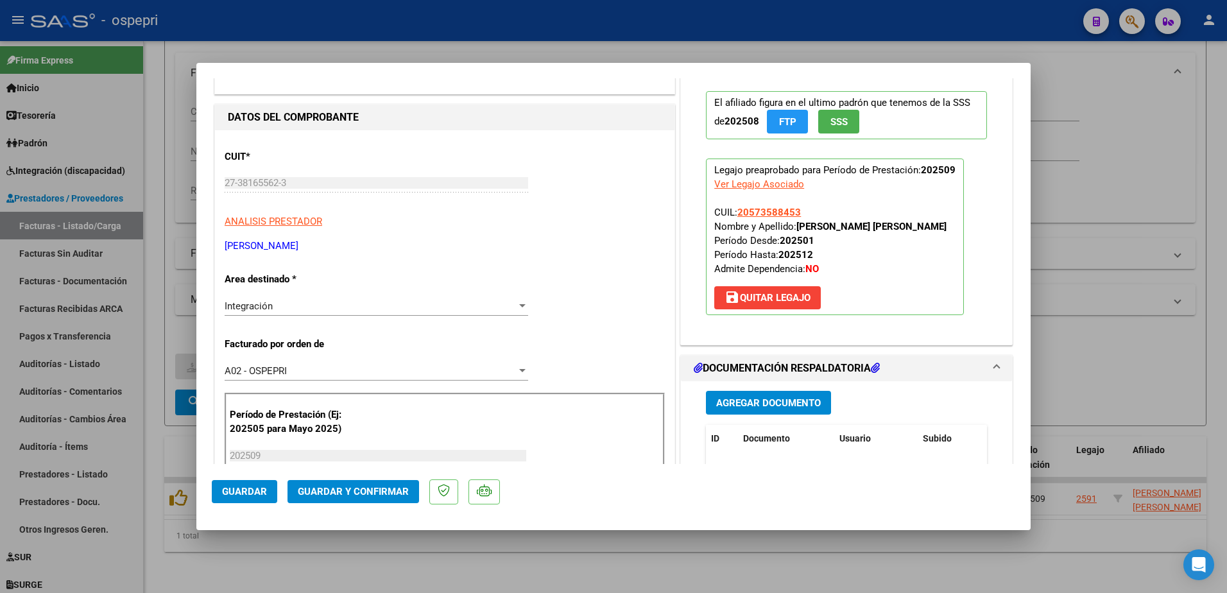
scroll to position [0, 0]
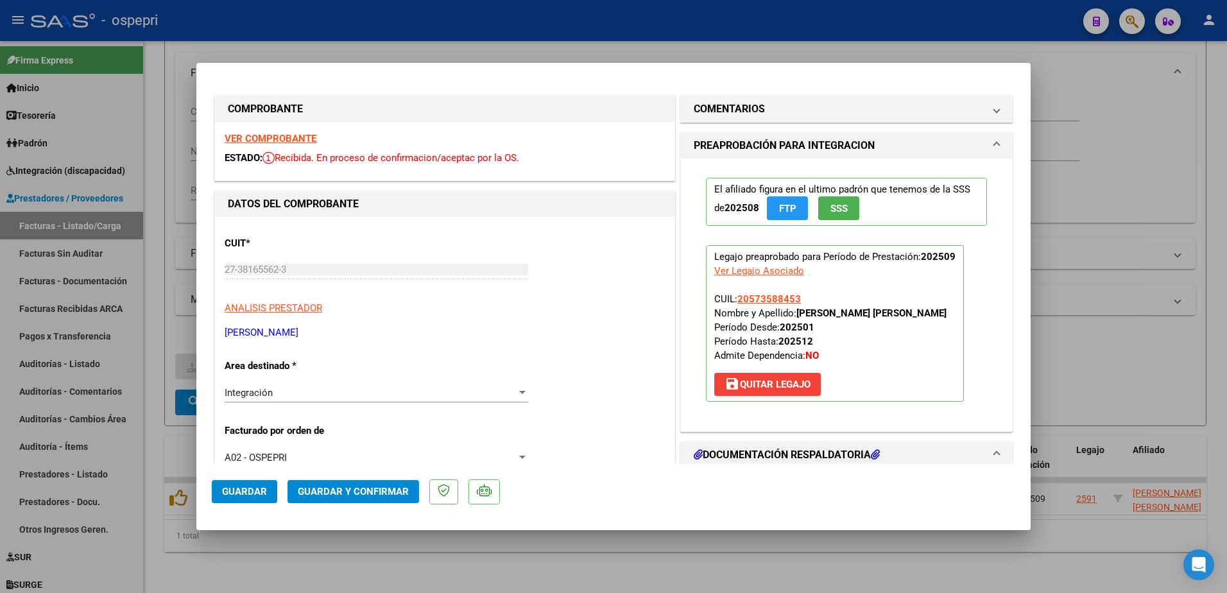
click at [270, 135] on strong "VER COMPROBANTE" at bounding box center [271, 139] width 92 height 12
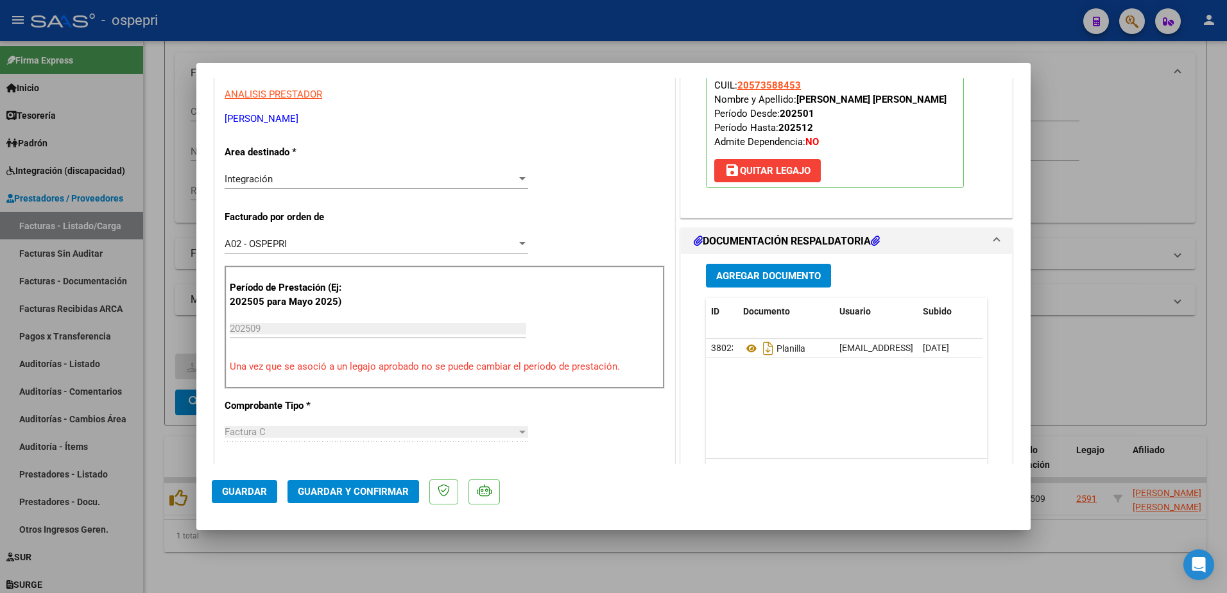
scroll to position [257, 0]
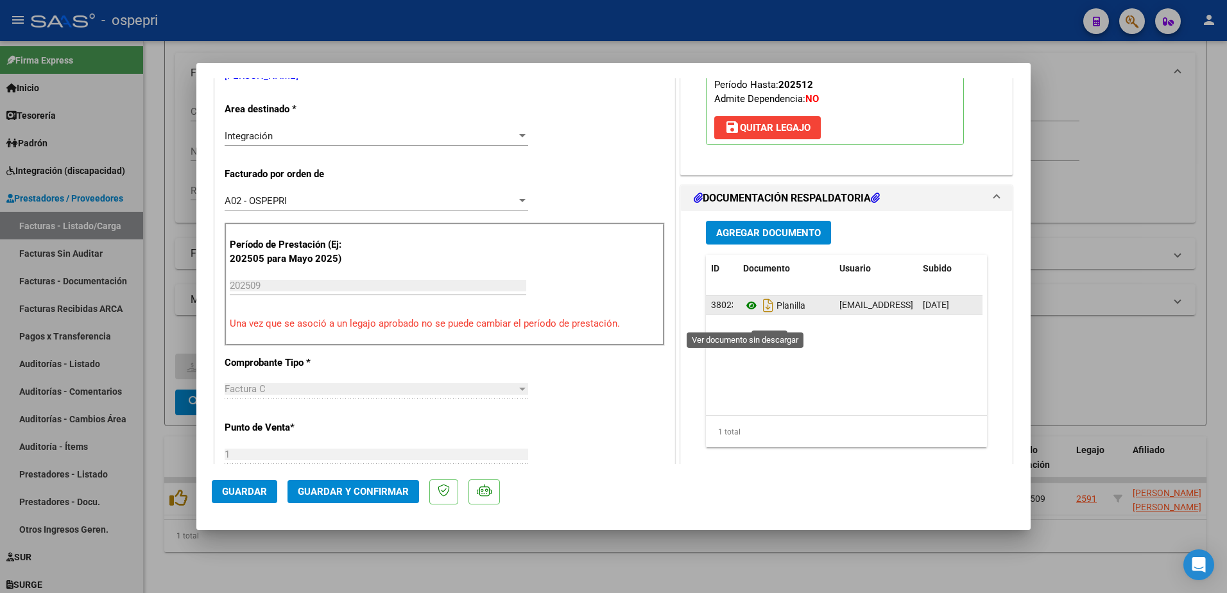
click at [747, 313] on icon at bounding box center [751, 305] width 17 height 15
click at [345, 494] on span "Guardar y Confirmar" at bounding box center [353, 492] width 111 height 12
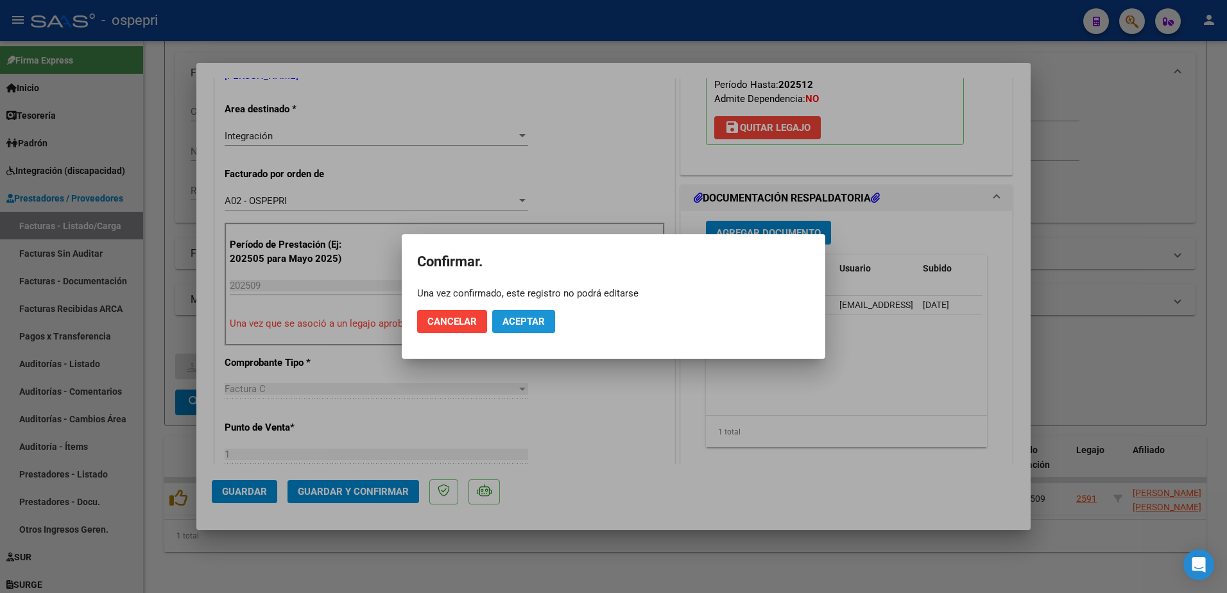
click at [532, 315] on button "Aceptar" at bounding box center [523, 321] width 63 height 23
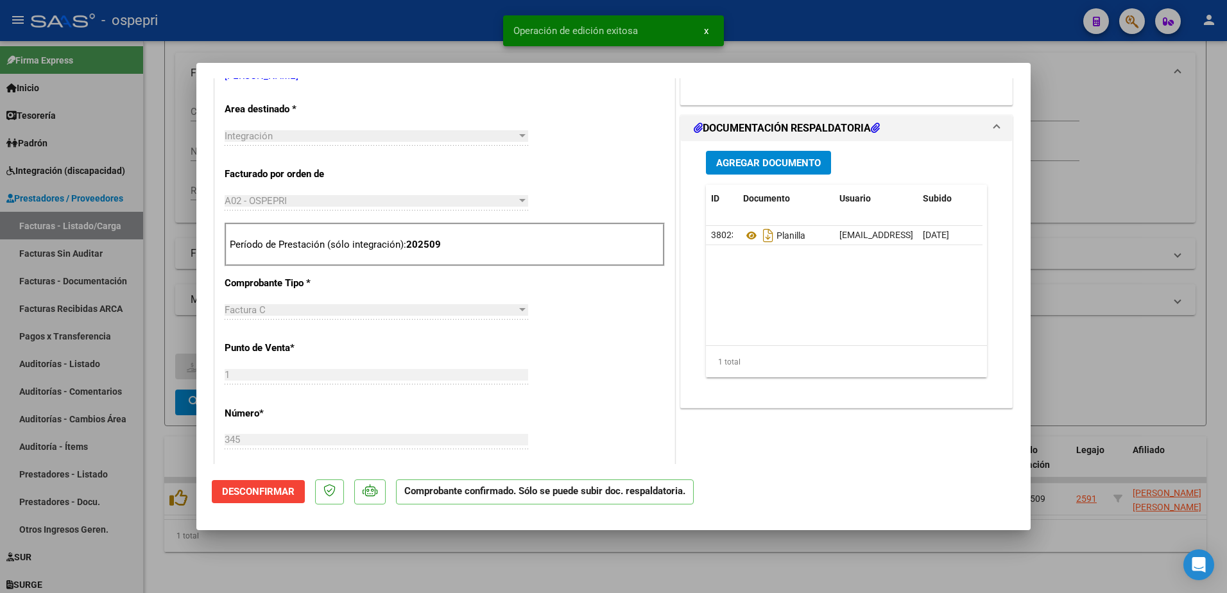
type input "$ 0,00"
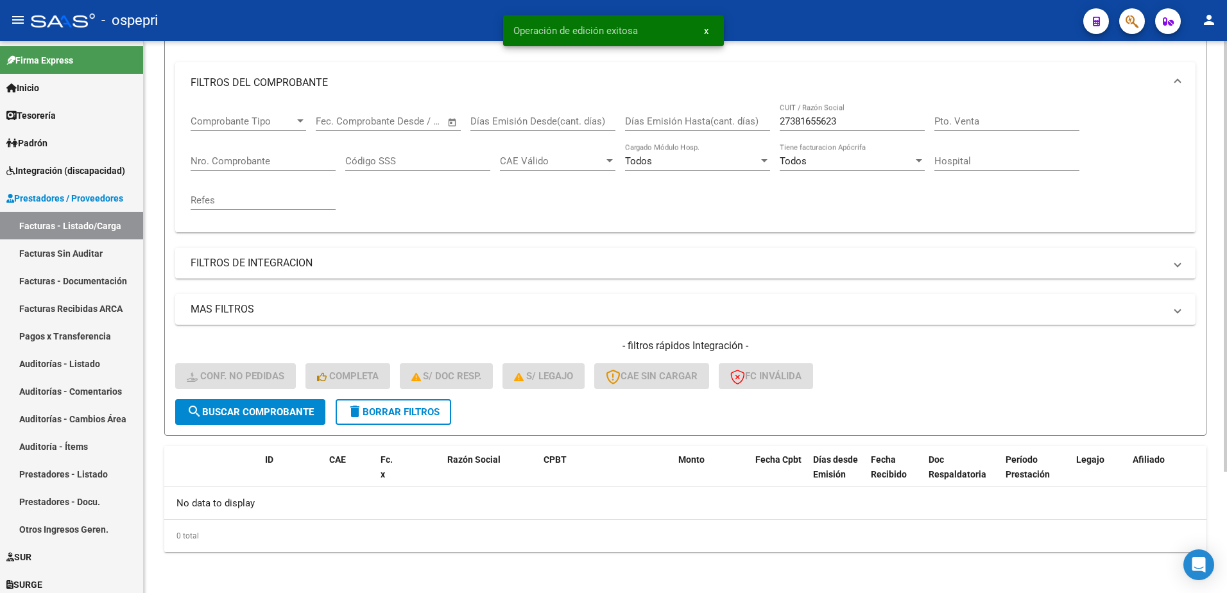
scroll to position [156, 0]
click at [399, 413] on span "delete Borrar Filtros" at bounding box center [393, 412] width 92 height 12
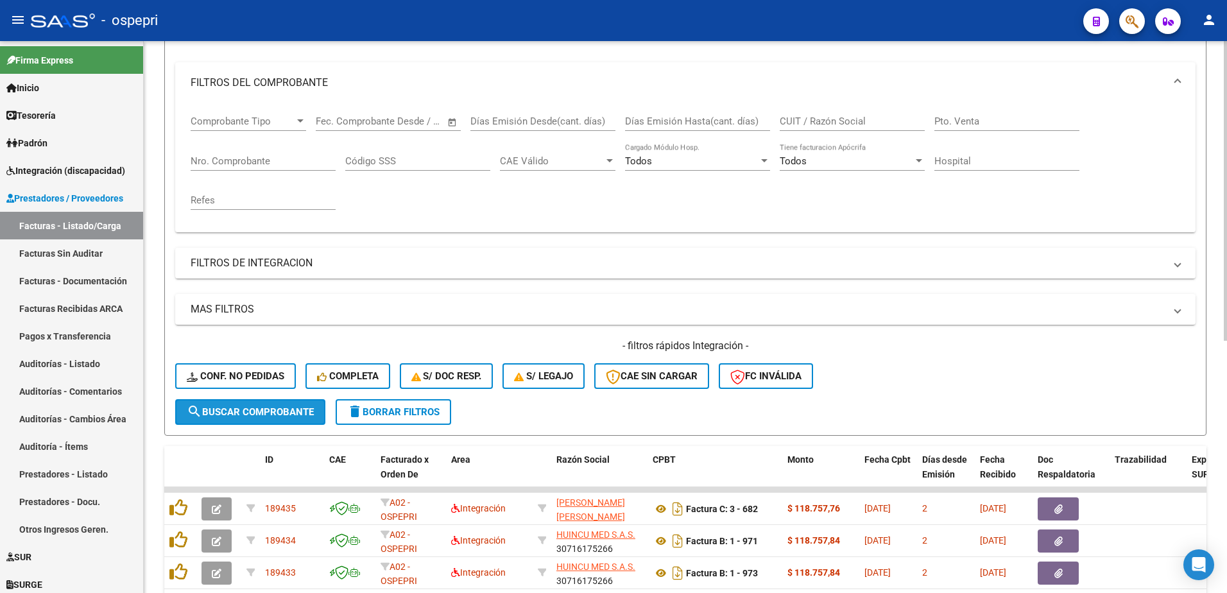
click at [252, 408] on span "search Buscar Comprobante" at bounding box center [250, 412] width 127 height 12
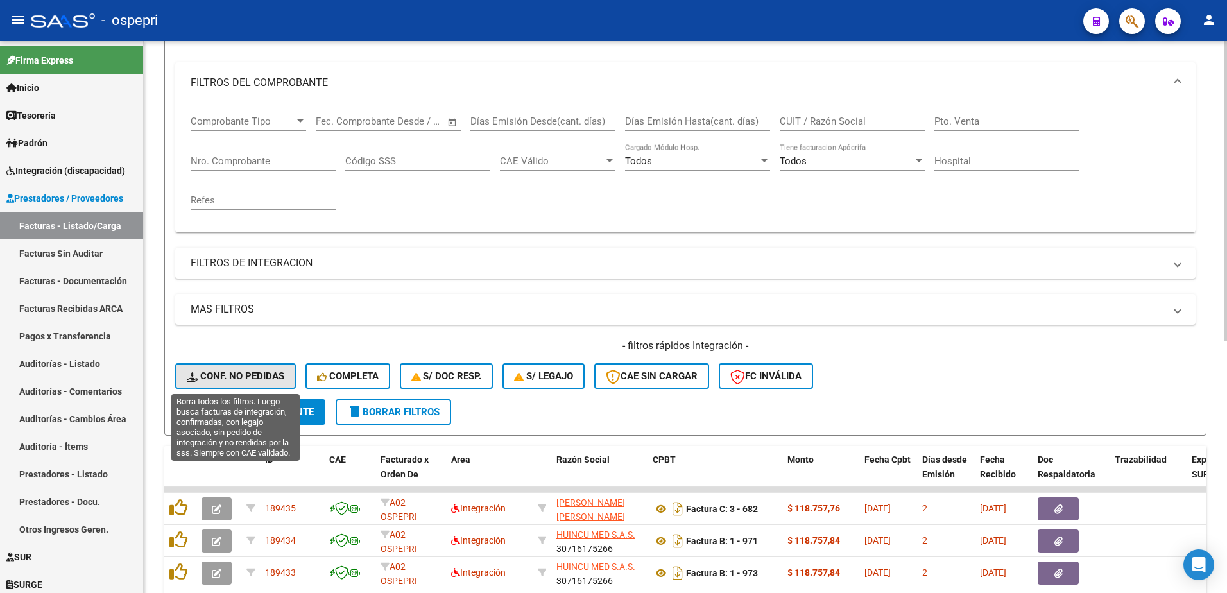
click at [234, 372] on span "Conf. no pedidas" at bounding box center [236, 376] width 98 height 12
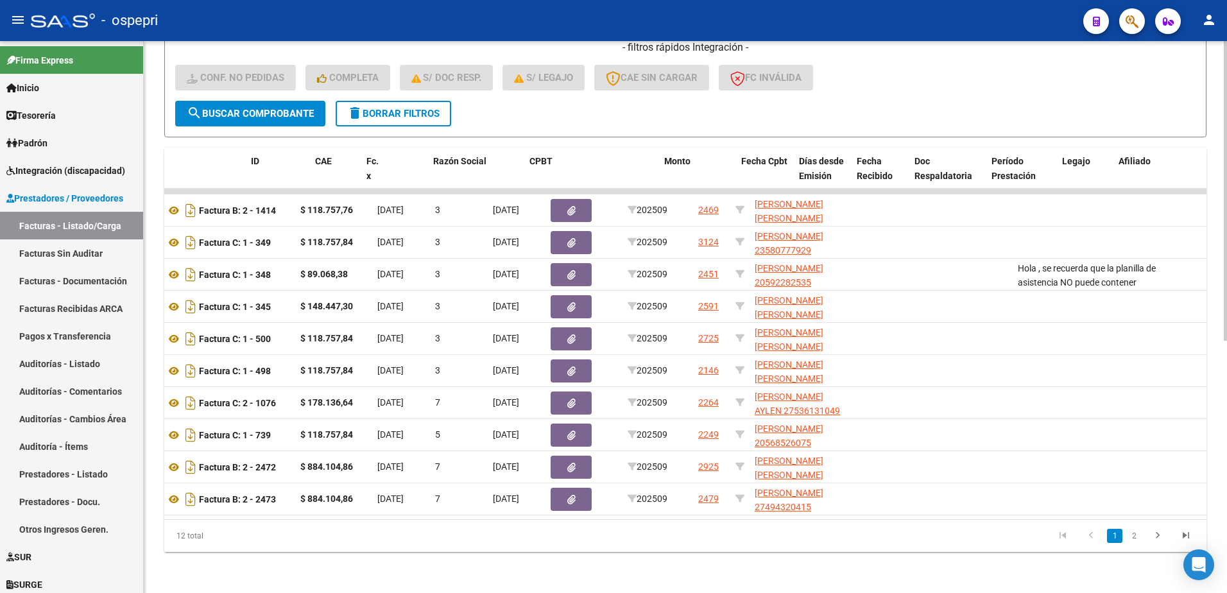
scroll to position [0, 0]
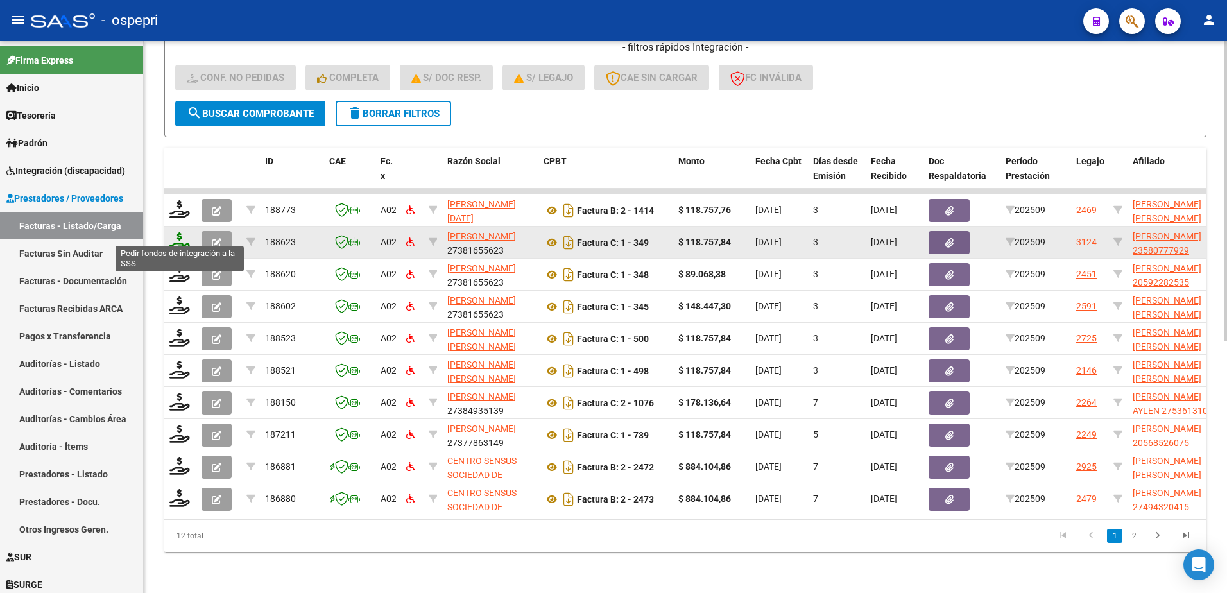
click at [176, 232] on icon at bounding box center [179, 241] width 21 height 18
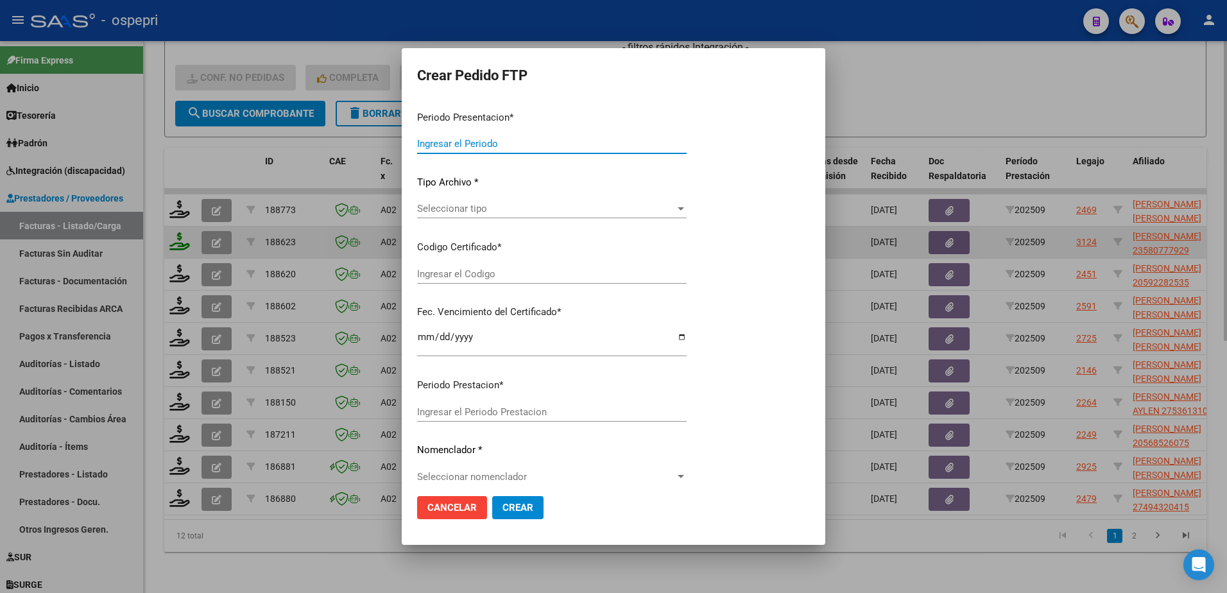
type input "202509"
type input "$ 118.757,84"
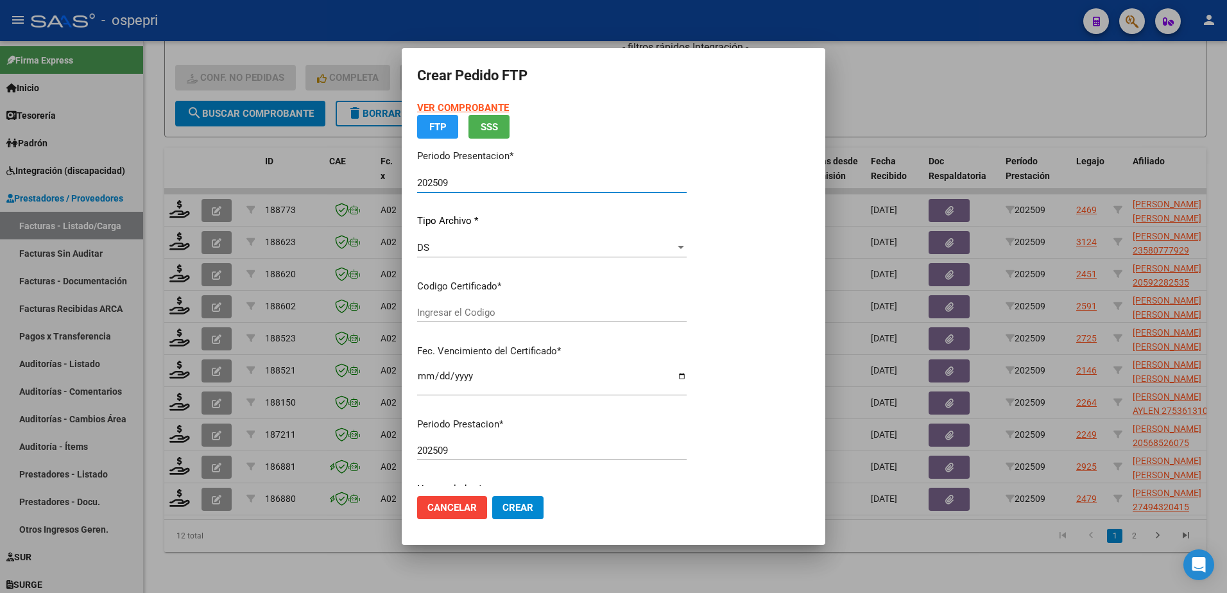
type input "2358077792-9"
type input "[DATE]"
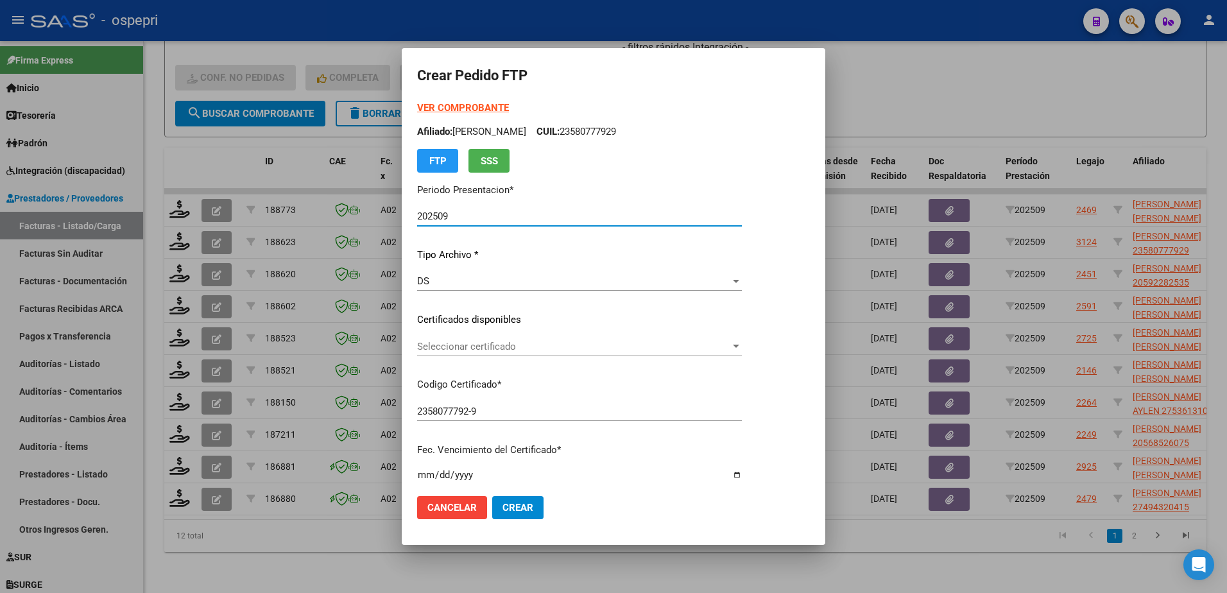
click at [486, 354] on div "Seleccionar certificado Seleccionar certificado" at bounding box center [579, 346] width 325 height 19
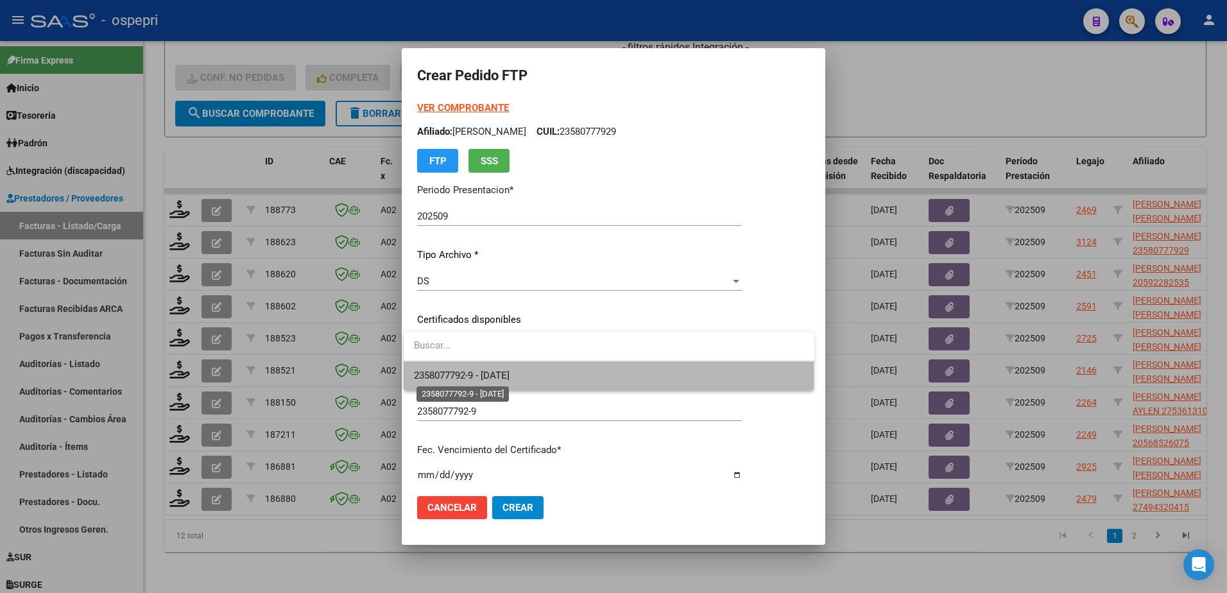
click at [505, 381] on span "2358077792-9 - [DATE]" at bounding box center [462, 376] width 96 height 12
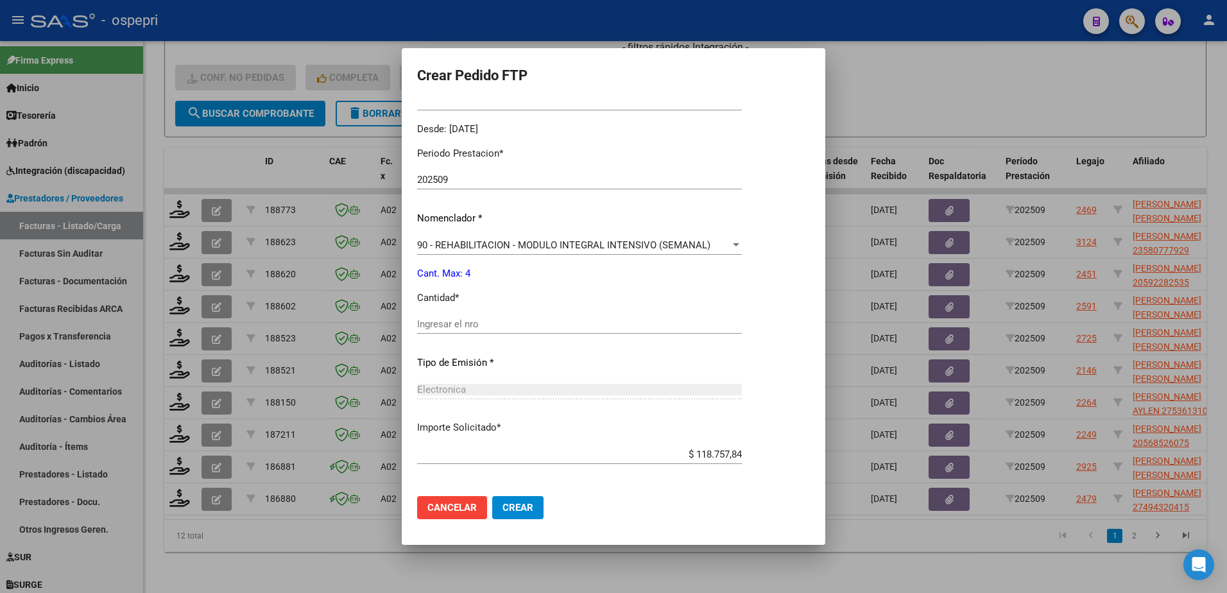
scroll to position [385, 0]
click at [469, 321] on input "Ingresar el nro" at bounding box center [579, 323] width 325 height 12
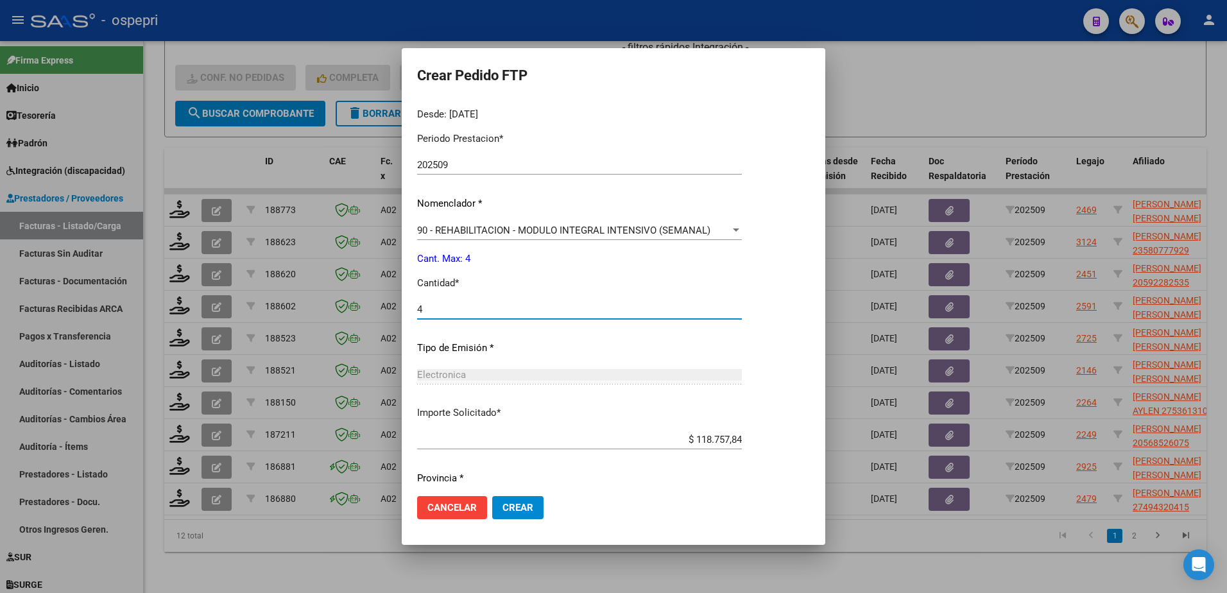
scroll to position [438, 0]
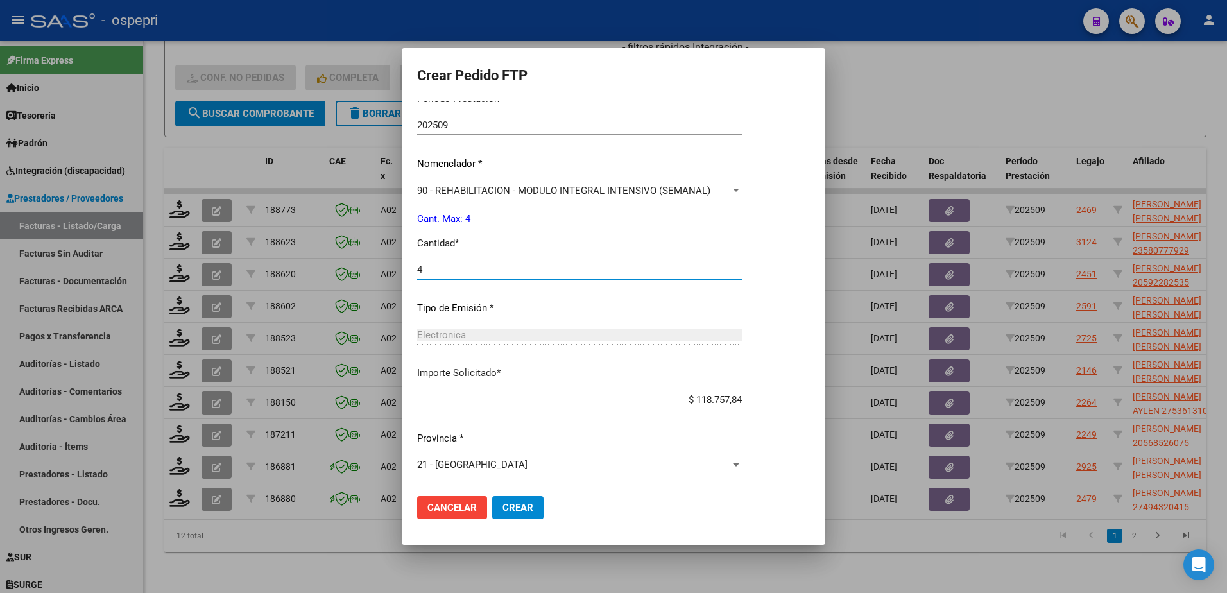
type input "4"
click at [510, 506] on span "Crear" at bounding box center [518, 508] width 31 height 12
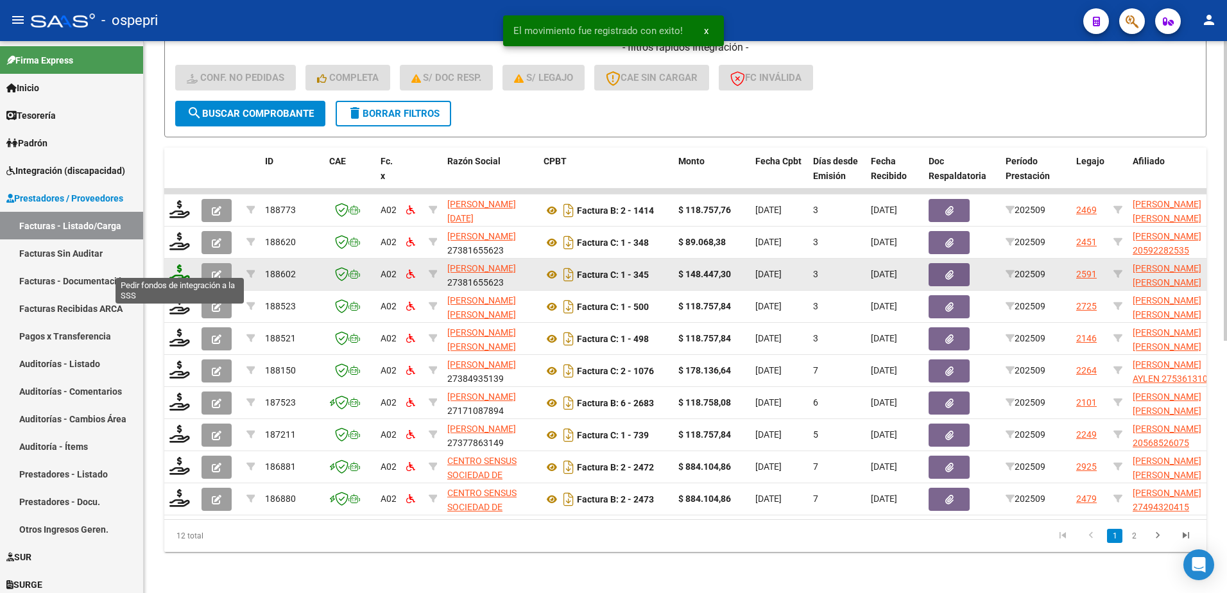
click at [182, 270] on icon at bounding box center [179, 273] width 21 height 18
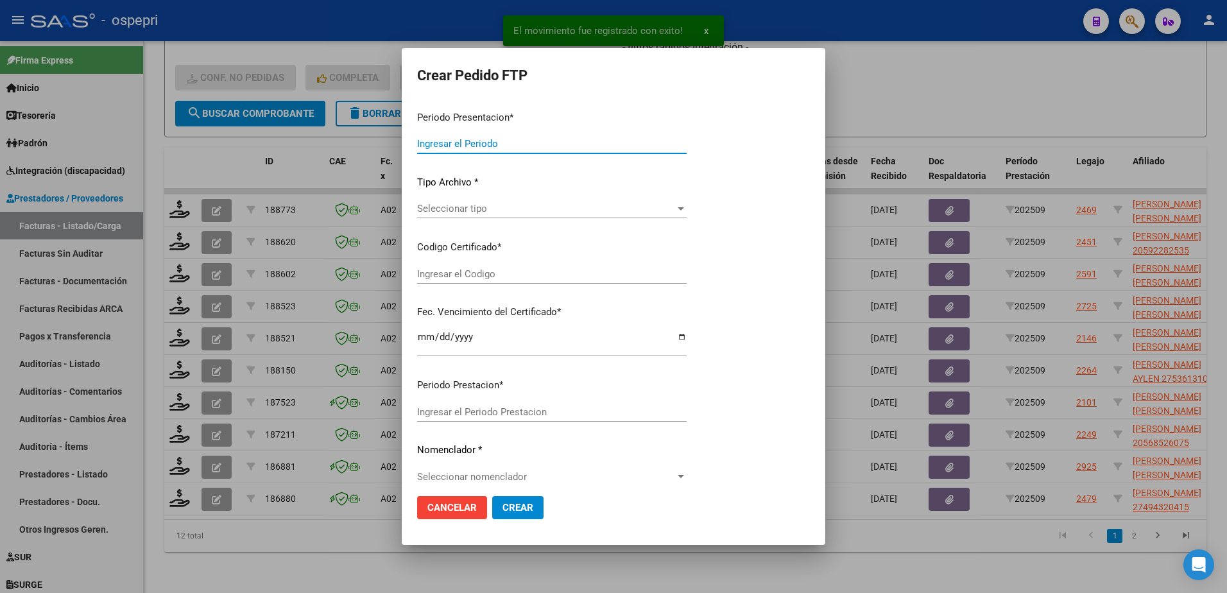
type input "202509"
type input "$ 148.447,30"
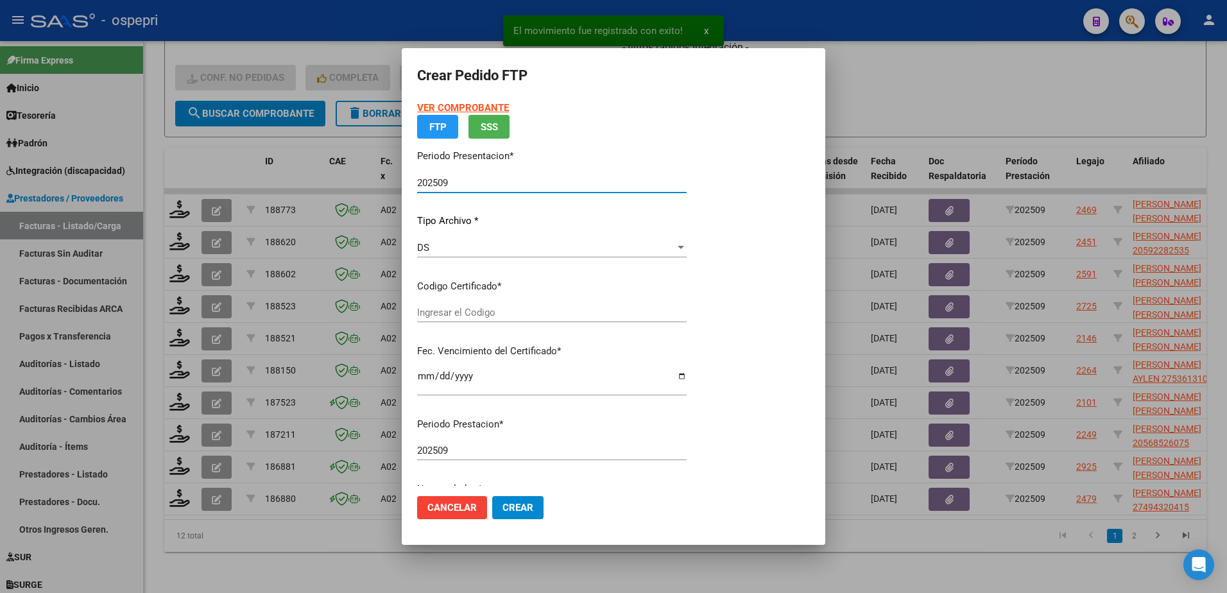
type input "2057358845-3"
type input "[DATE]"
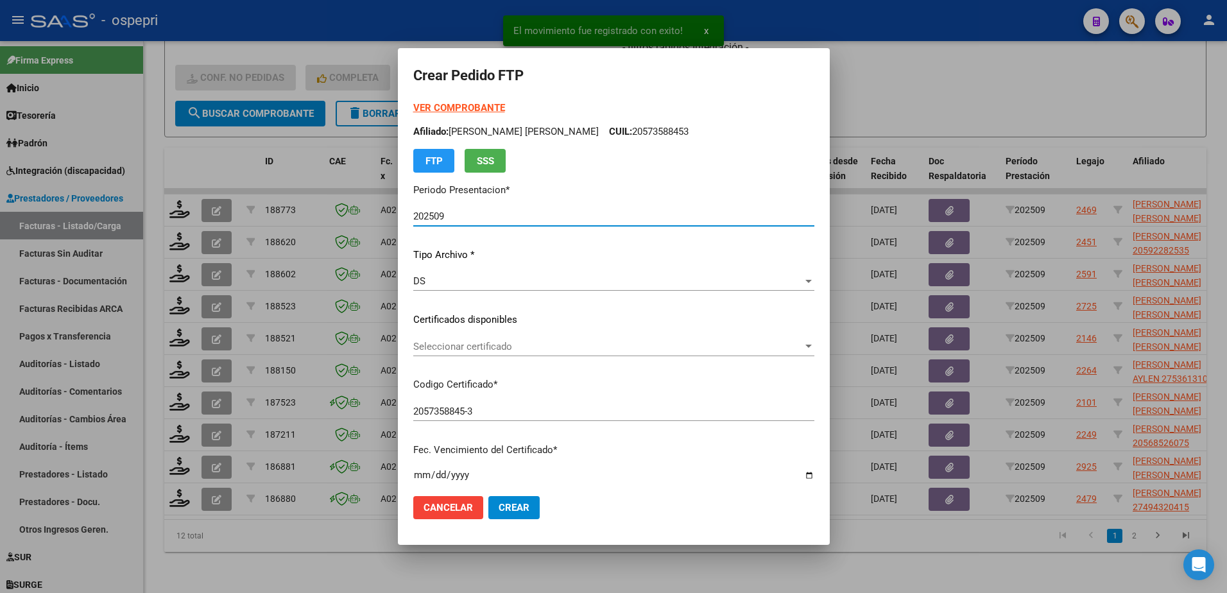
click at [454, 352] on span "Seleccionar certificado" at bounding box center [608, 347] width 390 height 12
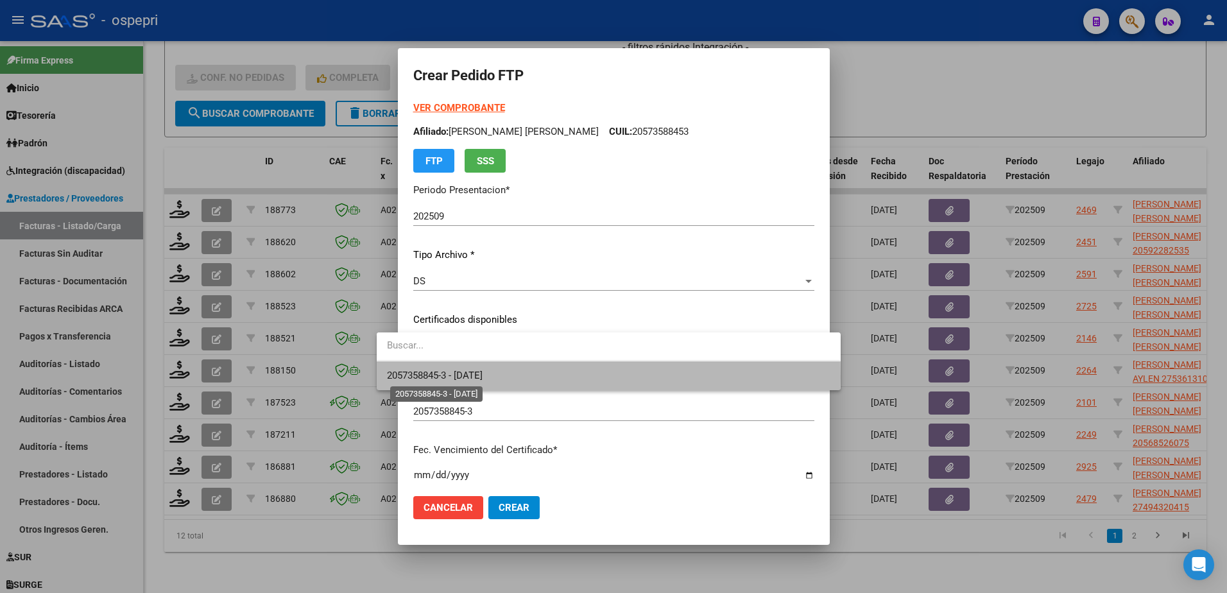
click at [462, 377] on span "2057358845-3 - [DATE]" at bounding box center [435, 376] width 96 height 12
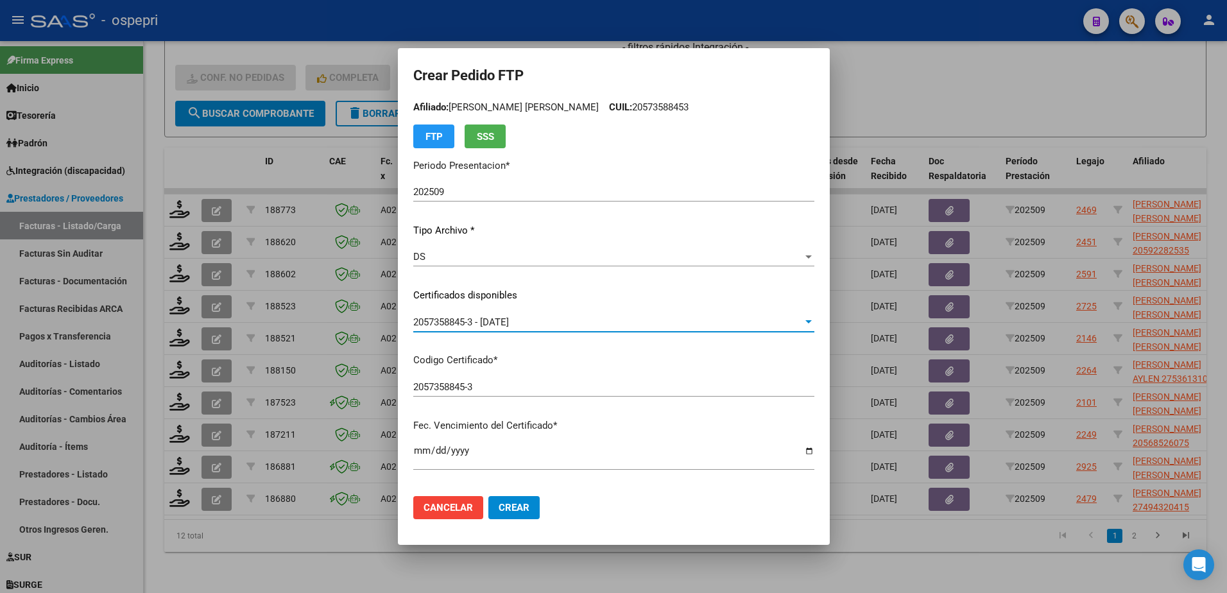
scroll to position [321, 0]
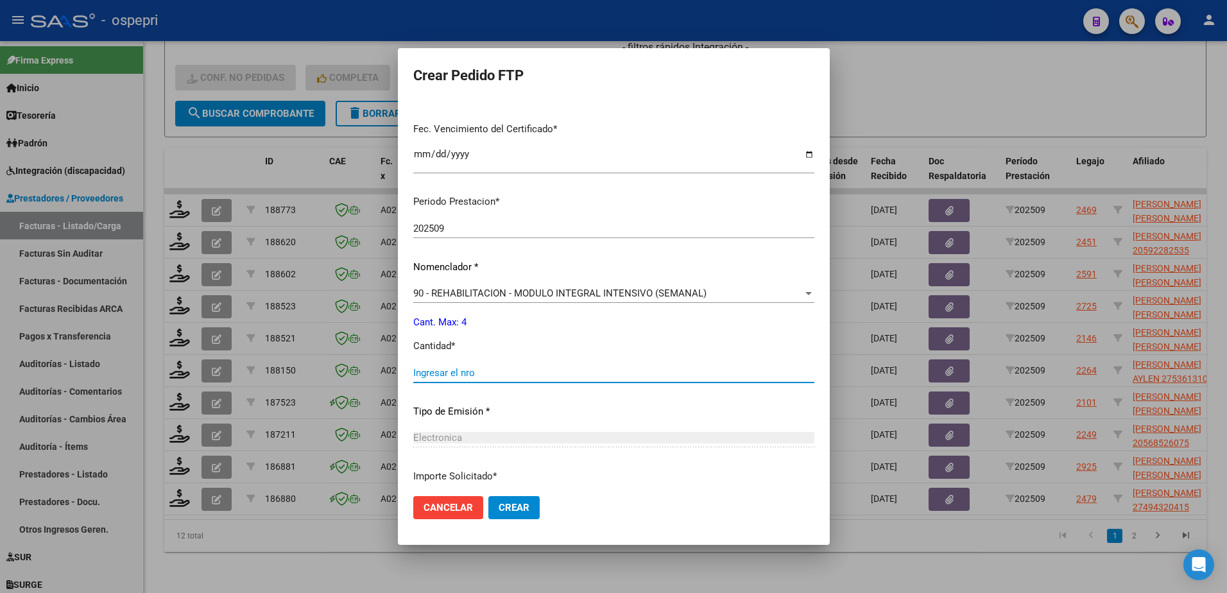
click at [457, 372] on input "Ingresar el nro" at bounding box center [613, 373] width 401 height 12
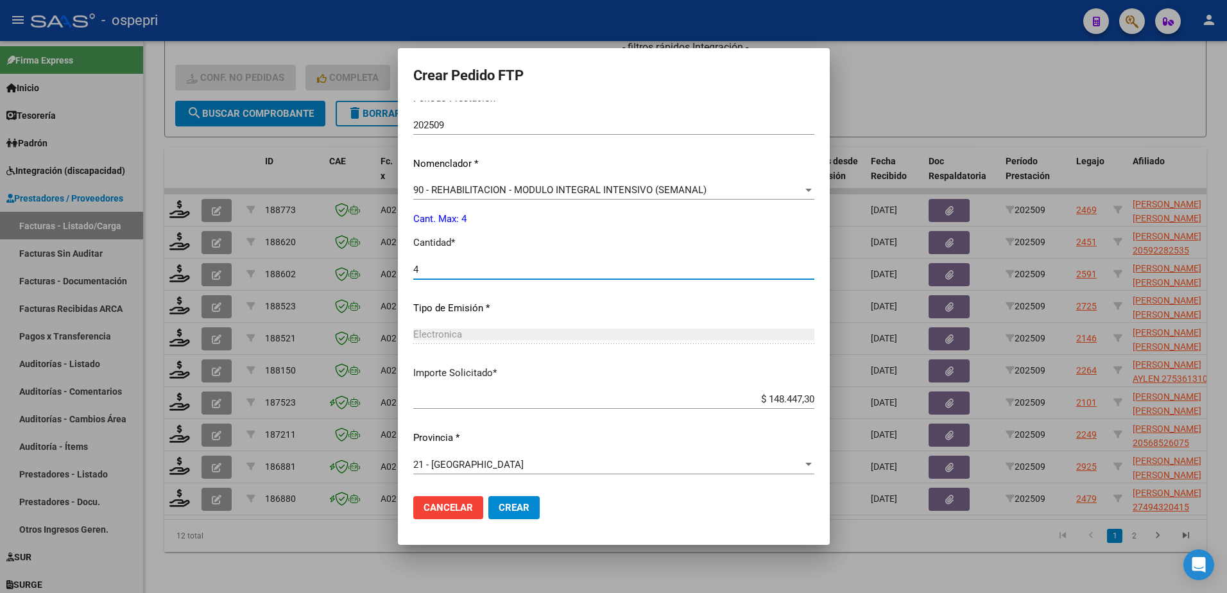
type input "4"
click at [499, 511] on span "Crear" at bounding box center [514, 508] width 31 height 12
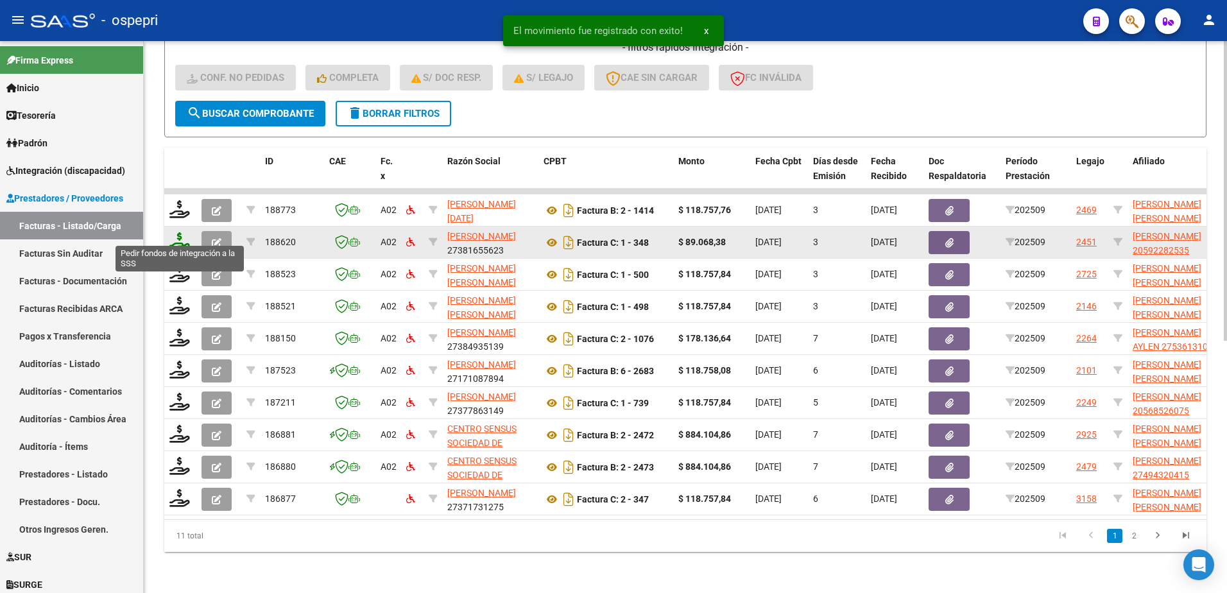
click at [178, 236] on icon at bounding box center [179, 241] width 21 height 18
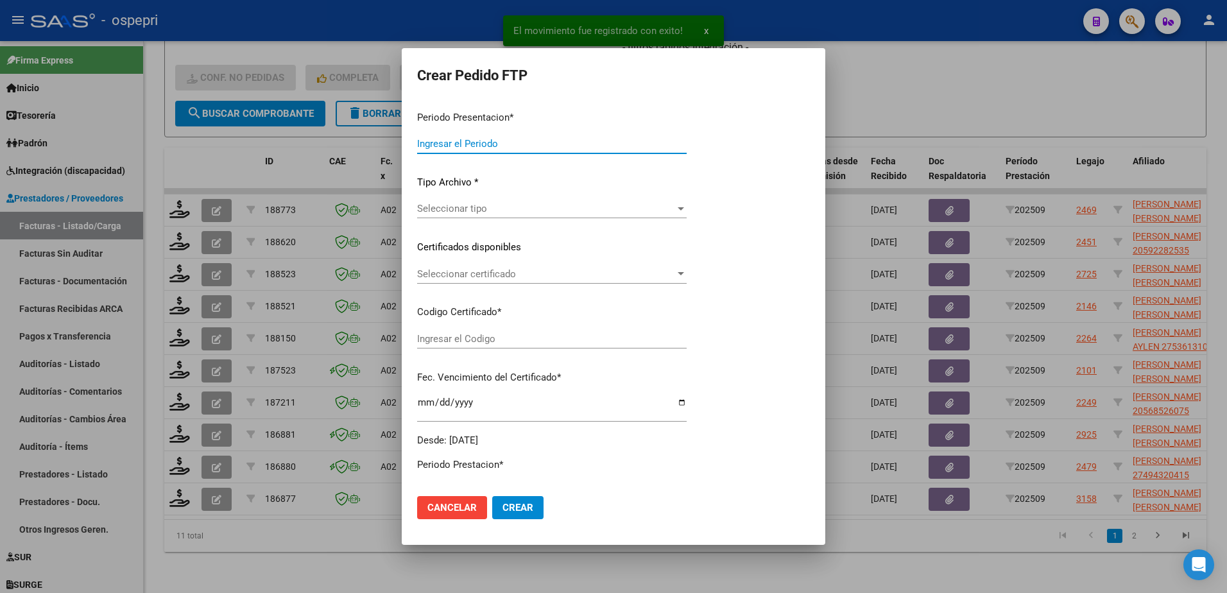
type input "202509"
type input "$ 89.068,38"
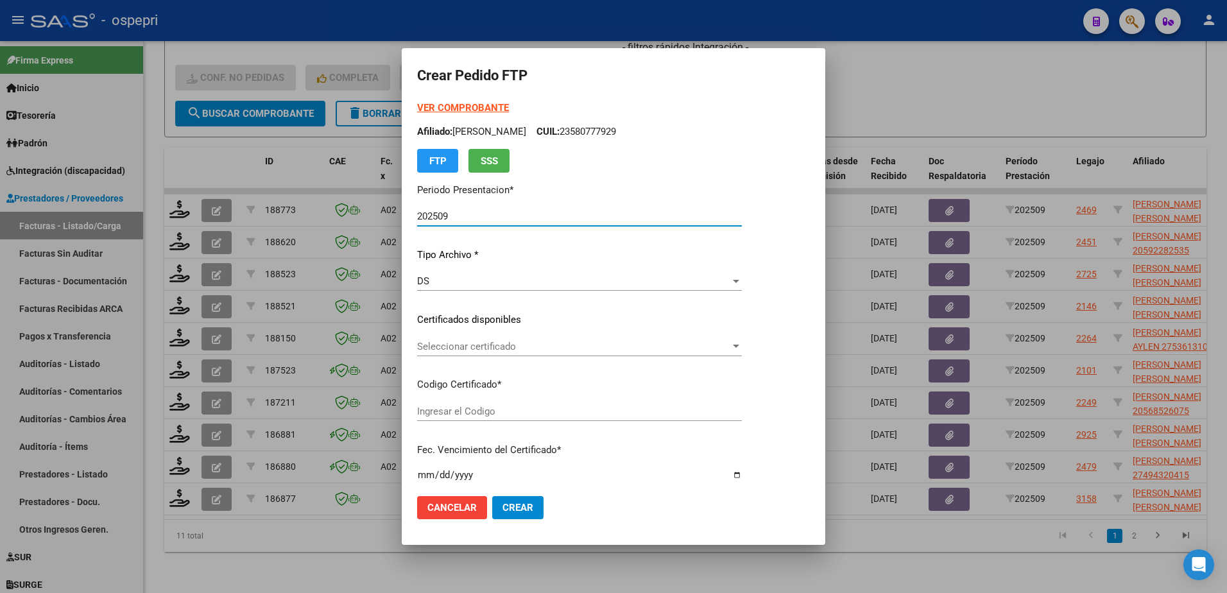
type input "2059228253-5"
type input "[DATE]"
click at [491, 353] on div "Seleccionar certificado Seleccionar certificado" at bounding box center [579, 346] width 325 height 19
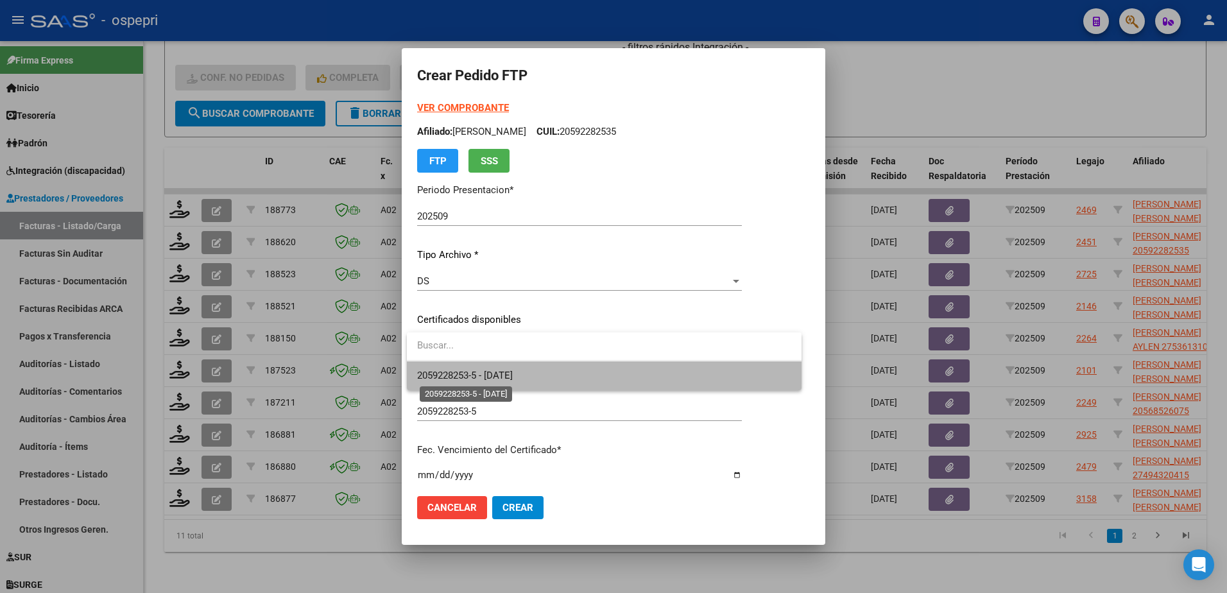
click at [512, 375] on span "2059228253-5 - [DATE]" at bounding box center [465, 376] width 96 height 12
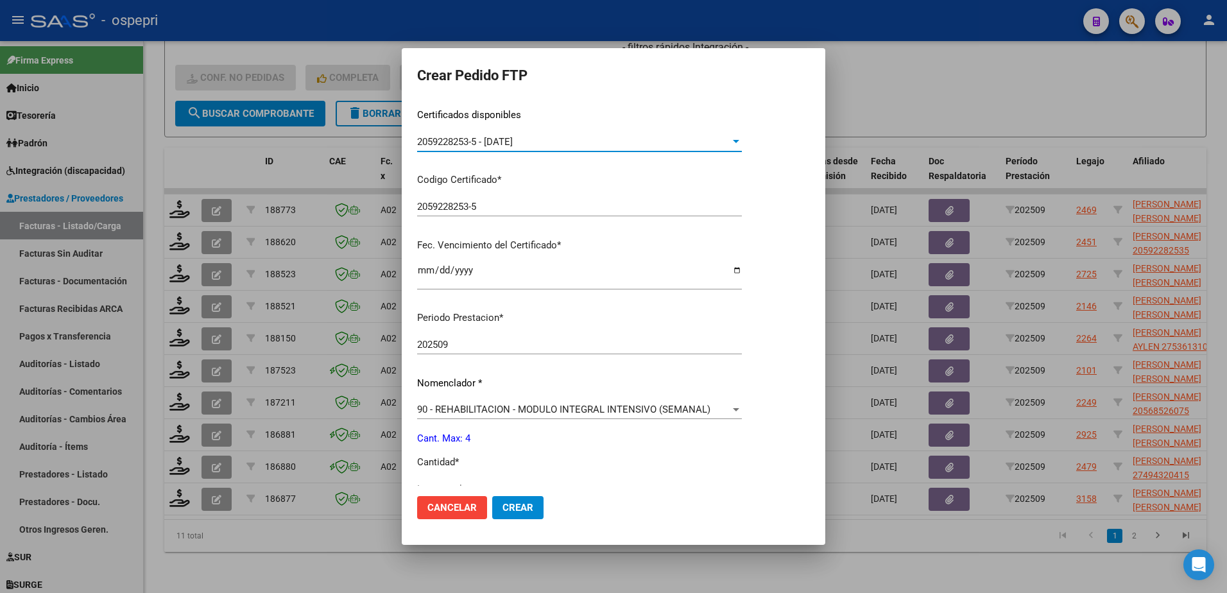
scroll to position [321, 0]
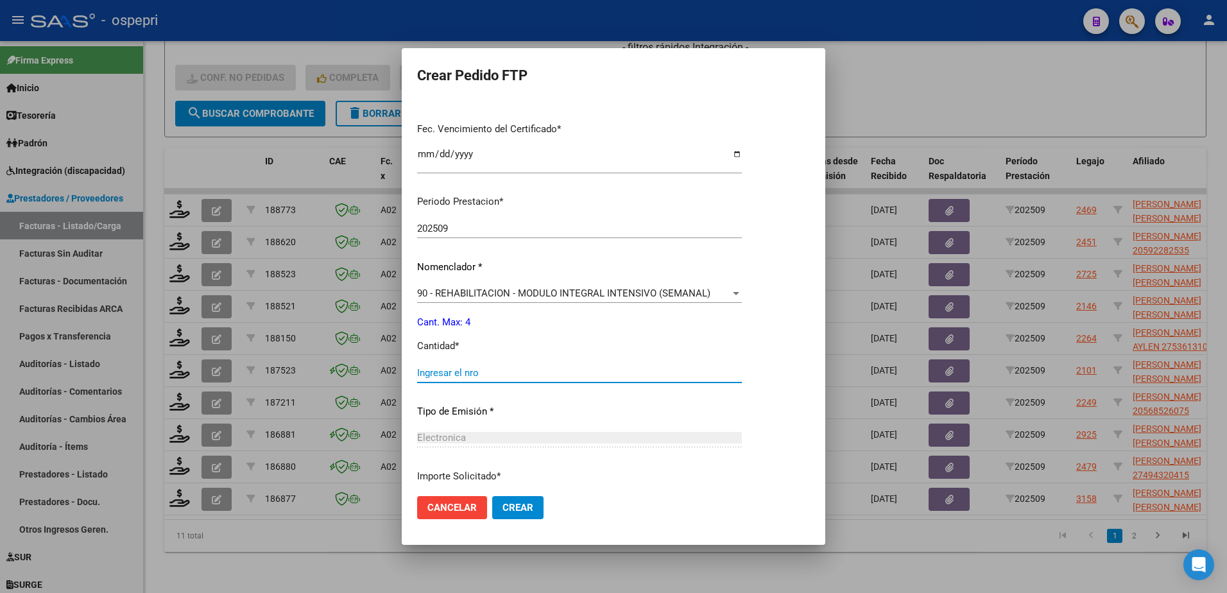
click at [488, 372] on input "Ingresar el nro" at bounding box center [579, 373] width 325 height 12
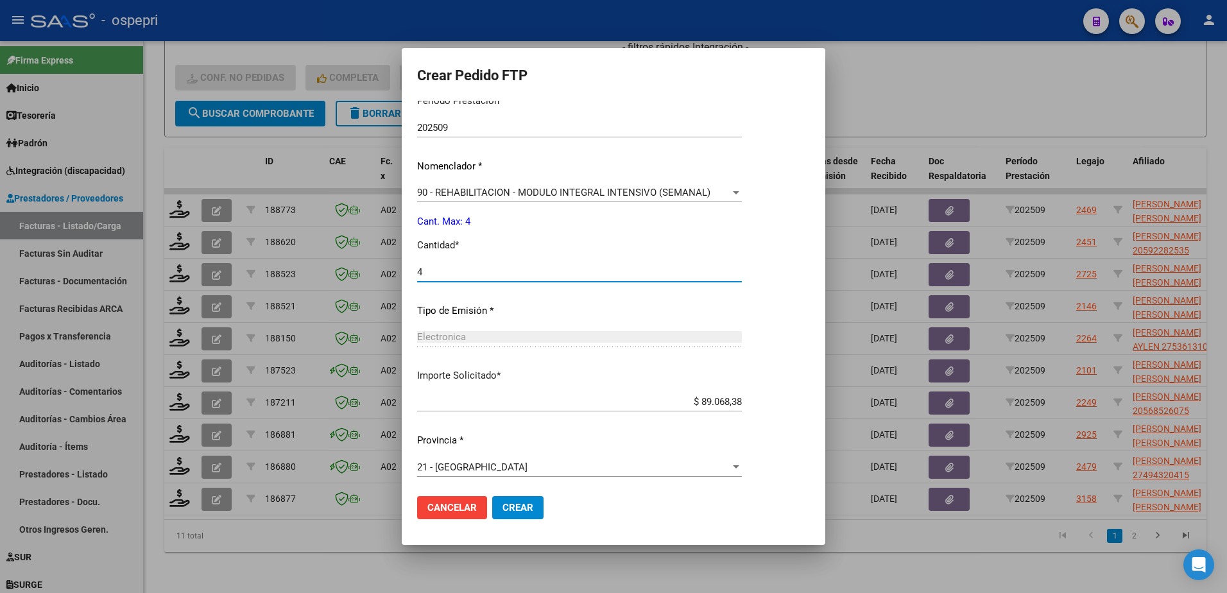
scroll to position [424, 0]
type input "4"
click at [520, 508] on span "Crear" at bounding box center [518, 508] width 31 height 12
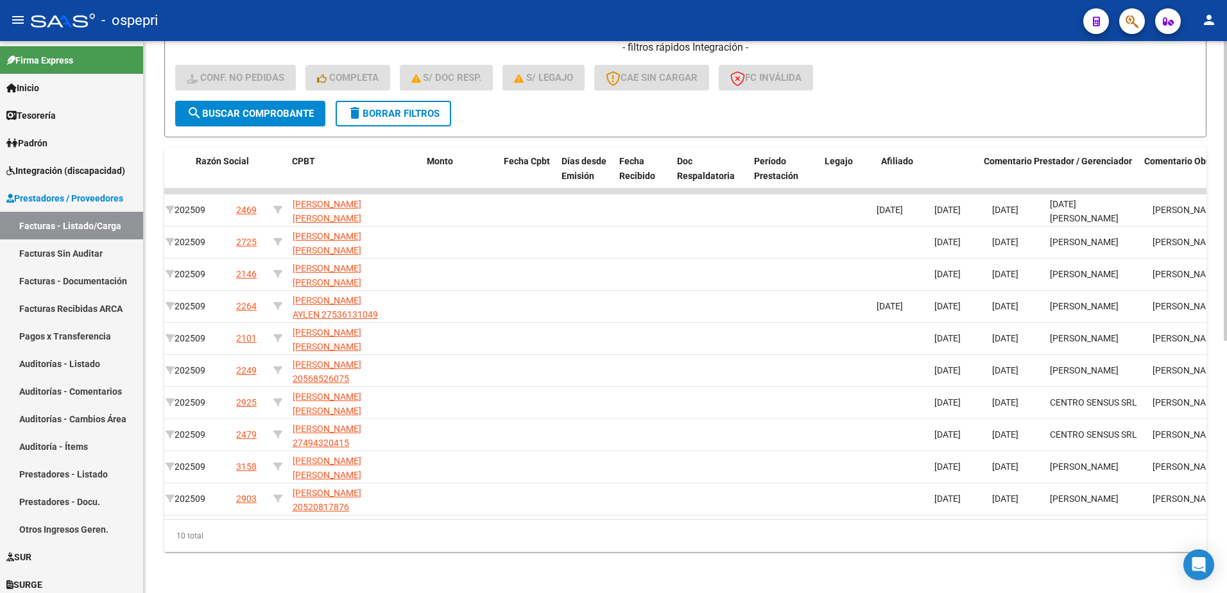
scroll to position [0, 0]
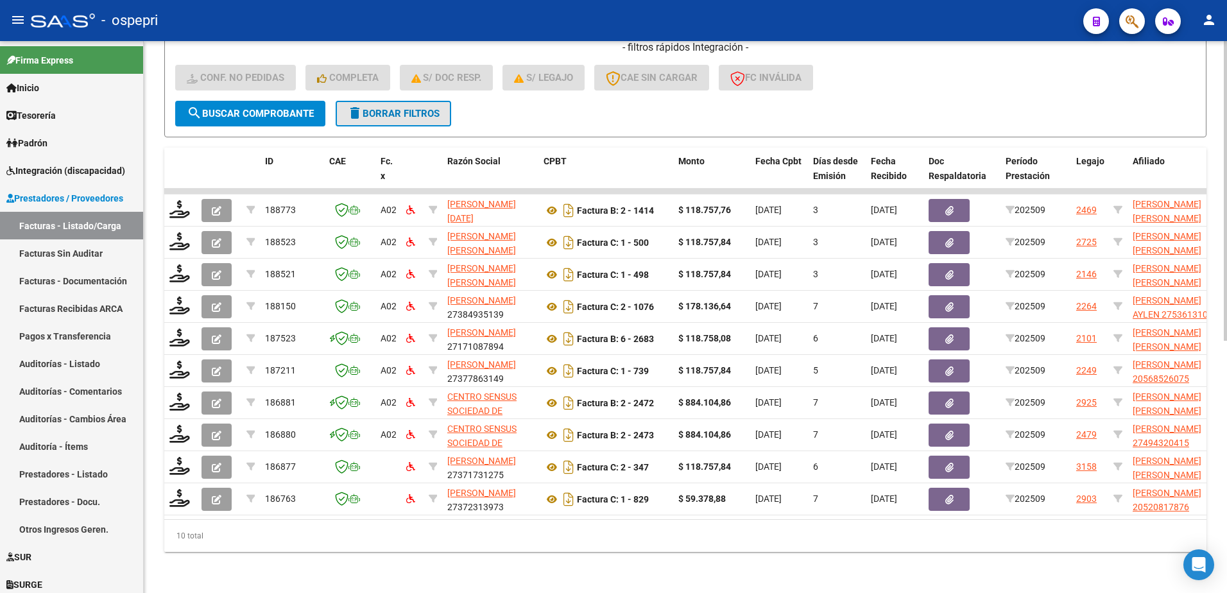
click at [415, 108] on span "delete Borrar Filtros" at bounding box center [393, 114] width 92 height 12
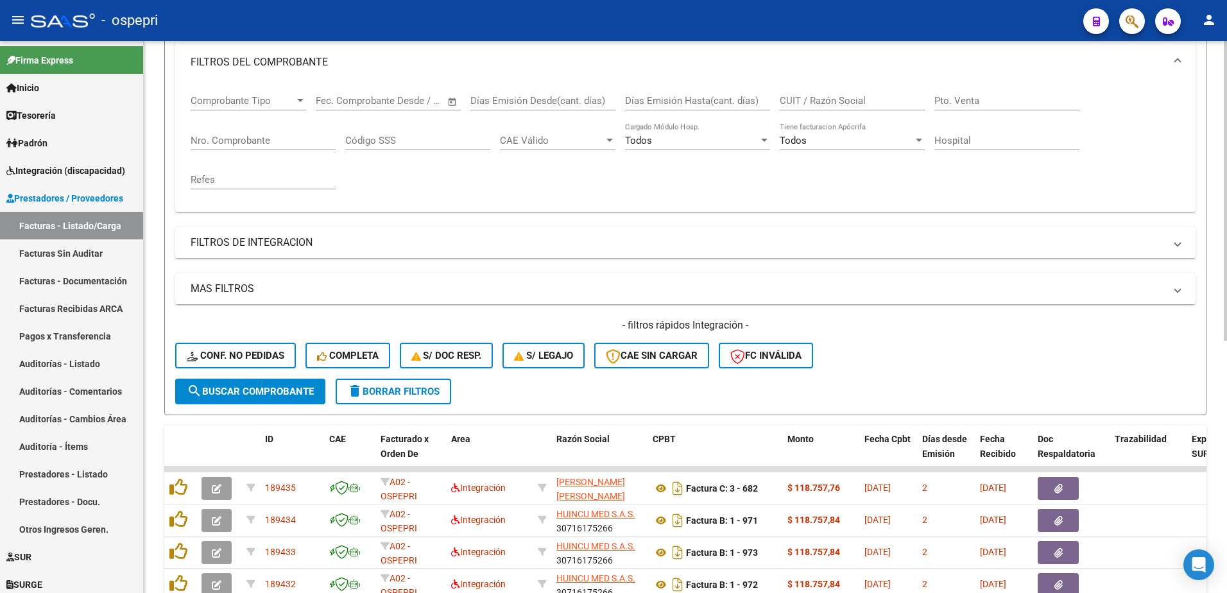
scroll to position [15, 0]
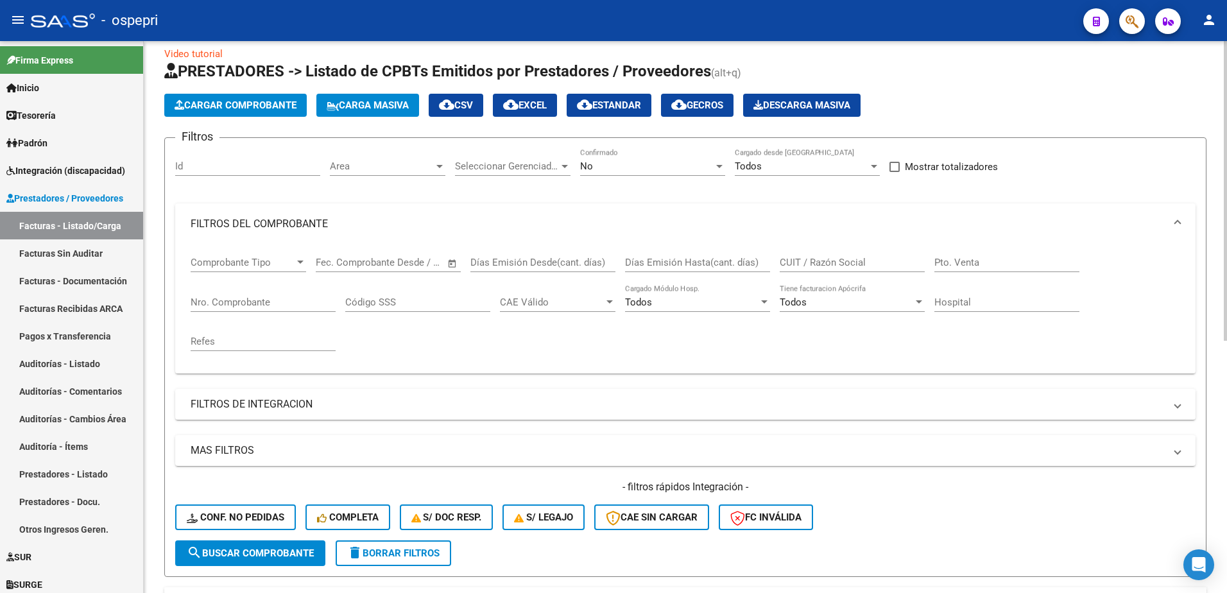
click at [850, 263] on input "CUIT / Razón Social" at bounding box center [852, 263] width 145 height 12
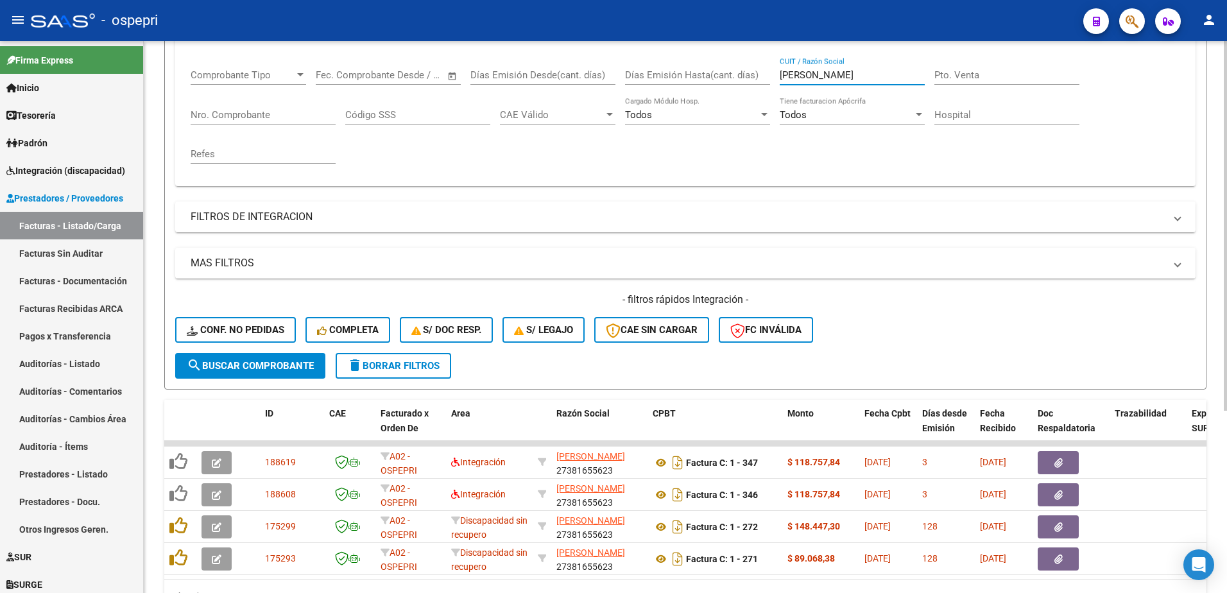
scroll to position [207, 0]
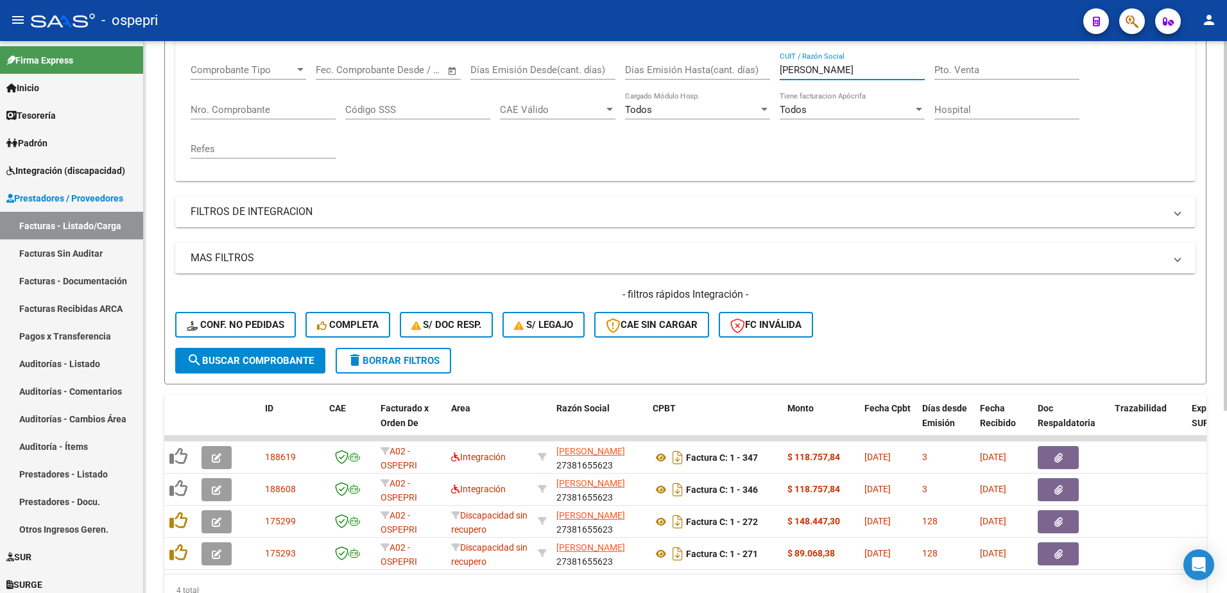
click at [822, 74] on input "[PERSON_NAME]" at bounding box center [852, 70] width 145 height 12
click at [822, 73] on input "[PERSON_NAME]" at bounding box center [852, 70] width 145 height 12
click at [820, 72] on input "[PERSON_NAME]" at bounding box center [852, 70] width 145 height 12
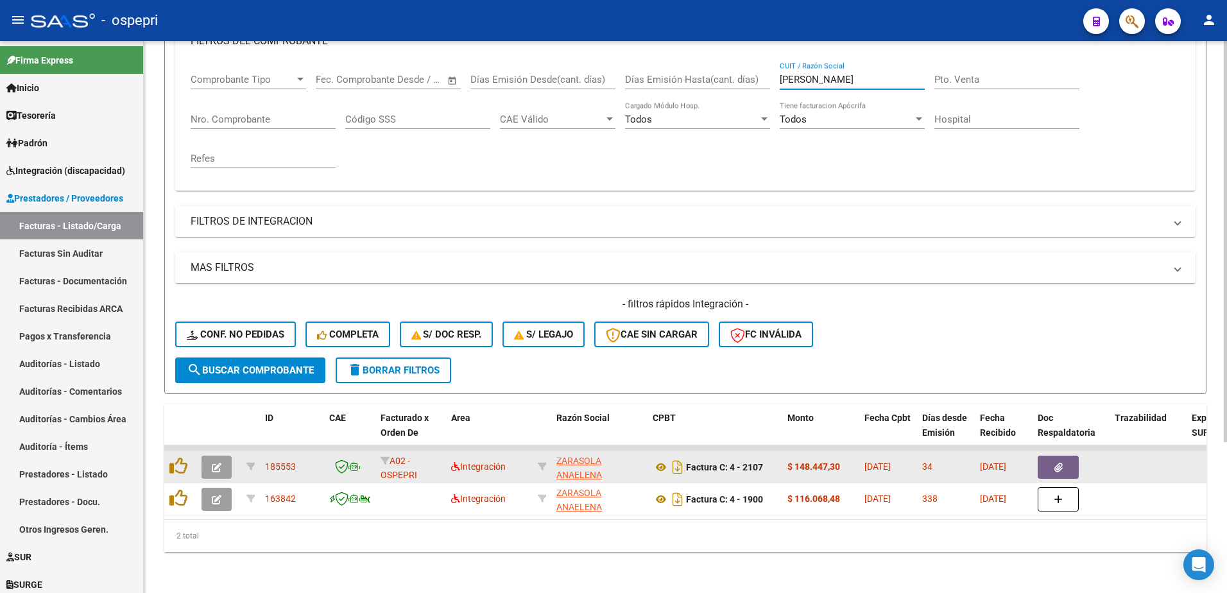
type input "[PERSON_NAME]"
click at [216, 467] on button "button" at bounding box center [217, 467] width 30 height 23
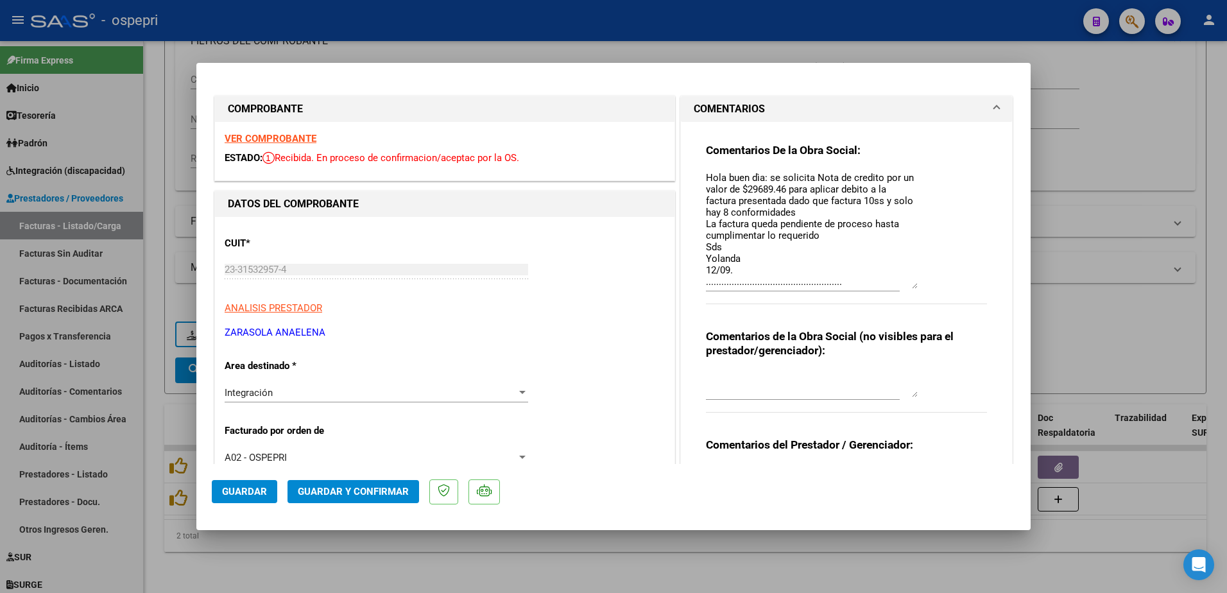
drag, startPoint x: 908, startPoint y: 192, endPoint x: 908, endPoint y: 284, distance: 92.4
click at [908, 284] on textarea "Hola buen dìa: se solicita Nota de credito por un valor de $29689.46 para aplic…" at bounding box center [812, 230] width 212 height 118
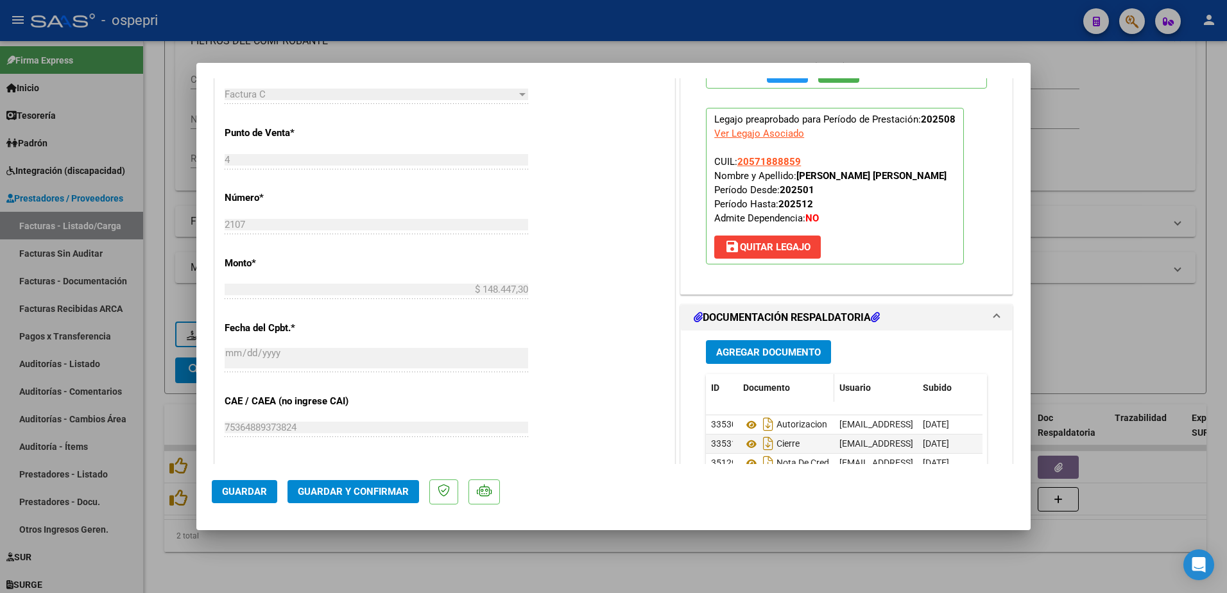
scroll to position [578, 0]
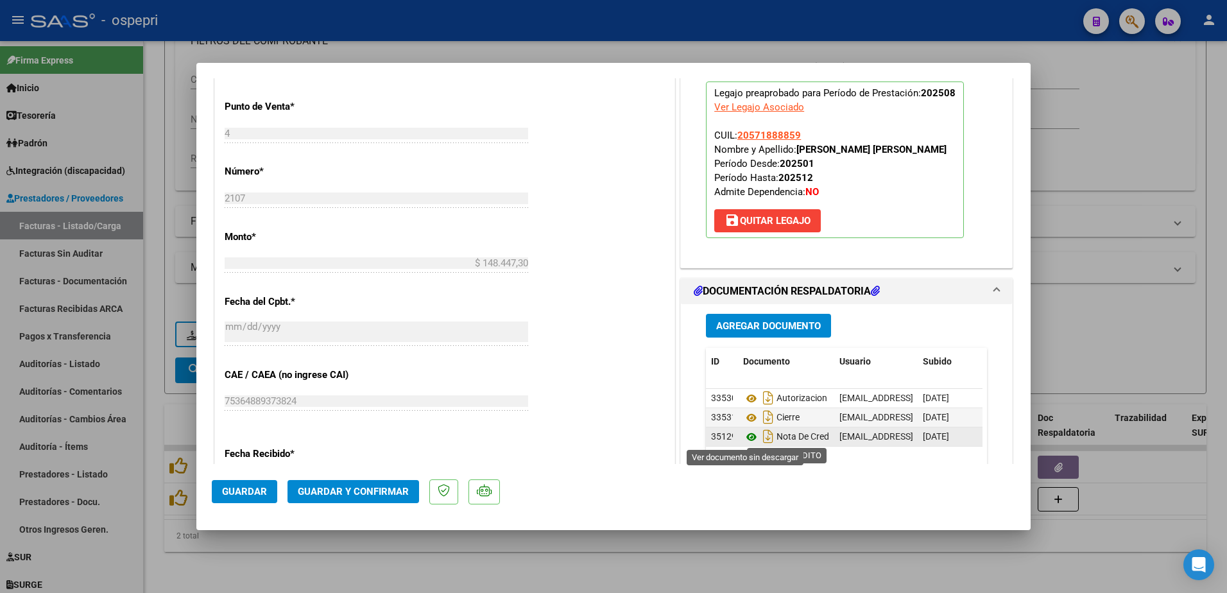
click at [743, 435] on icon at bounding box center [751, 436] width 17 height 15
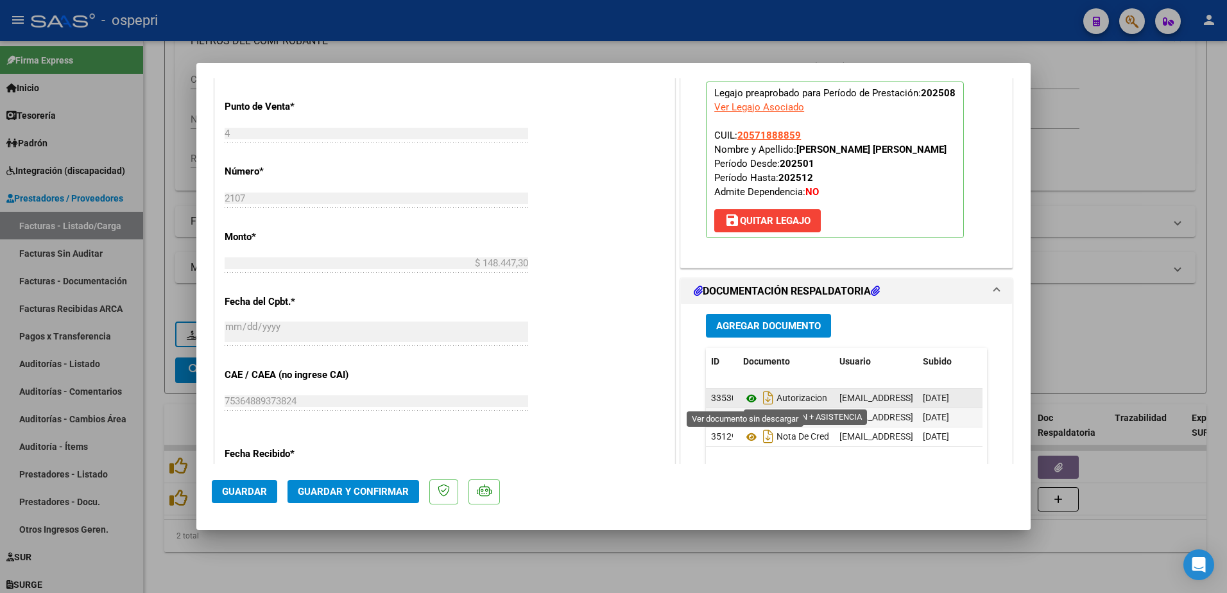
click at [746, 401] on icon at bounding box center [751, 398] width 17 height 15
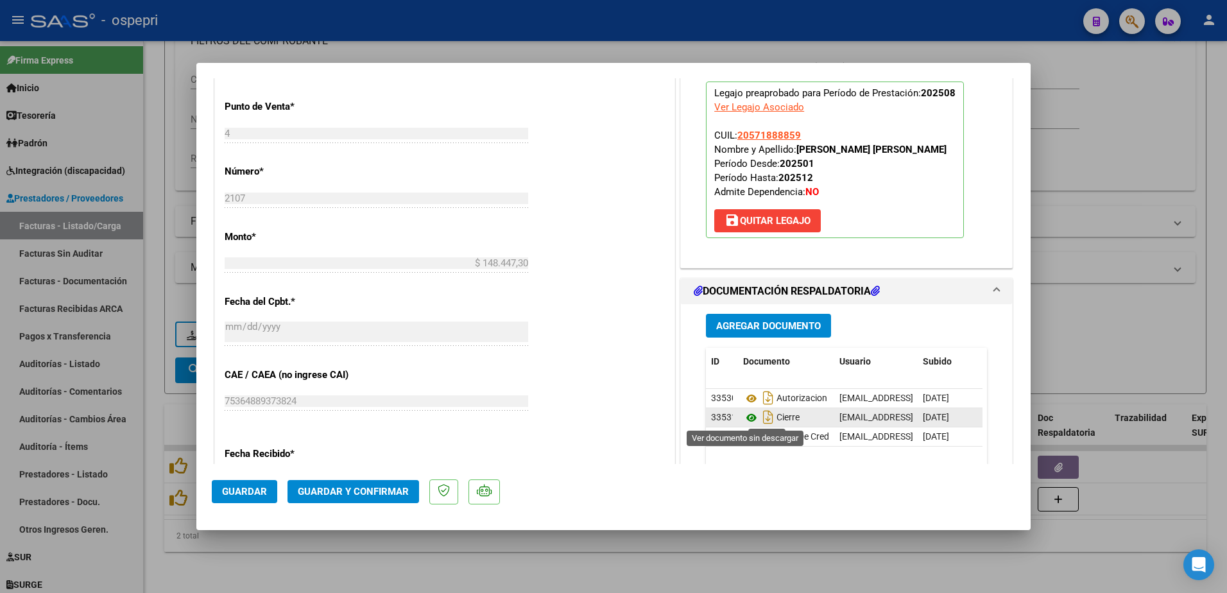
click at [746, 417] on icon at bounding box center [751, 417] width 17 height 15
click at [351, 494] on span "Guardar y Confirmar" at bounding box center [353, 492] width 111 height 12
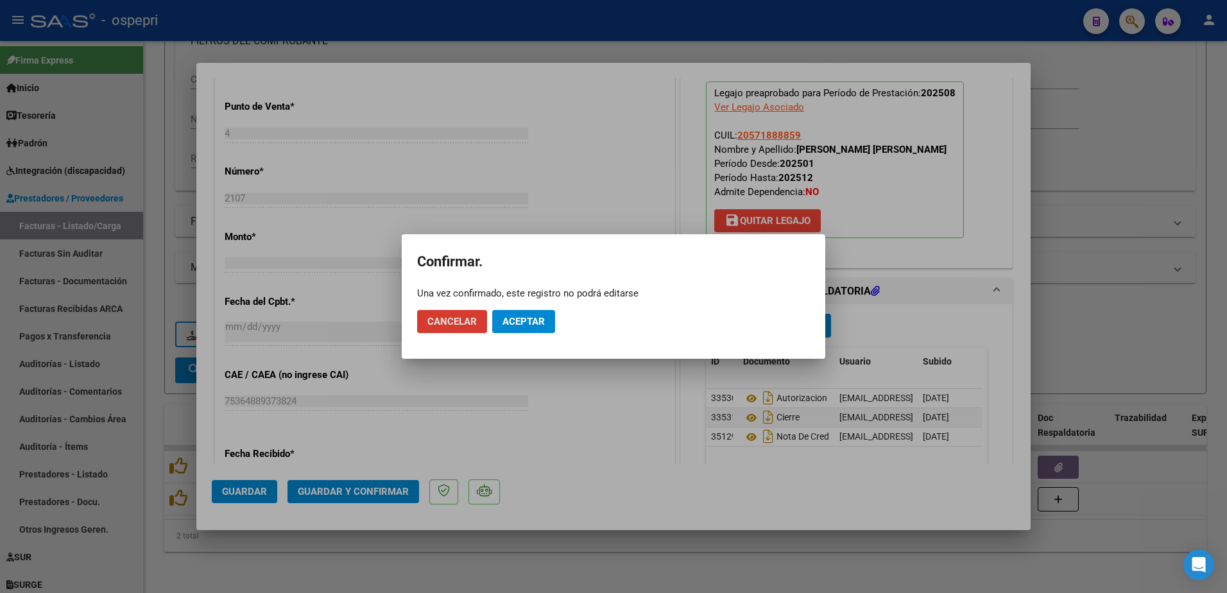
click at [528, 314] on button "Aceptar" at bounding box center [523, 321] width 63 height 23
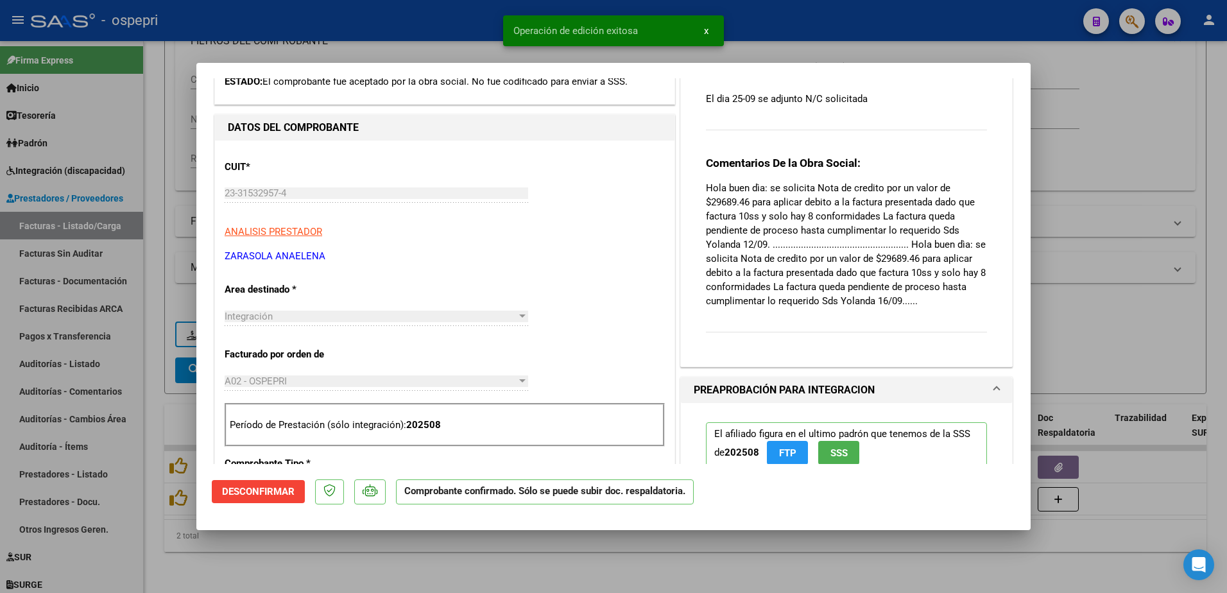
scroll to position [49, 0]
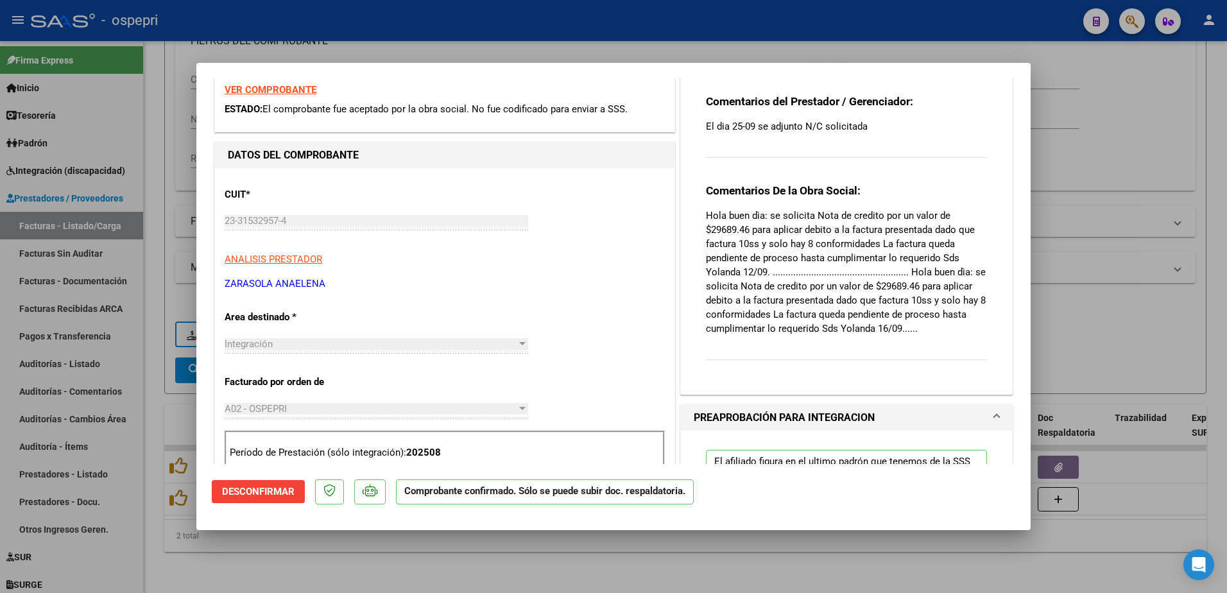
type input "$ 0,00"
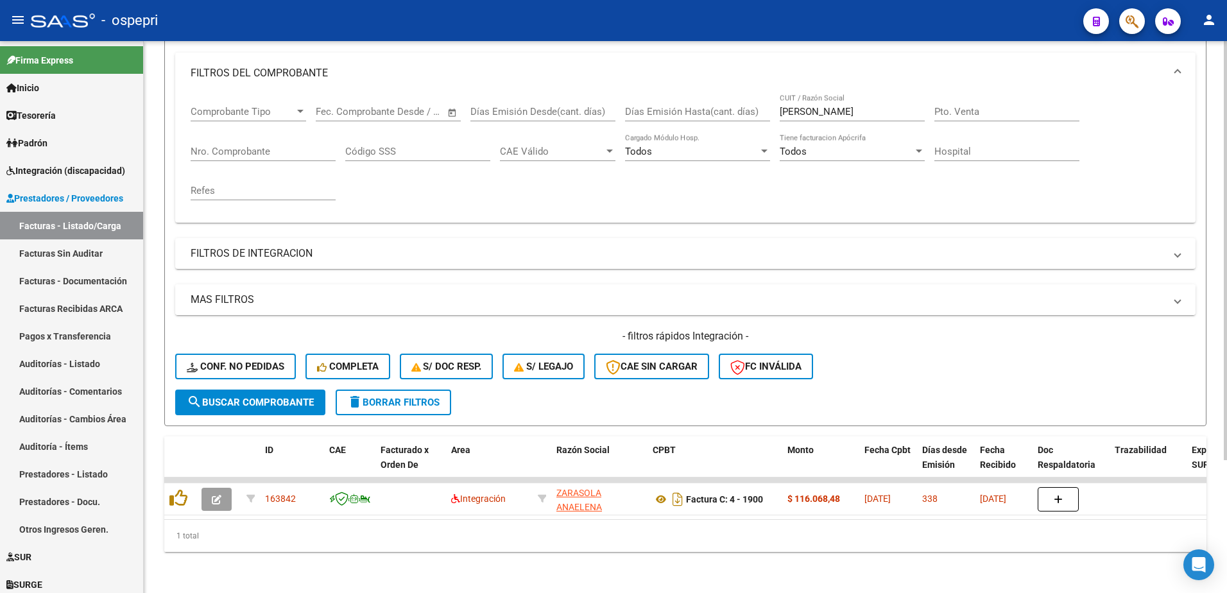
scroll to position [175, 0]
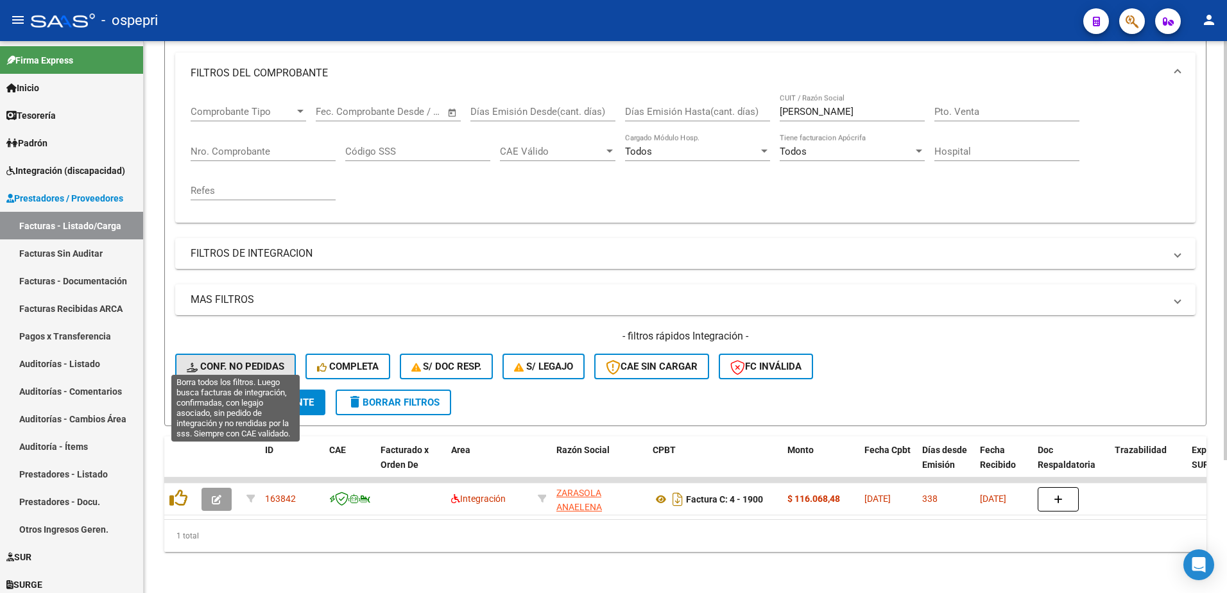
click at [231, 361] on span "Conf. no pedidas" at bounding box center [236, 367] width 98 height 12
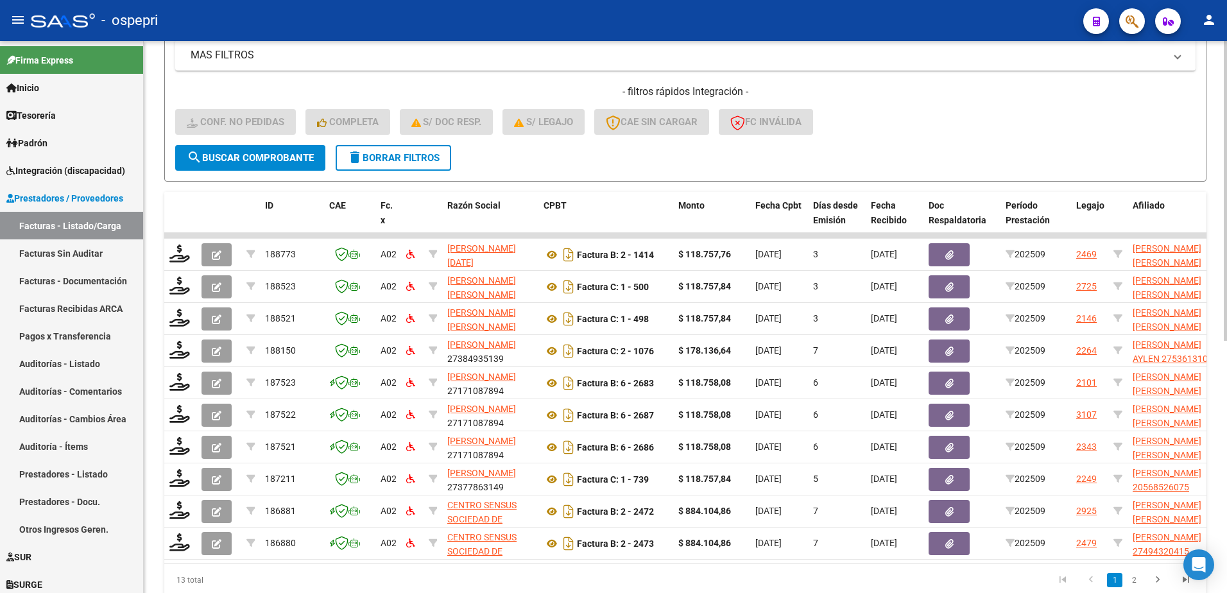
scroll to position [464, 0]
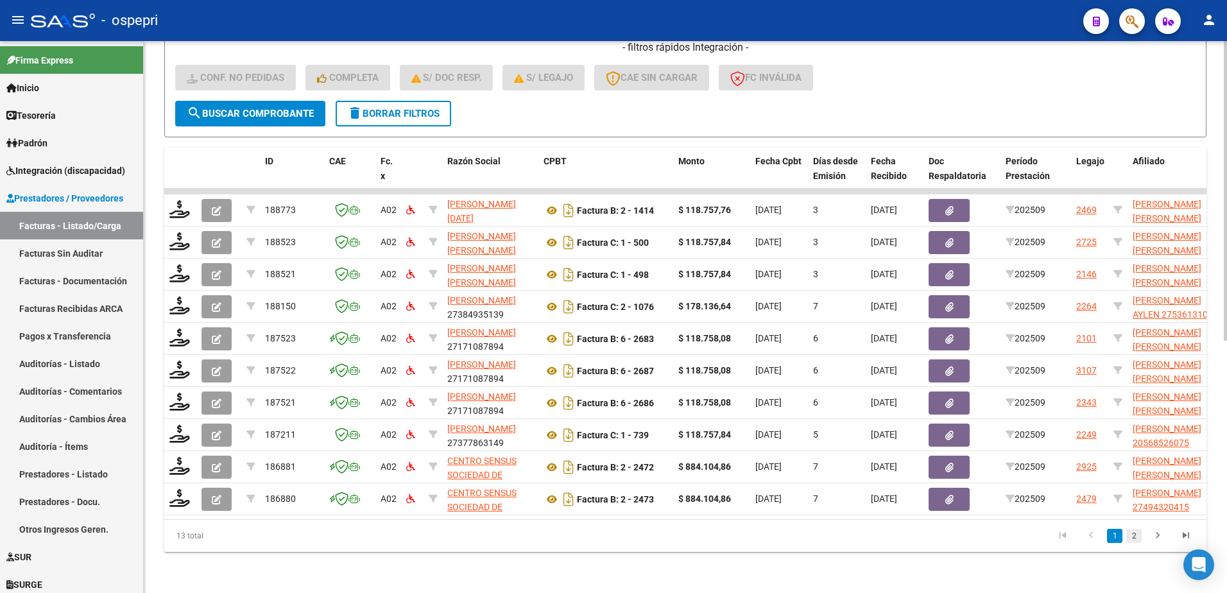
click at [1130, 535] on link "2" at bounding box center [1133, 536] width 15 height 14
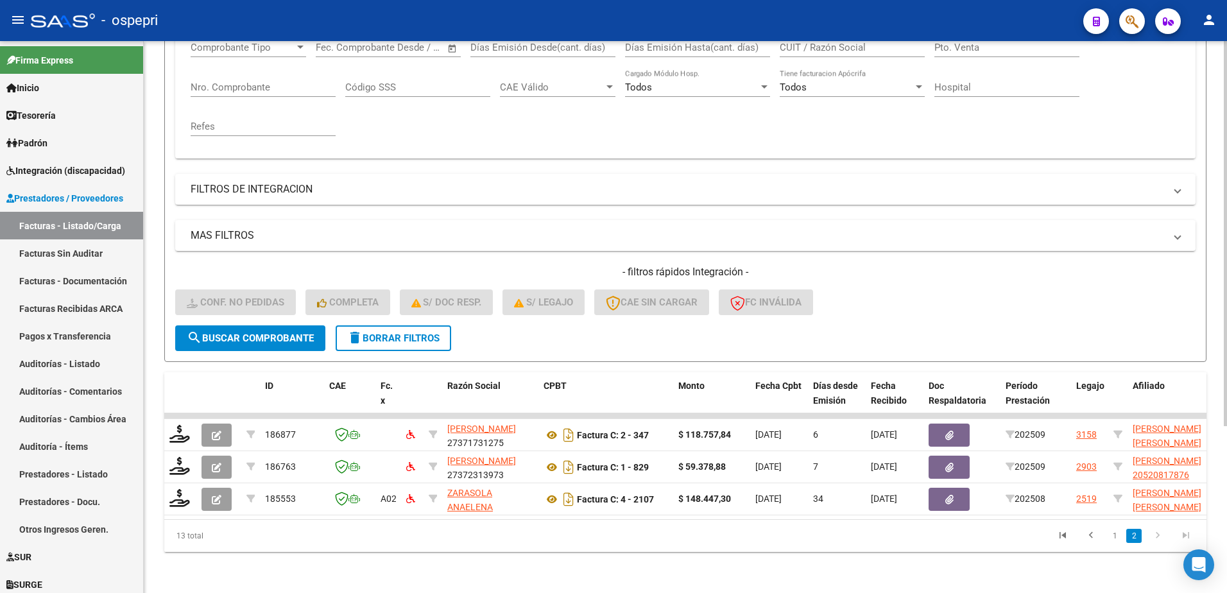
scroll to position [239, 0]
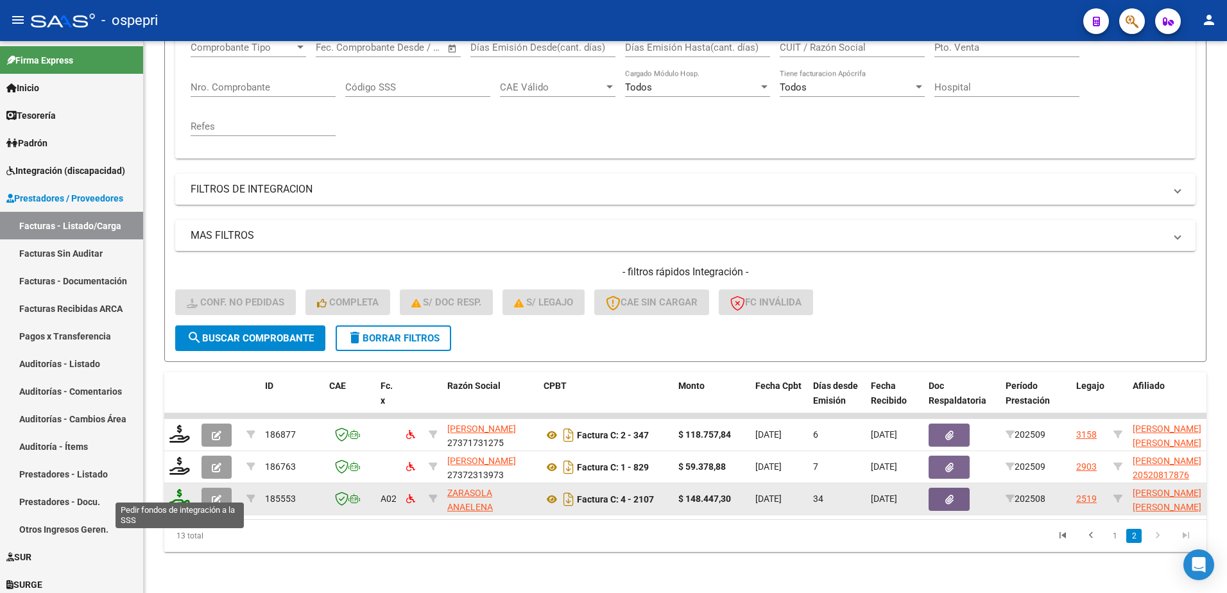
click at [176, 496] on icon at bounding box center [179, 498] width 21 height 18
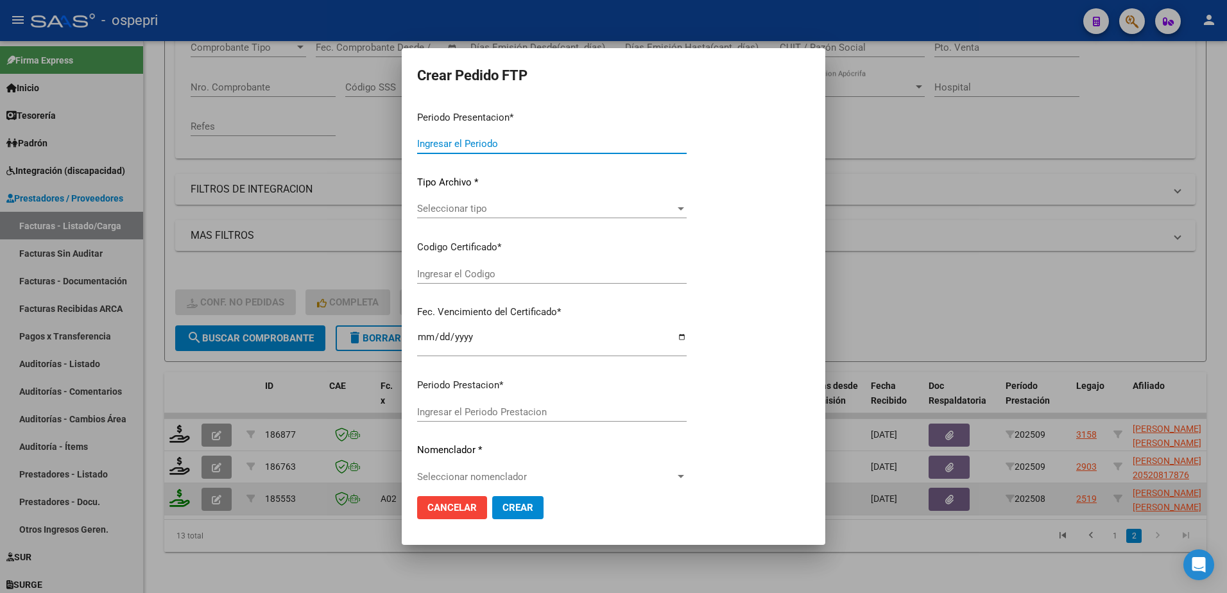
type input "202509"
type input "202508"
type input "$ 148.447,30"
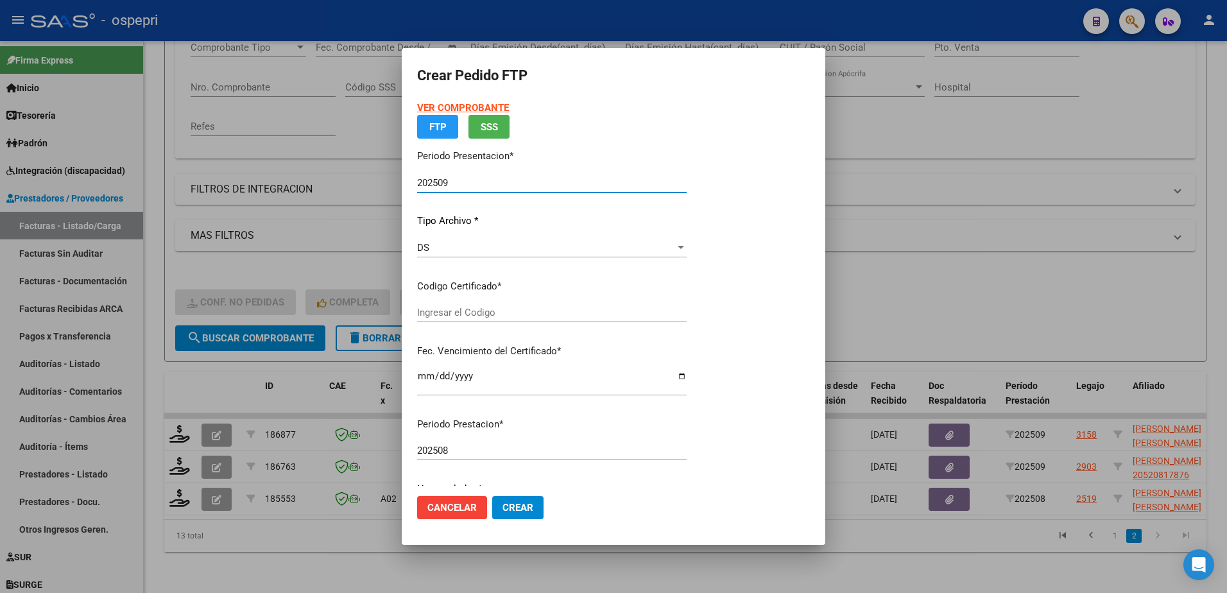
type input "2057188885-9"
type input "[DATE]"
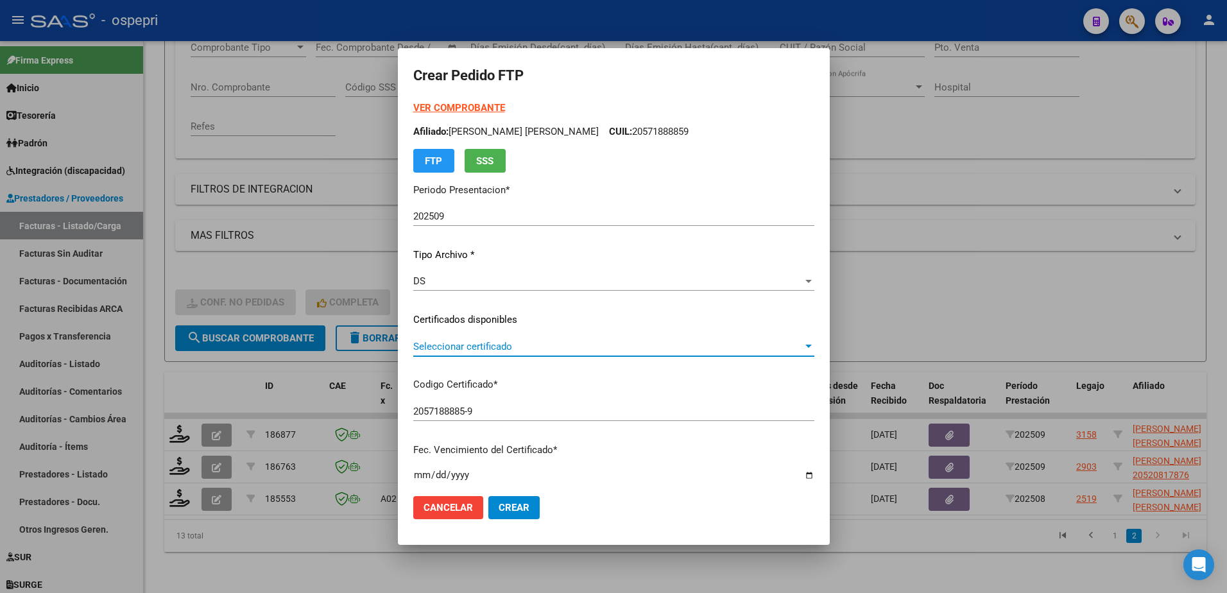
click at [487, 349] on span "Seleccionar certificado" at bounding box center [608, 347] width 390 height 12
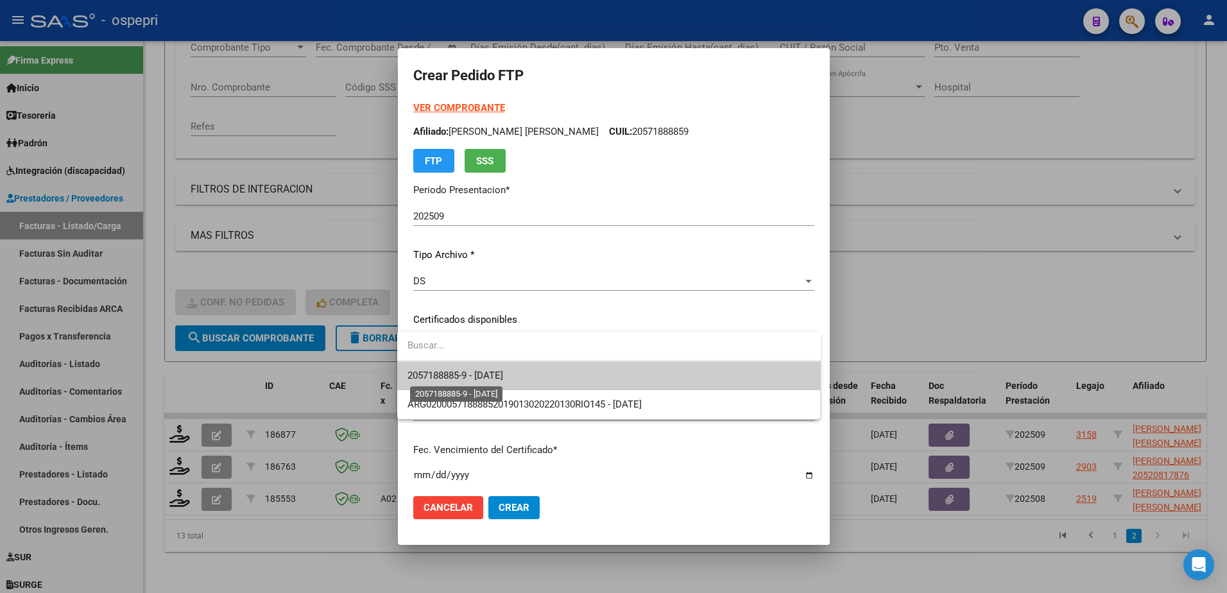
click at [503, 374] on span "2057188885-9 - [DATE]" at bounding box center [456, 376] width 96 height 12
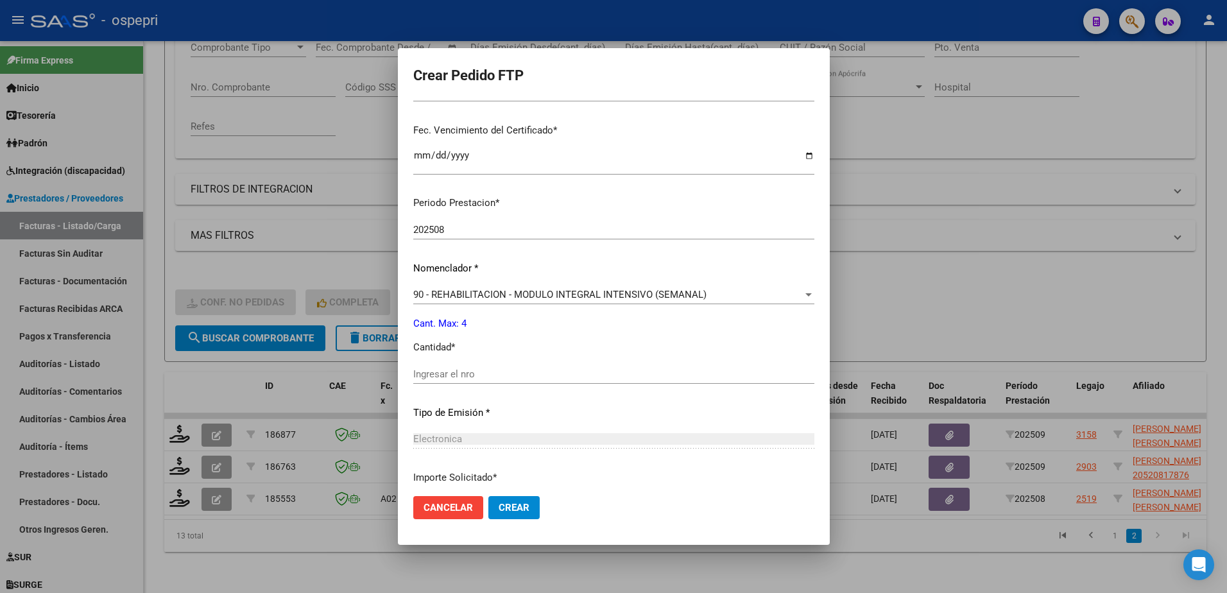
scroll to position [321, 0]
click at [500, 377] on input "Ingresar el nro" at bounding box center [613, 373] width 401 height 12
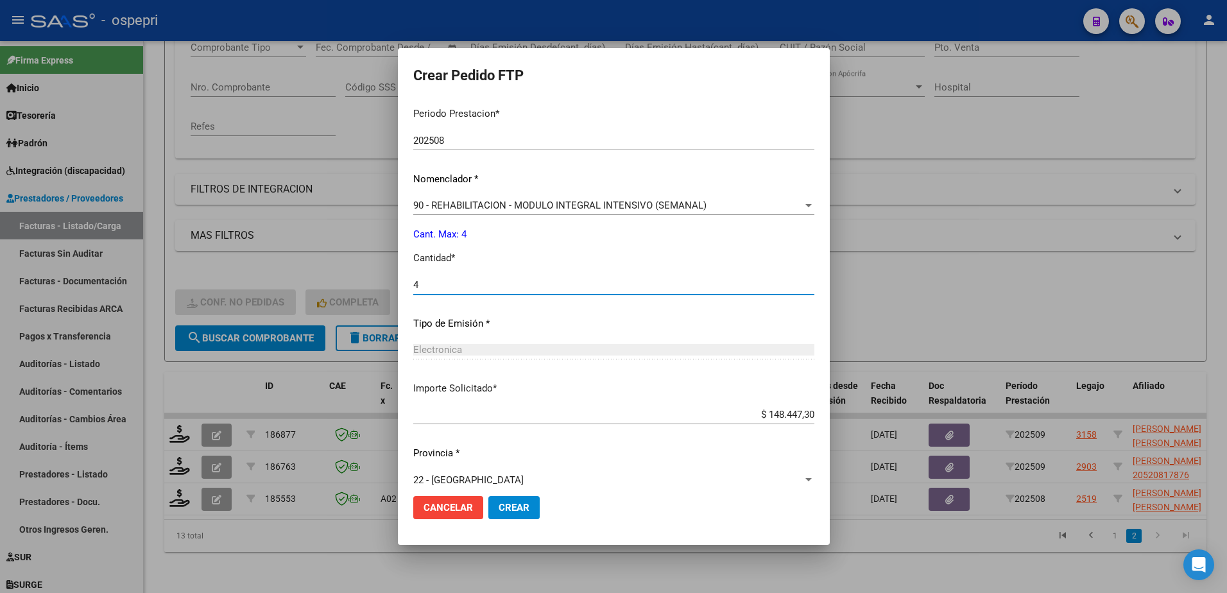
scroll to position [424, 0]
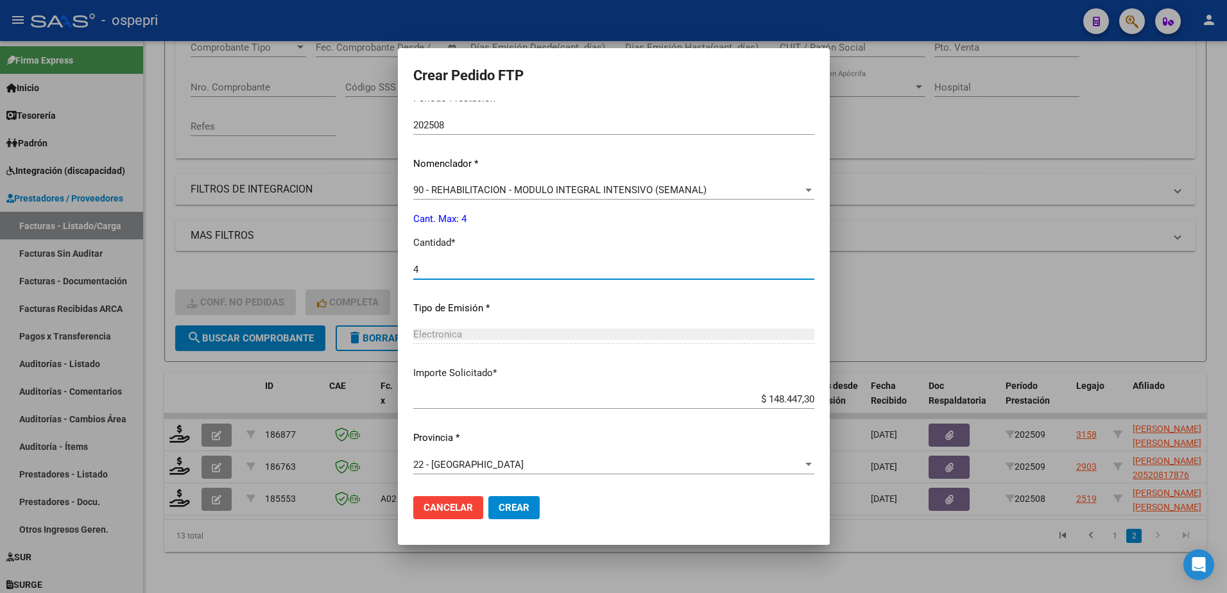
type input "4"
drag, startPoint x: 761, startPoint y: 399, endPoint x: 836, endPoint y: 402, distance: 75.2
click at [836, 402] on div "Crear Pedido FTP VER COMPROBANTE ARCA Padrón Afiliado: [PERSON_NAME] [PERSON_NA…" at bounding box center [613, 296] width 1227 height 593
click at [760, 397] on input "$ 148.447,30" at bounding box center [613, 399] width 401 height 12
drag, startPoint x: 767, startPoint y: 400, endPoint x: 821, endPoint y: 400, distance: 53.9
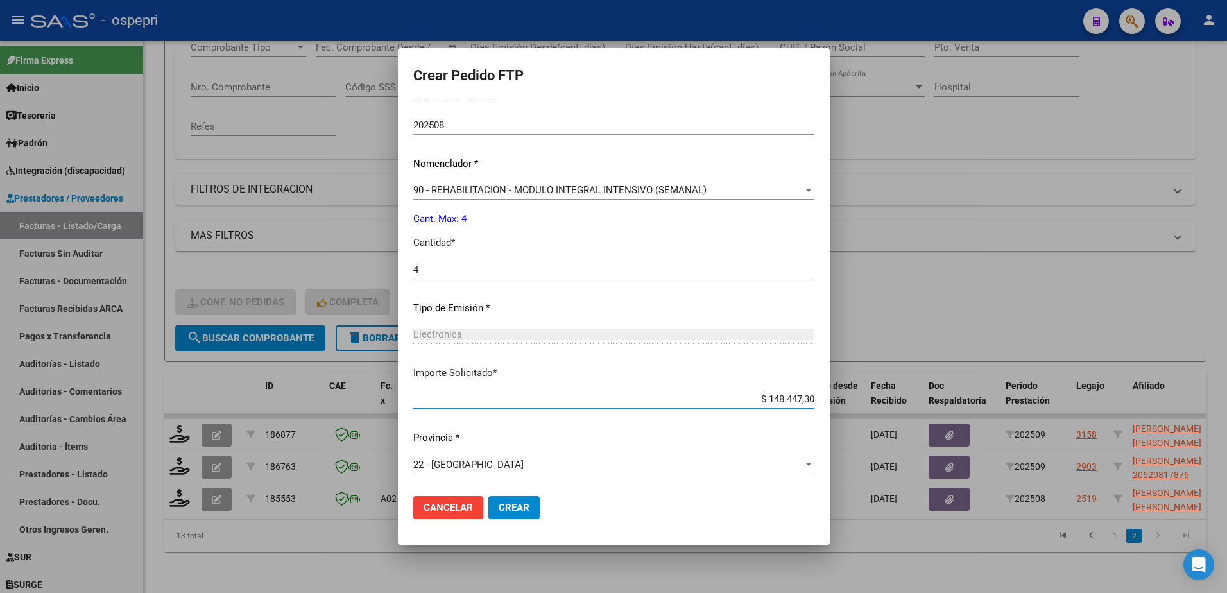
click at [821, 400] on mat-dialog-content "VER COMPROBANTE ARCA Padrón Afiliado: [PERSON_NAME] [PERSON_NAME] CUIL: 2057188…" at bounding box center [614, 294] width 432 height 386
click at [843, 401] on div "Crear Pedido FTP VER COMPROBANTE ARCA Padrón Afiliado: [PERSON_NAME] [PERSON_NA…" at bounding box center [613, 296] width 1227 height 593
type input "$ 118.757,84"
click at [504, 509] on span "Crear" at bounding box center [514, 508] width 31 height 12
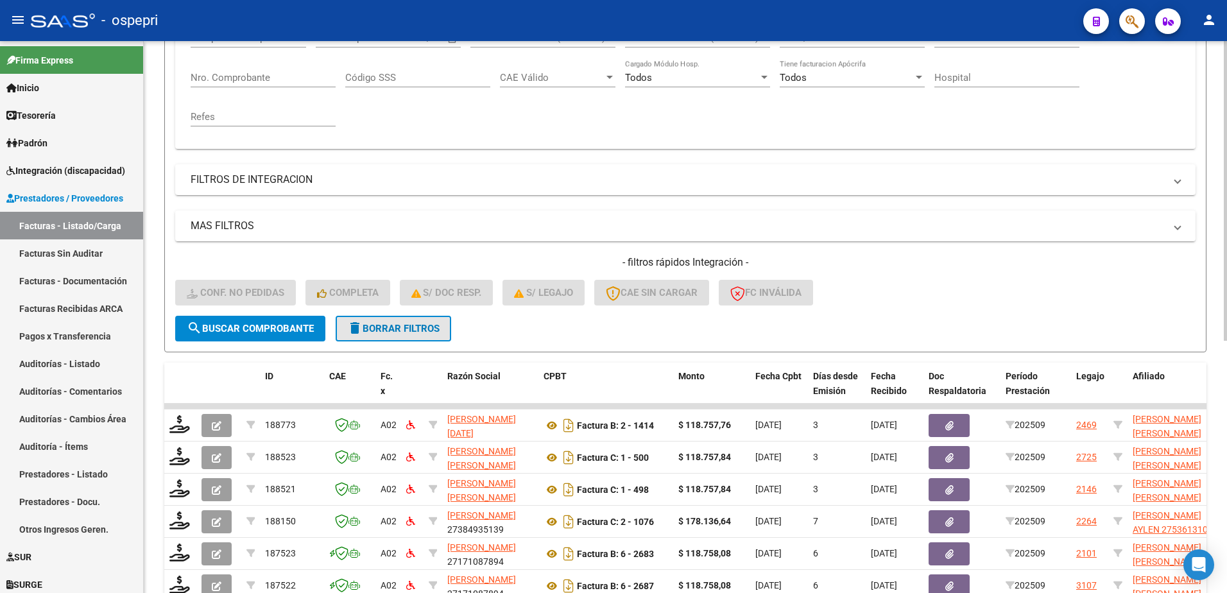
click at [418, 330] on span "delete Borrar Filtros" at bounding box center [393, 329] width 92 height 12
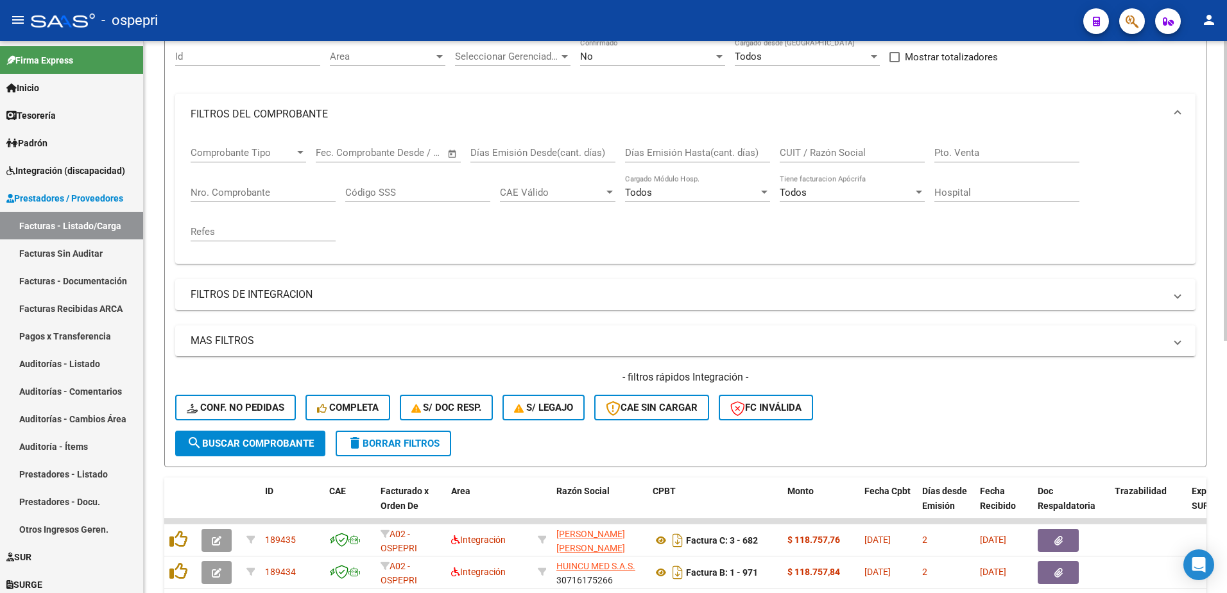
scroll to position [111, 0]
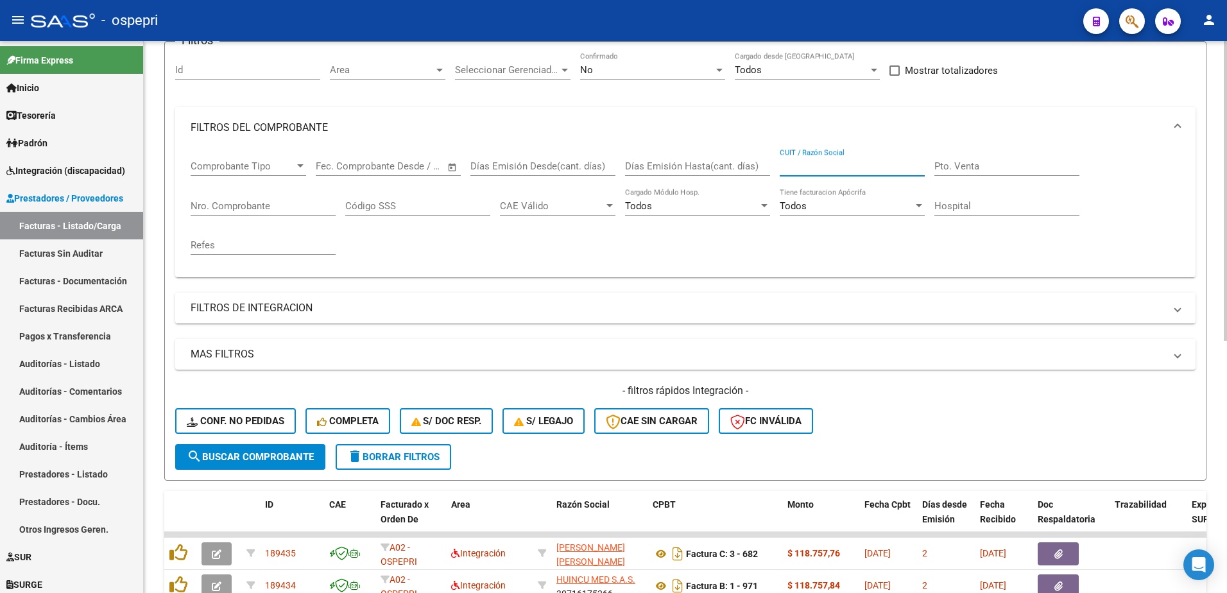
click at [881, 170] on input "CUIT / Razón Social" at bounding box center [852, 166] width 145 height 12
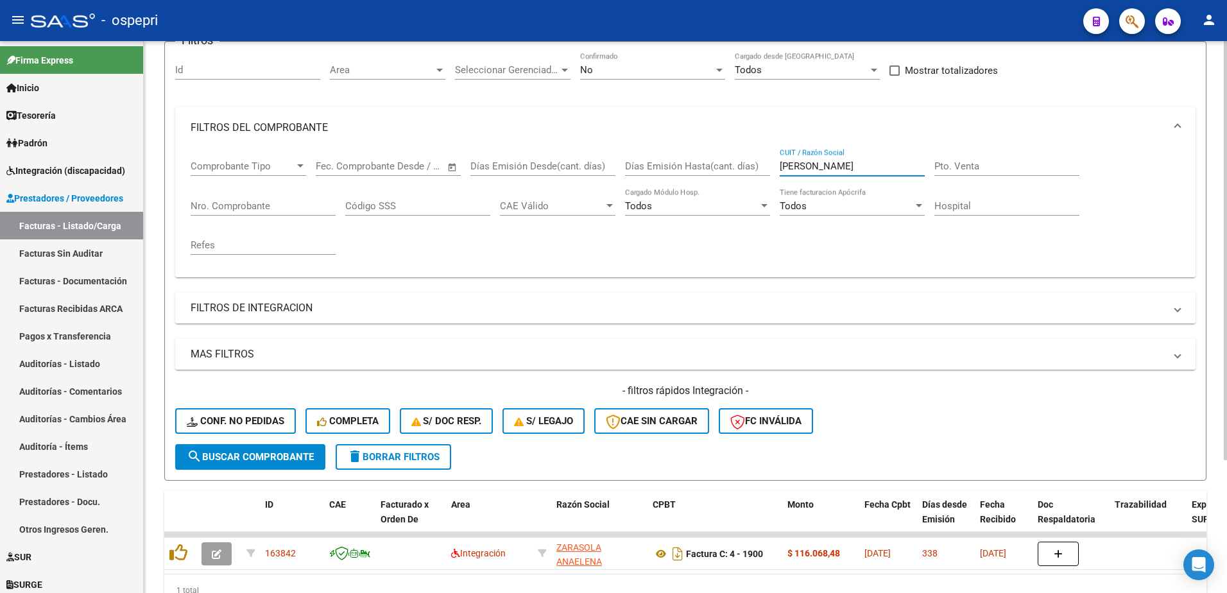
type input "[PERSON_NAME]"
click at [390, 451] on button "delete Borrar Filtros" at bounding box center [394, 457] width 116 height 26
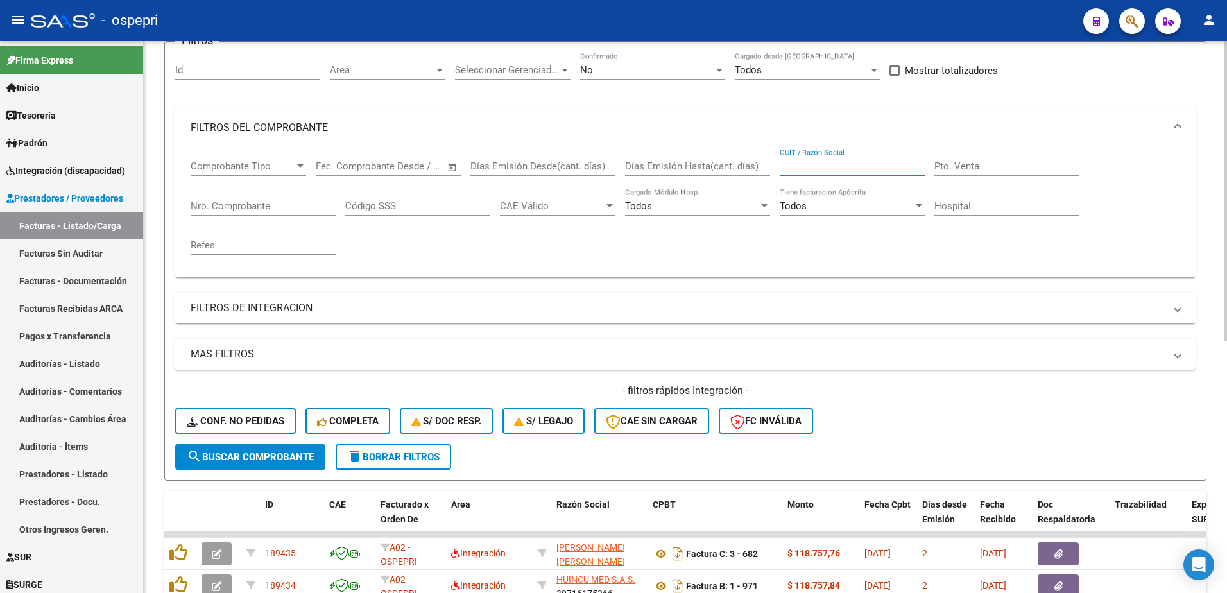
click at [820, 164] on input "CUIT / Razón Social" at bounding box center [852, 166] width 145 height 12
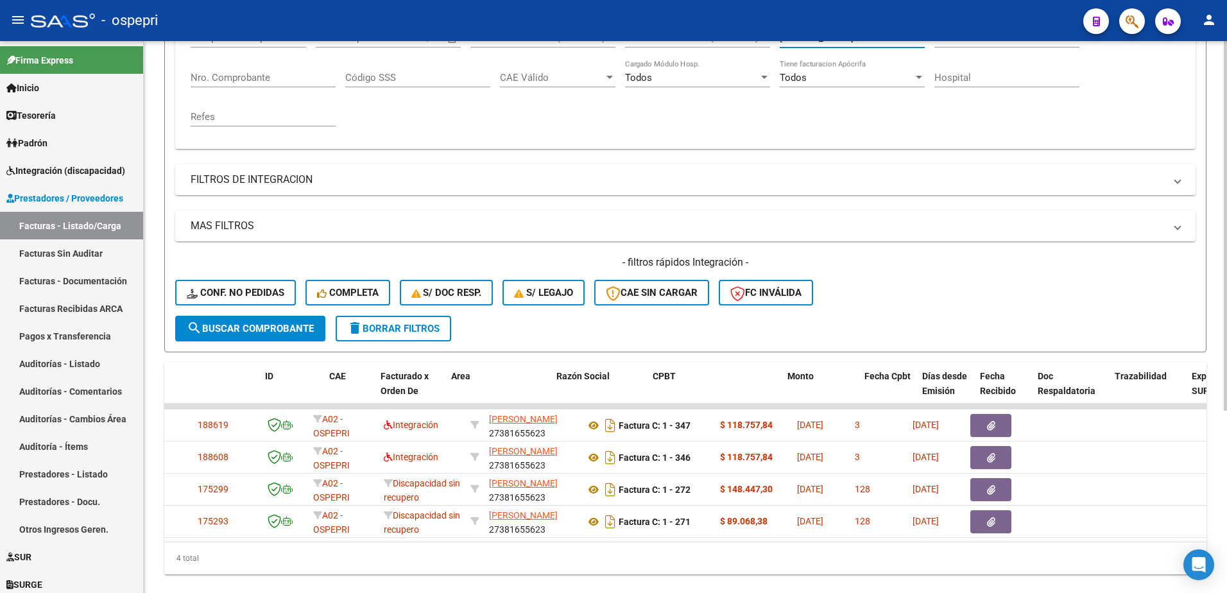
scroll to position [0, 0]
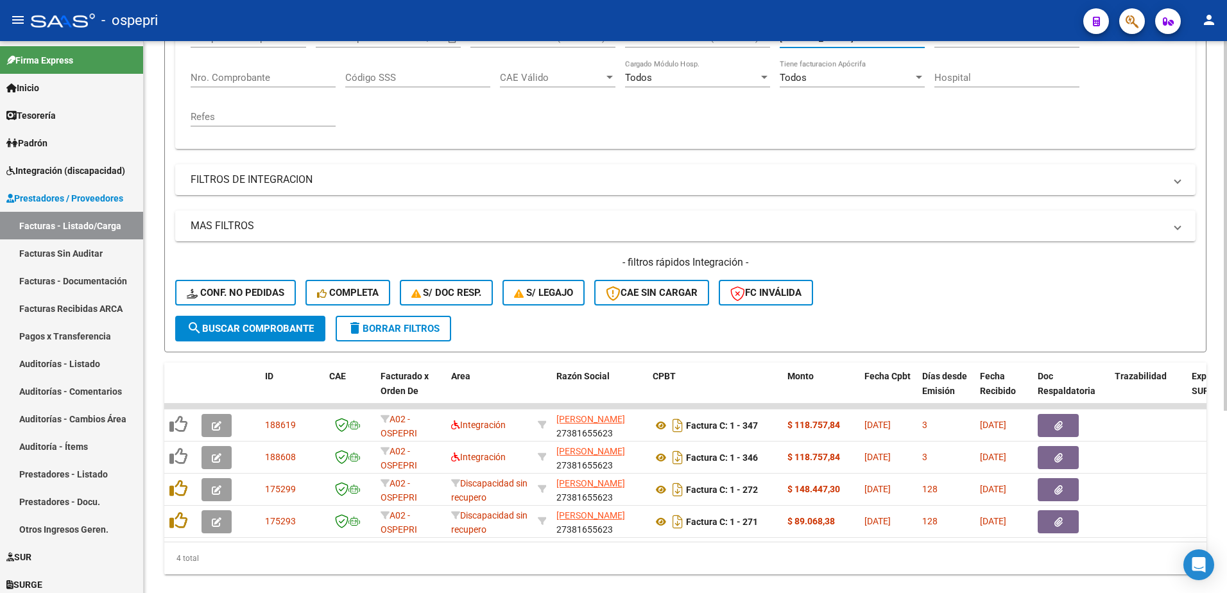
type input "[PERSON_NAME]"
